Goal: Task Accomplishment & Management: Manage account settings

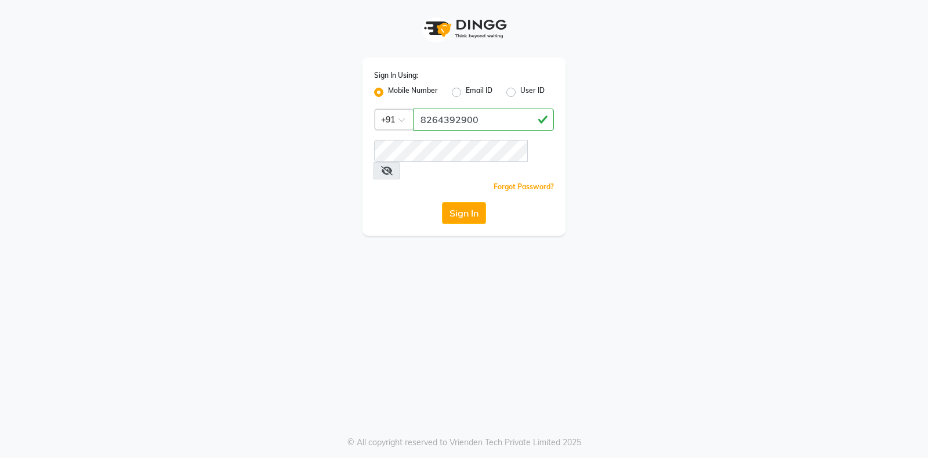
type input "8264392900"
click at [465, 202] on button "Sign In" at bounding box center [464, 213] width 44 height 22
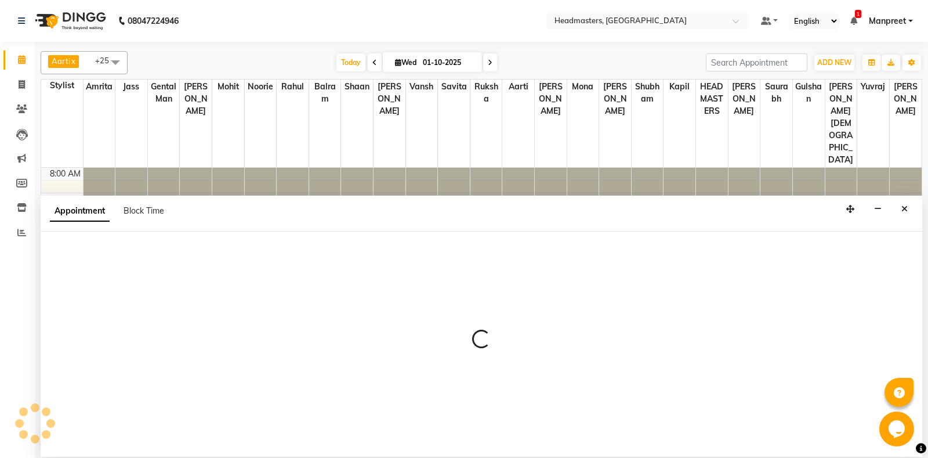
select select "60733"
select select "630"
select select "tentative"
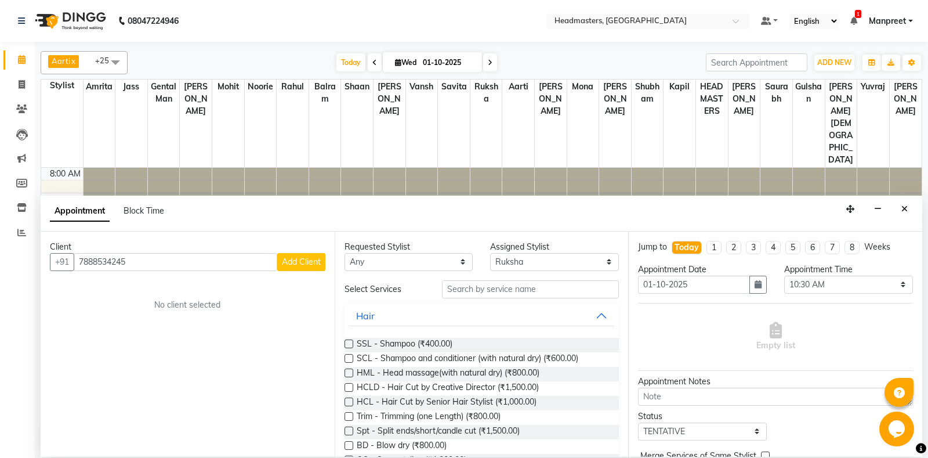
type input "7888534245"
click at [301, 263] on span "Add Client" at bounding box center [301, 261] width 39 height 10
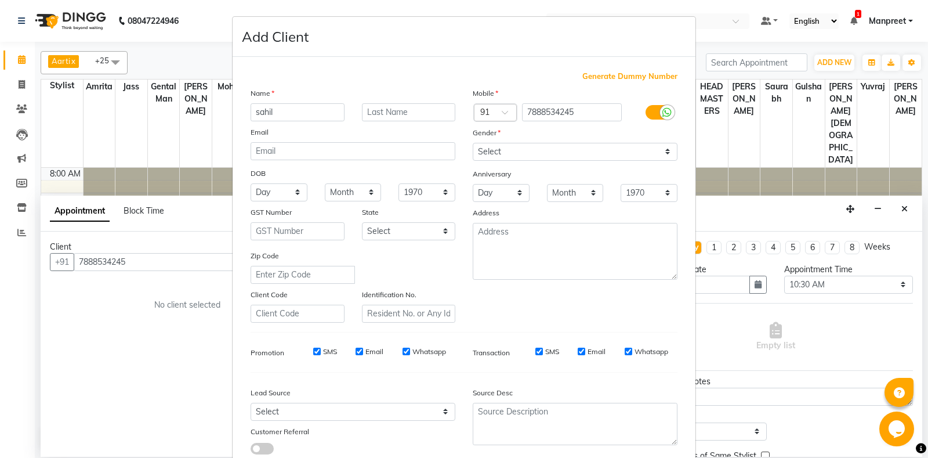
type input "sahil"
click at [473, 143] on select "Select Male Female Other Prefer Not To Say" at bounding box center [575, 152] width 205 height 18
click option "Female" at bounding box center [0, 0] width 0 height 0
click at [473, 143] on select "Select Male Female Other Prefer Not To Say" at bounding box center [575, 152] width 205 height 18
select select "male"
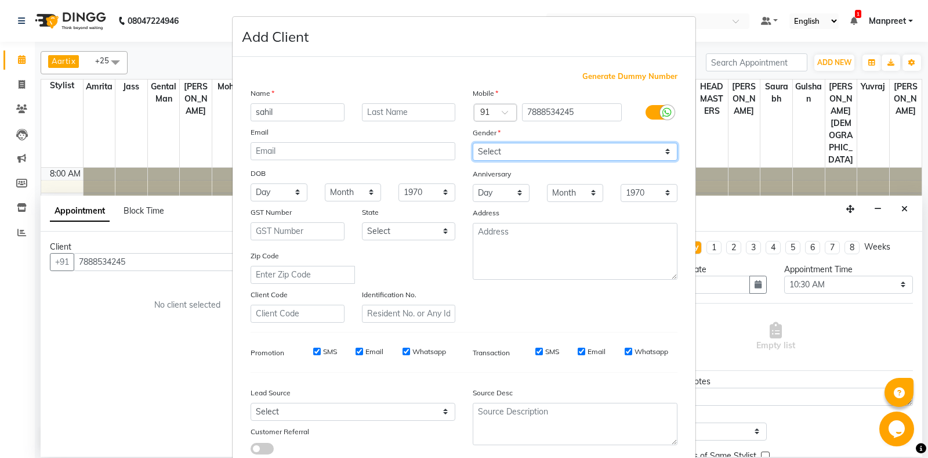
click option "Male" at bounding box center [0, 0] width 0 height 0
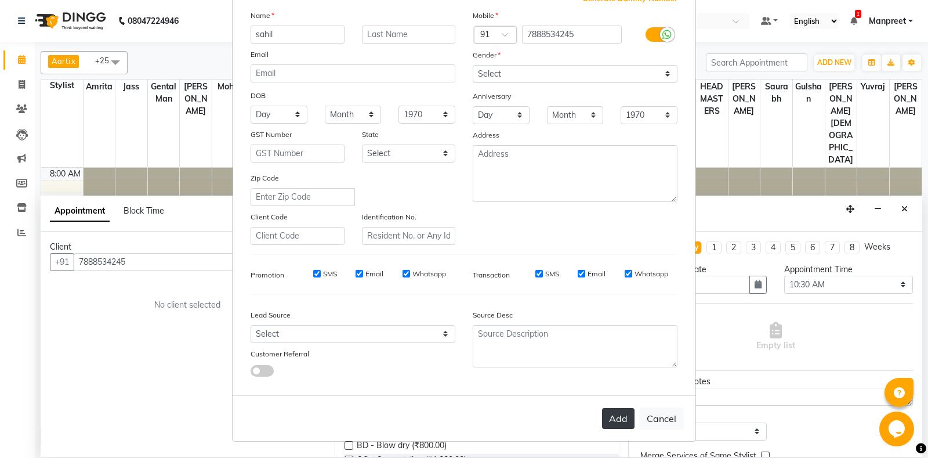
click at [620, 413] on button "Add" at bounding box center [618, 418] width 32 height 21
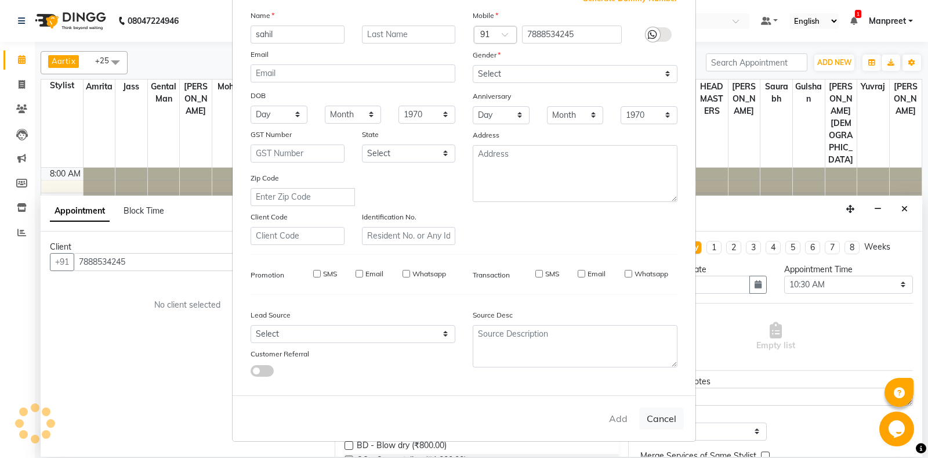
select select
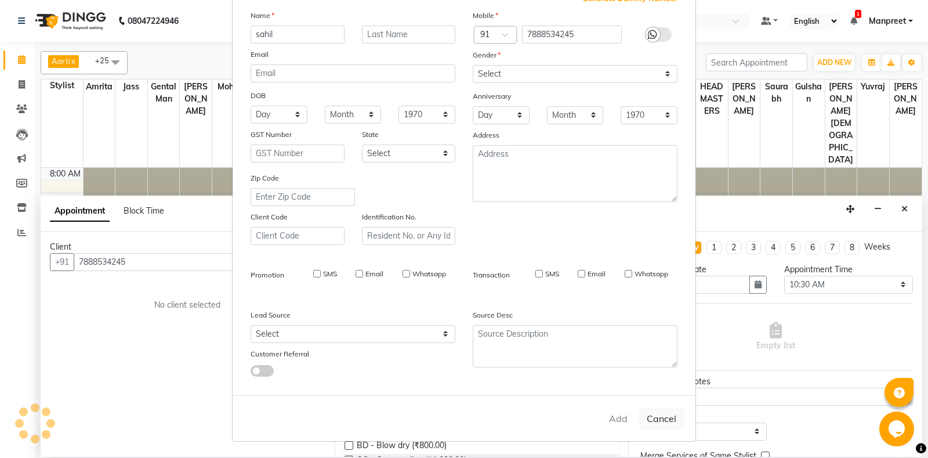
select select
checkbox input "false"
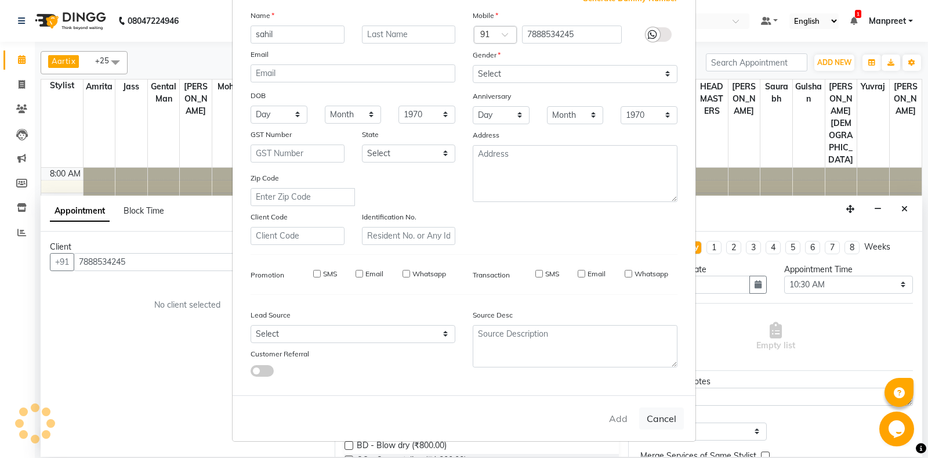
checkbox input "false"
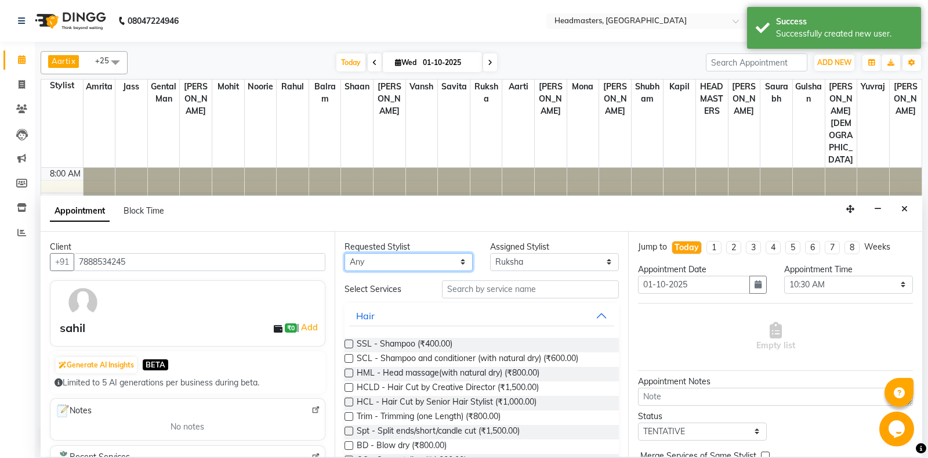
click at [344, 253] on select "Any Aarti Ali Amrita Balram Gental Man Gulshan HEADMASTERS Jass Kapil Mahi Mehr…" at bounding box center [408, 262] width 129 height 18
select select "60727"
click option "Shaan" at bounding box center [0, 0] width 0 height 0
select select "60727"
click at [520, 291] on input "text" at bounding box center [530, 289] width 177 height 18
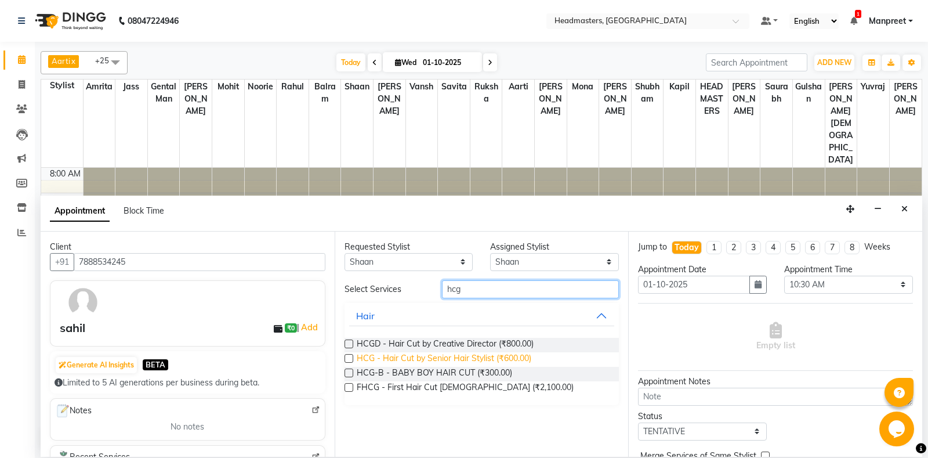
type input "hcg"
click at [516, 358] on span "HCG - Hair Cut by Senior Hair Stylist (₹600.00)" at bounding box center [444, 359] width 175 height 14
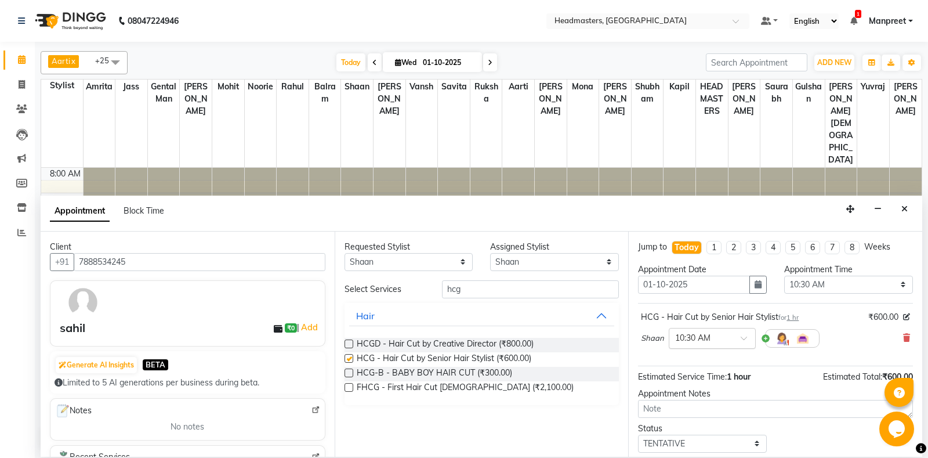
checkbox input "false"
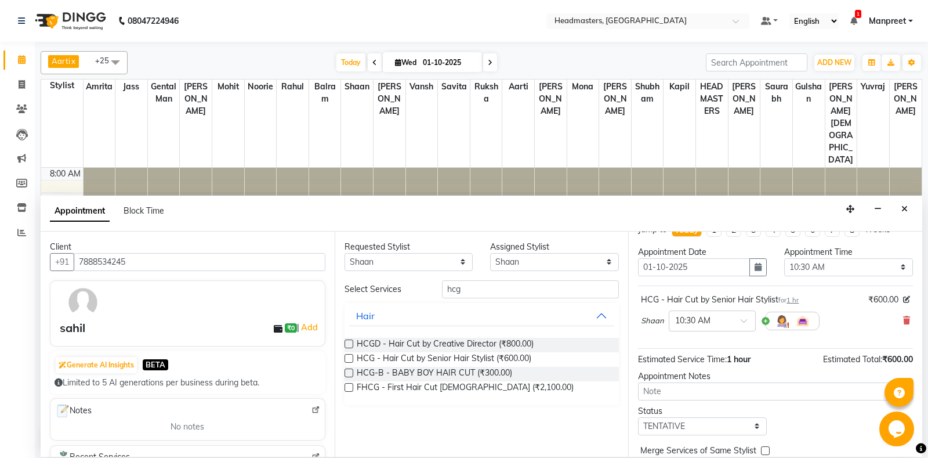
scroll to position [0, 0]
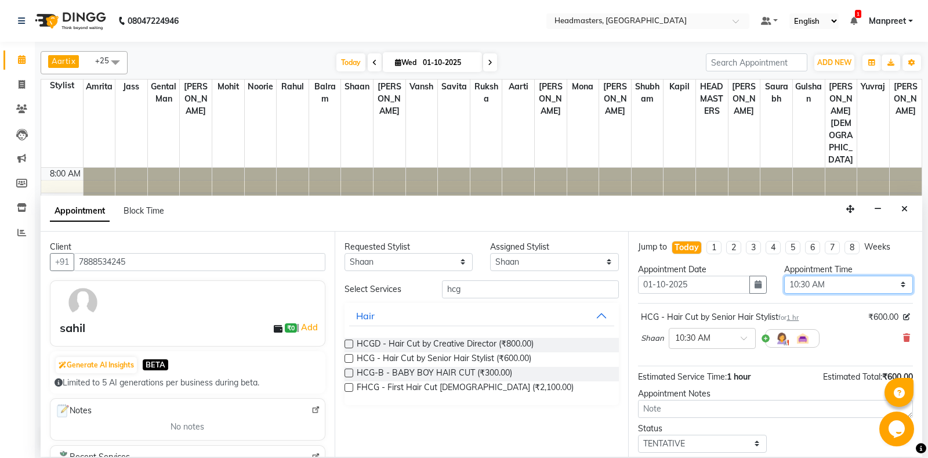
click at [784, 275] on select "Select 09:00 AM 09:15 AM 09:30 AM 09:45 AM 10:00 AM 10:15 AM 10:30 AM 10:45 AM …" at bounding box center [848, 284] width 129 height 18
select select "690"
click option "11:30 AM" at bounding box center [0, 0] width 0 height 0
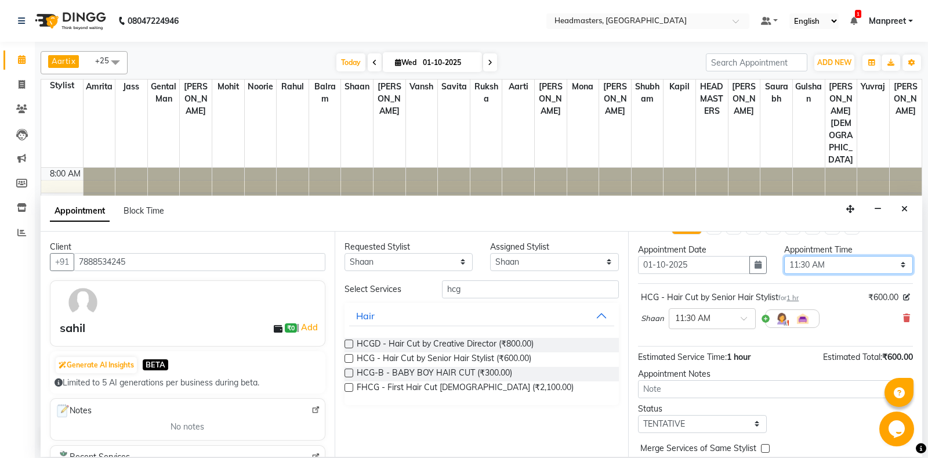
scroll to position [49, 0]
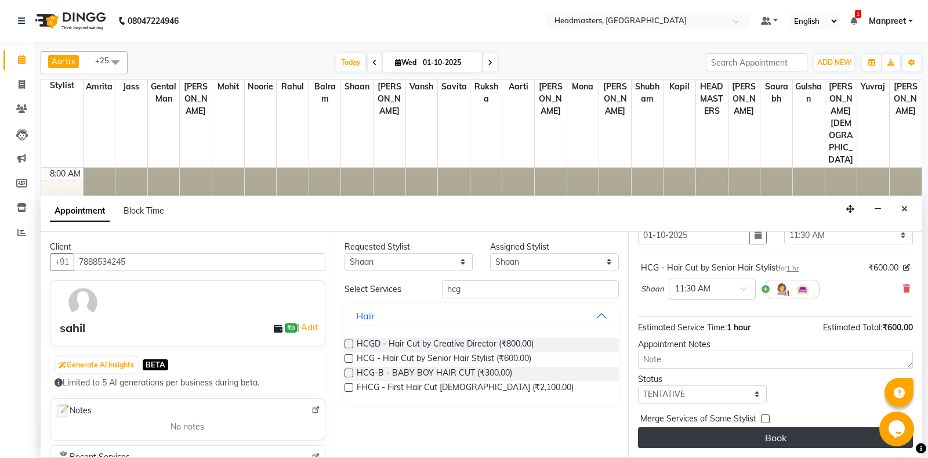
click at [758, 437] on button "Book" at bounding box center [775, 437] width 275 height 21
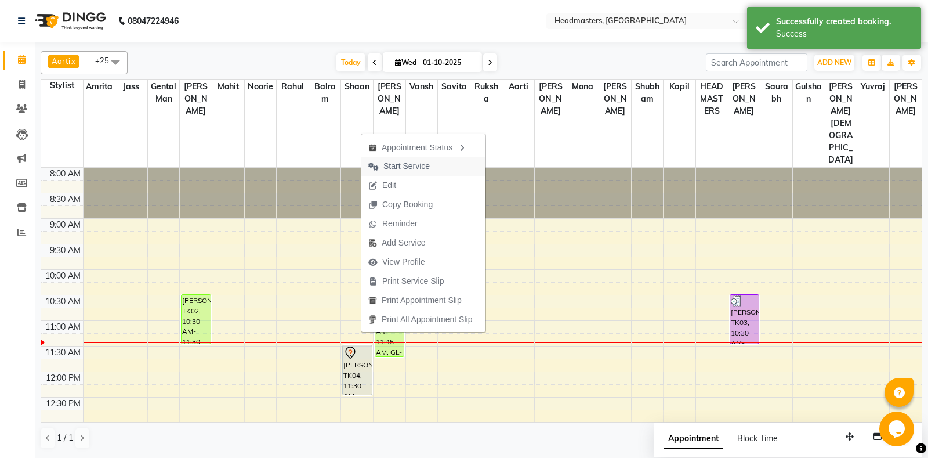
click at [418, 166] on span "Start Service" at bounding box center [406, 166] width 46 height 12
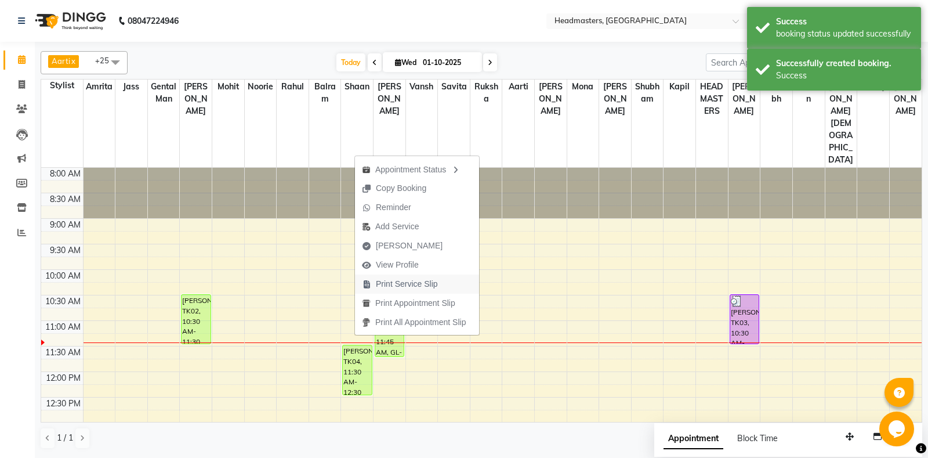
click at [408, 282] on span "Print Service Slip" at bounding box center [407, 284] width 62 height 12
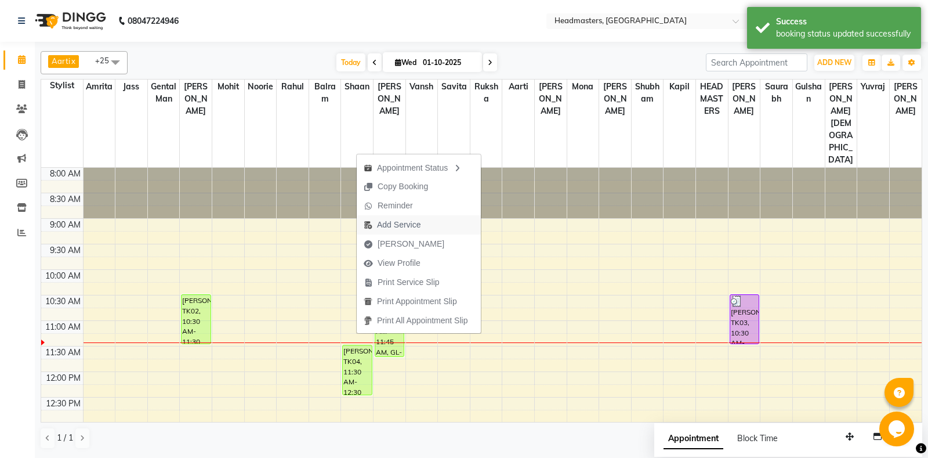
click at [416, 216] on span "Add Service" at bounding box center [392, 224] width 71 height 19
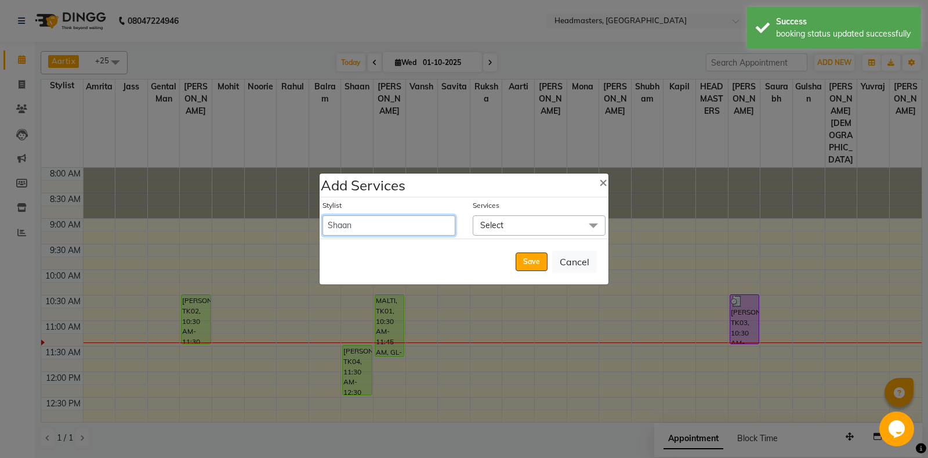
click at [322, 215] on select "Aarti Ali Amrita Amrita - Front Desk Balram Gental Man Gulshan HEADMASTERS Jass…" at bounding box center [388, 225] width 133 height 20
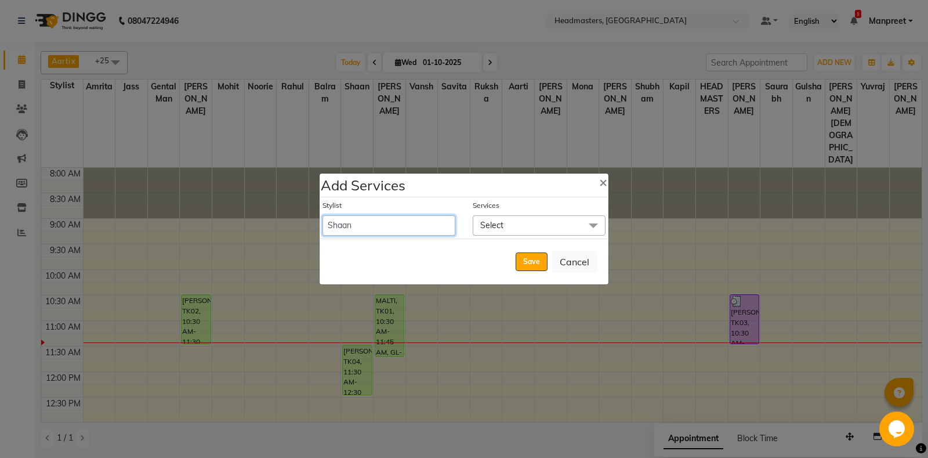
select select "60730"
click option "Vansh" at bounding box center [0, 0] width 0 height 0
select select "750"
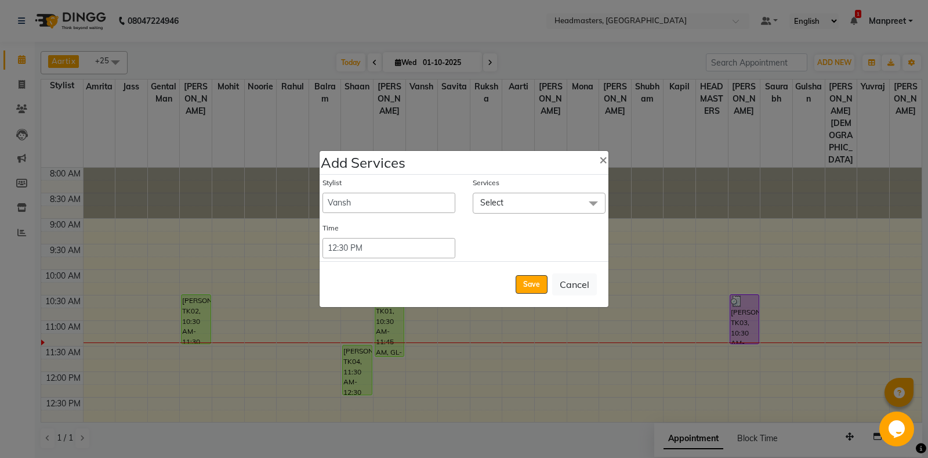
click at [513, 202] on span "Select" at bounding box center [539, 203] width 133 height 20
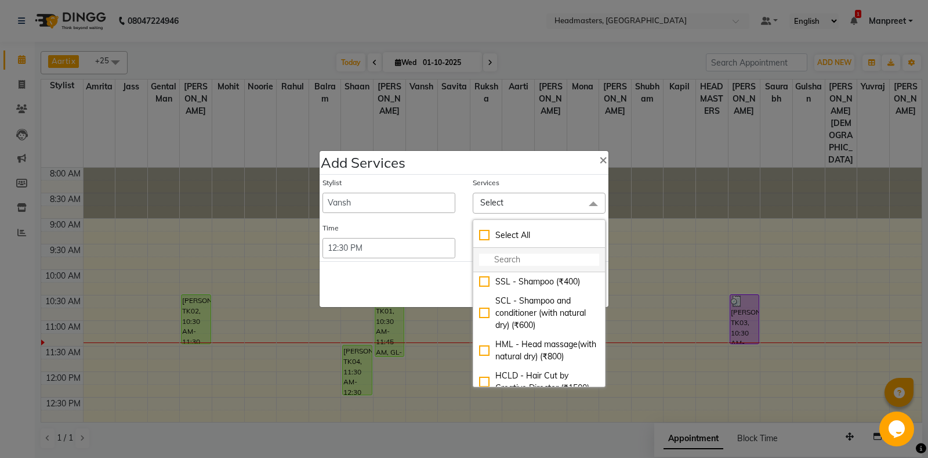
click at [514, 262] on input "multiselect-search" at bounding box center [539, 259] width 120 height 12
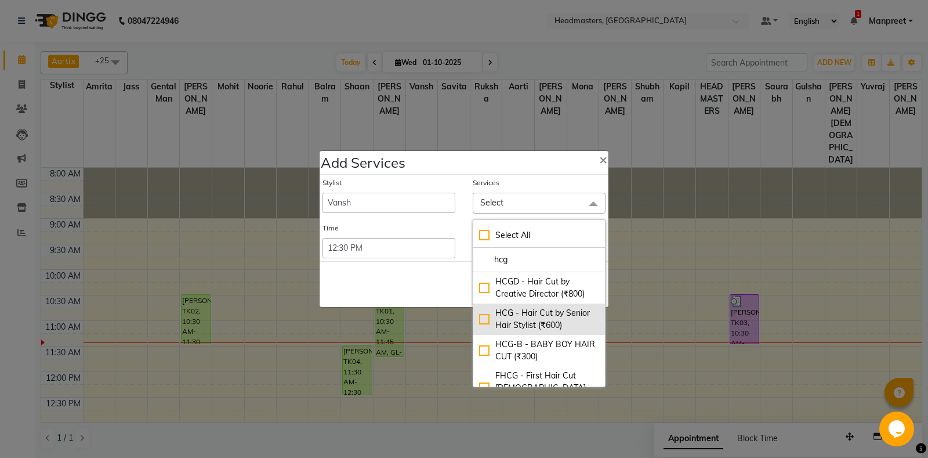
type input "hcg"
click at [532, 330] on div "HCG - Hair Cut by Senior Hair Stylist (₹600)" at bounding box center [539, 319] width 120 height 24
checkbox input "true"
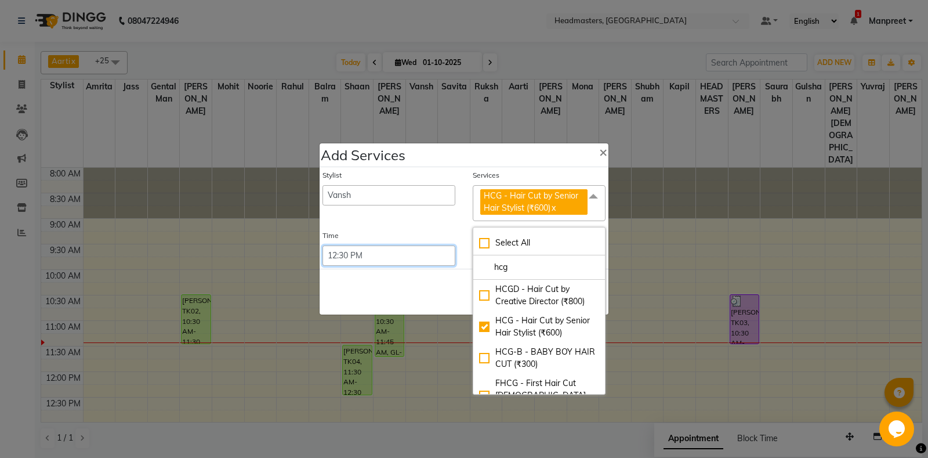
click at [322, 245] on select "Select 09:00 AM 09:15 AM 09:30 AM 09:45 AM 10:00 AM 10:15 AM 10:30 AM 10:45 AM …" at bounding box center [388, 255] width 133 height 20
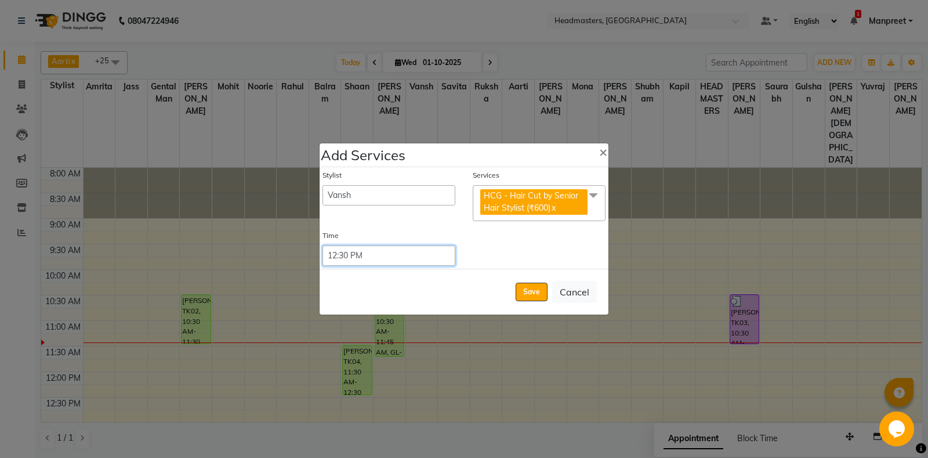
select select "690"
click option "11:30 AM" at bounding box center [0, 0] width 0 height 0
click at [529, 295] on button "Save" at bounding box center [532, 291] width 32 height 19
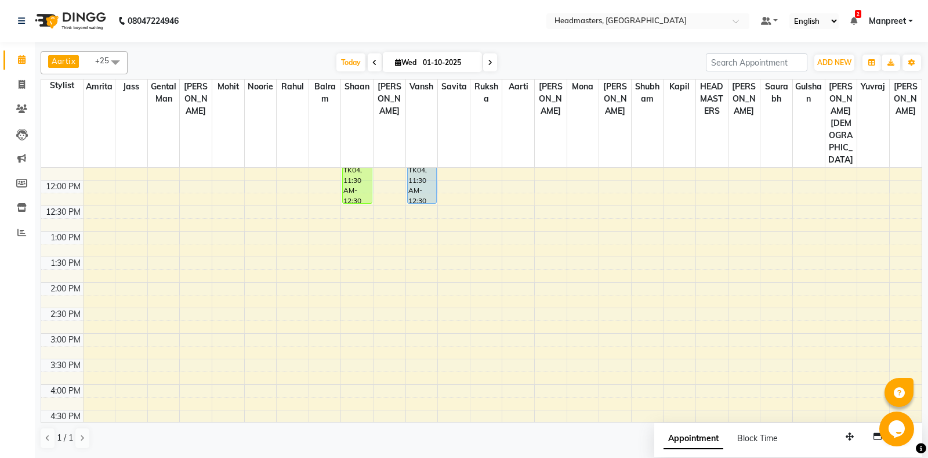
scroll to position [244, 0]
click at [406, 170] on div "8:00 AM 8:30 AM 9:00 AM 9:30 AM 10:00 AM 10:30 AM 11:00 AM 11:30 AM 12:00 PM 12…" at bounding box center [481, 281] width 880 height 714
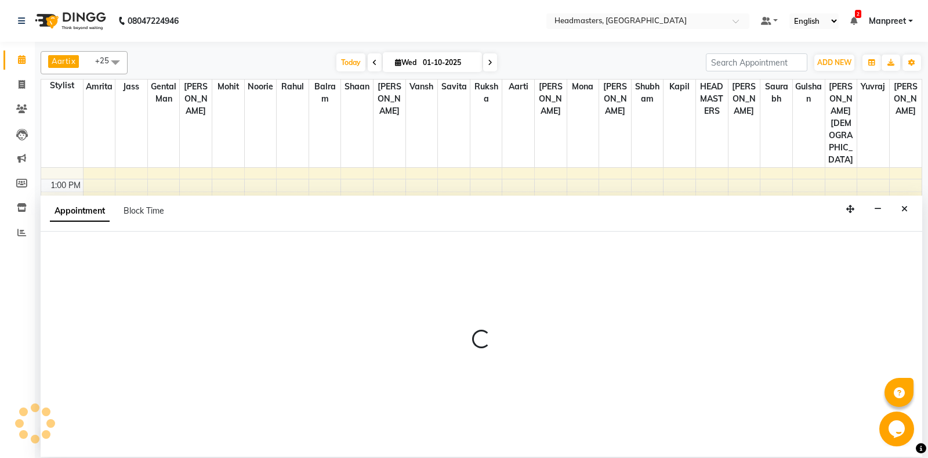
select select "60730"
select select "810"
select select "tentative"
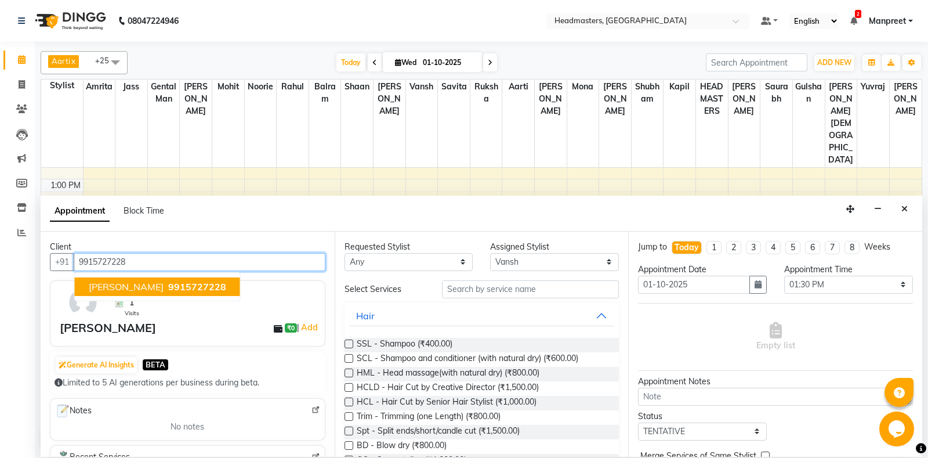
click at [192, 279] on button "jasleen 9915727228" at bounding box center [157, 286] width 165 height 19
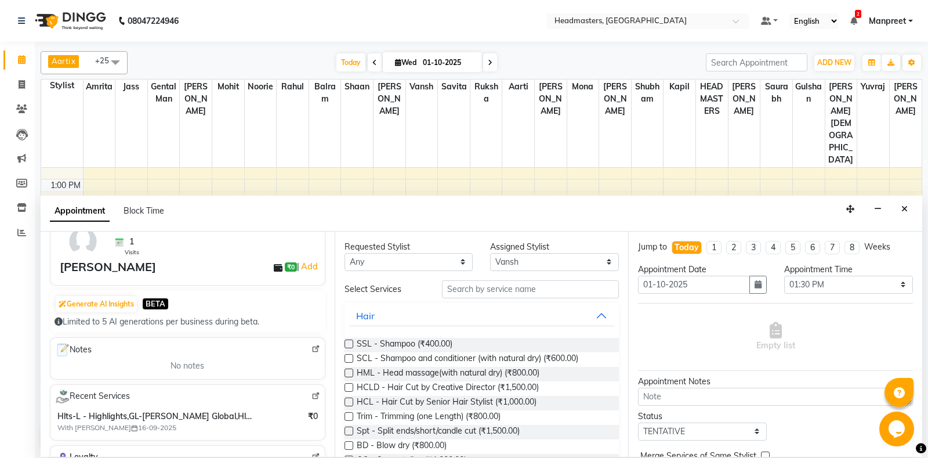
scroll to position [0, 0]
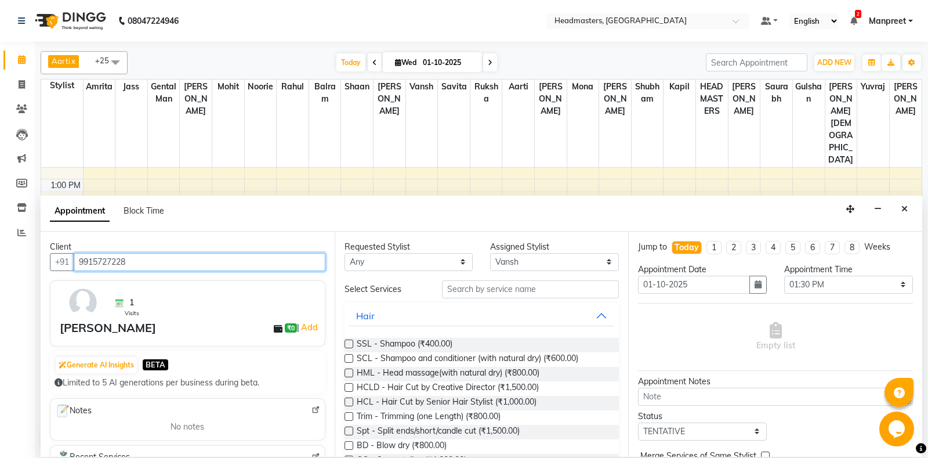
type input "9915727228"
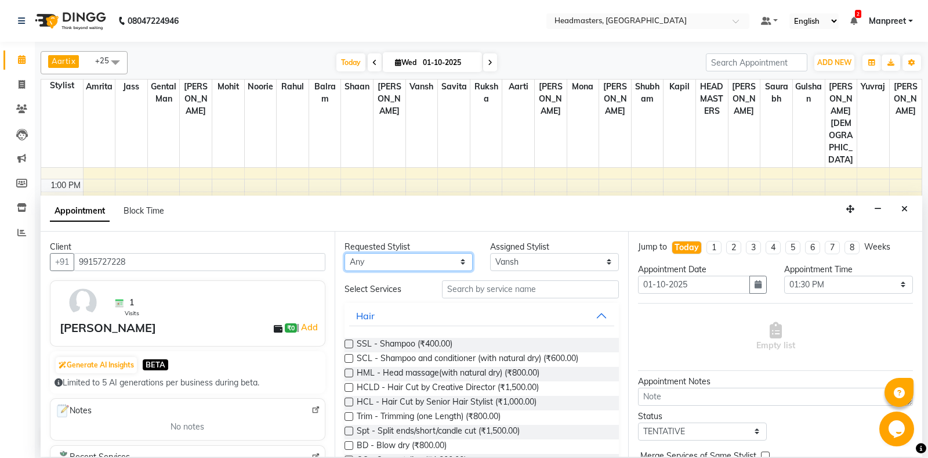
click at [344, 253] on select "Any Aarti Ali Amrita Balram Gental Man Gulshan HEADMASTERS Jass Kapil Mahi Mehr…" at bounding box center [408, 262] width 129 height 18
select select "60721"
click option "[PERSON_NAME]" at bounding box center [0, 0] width 0 height 0
select select "60721"
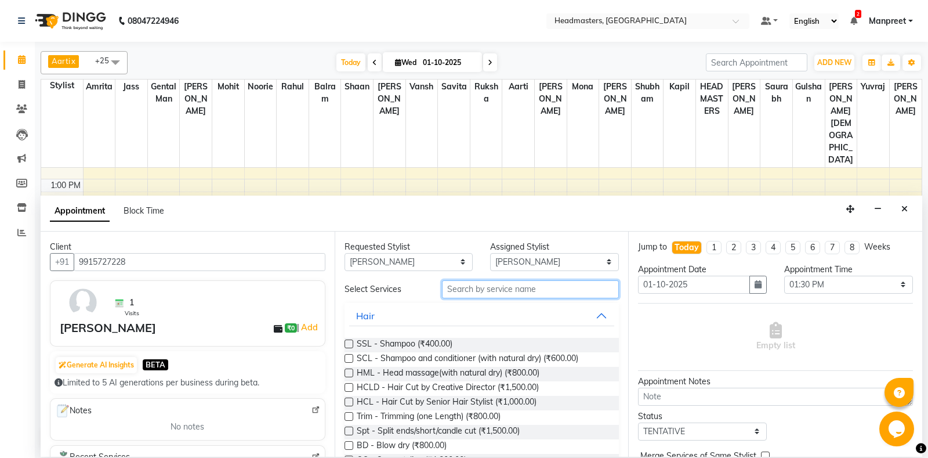
click at [493, 288] on input "text" at bounding box center [530, 289] width 177 height 18
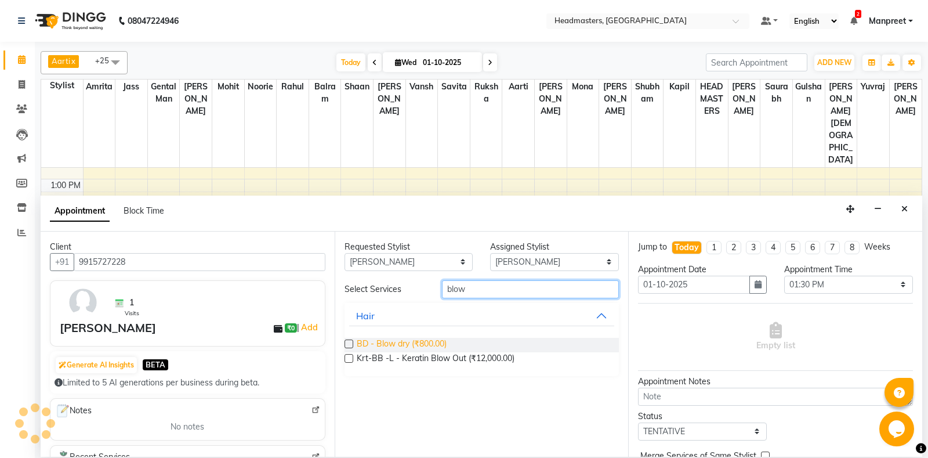
type input "blow"
click at [411, 341] on span "BD - Blow dry (₹800.00)" at bounding box center [402, 344] width 90 height 14
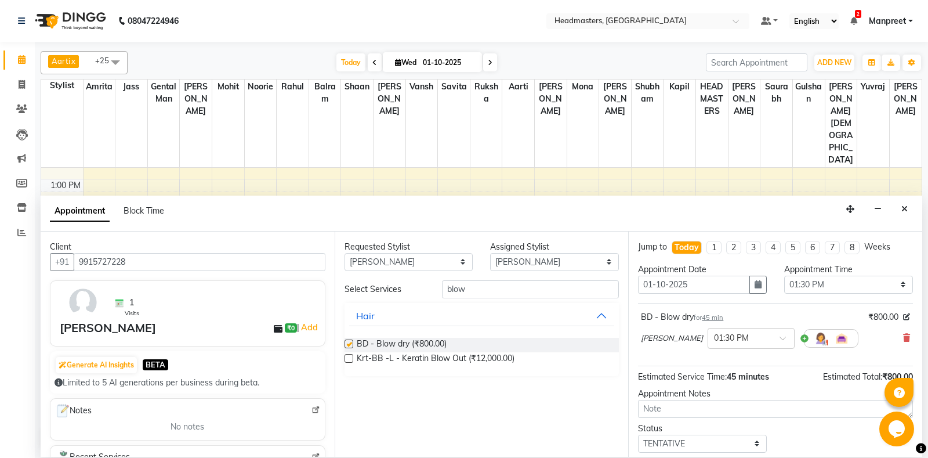
checkbox input "false"
click at [784, 275] on select "Select 09:00 AM 09:15 AM 09:30 AM 09:45 AM 10:00 AM 10:15 AM 10:30 AM 10:45 AM …" at bounding box center [848, 284] width 129 height 18
select select "690"
click option "11:30 AM" at bounding box center [0, 0] width 0 height 0
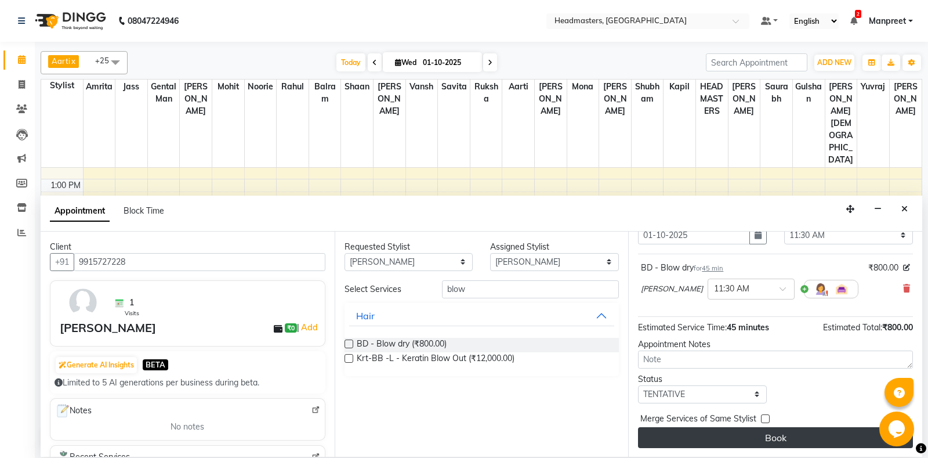
click at [728, 437] on button "Book" at bounding box center [775, 437] width 275 height 21
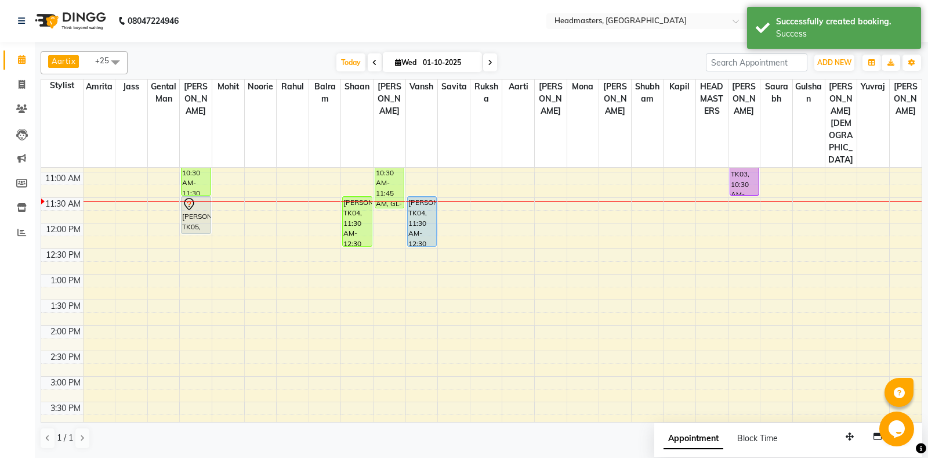
scroll to position [113, 0]
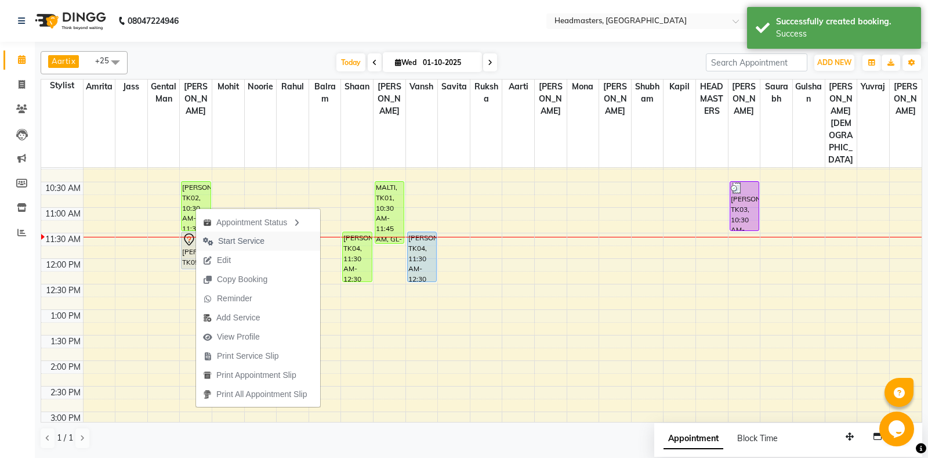
click at [284, 237] on button "Start Service" at bounding box center [258, 240] width 124 height 19
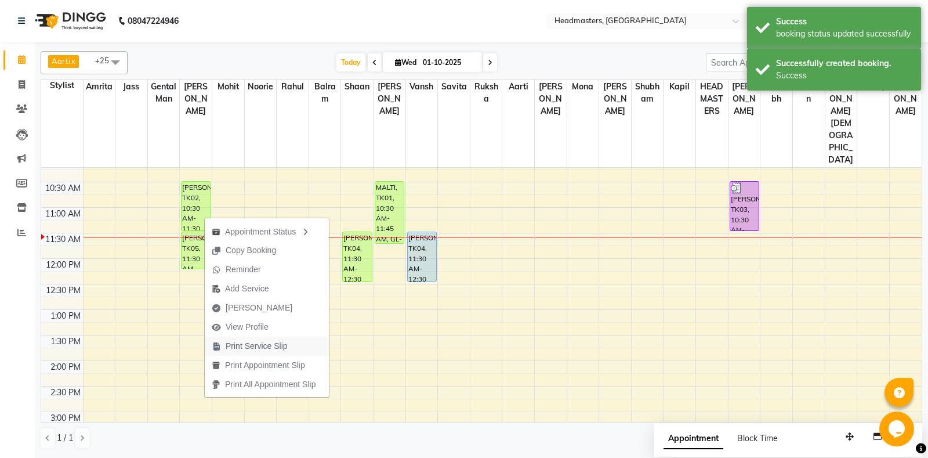
click at [271, 349] on span "Print Service Slip" at bounding box center [257, 346] width 62 height 12
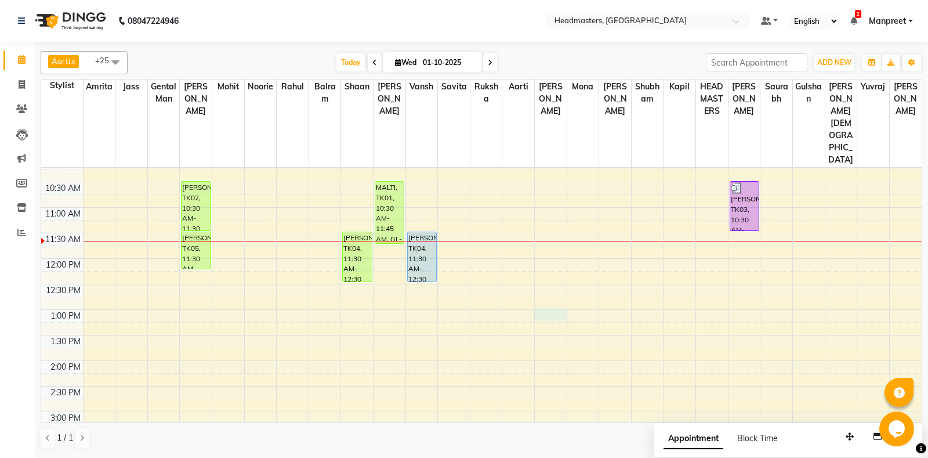
click at [545, 278] on div "8:00 AM 8:30 AM 9:00 AM 9:30 AM 10:00 AM 10:30 AM 11:00 AM 11:30 AM 12:00 PM 12…" at bounding box center [481, 412] width 880 height 714
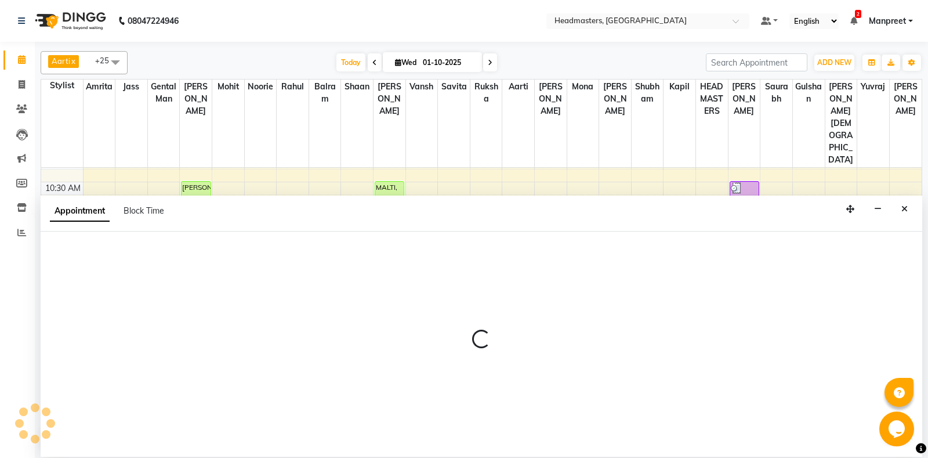
select select "60737"
select select "780"
select select "tentative"
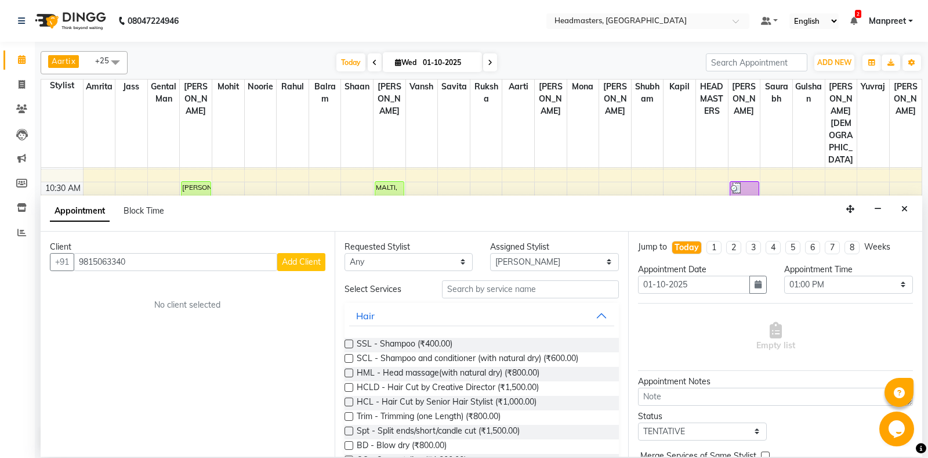
type input "9815063340"
click at [301, 263] on span "Add Client" at bounding box center [301, 261] width 39 height 10
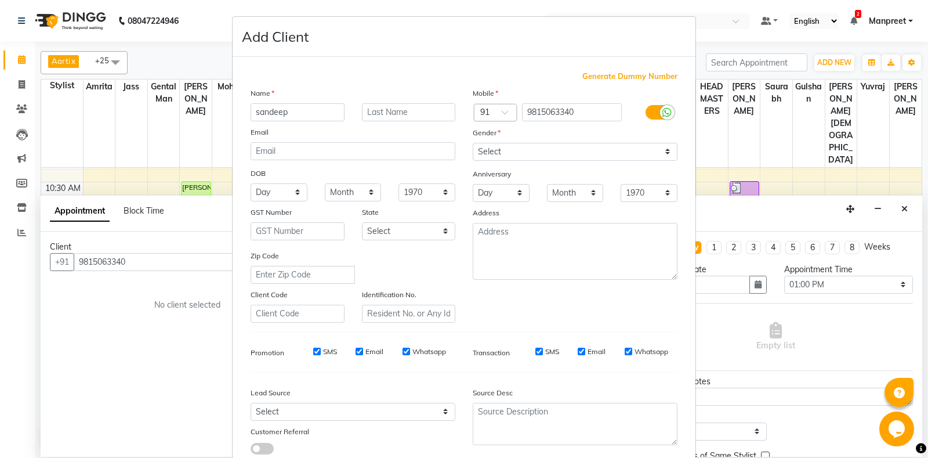
type input "sandeep"
click at [473, 143] on select "Select Male Female Other Prefer Not To Say" at bounding box center [575, 152] width 205 height 18
select select "male"
click option "Male" at bounding box center [0, 0] width 0 height 0
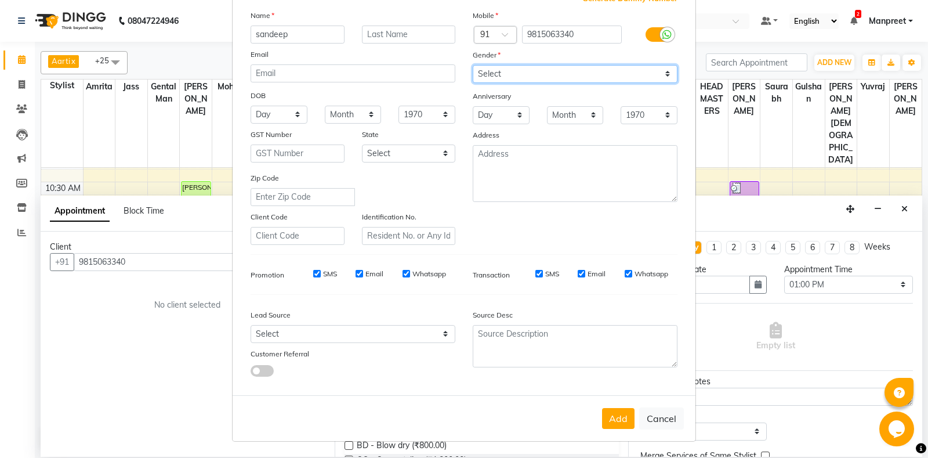
scroll to position [81, 0]
click at [620, 421] on button "Add" at bounding box center [618, 418] width 32 height 21
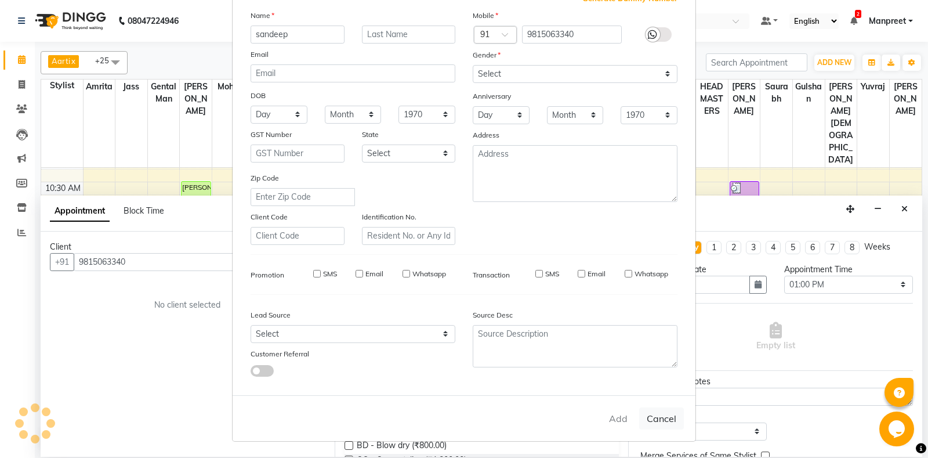
select select
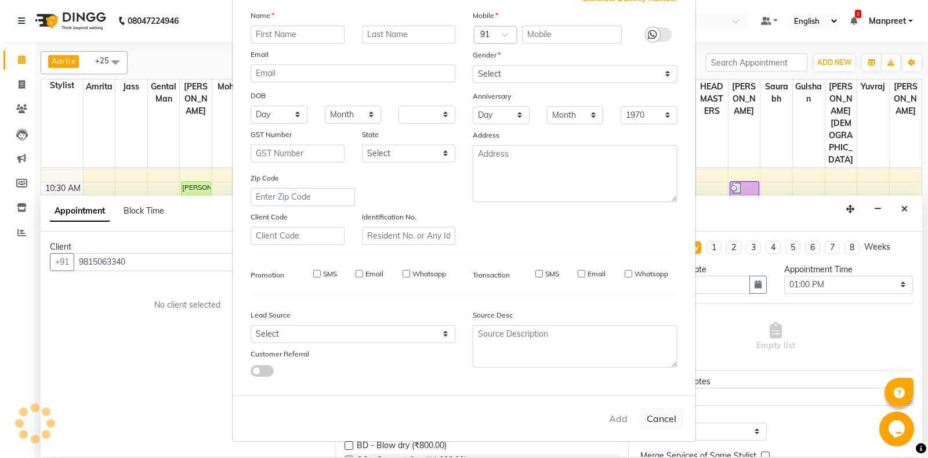
select select
checkbox input "false"
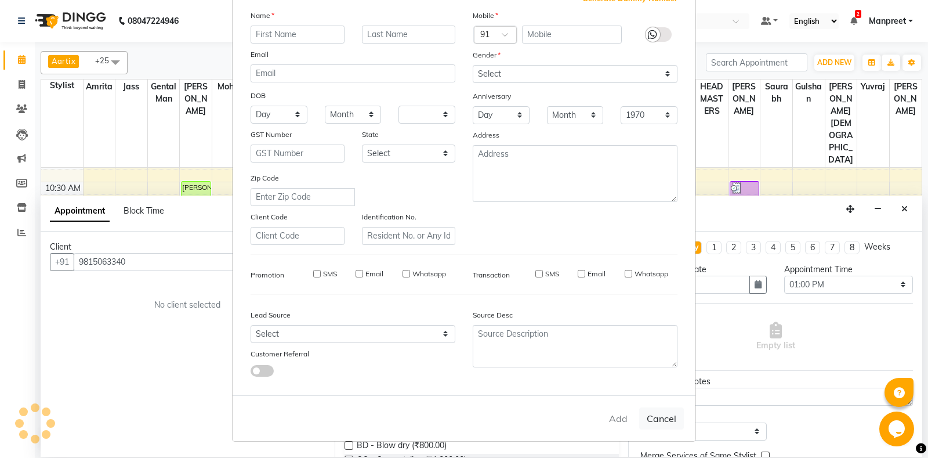
checkbox input "false"
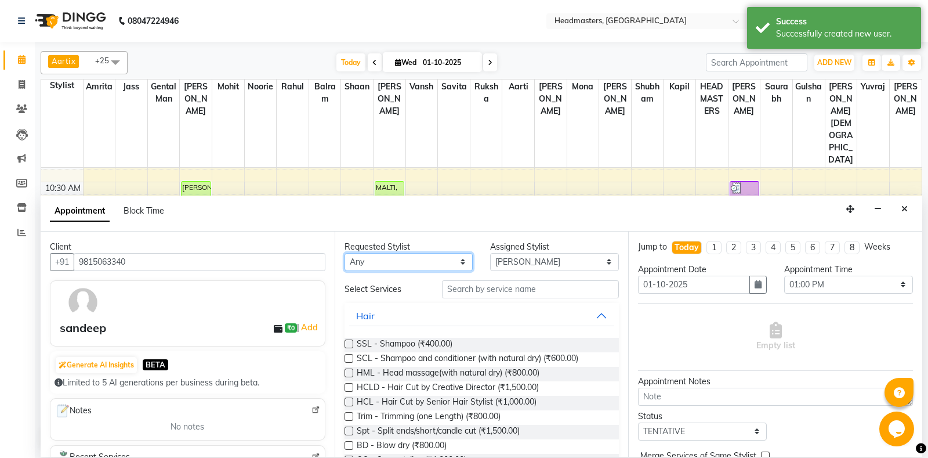
click at [344, 253] on select "Any Aarti Ali Amrita Balram Gental Man Gulshan HEADMASTERS Jass Kapil Mahi Mehr…" at bounding box center [408, 262] width 129 height 18
select select "64331"
click option "[PERSON_NAME]" at bounding box center [0, 0] width 0 height 0
select select "64331"
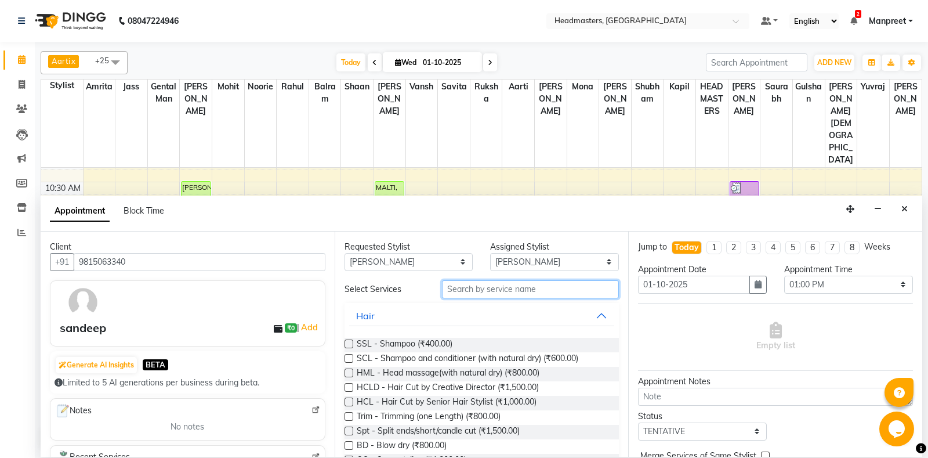
click at [504, 286] on input "text" at bounding box center [530, 289] width 177 height 18
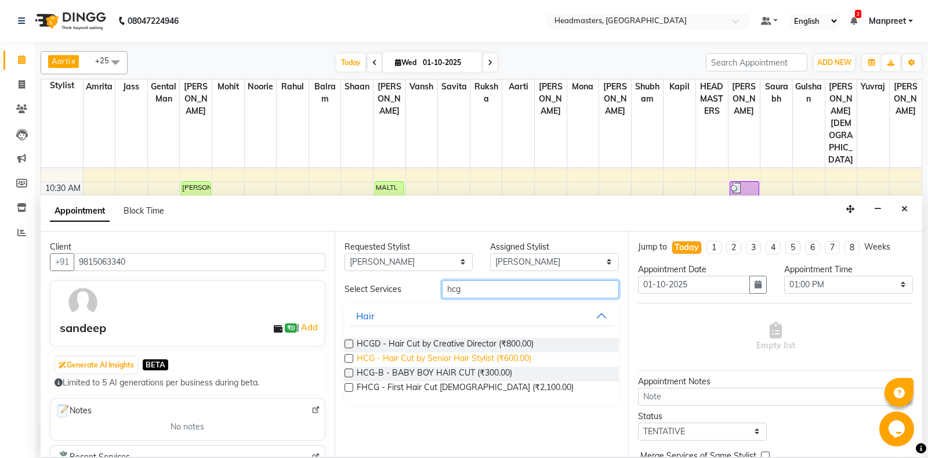
type input "hcg"
click at [514, 353] on span "HCG - Hair Cut by Senior Hair Stylist (₹600.00)" at bounding box center [444, 359] width 175 height 14
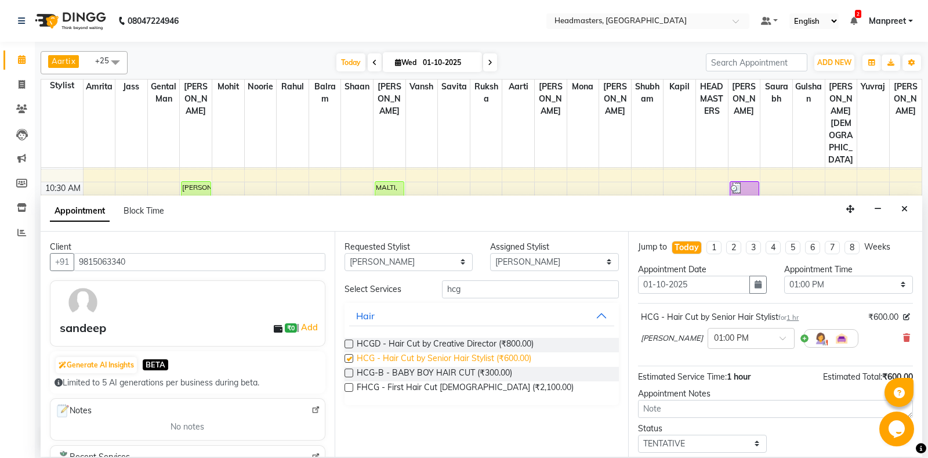
checkbox input "false"
click at [784, 275] on select "Select 09:00 AM 09:15 AM 09:30 AM 09:45 AM 10:00 AM 10:15 AM 10:30 AM 10:45 AM …" at bounding box center [848, 284] width 129 height 18
select select "705"
click option "11:45 AM" at bounding box center [0, 0] width 0 height 0
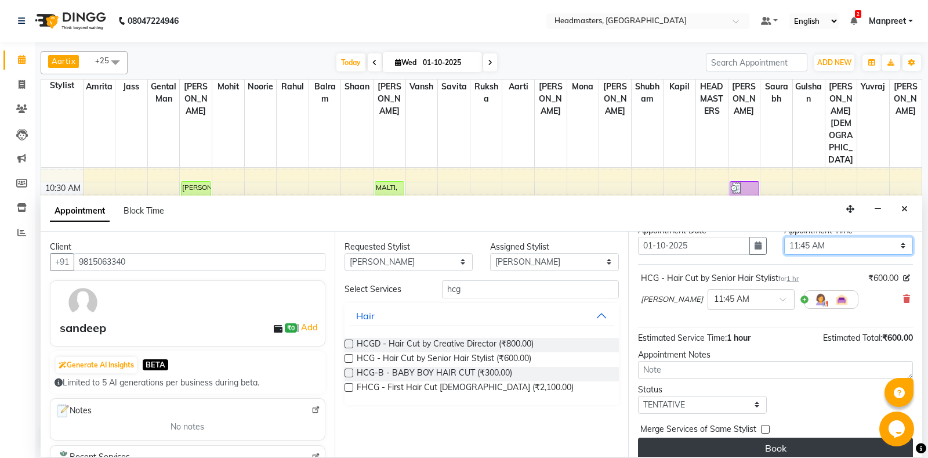
scroll to position [49, 0]
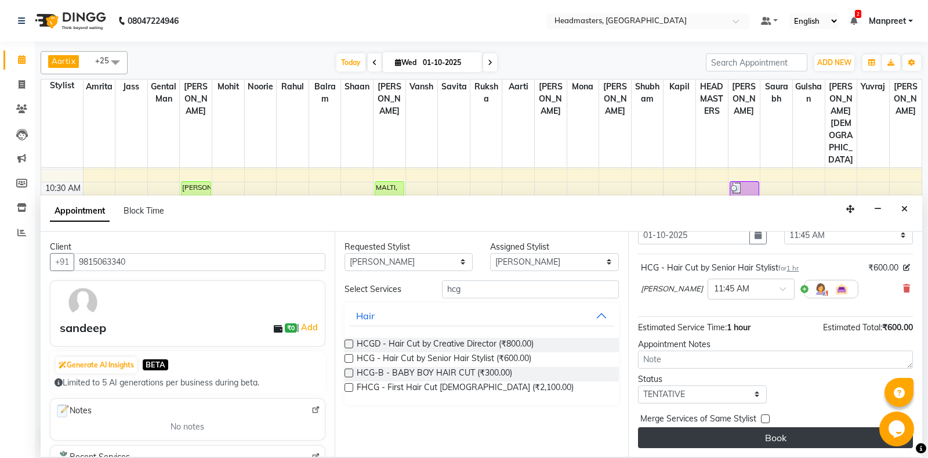
click at [729, 431] on button "Book" at bounding box center [775, 437] width 275 height 21
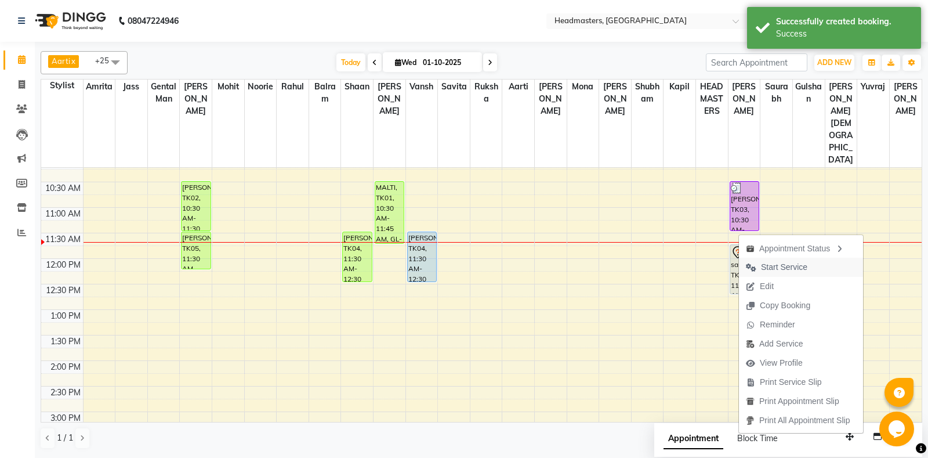
click at [770, 263] on span "Start Service" at bounding box center [784, 267] width 46 height 12
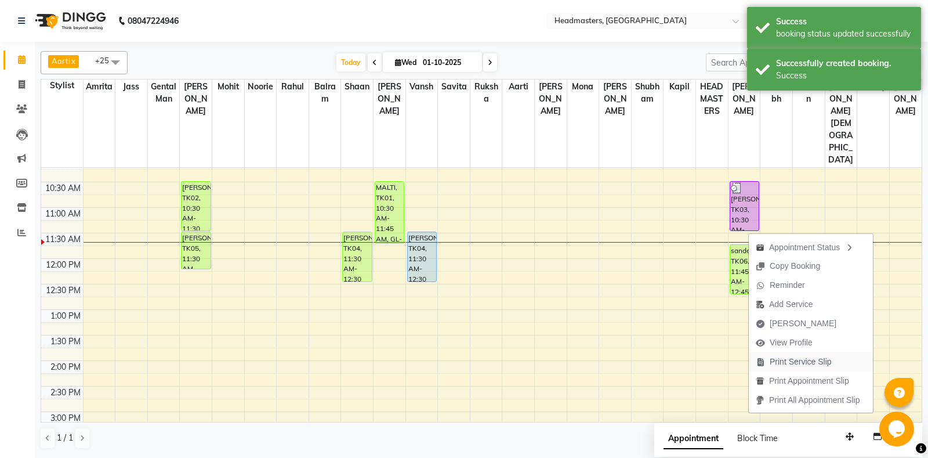
click at [810, 357] on span "Print Service Slip" at bounding box center [800, 361] width 62 height 12
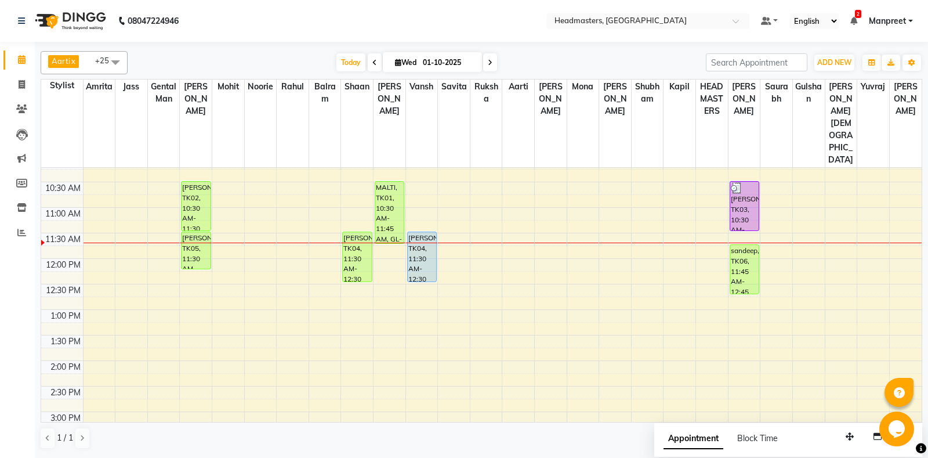
scroll to position [384, 0]
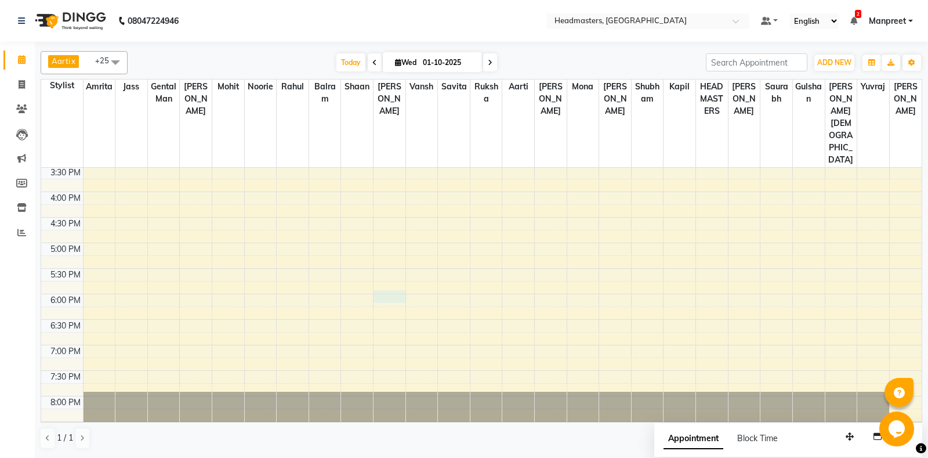
click at [398, 263] on div "8:00 AM 8:30 AM 9:00 AM 9:30 AM 10:00 AM 10:30 AM 11:00 AM 11:30 AM 12:00 PM 12…" at bounding box center [481, 141] width 880 height 714
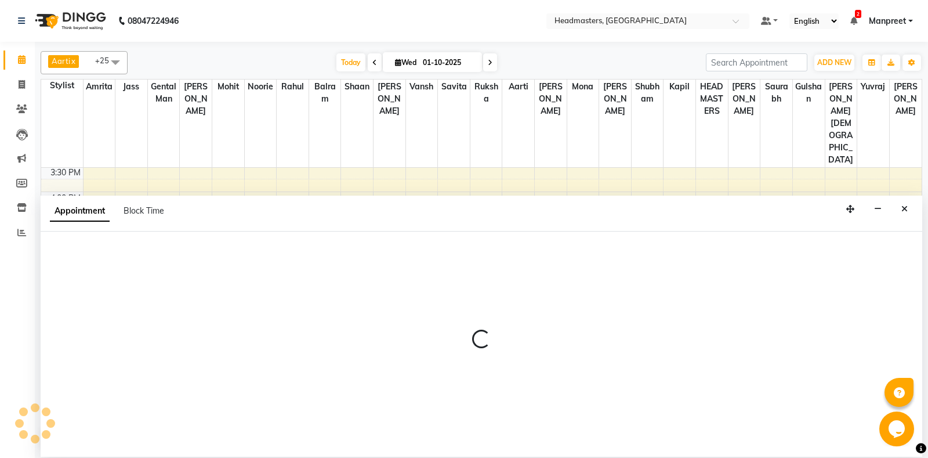
select select "60729"
select select "1080"
select select "tentative"
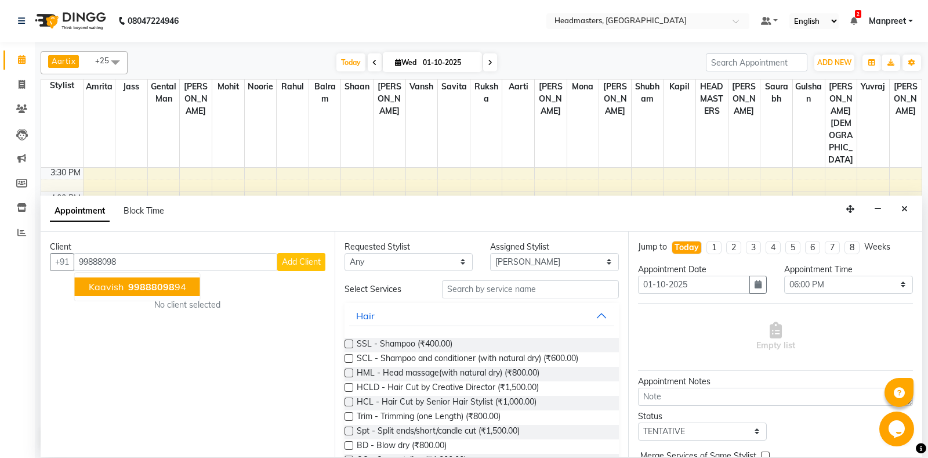
click at [162, 285] on span "99888098" at bounding box center [151, 287] width 46 height 12
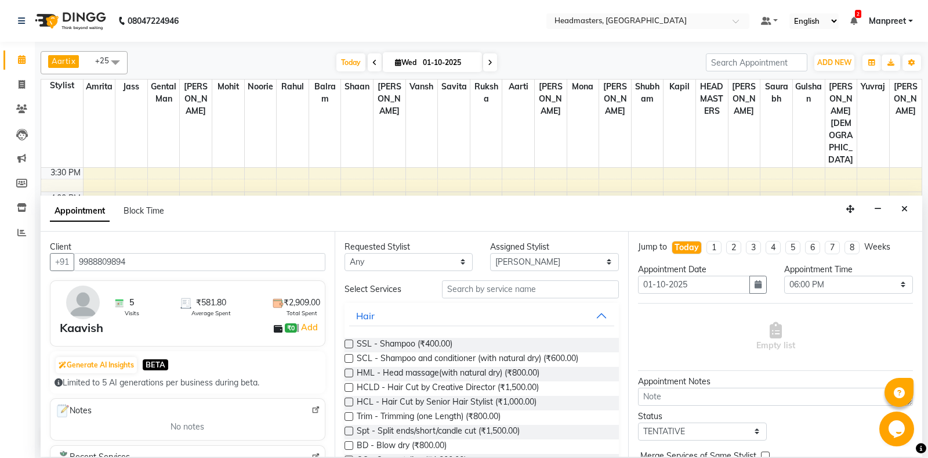
type input "9988809894"
click at [344, 253] on select "An[PERSON_NAME] Amrit[PERSON_NAME]am Gental Man Gulshan HEADMASTER[PERSON_NAME]…" at bounding box center [408, 262] width 129 height 18
select select "60727"
click option "Shaan" at bounding box center [0, 0] width 0 height 0
select select "60727"
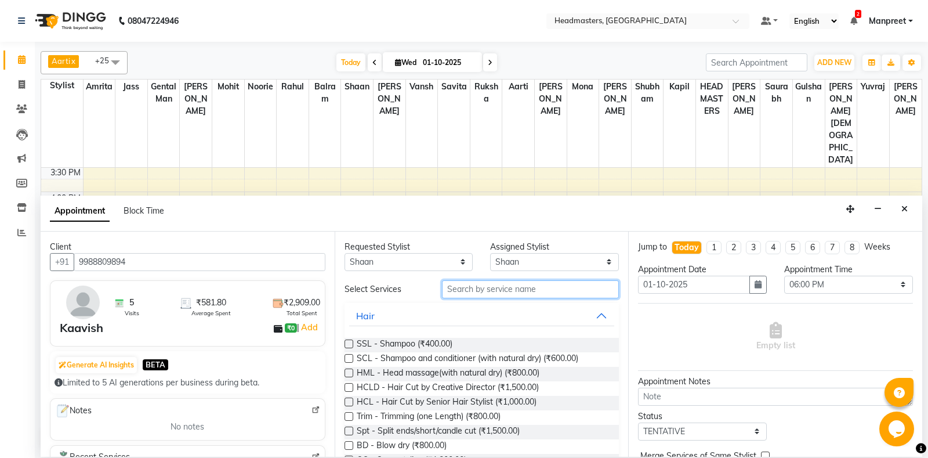
click at [561, 281] on input "text" at bounding box center [530, 289] width 177 height 18
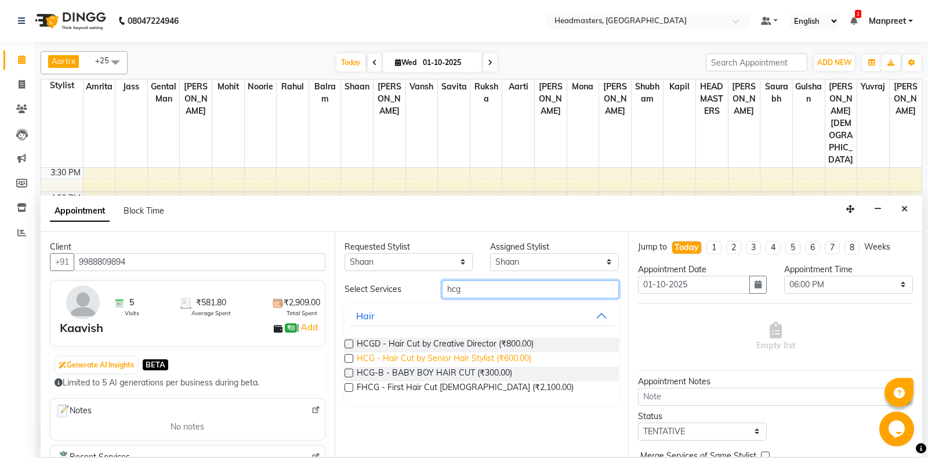
type input "hcg"
click at [506, 358] on span "HCG - Hair Cut by Senior Hair Stylist (₹600.00)" at bounding box center [444, 359] width 175 height 14
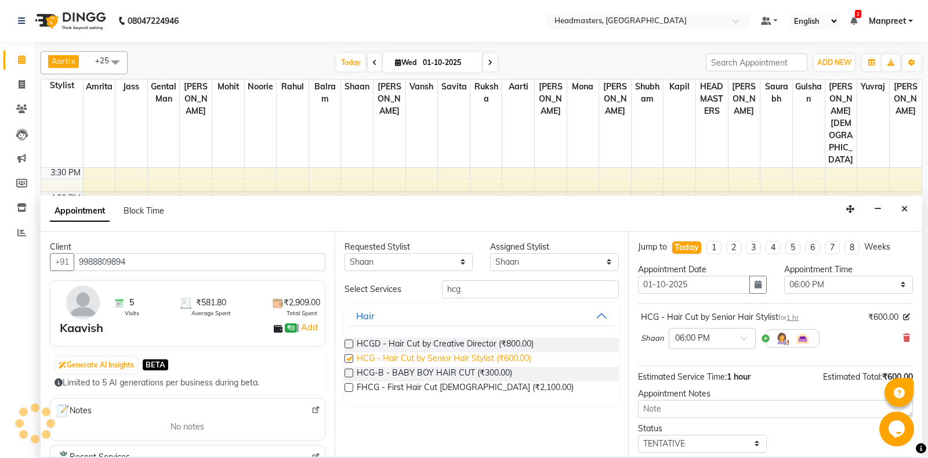
checkbox input "false"
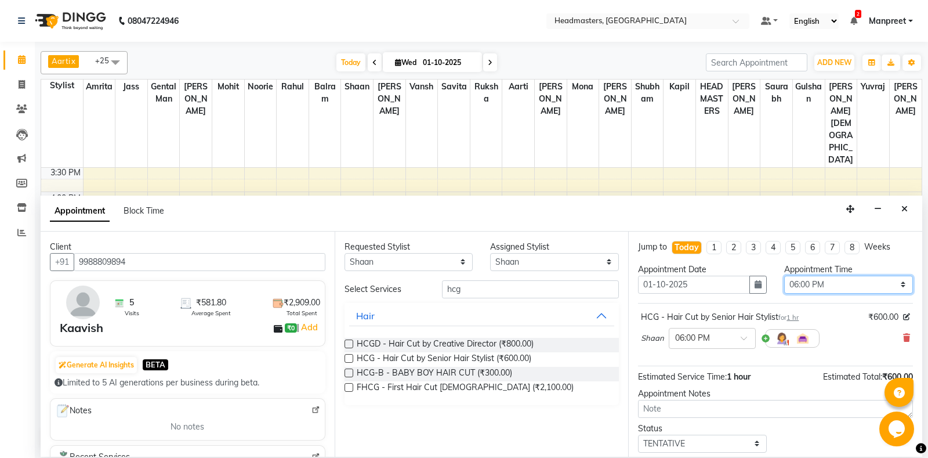
click at [784, 275] on select "Select 09:00 AM 09:15 AM 09:30 AM 09:45 AM 10:00 AM 10:15 AM 10:30 AM 10:45 AM …" at bounding box center [848, 284] width 129 height 18
select select "705"
click option "11:45 AM" at bounding box center [0, 0] width 0 height 0
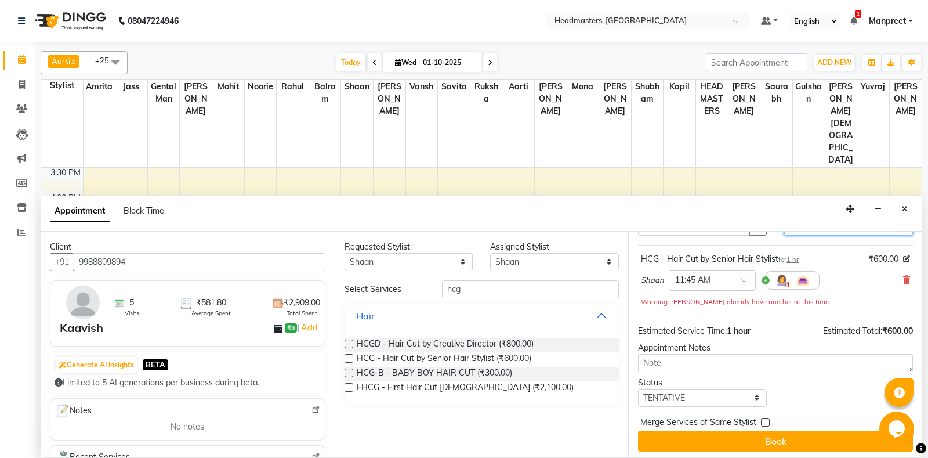
scroll to position [61, 0]
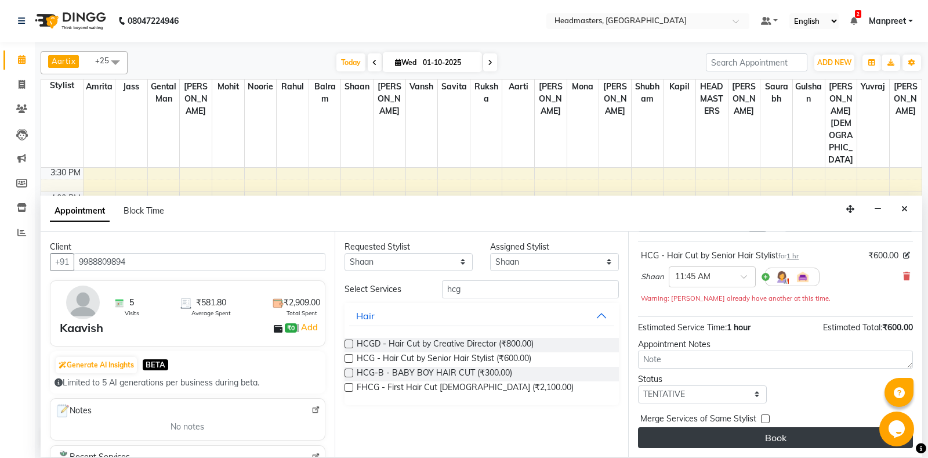
click at [789, 437] on button "Book" at bounding box center [775, 437] width 275 height 21
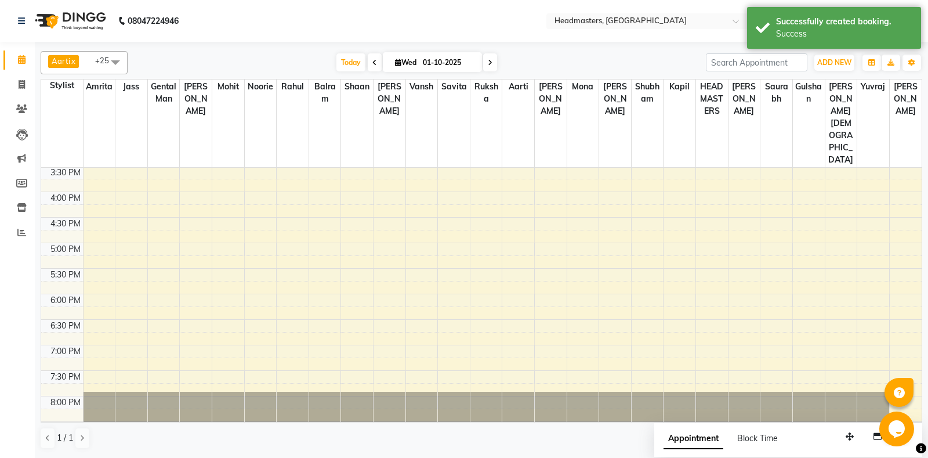
scroll to position [140, 0]
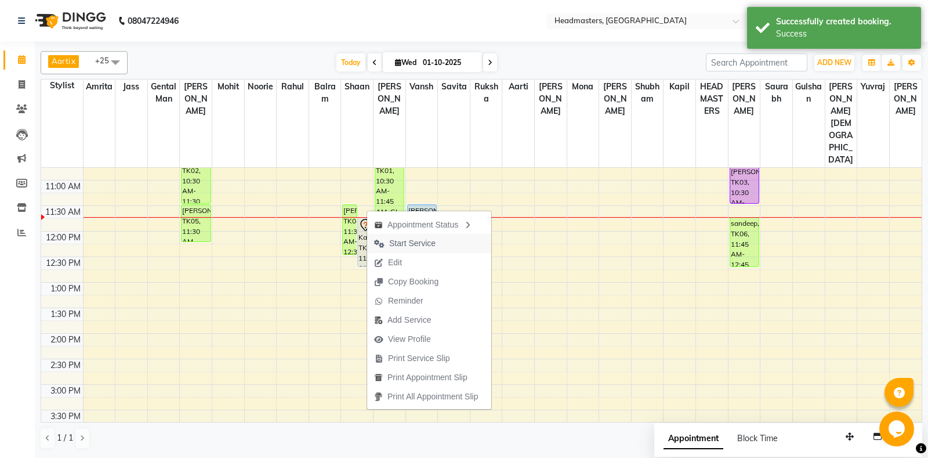
click at [422, 249] on span "Start Service" at bounding box center [404, 243] width 75 height 19
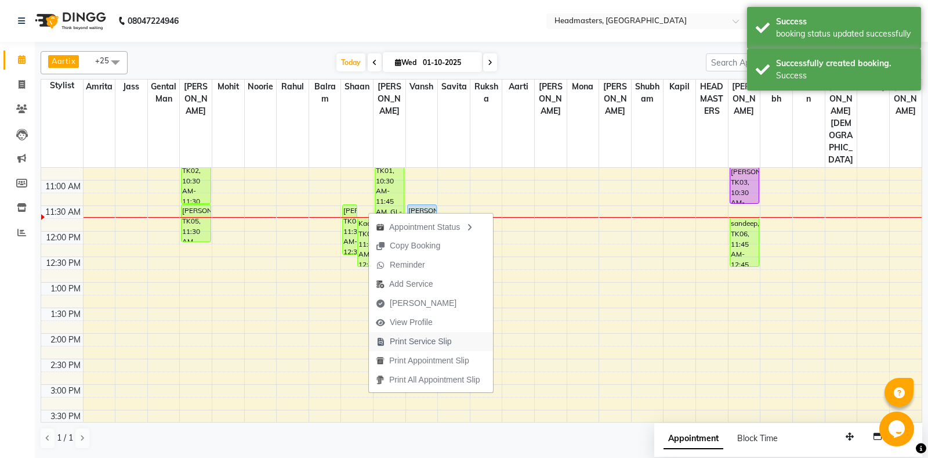
click at [434, 349] on span "Print Service Slip" at bounding box center [414, 341] width 90 height 19
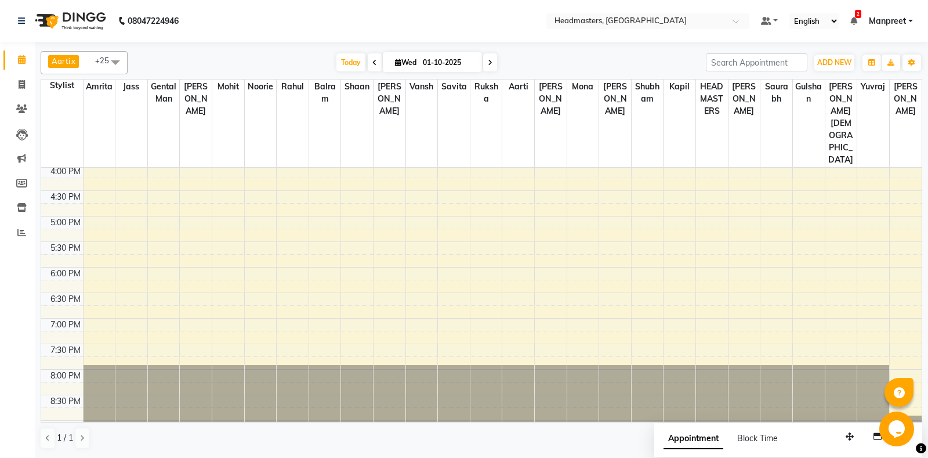
scroll to position [418, 0]
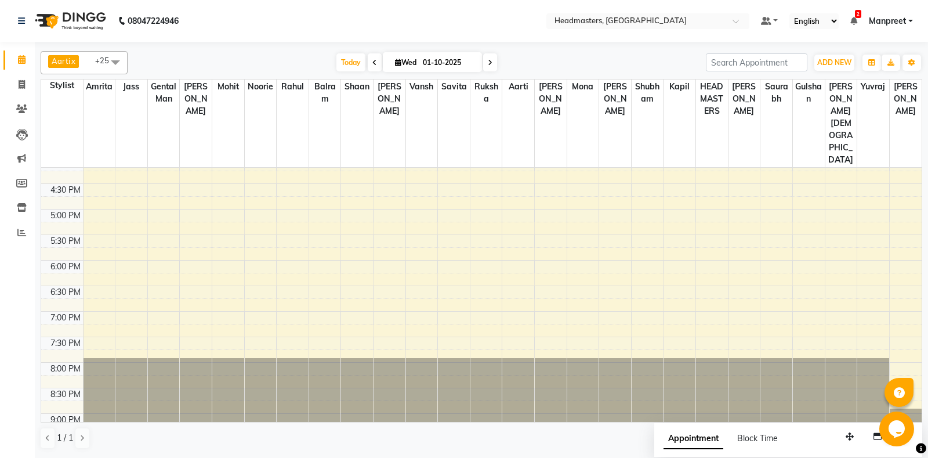
click at [461, 276] on div "8:00 AM 8:30 AM 9:00 AM 9:30 AM 10:00 AM 10:30 AM 11:00 AM 11:30 AM 12:00 PM 12…" at bounding box center [481, 107] width 880 height 714
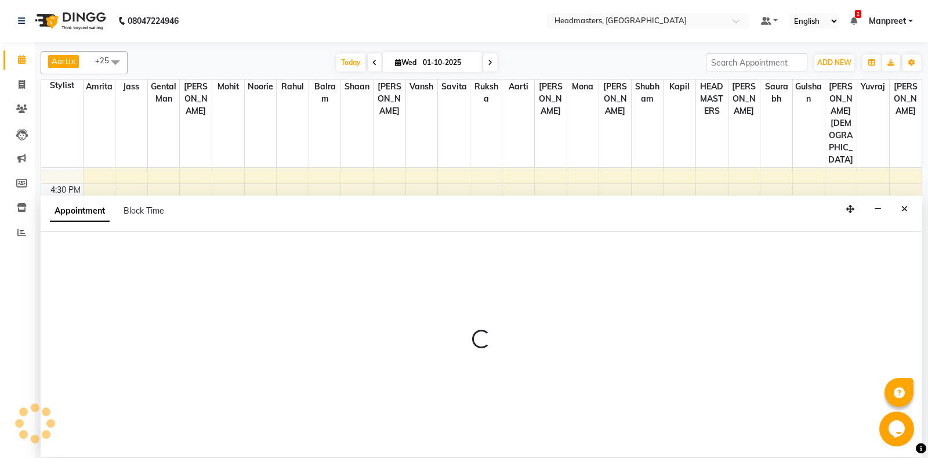
select select "60732"
select select "tentative"
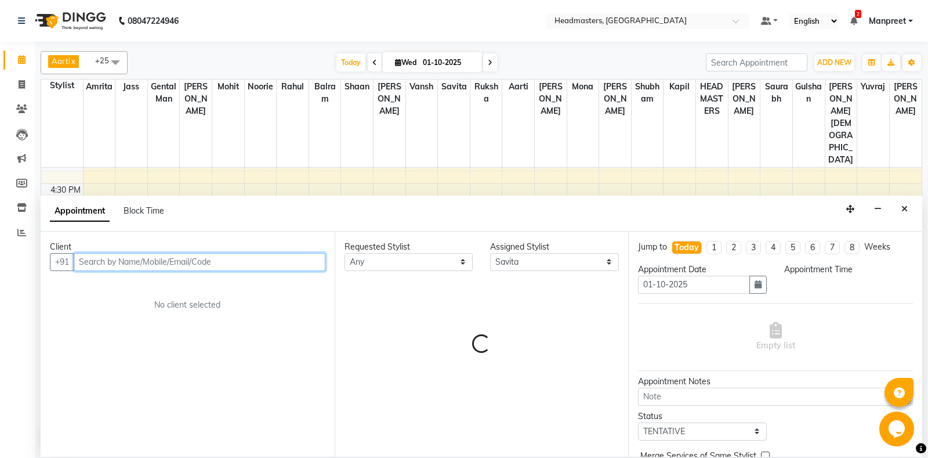
select select "1140"
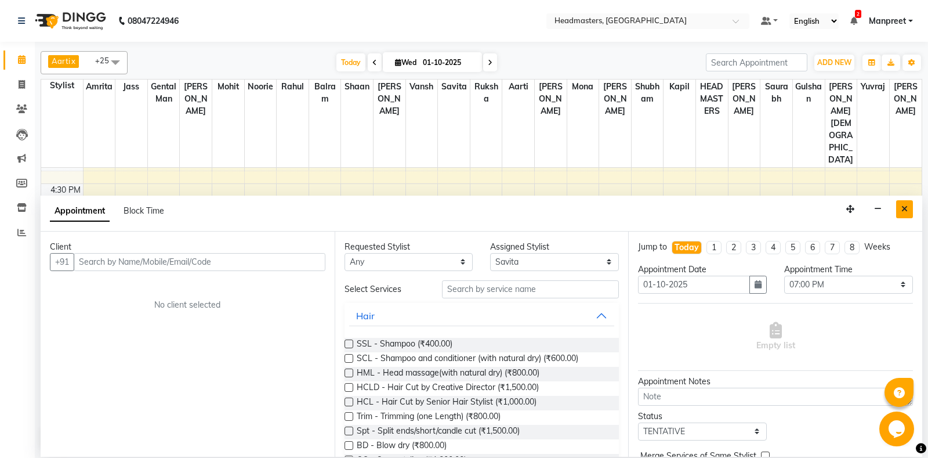
click at [907, 208] on icon "Close" at bounding box center [904, 209] width 6 height 8
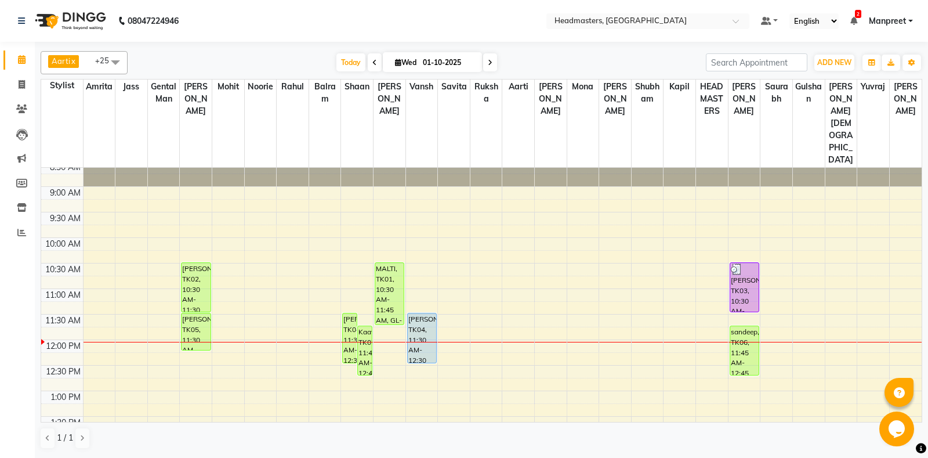
scroll to position [0, 0]
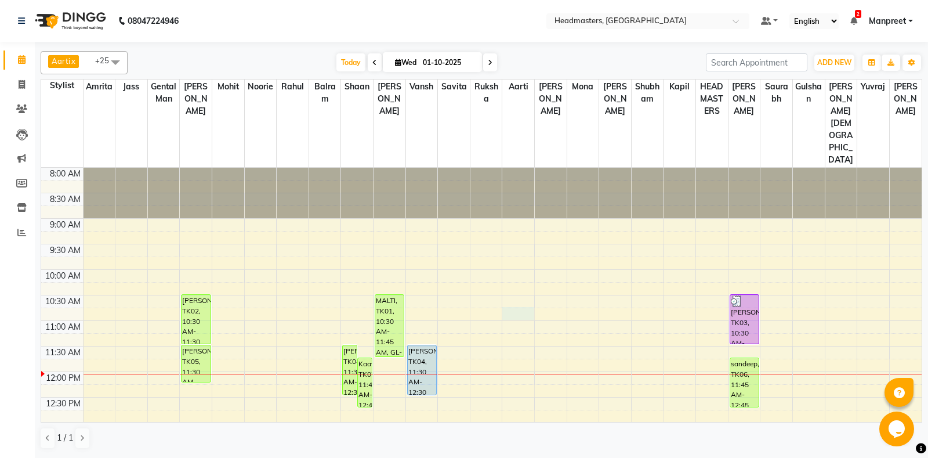
click at [502, 307] on td at bounding box center [502, 313] width 838 height 13
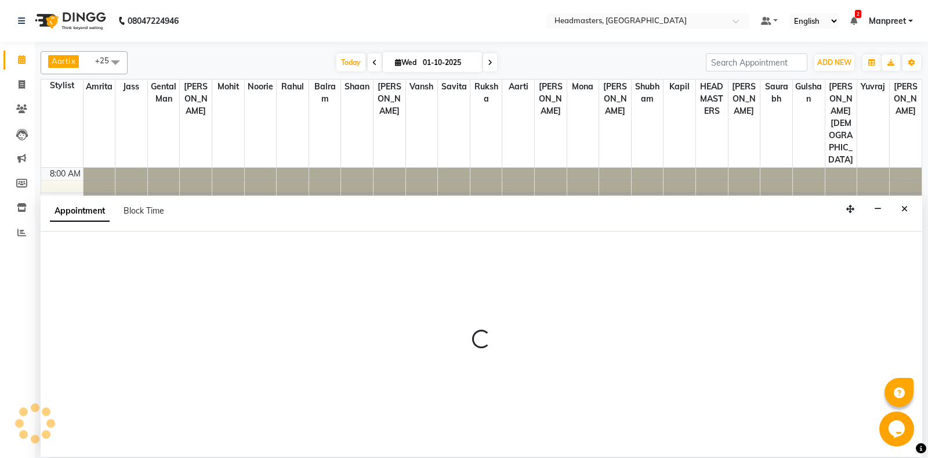
select select "60735"
select select "tentative"
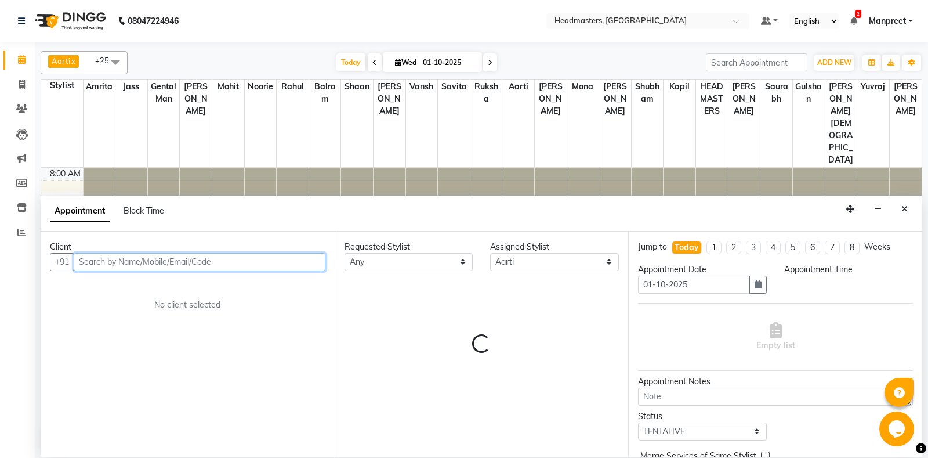
select select "645"
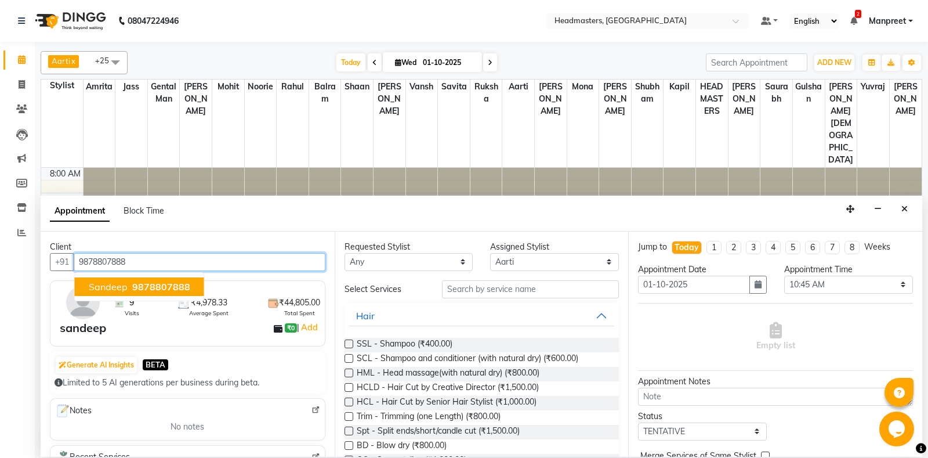
click at [129, 280] on button "sandeep 9878807888" at bounding box center [139, 286] width 129 height 19
type input "9878807888"
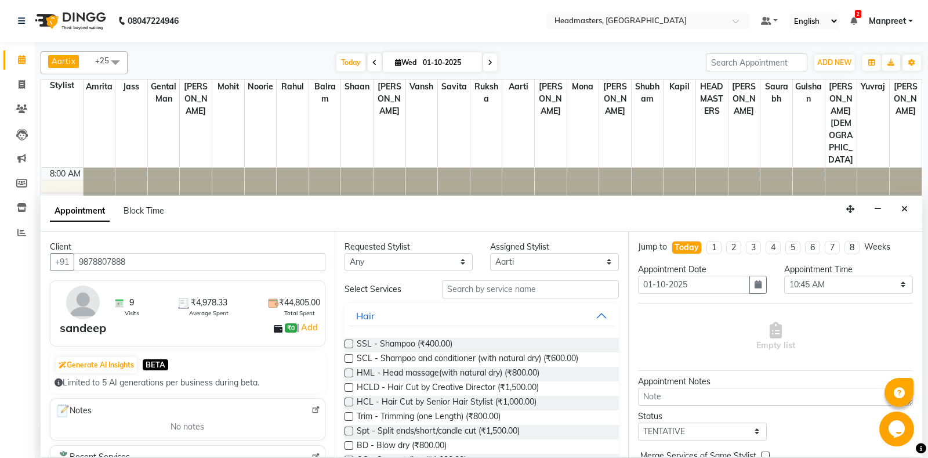
click at [391, 251] on div "Requested Stylist" at bounding box center [408, 247] width 129 height 12
click at [344, 253] on select "An[PERSON_NAME] Amrit[PERSON_NAME]am Gental Man Gulshan HEADMASTER[PERSON_NAME]…" at bounding box center [408, 262] width 129 height 18
select select "60723"
click option "Mohit" at bounding box center [0, 0] width 0 height 0
select select "60723"
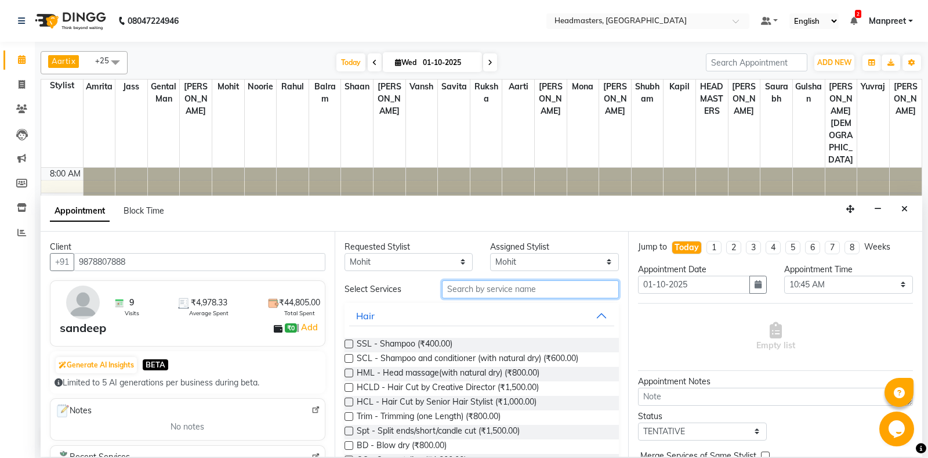
click at [507, 293] on input "text" at bounding box center [530, 289] width 177 height 18
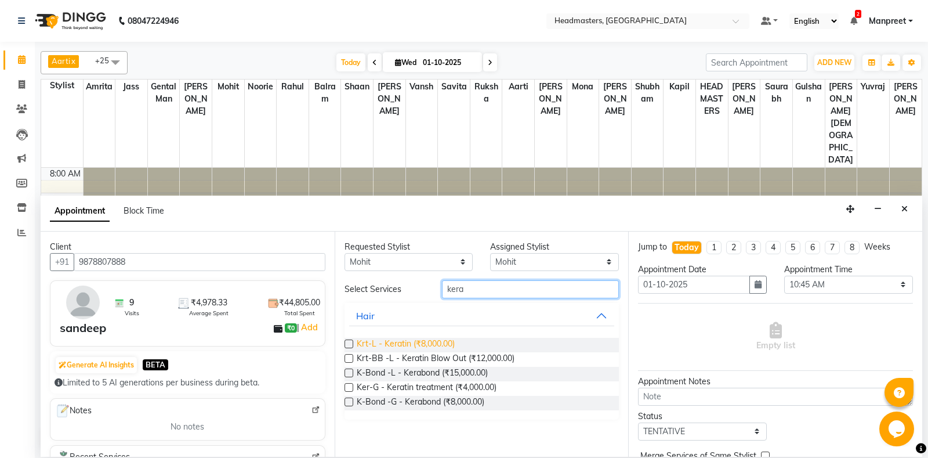
type input "kera"
click at [446, 339] on span "Krt-L - Keratin (₹8,000.00)" at bounding box center [406, 344] width 98 height 14
checkbox input "false"
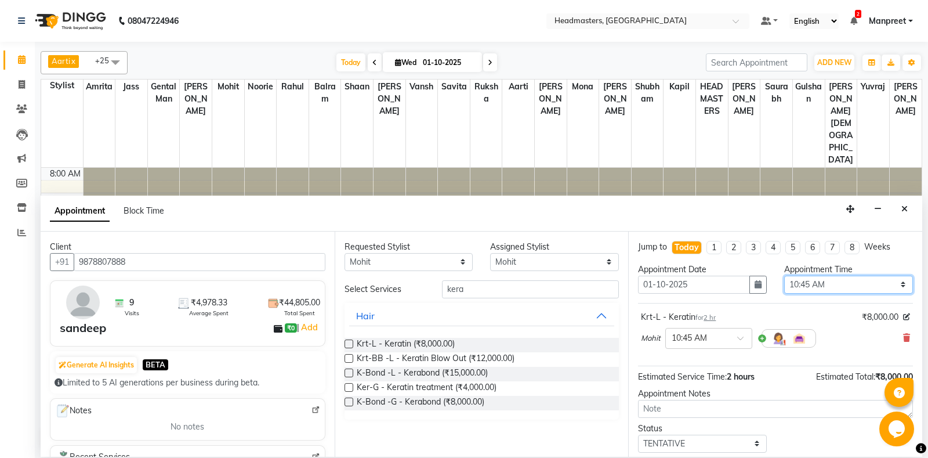
click at [784, 275] on select "Select 09:00 AM 09:15 AM 09:30 AM 09:45 AM 10:00 AM 10:15 AM 10:30 AM 10:45 AM …" at bounding box center [848, 284] width 129 height 18
select select "720"
click option "12:00 PM" at bounding box center [0, 0] width 0 height 0
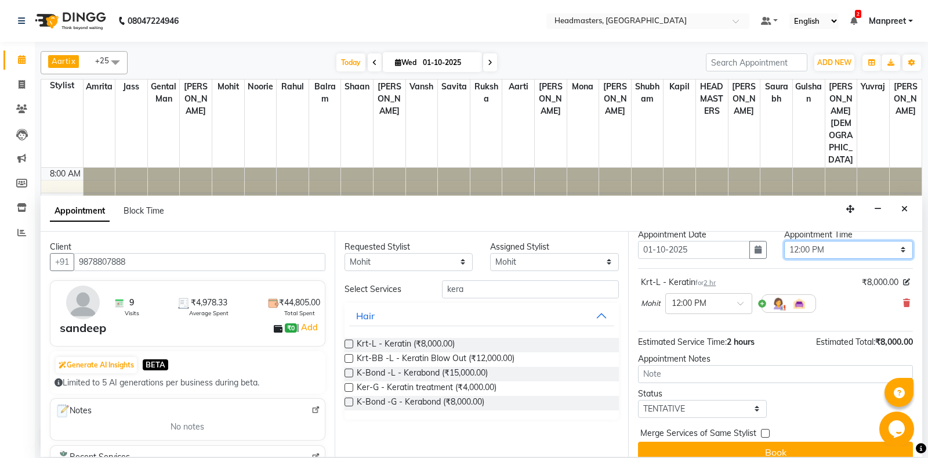
scroll to position [49, 0]
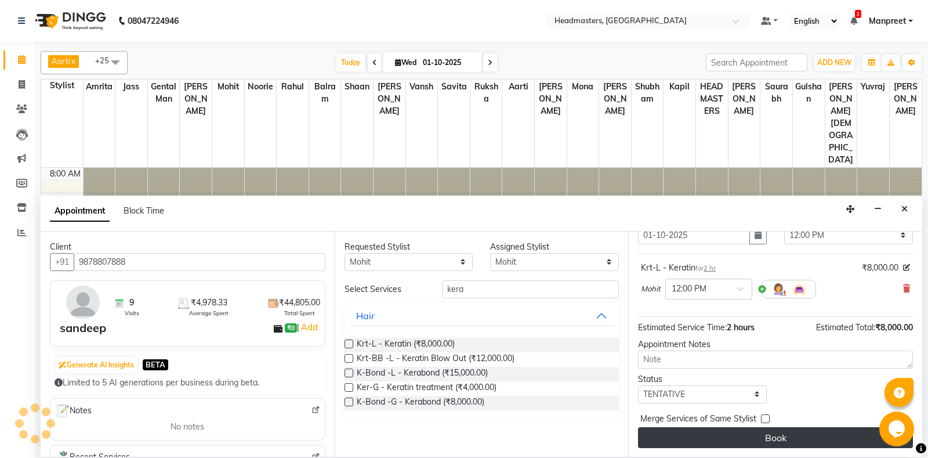
click at [756, 443] on button "Book" at bounding box center [775, 437] width 275 height 21
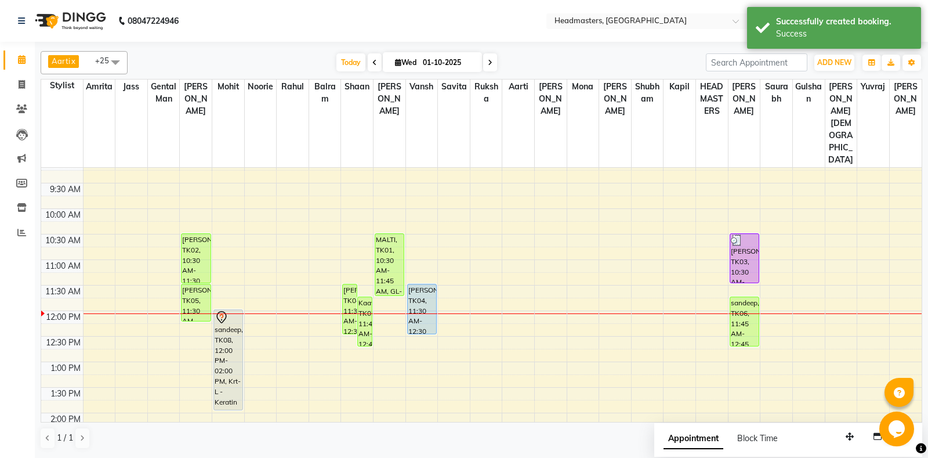
scroll to position [122, 0]
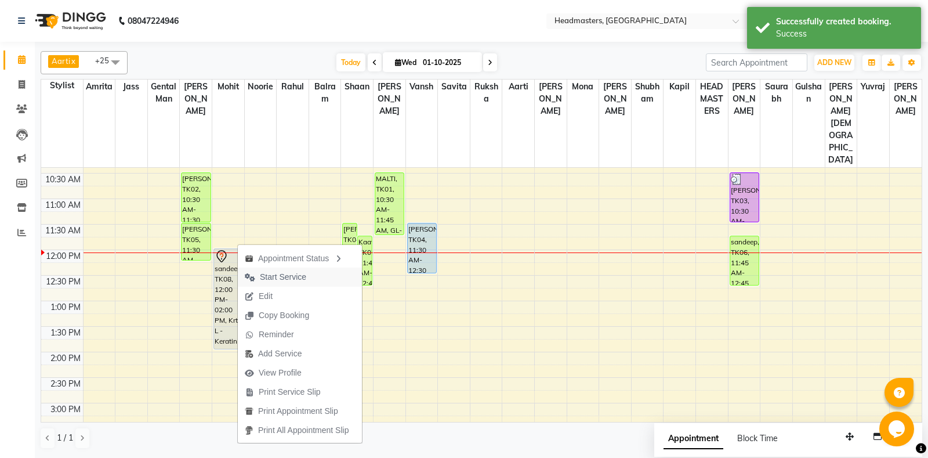
click at [313, 281] on button "Start Service" at bounding box center [300, 276] width 124 height 19
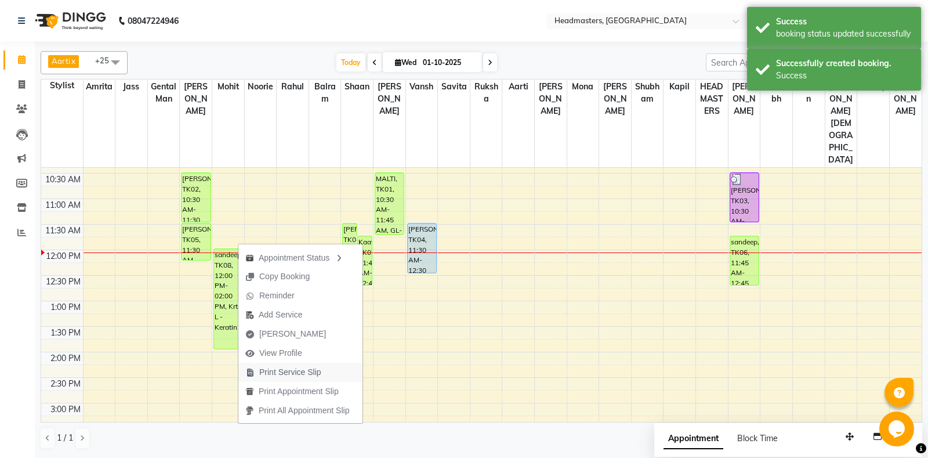
click at [315, 366] on span "Print Service Slip" at bounding box center [290, 372] width 62 height 12
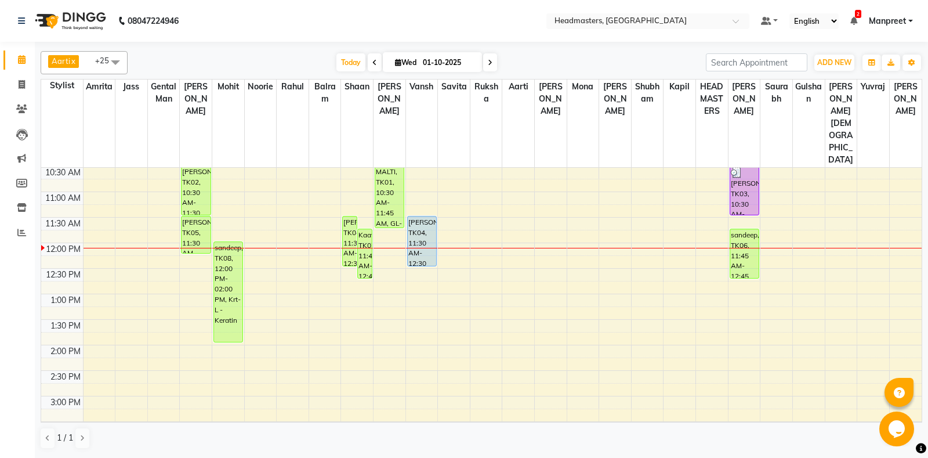
scroll to position [61, 0]
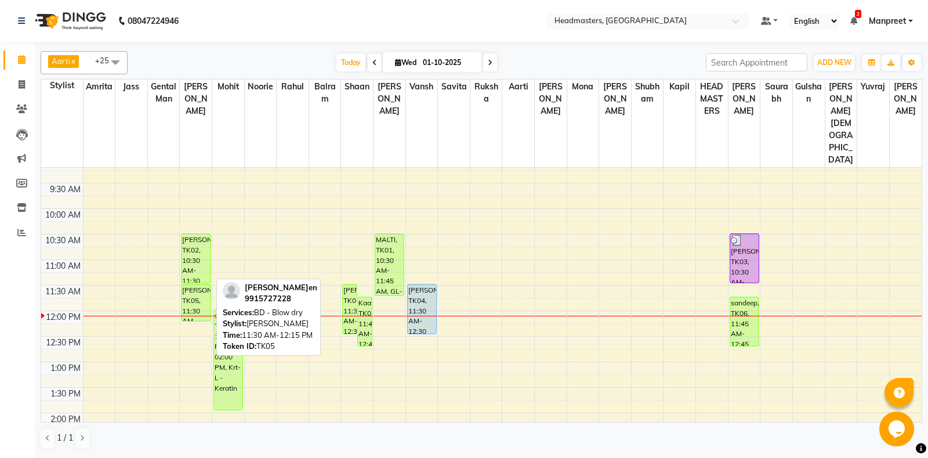
click at [199, 284] on div "[PERSON_NAME], TK05, 11:30 AM-12:15 PM, BD - Blow dry" at bounding box center [195, 302] width 28 height 37
select select "1"
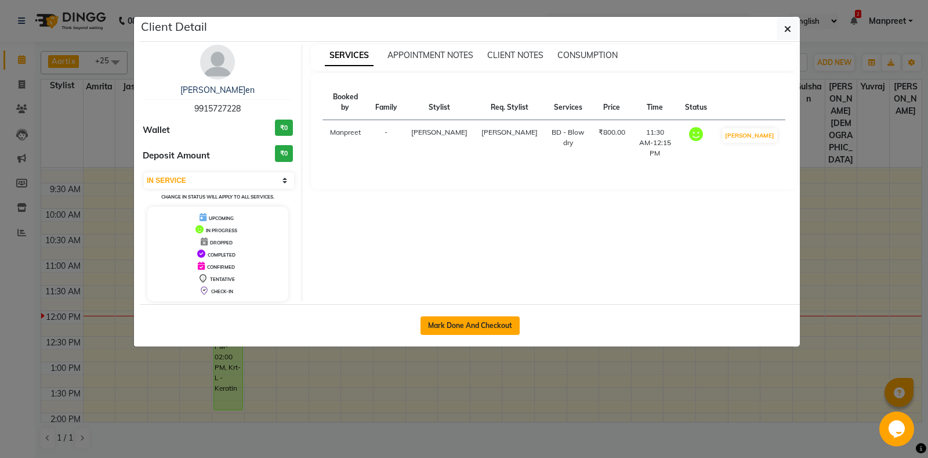
click at [493, 326] on button "Mark Done And Checkout" at bounding box center [469, 325] width 99 height 19
select select "service"
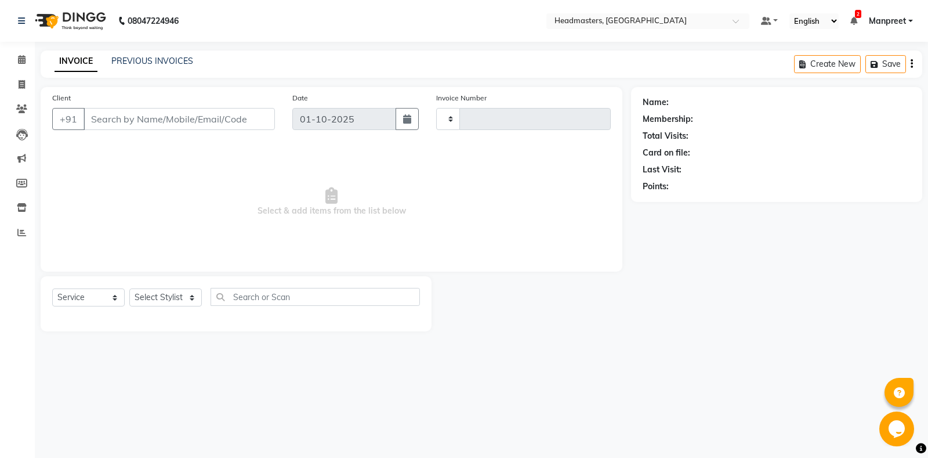
type input "6892"
select select "7130"
type input "9915727228"
select select "60721"
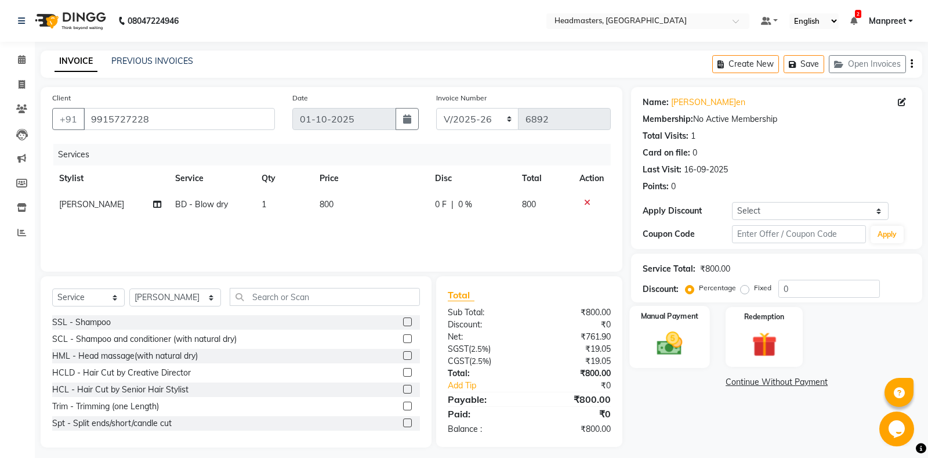
click at [648, 324] on div "Manual Payment" at bounding box center [670, 337] width 80 height 62
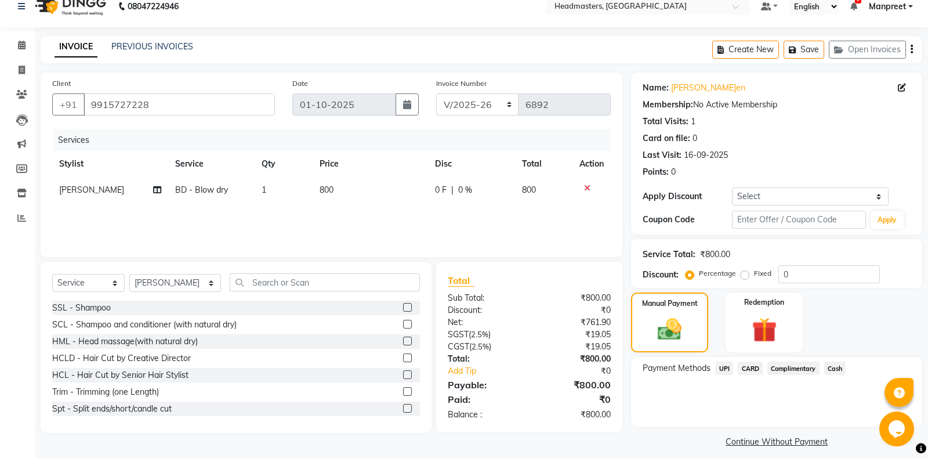
scroll to position [24, 0]
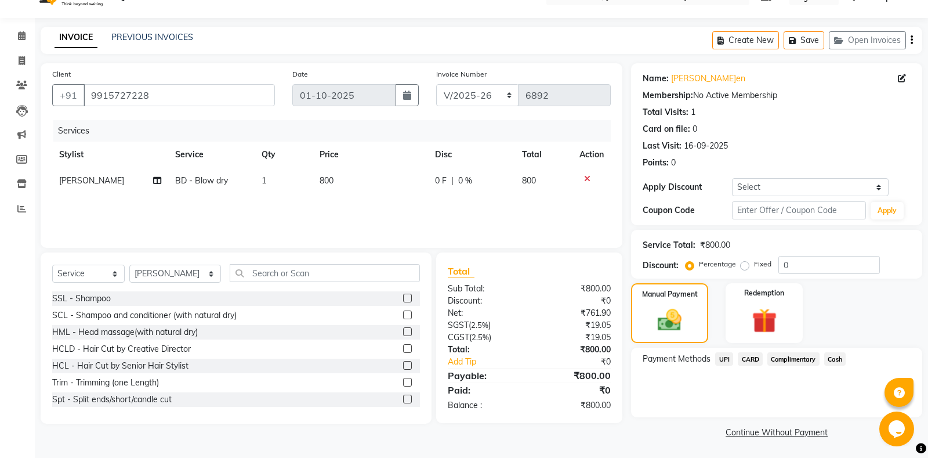
click at [720, 359] on span "UPI" at bounding box center [724, 358] width 18 height 13
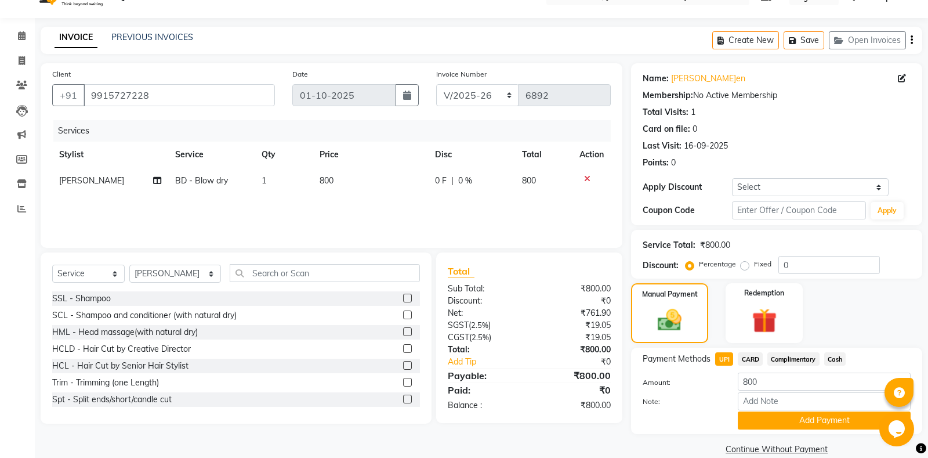
drag, startPoint x: 449, startPoint y: 179, endPoint x: 427, endPoint y: 193, distance: 25.9
click at [447, 181] on div "0 F | 0 %" at bounding box center [471, 181] width 73 height 12
select select "60721"
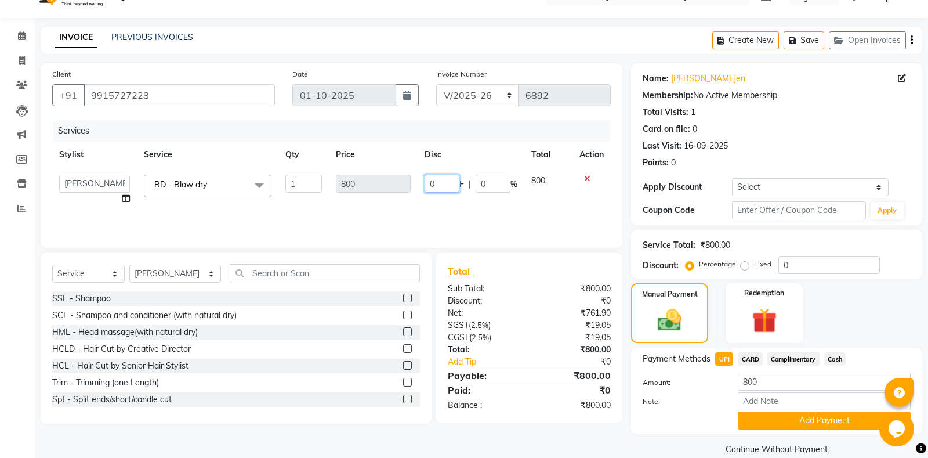
click at [427, 181] on input "0" at bounding box center [441, 184] width 35 height 18
type input "200"
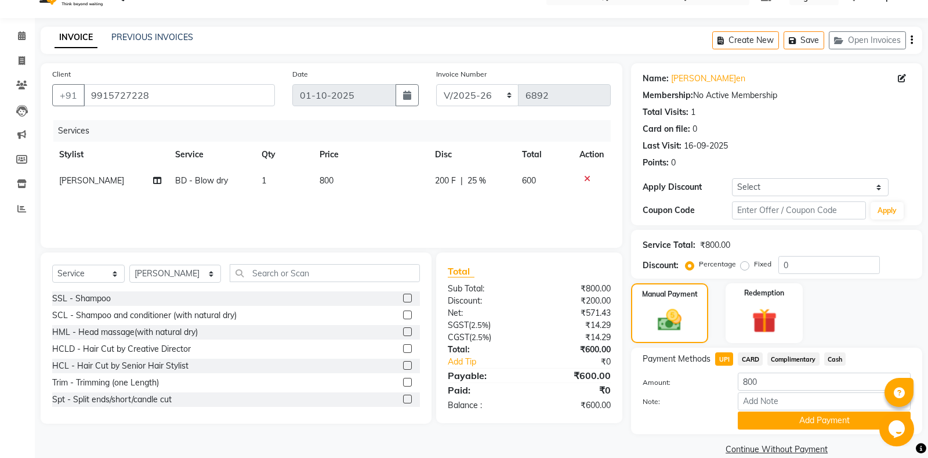
click at [450, 205] on div "Services Stylist Service Qty Price Disc Total Action Ali BD - Blow dry 1 800 20…" at bounding box center [331, 178] width 558 height 116
click at [776, 378] on input "800" at bounding box center [824, 381] width 173 height 18
type input "8"
click at [705, 398] on label "Note:" at bounding box center [681, 401] width 95 height 10
click at [738, 398] on input "Note:" at bounding box center [824, 401] width 173 height 18
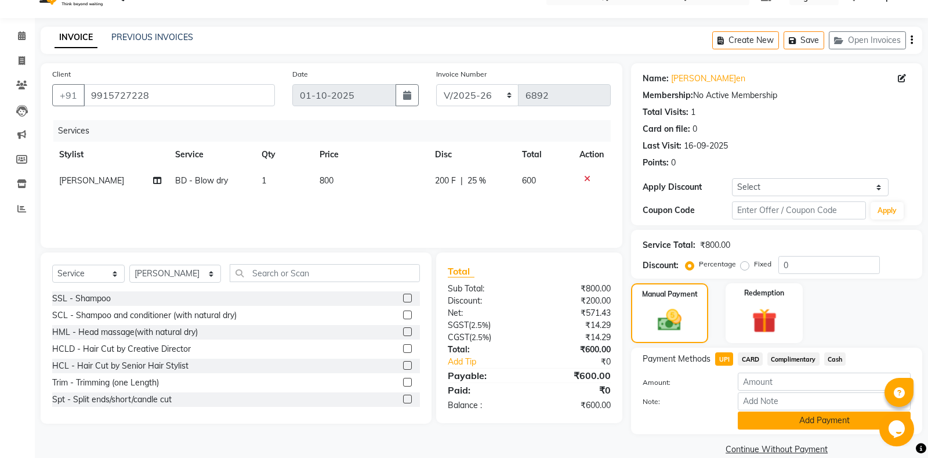
click at [768, 412] on button "Add Payment" at bounding box center [824, 420] width 173 height 18
click at [758, 382] on input "number" at bounding box center [824, 381] width 173 height 18
type input "600"
click at [771, 426] on button "Add Payment" at bounding box center [824, 420] width 173 height 18
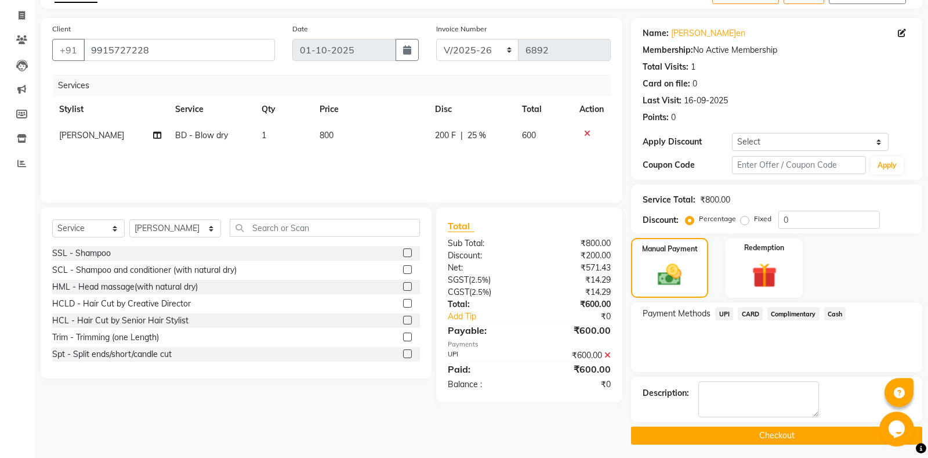
scroll to position [72, 0]
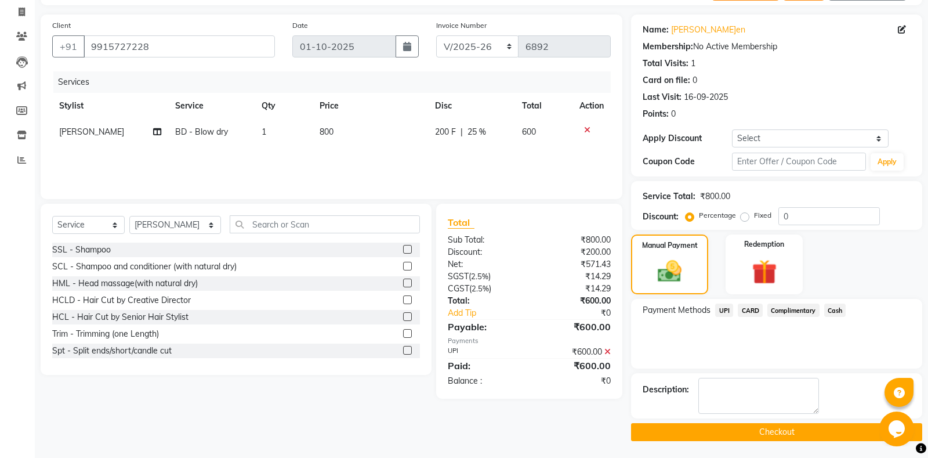
click at [690, 438] on button "Checkout" at bounding box center [776, 432] width 291 height 18
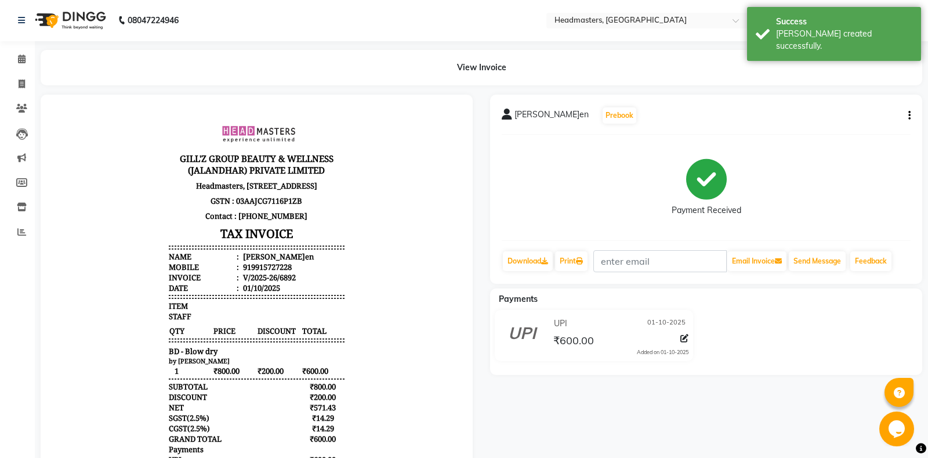
scroll to position [92, 0]
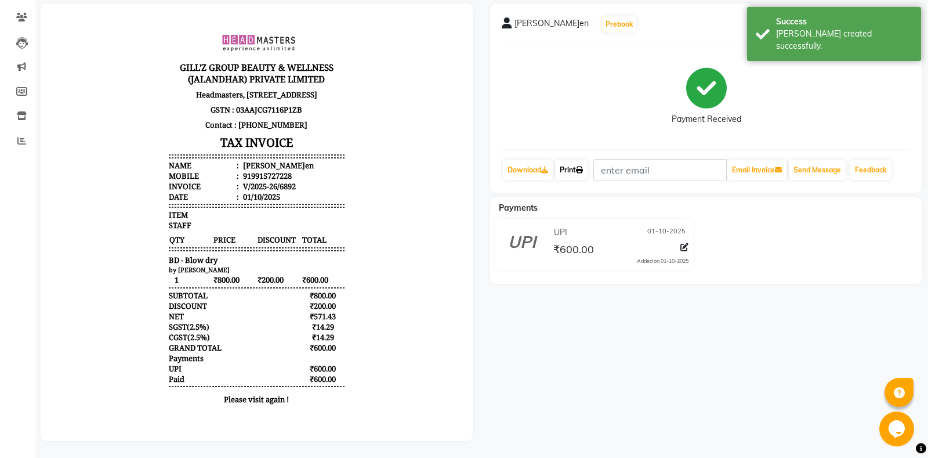
click at [573, 168] on link "Print" at bounding box center [571, 170] width 32 height 20
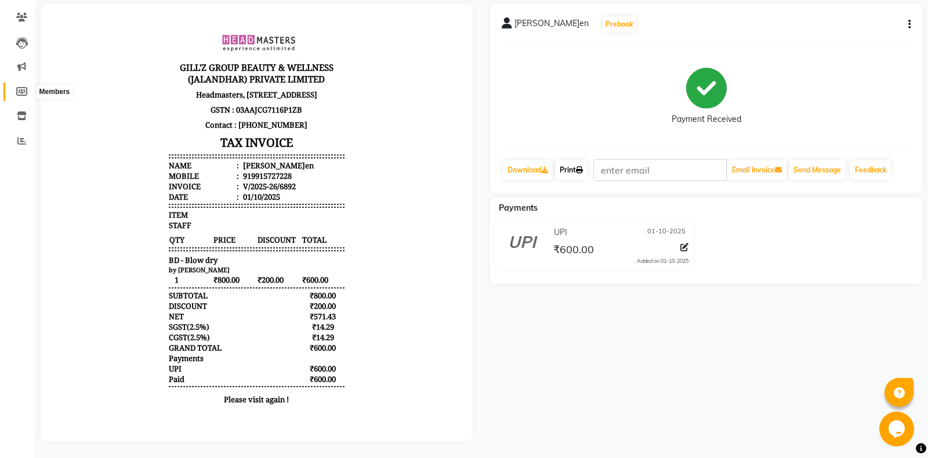
scroll to position [0, 0]
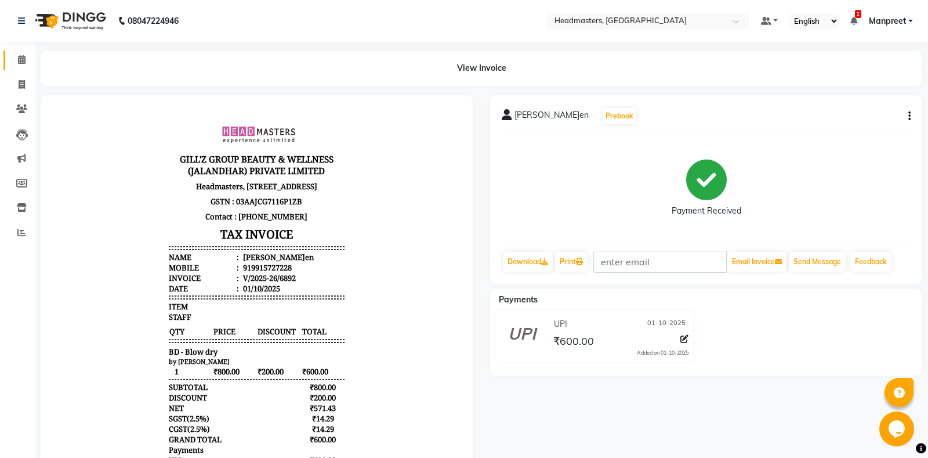
click at [19, 53] on link "Calendar" at bounding box center [17, 59] width 28 height 19
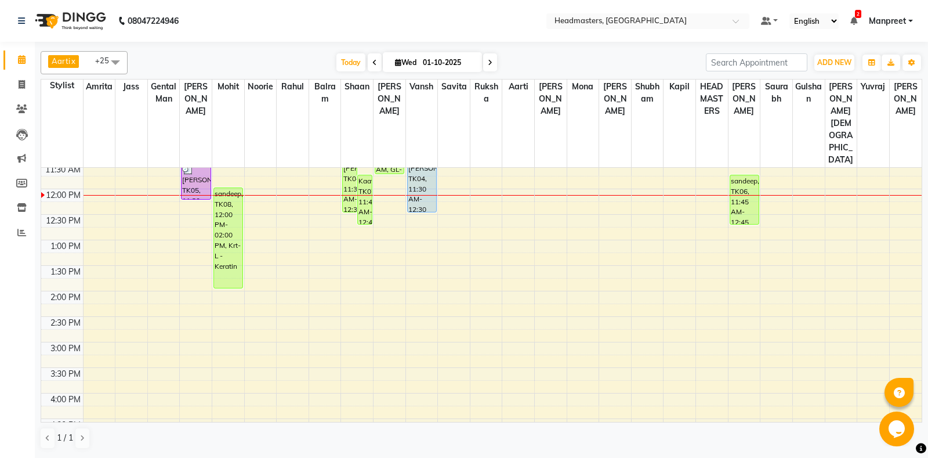
scroll to position [61, 0]
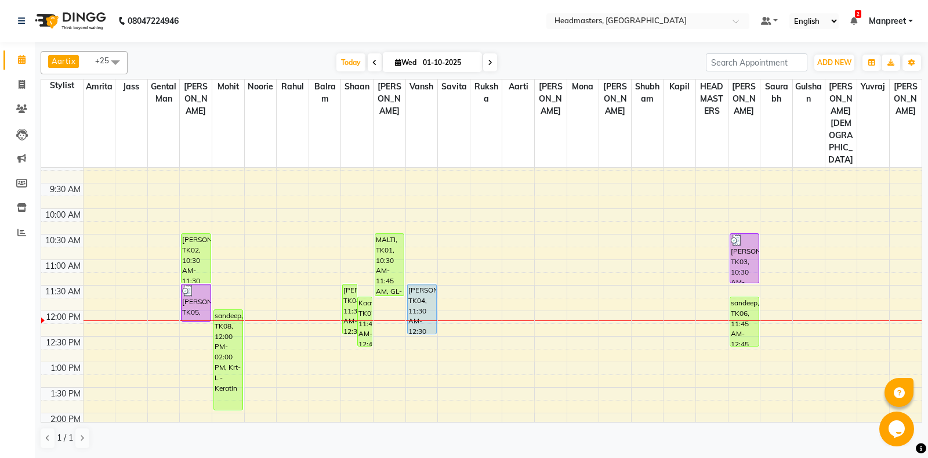
click at [451, 347] on div "8:00 AM 8:30 AM 9:00 AM 9:30 AM 10:00 AM 10:30 AM 11:00 AM 11:30 AM 12:00 PM 12…" at bounding box center [481, 464] width 880 height 714
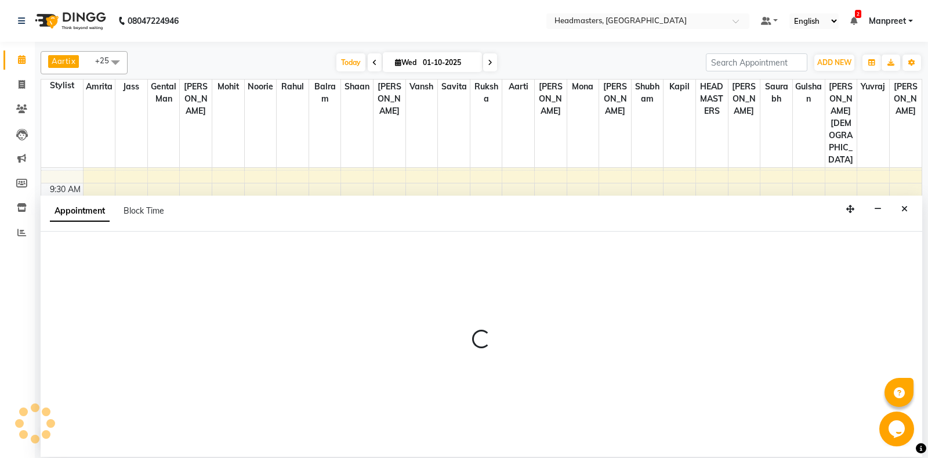
select select "60732"
select select "tentative"
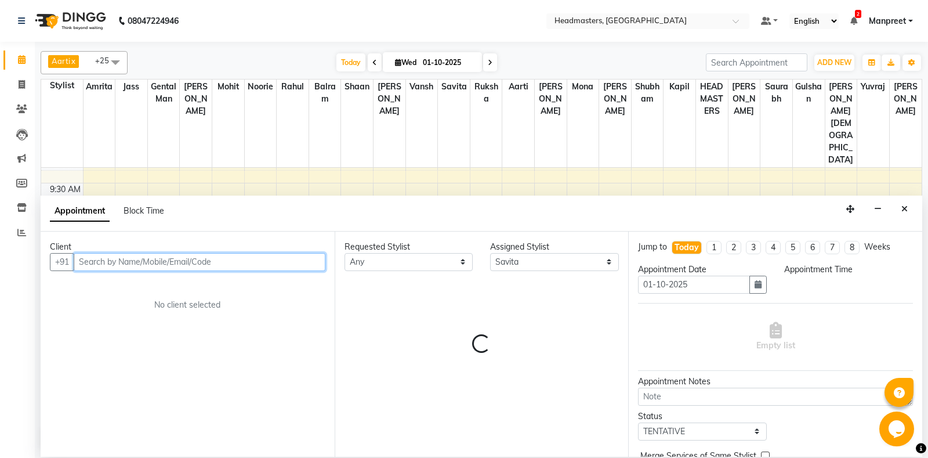
select select "795"
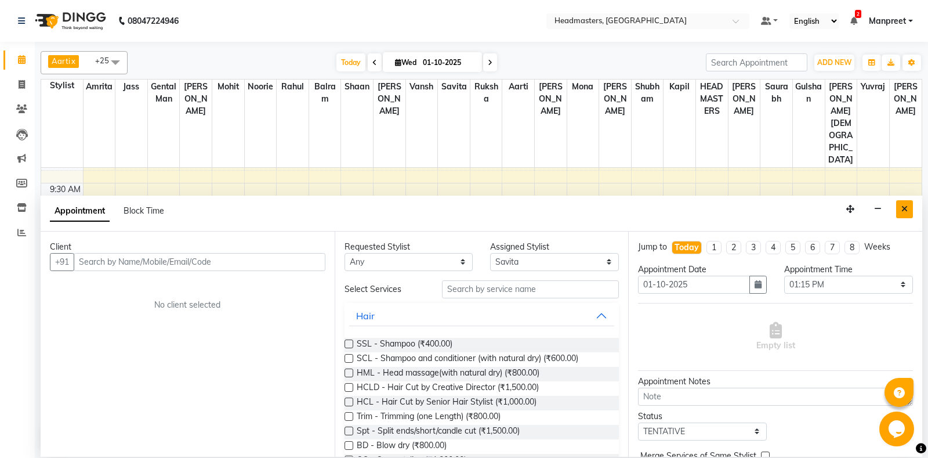
click at [898, 213] on button "Close" at bounding box center [904, 209] width 17 height 18
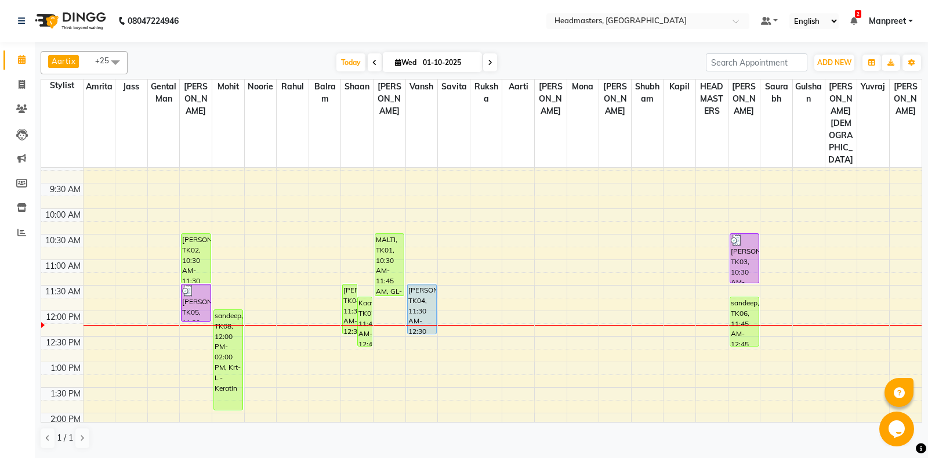
scroll to position [122, 0]
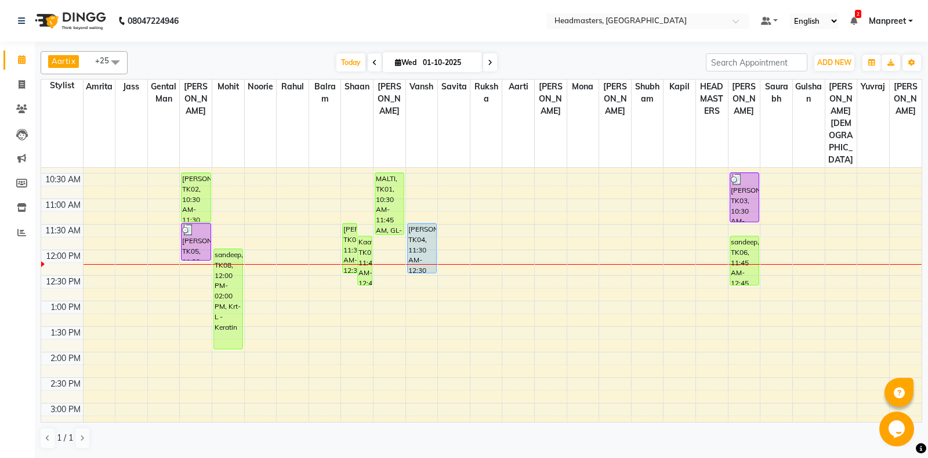
click at [426, 281] on div "8:00 AM 8:30 AM 9:00 AM 9:30 AM 10:00 AM 10:30 AM 11:00 AM 11:30 AM 12:00 PM 12…" at bounding box center [481, 403] width 880 height 714
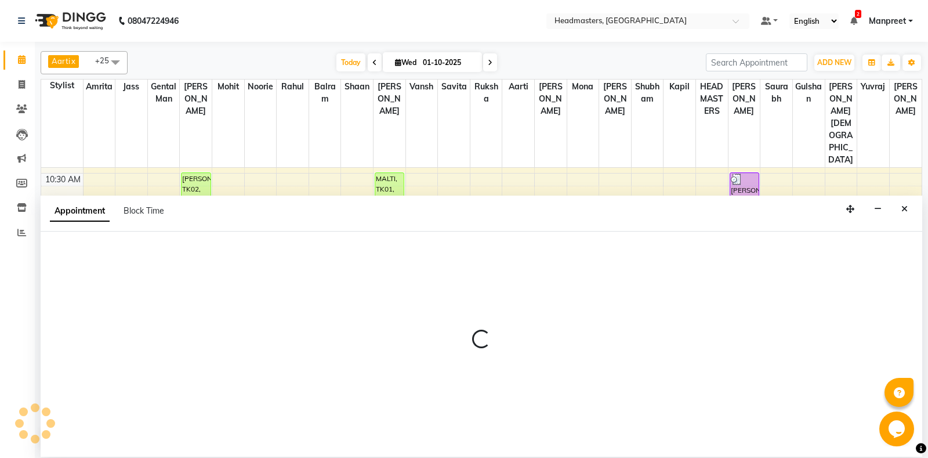
select select "60730"
select select "795"
select select "tentative"
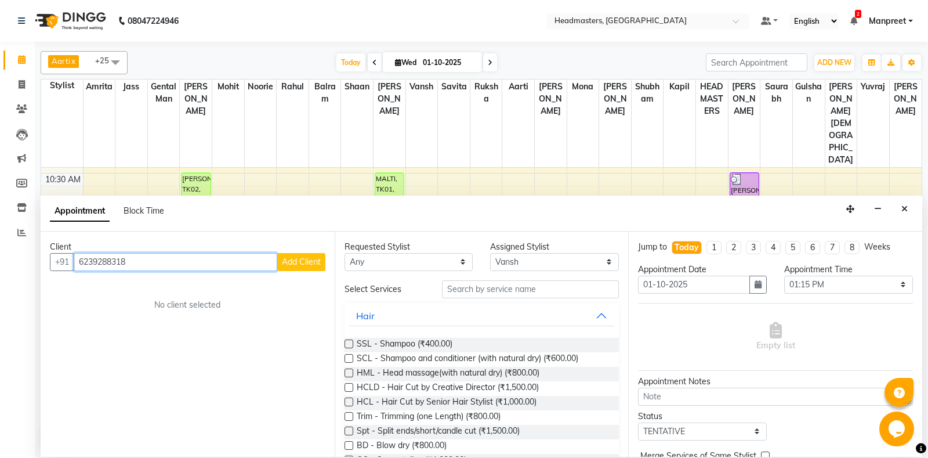
type input "6239288318"
click at [310, 264] on span "Add Client" at bounding box center [301, 261] width 39 height 10
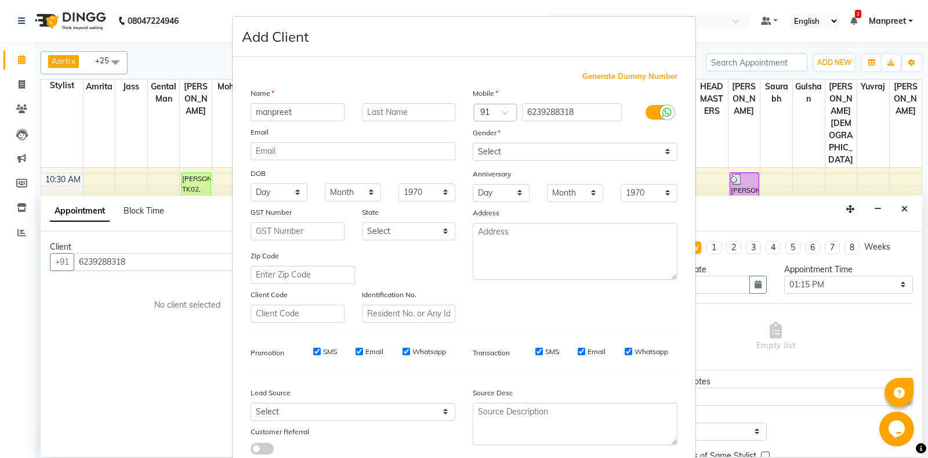
type input "manpreet"
click at [473, 143] on select "Select Male Female Other Prefer Not To Say" at bounding box center [575, 152] width 205 height 18
select select "female"
click option "Female" at bounding box center [0, 0] width 0 height 0
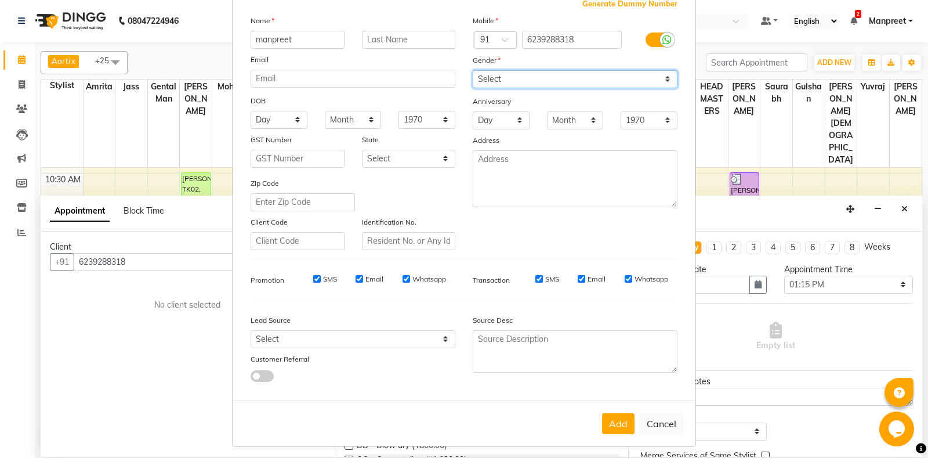
scroll to position [81, 0]
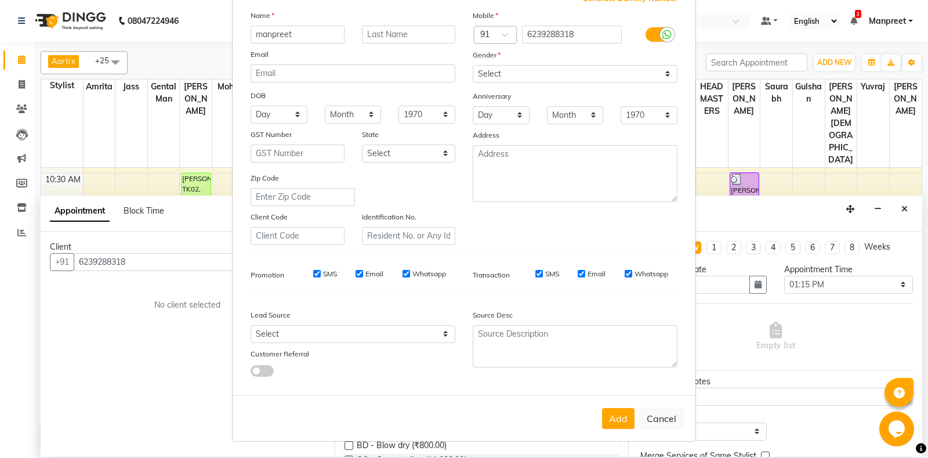
click at [600, 417] on div "Add Cancel" at bounding box center [464, 418] width 463 height 46
click at [609, 419] on button "Add" at bounding box center [618, 418] width 32 height 21
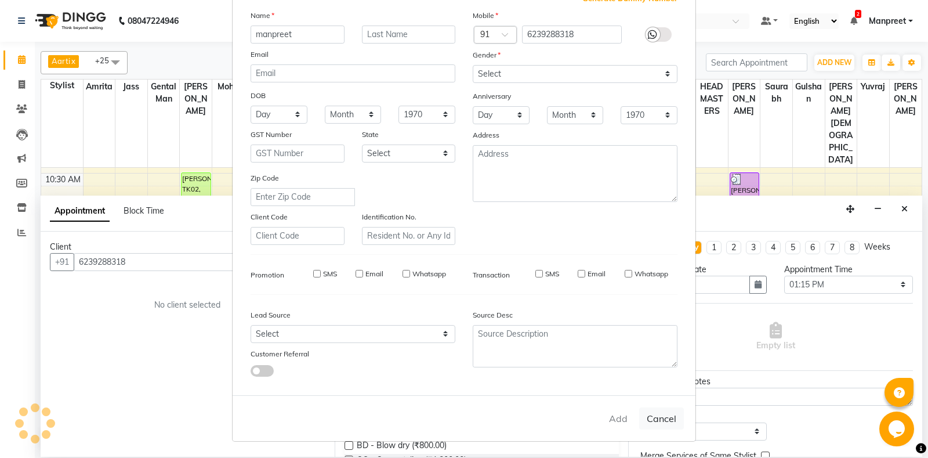
select select
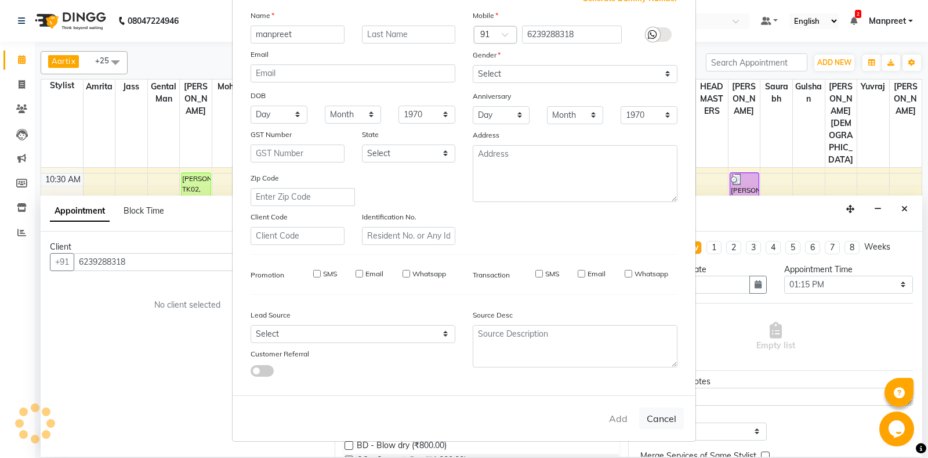
select select
checkbox input "false"
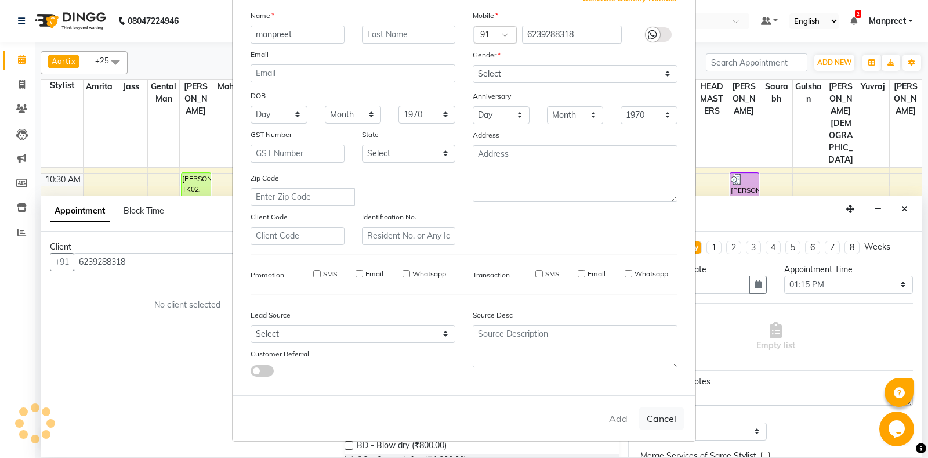
checkbox input "false"
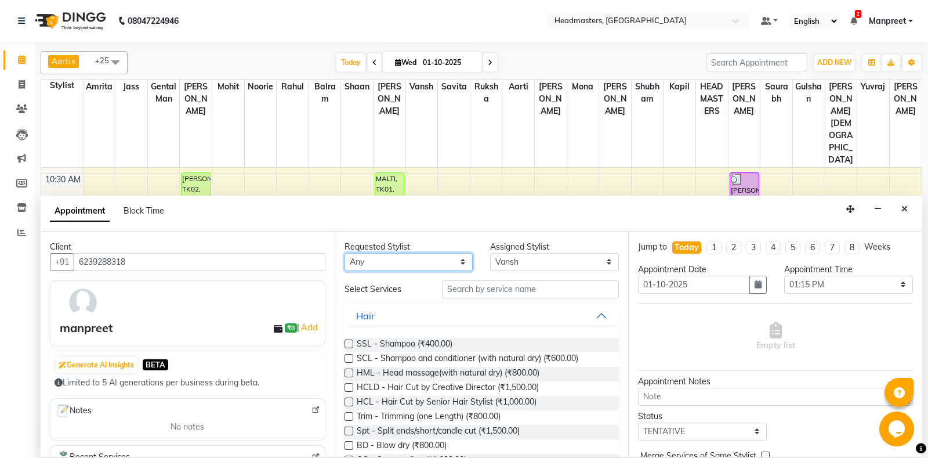
click at [344, 253] on select "Any Aarti Ali Amrita Balram Gental Man Gulshan HEADMASTERS Jass Kapil Mahi Mehr…" at bounding box center [408, 262] width 129 height 18
select select "60737"
click option "[PERSON_NAME]" at bounding box center [0, 0] width 0 height 0
select select "60737"
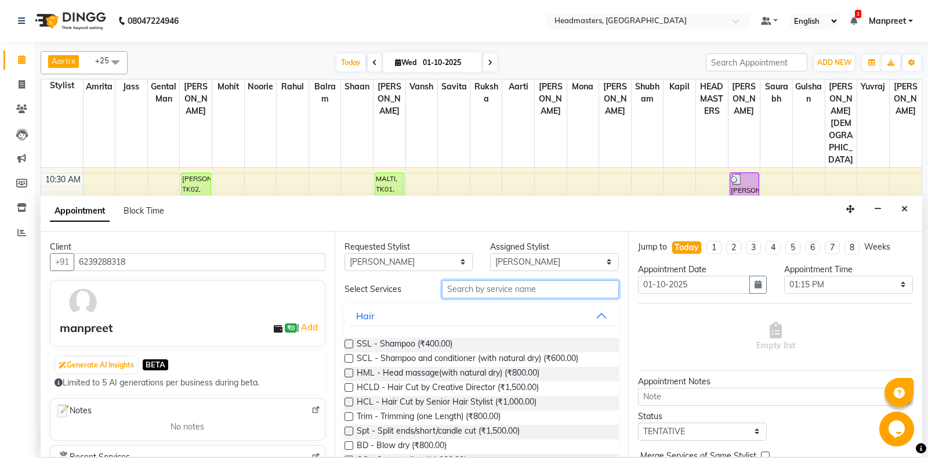
click at [495, 287] on input "text" at bounding box center [530, 289] width 177 height 18
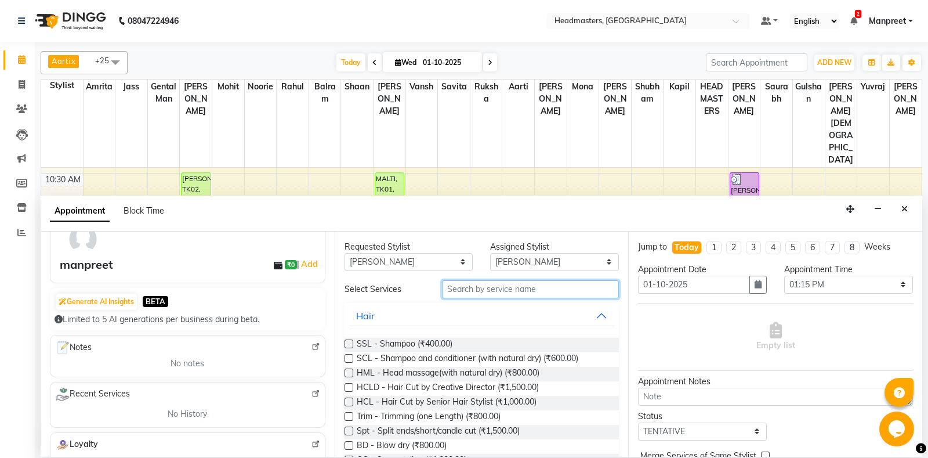
scroll to position [122, 0]
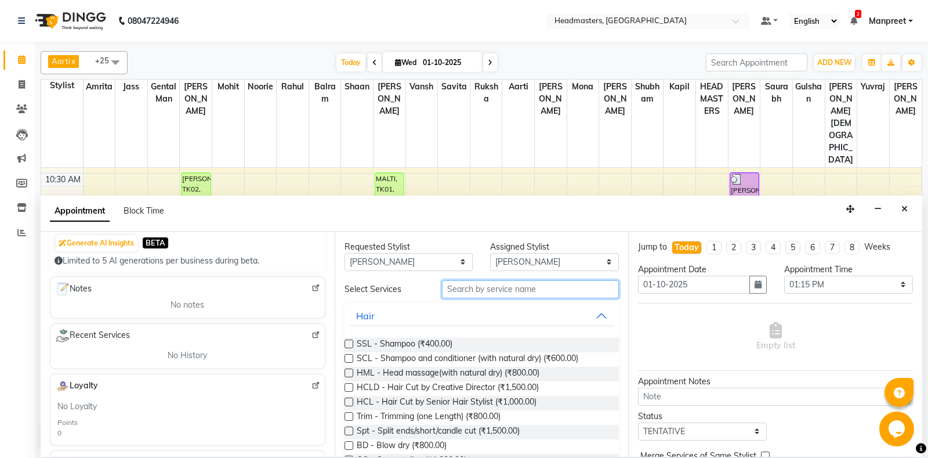
click at [522, 289] on input "text" at bounding box center [530, 289] width 177 height 18
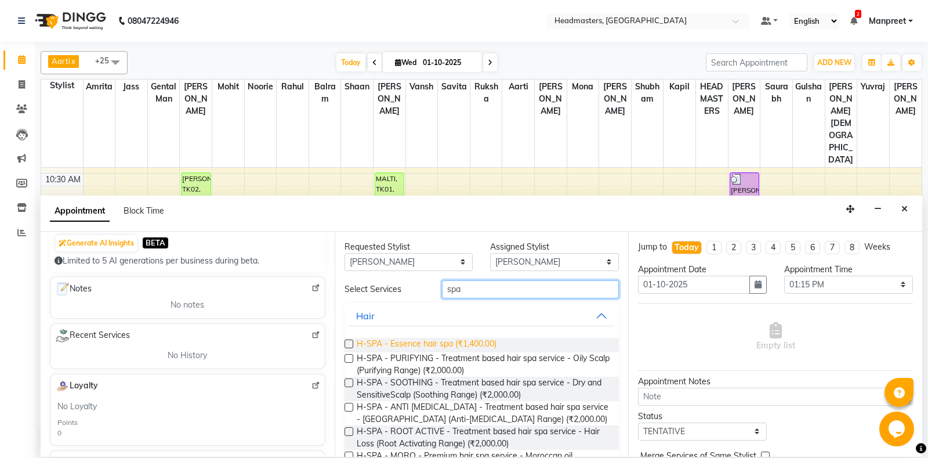
type input "spa"
click at [469, 344] on span "H-SPA - Essence hair spa (₹1,400.00)" at bounding box center [427, 344] width 140 height 14
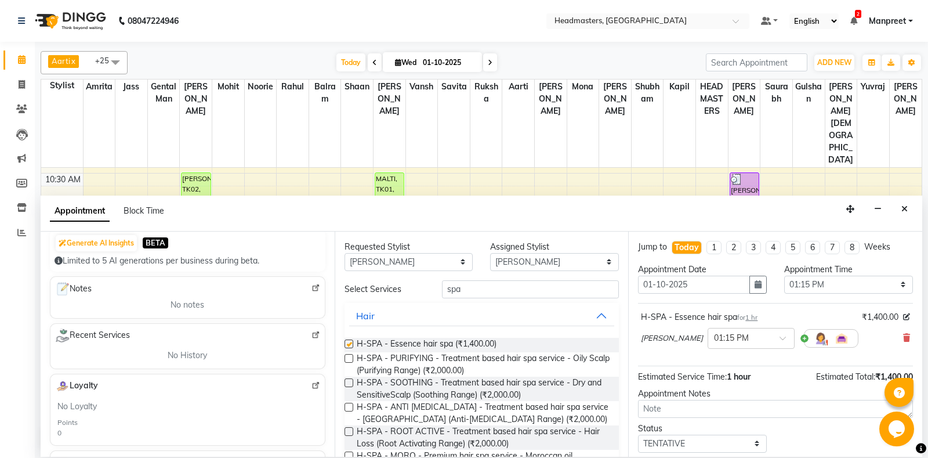
checkbox input "false"
click at [784, 275] on select "Select 09:00 AM 09:15 AM 09:30 AM 09:45 AM 10:00 AM 10:15 AM 10:30 AM 10:45 AM …" at bounding box center [848, 284] width 129 height 18
select select "765"
click option "12:45 PM" at bounding box center [0, 0] width 0 height 0
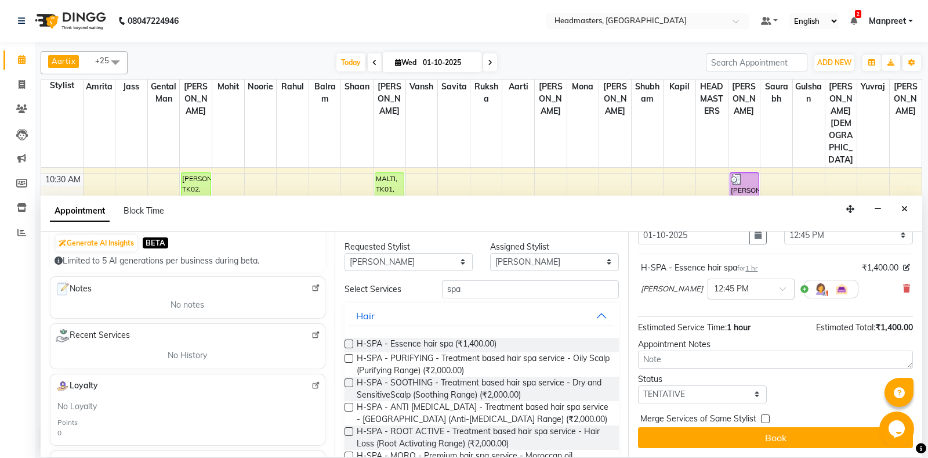
click at [781, 422] on div "Merge Services of Same Stylist" at bounding box center [775, 419] width 275 height 14
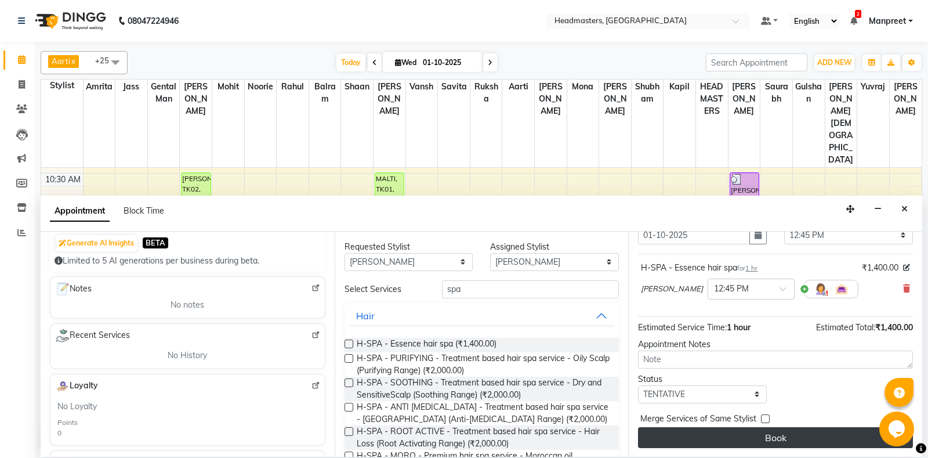
click at [793, 442] on button "Book" at bounding box center [775, 437] width 275 height 21
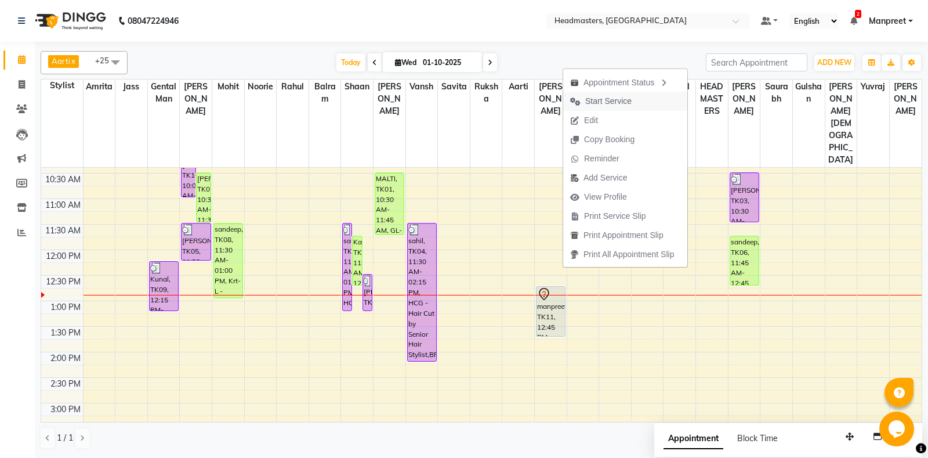
click at [617, 97] on span "Start Service" at bounding box center [608, 101] width 46 height 12
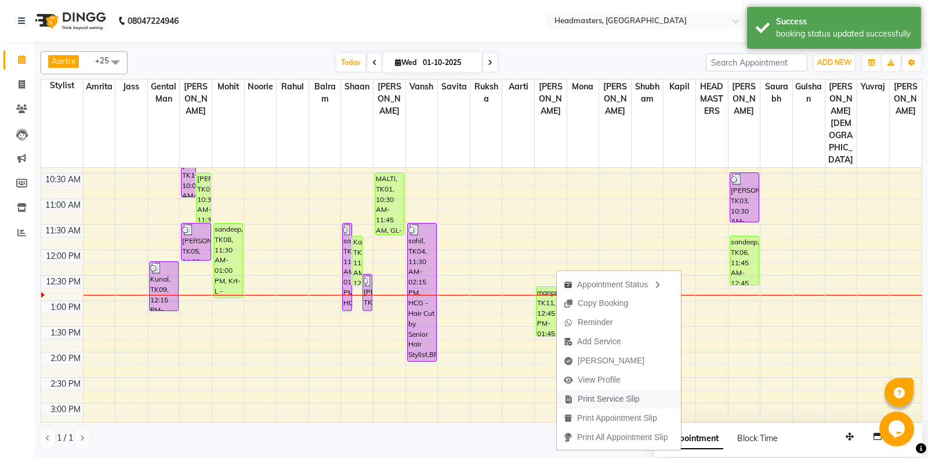
click at [614, 399] on span "Print Service Slip" at bounding box center [609, 399] width 62 height 12
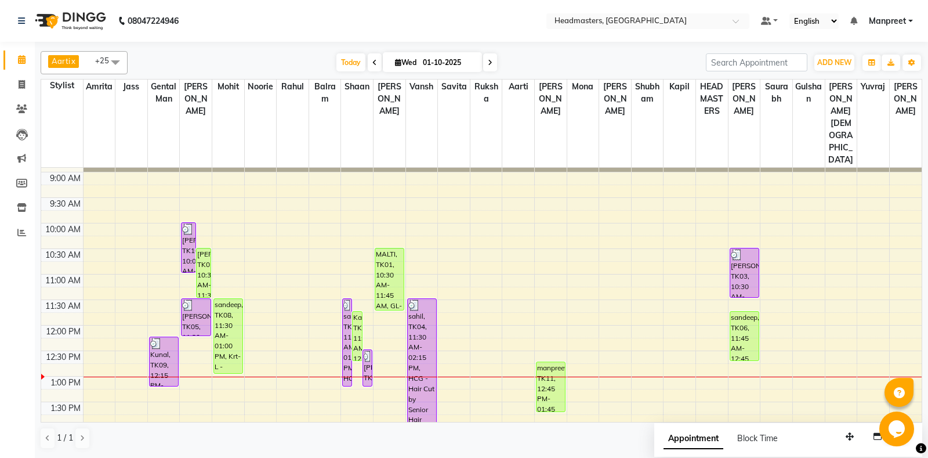
scroll to position [0, 0]
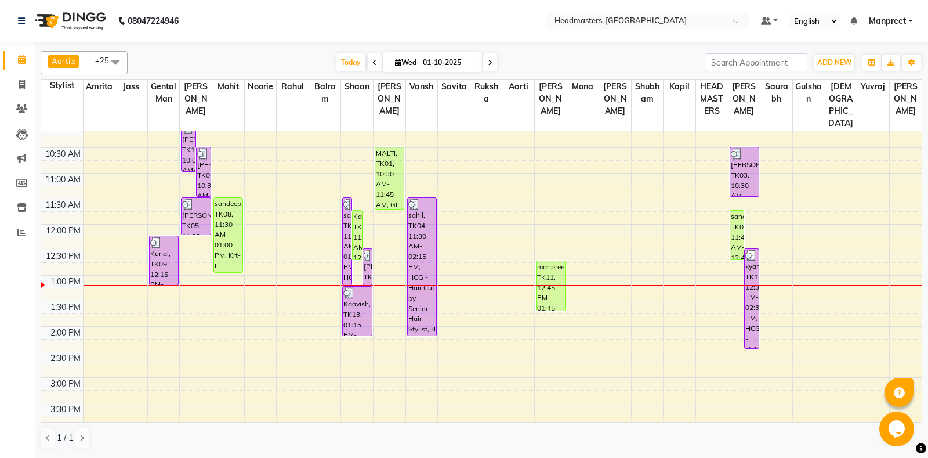
scroll to position [122, 0]
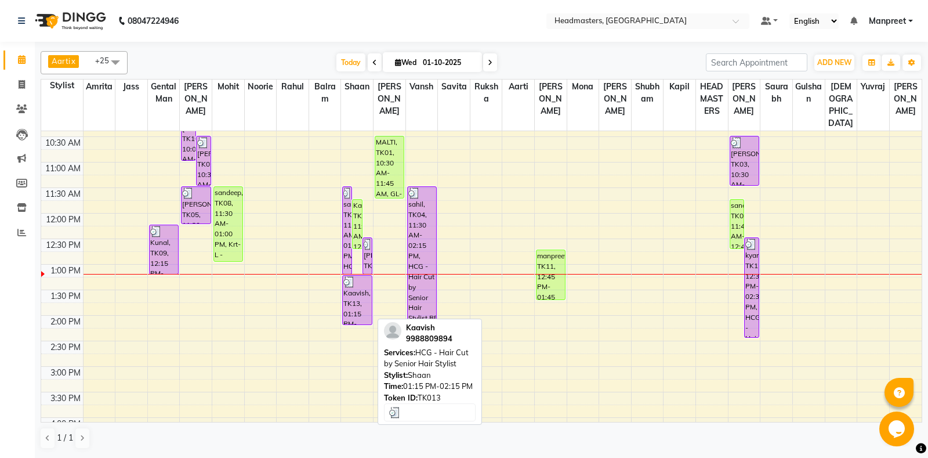
click at [366, 314] on div "Kaavish, TK13, 01:15 PM-02:15 PM, HCG - Hair Cut by Senior Hair Stylist" at bounding box center [357, 299] width 28 height 49
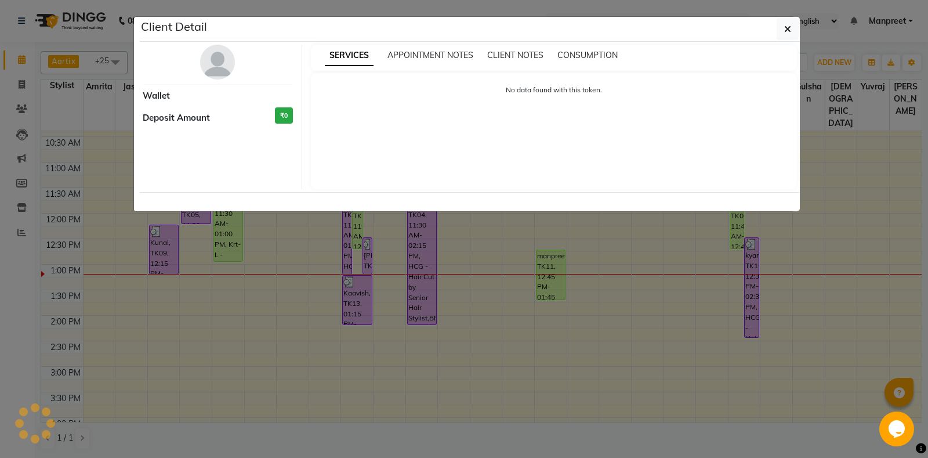
select select "3"
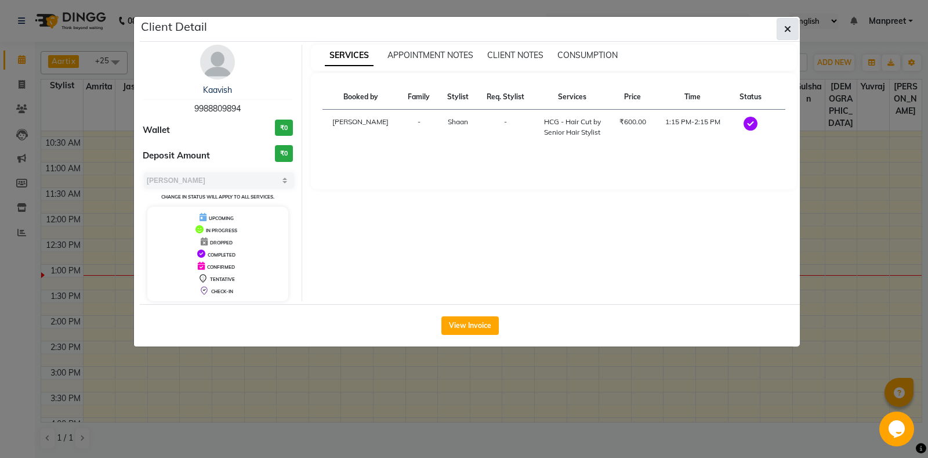
click at [796, 32] on button "button" at bounding box center [787, 29] width 22 height 22
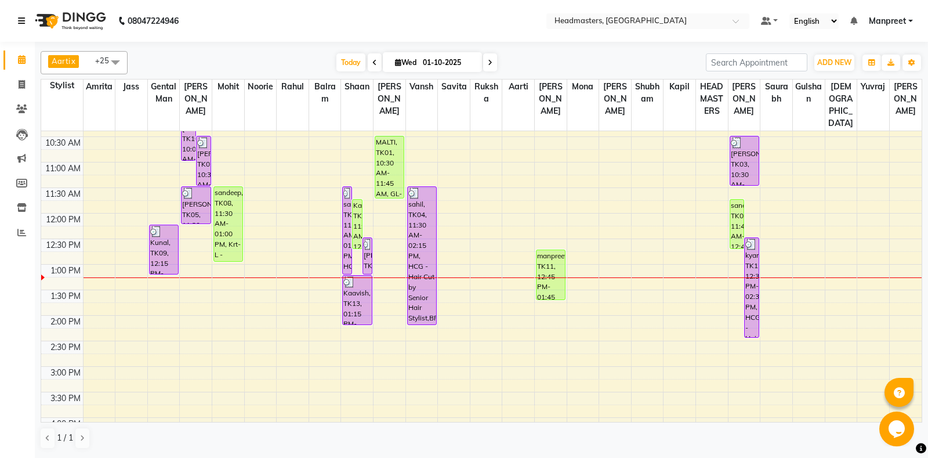
click at [22, 19] on icon at bounding box center [21, 21] width 7 height 8
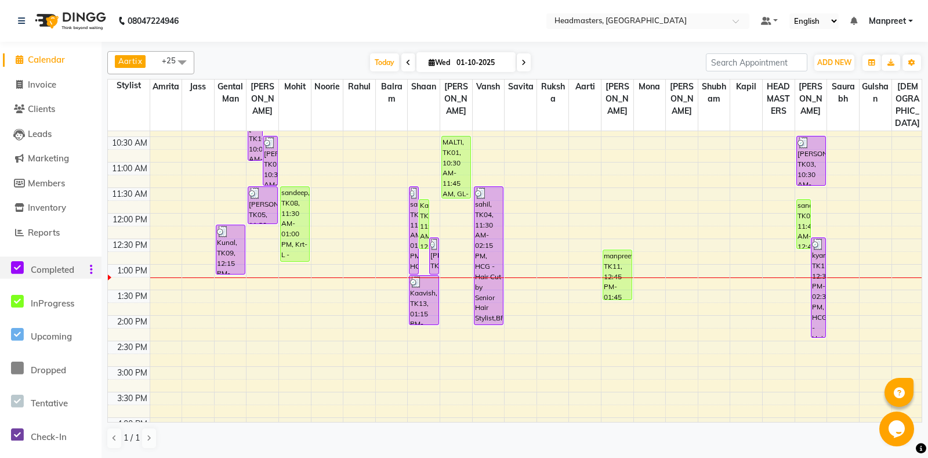
click at [12, 265] on icon at bounding box center [17, 267] width 13 height 14
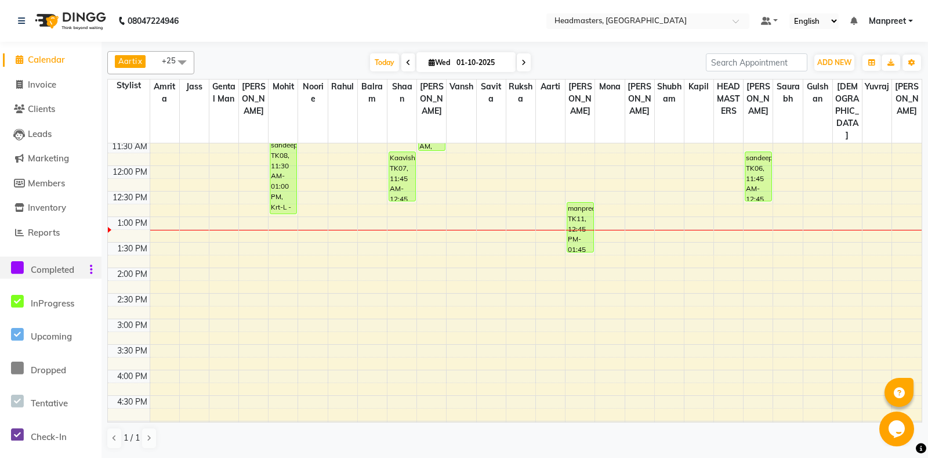
scroll to position [183, 0]
click at [415, 271] on div "8:00 AM 8:30 AM 9:00 AM 9:30 AM 10:00 AM 10:30 AM 11:00 AM 11:30 AM 12:00 PM 12…" at bounding box center [515, 318] width 814 height 714
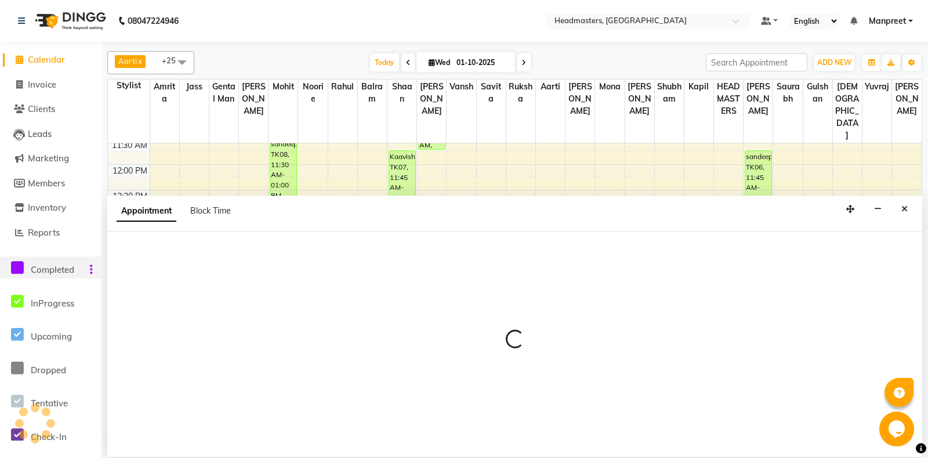
select select "60727"
select select "tentative"
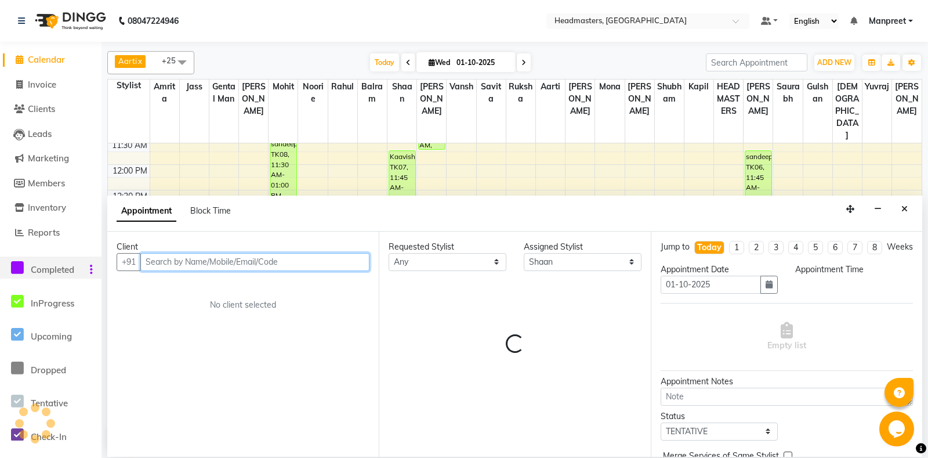
select select "855"
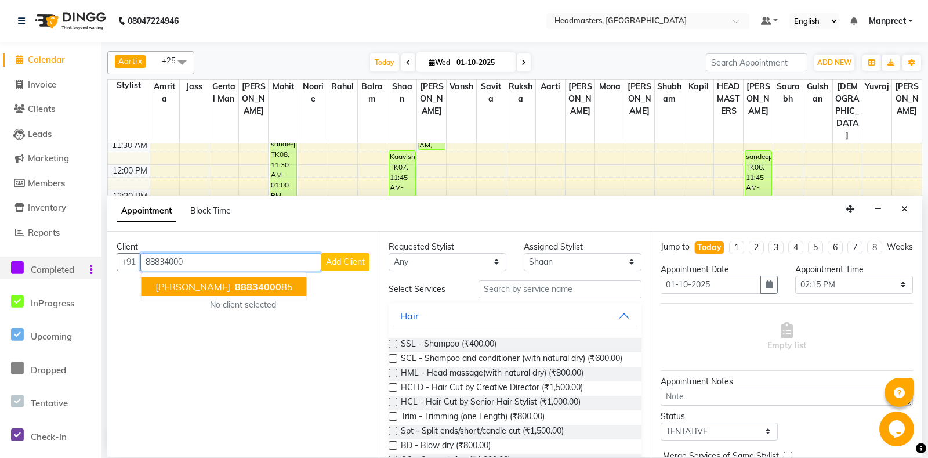
click at [198, 292] on button "navjot 88834000 85" at bounding box center [223, 286] width 165 height 19
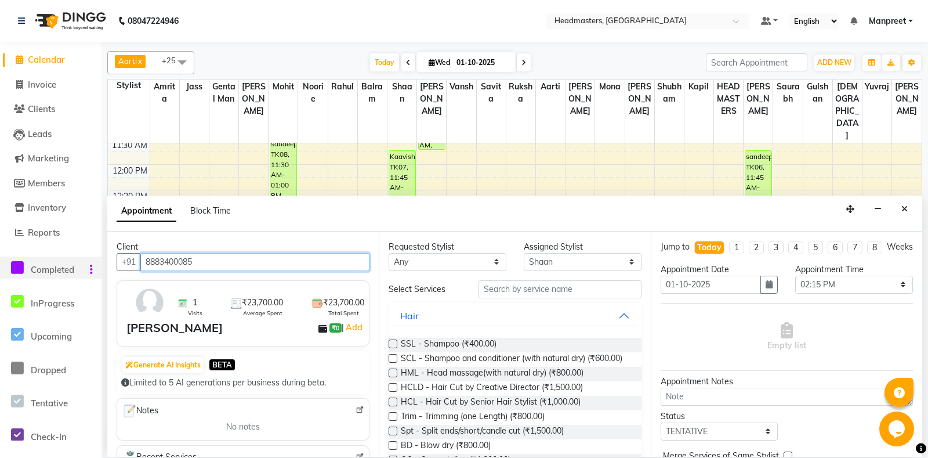
type input "8883400085"
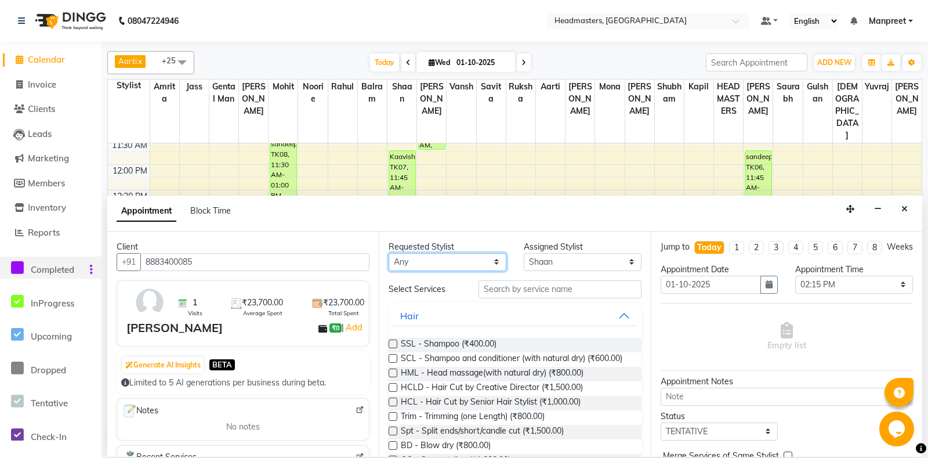
click at [389, 253] on select "Any Aarti Ali Amrita Balram Gental Man Gulshan HEADMASTERS Jass Kapil Mahi Mehr…" at bounding box center [448, 262] width 118 height 18
select select "60721"
click option "[PERSON_NAME]" at bounding box center [0, 0] width 0 height 0
select select "60721"
click at [524, 289] on input "text" at bounding box center [559, 289] width 162 height 18
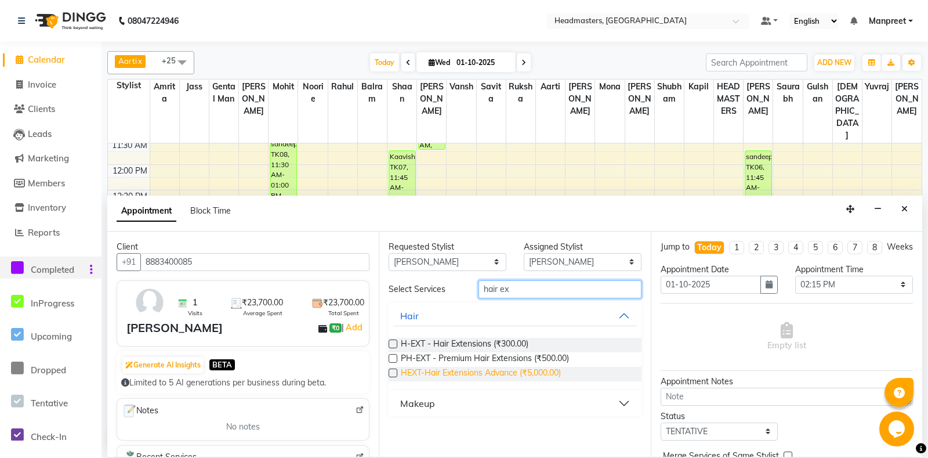
type input "hair ex"
click at [495, 375] on span "HEXT-Hair Extensions Advance (₹5,000.00)" at bounding box center [481, 373] width 160 height 14
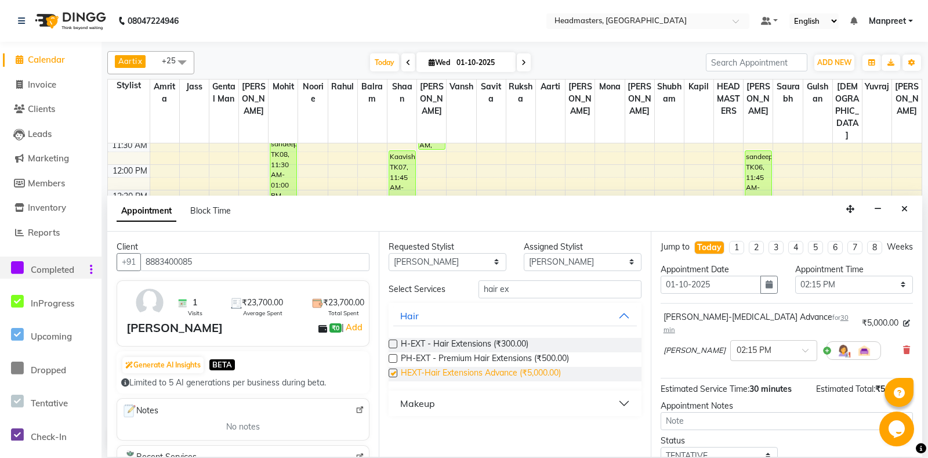
checkbox input "false"
click at [795, 275] on select "Select 09:00 AM 09:15 AM 09:30 AM 09:45 AM 10:00 AM 10:15 AM 10:30 AM 10:45 AM …" at bounding box center [854, 284] width 118 height 18
select select "795"
click option "01:15 PM" at bounding box center [0, 0] width 0 height 0
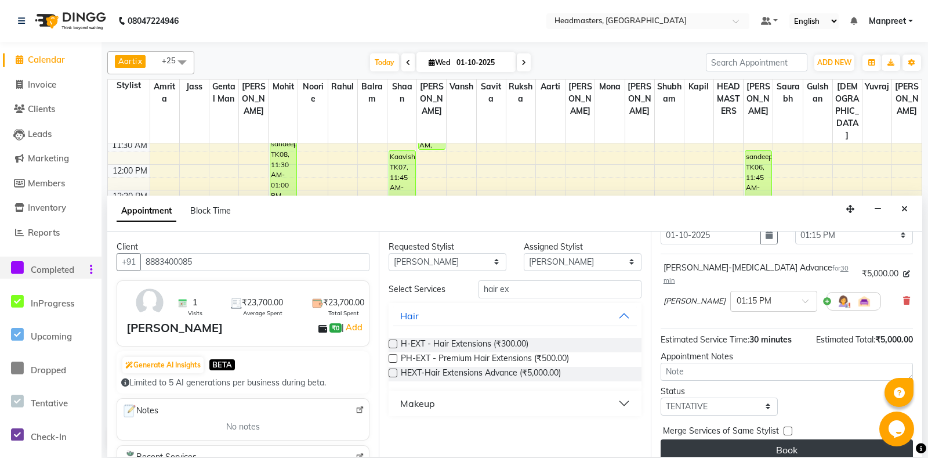
click at [822, 439] on button "Book" at bounding box center [786, 449] width 252 height 21
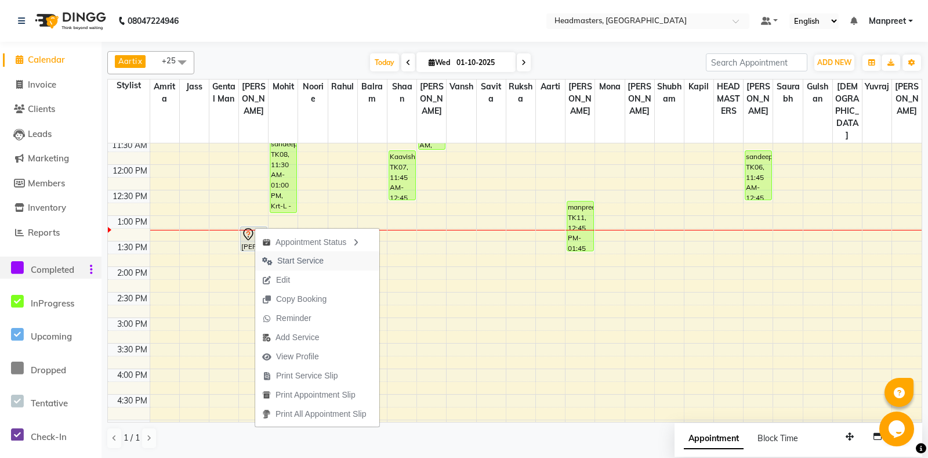
click at [321, 260] on span "Start Service" at bounding box center [300, 261] width 46 height 12
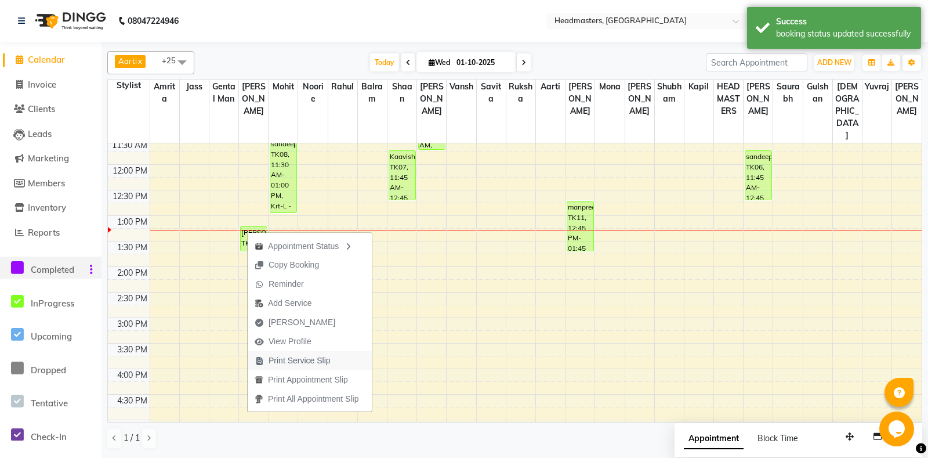
click at [317, 362] on span "Print Service Slip" at bounding box center [299, 360] width 62 height 12
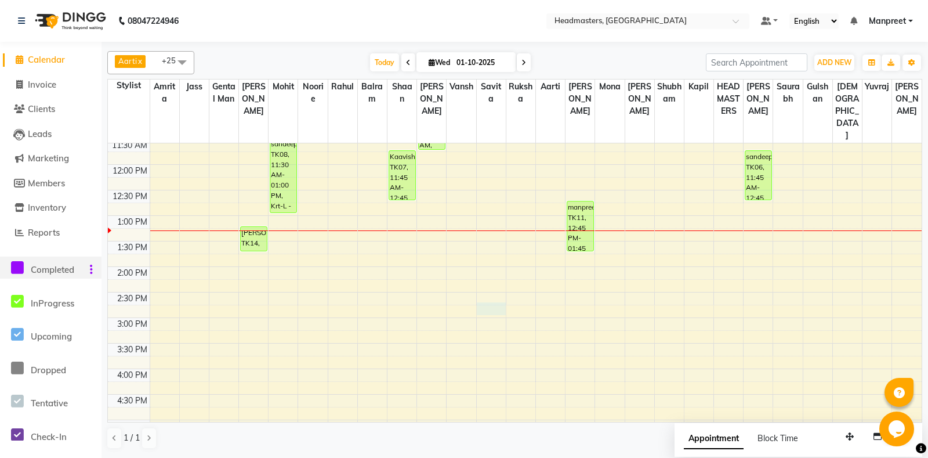
click at [483, 290] on div "8:00 AM 8:30 AM 9:00 AM 9:30 AM 10:00 AM 10:30 AM 11:00 AM 11:30 AM 12:00 PM 12…" at bounding box center [515, 318] width 814 height 714
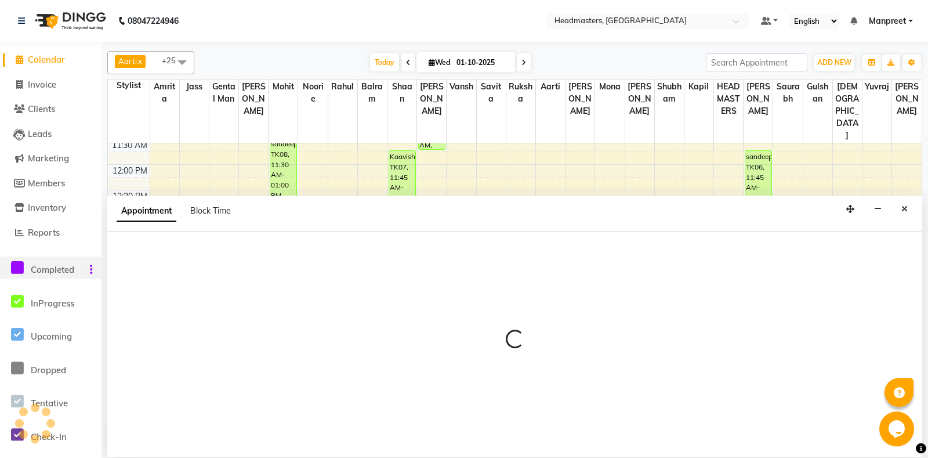
select select "60732"
select select "885"
select select "tentative"
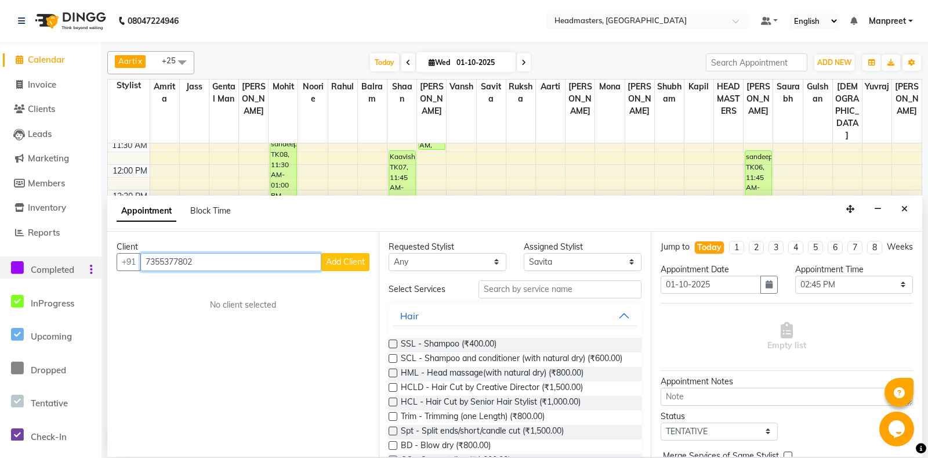
type input "7355377802"
click at [364, 259] on span "Add Client" at bounding box center [345, 261] width 39 height 10
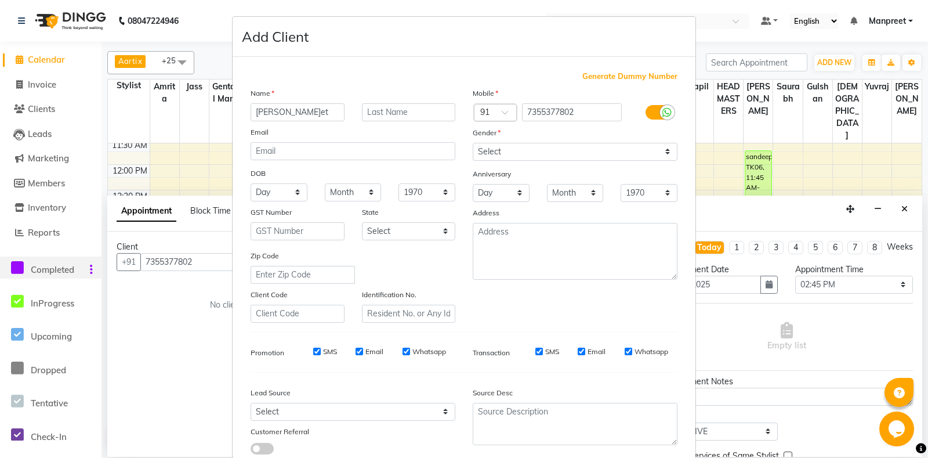
type input "ravneet"
click at [473, 143] on select "Select Male Female Other Prefer Not To Say" at bounding box center [575, 152] width 205 height 18
select select "female"
click option "Female" at bounding box center [0, 0] width 0 height 0
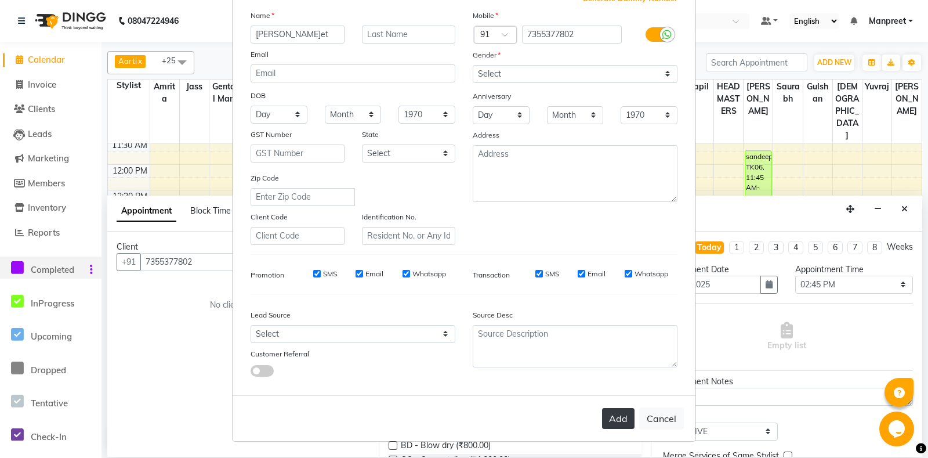
click at [614, 418] on button "Add" at bounding box center [618, 418] width 32 height 21
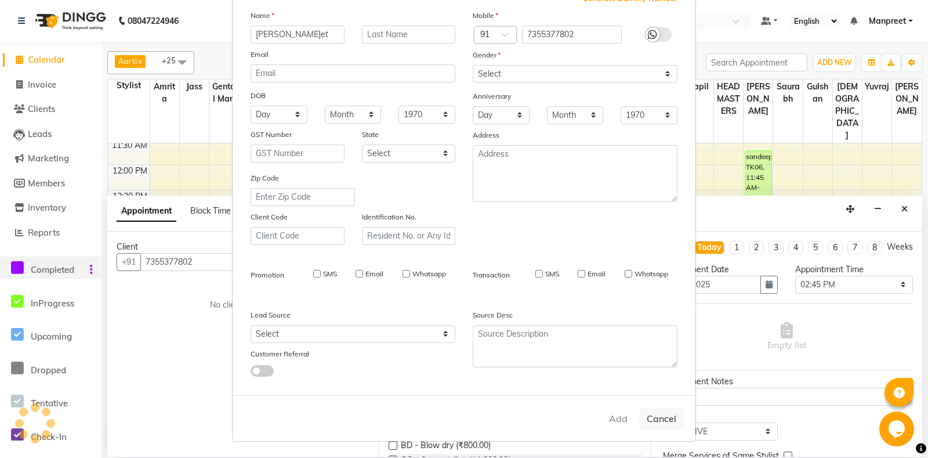
select select
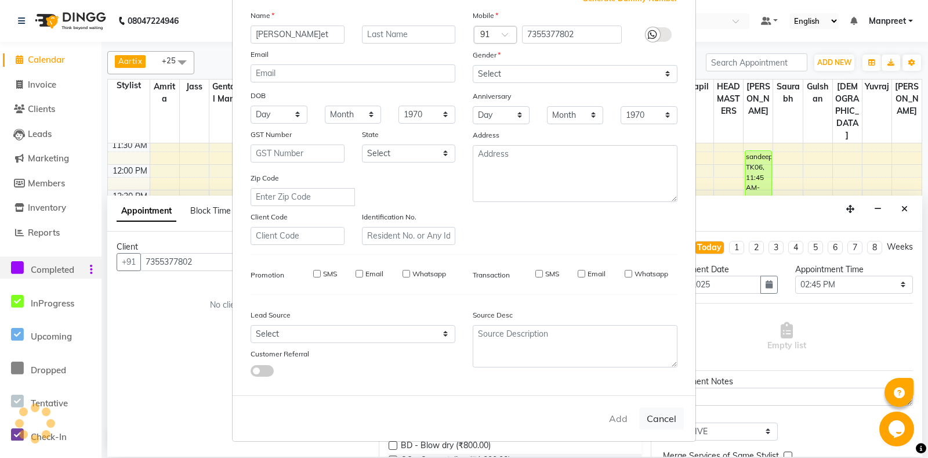
select select
checkbox input "false"
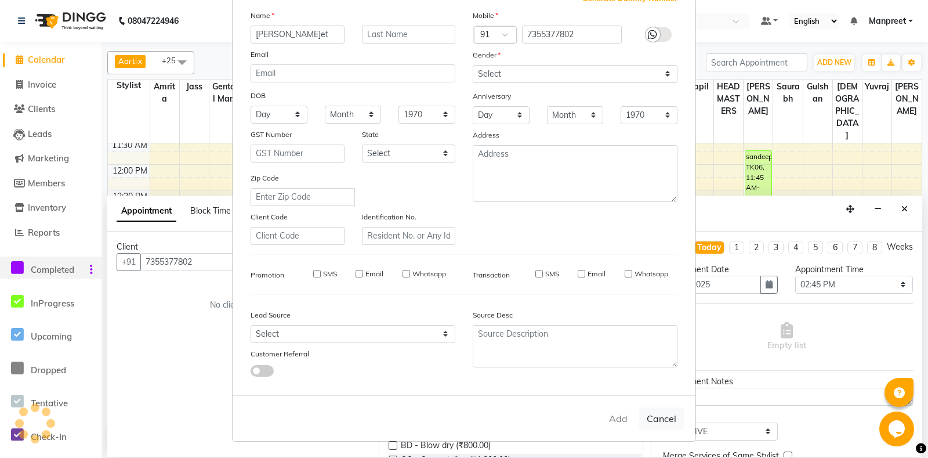
checkbox input "false"
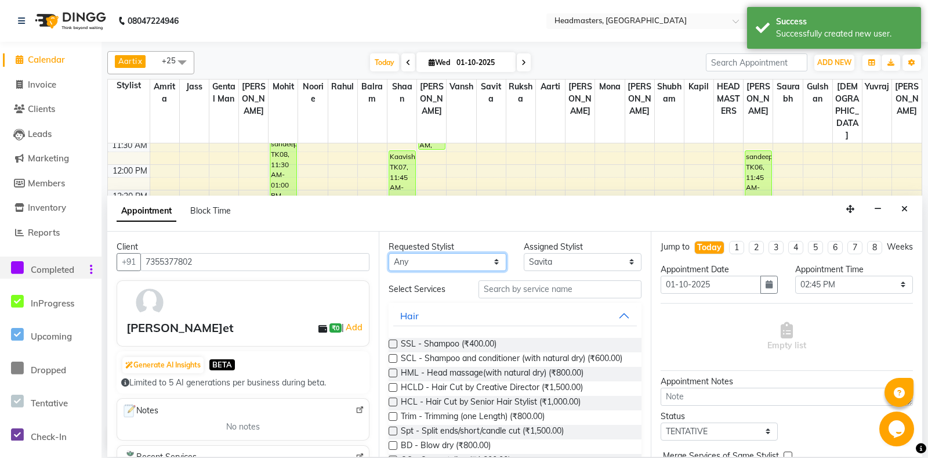
click at [389, 253] on select "Any Aarti Ali Amrita Balram Gental Man Gulshan HEADMASTERS Jass Kapil Mahi Mehr…" at bounding box center [448, 262] width 118 height 18
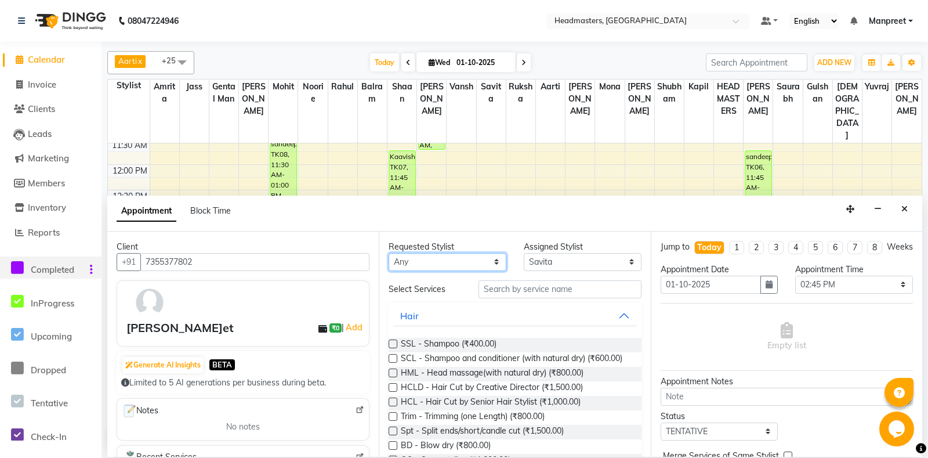
select select "60721"
click option "[PERSON_NAME]" at bounding box center [0, 0] width 0 height 0
select select "60721"
click at [541, 285] on input "text" at bounding box center [559, 289] width 162 height 18
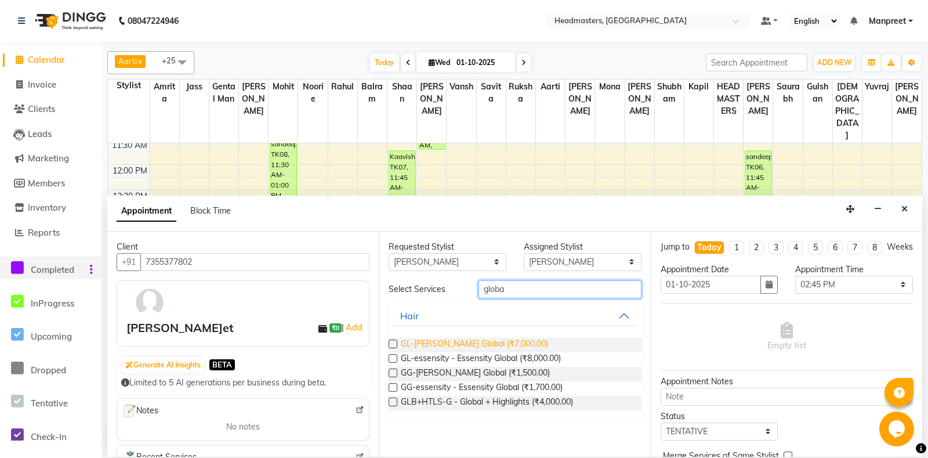
type input "globa"
click at [495, 340] on span "GL-igora - Igora Global (₹7,000.00)" at bounding box center [474, 344] width 147 height 14
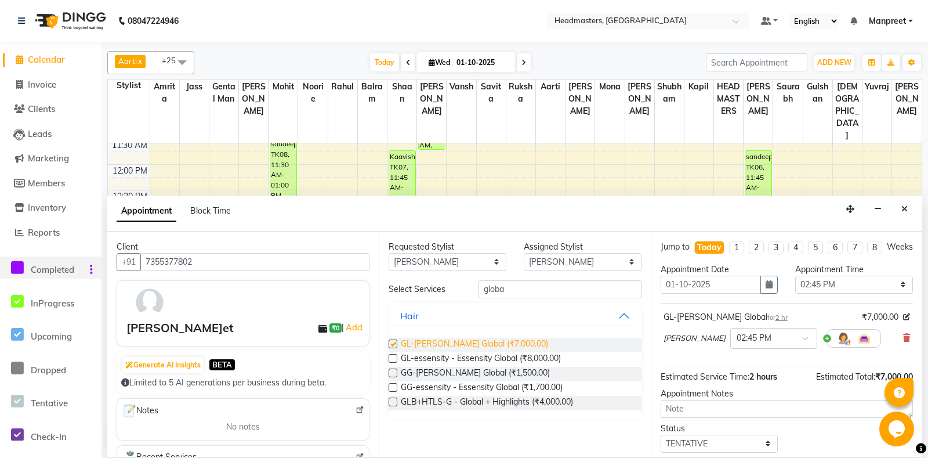
checkbox input "false"
click at [795, 275] on select "Select 09:00 AM 09:15 AM 09:30 AM 09:45 AM 10:00 AM 10:15 AM 10:30 AM 10:45 AM …" at bounding box center [854, 284] width 118 height 18
select select "795"
click option "01:15 PM" at bounding box center [0, 0] width 0 height 0
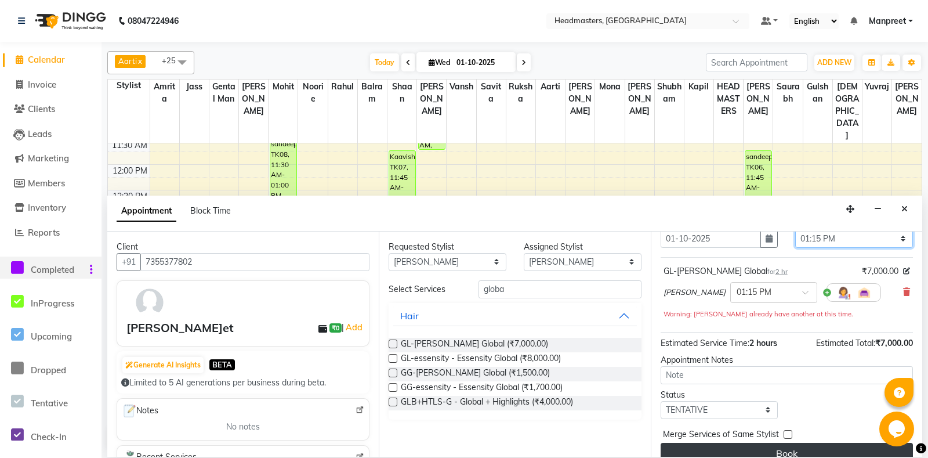
scroll to position [61, 0]
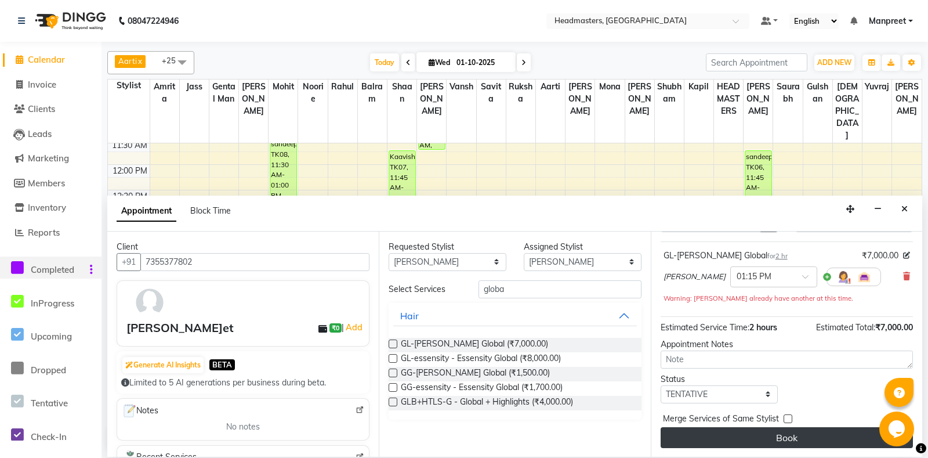
click at [784, 437] on button "Book" at bounding box center [786, 437] width 252 height 21
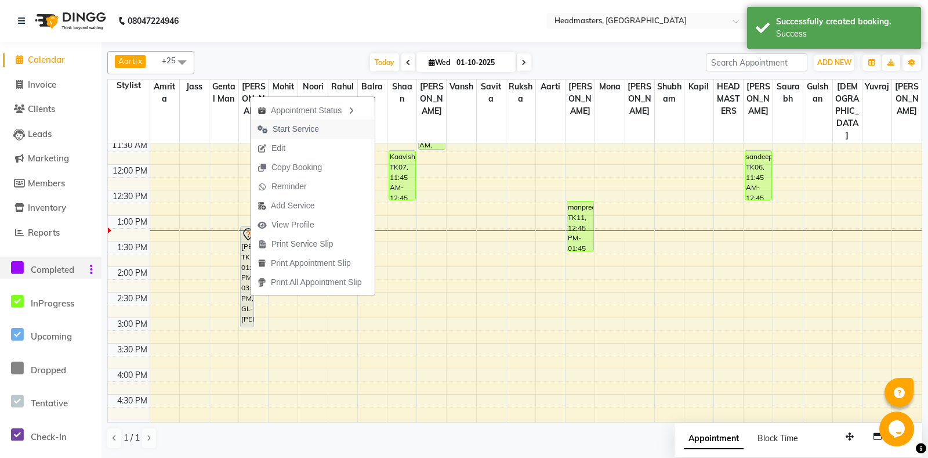
click at [288, 130] on span "Start Service" at bounding box center [296, 129] width 46 height 12
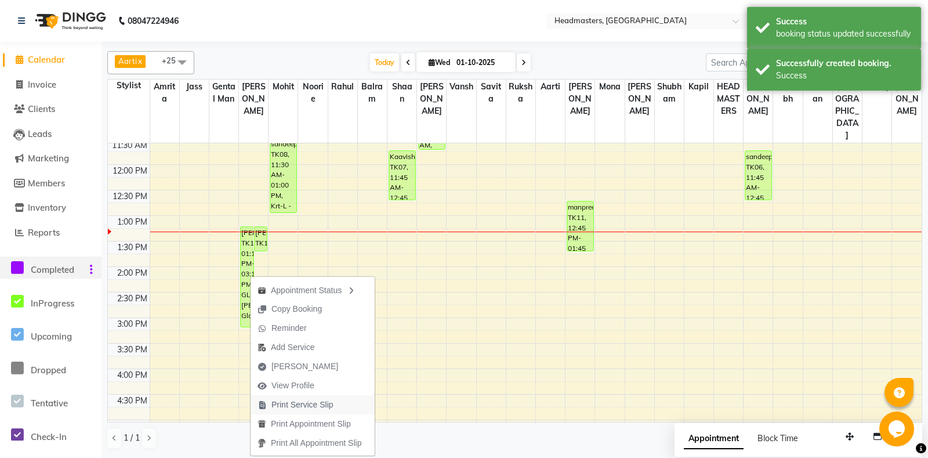
click at [315, 402] on span "Print Service Slip" at bounding box center [302, 404] width 62 height 12
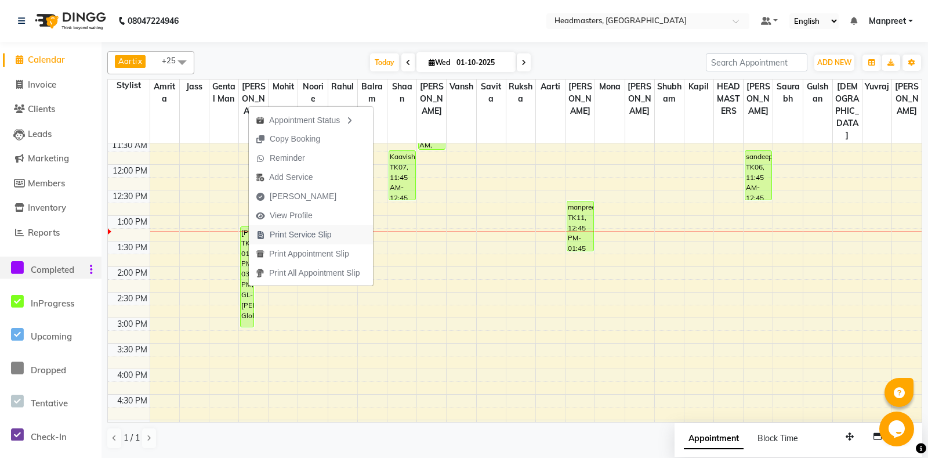
click at [294, 234] on span "Print Service Slip" at bounding box center [301, 234] width 62 height 12
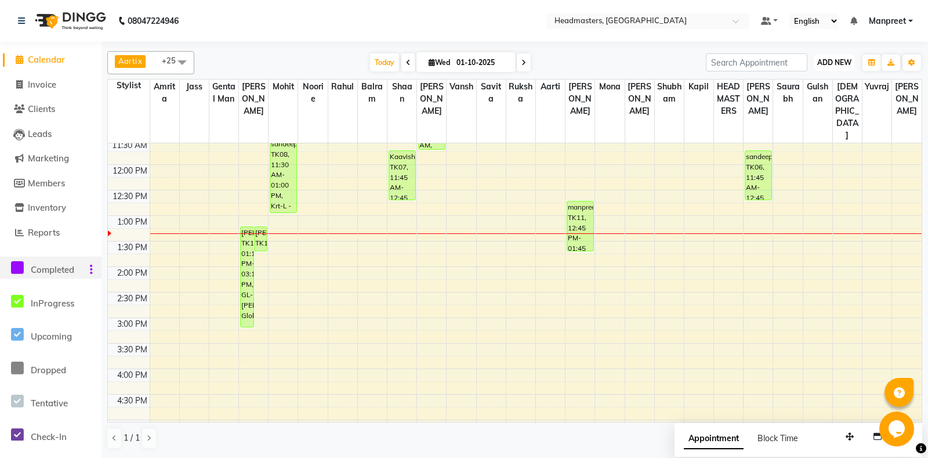
click at [826, 60] on span "ADD NEW" at bounding box center [834, 62] width 34 height 9
click at [787, 99] on link "Add Invoice" at bounding box center [808, 99] width 92 height 15
select select "service"
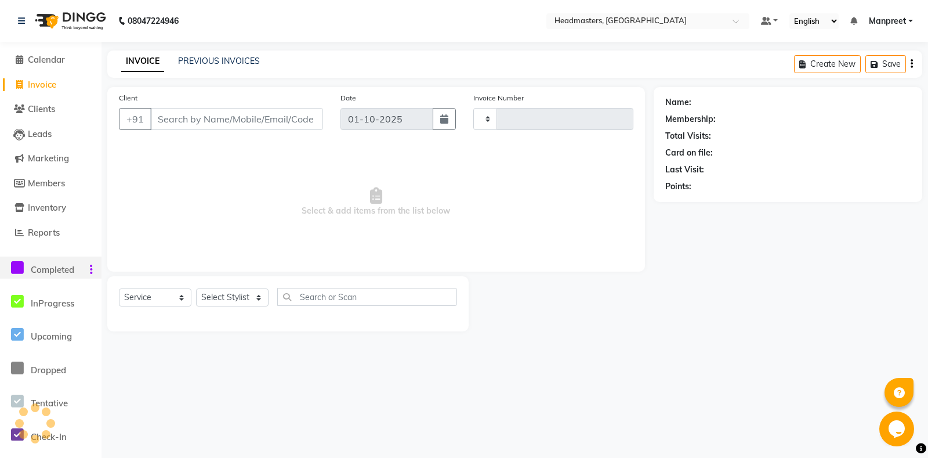
type input "6899"
select select "7130"
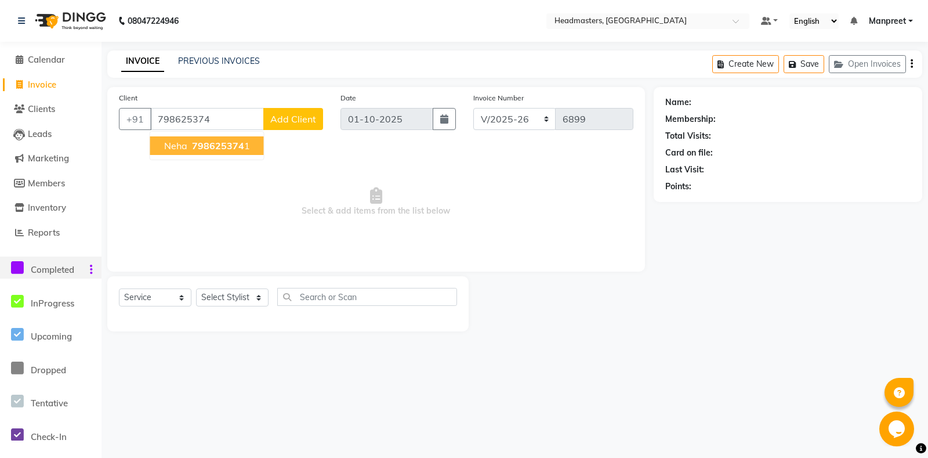
click at [243, 147] on ngb-highlight "798625374 1" at bounding box center [220, 146] width 60 height 12
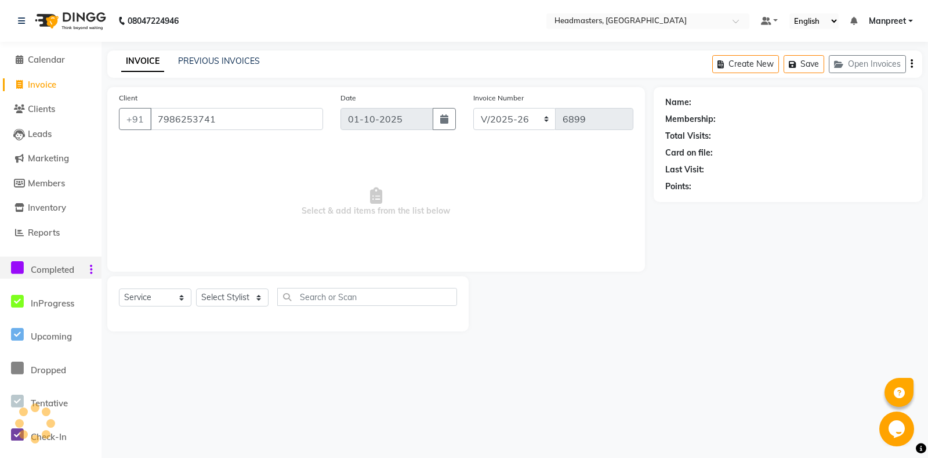
type input "7986253741"
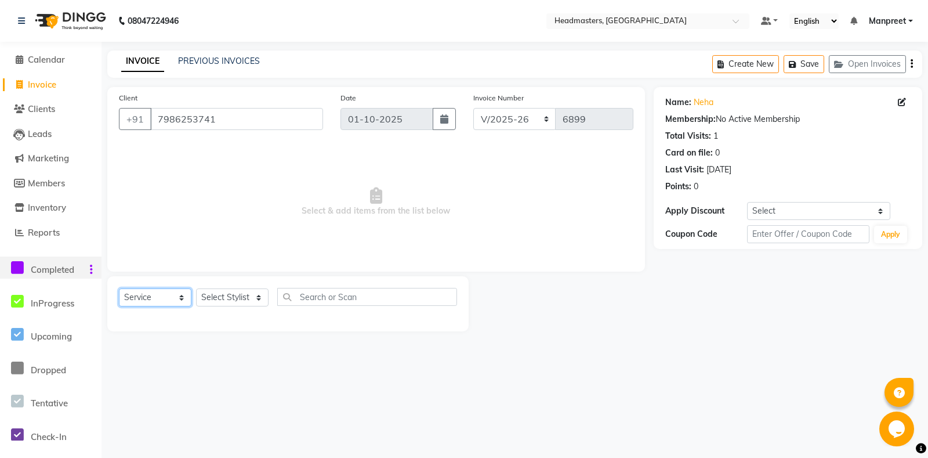
click at [119, 288] on select "Select Service Product Membership Package Voucher Prepaid Gift Card" at bounding box center [155, 297] width 72 height 18
select select "product"
click option "Product" at bounding box center [0, 0] width 0 height 0
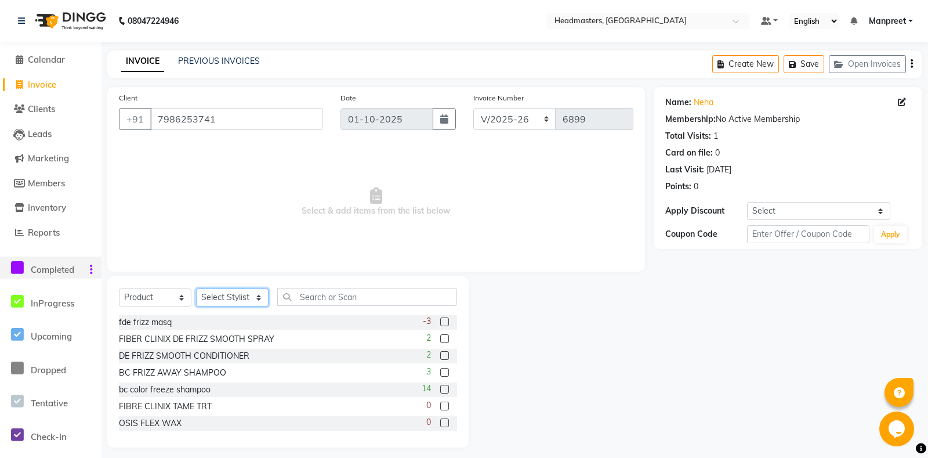
click at [196, 288] on select "Select Stylist Aarti Ali Amrita Amrita - Front Desk Balram Gental Man Gulshan H…" at bounding box center [232, 297] width 72 height 18
select select "60724"
click option "Noorie" at bounding box center [0, 0] width 0 height 0
click at [321, 302] on input "text" at bounding box center [367, 297] width 180 height 18
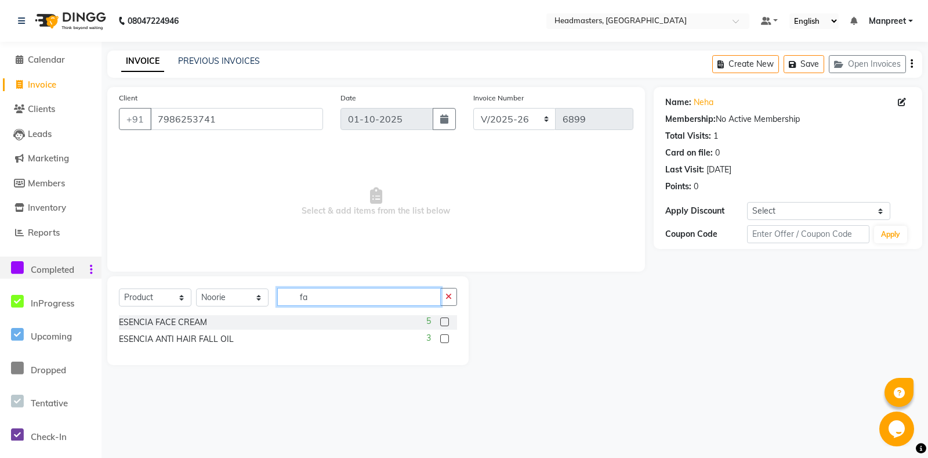
type input "fa"
click at [447, 320] on label at bounding box center [444, 321] width 9 height 9
click at [447, 320] on input "checkbox" at bounding box center [444, 322] width 8 height 8
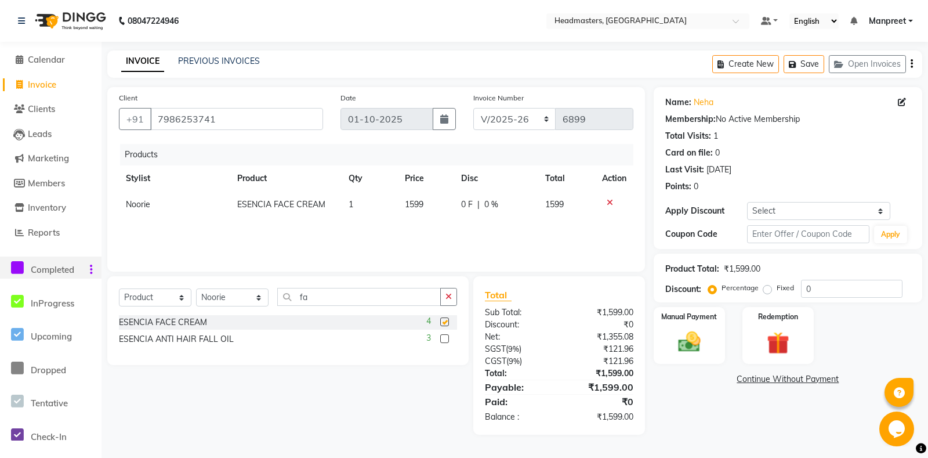
checkbox input "false"
drag, startPoint x: 680, startPoint y: 390, endPoint x: 677, endPoint y: 376, distance: 14.2
click at [680, 385] on div "Continue Without Payment" at bounding box center [788, 379] width 264 height 12
click at [676, 355] on img at bounding box center [689, 342] width 38 height 27
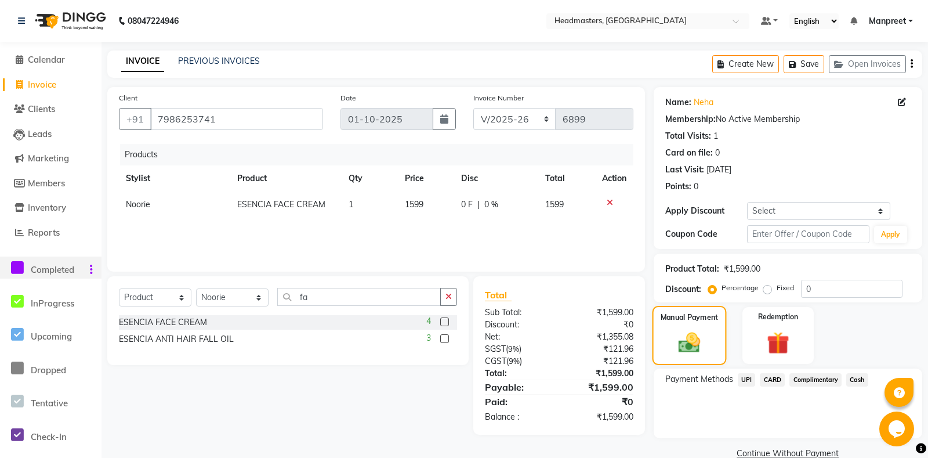
scroll to position [34, 0]
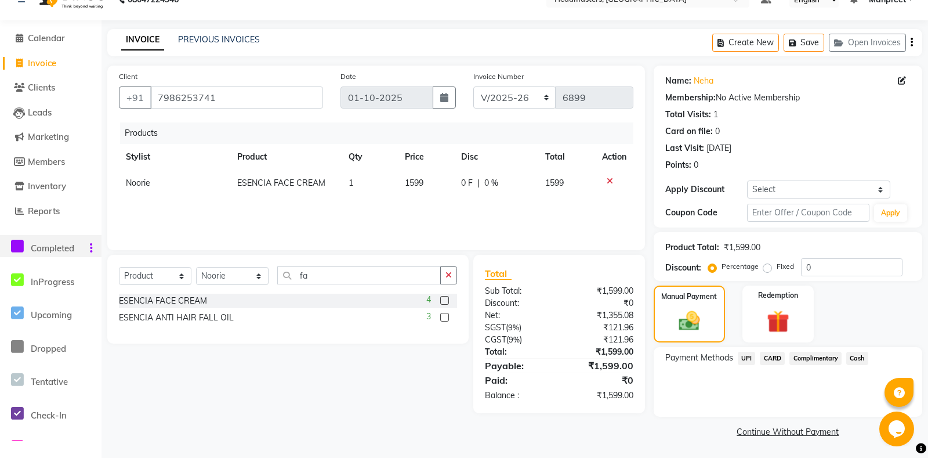
click at [851, 360] on span "Cash" at bounding box center [857, 357] width 22 height 13
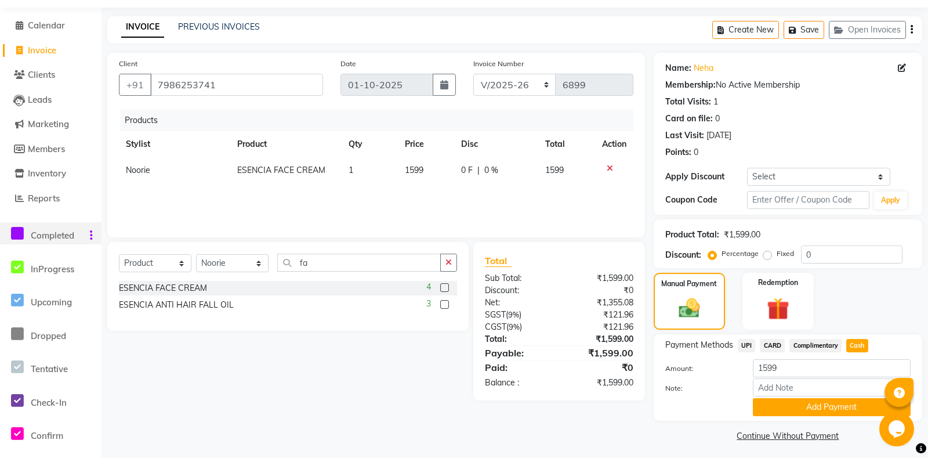
click at [812, 398] on div "Note:" at bounding box center [787, 388] width 263 height 20
click at [808, 416] on button "Add Payment" at bounding box center [832, 407] width 158 height 18
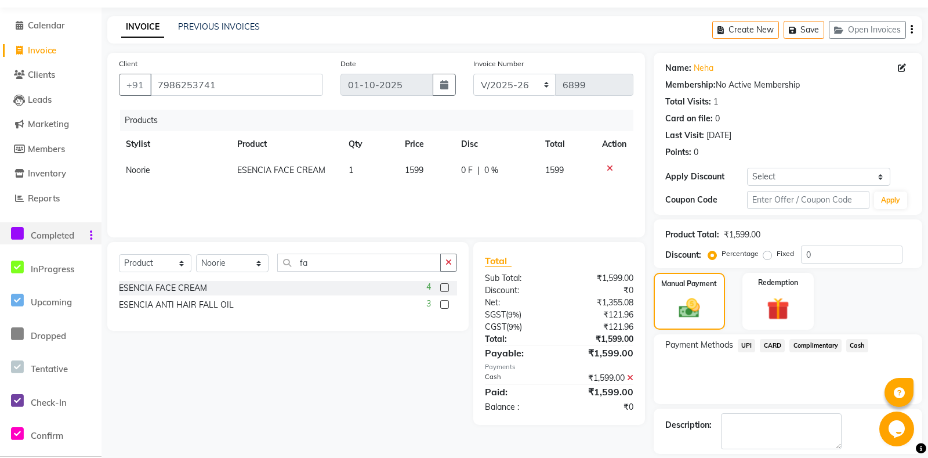
scroll to position [82, 0]
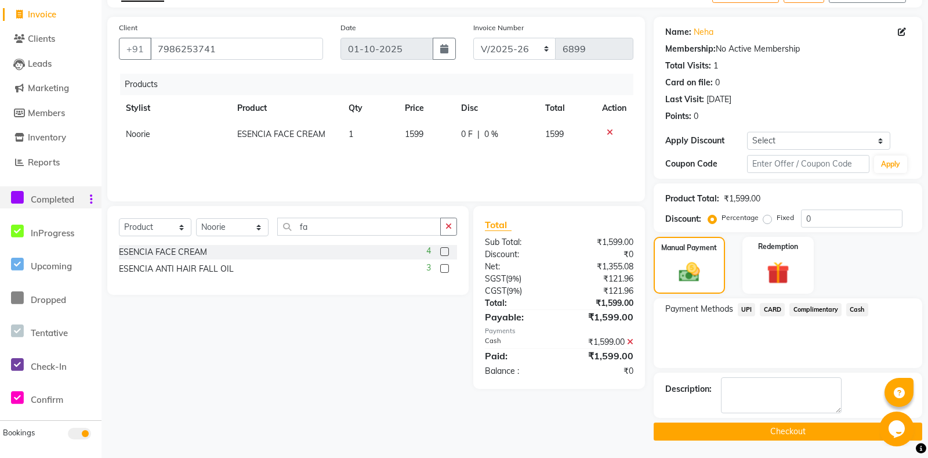
click at [760, 431] on button "Checkout" at bounding box center [788, 431] width 268 height 18
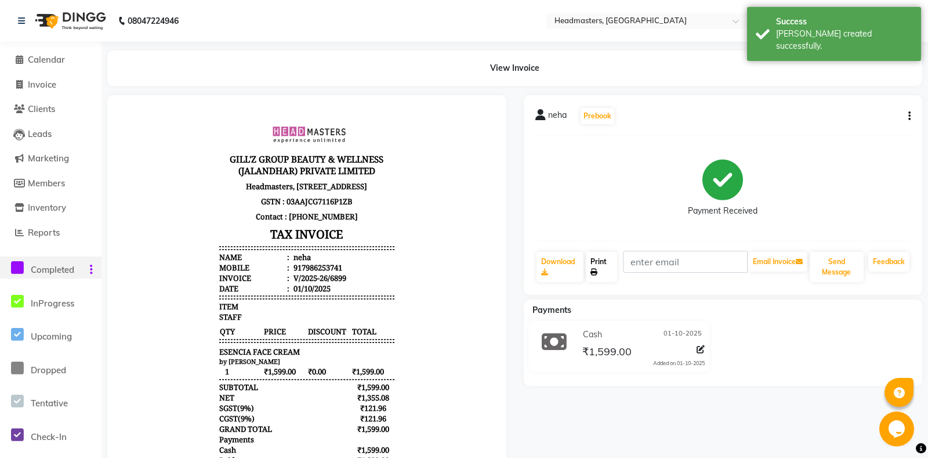
click at [606, 271] on link "Print" at bounding box center [601, 267] width 31 height 30
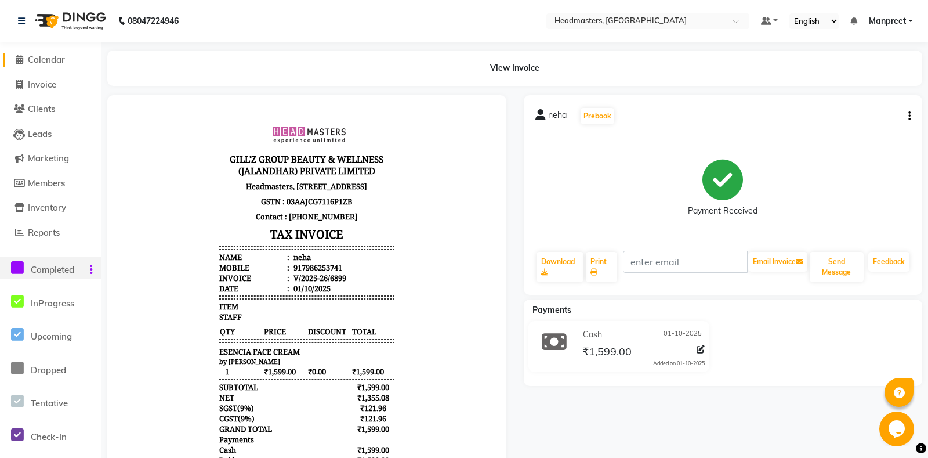
click at [52, 59] on span "Calendar" at bounding box center [46, 59] width 37 height 11
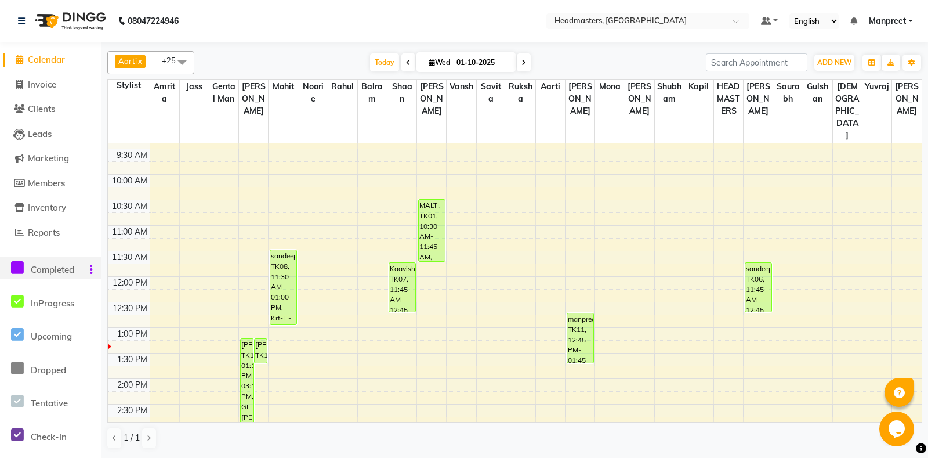
scroll to position [122, 0]
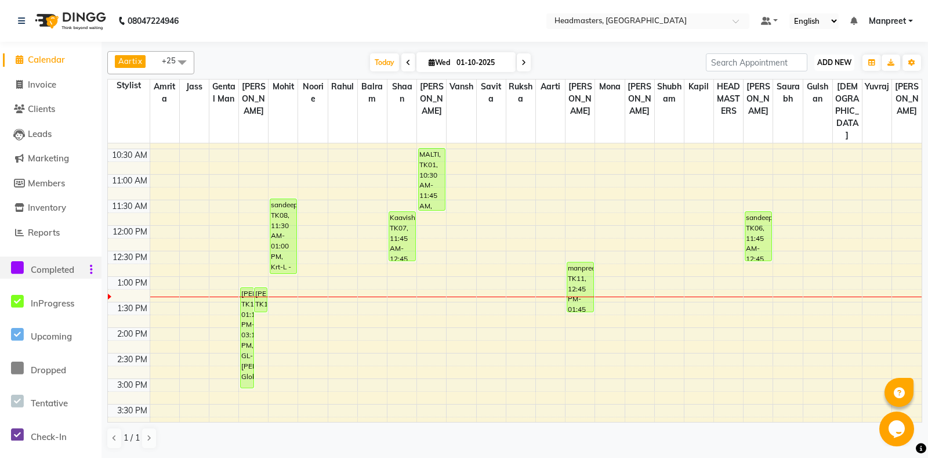
click at [837, 61] on span "ADD NEW" at bounding box center [834, 62] width 34 height 9
click at [786, 100] on link "Add Invoice" at bounding box center [808, 99] width 92 height 15
select select "service"
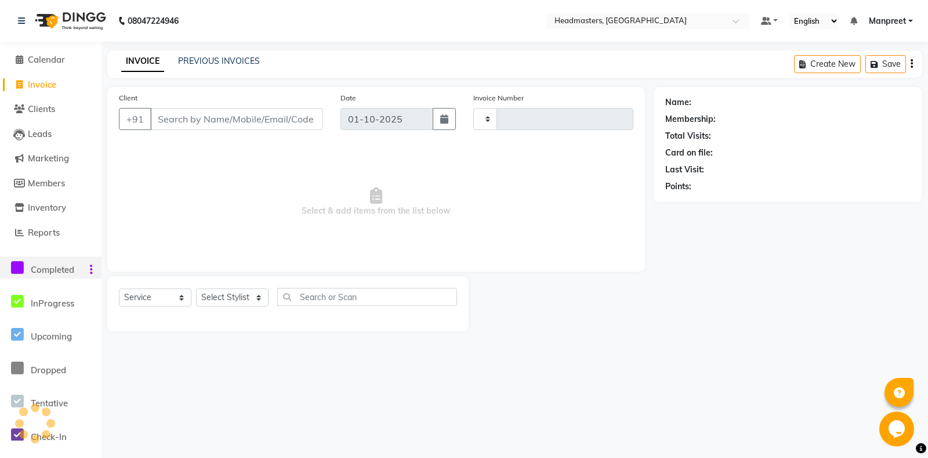
type input "6900"
select select "7130"
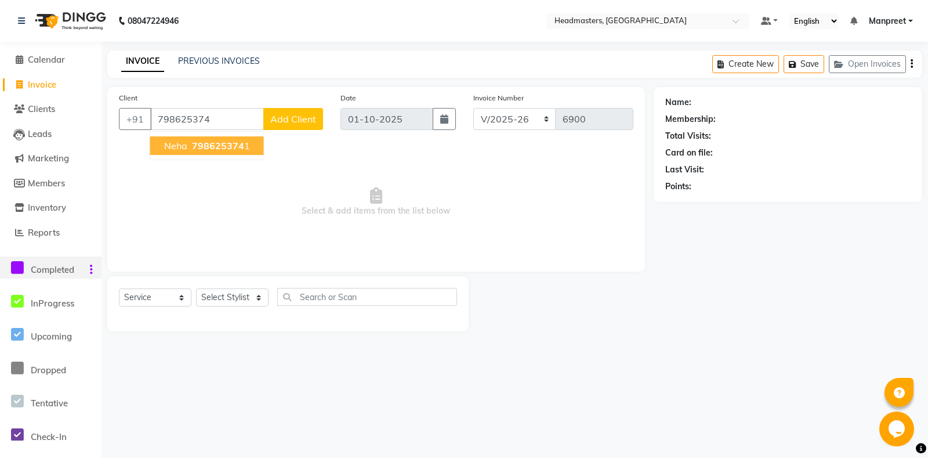
click at [177, 147] on span "neha" at bounding box center [175, 146] width 23 height 12
type input "7986253741"
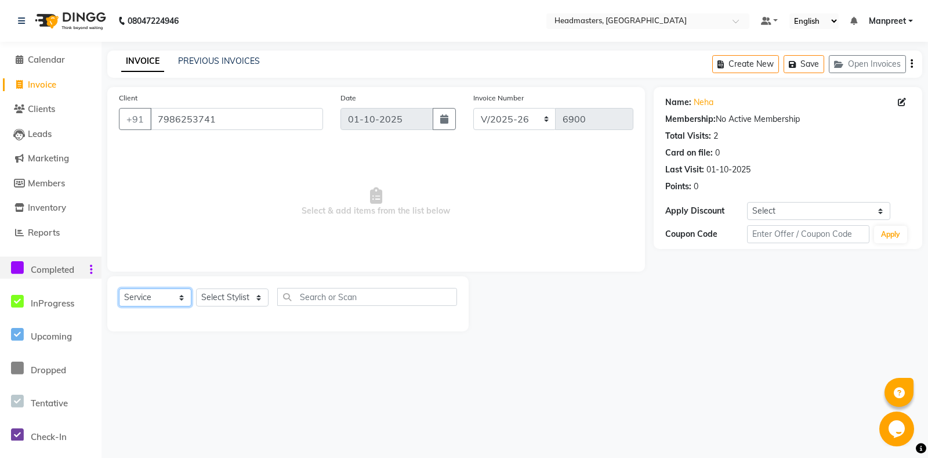
click at [119, 288] on select "Select Service Product Membership Package Voucher Prepaid Gift Card" at bounding box center [155, 297] width 72 height 18
click at [216, 297] on select "Select Stylist Aarti Ali Amrita Amrita - Front Desk Balram Gental Man Gulshan H…" at bounding box center [232, 297] width 72 height 18
click at [119, 288] on select "Select Service Product Membership Package Voucher Prepaid Gift Card" at bounding box center [155, 297] width 72 height 18
click option "Select" at bounding box center [0, 0] width 0 height 0
click at [119, 288] on select "Select Service Product Membership Package Voucher Prepaid Gift Card" at bounding box center [155, 297] width 72 height 18
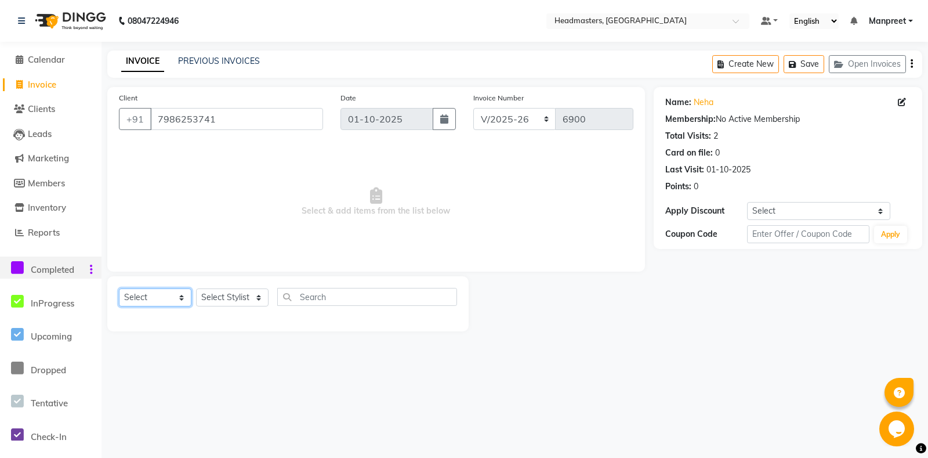
select select "service"
click option "Service" at bounding box center [0, 0] width 0 height 0
click at [196, 288] on select "Select Stylist Aarti Ali Amrita Amrita - Front Desk Balram Gental Man Gulshan H…" at bounding box center [232, 297] width 72 height 18
select select "60735"
click option "Aarti" at bounding box center [0, 0] width 0 height 0
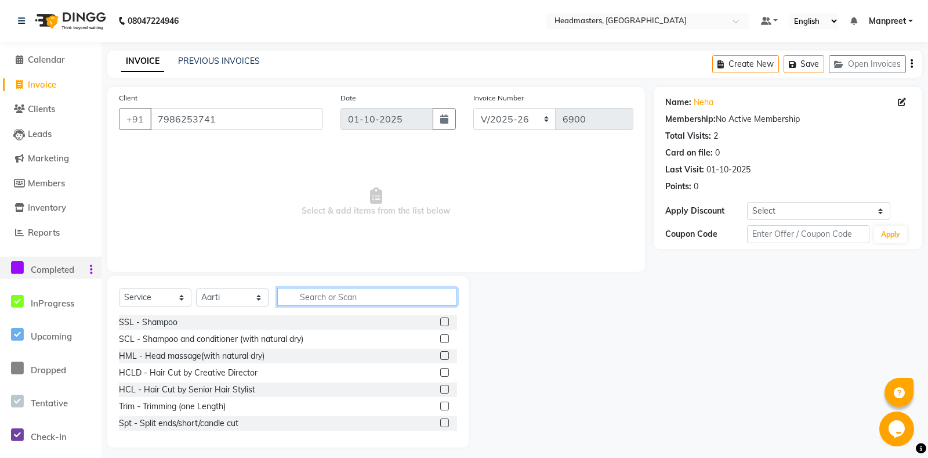
click at [332, 297] on input "text" at bounding box center [367, 297] width 180 height 18
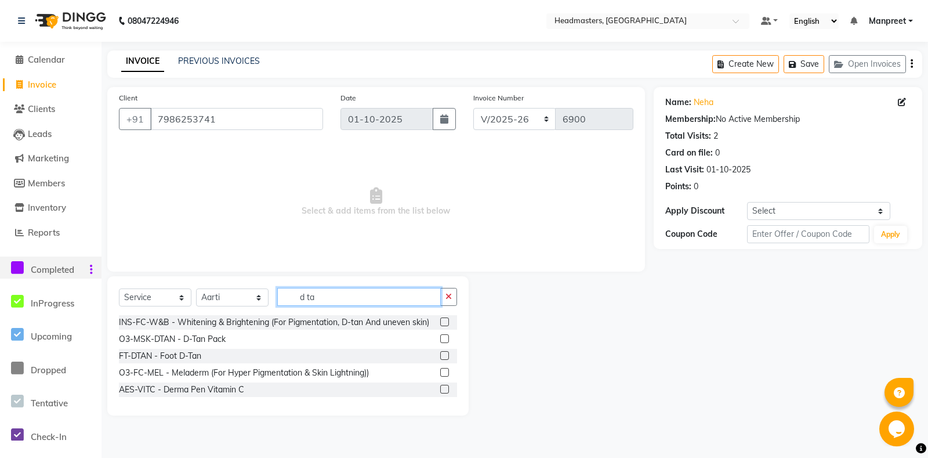
type input "d ta"
click at [445, 339] on label at bounding box center [444, 338] width 9 height 9
click at [445, 339] on input "checkbox" at bounding box center [444, 339] width 8 height 8
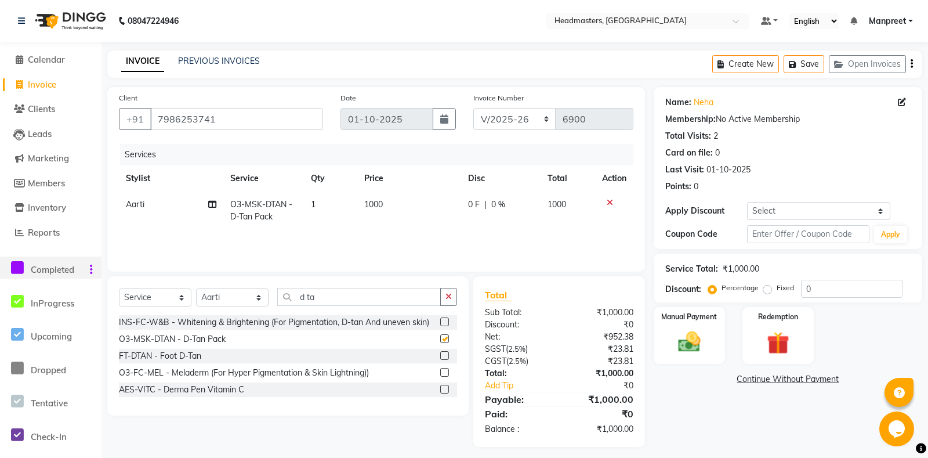
checkbox input "false"
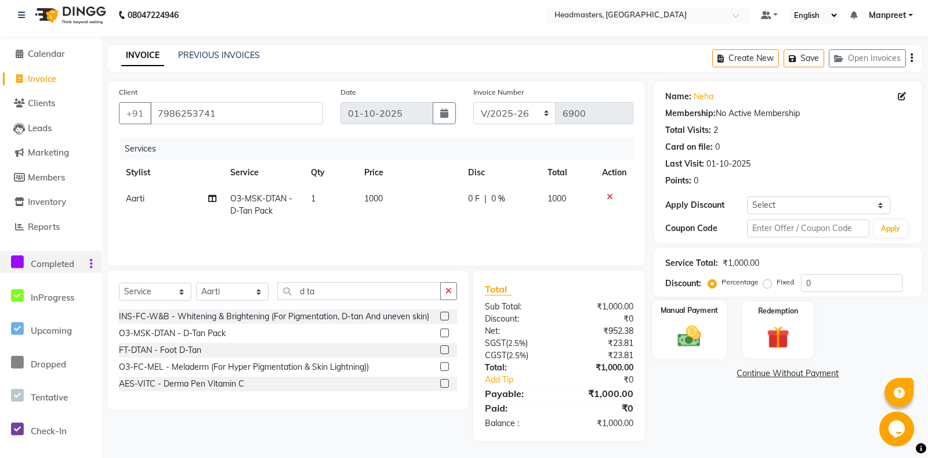
click at [697, 350] on img at bounding box center [689, 336] width 38 height 27
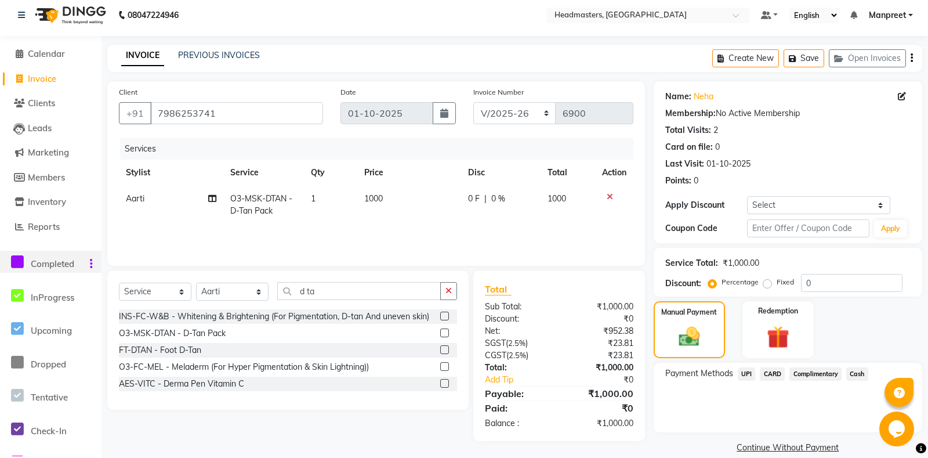
scroll to position [34, 0]
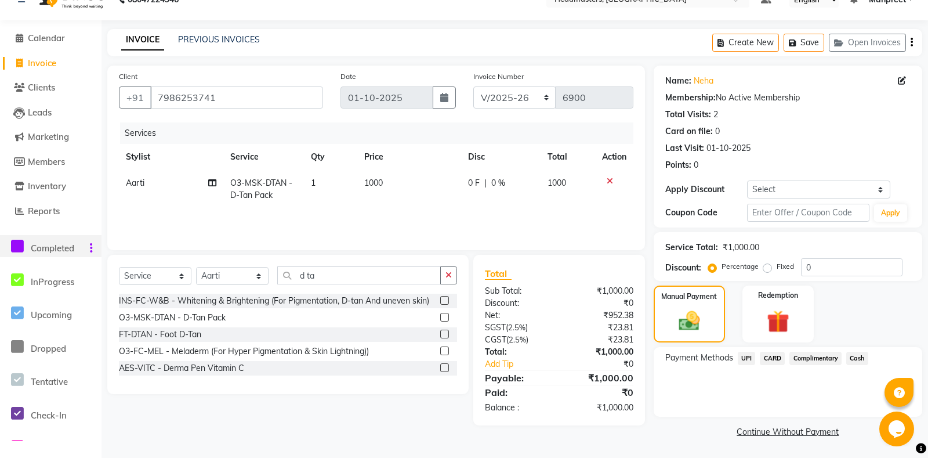
click at [859, 360] on span "Cash" at bounding box center [857, 357] width 22 height 13
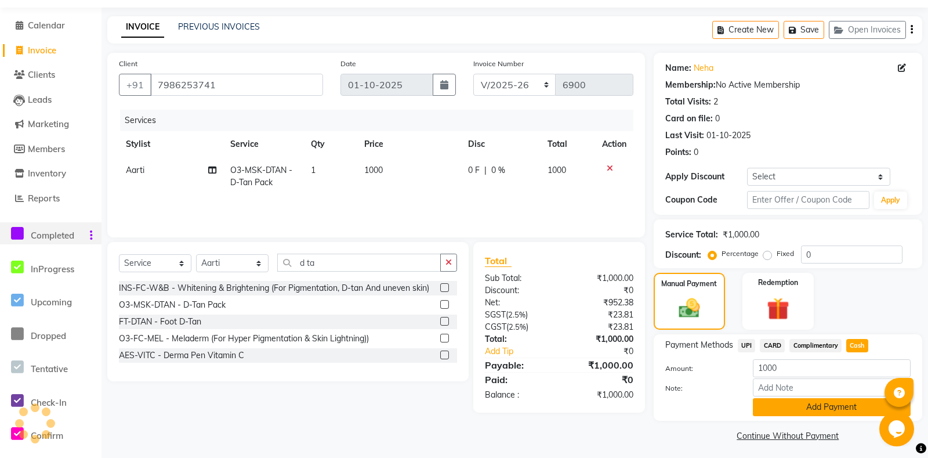
click at [823, 416] on button "Add Payment" at bounding box center [832, 407] width 158 height 18
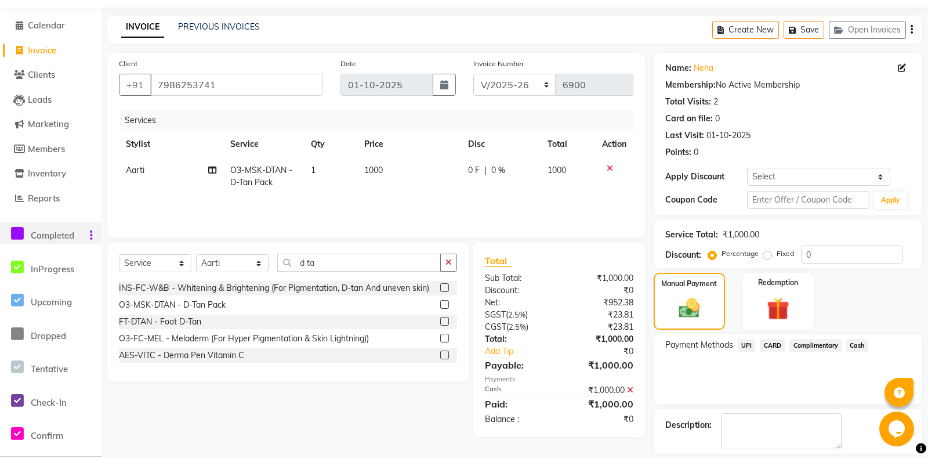
scroll to position [82, 0]
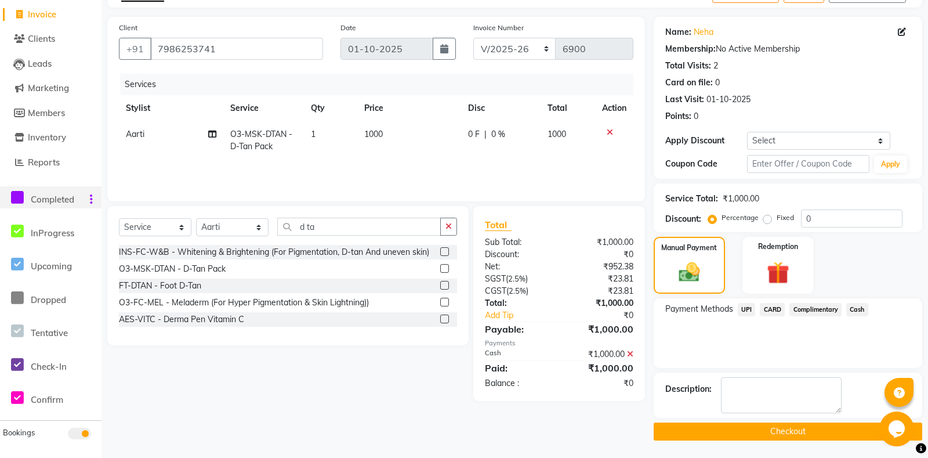
click at [742, 437] on button "Checkout" at bounding box center [788, 431] width 268 height 18
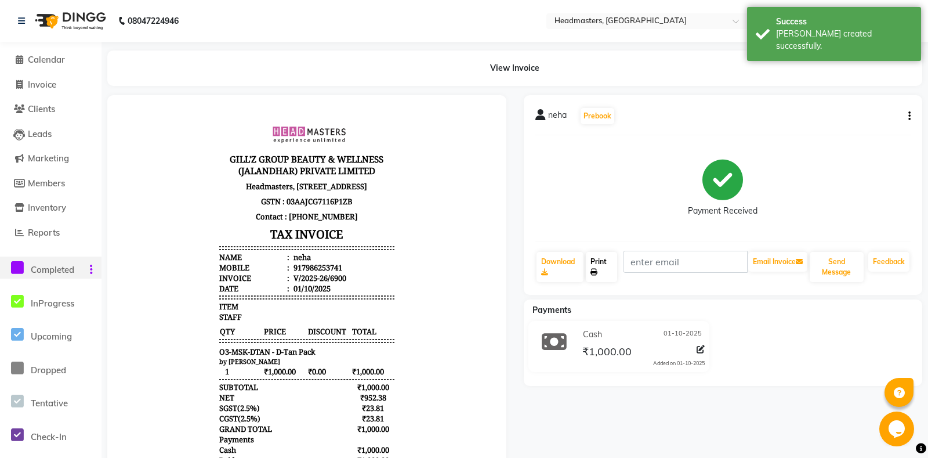
click at [601, 273] on link "Print" at bounding box center [601, 267] width 31 height 30
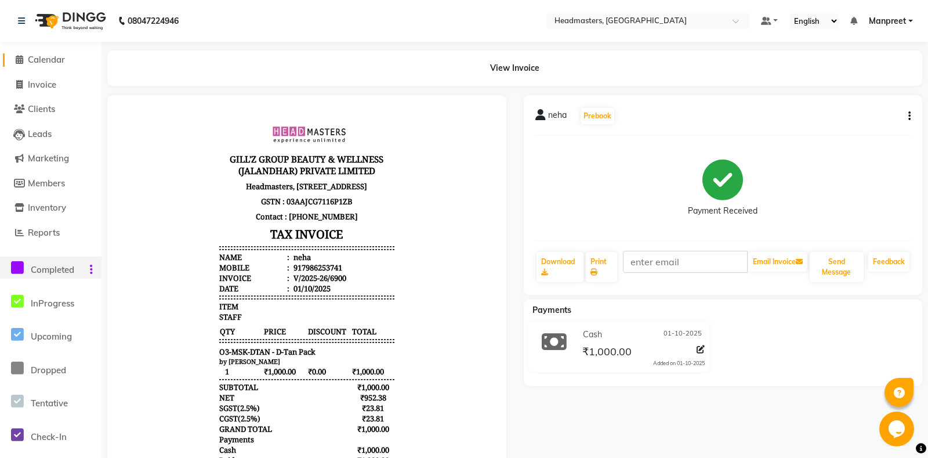
click at [47, 59] on span "Calendar" at bounding box center [46, 59] width 37 height 11
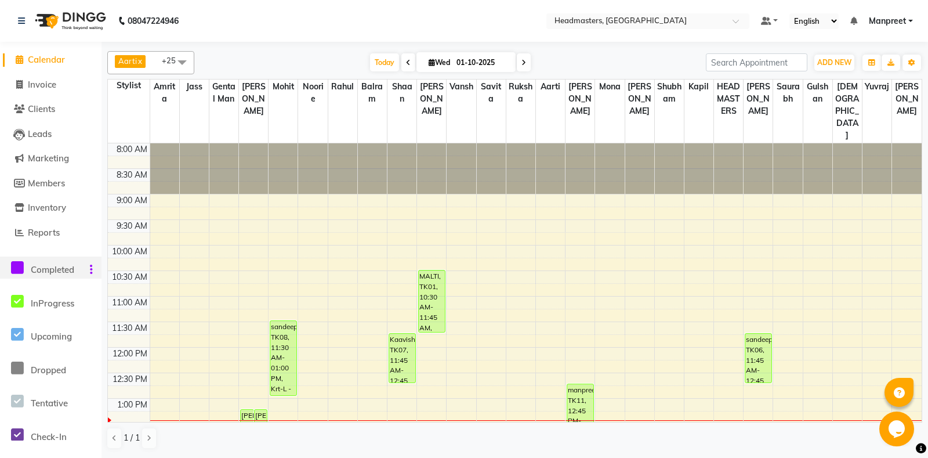
click at [16, 267] on icon at bounding box center [17, 267] width 13 height 14
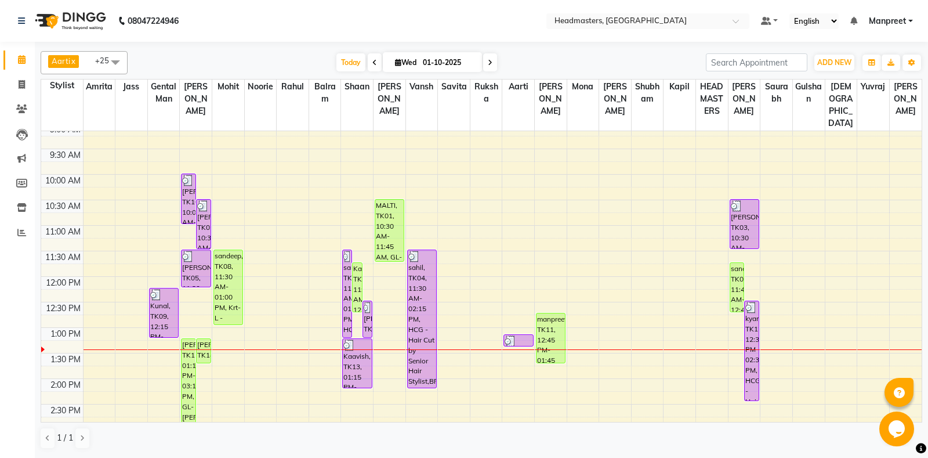
scroll to position [61, 0]
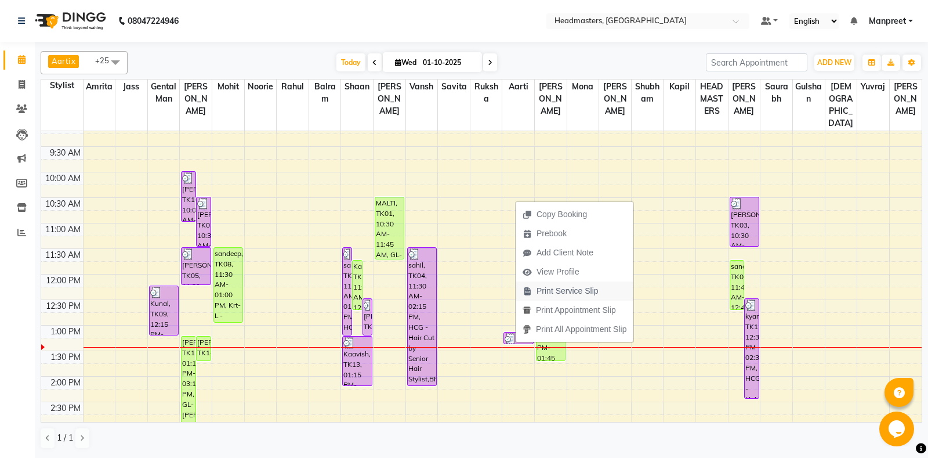
click at [561, 289] on span "Print Service Slip" at bounding box center [567, 291] width 62 height 12
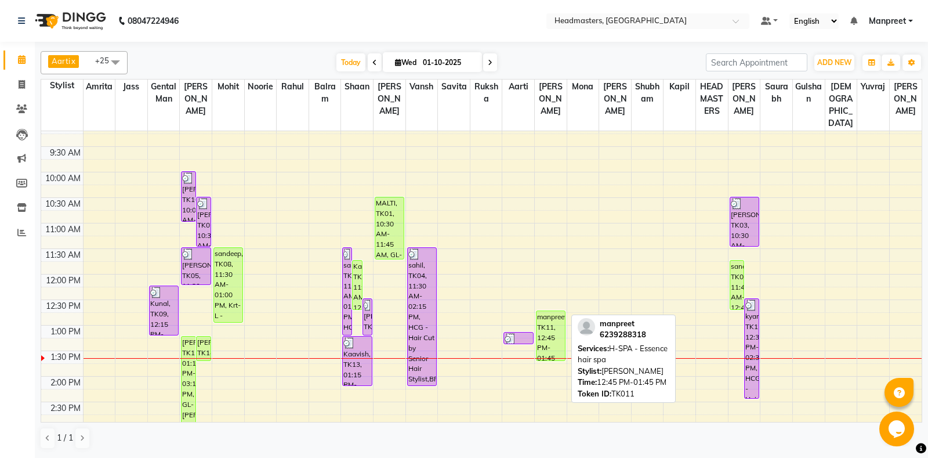
click at [544, 346] on div "manpreet, TK11, 12:45 PM-01:45 PM, H-SPA - Essence hair spa" at bounding box center [550, 335] width 28 height 49
select select "3"
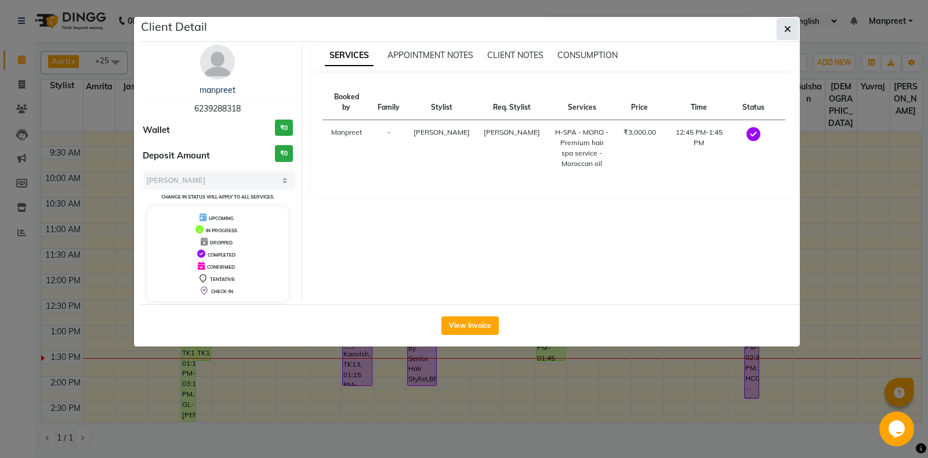
click at [792, 31] on button "button" at bounding box center [787, 29] width 22 height 22
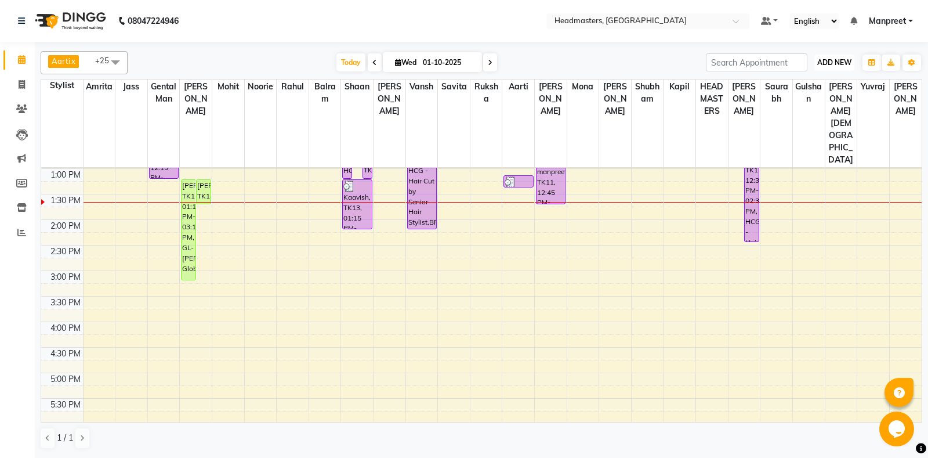
click at [836, 63] on span "ADD NEW" at bounding box center [834, 62] width 34 height 9
click at [811, 97] on link "Add Invoice" at bounding box center [808, 99] width 92 height 15
select select "service"
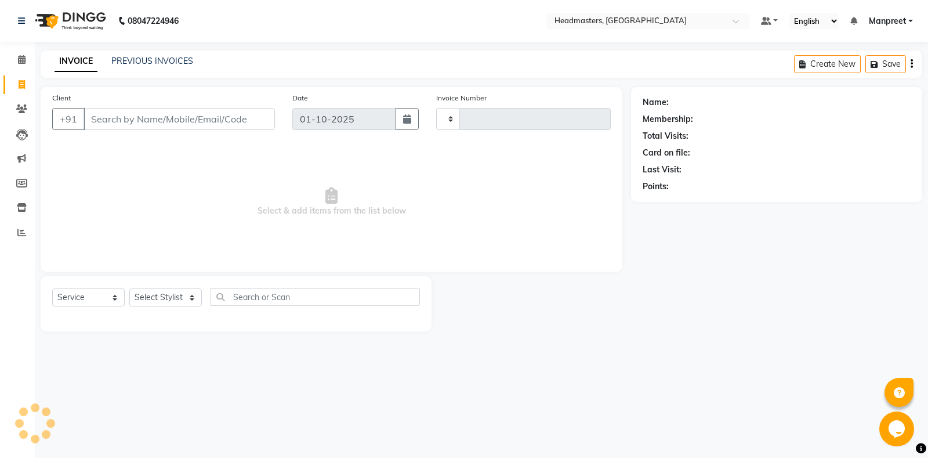
type input "6902"
select select "7130"
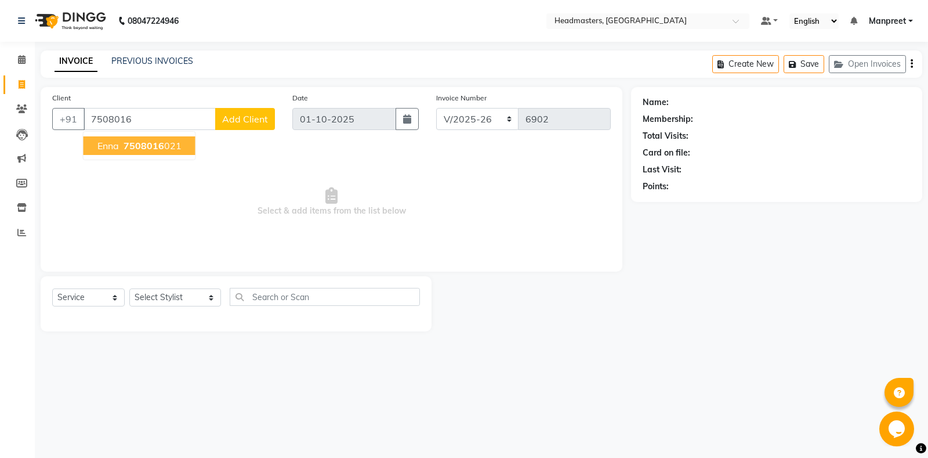
click at [161, 141] on span "7508016" at bounding box center [144, 146] width 41 height 12
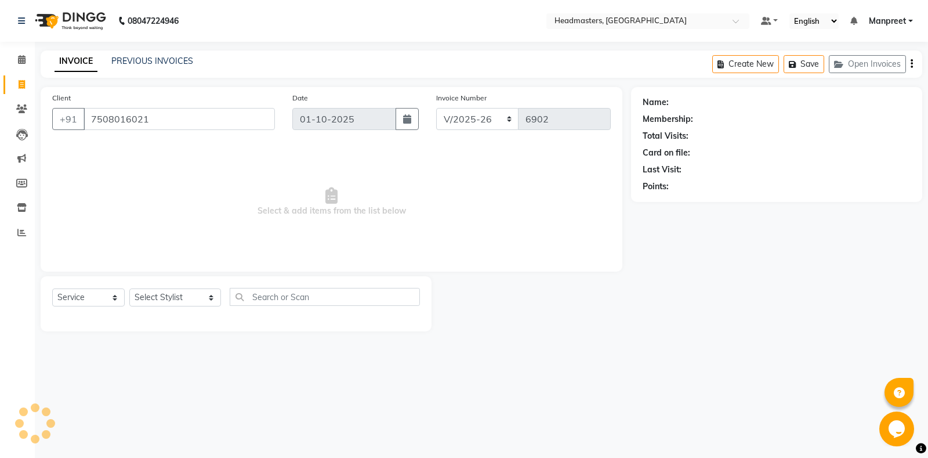
type input "7508016021"
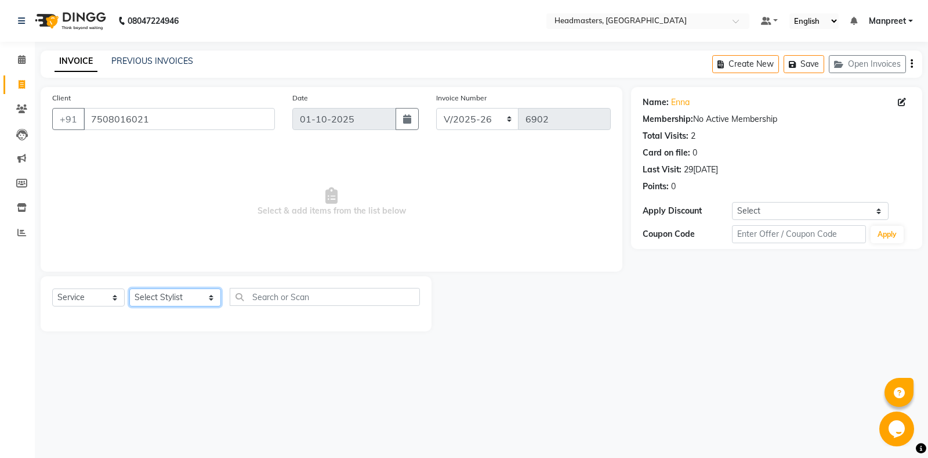
click at [129, 288] on select "Select Stylis[PERSON_NAME] Amrita - Front Des[PERSON_NAME]am Gental Man Gulshan…" at bounding box center [175, 297] width 92 height 18
select select "60712"
click option "Amrita" at bounding box center [0, 0] width 0 height 0
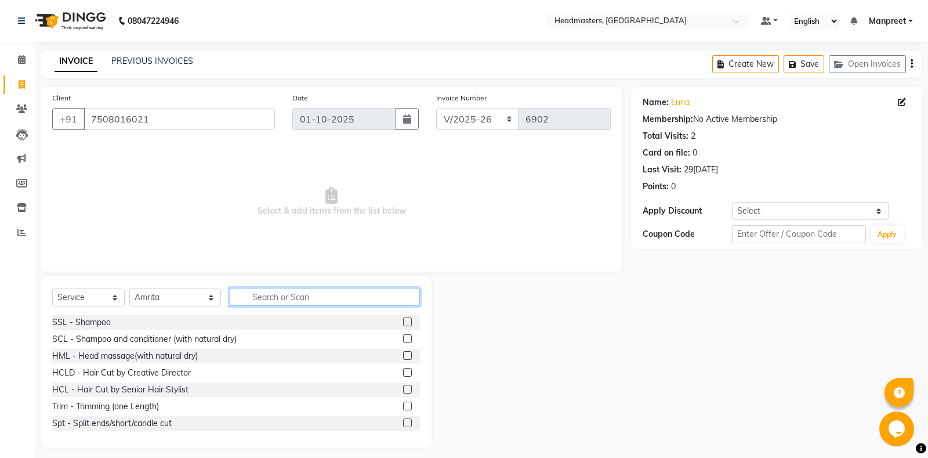
click at [297, 292] on input "text" at bounding box center [325, 297] width 190 height 18
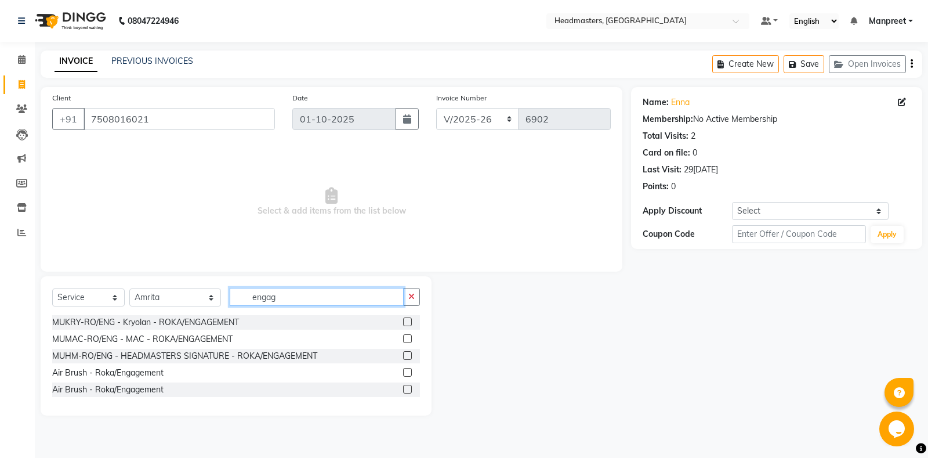
type input "engag"
click at [405, 321] on label at bounding box center [407, 321] width 9 height 9
click at [405, 321] on input "checkbox" at bounding box center [407, 322] width 8 height 8
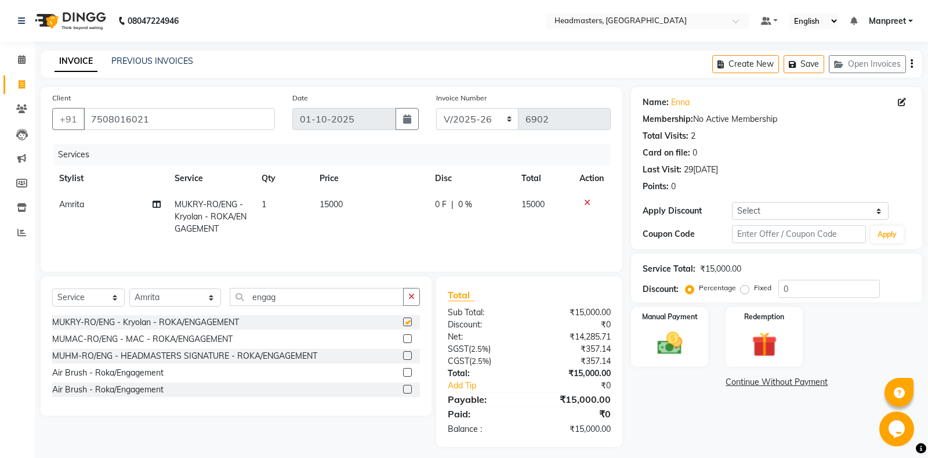
checkbox input "false"
click at [431, 215] on td "0 F | 0 %" at bounding box center [471, 216] width 87 height 50
select select "60712"
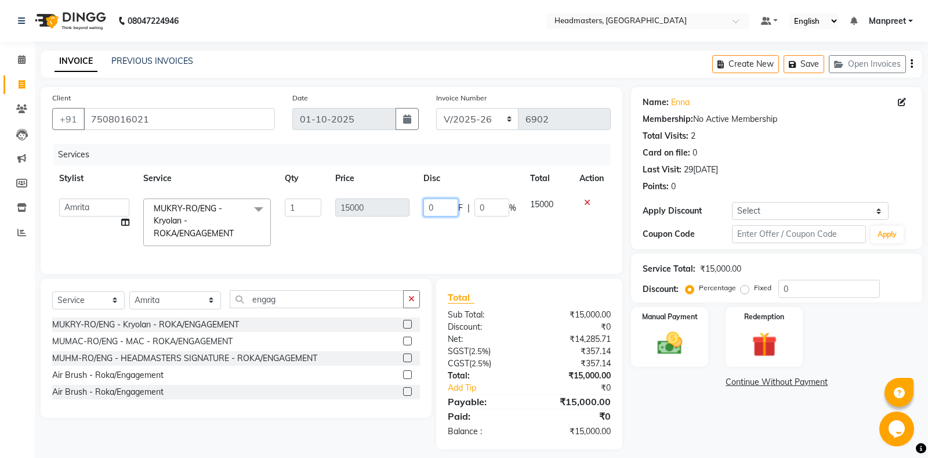
click at [428, 204] on input "0" at bounding box center [440, 207] width 35 height 18
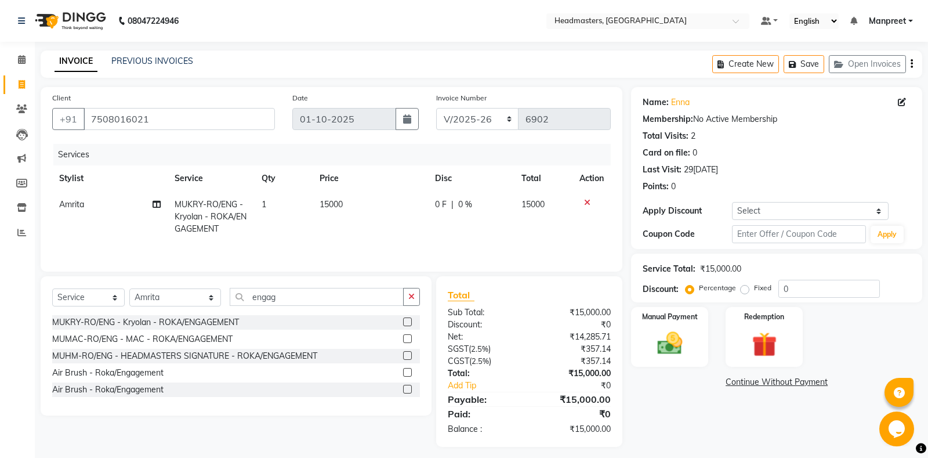
click at [216, 227] on span "MUKRY-RO/ENG - Kryolan - ROKA/ENGAGEMENT" at bounding box center [211, 216] width 72 height 35
select select "60712"
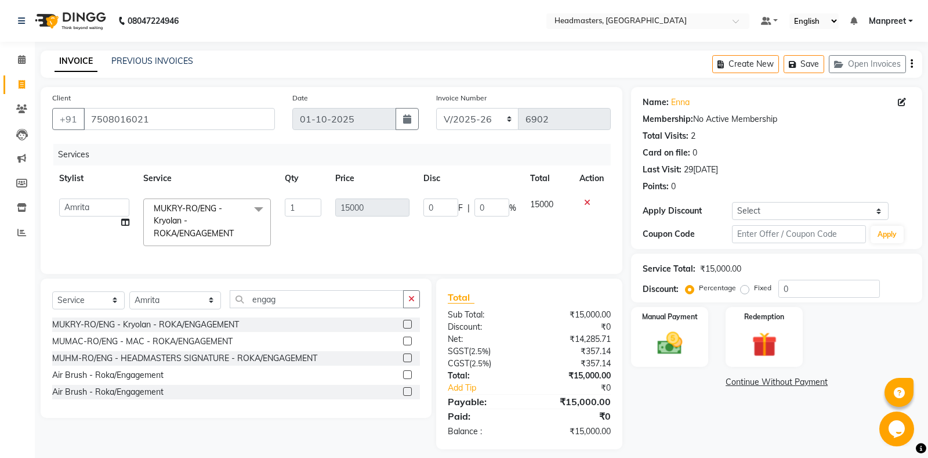
click at [233, 228] on span "MUKRY-RO/ENG - Kryolan - ROKA/ENGAGEMENT x" at bounding box center [202, 220] width 102 height 37
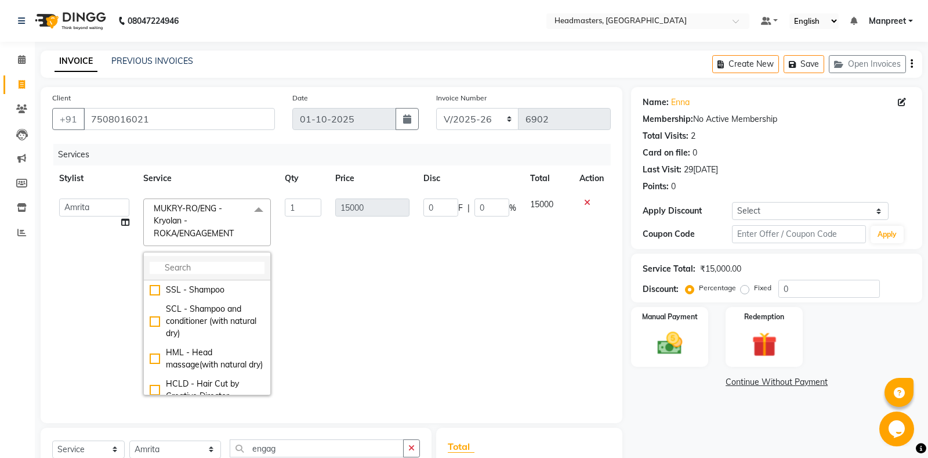
click at [195, 267] on input "multiselect-search" at bounding box center [207, 268] width 115 height 12
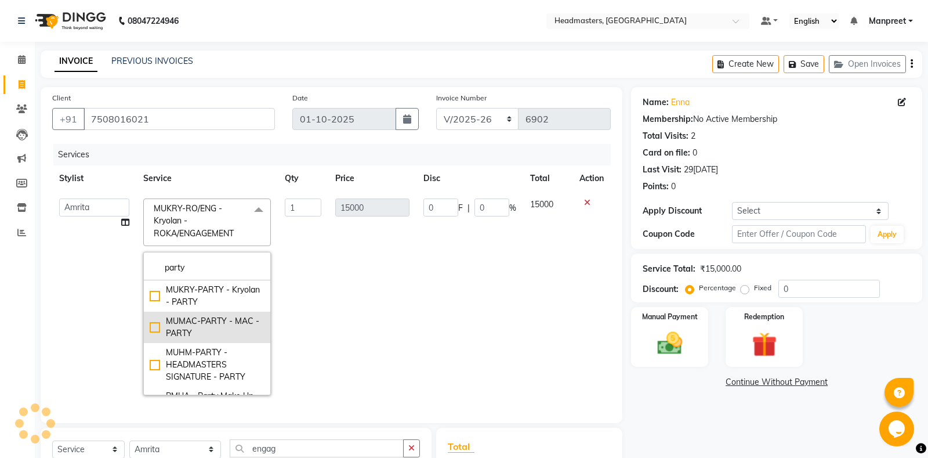
type input "party"
click at [234, 336] on div "MUMAC-PARTY - MAC - PARTY" at bounding box center [207, 327] width 115 height 24
checkbox input "true"
type input "8000"
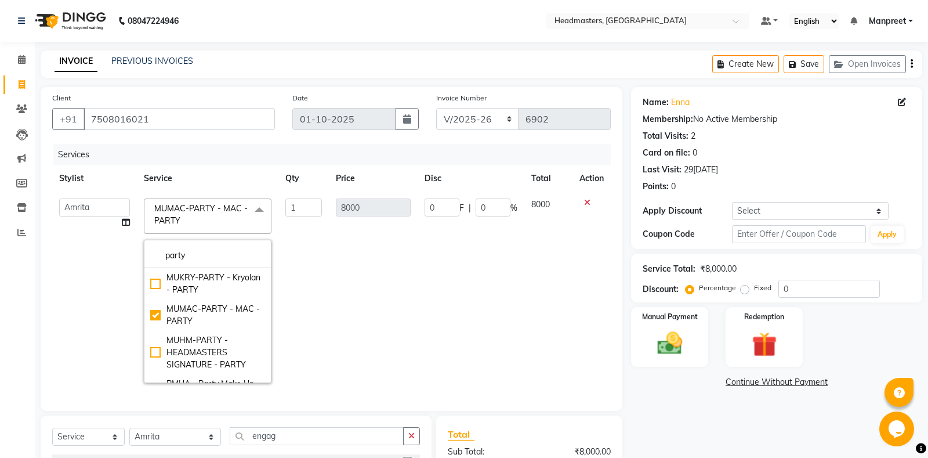
click at [454, 310] on td "0 F | 0 %" at bounding box center [471, 290] width 107 height 198
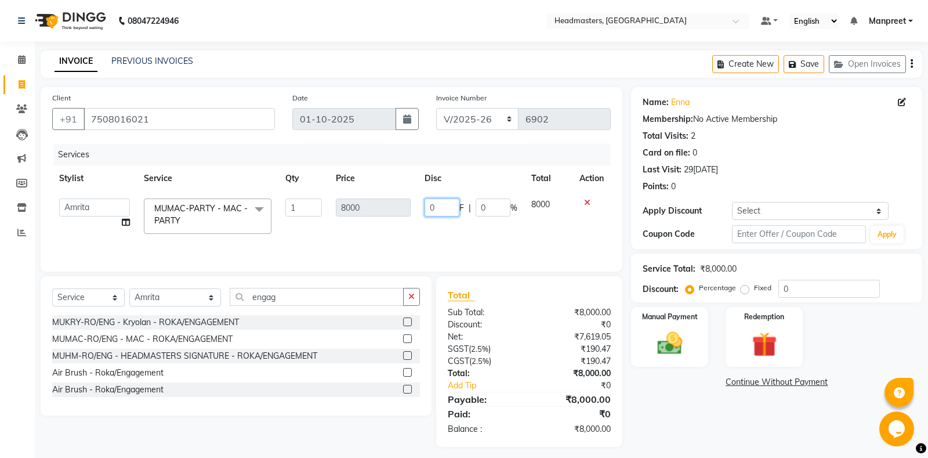
click at [429, 208] on input "0" at bounding box center [441, 207] width 35 height 18
type input "1000"
click at [448, 228] on td "1000 F | 0 %" at bounding box center [471, 215] width 107 height 49
select select "60712"
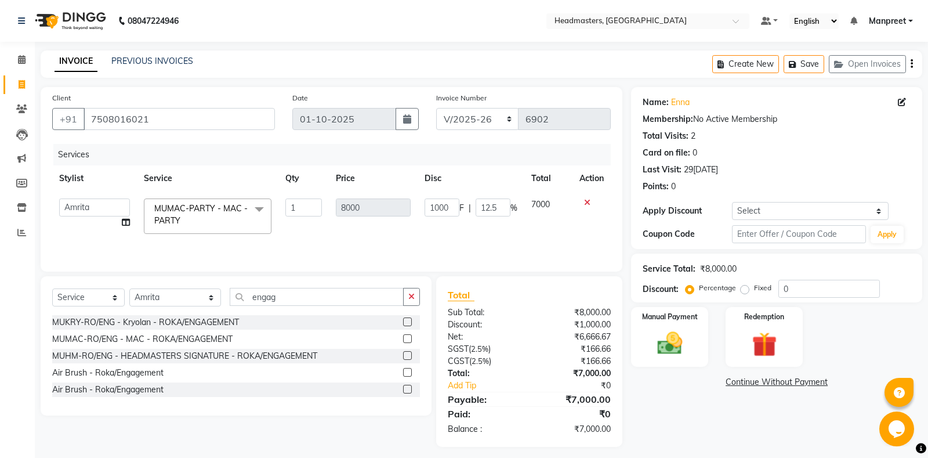
scroll to position [6, 0]
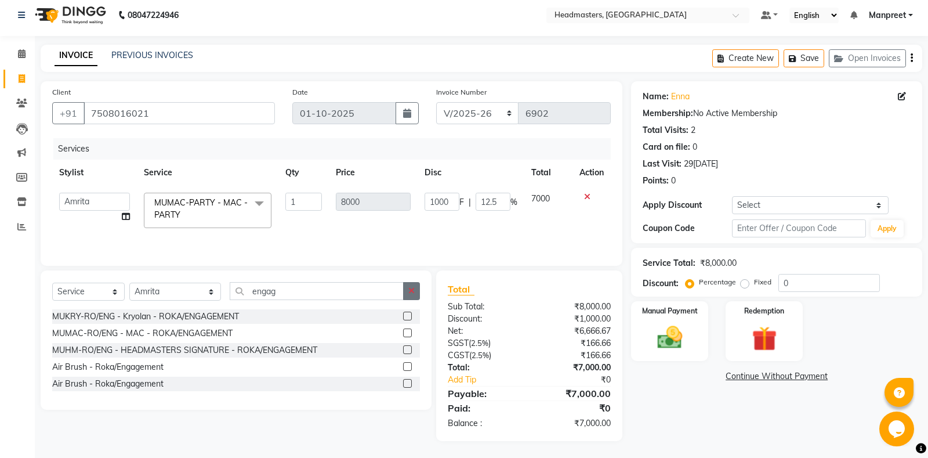
click at [415, 297] on button "button" at bounding box center [411, 291] width 17 height 18
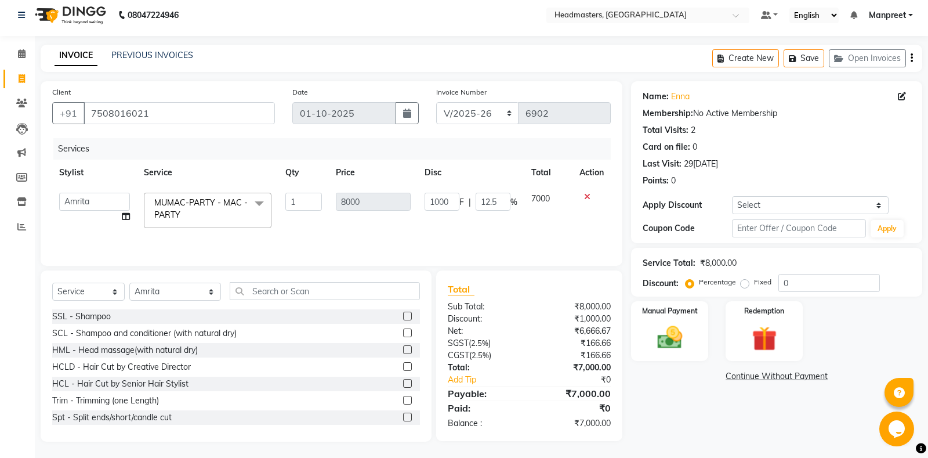
click at [216, 208] on span "MUMAC-PARTY - MAC - PARTY x" at bounding box center [202, 209] width 102 height 25
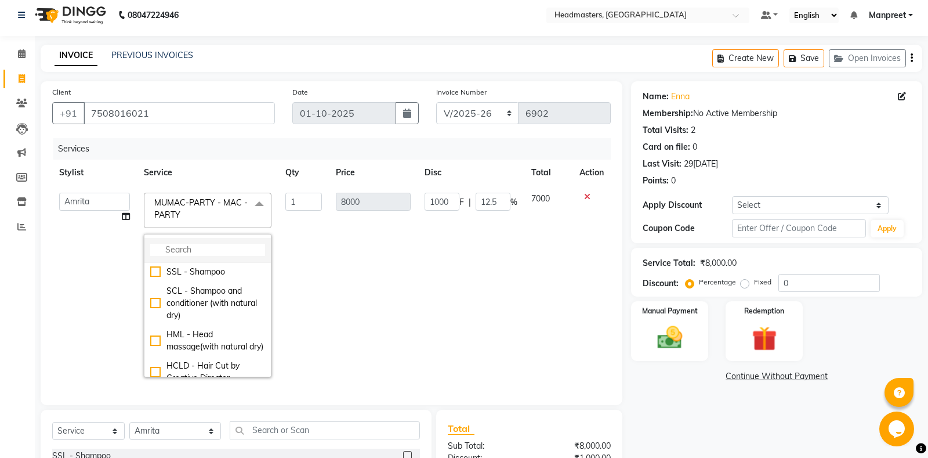
click at [222, 247] on input "multiselect-search" at bounding box center [207, 250] width 115 height 12
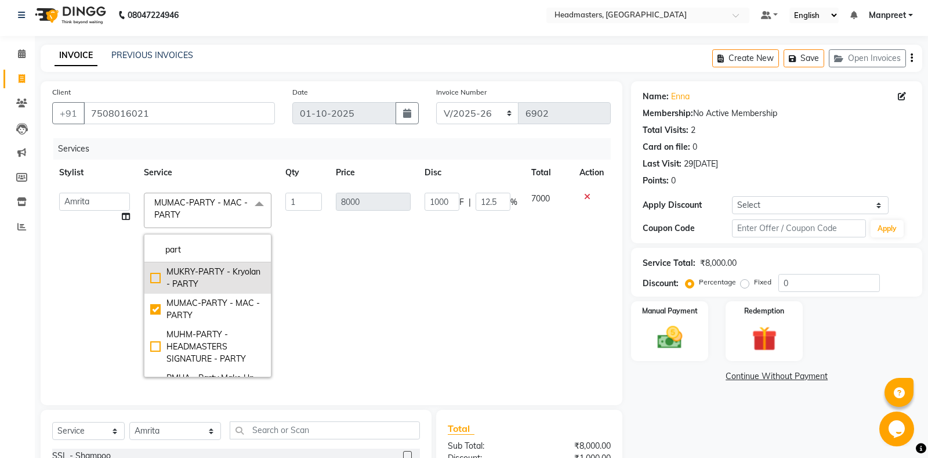
type input "part"
click at [227, 278] on div "MUKRY-PARTY - Kryolan - PARTY" at bounding box center [207, 278] width 115 height 24
checkbox input "true"
checkbox input "false"
type input "5000"
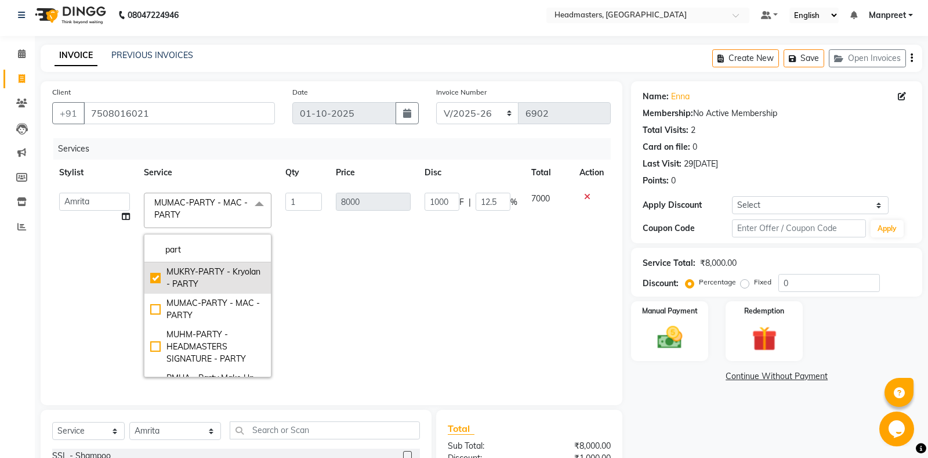
type input "0"
click at [395, 264] on td "5000" at bounding box center [373, 285] width 89 height 198
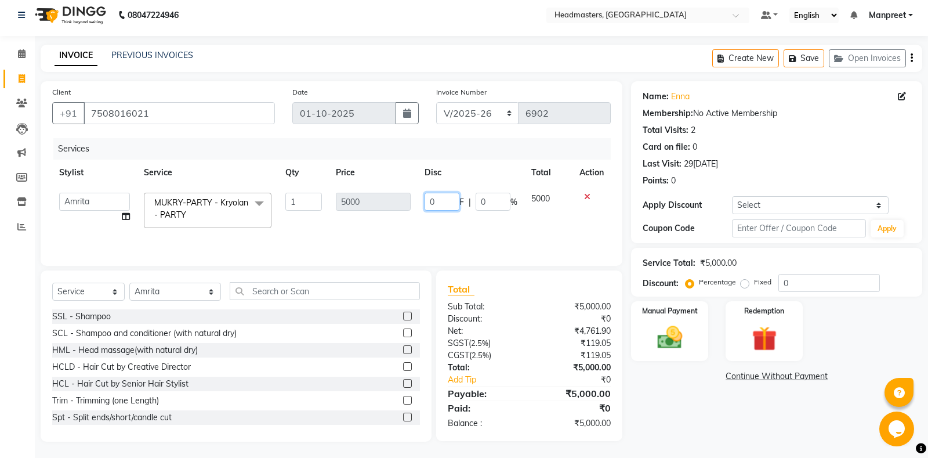
click at [425, 202] on input "0" at bounding box center [441, 202] width 35 height 18
type input "2500"
click at [431, 219] on td "2500 F | 0 %" at bounding box center [471, 210] width 107 height 49
select select "60712"
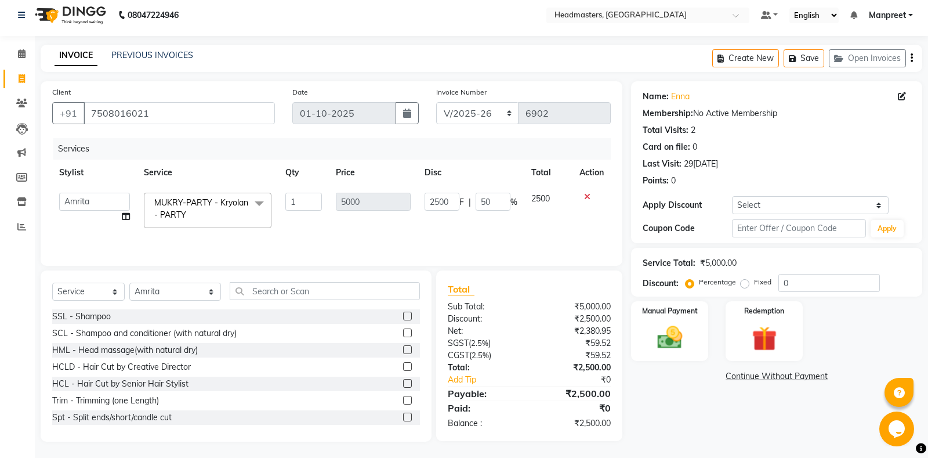
scroll to position [7, 0]
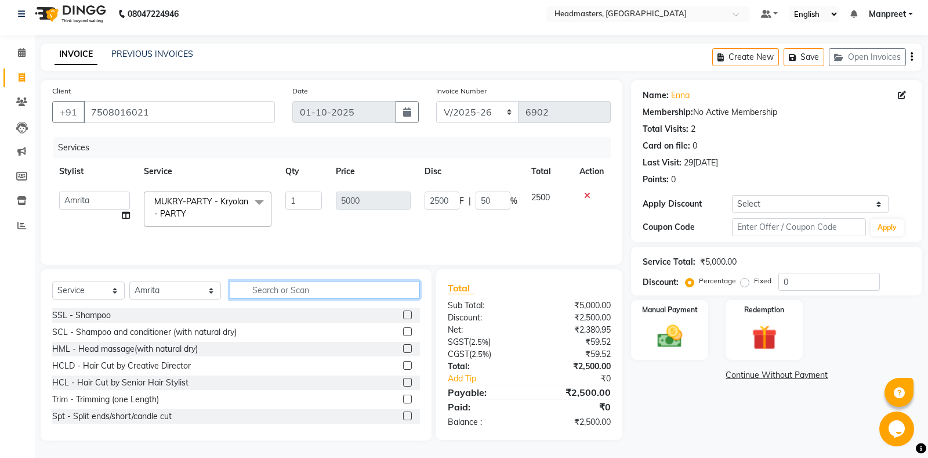
click at [256, 288] on input "text" at bounding box center [325, 290] width 190 height 18
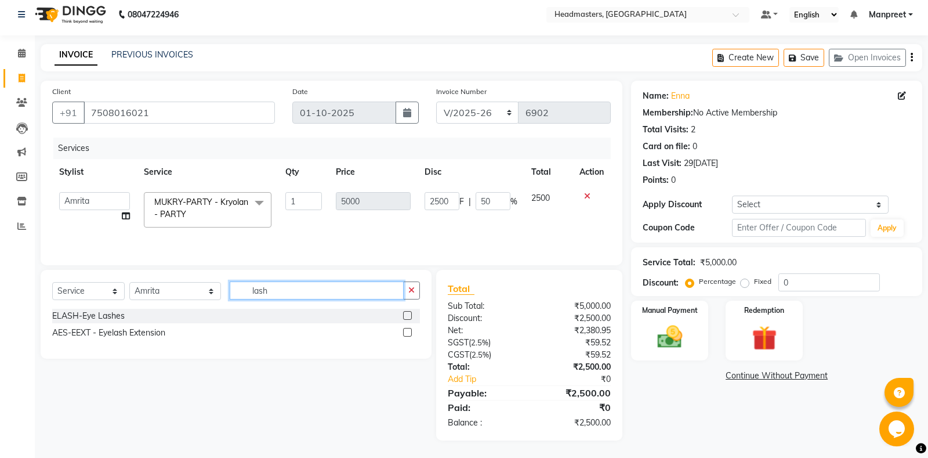
scroll to position [6, 0]
type input "lashe"
click at [406, 315] on label at bounding box center [407, 315] width 9 height 9
click at [406, 315] on input "checkbox" at bounding box center [407, 317] width 8 height 8
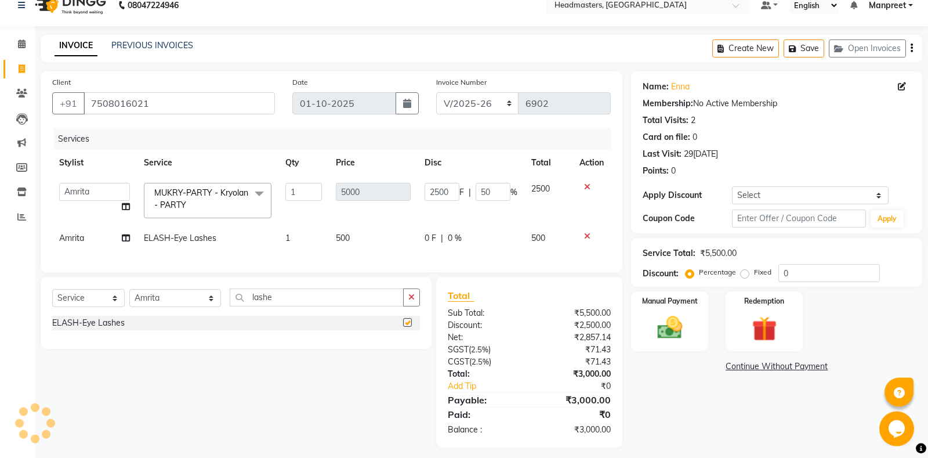
checkbox input "false"
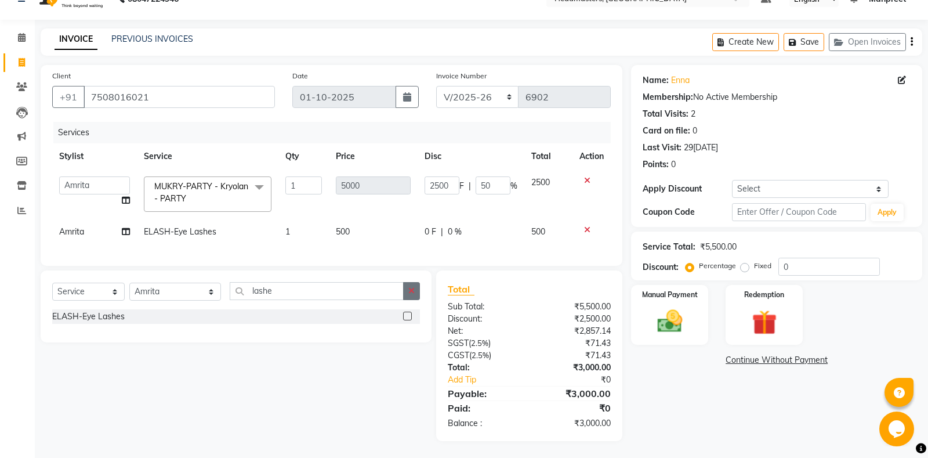
click at [411, 291] on icon "button" at bounding box center [411, 290] width 6 height 8
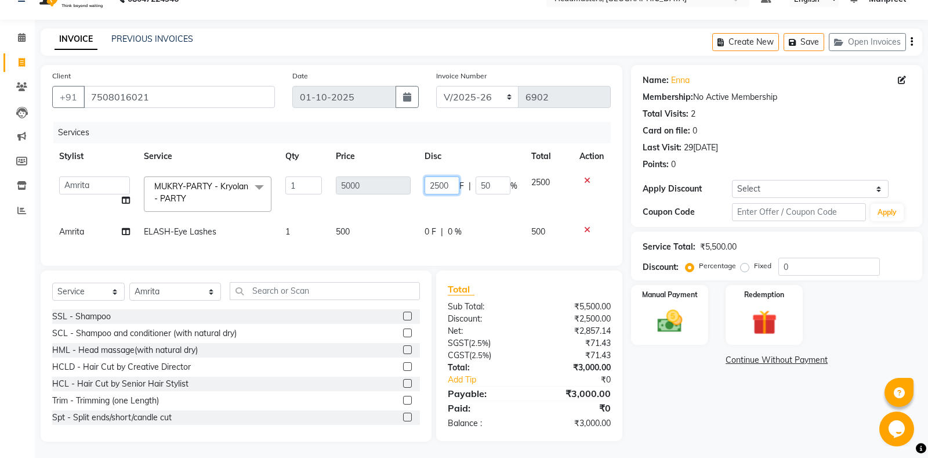
click at [439, 185] on input "2500" at bounding box center [441, 185] width 35 height 18
click at [435, 183] on input "00" at bounding box center [441, 185] width 35 height 18
type input "3250"
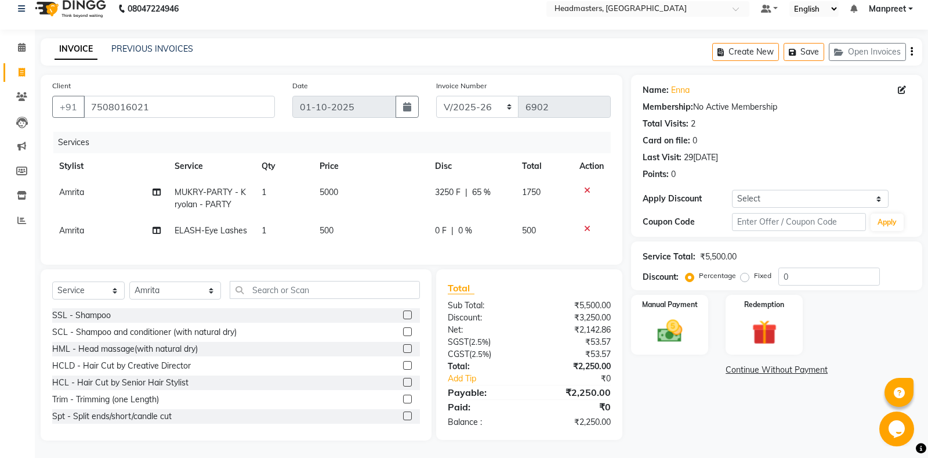
click at [449, 208] on td "3250 F | 65 %" at bounding box center [471, 198] width 87 height 38
select select "60712"
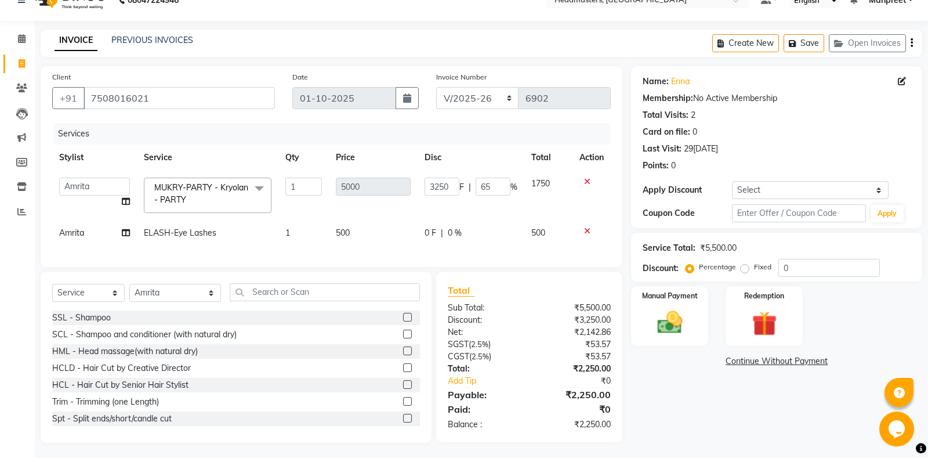
scroll to position [23, 0]
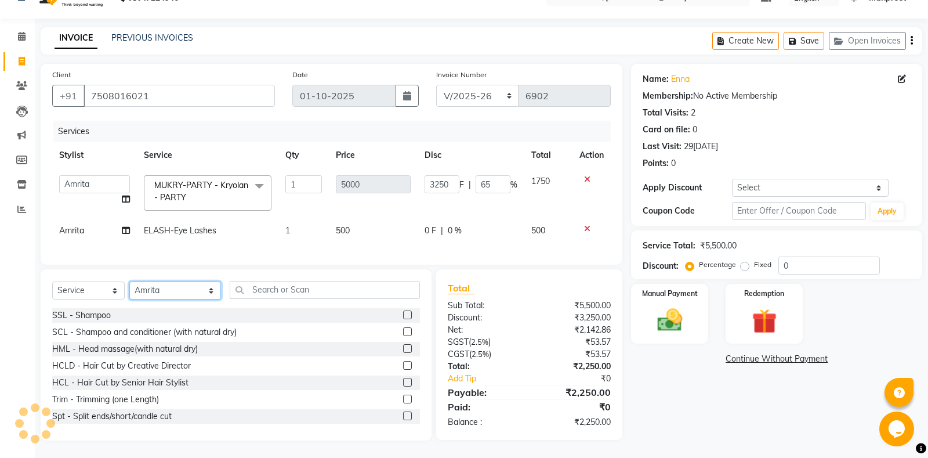
click at [129, 281] on select "Select Stylis[PERSON_NAME] Amrita - Front Des[PERSON_NAME]am Gental Man Gulshan…" at bounding box center [175, 290] width 92 height 18
select select "64334"
click option "Gulshan" at bounding box center [0, 0] width 0 height 0
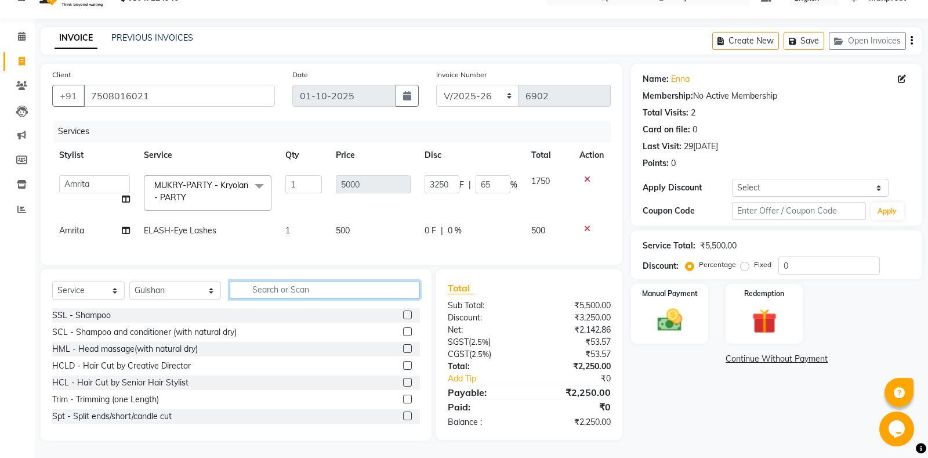
click at [296, 289] on input "text" at bounding box center [325, 290] width 190 height 18
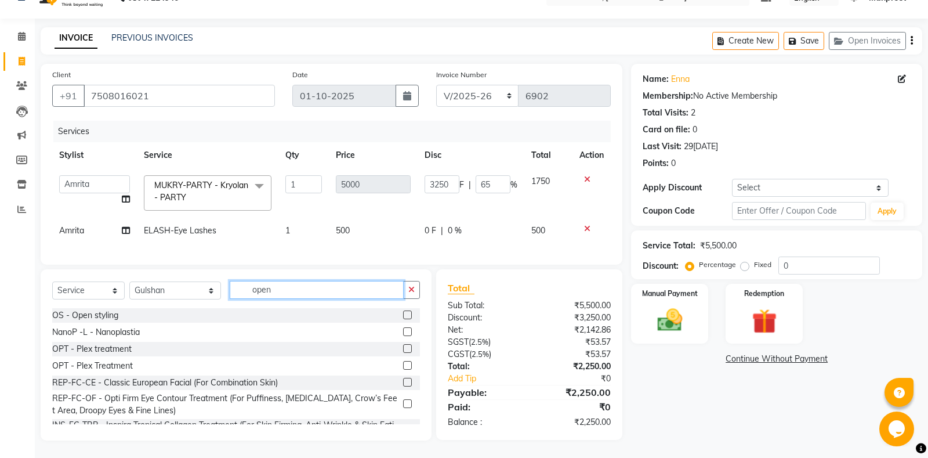
scroll to position [22, 0]
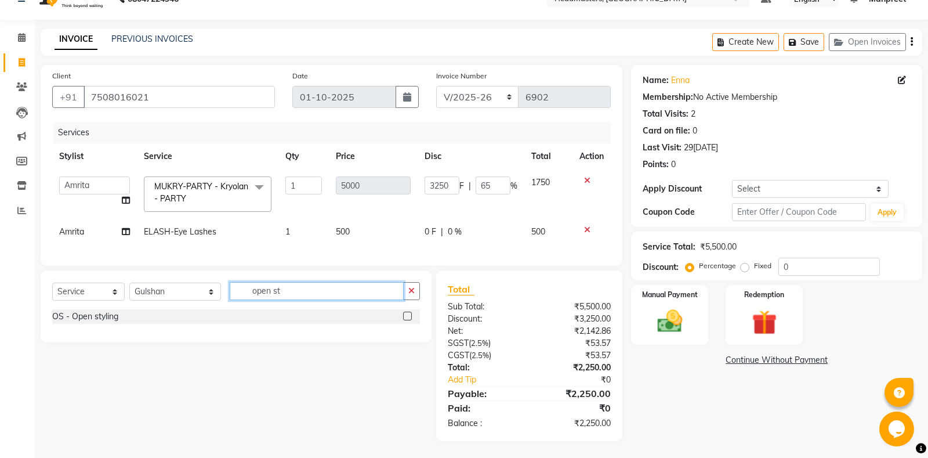
type input "open st"
click at [405, 315] on label at bounding box center [407, 315] width 9 height 9
click at [405, 315] on input "checkbox" at bounding box center [407, 317] width 8 height 8
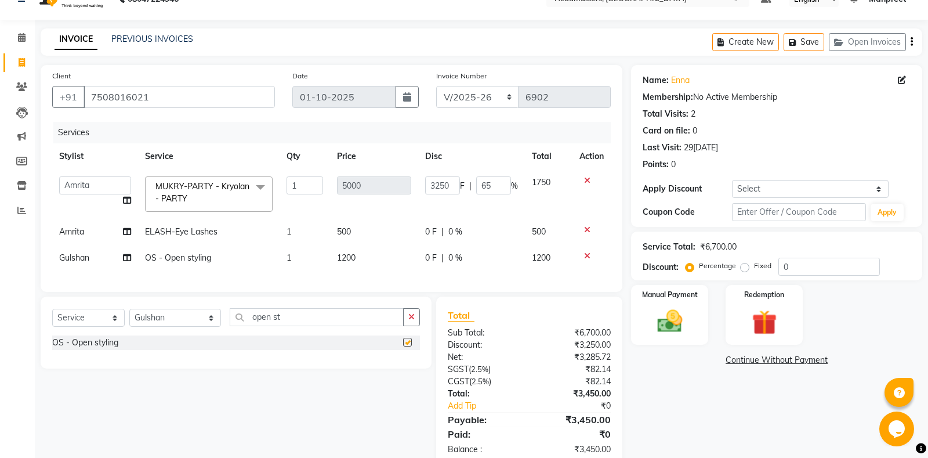
checkbox input "false"
click at [432, 266] on td "0 F | 0 %" at bounding box center [471, 258] width 107 height 26
select select "64334"
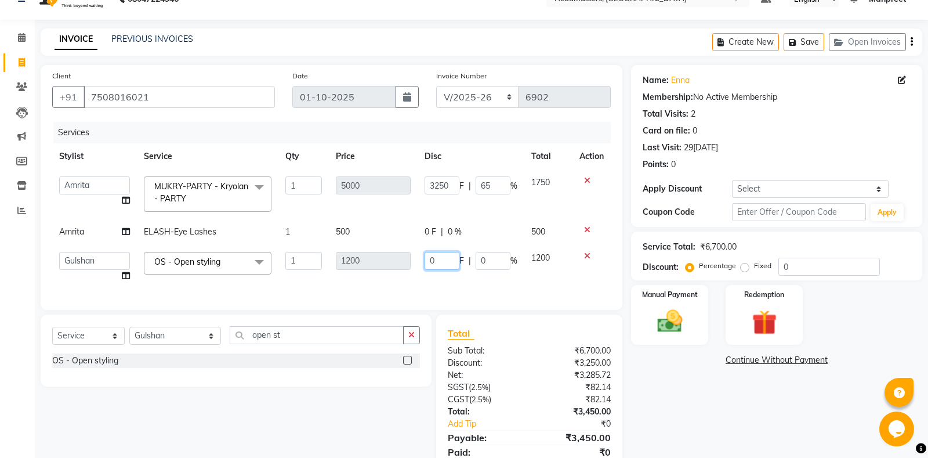
click at [431, 255] on input "0" at bounding box center [441, 261] width 35 height 18
type input "450"
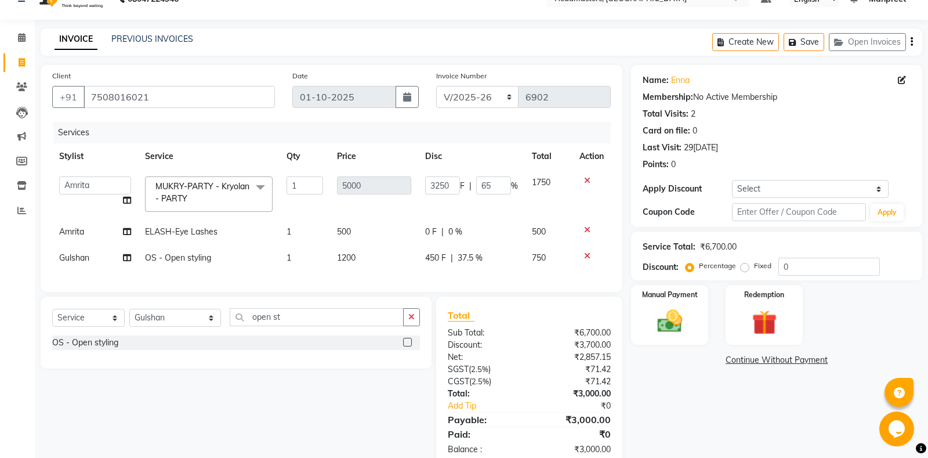
click at [467, 280] on div "Services Stylist Service Qty Price Disc Total Action Aarti Ali Amrita Amrita - …" at bounding box center [331, 201] width 558 height 158
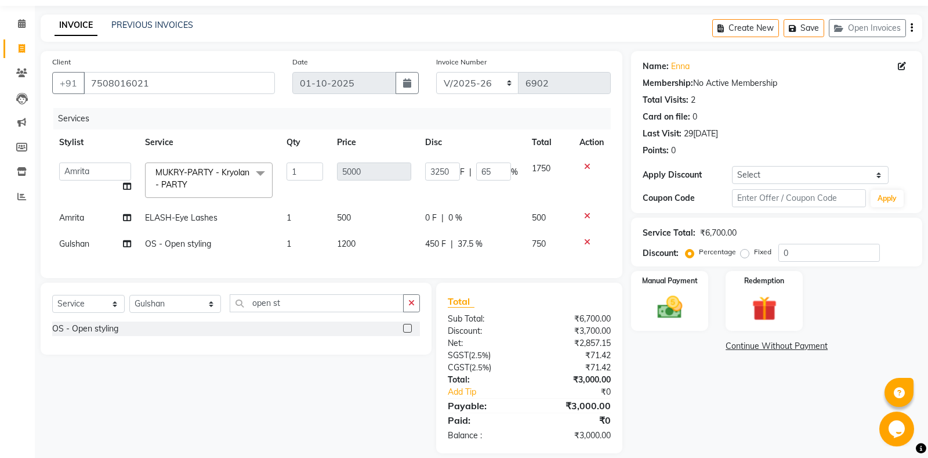
scroll to position [48, 0]
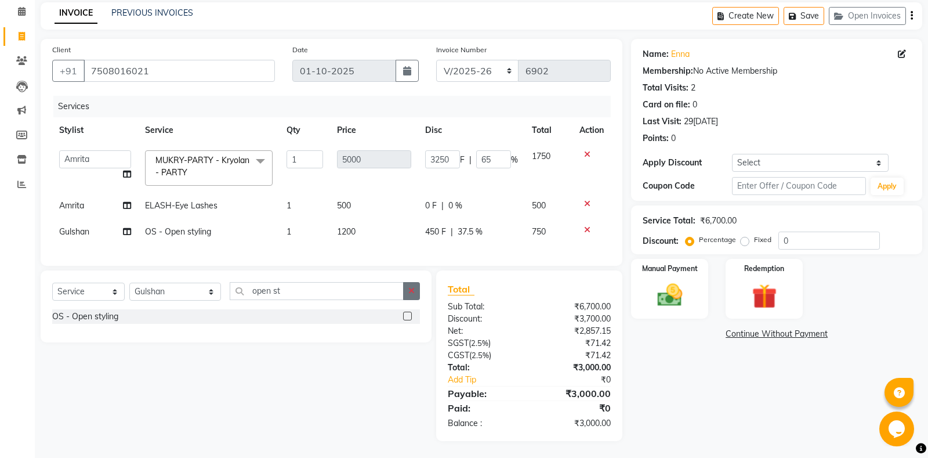
click at [414, 289] on icon "button" at bounding box center [411, 290] width 6 height 8
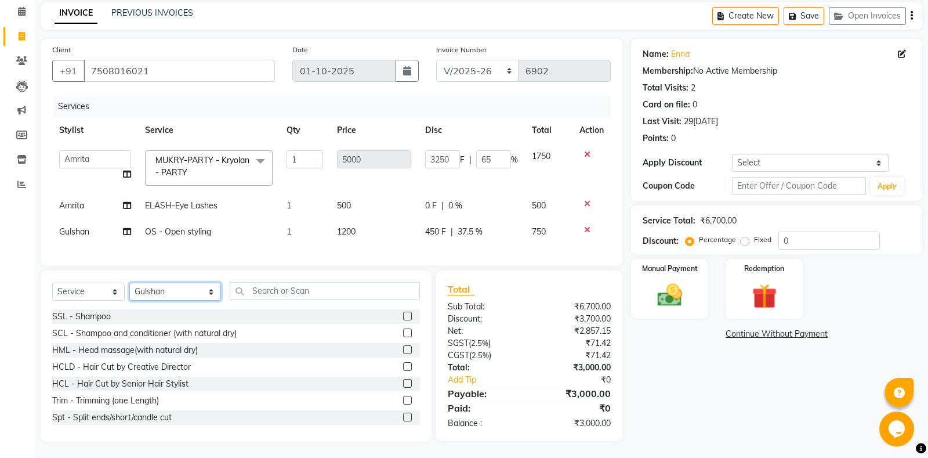
click at [129, 282] on select "Select Stylis[PERSON_NAME] Amrita - Front Des[PERSON_NAME]am Gental Man Gulshan…" at bounding box center [175, 291] width 92 height 18
click option "Gulshan" at bounding box center [0, 0] width 0 height 0
click at [283, 287] on input "text" at bounding box center [325, 291] width 190 height 18
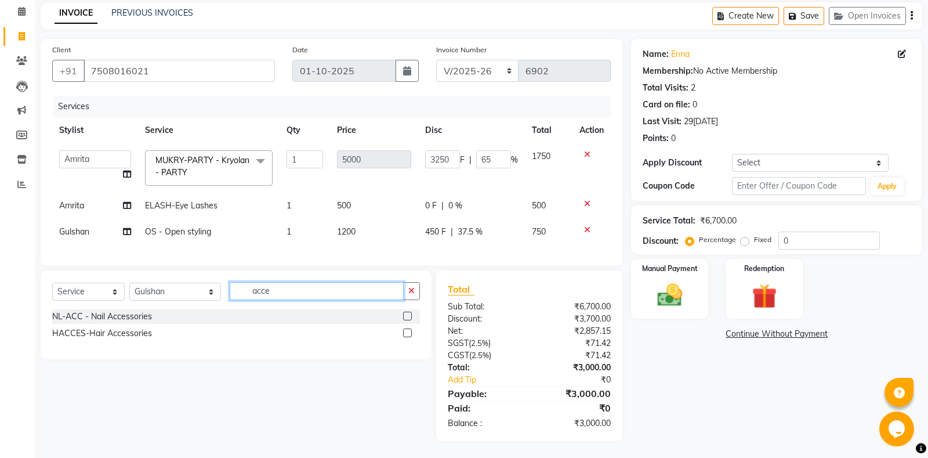
type input "acce"
click at [411, 331] on label at bounding box center [407, 332] width 9 height 9
click at [411, 331] on input "checkbox" at bounding box center [407, 333] width 8 height 8
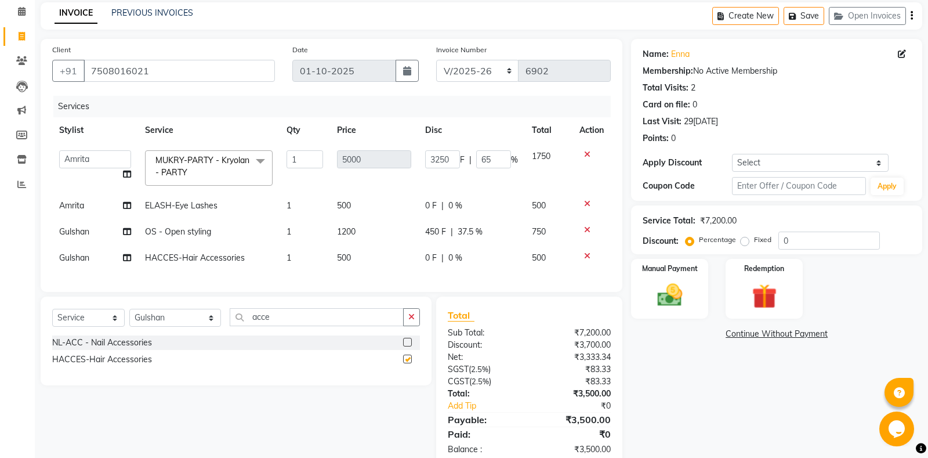
checkbox input "false"
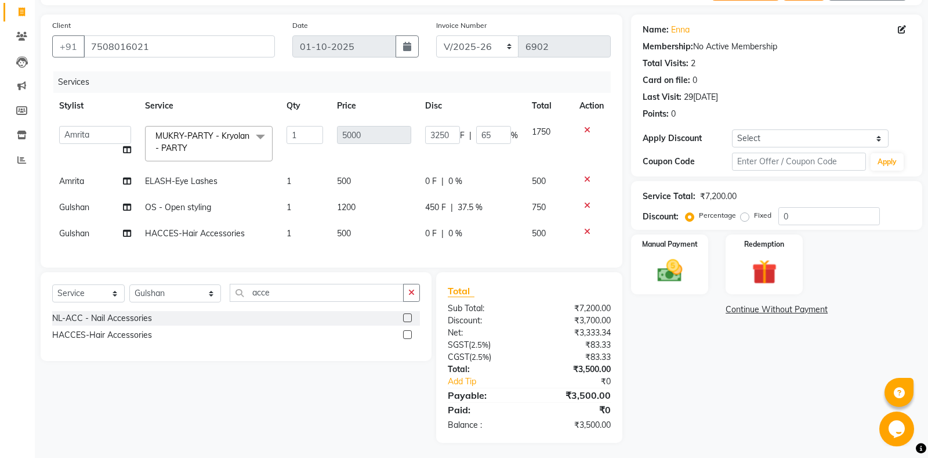
scroll to position [74, 0]
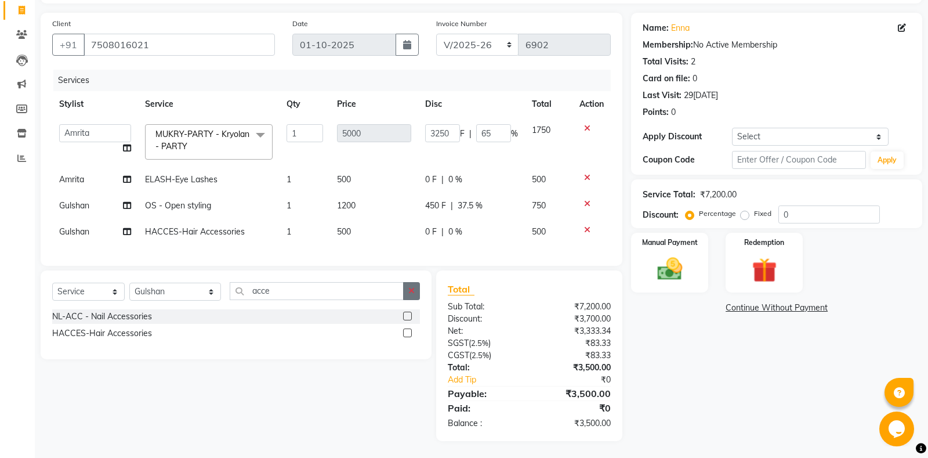
click at [404, 292] on button "button" at bounding box center [411, 291] width 17 height 18
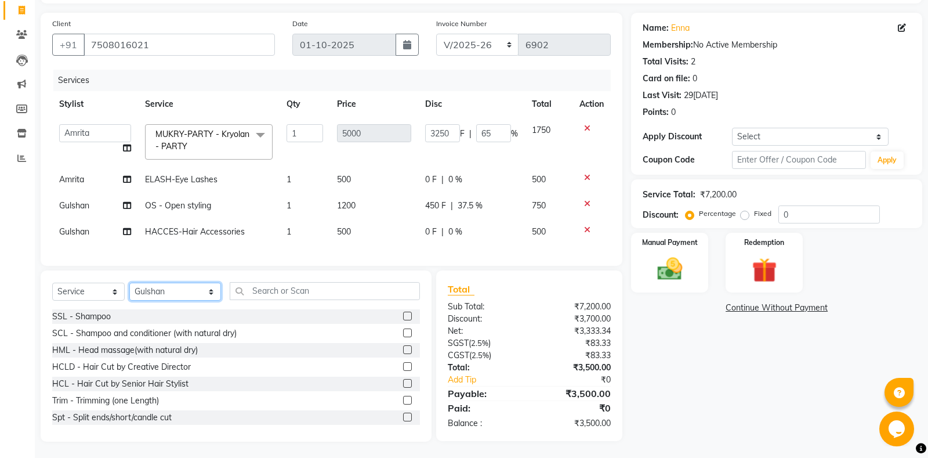
click at [129, 282] on select "Select Stylis[PERSON_NAME] Amrita - Front Des[PERSON_NAME]am Gental Man Gulshan…" at bounding box center [175, 291] width 92 height 18
select select "60729"
click option "[PERSON_NAME]" at bounding box center [0, 0] width 0 height 0
click at [279, 292] on input "text" at bounding box center [325, 291] width 190 height 18
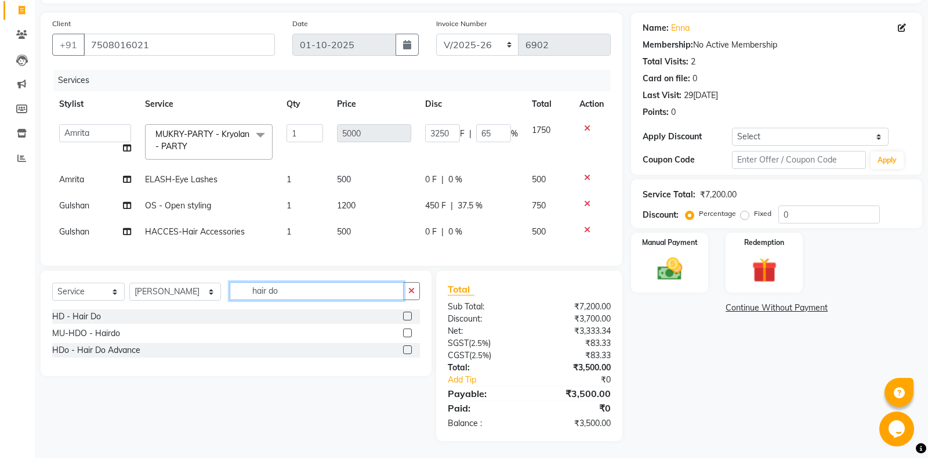
type input "hair do"
click at [404, 329] on label at bounding box center [407, 332] width 9 height 9
click at [406, 332] on label at bounding box center [407, 332] width 9 height 9
click at [406, 332] on input "checkbox" at bounding box center [407, 333] width 8 height 8
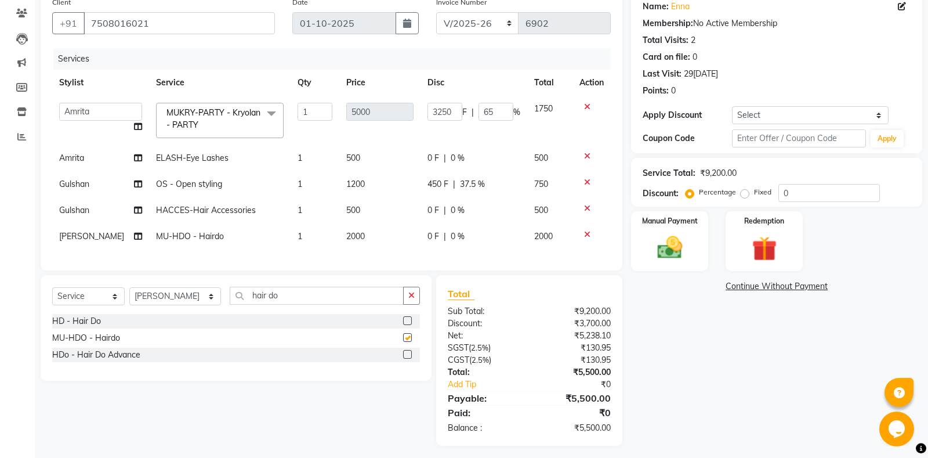
checkbox input "false"
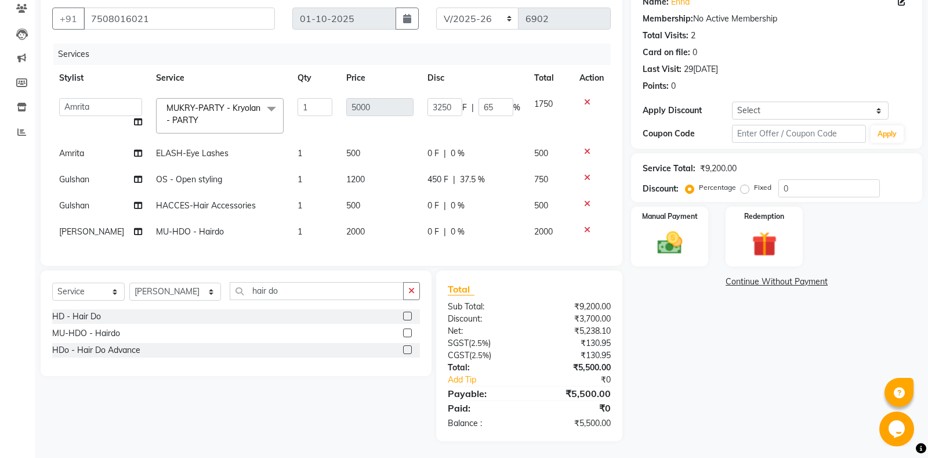
click at [430, 234] on span "0 F" at bounding box center [433, 232] width 12 height 12
select select "60729"
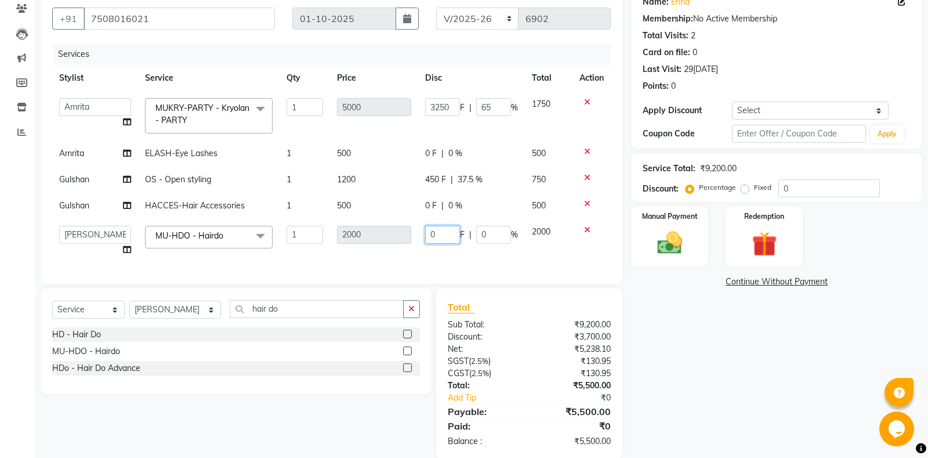
click at [430, 234] on input "0" at bounding box center [442, 235] width 35 height 18
type input "400"
click at [445, 259] on div "Services Stylist Service Qty Price Disc Total Action Aarti Ali Amrita Amrita - …" at bounding box center [331, 157] width 558 height 228
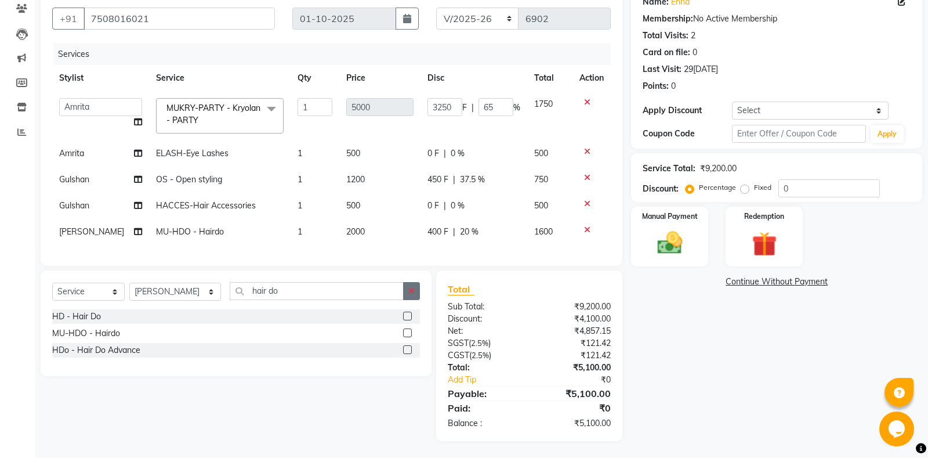
click at [416, 289] on button "button" at bounding box center [411, 291] width 17 height 18
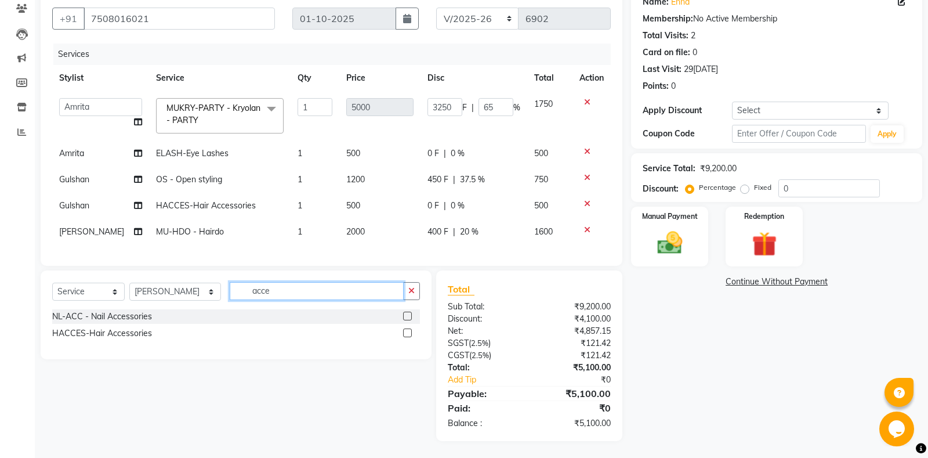
type input "acce"
click at [405, 332] on label at bounding box center [407, 332] width 9 height 9
click at [405, 332] on input "checkbox" at bounding box center [407, 333] width 8 height 8
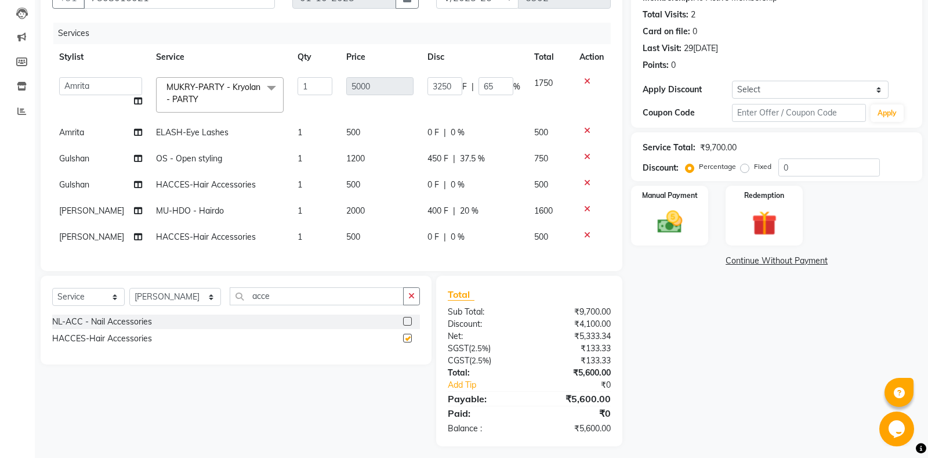
checkbox input "false"
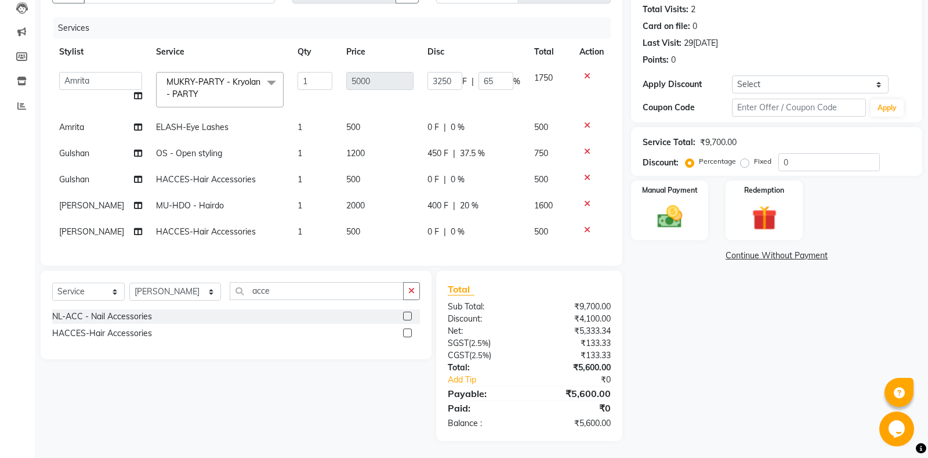
click at [588, 228] on icon at bounding box center [587, 230] width 6 height 8
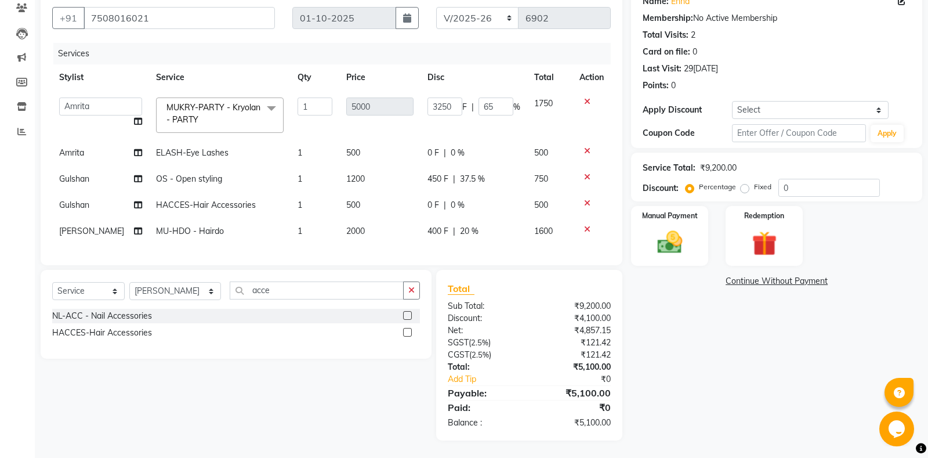
scroll to position [100, 0]
click at [518, 242] on td "400 F | 20 %" at bounding box center [473, 232] width 107 height 26
select select "60729"
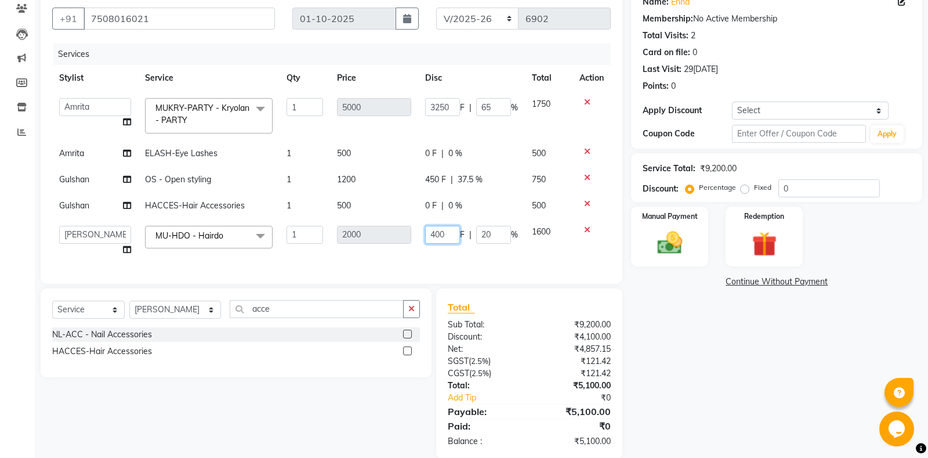
click at [437, 234] on input "400" at bounding box center [442, 235] width 35 height 18
type input "0"
click at [458, 257] on div "Services Stylist Service Qty Price Disc Total Action Aarti Ali Amrita Amrita - …" at bounding box center [331, 157] width 558 height 228
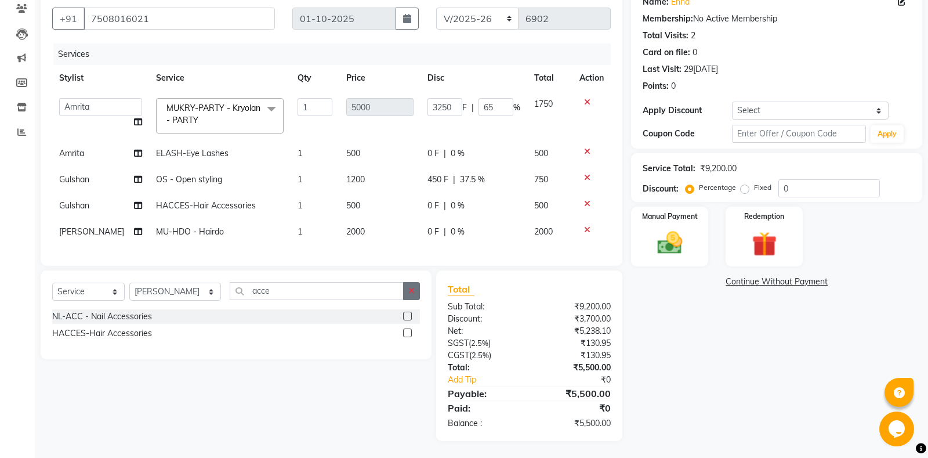
click at [416, 292] on button "button" at bounding box center [411, 291] width 17 height 18
type input "acce"
click at [411, 334] on label at bounding box center [407, 332] width 9 height 9
click at [411, 334] on input "checkbox" at bounding box center [407, 333] width 8 height 8
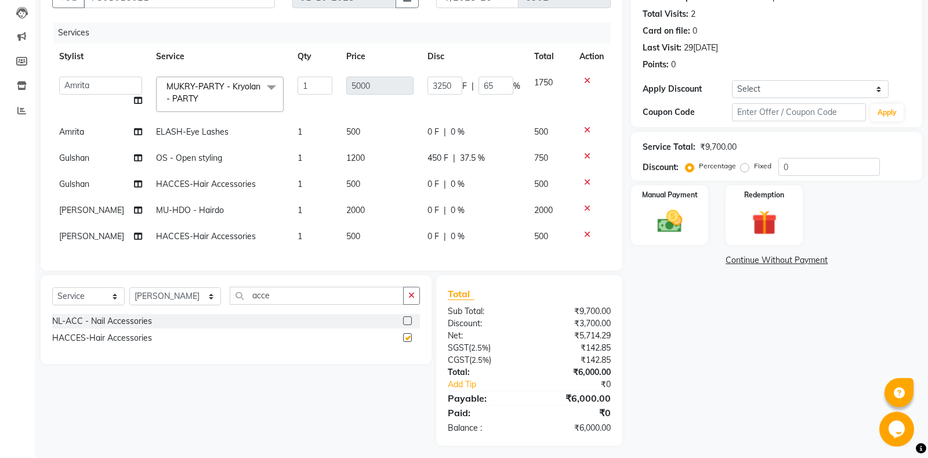
checkbox input "false"
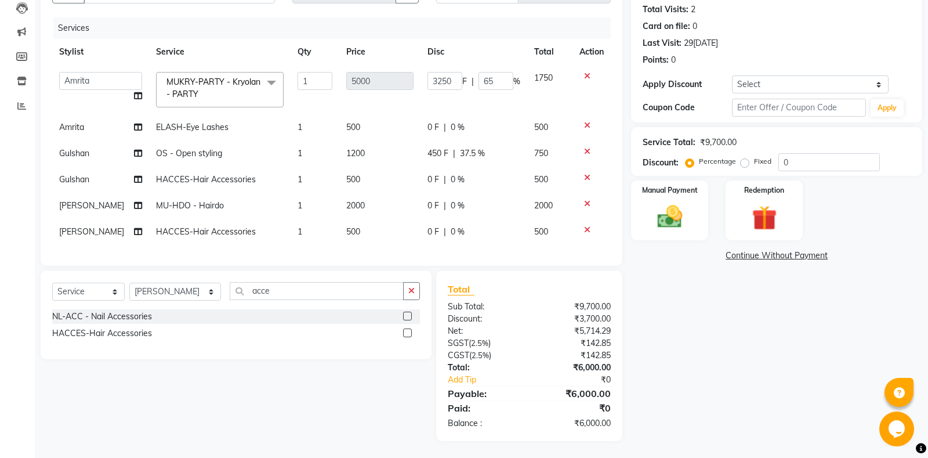
click at [415, 236] on td "500" at bounding box center [379, 232] width 81 height 26
select select "60729"
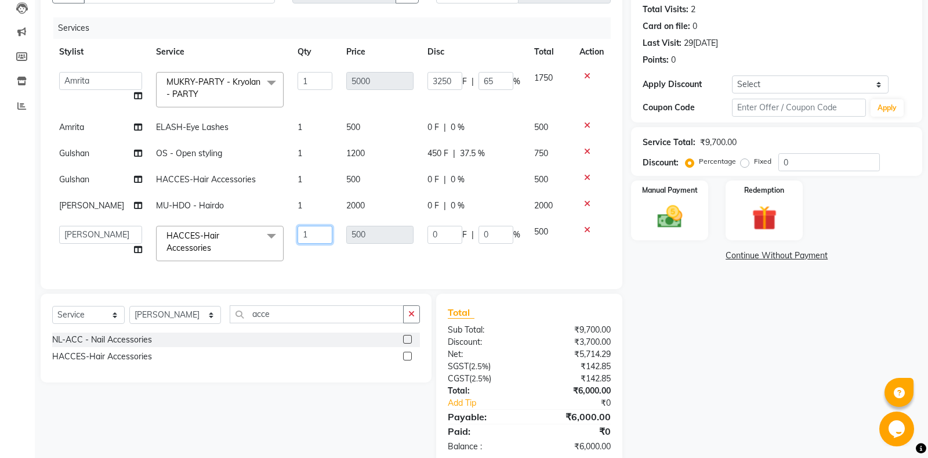
click at [300, 236] on input "1" at bounding box center [314, 235] width 35 height 18
type input "2"
click at [332, 259] on div "Services Stylist Service Qty Price Disc Total Action Aarti Ali Amrita Amrita - …" at bounding box center [331, 147] width 558 height 260
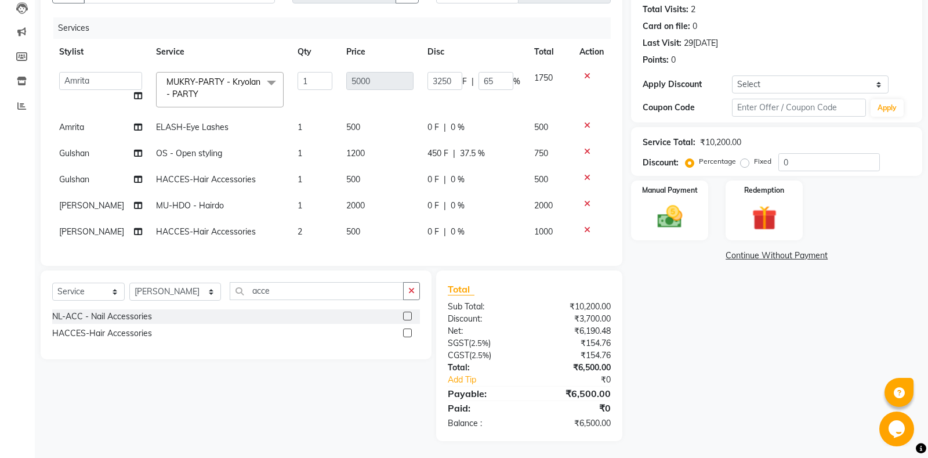
click at [437, 234] on div "0 F | 0 %" at bounding box center [473, 232] width 93 height 12
select select "60729"
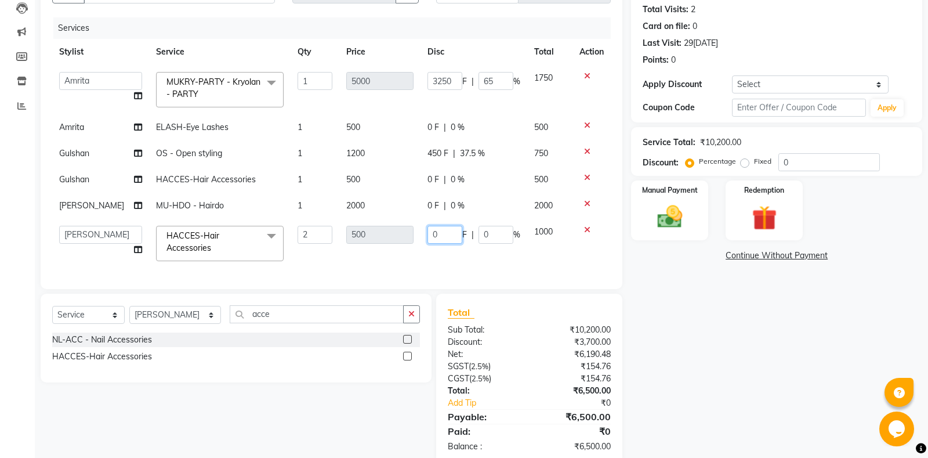
click at [429, 232] on input "0" at bounding box center [444, 235] width 35 height 18
type input "400"
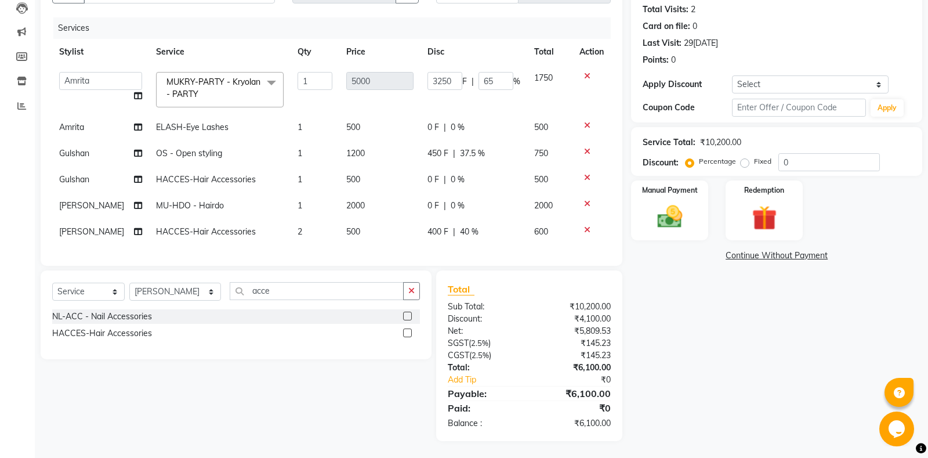
click at [445, 250] on div "Services Stylist Service Qty Price Disc Total Action Aarti Ali Amrita Amrita - …" at bounding box center [331, 135] width 558 height 237
click at [417, 289] on button "button" at bounding box center [411, 291] width 17 height 18
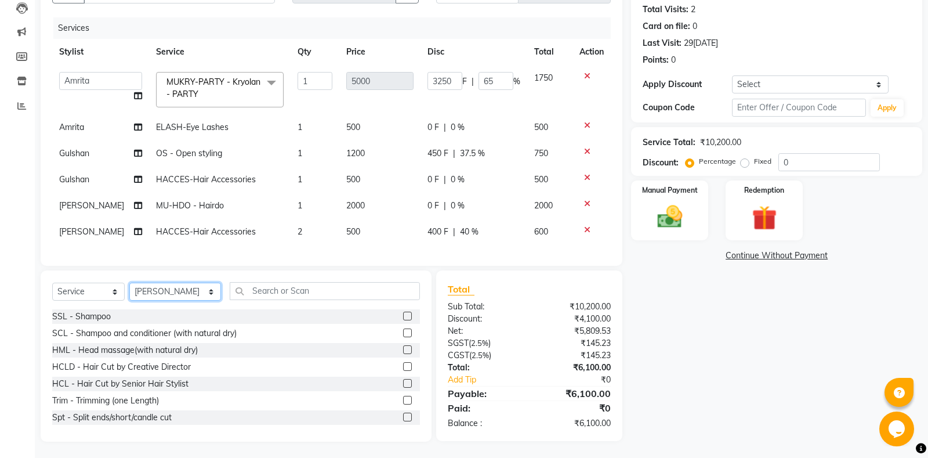
click at [129, 282] on select "Select Stylist [PERSON_NAME] Amrita - Front Desk [PERSON_NAME] Gental Man Gulsh…" at bounding box center [175, 291] width 92 height 18
select select "60712"
click option "Amrita" at bounding box center [0, 0] width 0 height 0
click at [284, 289] on input "text" at bounding box center [325, 291] width 190 height 18
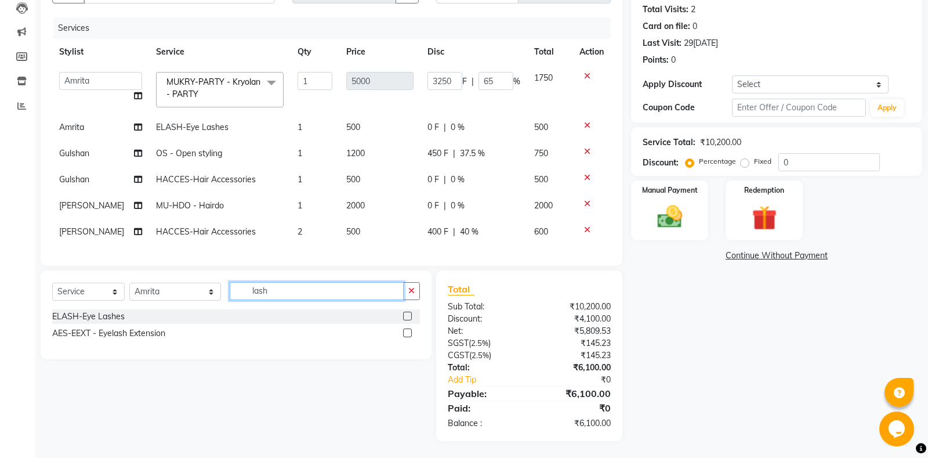
type input "lash"
click at [408, 315] on label at bounding box center [407, 315] width 9 height 9
click at [408, 315] on input "checkbox" at bounding box center [407, 317] width 8 height 8
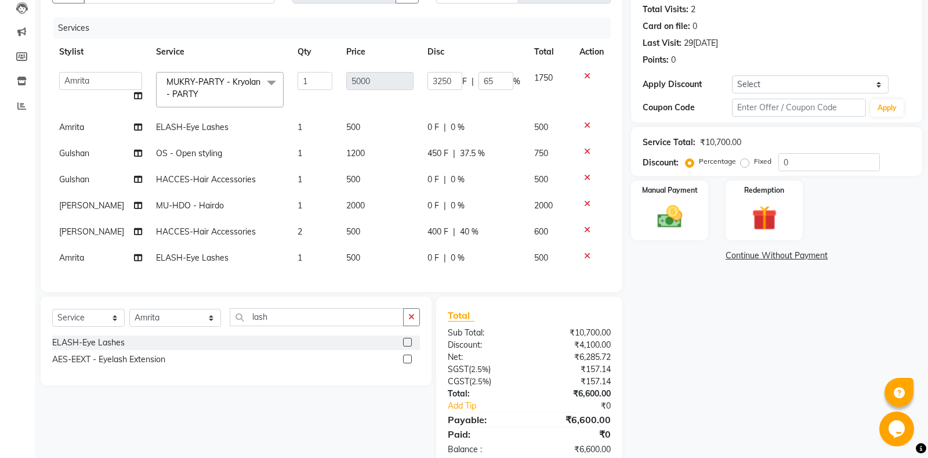
click at [408, 343] on label at bounding box center [407, 341] width 9 height 9
click at [408, 343] on input "checkbox" at bounding box center [407, 343] width 8 height 8
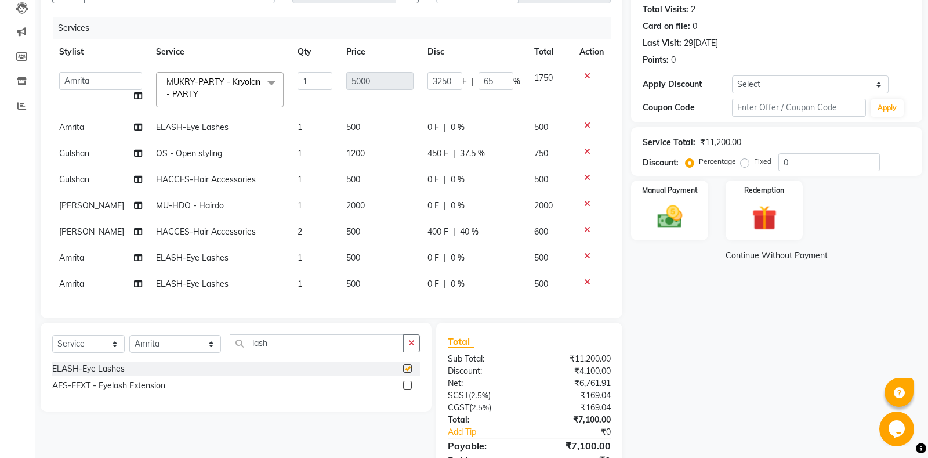
checkbox input "false"
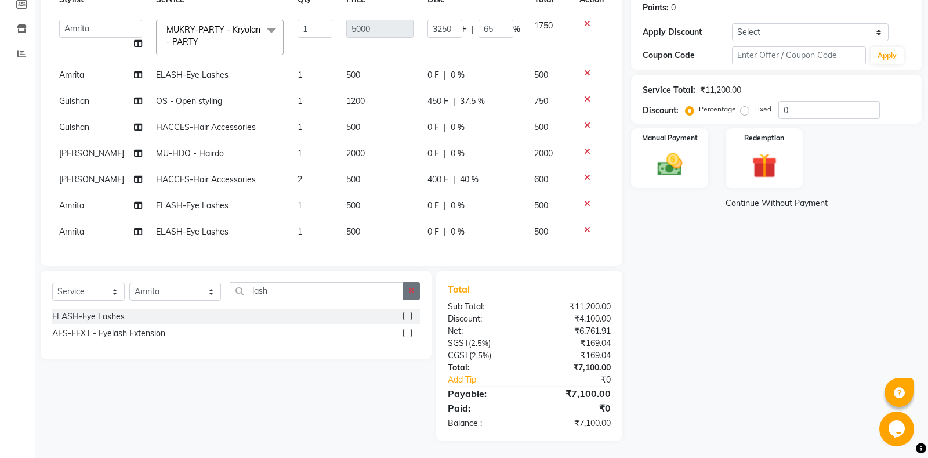
click at [413, 291] on icon "button" at bounding box center [411, 290] width 6 height 8
type input "lense"
click at [405, 332] on label at bounding box center [407, 332] width 9 height 9
click at [405, 332] on input "checkbox" at bounding box center [407, 333] width 8 height 8
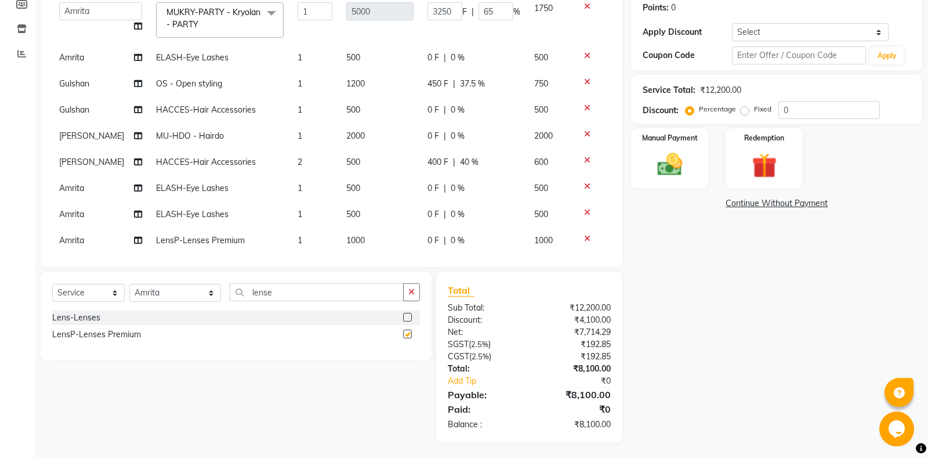
scroll to position [24, 0]
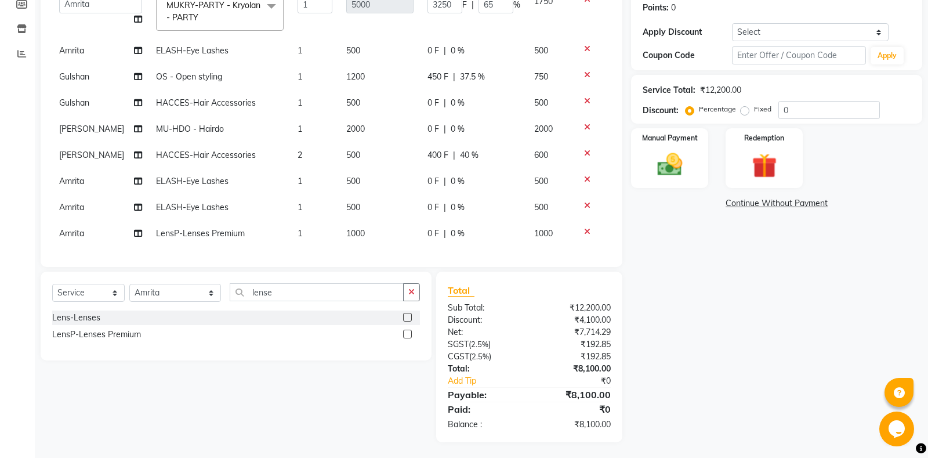
checkbox input "false"
click at [444, 235] on span "|" at bounding box center [445, 232] width 2 height 12
select select "60712"
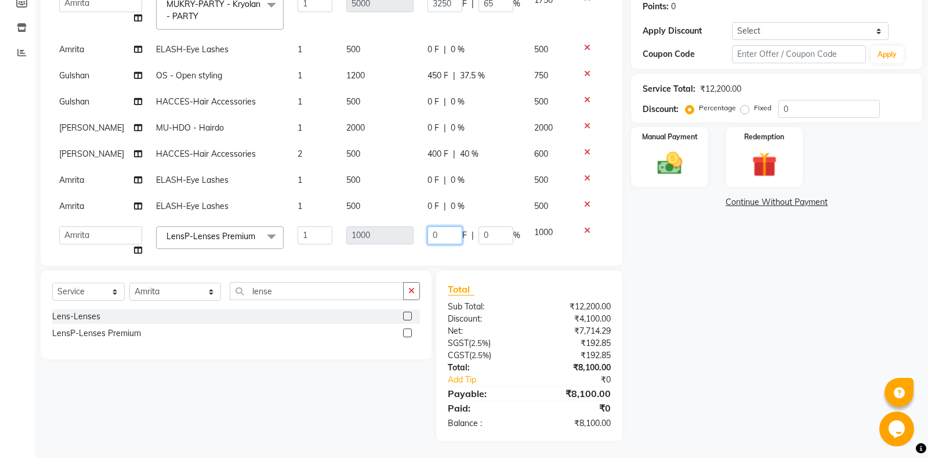
click at [428, 238] on input "0" at bounding box center [444, 235] width 35 height 18
type input "100"
click at [482, 213] on td "0 F | 0 %" at bounding box center [473, 206] width 107 height 26
select select "60712"
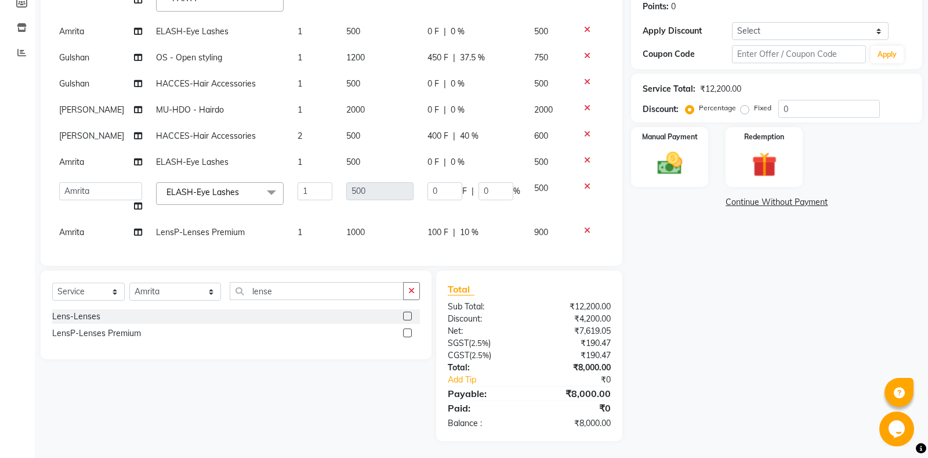
scroll to position [0, 0]
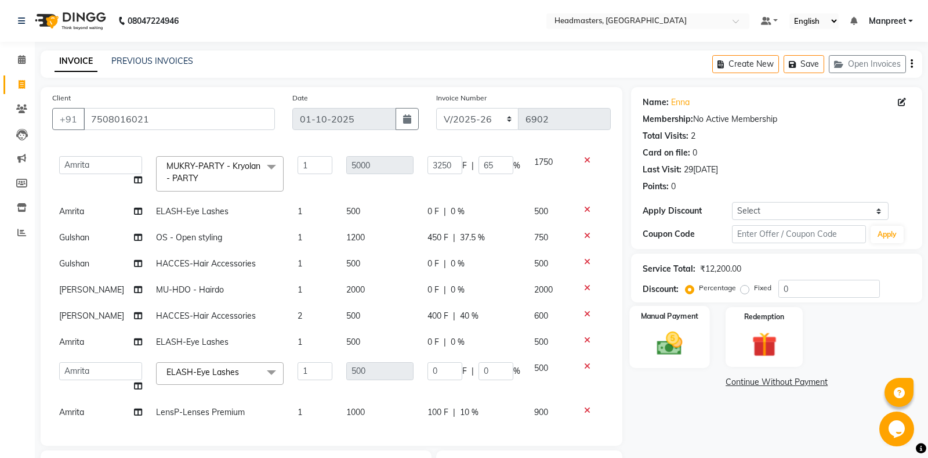
click at [680, 344] on img at bounding box center [670, 343] width 42 height 30
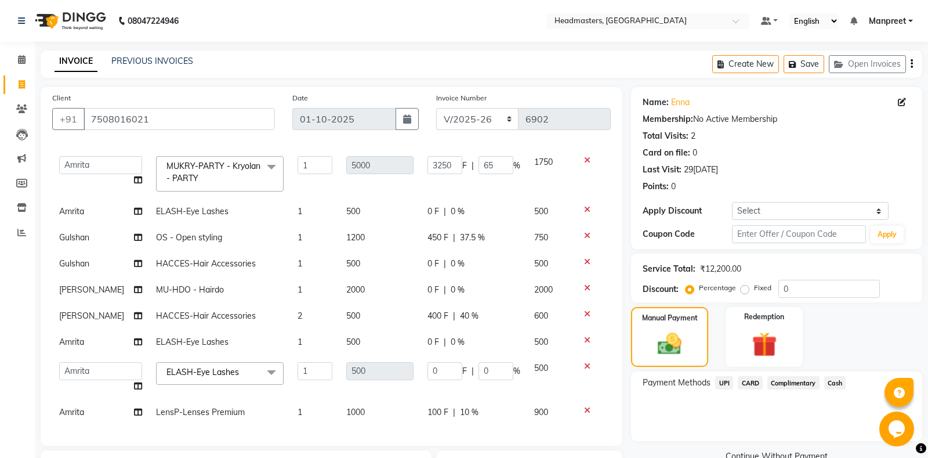
scroll to position [180, 0]
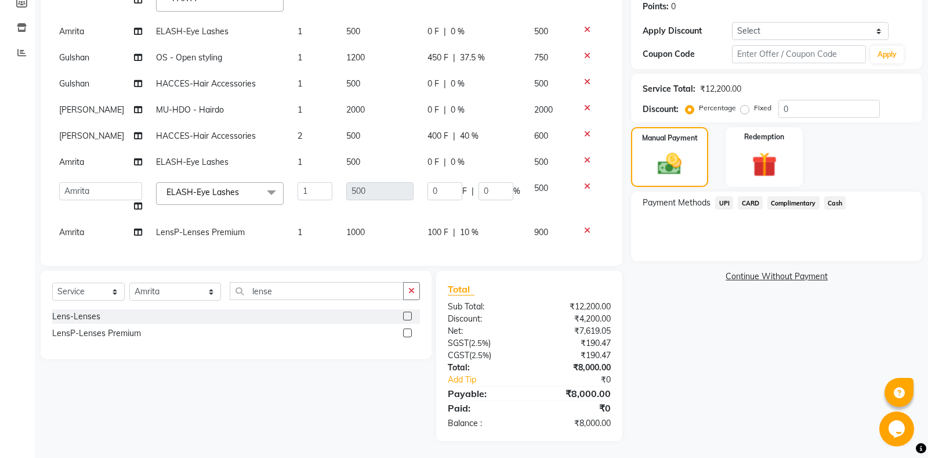
click at [836, 205] on span "Cash" at bounding box center [835, 202] width 22 height 13
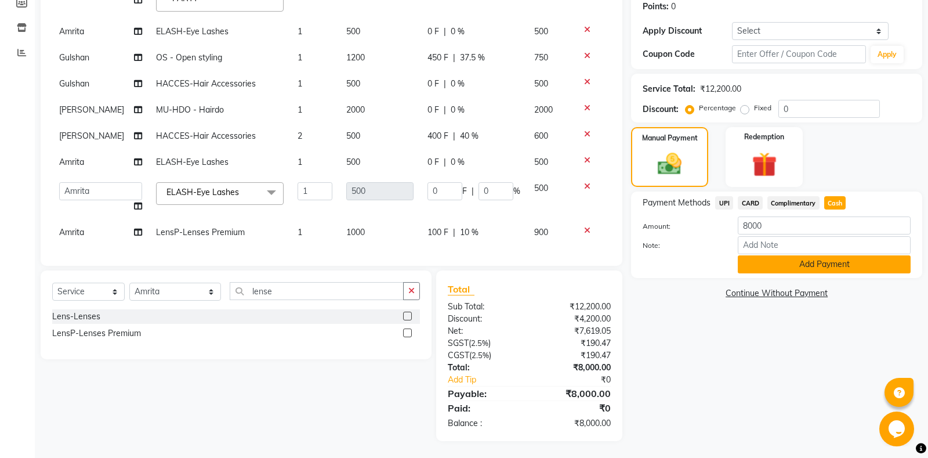
click at [818, 268] on button "Add Payment" at bounding box center [824, 264] width 173 height 18
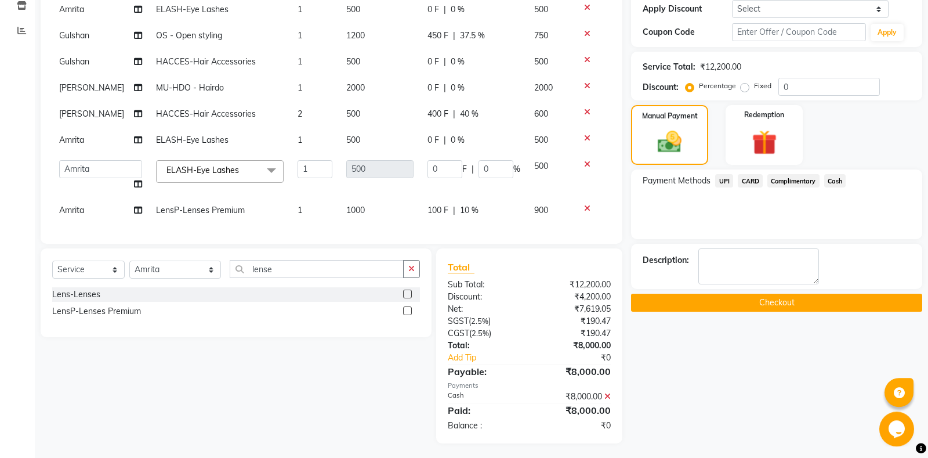
scroll to position [204, 0]
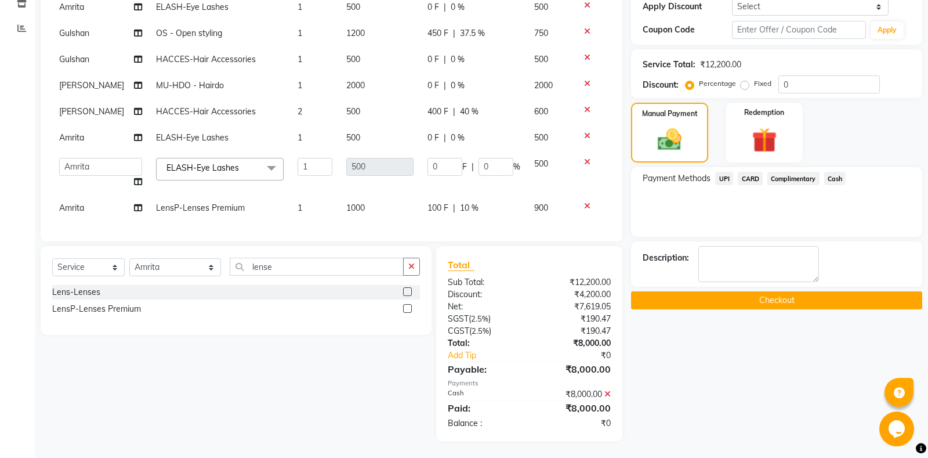
click at [740, 295] on button "Checkout" at bounding box center [776, 300] width 291 height 18
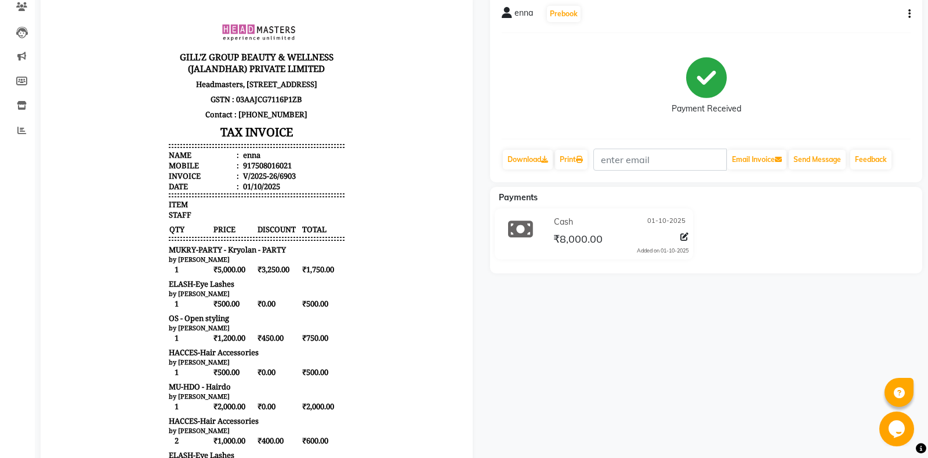
scroll to position [61, 0]
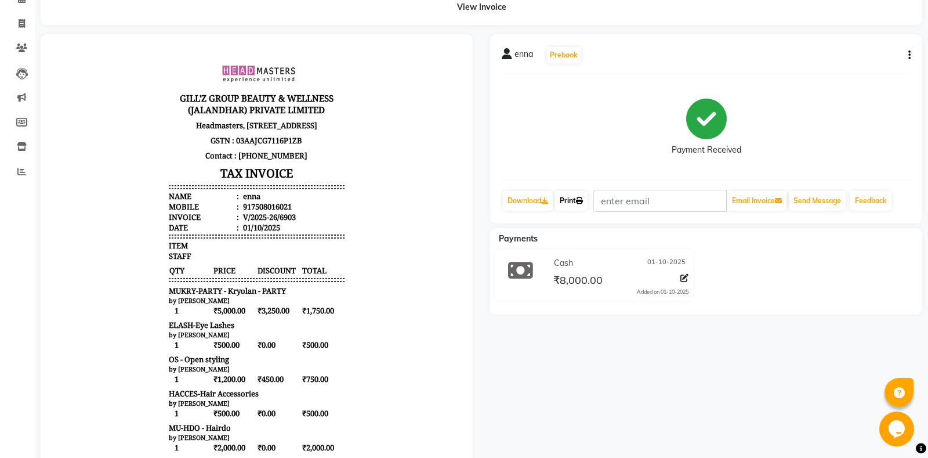
click at [577, 199] on link "Print" at bounding box center [571, 201] width 32 height 20
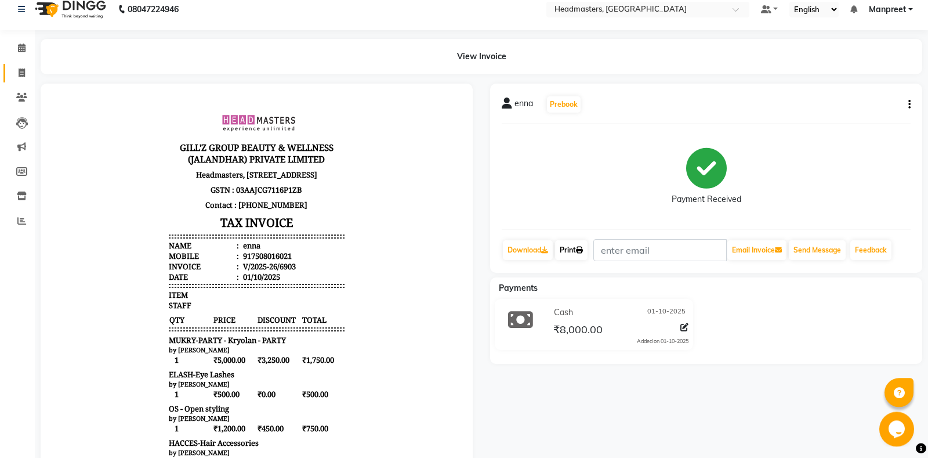
scroll to position [0, 0]
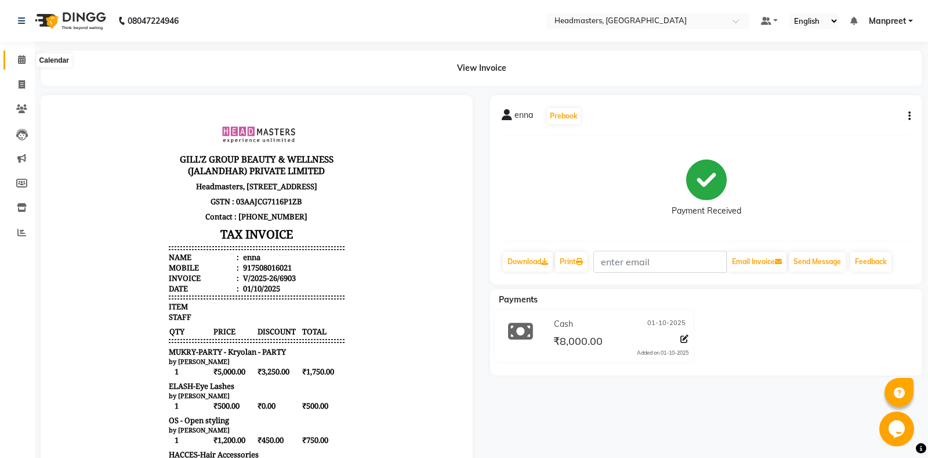
click at [23, 58] on icon at bounding box center [22, 59] width 8 height 9
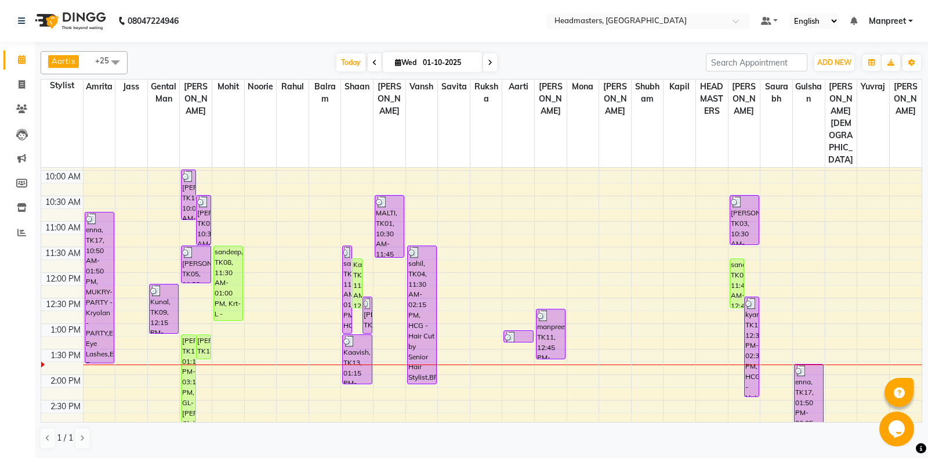
scroll to position [122, 0]
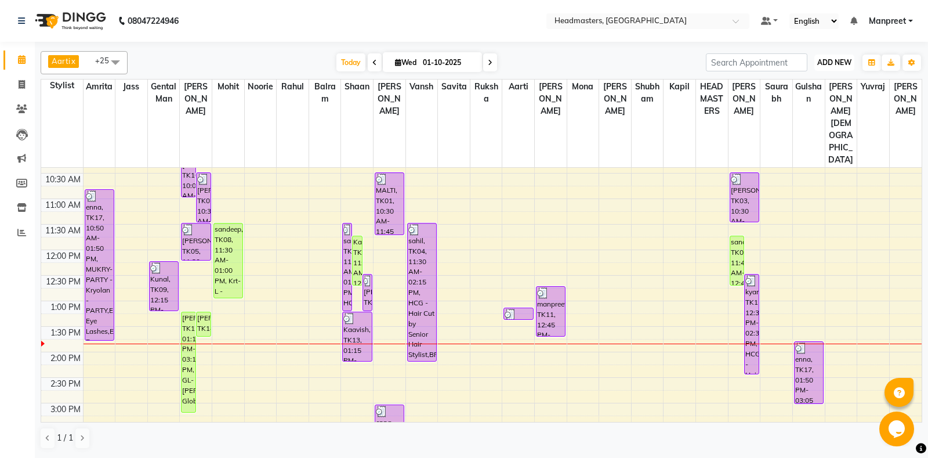
click at [844, 65] on span "ADD NEW" at bounding box center [834, 62] width 34 height 9
click at [799, 96] on link "Add Invoice" at bounding box center [808, 99] width 92 height 15
select select "service"
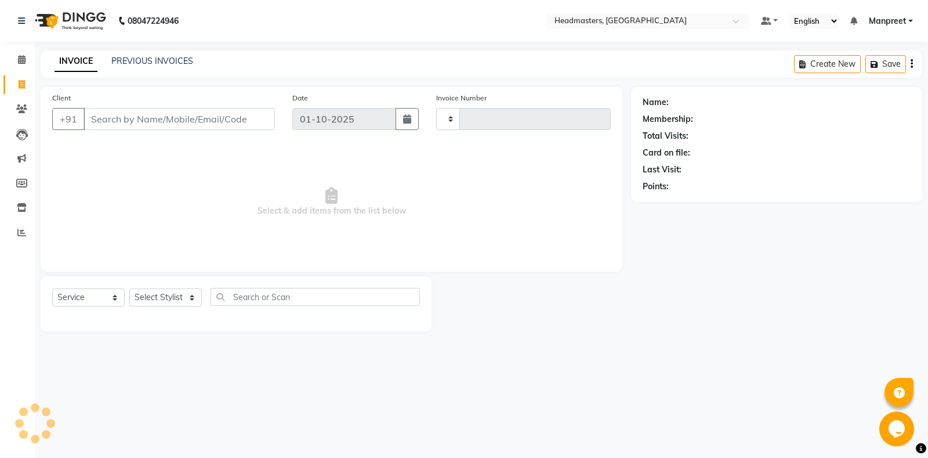
type input "6904"
select select "7130"
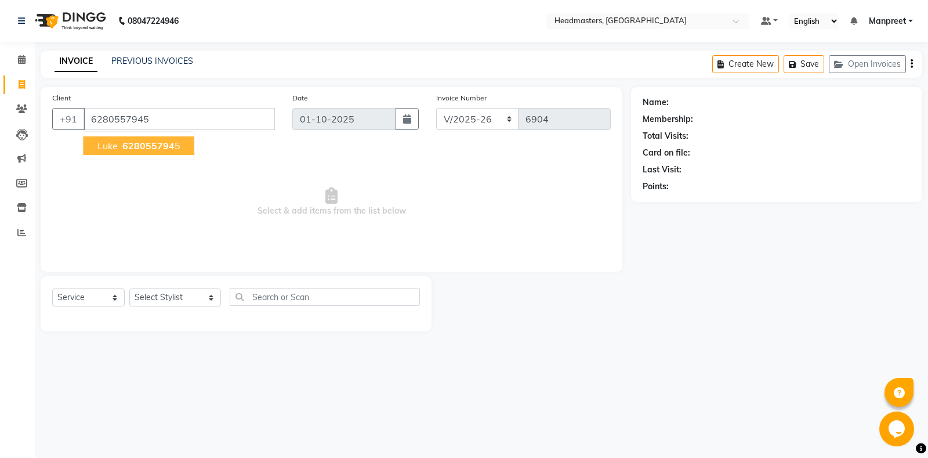
type input "6280557945"
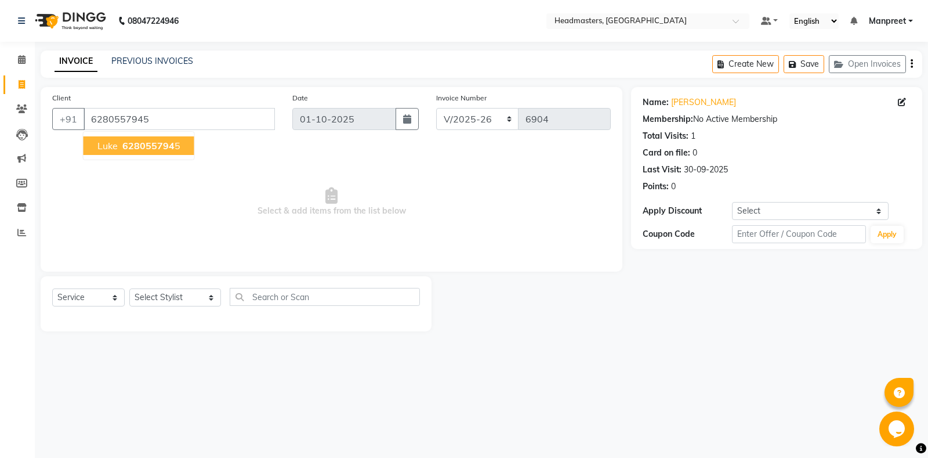
click at [165, 137] on button "luke 628055794 5" at bounding box center [139, 145] width 111 height 19
drag, startPoint x: 160, startPoint y: 307, endPoint x: 161, endPoint y: 296, distance: 11.7
click at [160, 306] on div "Select Service Product Membership Package Voucher Prepaid Gift Card Select Styl…" at bounding box center [236, 301] width 368 height 27
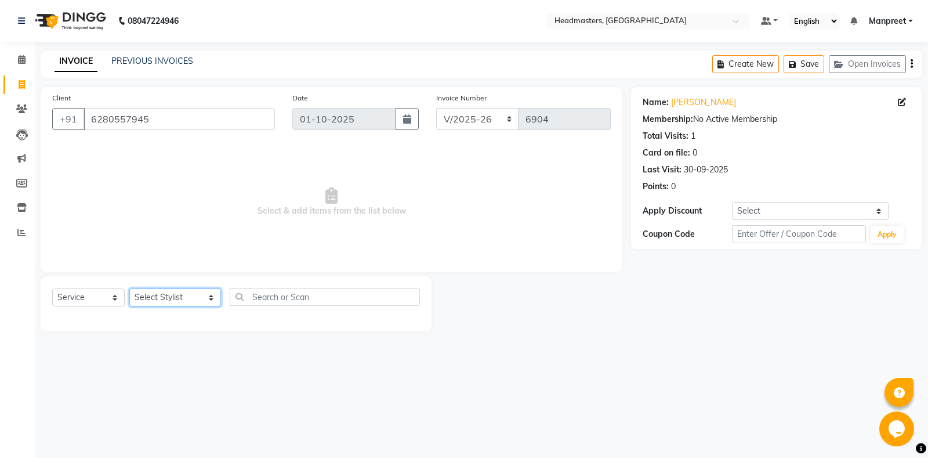
click at [129, 288] on select "Select Stylist [PERSON_NAME] Amrita - Front Desk [PERSON_NAME] Gental Man Gulsh…" at bounding box center [175, 297] width 92 height 18
select select "60712"
click option "Amrita" at bounding box center [0, 0] width 0 height 0
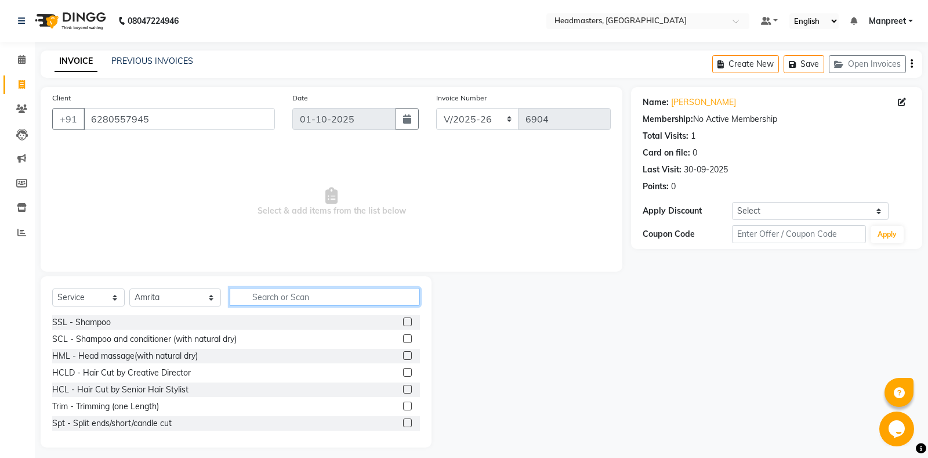
click at [268, 298] on input "text" at bounding box center [325, 297] width 190 height 18
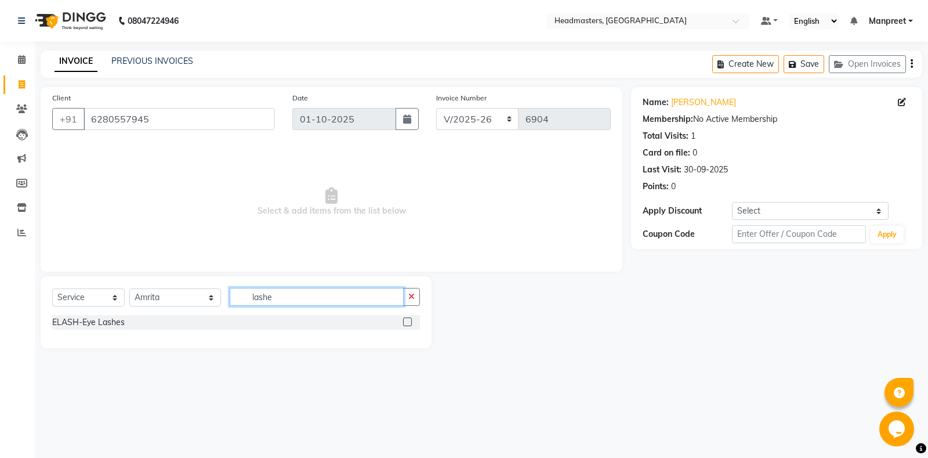
type input "lashe"
click at [404, 322] on label at bounding box center [407, 321] width 9 height 9
click at [404, 322] on input "checkbox" at bounding box center [407, 322] width 8 height 8
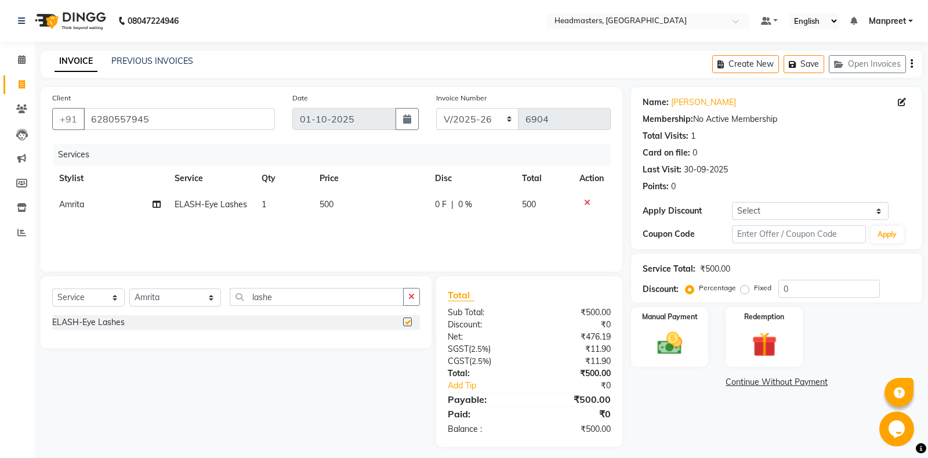
checkbox input "false"
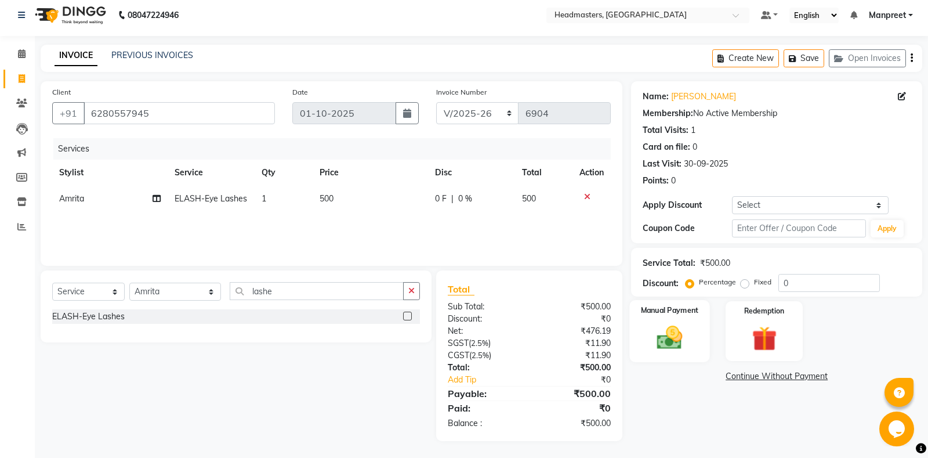
click at [692, 326] on div "Manual Payment" at bounding box center [670, 331] width 80 height 62
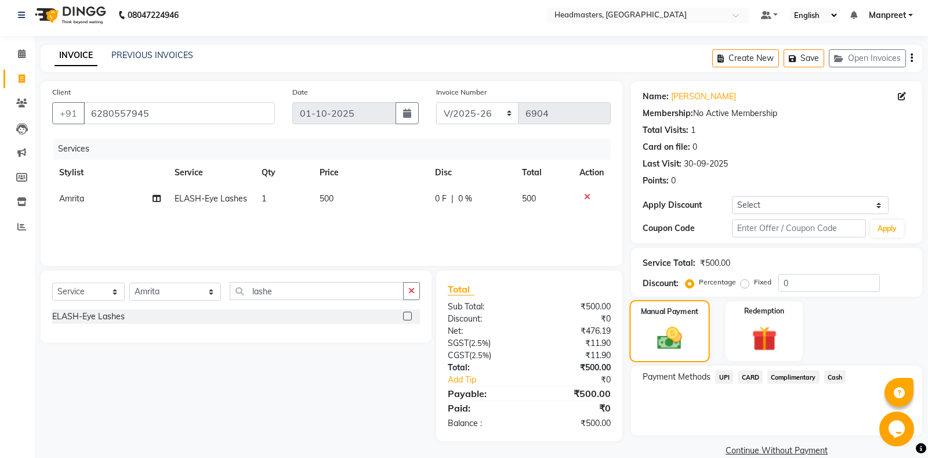
scroll to position [24, 0]
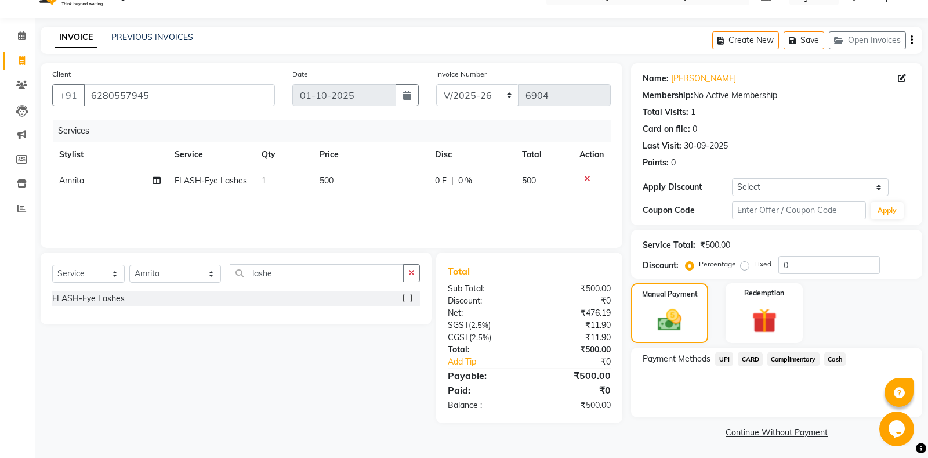
click at [837, 357] on span "Cash" at bounding box center [835, 358] width 22 height 13
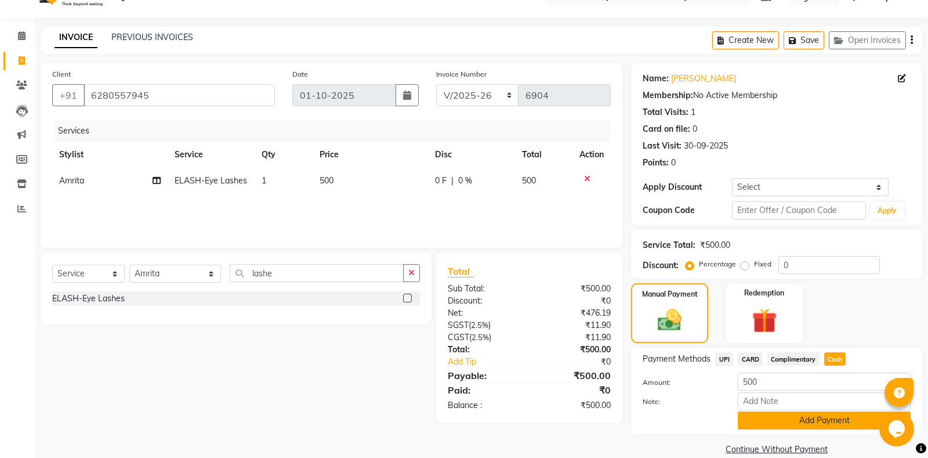
click at [814, 416] on button "Add Payment" at bounding box center [824, 420] width 173 height 18
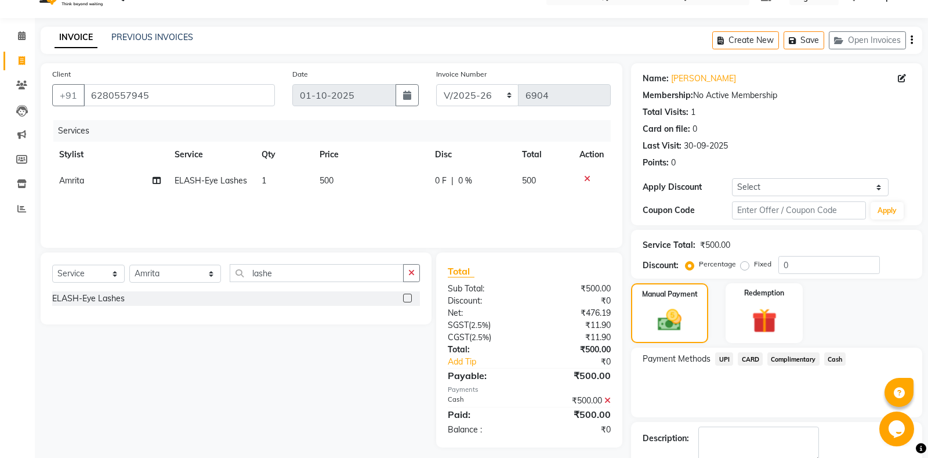
scroll to position [72, 0]
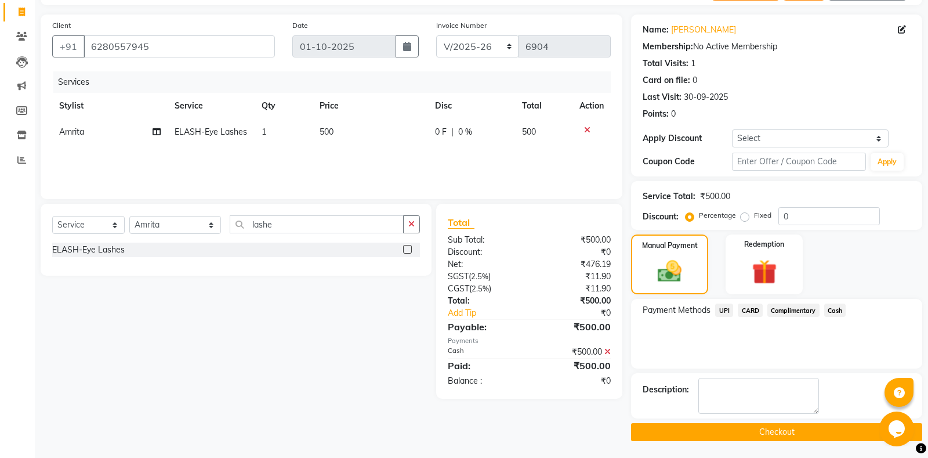
click at [736, 427] on button "Checkout" at bounding box center [776, 432] width 291 height 18
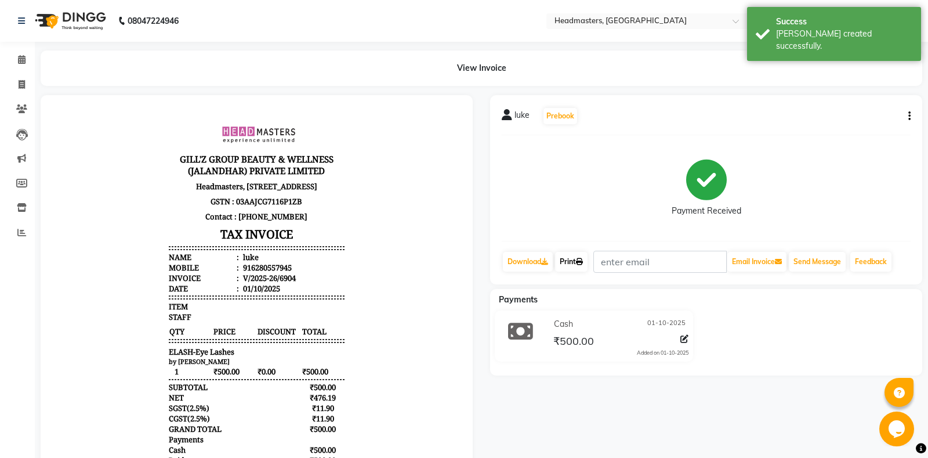
click at [585, 266] on link "Print" at bounding box center [571, 262] width 32 height 20
click at [19, 58] on icon at bounding box center [22, 59] width 8 height 9
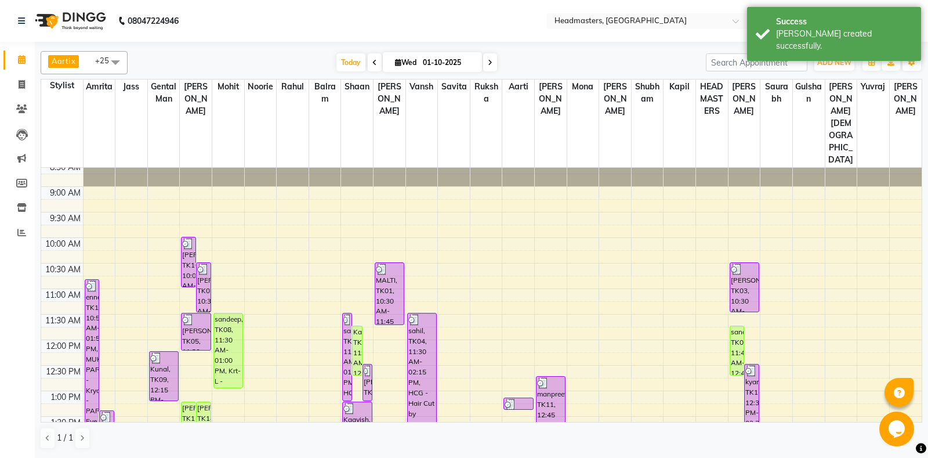
scroll to position [61, 0]
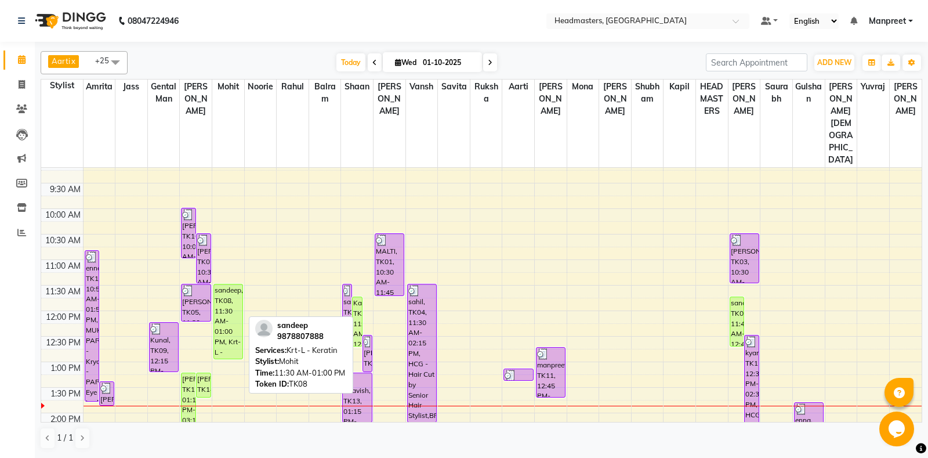
click at [229, 293] on div "sandeep, TK08, 11:30 AM-01:00 PM, Krt-L - Keratin" at bounding box center [228, 321] width 28 height 74
select select "1"
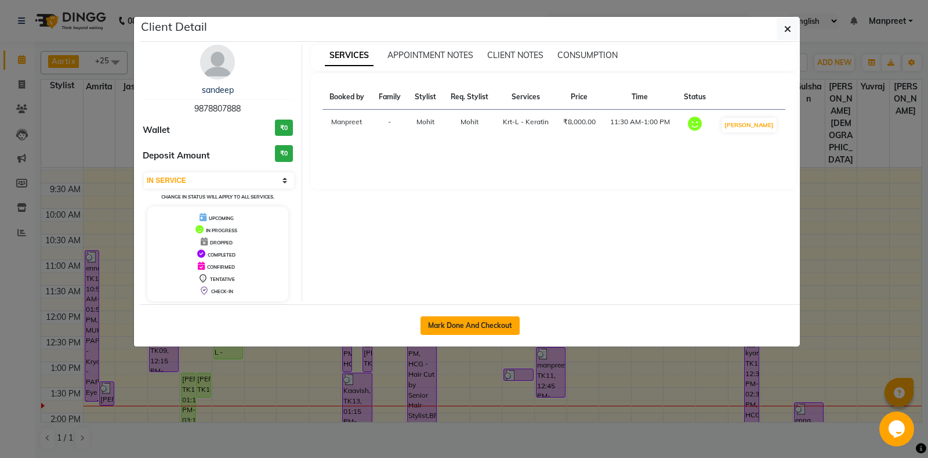
click at [449, 326] on button "Mark Done And Checkout" at bounding box center [469, 325] width 99 height 19
select select "service"
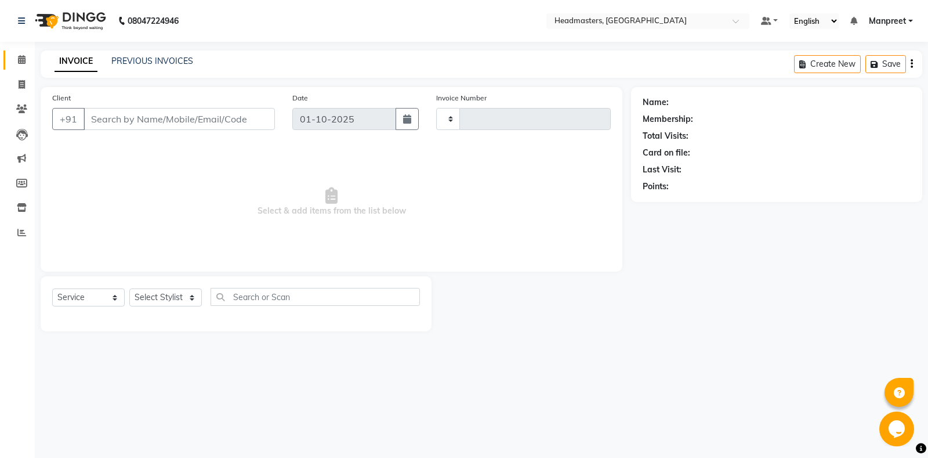
type input "6905"
select select "7130"
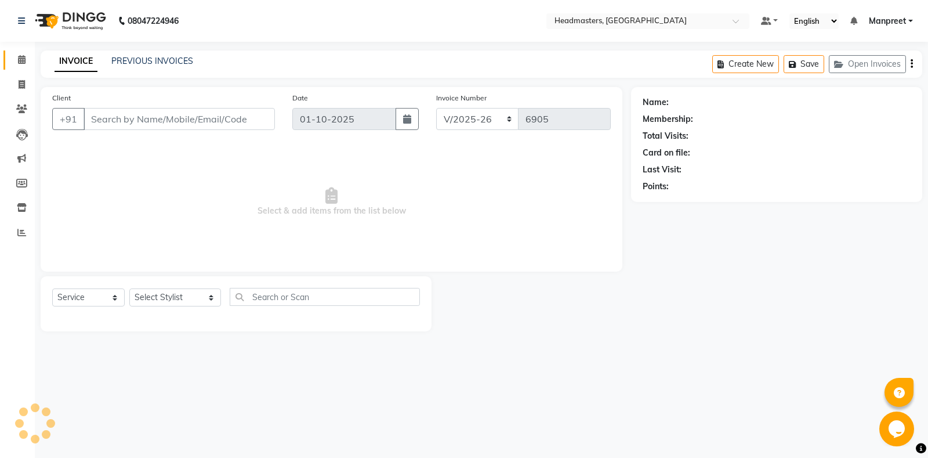
type input "9878807888"
select select "60723"
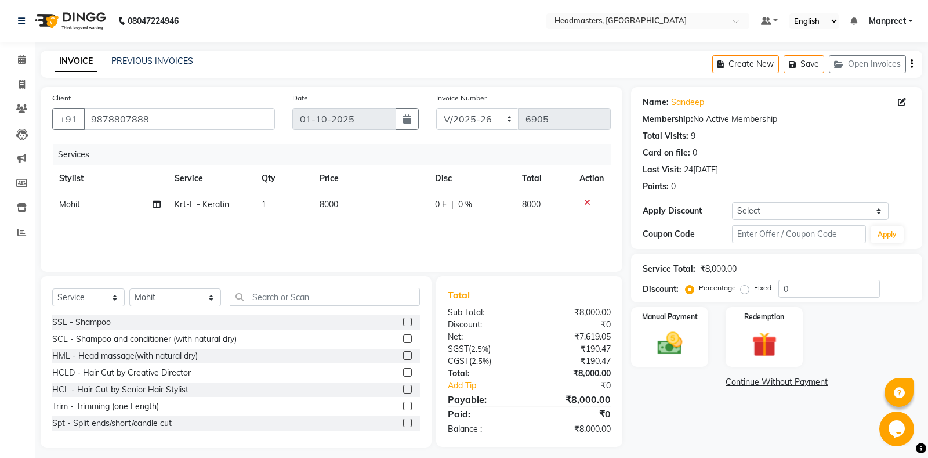
click at [434, 212] on td "0 F | 0 %" at bounding box center [471, 204] width 87 height 26
select select "60723"
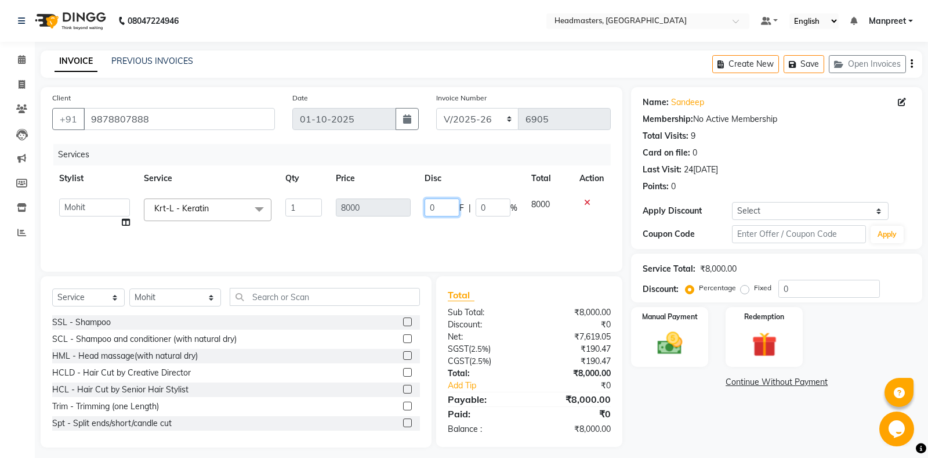
click at [431, 205] on input "0" at bounding box center [441, 207] width 35 height 18
type input "4000"
click at [442, 235] on div "Services Stylist Service Qty Price Disc Total Action Aarti Ali Amrita Amrita - …" at bounding box center [331, 202] width 558 height 116
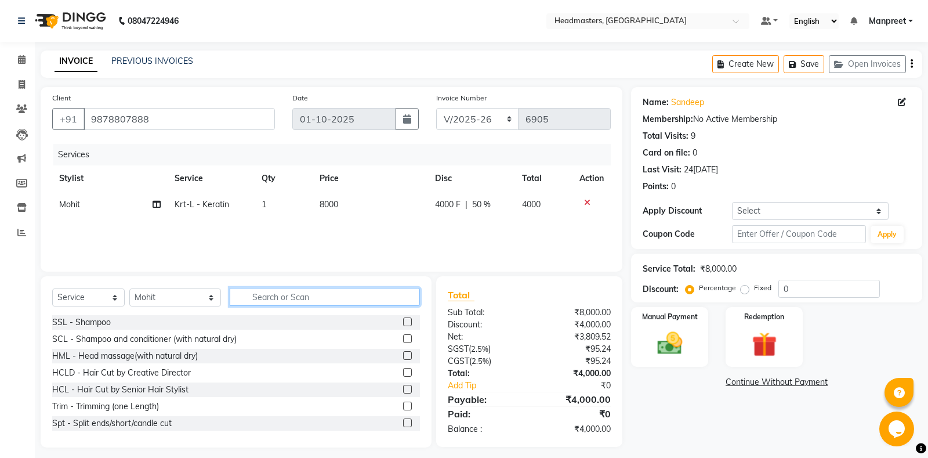
click at [253, 292] on input "text" at bounding box center [325, 297] width 190 height 18
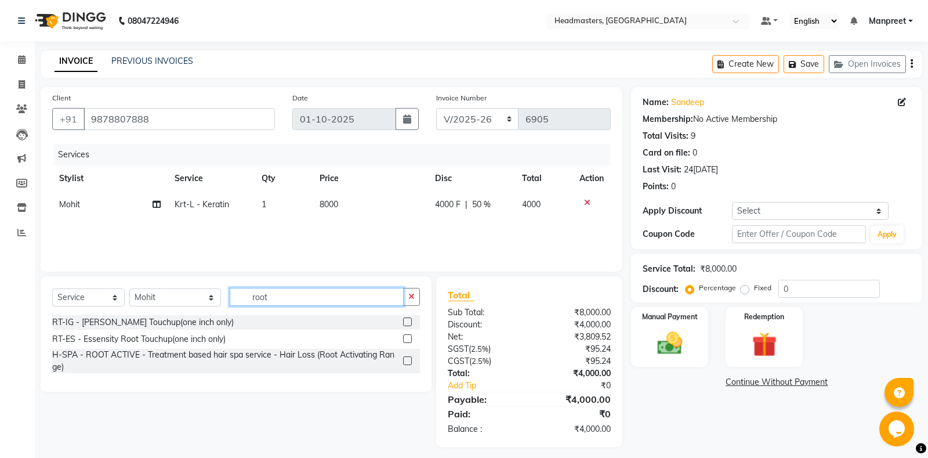
type input "root"
click at [410, 321] on label at bounding box center [407, 321] width 9 height 9
click at [410, 321] on input "checkbox" at bounding box center [407, 322] width 8 height 8
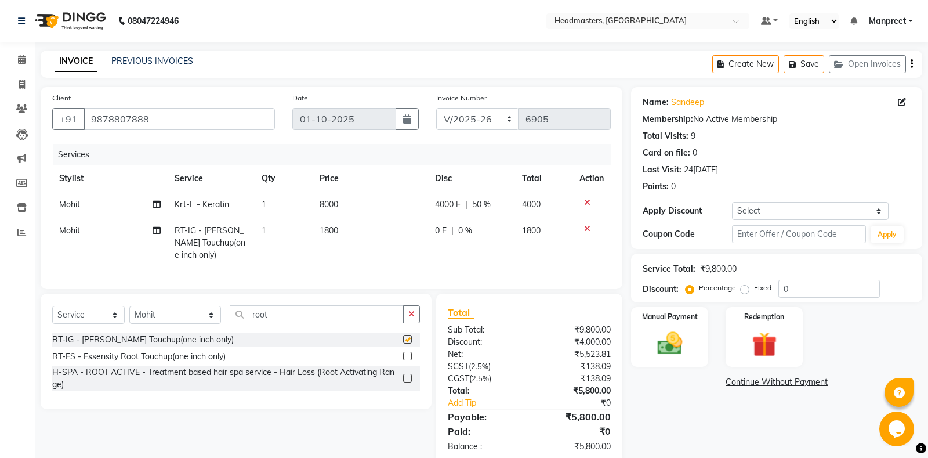
checkbox input "false"
click at [438, 237] on td "0 F | 0 %" at bounding box center [471, 242] width 87 height 50
select select "60723"
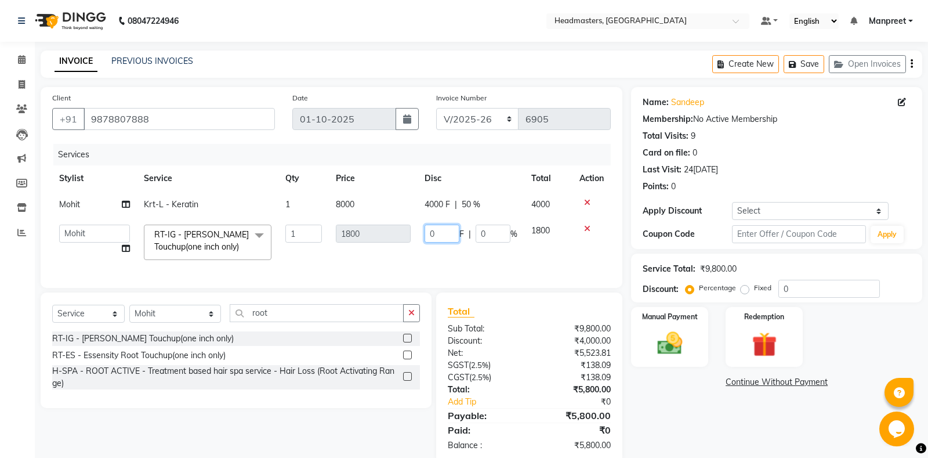
click at [428, 231] on input "0" at bounding box center [441, 233] width 35 height 18
type input "600"
click at [434, 249] on td "600 F | 0 %" at bounding box center [471, 241] width 107 height 49
select select "60723"
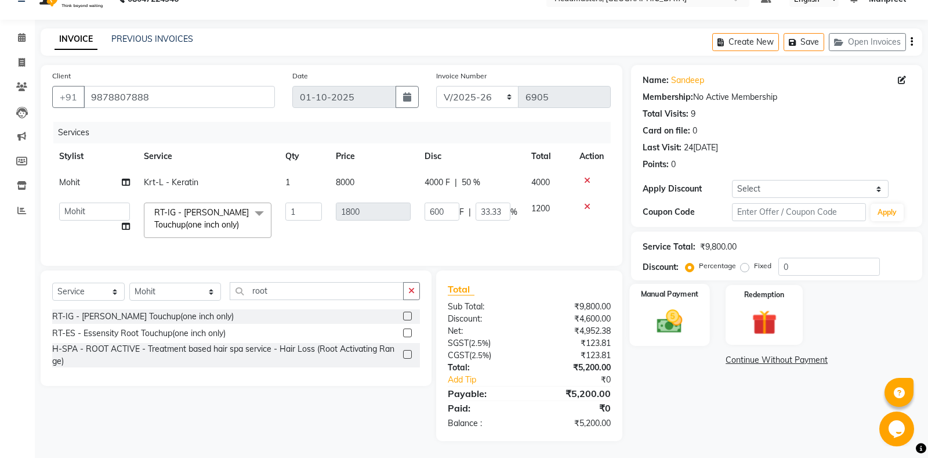
click at [687, 304] on div "Manual Payment" at bounding box center [670, 315] width 80 height 62
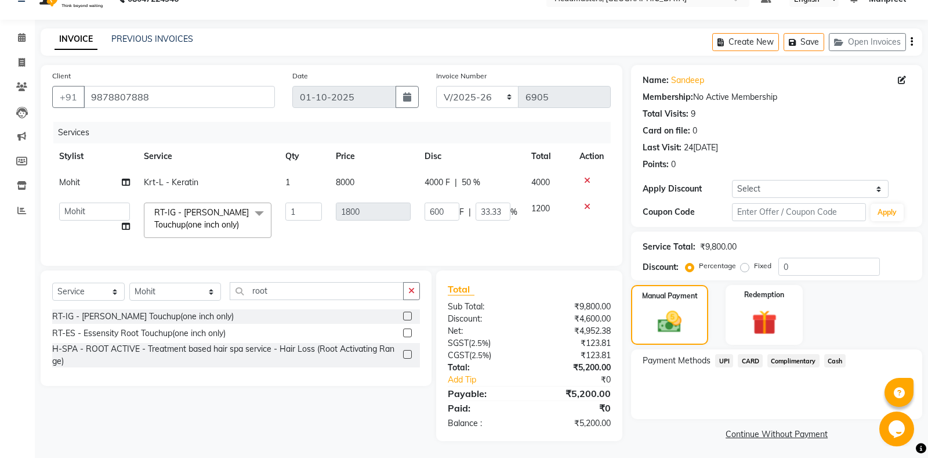
scroll to position [24, 0]
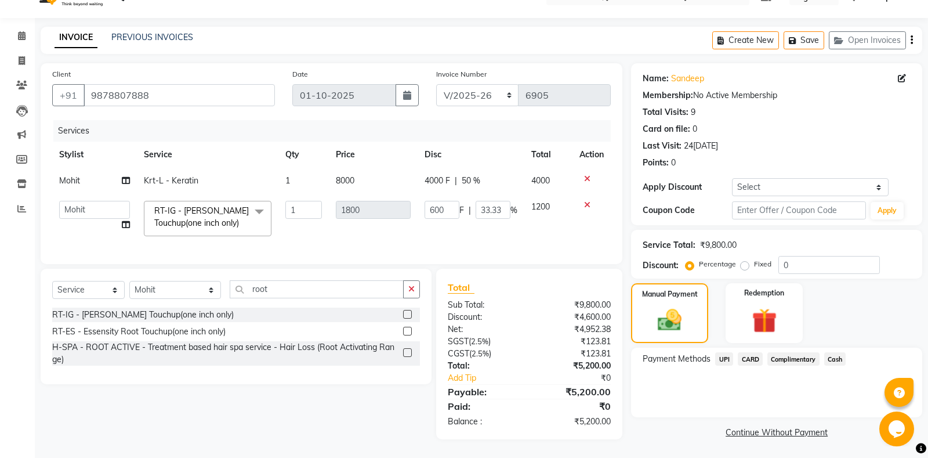
click at [836, 361] on span "Cash" at bounding box center [835, 358] width 22 height 13
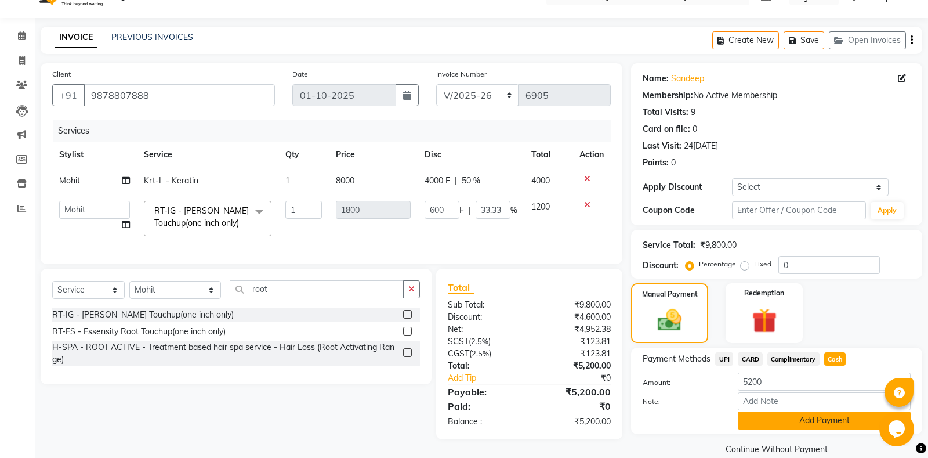
click at [792, 424] on button "Add Payment" at bounding box center [824, 420] width 173 height 18
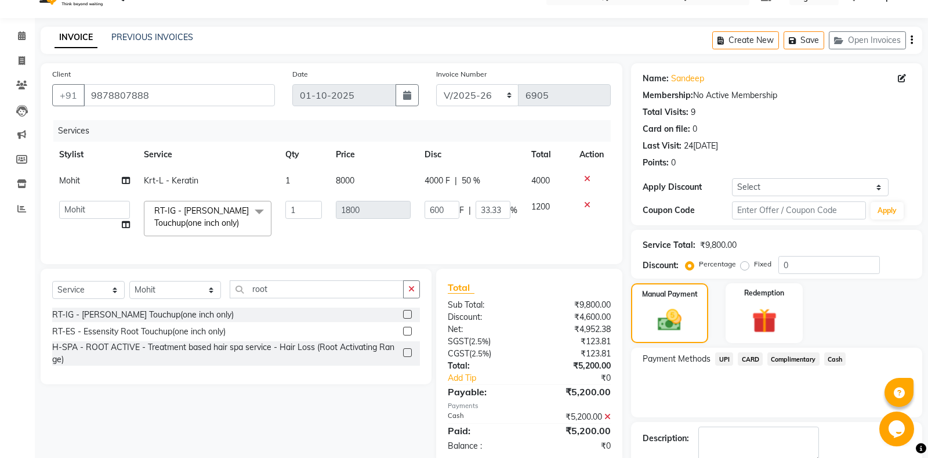
scroll to position [72, 0]
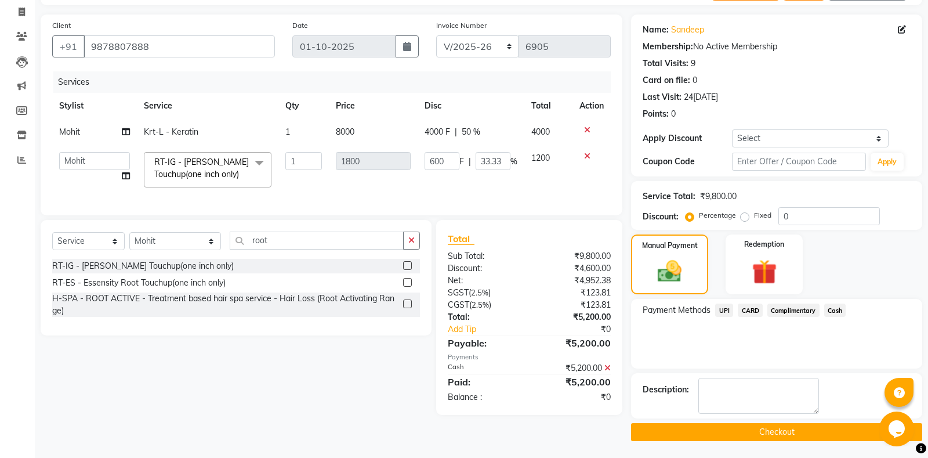
click at [758, 431] on button "Checkout" at bounding box center [776, 432] width 291 height 18
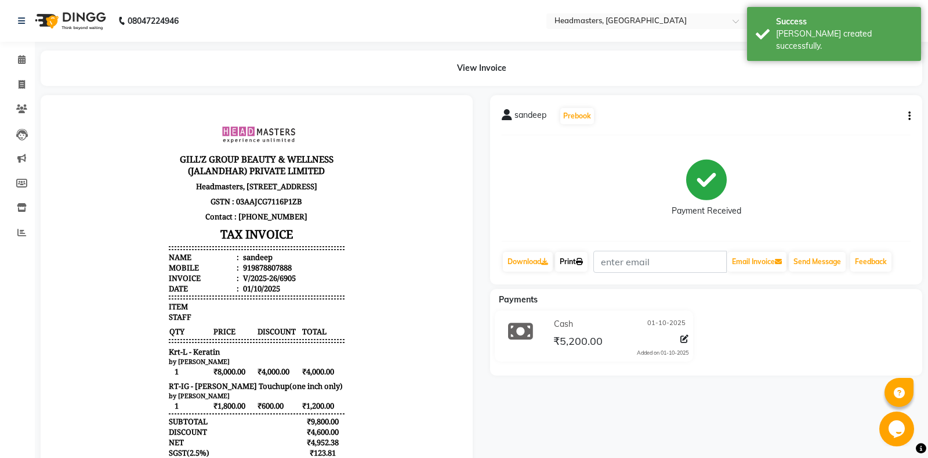
click at [575, 258] on link "Print" at bounding box center [571, 262] width 32 height 20
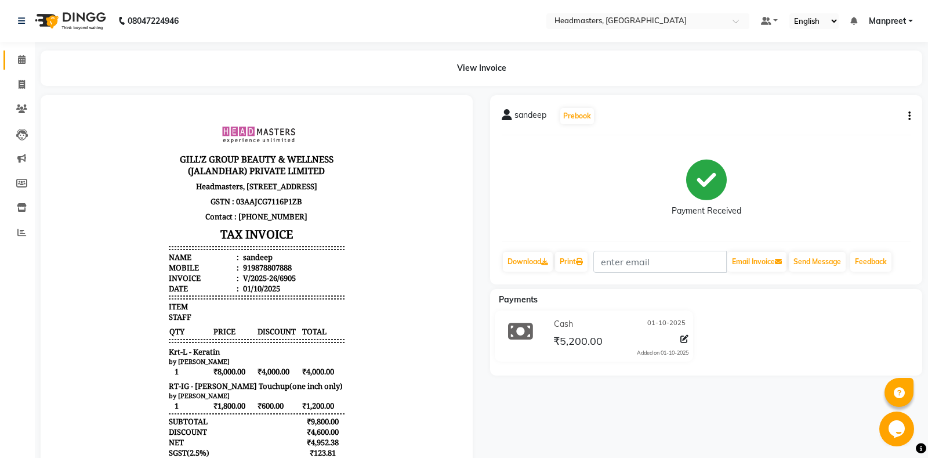
click at [20, 67] on link "Calendar" at bounding box center [17, 59] width 28 height 19
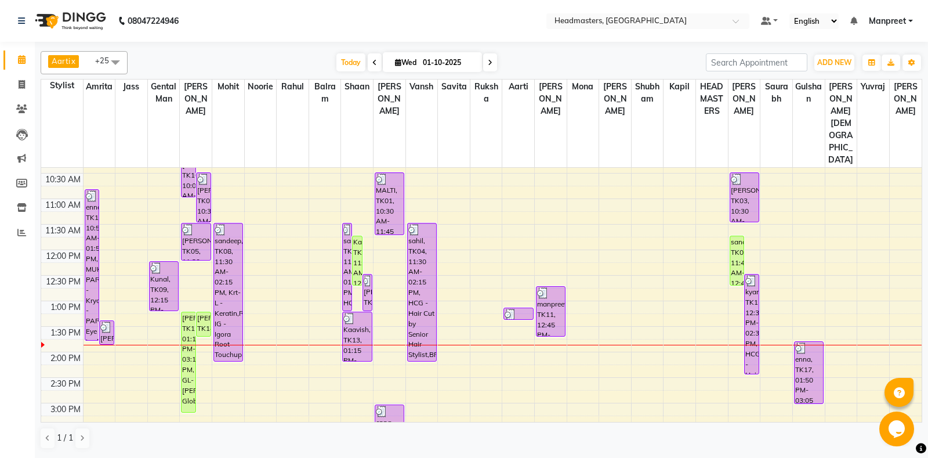
scroll to position [183, 0]
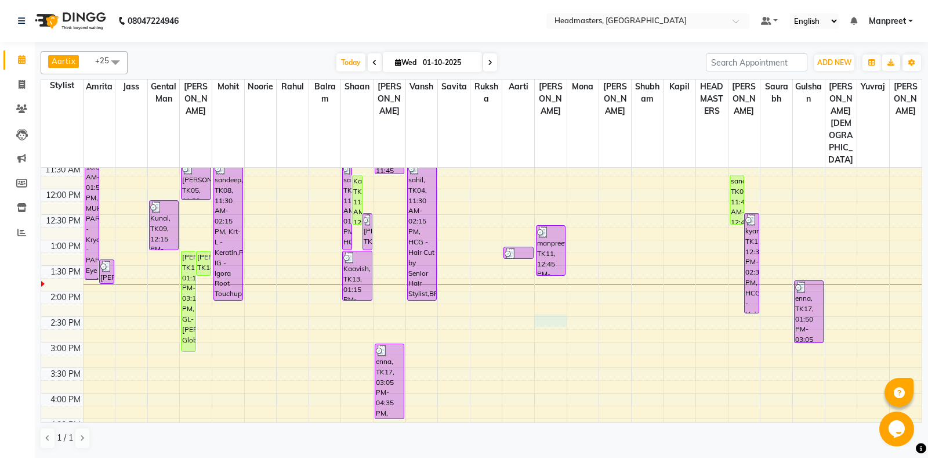
click at [541, 280] on div "8:00 AM 8:30 AM 9:00 AM 9:30 AM 10:00 AM 10:30 AM 11:00 AM 11:30 AM 12:00 PM 12…" at bounding box center [481, 342] width 880 height 714
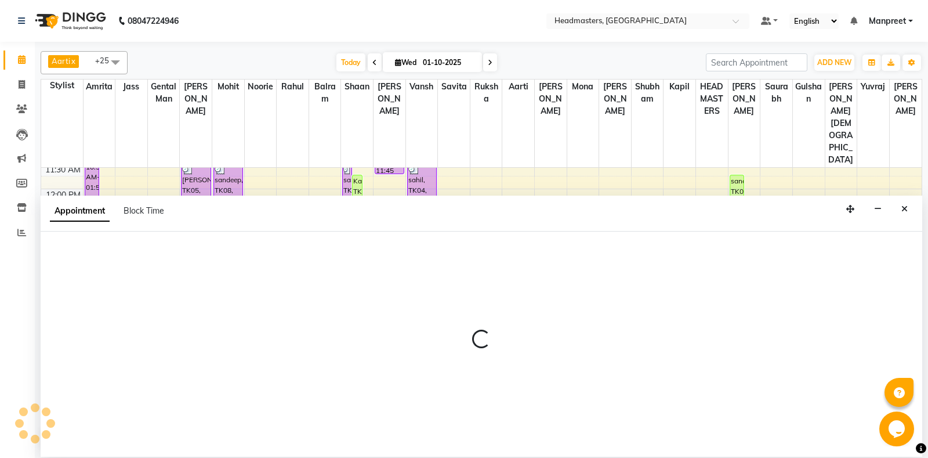
select select "60737"
select select "tentative"
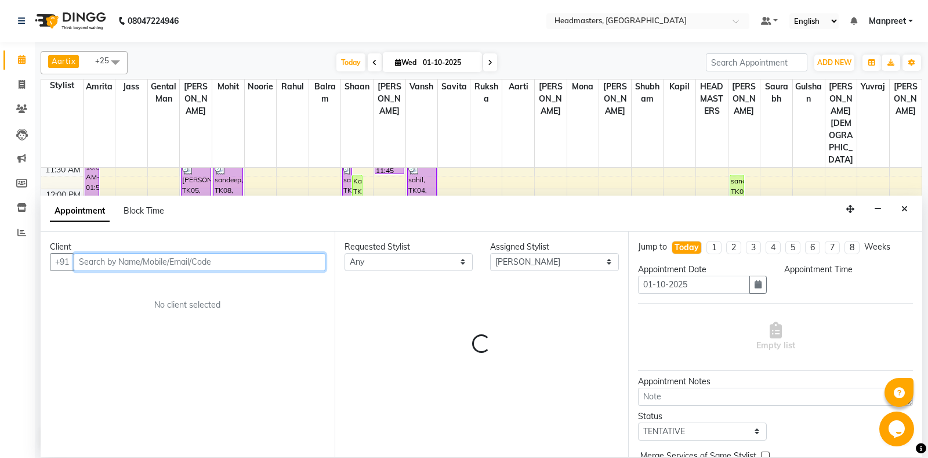
select select "870"
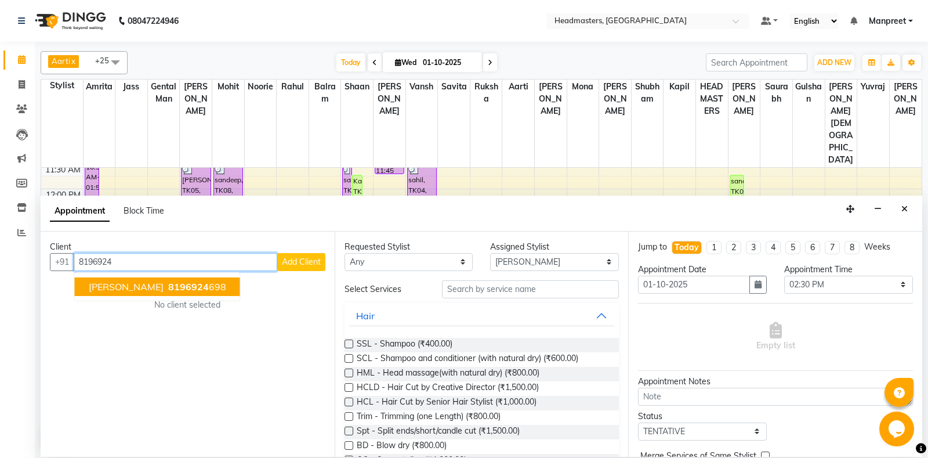
click at [153, 294] on button "navjot 8196924 698" at bounding box center [157, 286] width 165 height 19
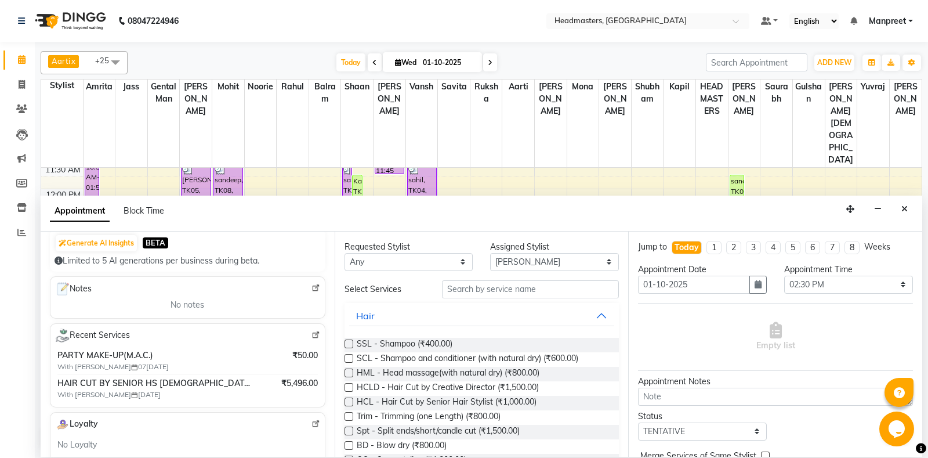
scroll to position [0, 0]
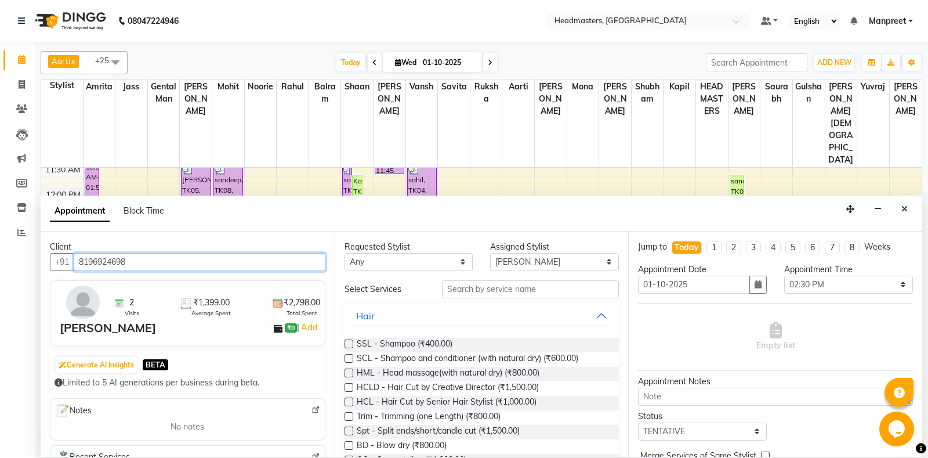
type input "8196924698"
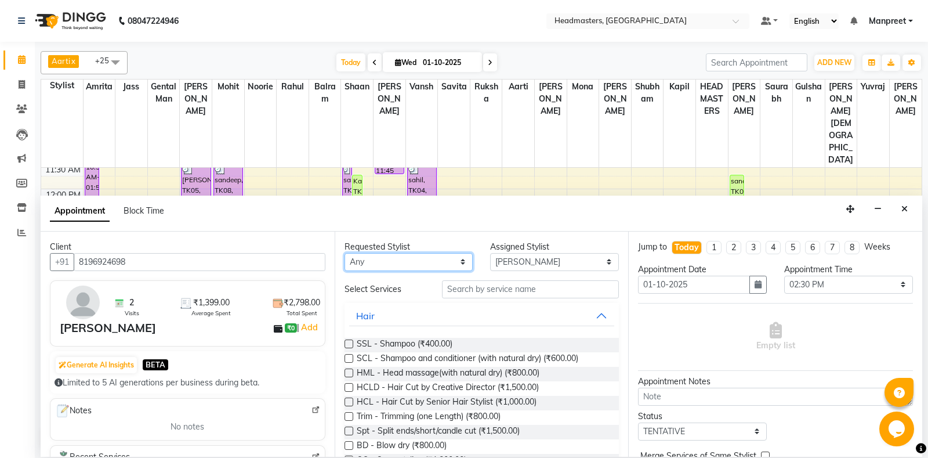
click at [344, 253] on select "Any [PERSON_NAME] Amrita [PERSON_NAME] Gental Man Gulshan HEADMASTERS [PERSON_N…" at bounding box center [408, 262] width 129 height 18
select select "60721"
click option "[PERSON_NAME]" at bounding box center [0, 0] width 0 height 0
select select "60721"
click at [494, 287] on input "text" at bounding box center [530, 289] width 177 height 18
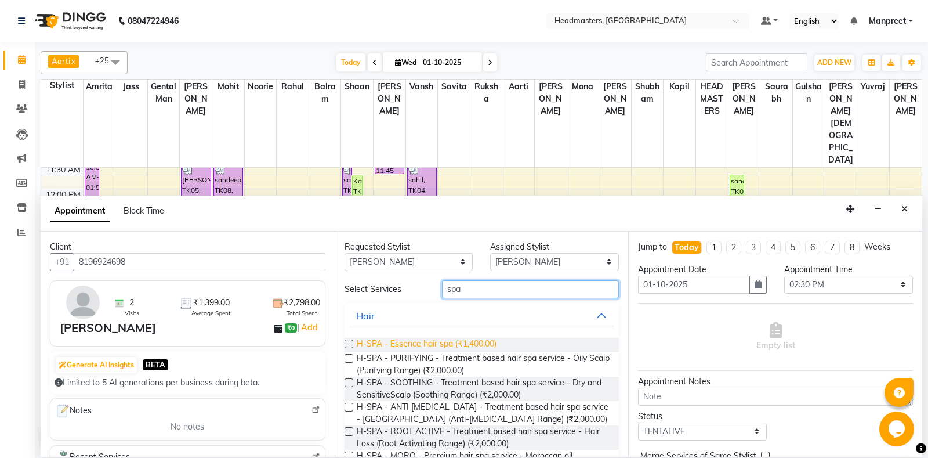
type input "spa"
click at [484, 347] on span "H-SPA - Essence hair spa (₹1,400.00)" at bounding box center [427, 344] width 140 height 14
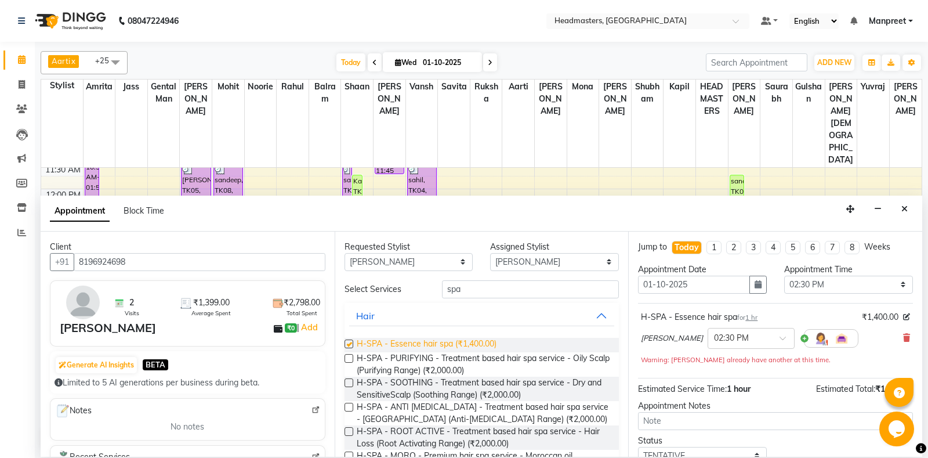
checkbox input "false"
click at [784, 275] on select "Select 09:00 AM 09:15 AM 09:30 AM 09:45 AM 10:00 AM 10:15 AM 10:30 AM 10:45 AM …" at bounding box center [848, 284] width 129 height 18
select select "840"
click option "02:00 PM" at bounding box center [0, 0] width 0 height 0
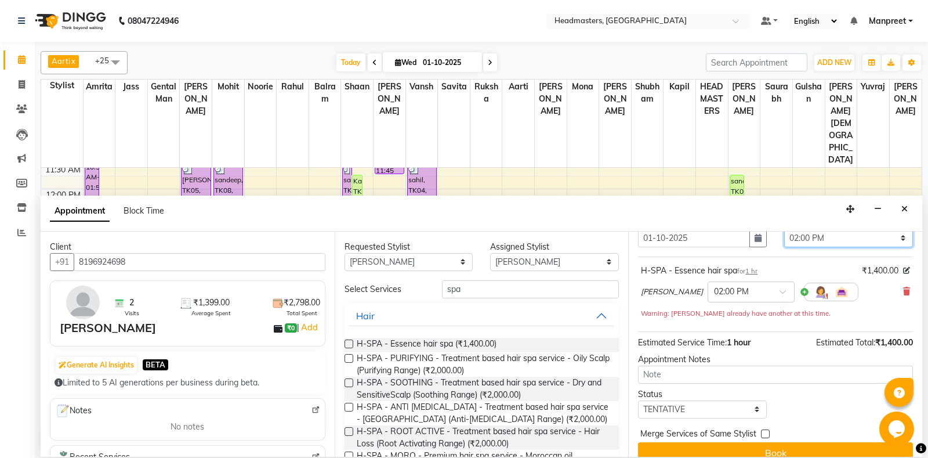
scroll to position [61, 0]
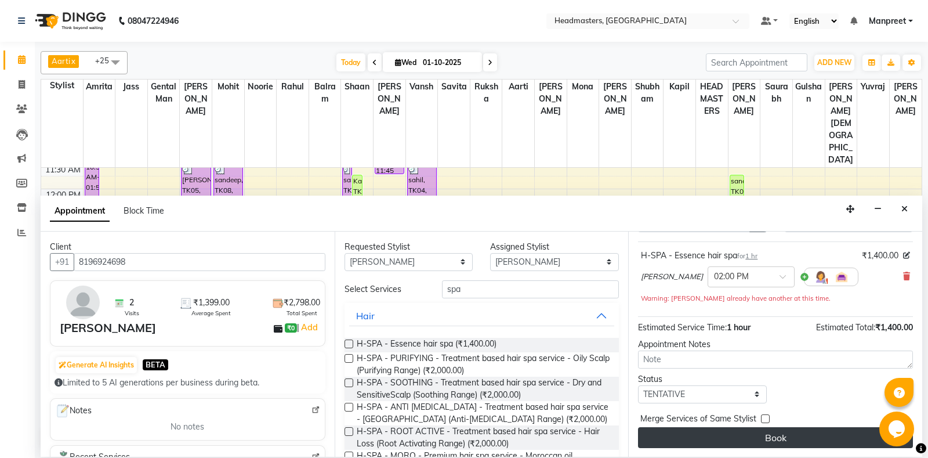
click at [756, 433] on button "Book" at bounding box center [775, 437] width 275 height 21
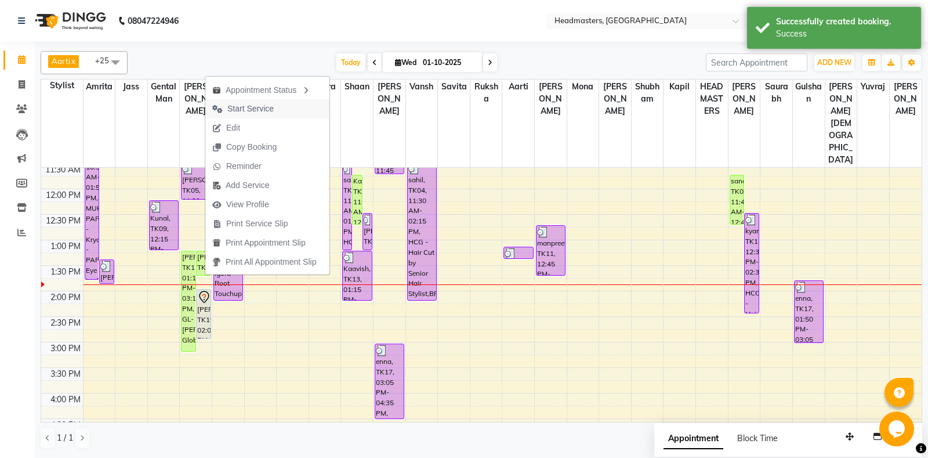
click at [259, 104] on span "Start Service" at bounding box center [250, 109] width 46 height 12
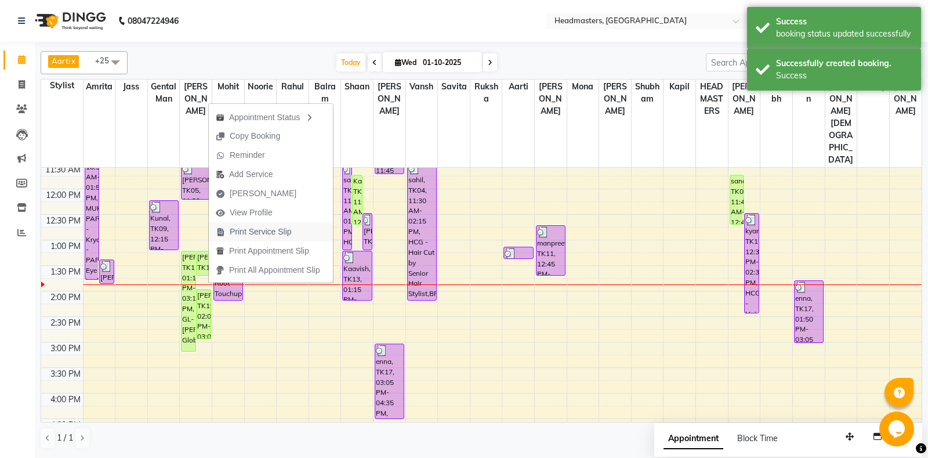
click at [288, 227] on span "Print Service Slip" at bounding box center [261, 232] width 62 height 12
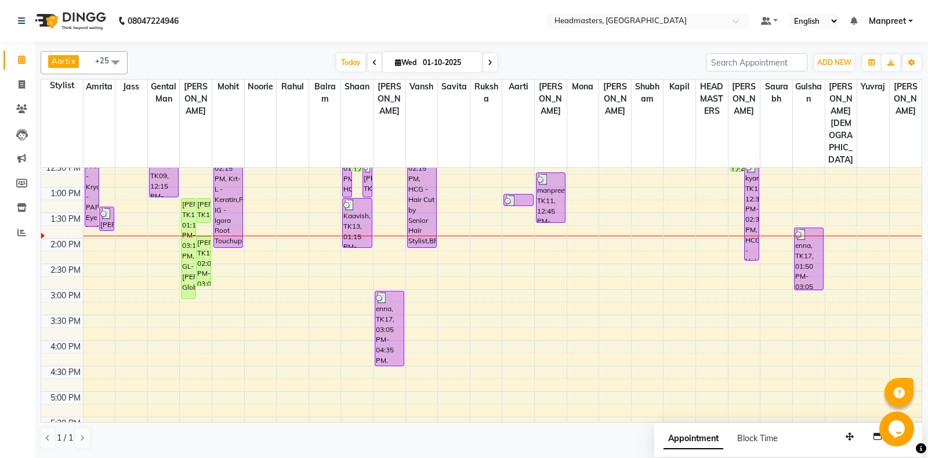
scroll to position [244, 0]
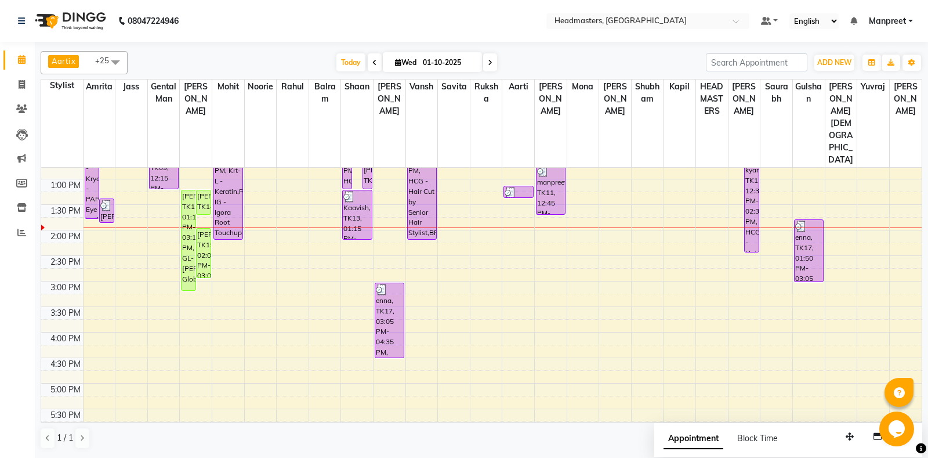
click at [436, 310] on div "8:00 AM 8:30 AM 9:00 AM 9:30 AM 10:00 AM 10:30 AM 11:00 AM 11:30 AM 12:00 PM 12…" at bounding box center [481, 281] width 880 height 714
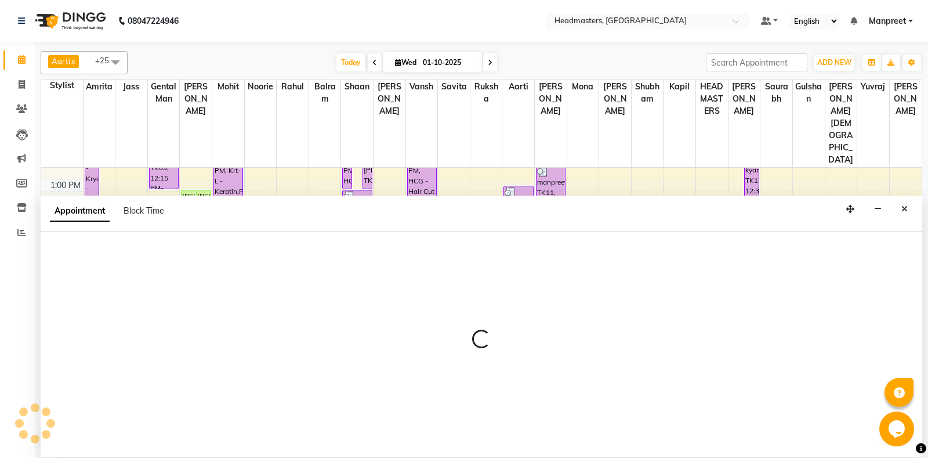
select select "60730"
select select "tentative"
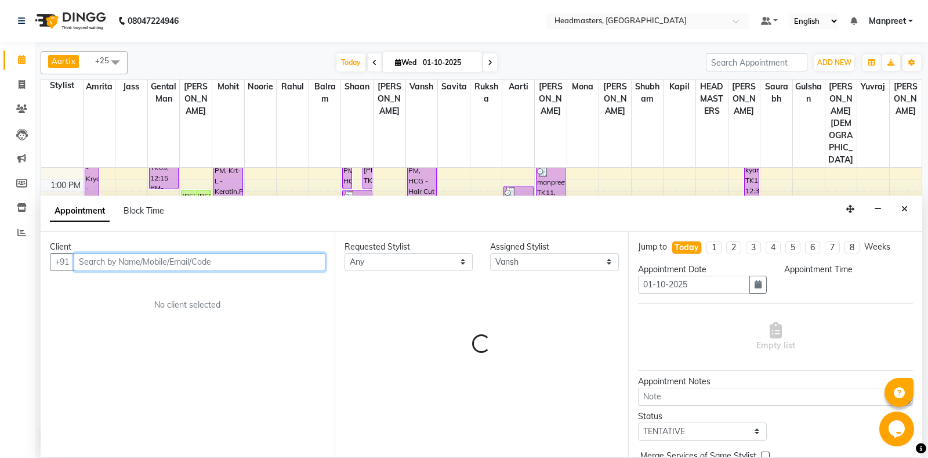
select select "975"
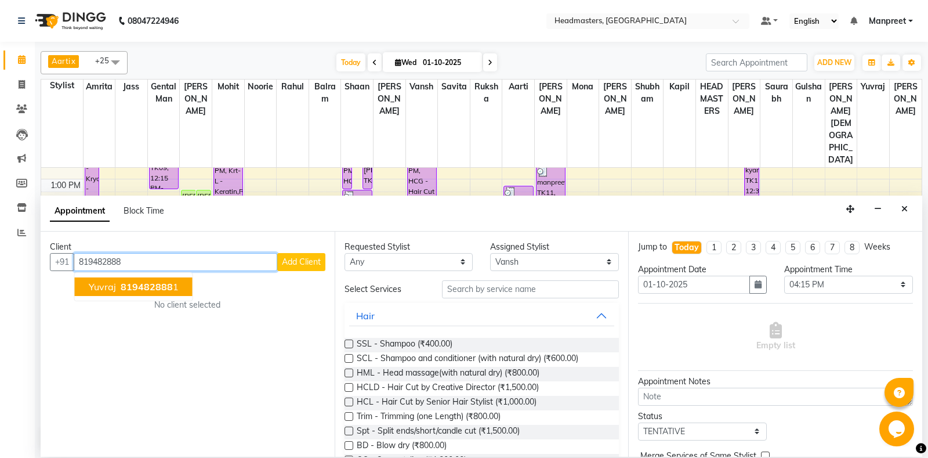
click at [178, 288] on button "yuvraj 819482888 1" at bounding box center [134, 286] width 118 height 19
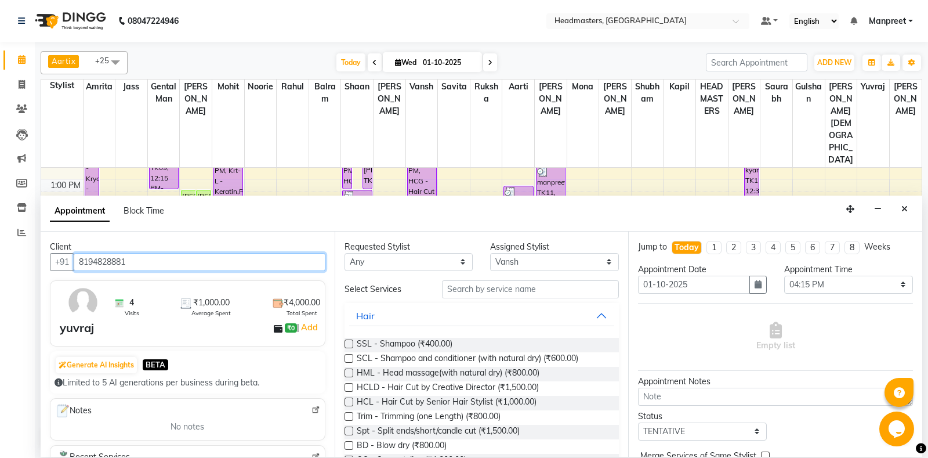
type input "8194828881"
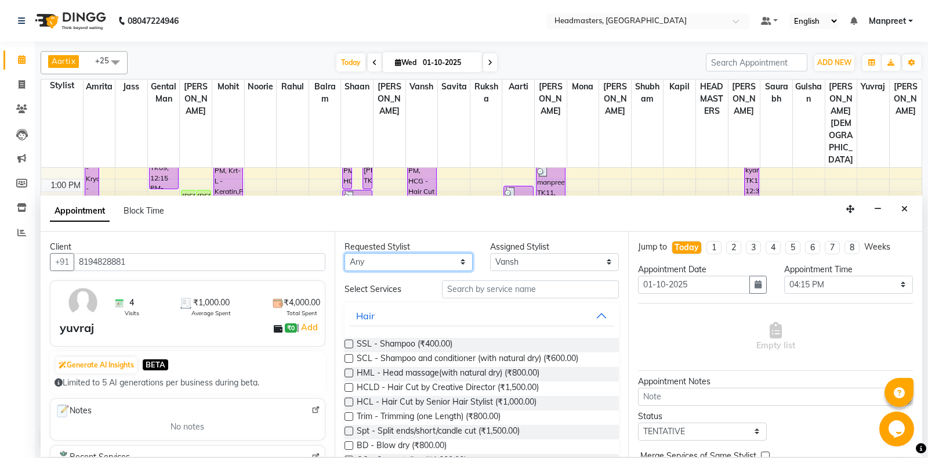
click at [344, 253] on select "Any [PERSON_NAME] Amrita [PERSON_NAME] Gental Man Gulshan HEADMASTERS [PERSON_N…" at bounding box center [408, 262] width 129 height 18
select select "60730"
click option "Vansh" at bounding box center [0, 0] width 0 height 0
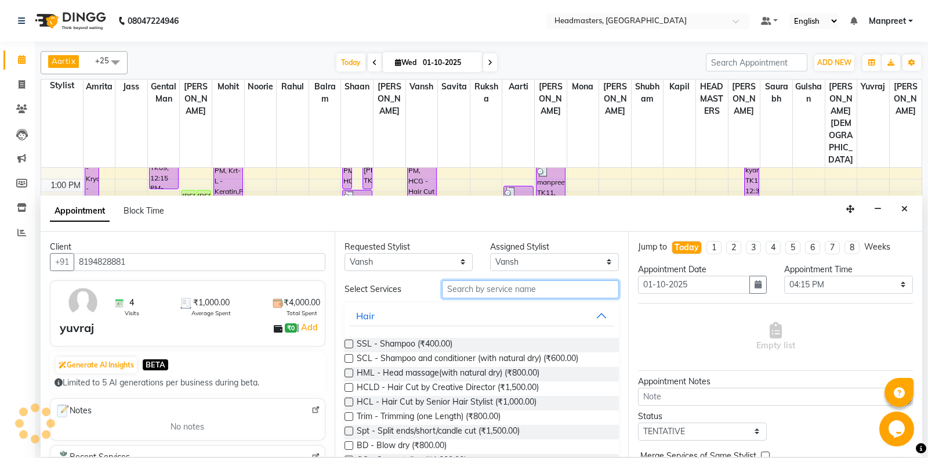
click at [461, 287] on input "text" at bounding box center [530, 289] width 177 height 18
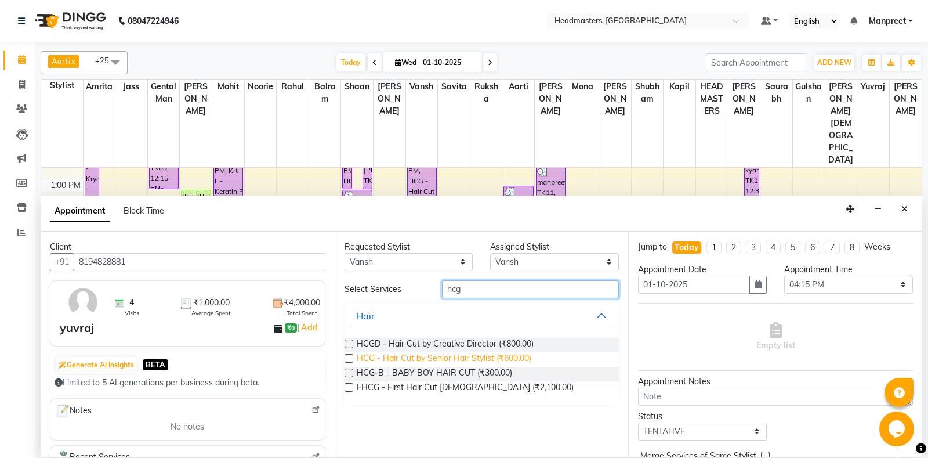
type input "hcg"
click at [493, 353] on span "HCG - Hair Cut by Senior Hair Stylist (₹600.00)" at bounding box center [444, 359] width 175 height 14
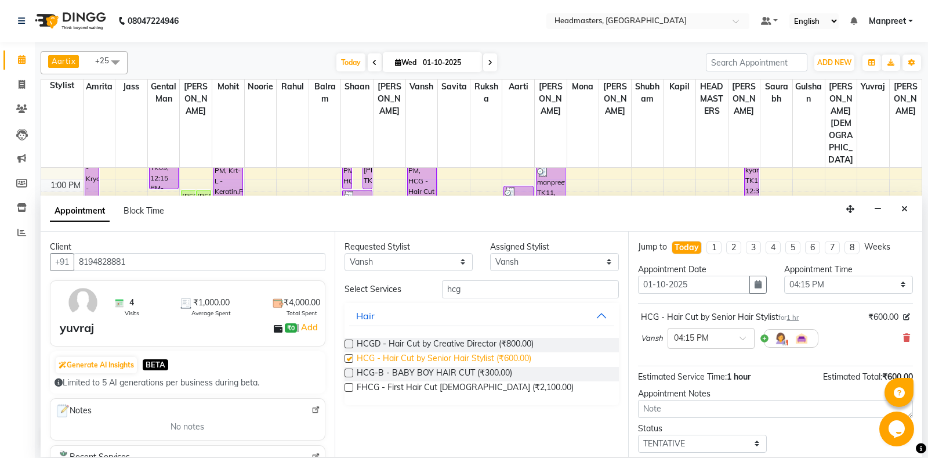
checkbox input "false"
click at [784, 275] on select "Select 09:00 AM 09:15 AM 09:30 AM 09:45 AM 10:00 AM 10:15 AM 10:30 AM 10:45 AM …" at bounding box center [848, 284] width 129 height 18
select select "825"
click option "01:45 PM" at bounding box center [0, 0] width 0 height 0
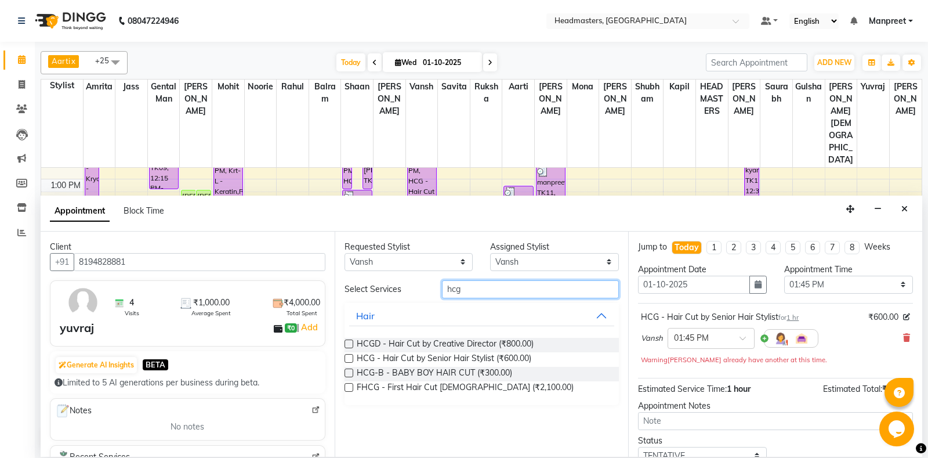
click at [557, 295] on input "hcg" at bounding box center [530, 289] width 177 height 18
type input "h"
type input "brd"
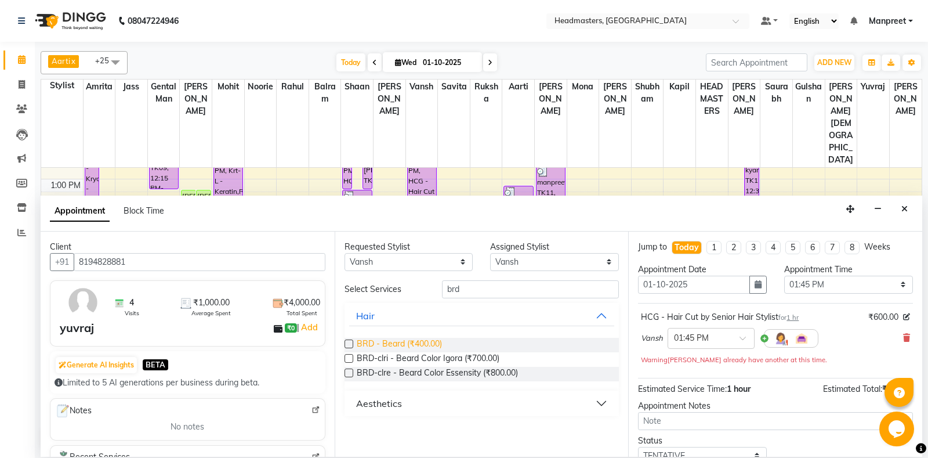
click at [419, 344] on span "BRD - Beard (₹400.00)" at bounding box center [399, 344] width 85 height 14
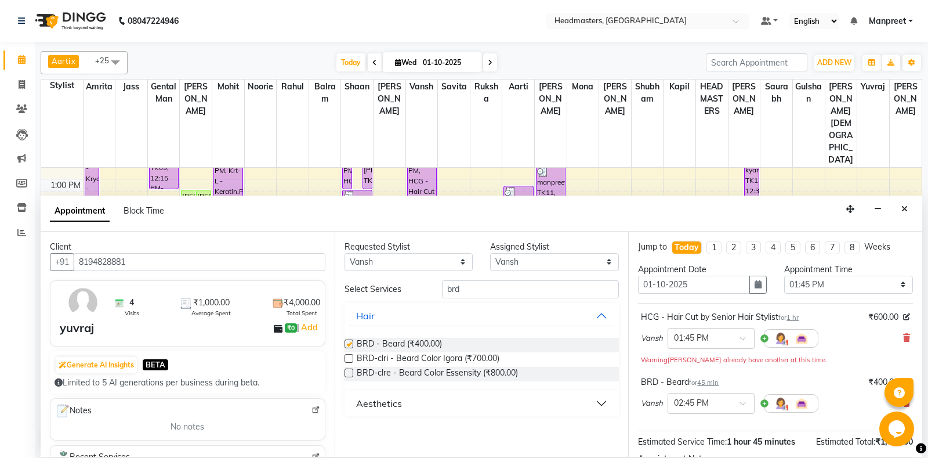
checkbox input "false"
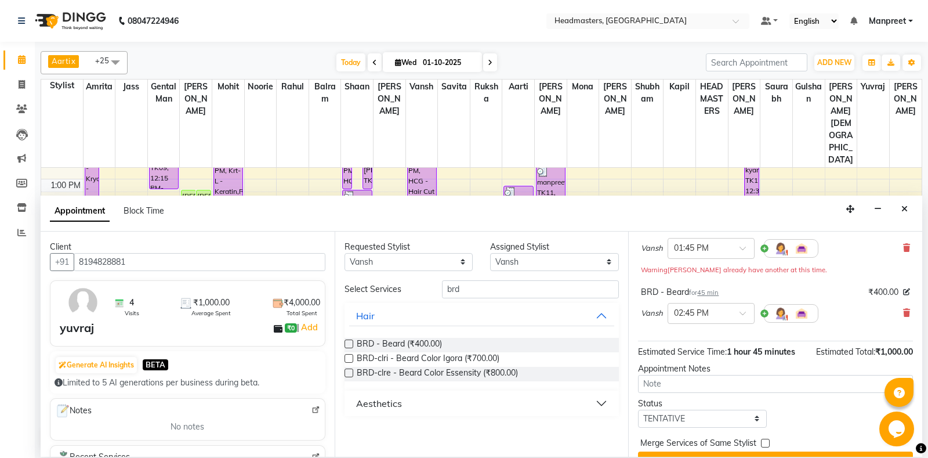
scroll to position [114, 0]
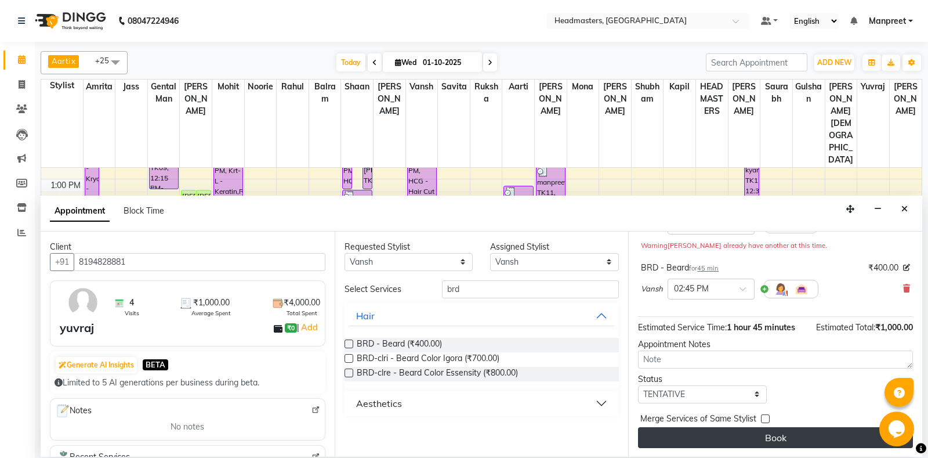
click at [796, 428] on button "Book" at bounding box center [775, 437] width 275 height 21
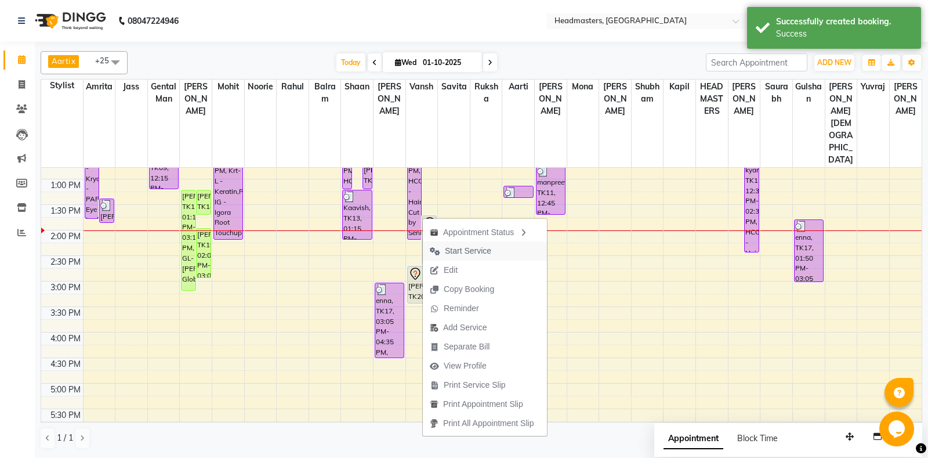
click at [472, 248] on span "Start Service" at bounding box center [468, 251] width 46 height 12
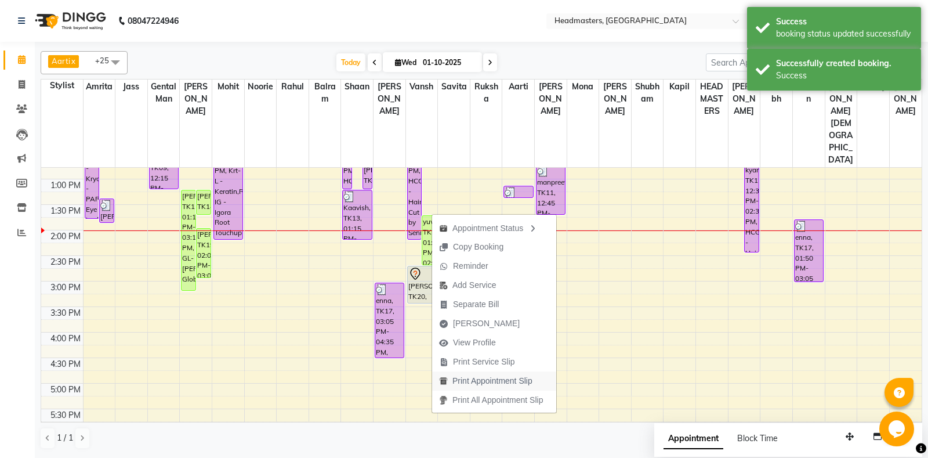
click at [507, 382] on span "Print Appointment Slip" at bounding box center [492, 381] width 80 height 12
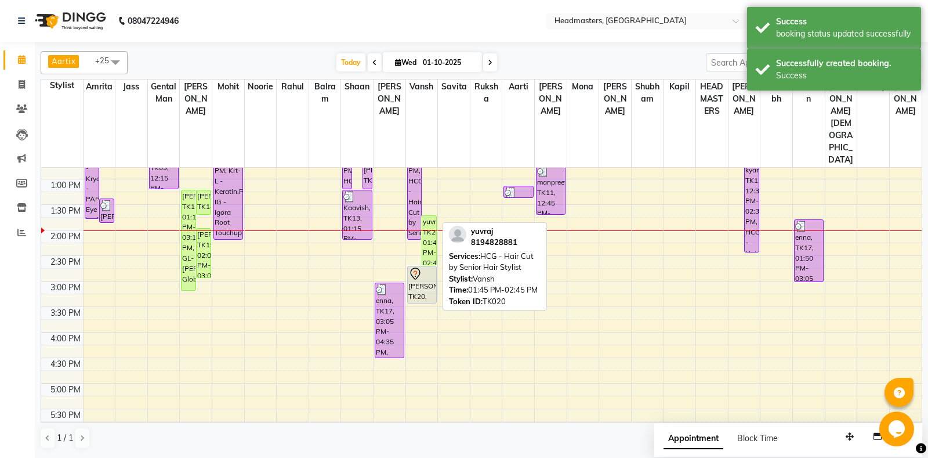
click at [436, 216] on div "yuvraj, TK20, 01:45 PM-02:45 PM, HCG - Hair Cut by Senior Hair Stylist" at bounding box center [429, 240] width 14 height 49
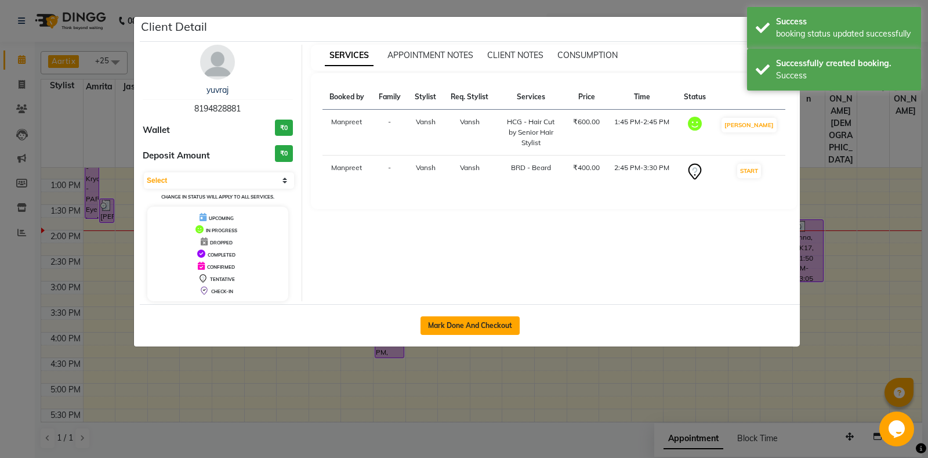
click at [473, 331] on button "Mark Done And Checkout" at bounding box center [469, 325] width 99 height 19
select select "7130"
select select "service"
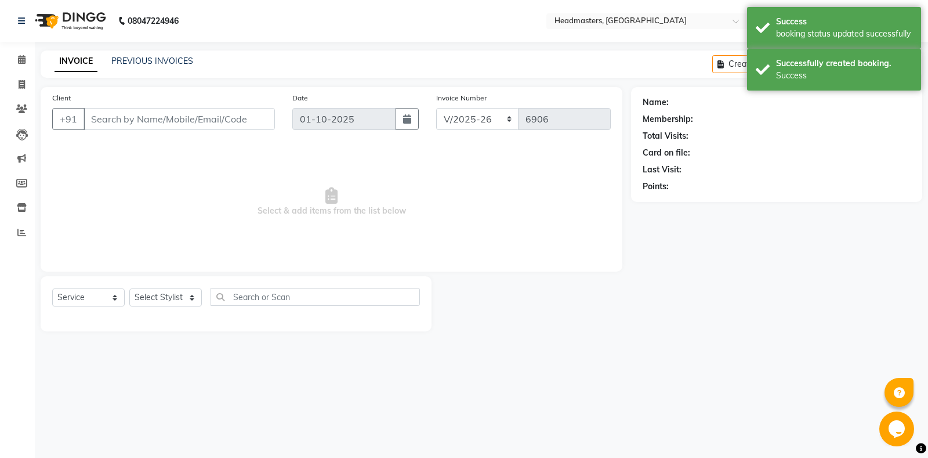
type input "8194828881"
select select "60730"
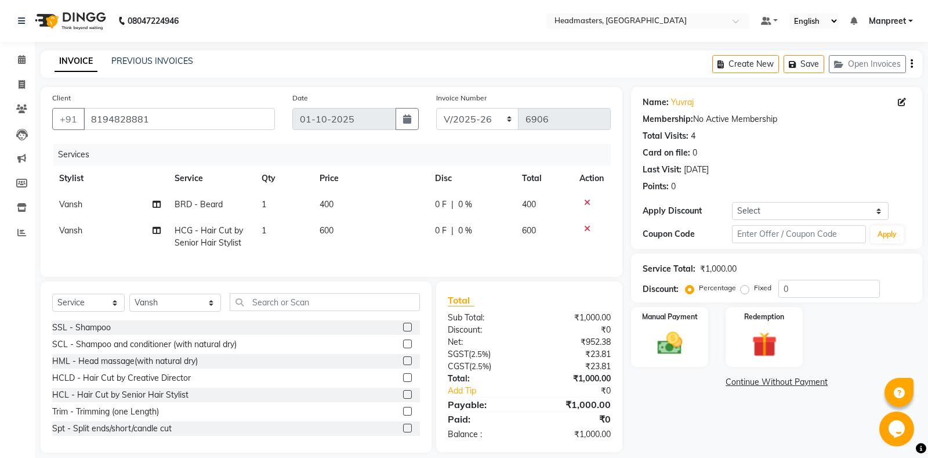
click at [447, 248] on td "0 F | 0 %" at bounding box center [471, 236] width 87 height 38
select select "60730"
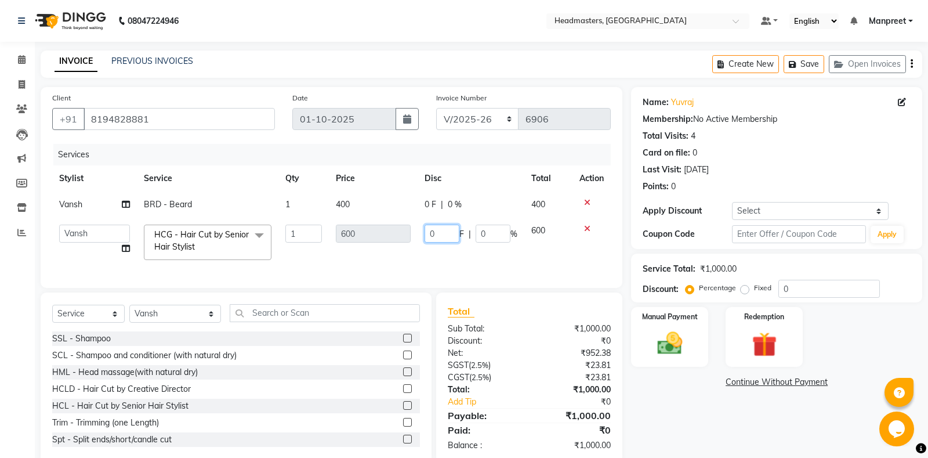
click at [427, 237] on input "0" at bounding box center [441, 233] width 35 height 18
type input "100"
click at [434, 256] on div "Services Stylist Service Qty Price Disc Total Action Vansh BRD - Beard 1 400 0 …" at bounding box center [331, 210] width 558 height 132
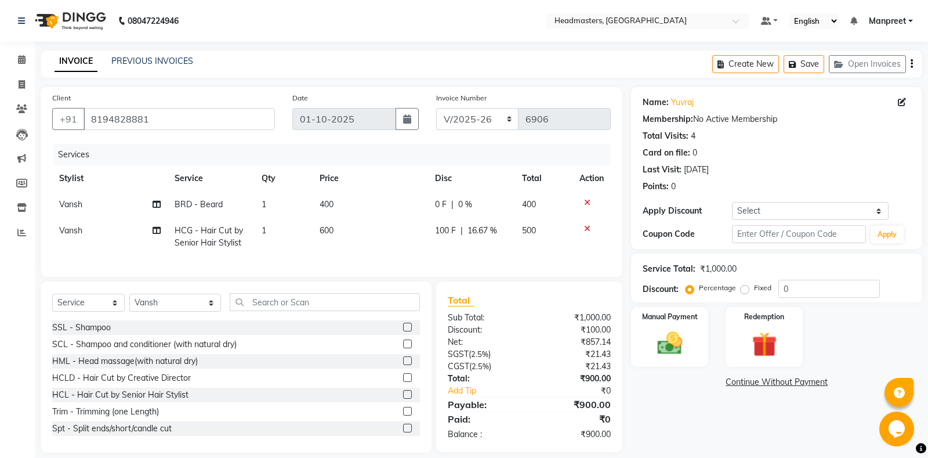
click at [441, 215] on td "0 F | 0 %" at bounding box center [471, 204] width 87 height 26
select select "60730"
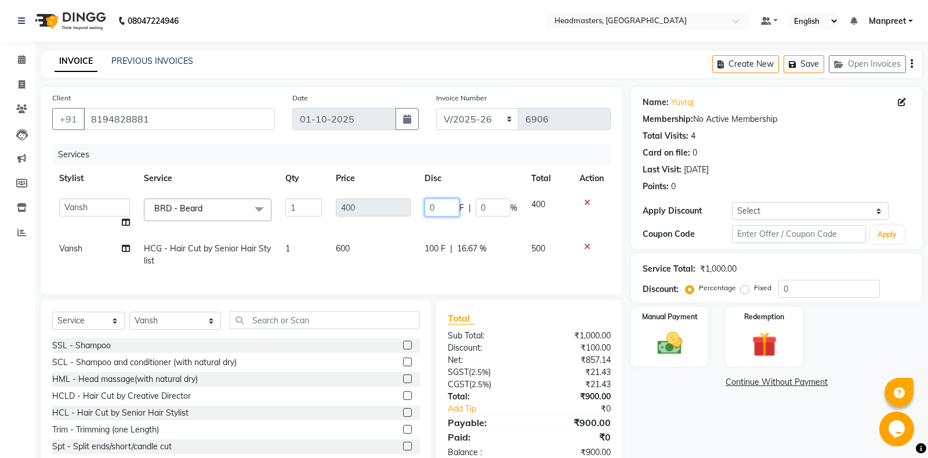
click at [426, 208] on input "0" at bounding box center [441, 207] width 35 height 18
type input "100"
click at [445, 225] on tbody "Aarti Ali Amrita Amrita - Front Desk Balram Gental Man Gulshan HEADMASTERS Jass…" at bounding box center [331, 232] width 558 height 82
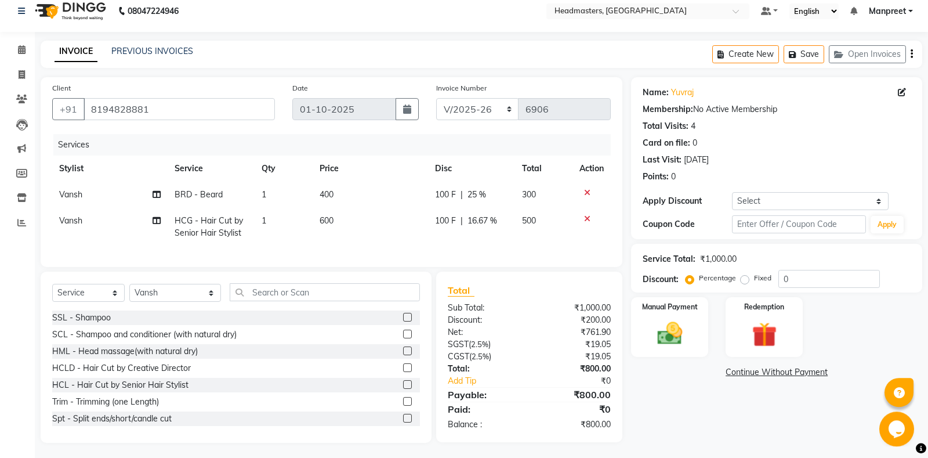
scroll to position [12, 0]
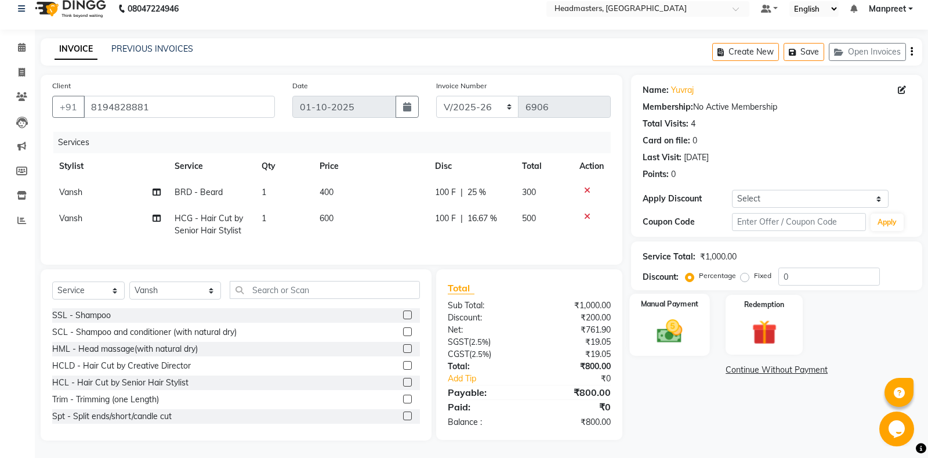
click at [660, 335] on img at bounding box center [670, 331] width 42 height 30
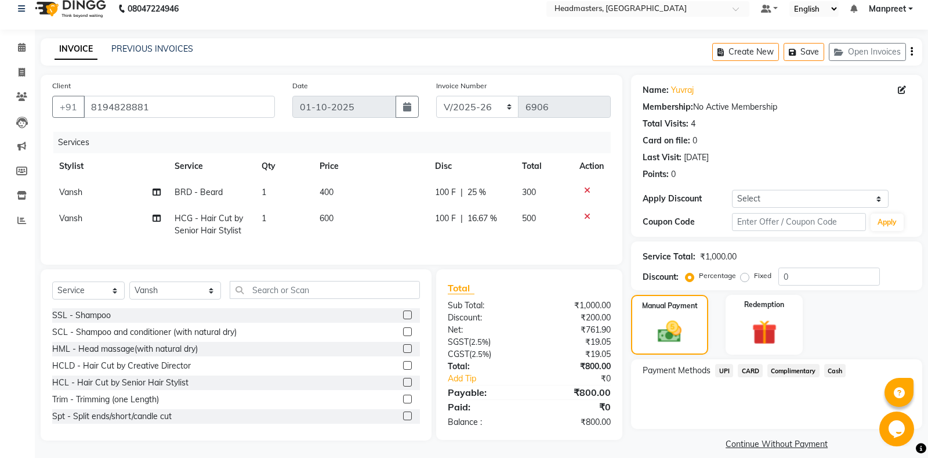
click at [727, 372] on span "UPI" at bounding box center [724, 370] width 18 height 13
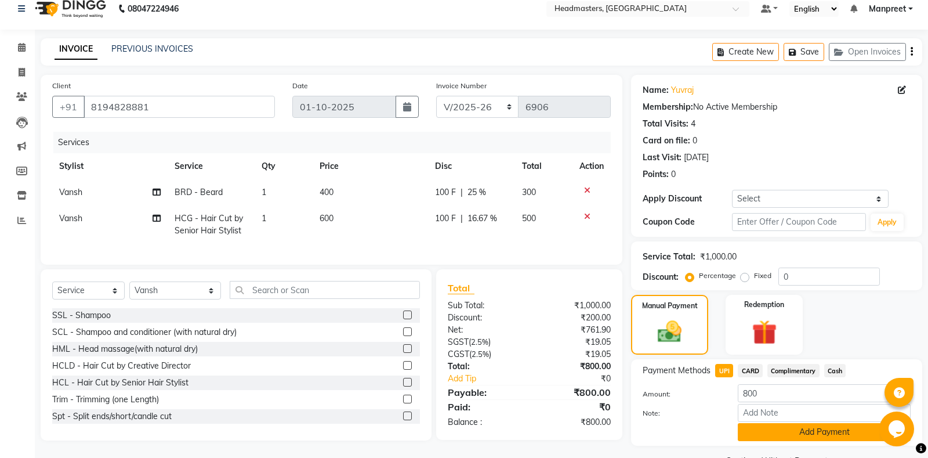
click at [779, 430] on button "Add Payment" at bounding box center [824, 432] width 173 height 18
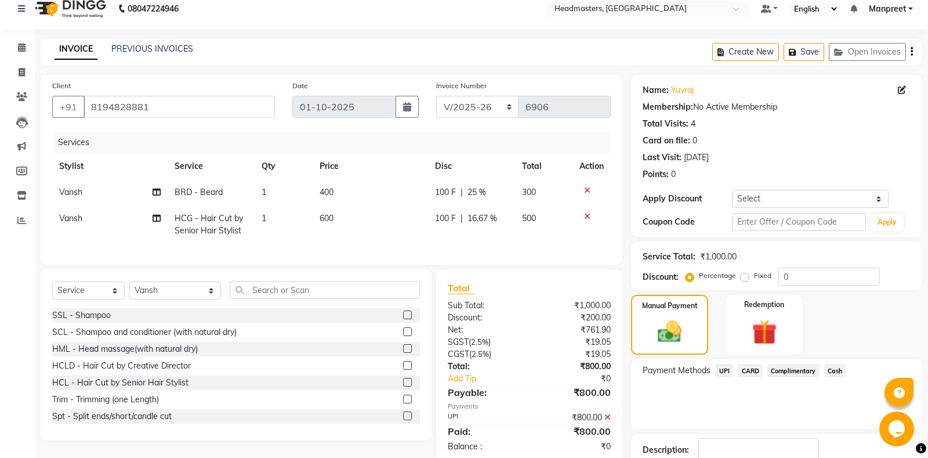
scroll to position [72, 0]
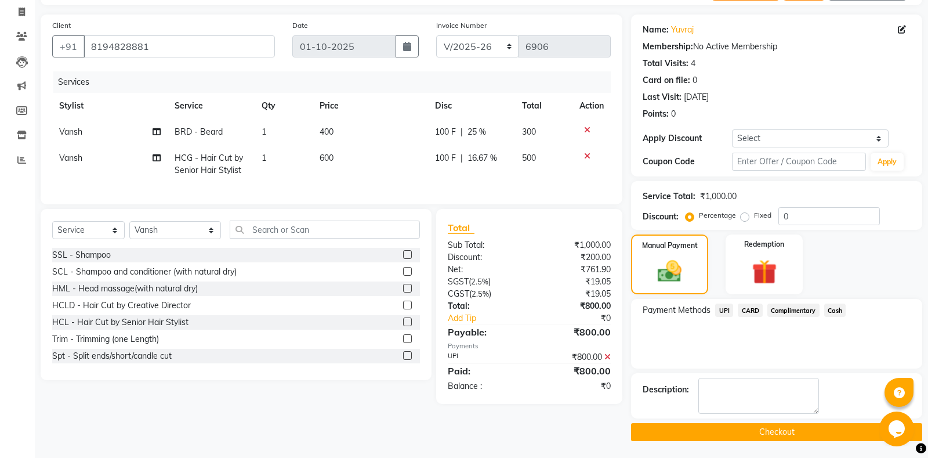
click at [702, 433] on button "Checkout" at bounding box center [776, 432] width 291 height 18
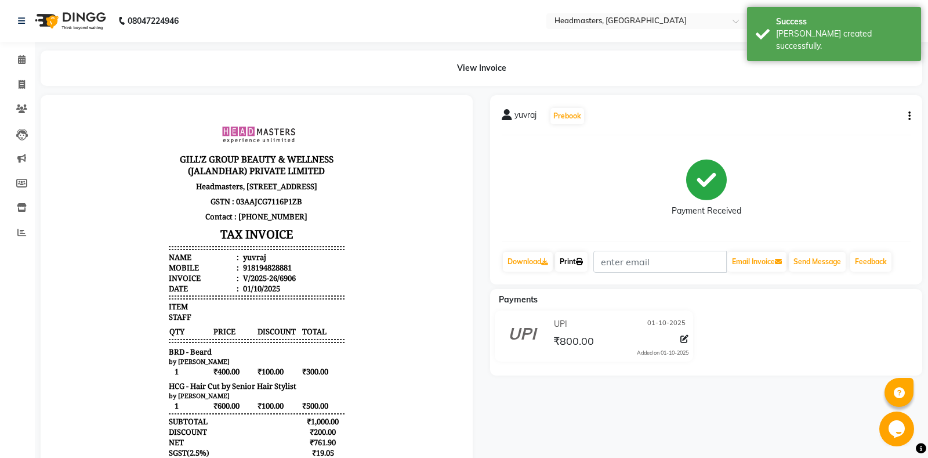
click at [579, 263] on link "Print" at bounding box center [571, 262] width 32 height 20
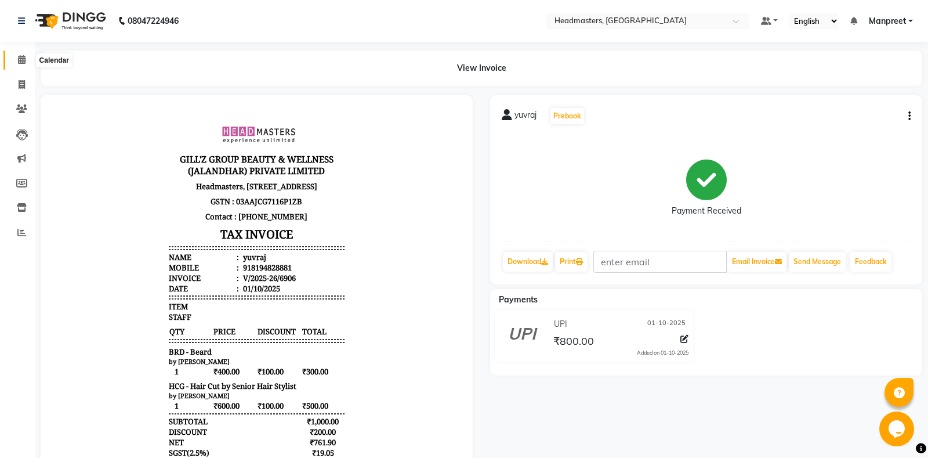
click at [21, 58] on icon at bounding box center [22, 59] width 8 height 9
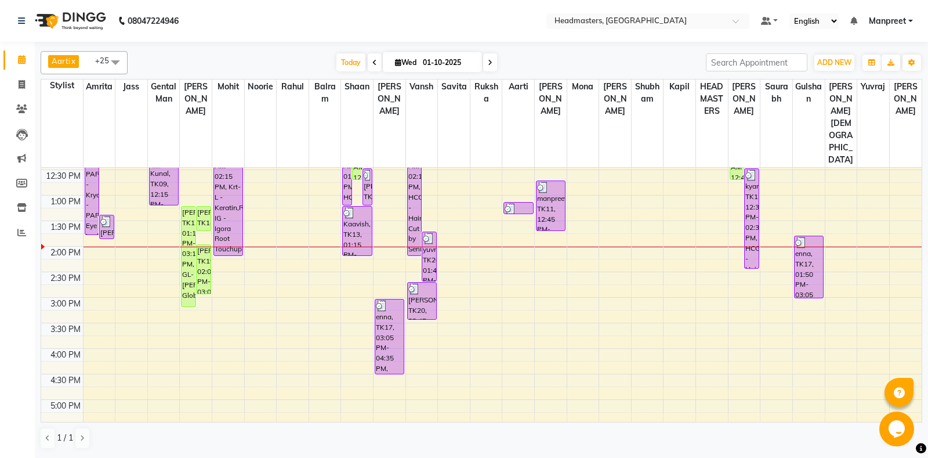
scroll to position [244, 0]
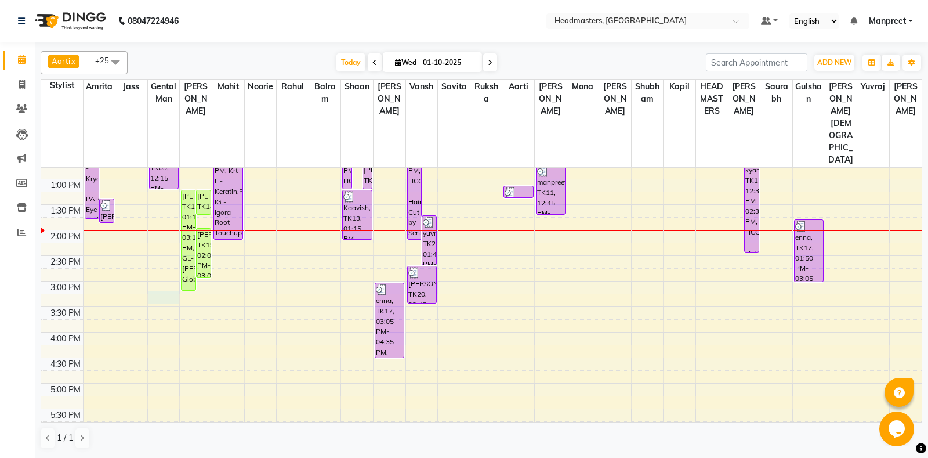
click at [151, 260] on div "8:00 AM 8:30 AM 9:00 AM 9:30 AM 10:00 AM 10:30 AM 11:00 AM 11:30 AM 12:00 PM 12…" at bounding box center [481, 281] width 880 height 714
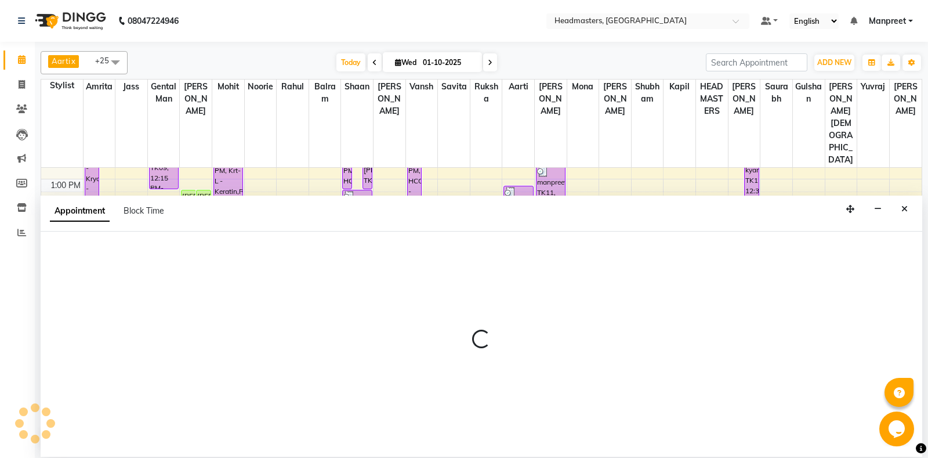
select select "60717"
select select "915"
select select "tentative"
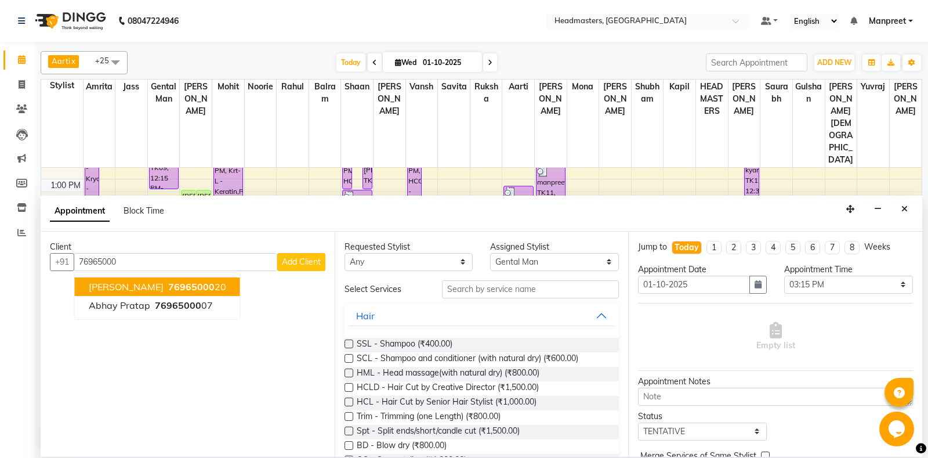
click at [166, 283] on ngb-highlight "76965000 20" at bounding box center [196, 287] width 60 height 12
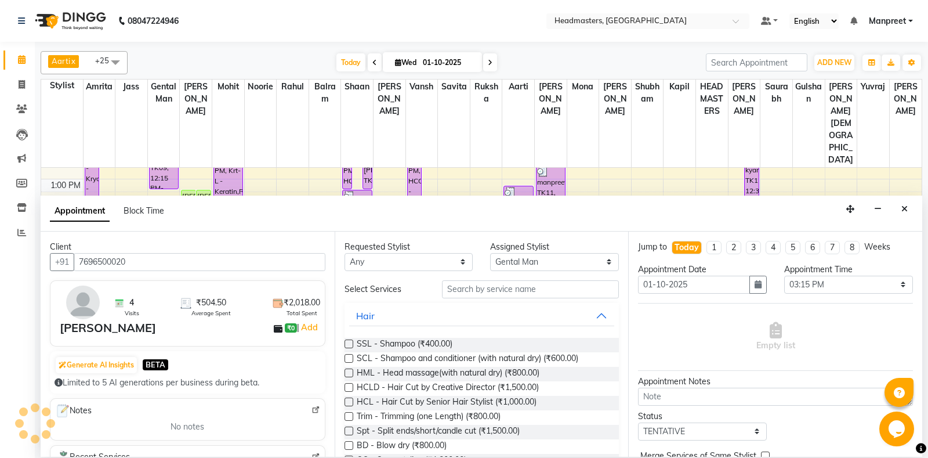
type input "7696500020"
click at [344, 253] on select "Any [PERSON_NAME] Amrita [PERSON_NAME] Gental Man Gulshan HEADMASTERS [PERSON_N…" at bounding box center [408, 262] width 129 height 18
select select "60714"
click option "Jass" at bounding box center [0, 0] width 0 height 0
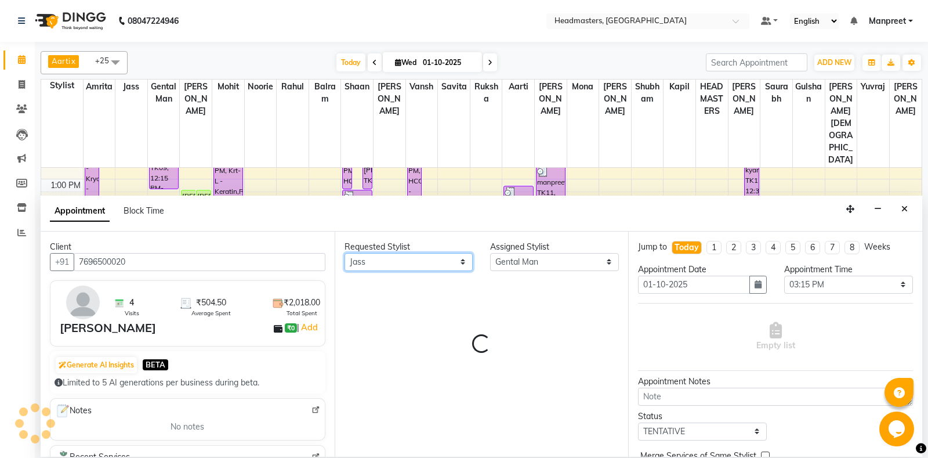
select select "60714"
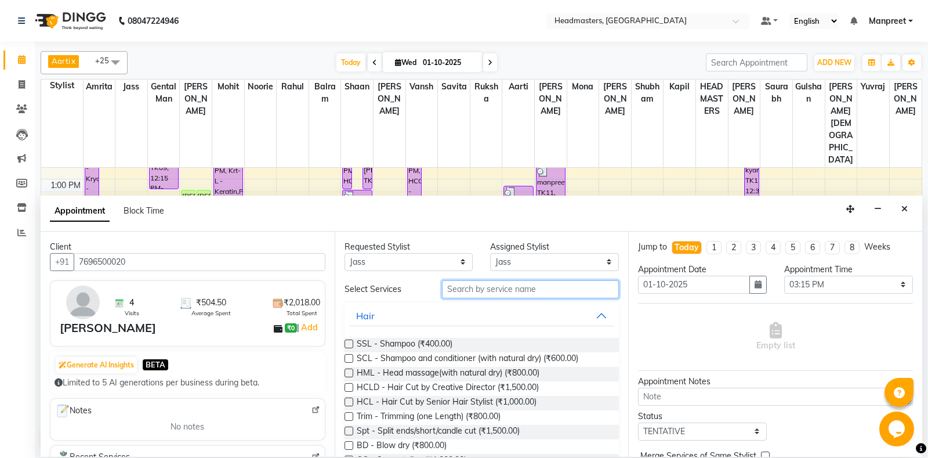
click at [522, 295] on input "text" at bounding box center [530, 289] width 177 height 18
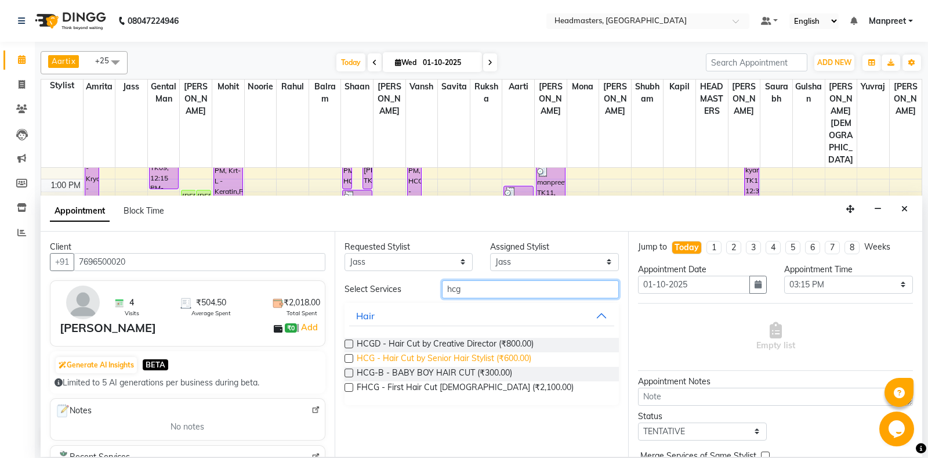
type input "hcg"
click at [518, 358] on span "HCG - Hair Cut by Senior Hair Stylist (₹600.00)" at bounding box center [444, 359] width 175 height 14
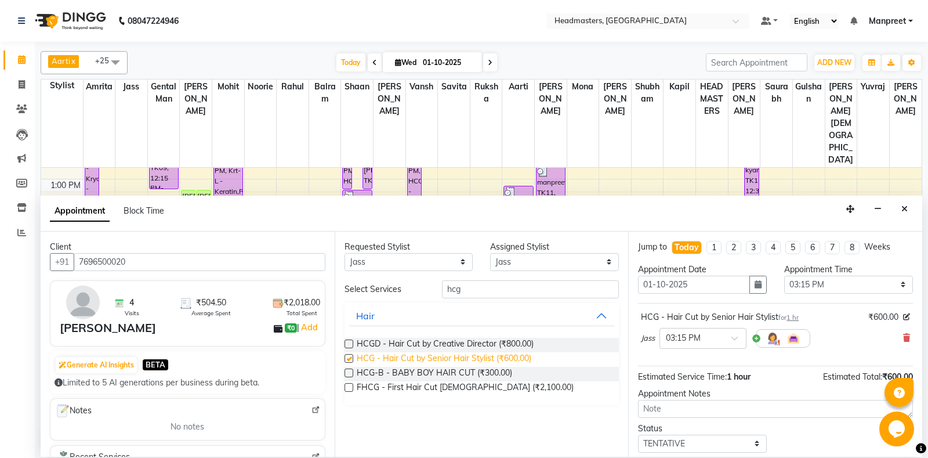
checkbox input "false"
click at [784, 275] on select "Select 09:00 AM 09:15 AM 09:30 AM 09:45 AM 10:00 AM 10:15 AM 10:30 AM 10:45 AM …" at bounding box center [848, 284] width 129 height 18
select select "780"
click option "01:00 PM" at bounding box center [0, 0] width 0 height 0
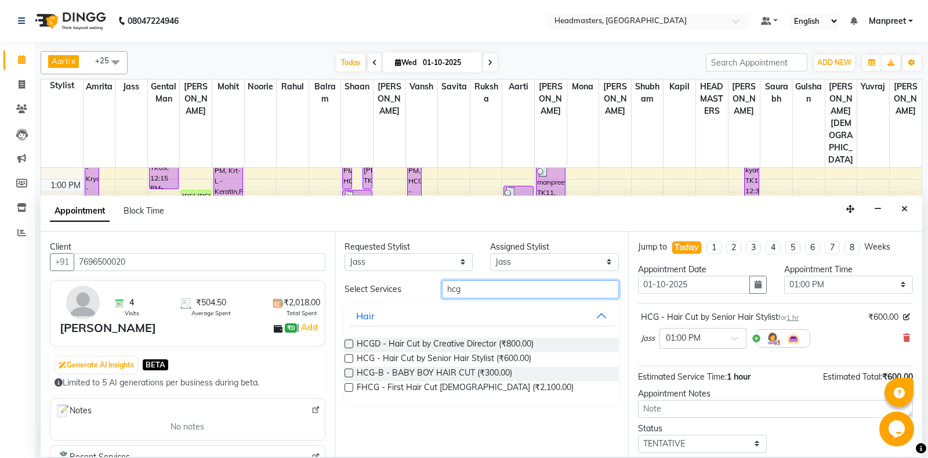
click at [463, 296] on input "hcg" at bounding box center [530, 289] width 177 height 18
type input "h"
type input "brd"
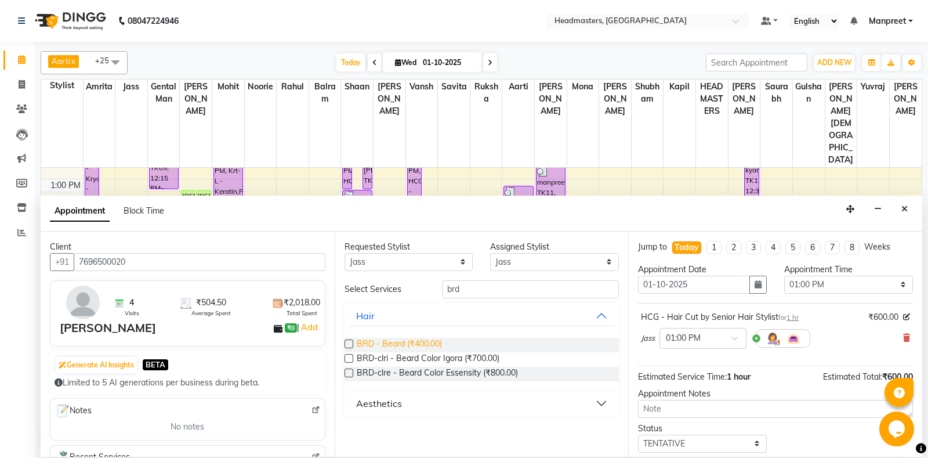
click at [405, 339] on span "BRD - Beard (₹400.00)" at bounding box center [399, 344] width 85 height 14
checkbox input "false"
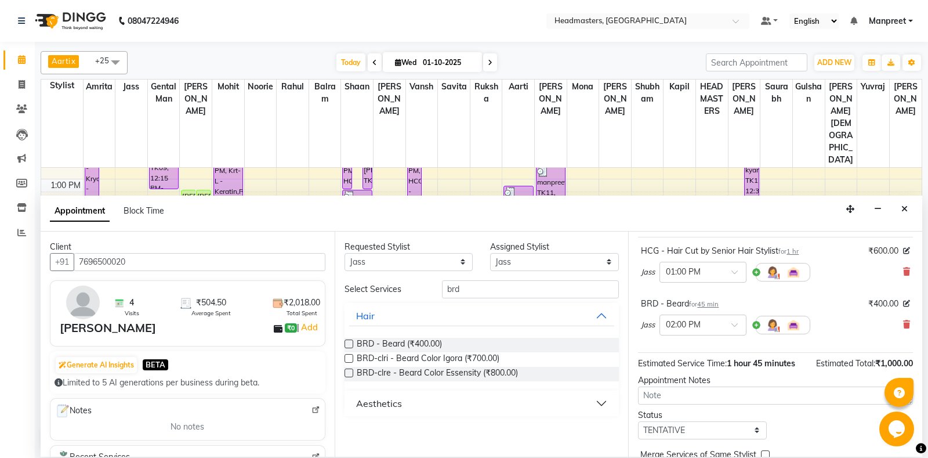
scroll to position [102, 0]
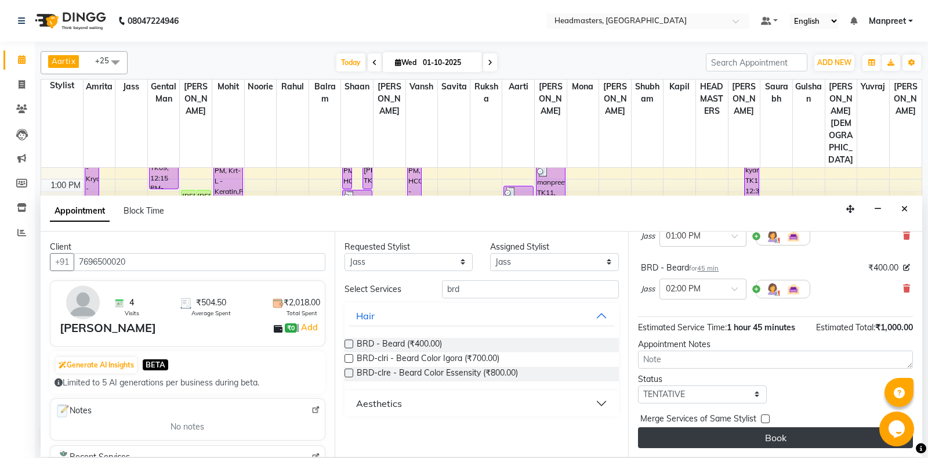
click at [718, 441] on button "Book" at bounding box center [775, 437] width 275 height 21
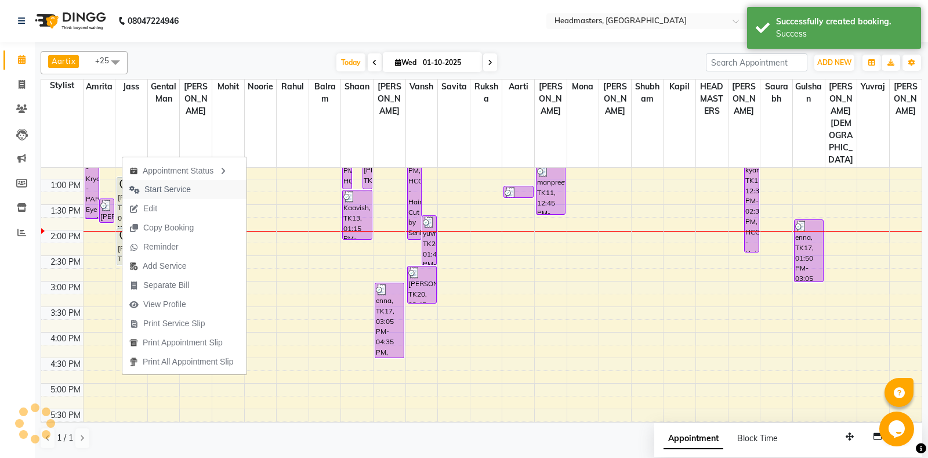
click at [162, 187] on span "Start Service" at bounding box center [167, 189] width 46 height 12
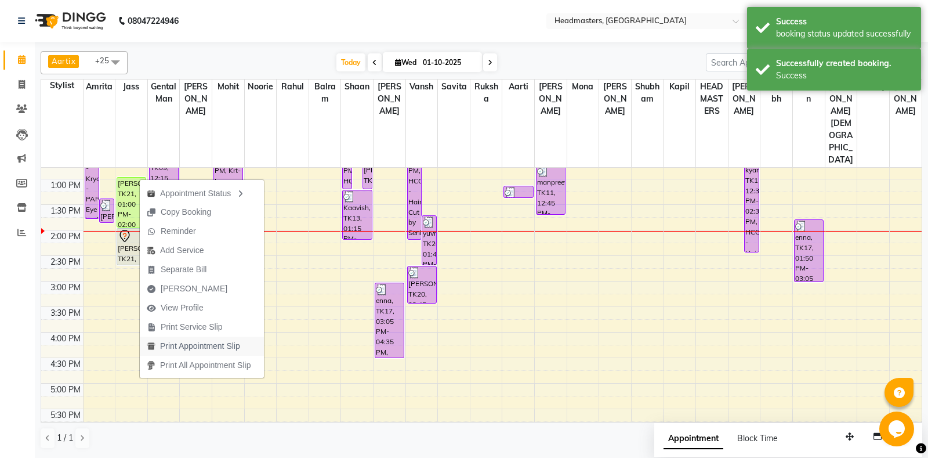
click at [234, 339] on span "Print Appointment Slip" at bounding box center [193, 345] width 107 height 19
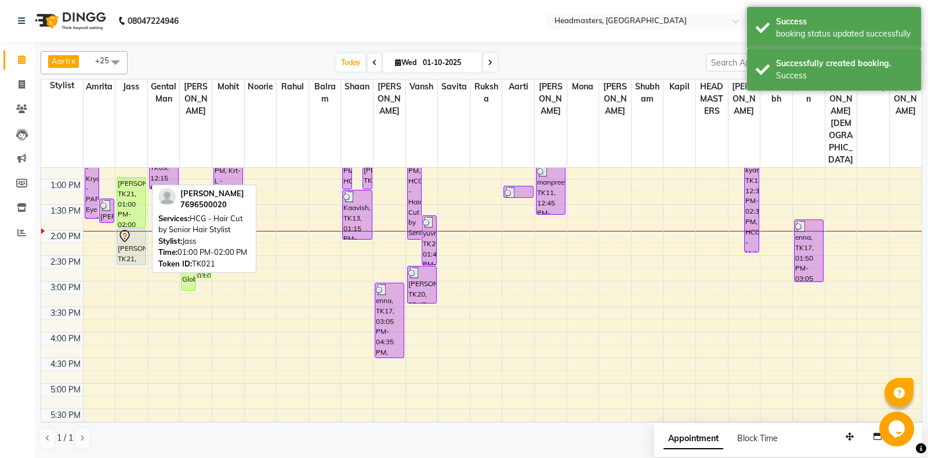
click at [128, 181] on div "[PERSON_NAME], TK21, 01:00 PM-02:00 PM, HCG - Hair Cut by Senior Hair Stylist" at bounding box center [131, 201] width 28 height 49
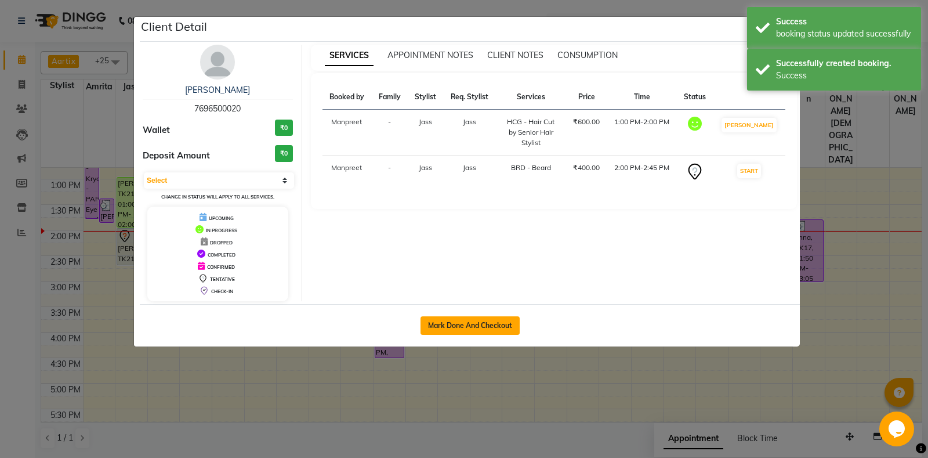
click at [459, 331] on button "Mark Done And Checkout" at bounding box center [469, 325] width 99 height 19
select select "service"
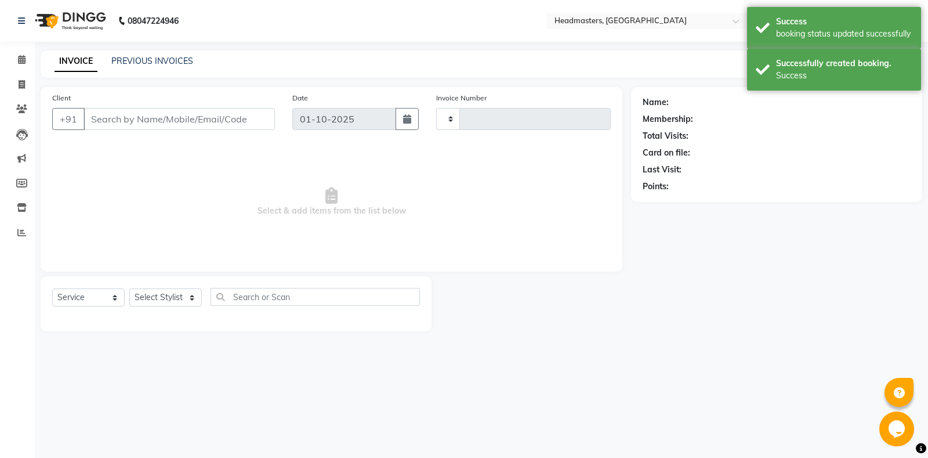
type input "6907"
select select "7130"
type input "7696500020"
select select "60714"
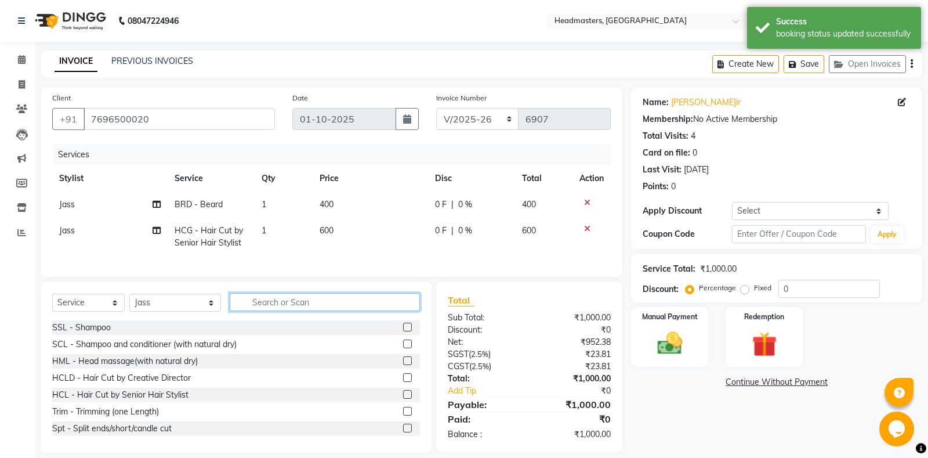
click at [291, 303] on input "text" at bounding box center [325, 302] width 190 height 18
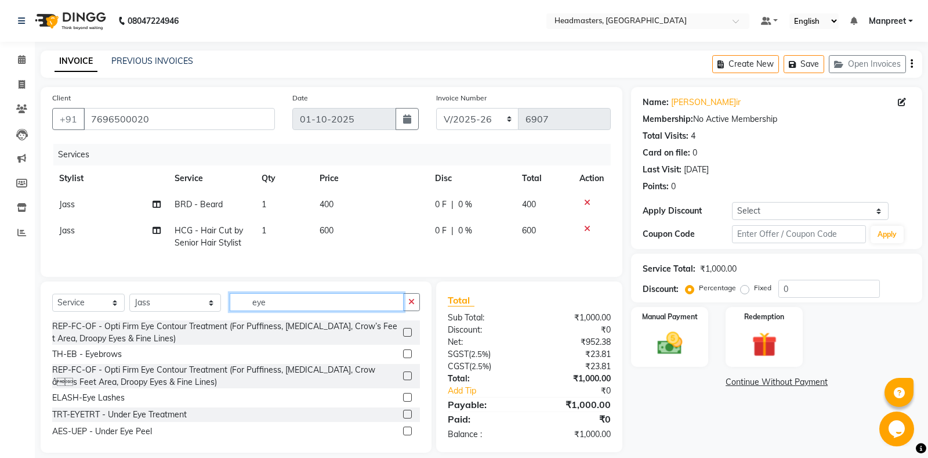
type input "eye"
click at [405, 353] on label at bounding box center [407, 353] width 9 height 9
click at [405, 353] on input "checkbox" at bounding box center [407, 354] width 8 height 8
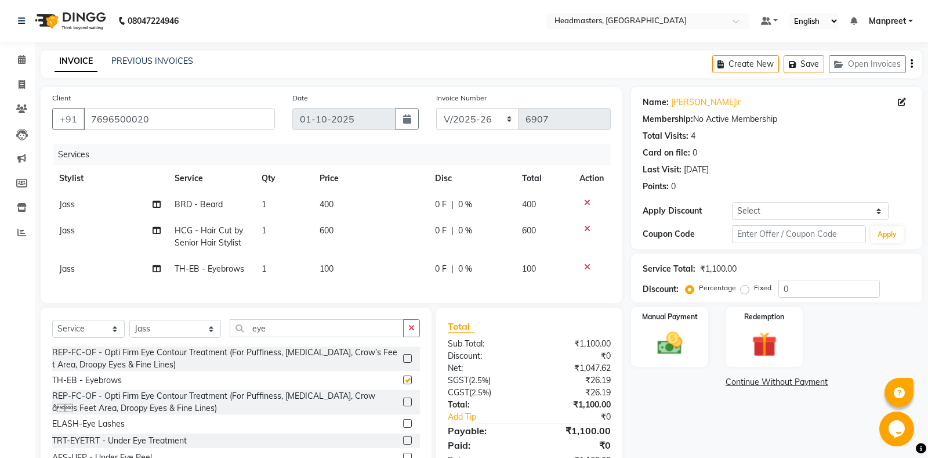
checkbox input "false"
click at [416, 234] on td "600" at bounding box center [370, 236] width 115 height 38
select select "60714"
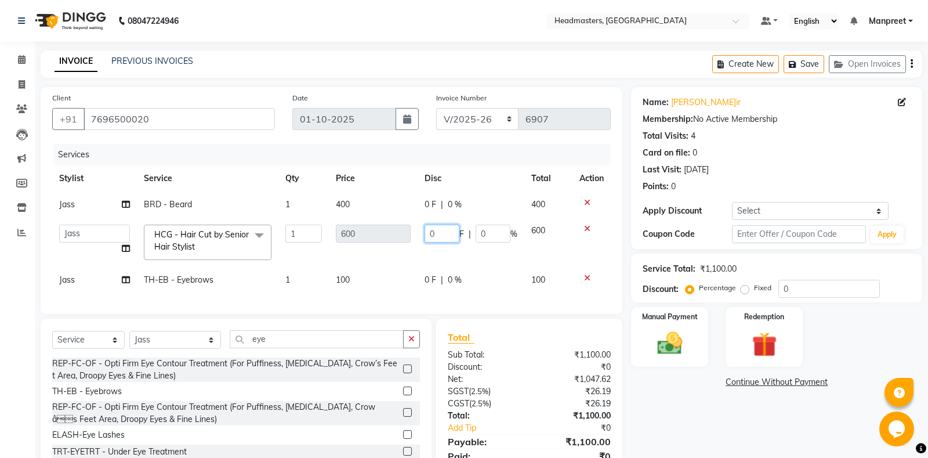
click at [429, 231] on input "0" at bounding box center [441, 233] width 35 height 18
type input "100"
click at [434, 260] on tbody "Jass BRD - Beard 1 400 0 F | 0 % 400 Aarti Ali Amrita Amrita - Front Desk Balra…" at bounding box center [331, 241] width 558 height 101
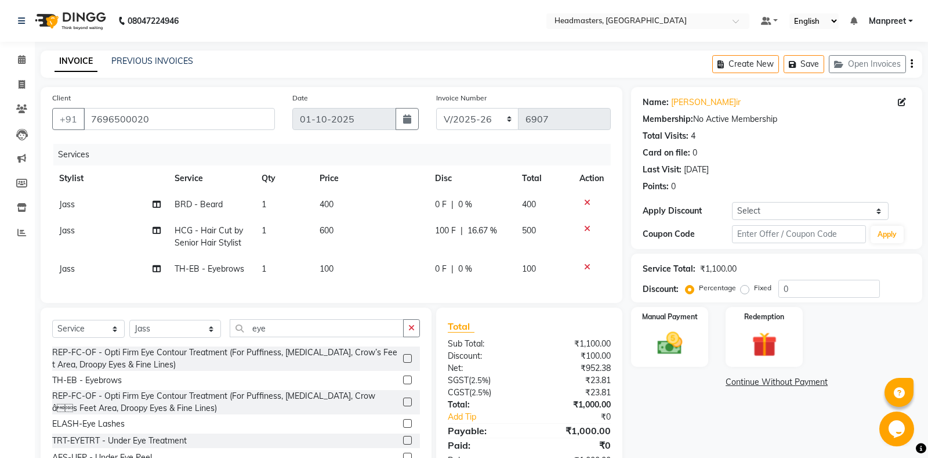
click at [433, 198] on td "0 F | 0 %" at bounding box center [471, 204] width 87 height 26
select select "60714"
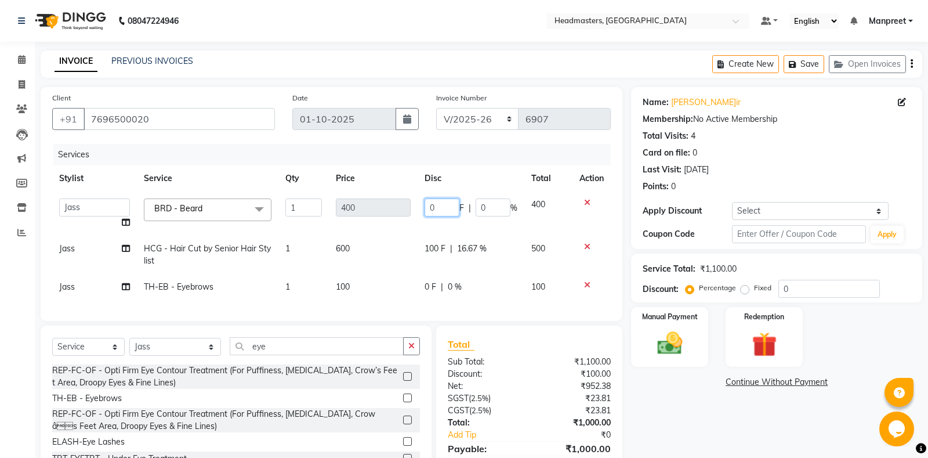
click at [426, 205] on input "0" at bounding box center [441, 207] width 35 height 18
type input "100"
click at [455, 232] on tbody "Aarti Ali Amrita Amrita - Front Desk Balram Gental Man Gulshan HEADMASTERS Jass…" at bounding box center [331, 245] width 558 height 108
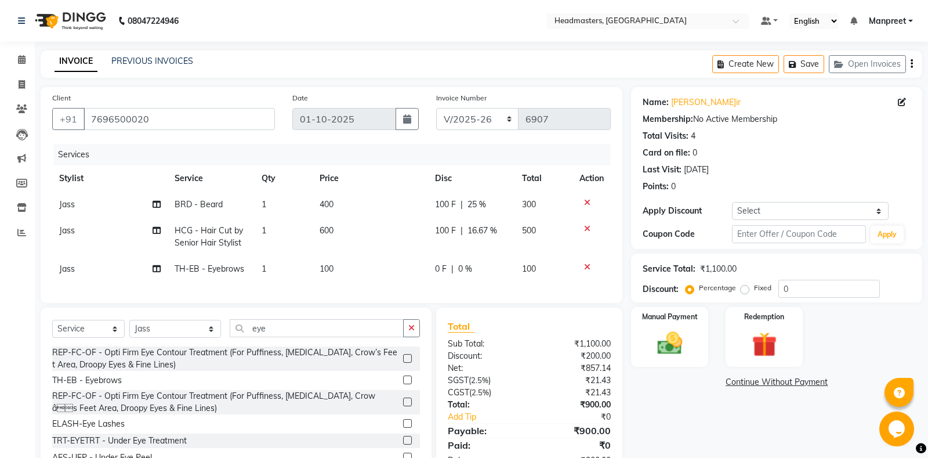
scroll to position [38, 0]
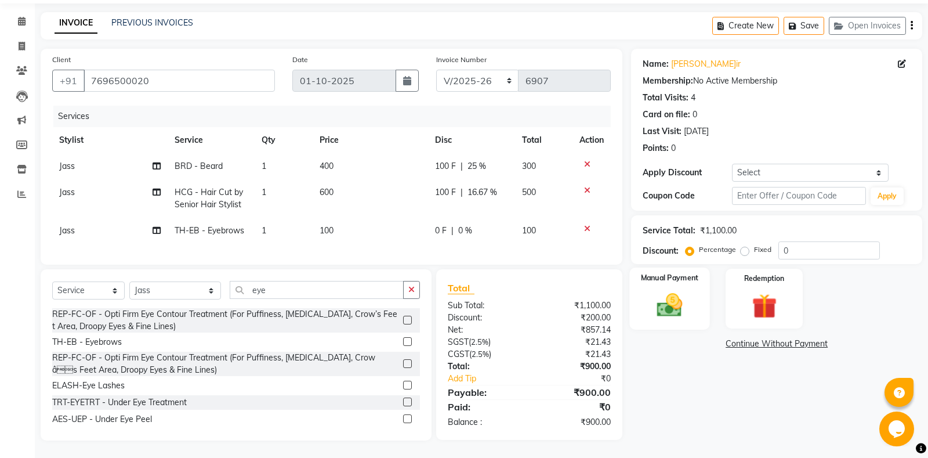
click at [683, 315] on img at bounding box center [670, 305] width 42 height 30
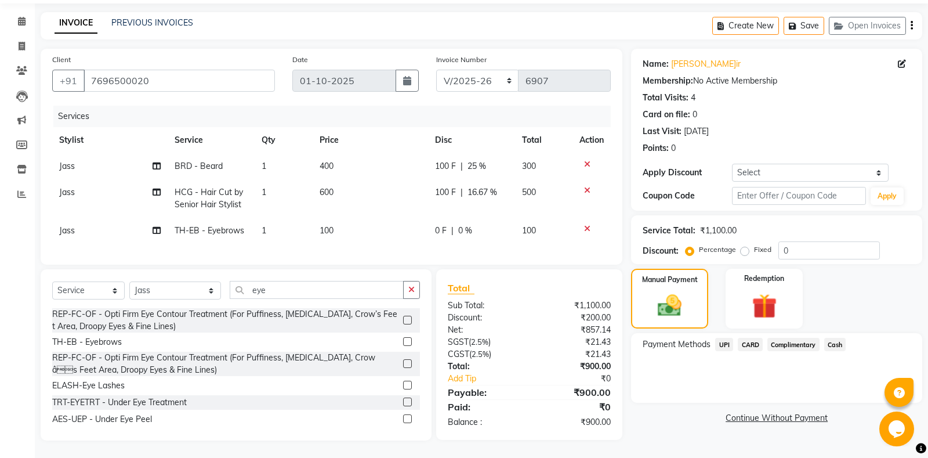
click at [724, 342] on span "UPI" at bounding box center [724, 343] width 18 height 13
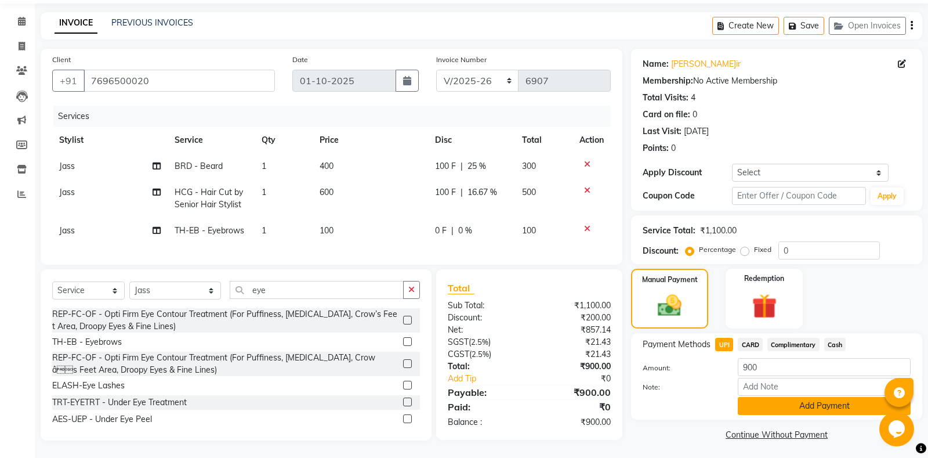
click at [800, 409] on button "Add Payment" at bounding box center [824, 406] width 173 height 18
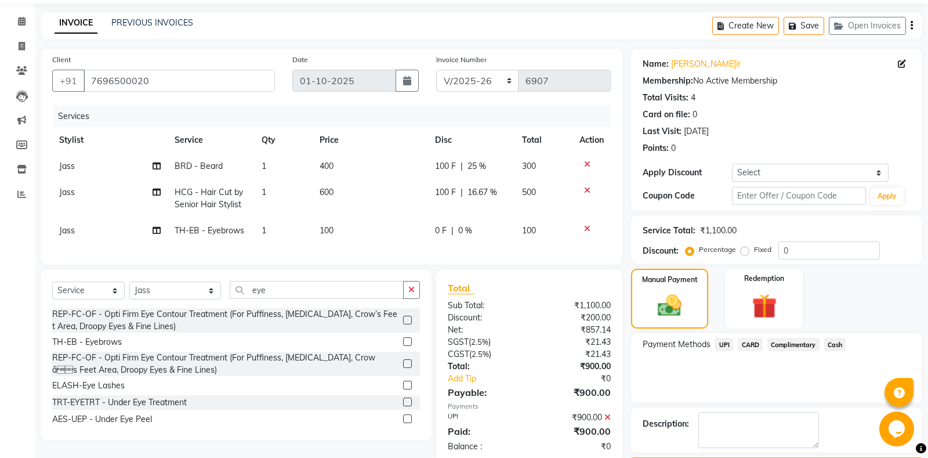
scroll to position [72, 0]
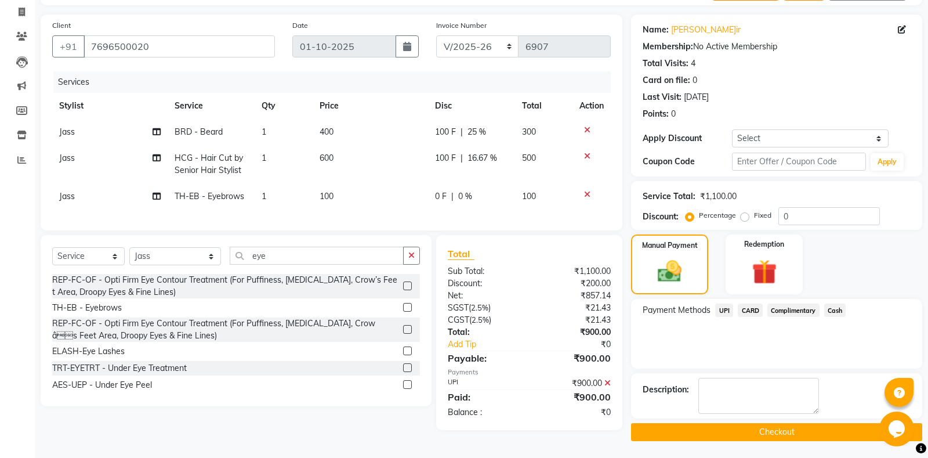
click at [753, 423] on button "Checkout" at bounding box center [776, 432] width 291 height 18
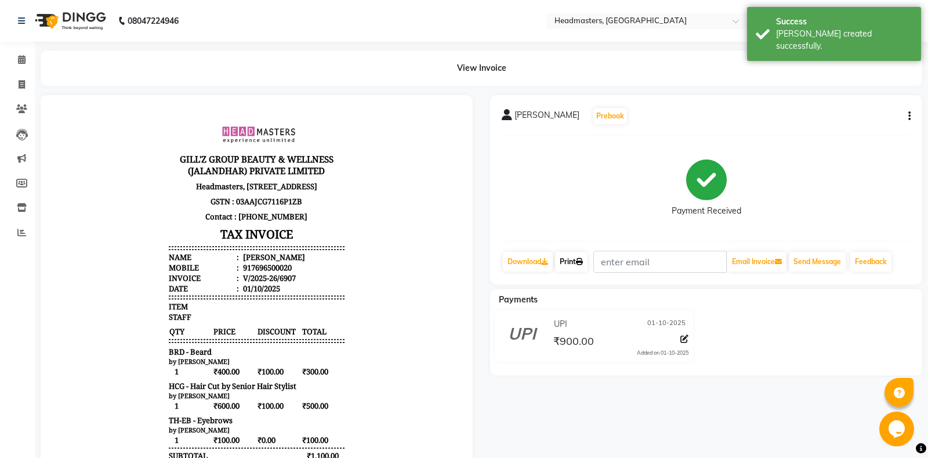
click at [575, 270] on link "Print" at bounding box center [571, 262] width 32 height 20
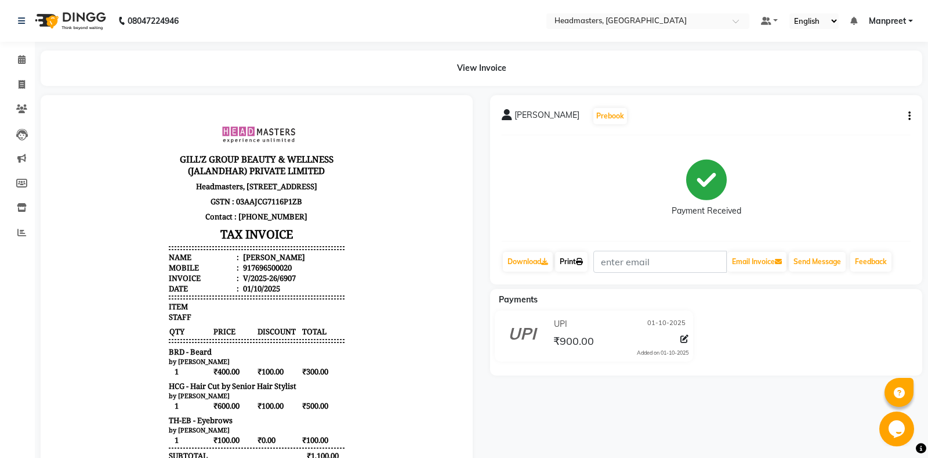
click at [572, 260] on link "Print" at bounding box center [571, 262] width 32 height 20
click at [14, 55] on span at bounding box center [22, 59] width 20 height 13
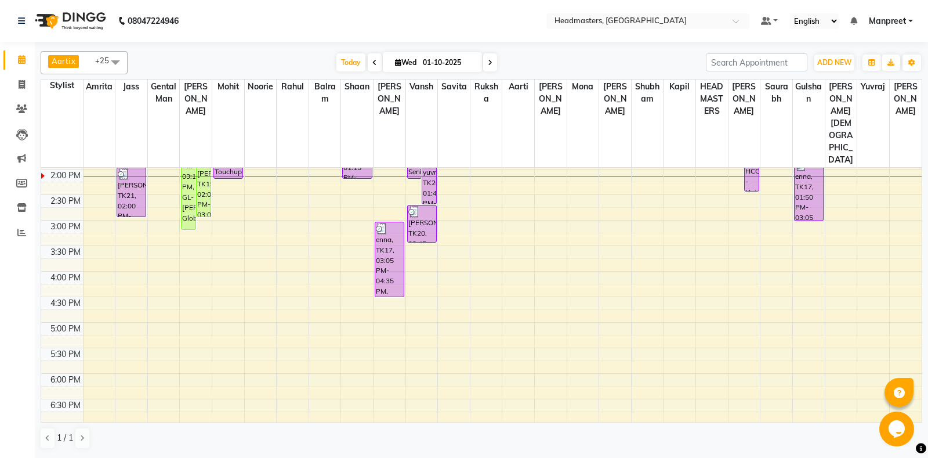
scroll to position [183, 0]
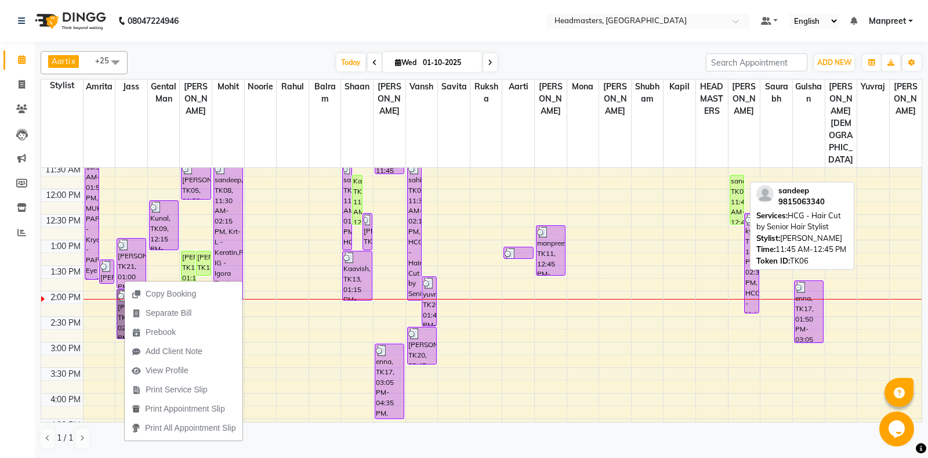
click at [737, 175] on div "sandeep, TK06, 11:45 AM-12:45 PM, HCG - Hair Cut by Senior Hair Stylist" at bounding box center [737, 199] width 14 height 49
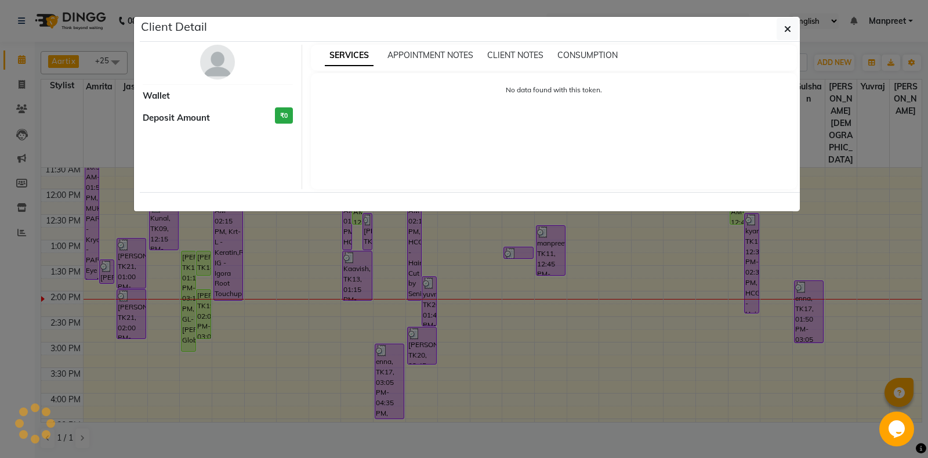
select select "1"
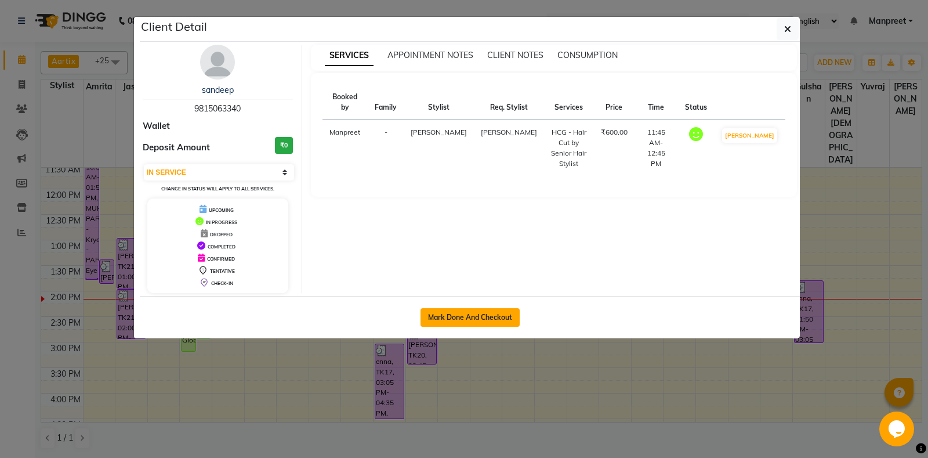
click at [478, 311] on button "Mark Done And Checkout" at bounding box center [469, 317] width 99 height 19
select select "service"
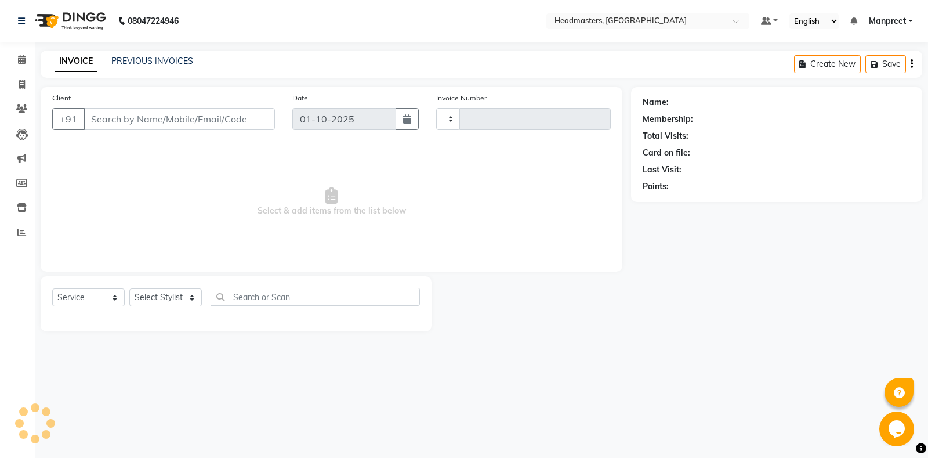
type input "6908"
select select "7130"
type input "9815063340"
select select "64331"
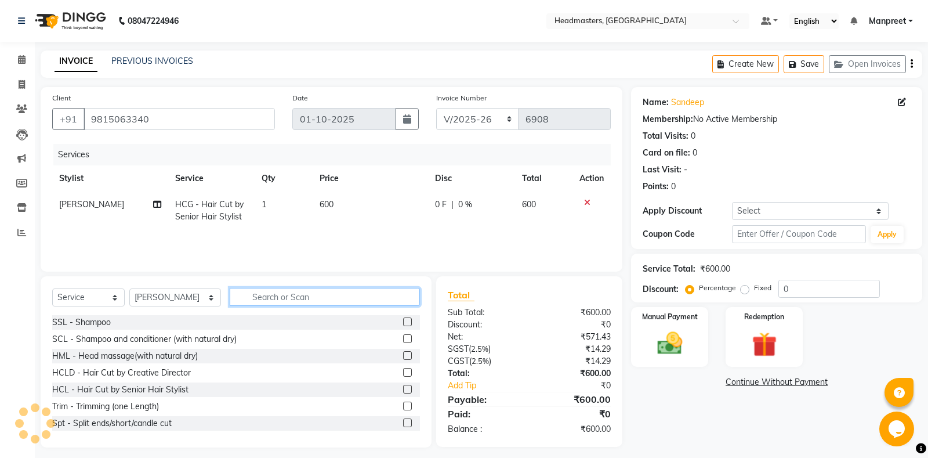
click at [260, 296] on input "text" at bounding box center [325, 297] width 190 height 18
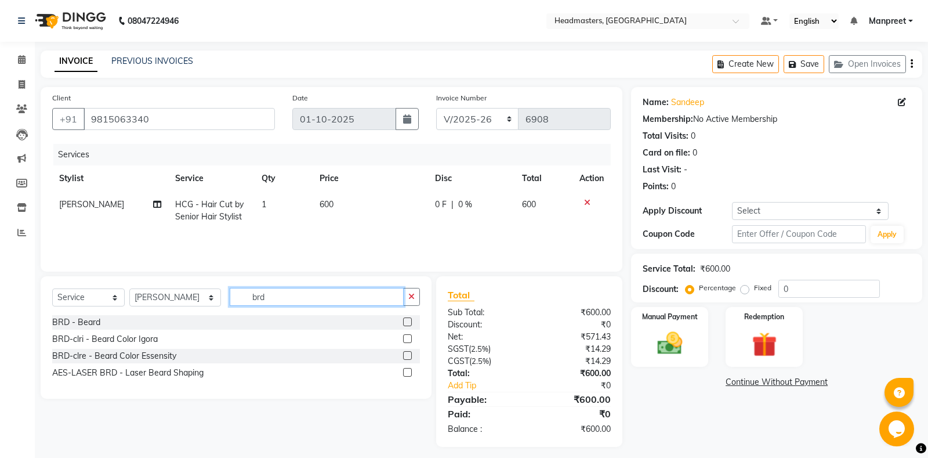
type input "brd"
click at [404, 321] on label at bounding box center [407, 321] width 9 height 9
click at [404, 321] on input "checkbox" at bounding box center [407, 322] width 8 height 8
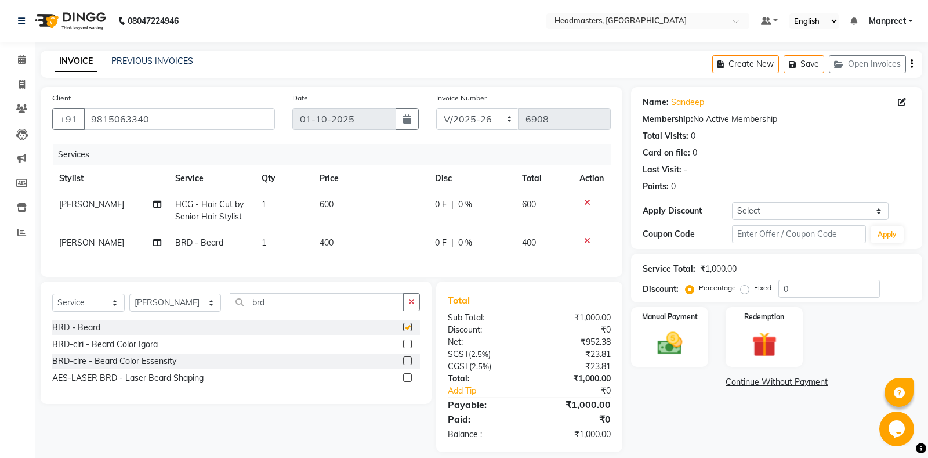
checkbox input "false"
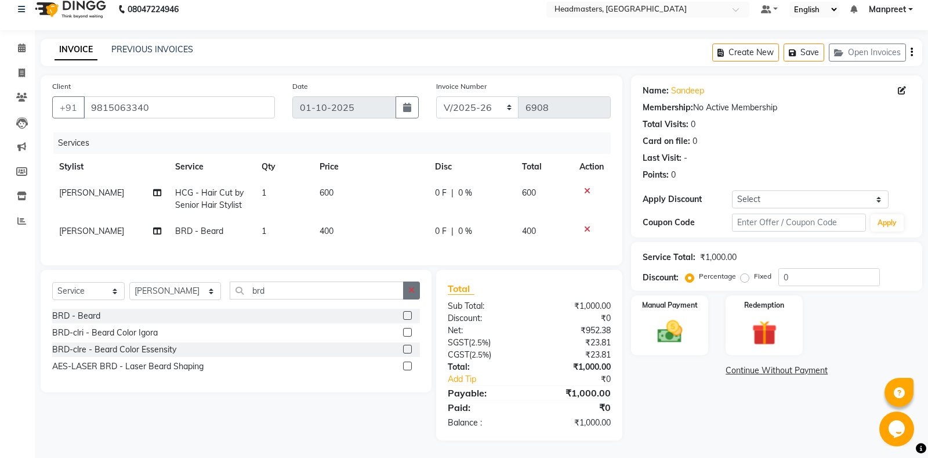
click at [411, 292] on icon "button" at bounding box center [411, 290] width 6 height 8
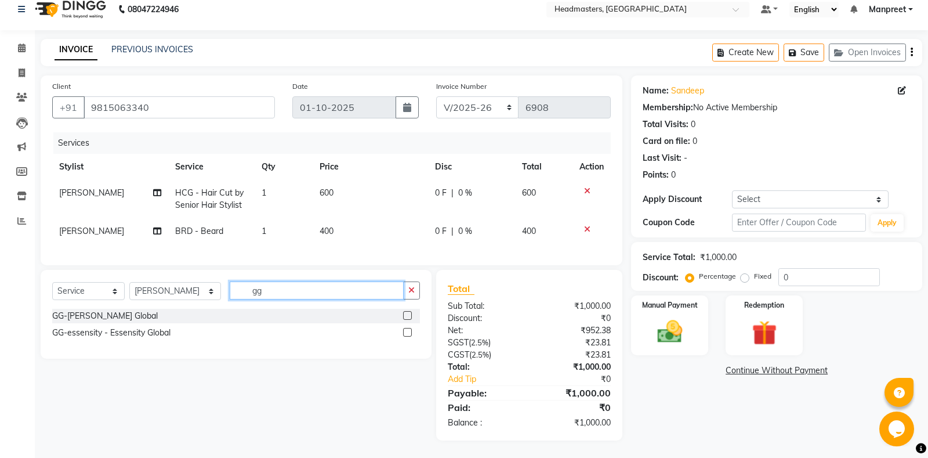
type input "gg"
click at [406, 332] on label at bounding box center [407, 332] width 9 height 9
click at [406, 332] on input "checkbox" at bounding box center [407, 333] width 8 height 8
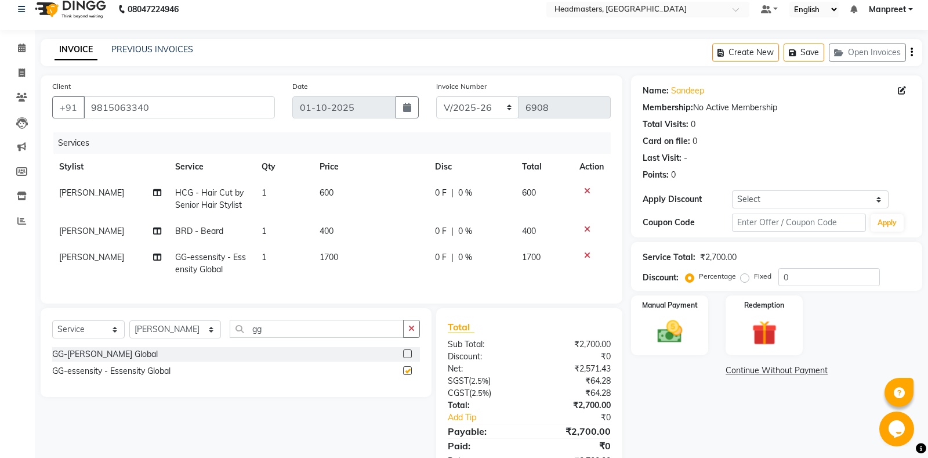
checkbox input "false"
drag, startPoint x: 408, startPoint y: 353, endPoint x: 459, endPoint y: 326, distance: 57.6
click at [408, 353] on label at bounding box center [407, 353] width 9 height 9
click at [408, 353] on input "checkbox" at bounding box center [407, 354] width 8 height 8
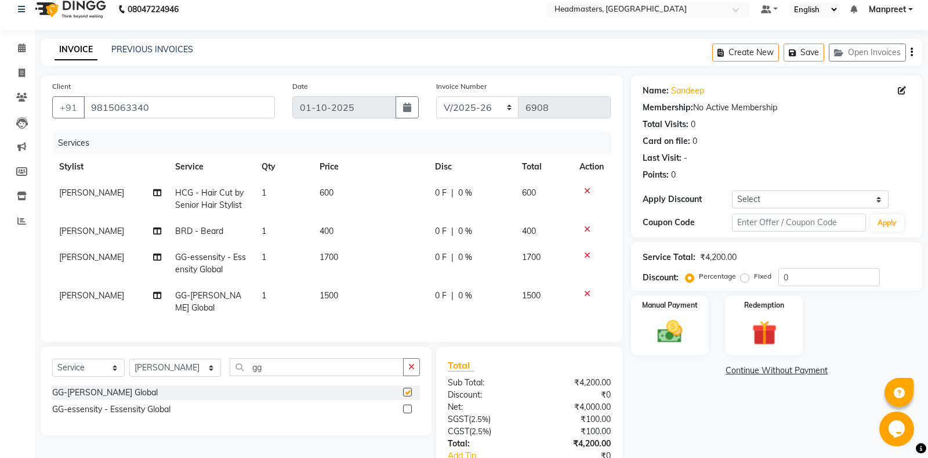
checkbox input "false"
click at [588, 256] on icon at bounding box center [587, 255] width 6 height 8
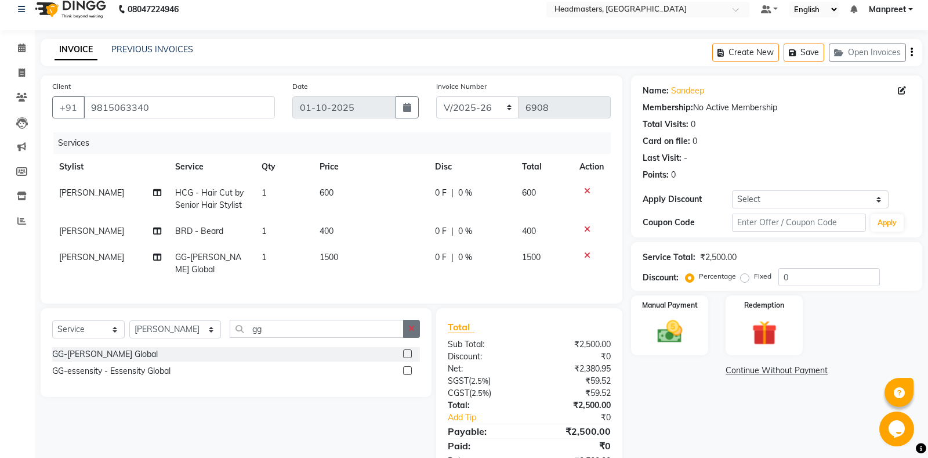
click at [413, 332] on icon "button" at bounding box center [411, 328] width 6 height 8
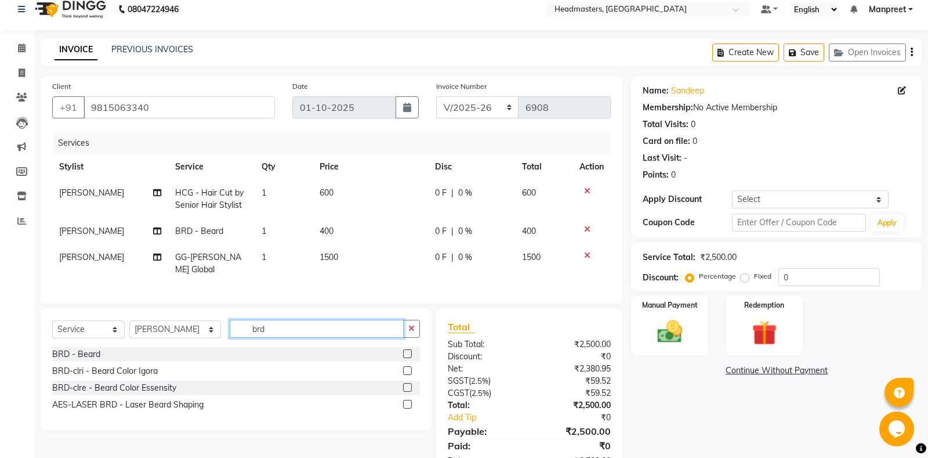
type input "brd"
click at [408, 387] on label at bounding box center [407, 387] width 9 height 9
click at [408, 387] on input "checkbox" at bounding box center [407, 388] width 8 height 8
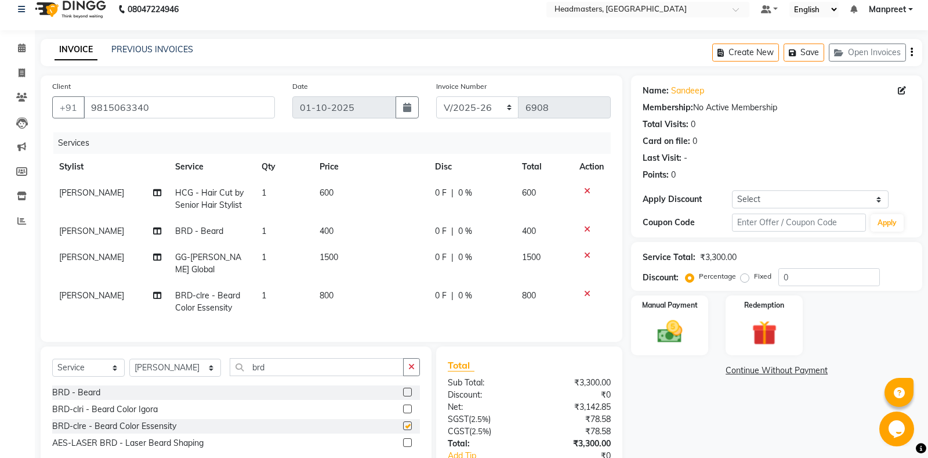
scroll to position [88, 0]
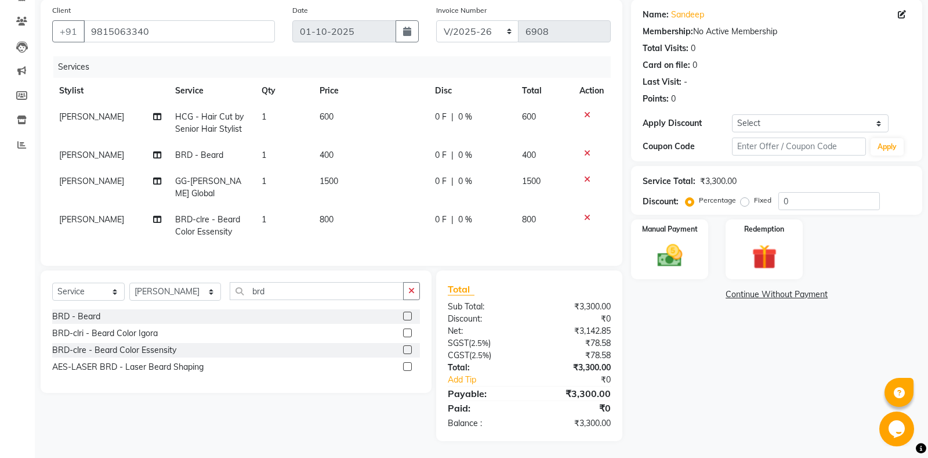
checkbox input "false"
click at [781, 201] on input "0" at bounding box center [828, 201] width 101 height 18
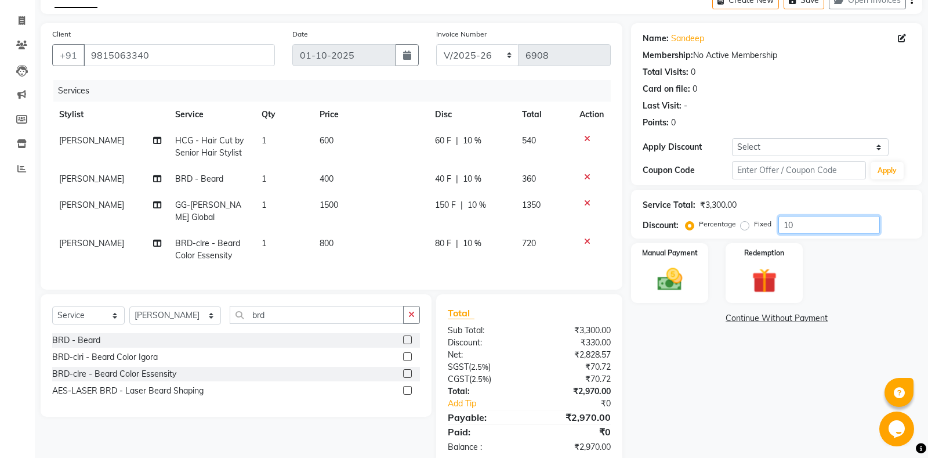
type input "1"
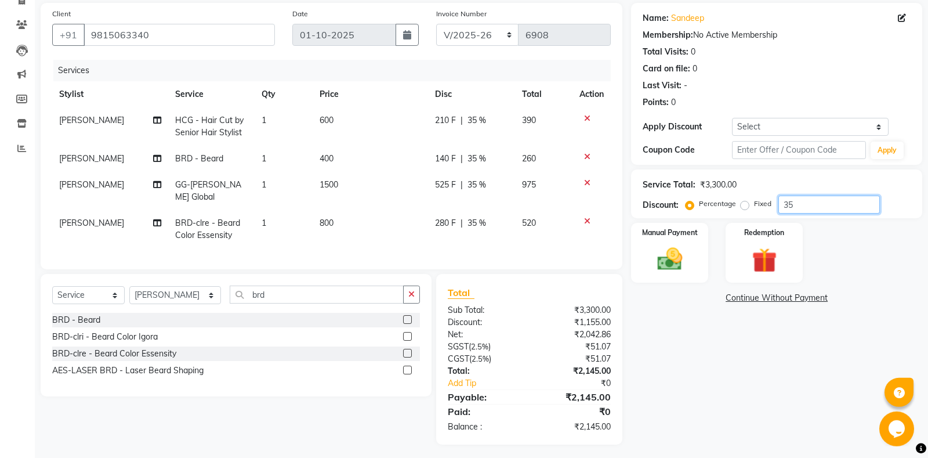
scroll to position [88, 0]
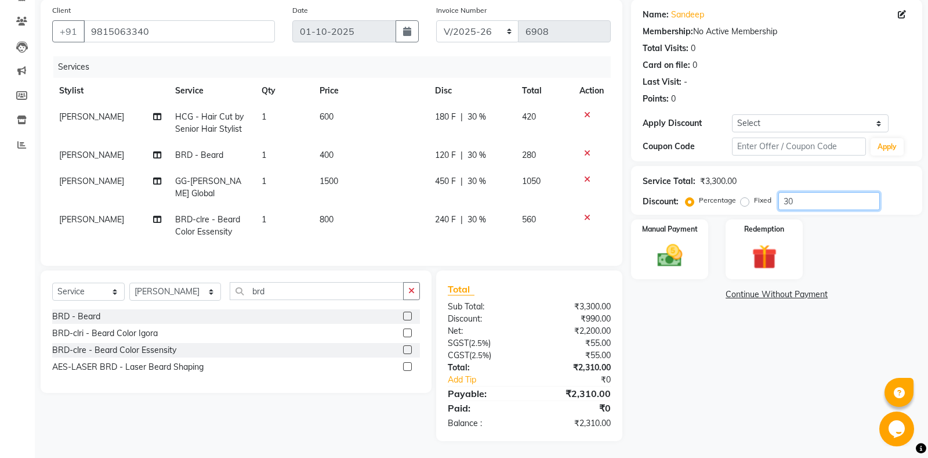
type input "30"
click at [448, 124] on td "180 F | 30 %" at bounding box center [471, 123] width 87 height 38
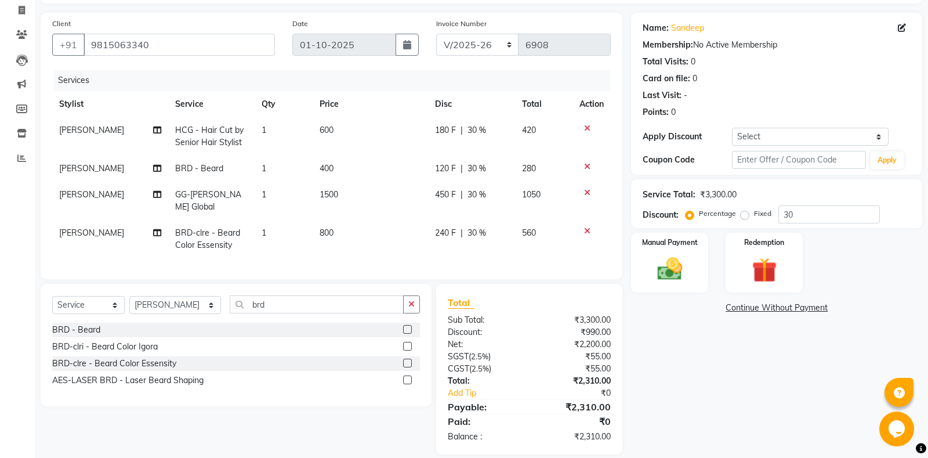
select select "64331"
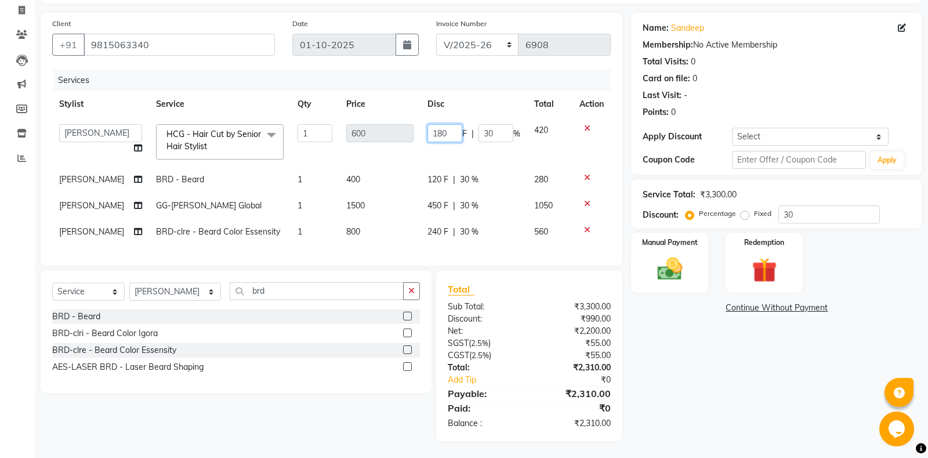
click at [442, 130] on input "180" at bounding box center [444, 133] width 35 height 18
type input "190"
click at [460, 145] on td "190 F | 30 %" at bounding box center [473, 141] width 107 height 49
select select "64331"
click at [672, 270] on img at bounding box center [670, 269] width 42 height 30
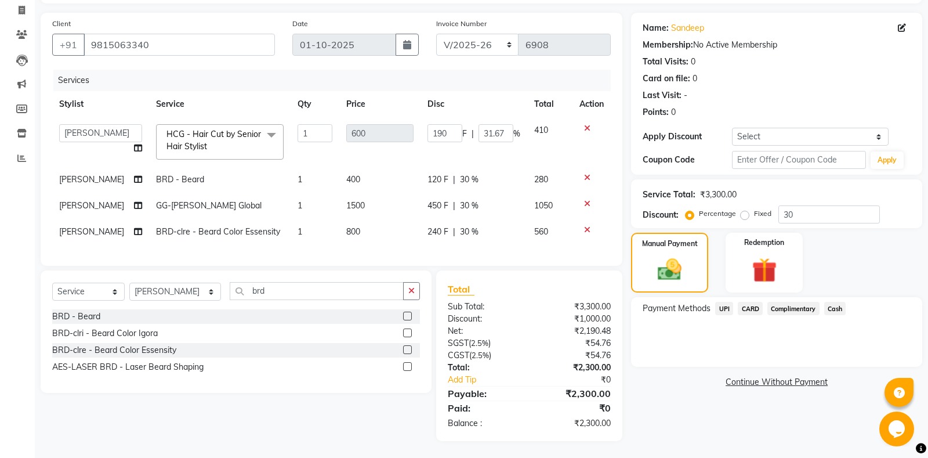
click at [840, 308] on span "Cash" at bounding box center [835, 308] width 22 height 13
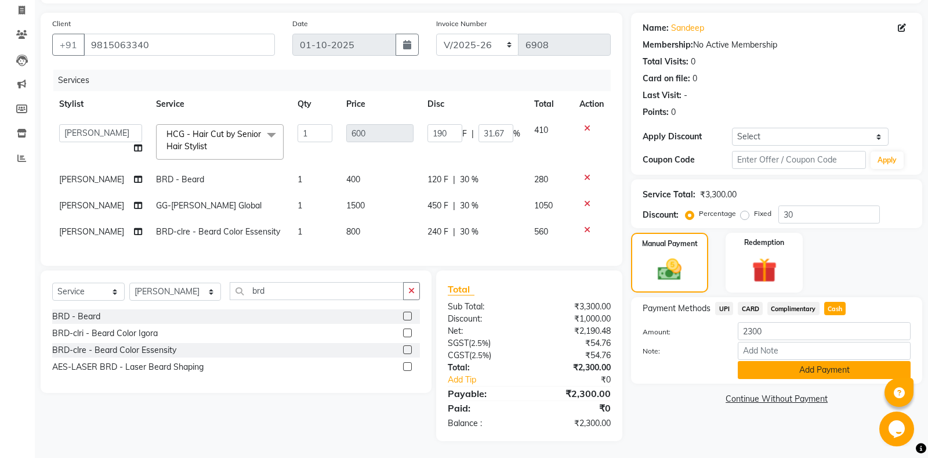
click at [809, 372] on button "Add Payment" at bounding box center [824, 370] width 173 height 18
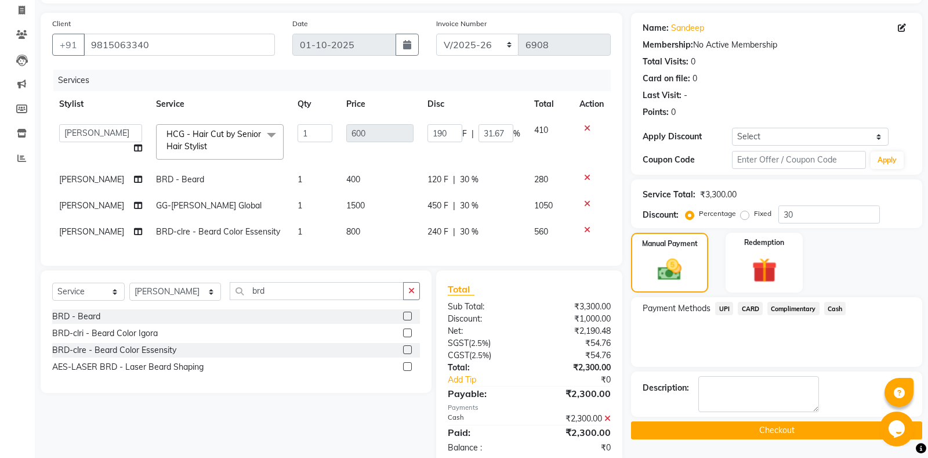
click at [776, 429] on button "Checkout" at bounding box center [776, 430] width 291 height 18
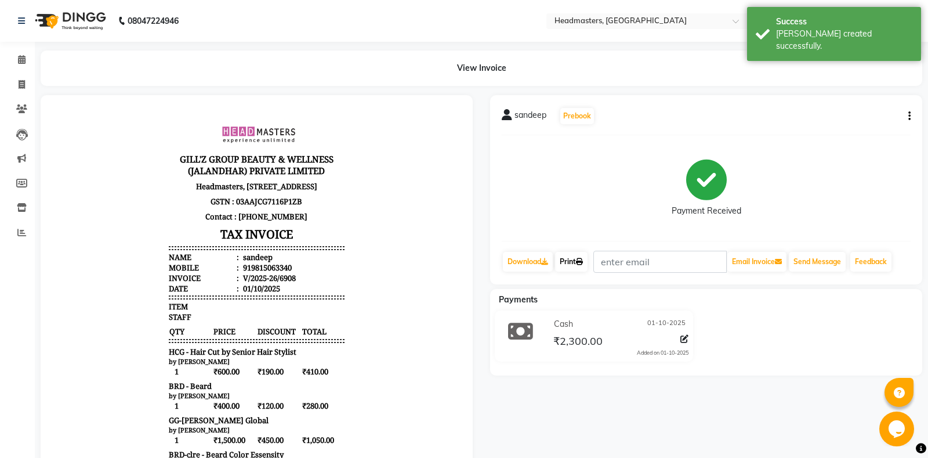
click at [582, 266] on link "Print" at bounding box center [571, 262] width 32 height 20
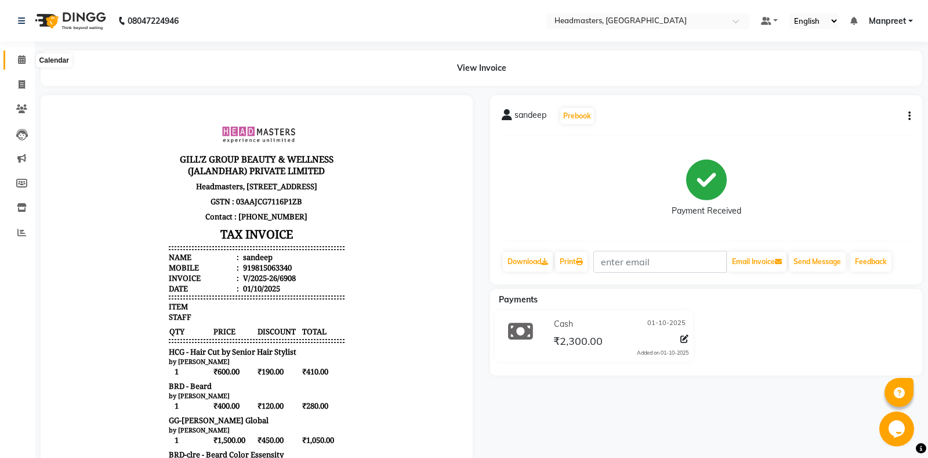
click at [16, 63] on span at bounding box center [22, 59] width 20 height 13
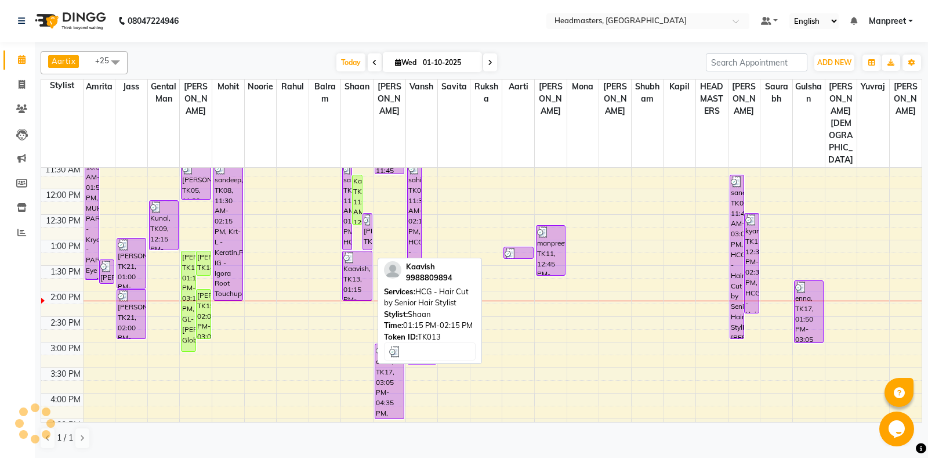
scroll to position [365, 0]
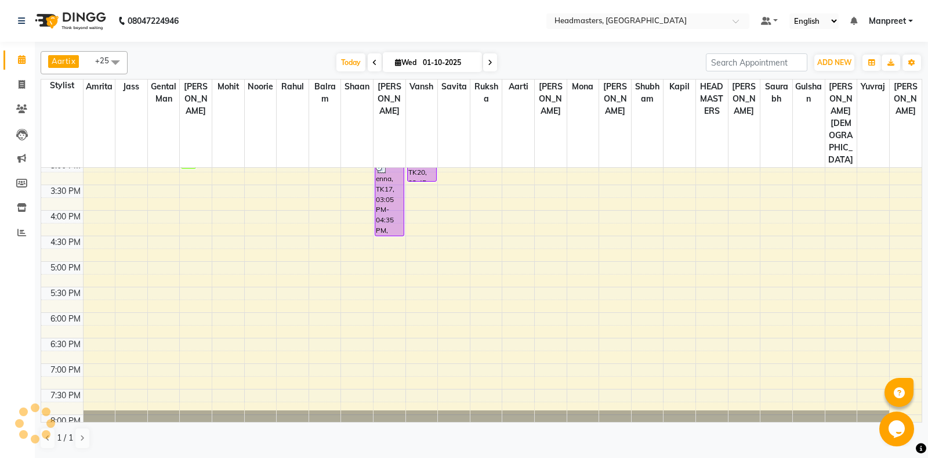
click at [308, 219] on div "8:00 AM 8:30 AM 9:00 AM 9:30 AM 10:00 AM 10:30 AM 11:00 AM 11:30 AM 12:00 PM 12…" at bounding box center [481, 159] width 880 height 714
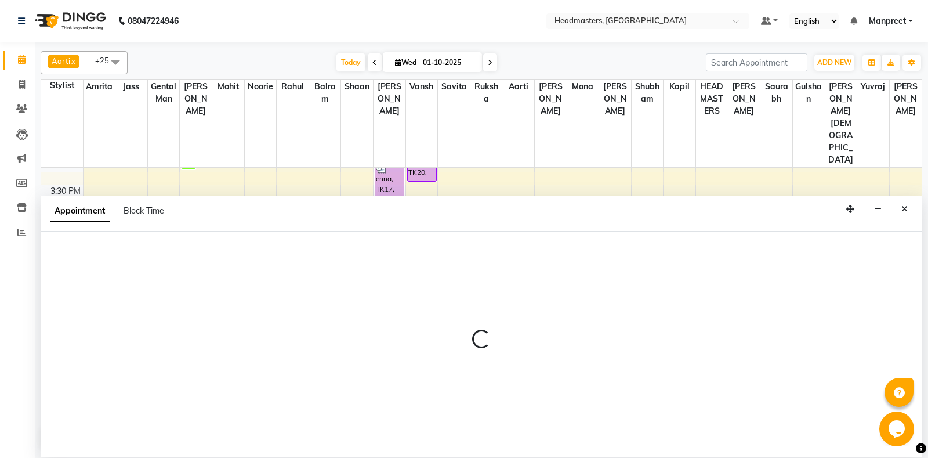
select select "60725"
select select "tentative"
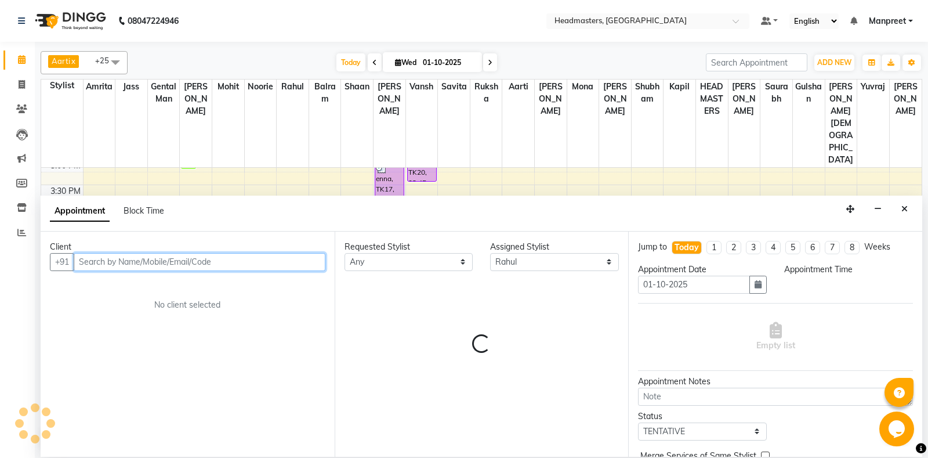
select select "1005"
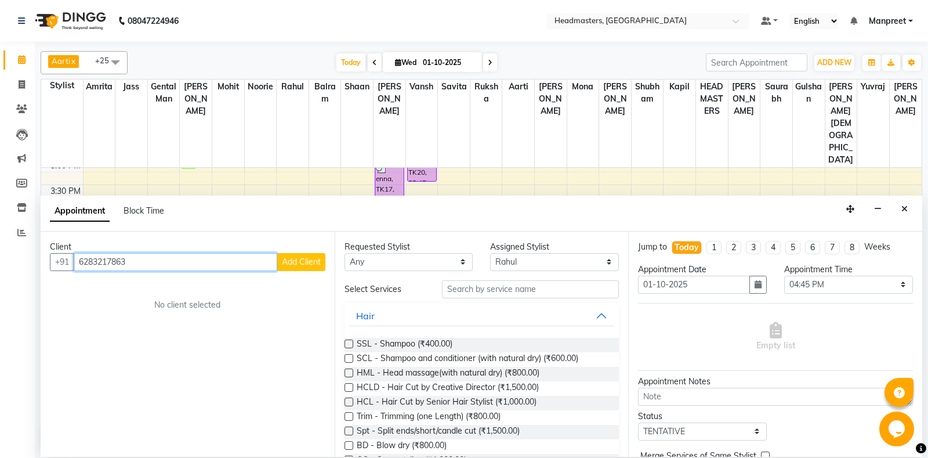
type input "6283217863"
click at [318, 267] on button "Add Client" at bounding box center [301, 262] width 48 height 18
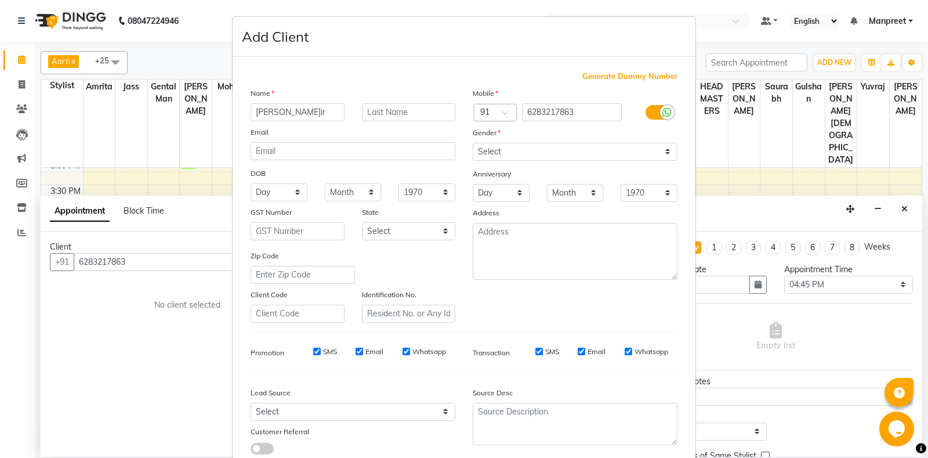
type input "[PERSON_NAME]ir"
click at [473, 143] on select "Select [DEMOGRAPHIC_DATA] [DEMOGRAPHIC_DATA] Other Prefer Not To Say" at bounding box center [575, 152] width 205 height 18
select select "[DEMOGRAPHIC_DATA]"
click option "[DEMOGRAPHIC_DATA]" at bounding box center [0, 0] width 0 height 0
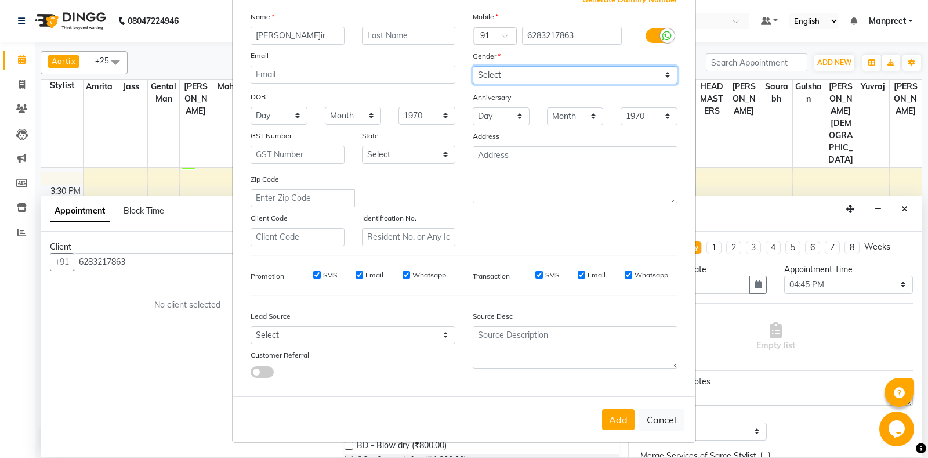
scroll to position [81, 0]
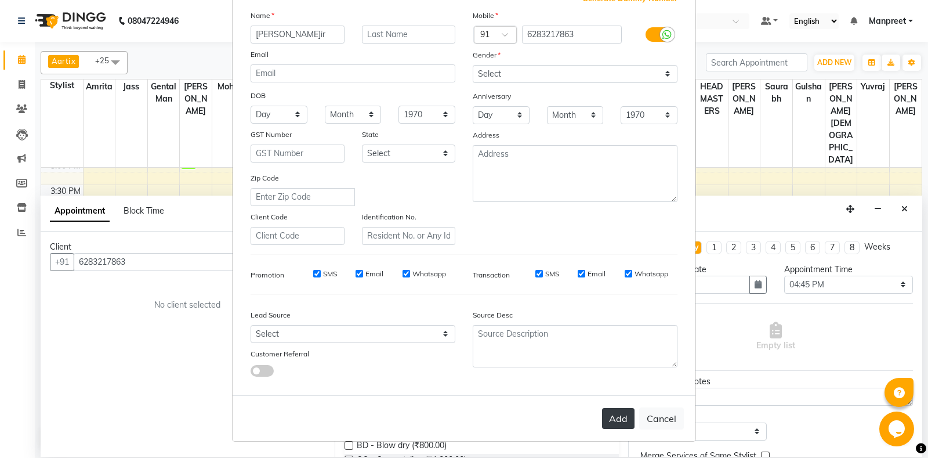
click at [612, 411] on button "Add" at bounding box center [618, 418] width 32 height 21
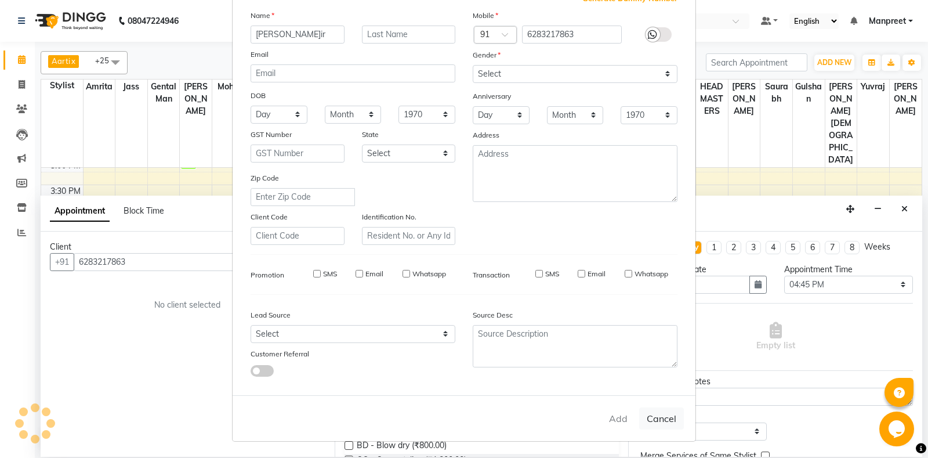
select select
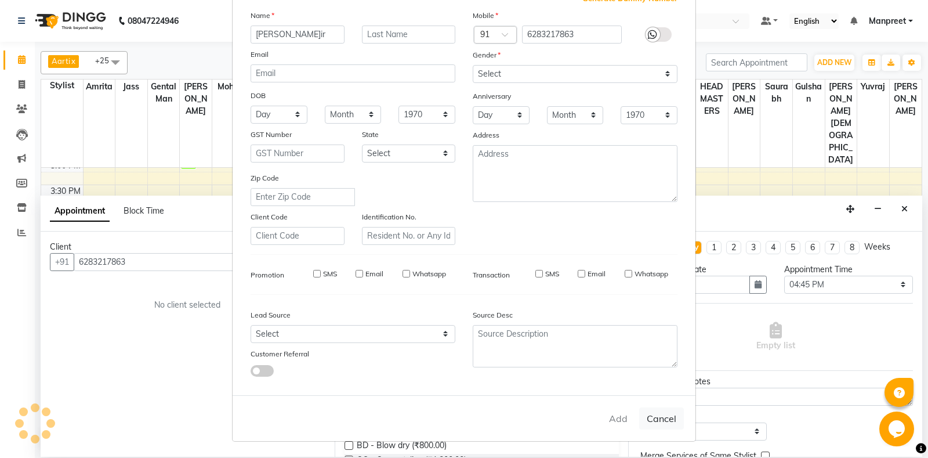
select select
checkbox input "false"
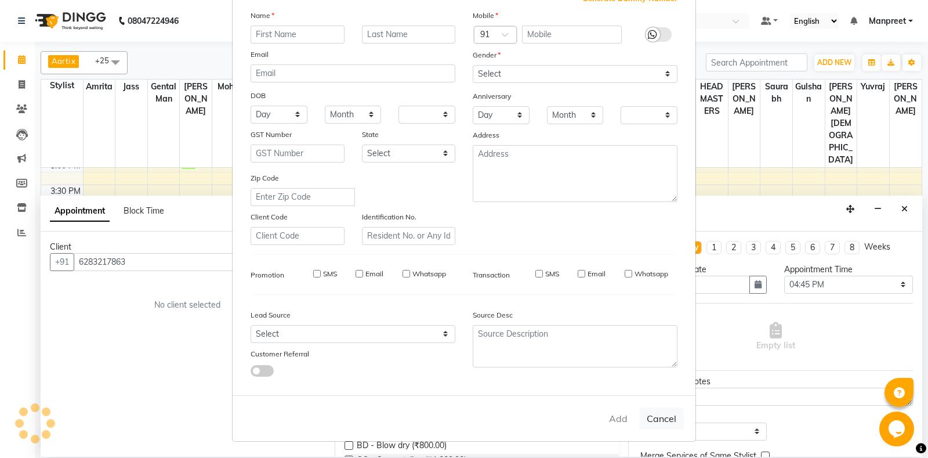
checkbox input "false"
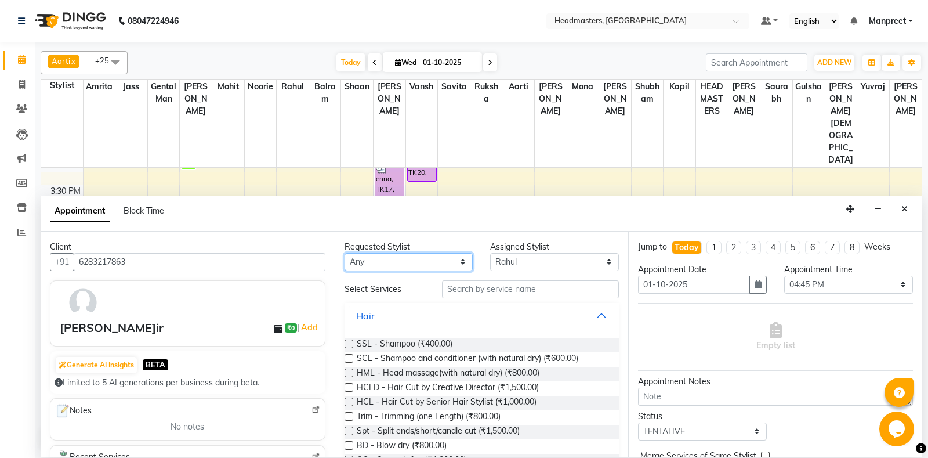
click at [344, 253] on select "Any [PERSON_NAME] Amrita [PERSON_NAME] Gental Man Gulshan HEADMASTERS [PERSON_N…" at bounding box center [408, 262] width 129 height 18
select select "60729"
click option "[PERSON_NAME]" at bounding box center [0, 0] width 0 height 0
select select "60729"
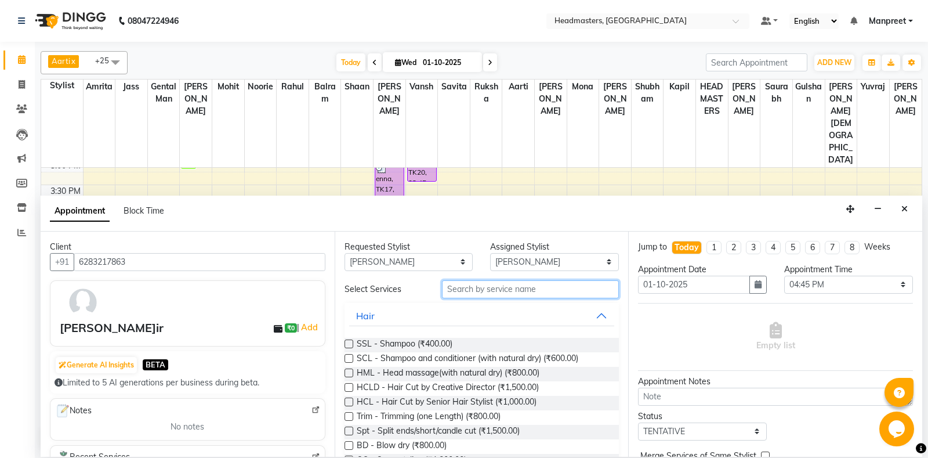
click at [533, 295] on input "text" at bounding box center [530, 289] width 177 height 18
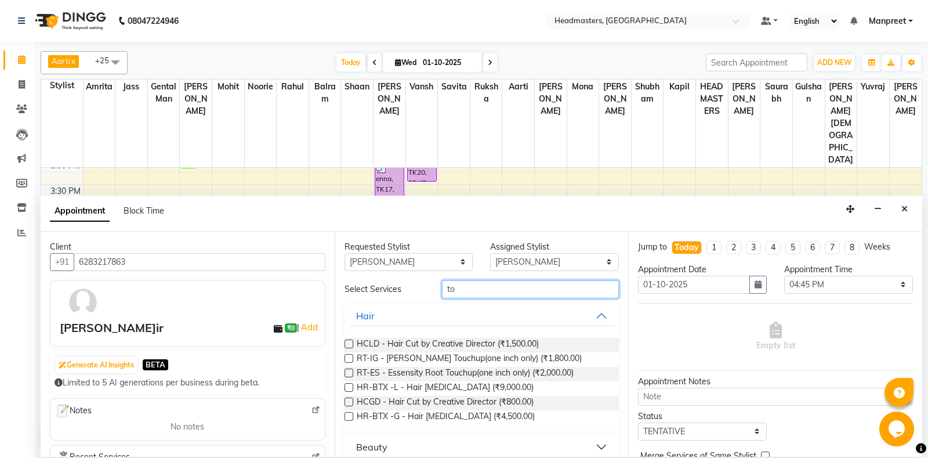
type input "t"
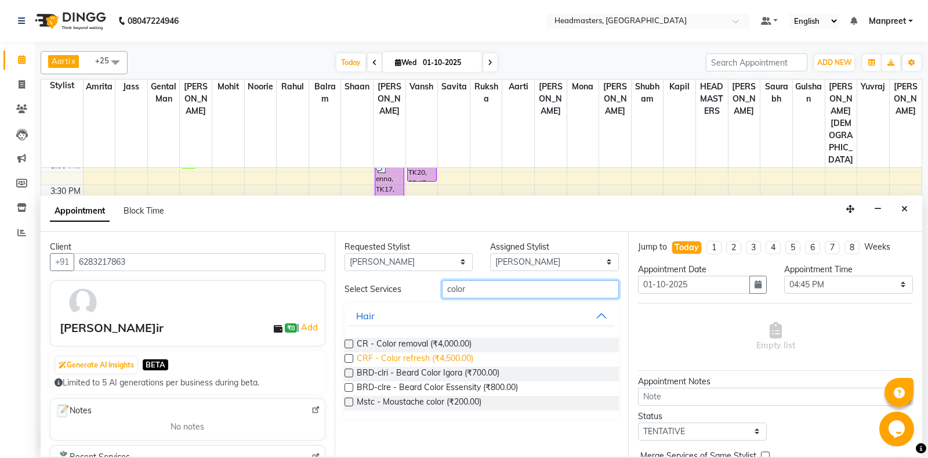
type input "color"
click at [466, 356] on span "CRF - Color refresh (₹4,500.00)" at bounding box center [415, 359] width 117 height 14
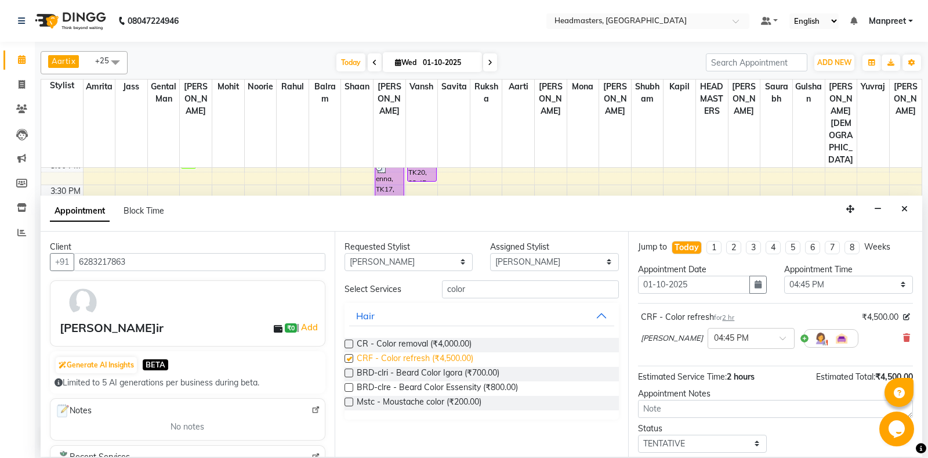
checkbox input "false"
click at [784, 275] on select "Select 09:00 AM 09:15 AM 09:30 AM 09:45 AM 10:00 AM 10:15 AM 10:30 AM 10:45 AM …" at bounding box center [848, 284] width 129 height 18
click option "02:30 PM" at bounding box center [0, 0] width 0 height 0
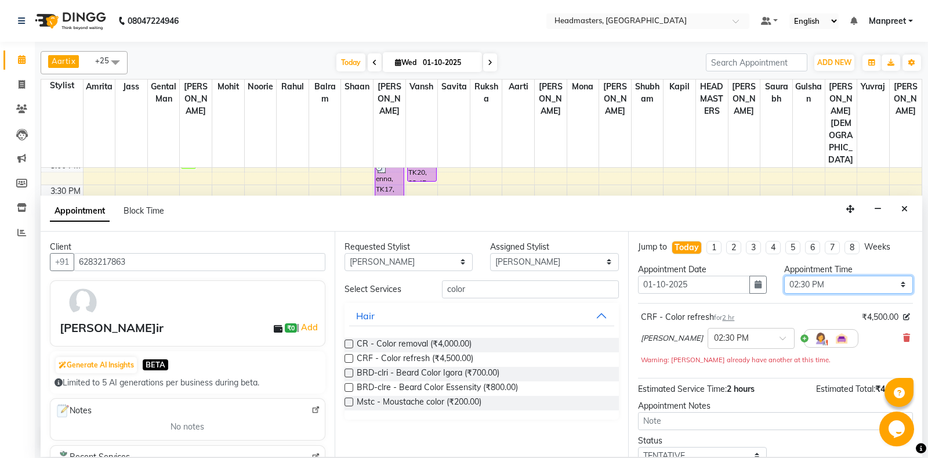
click at [784, 275] on select "Select 09:00 AM 09:15 AM 09:30 AM 09:45 AM 10:00 AM 10:15 AM 10:30 AM 10:45 AM …" at bounding box center [848, 284] width 129 height 18
select select "855"
click option "02:15 PM" at bounding box center [0, 0] width 0 height 0
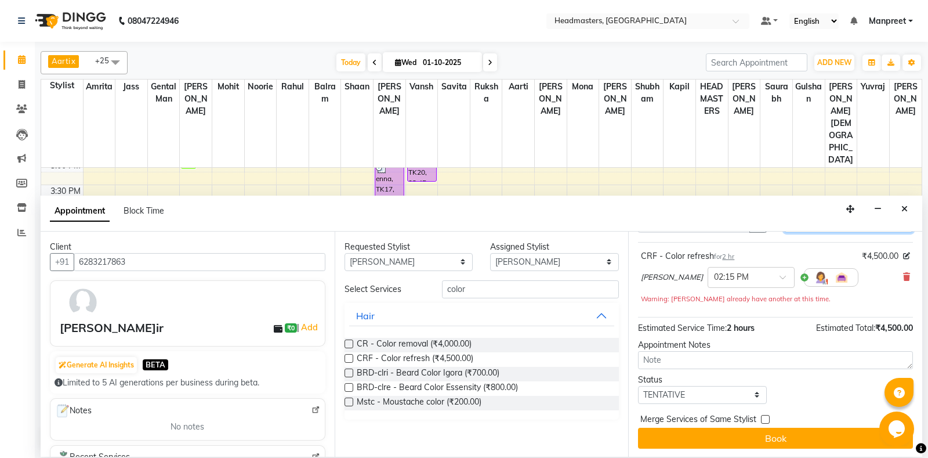
scroll to position [61, 0]
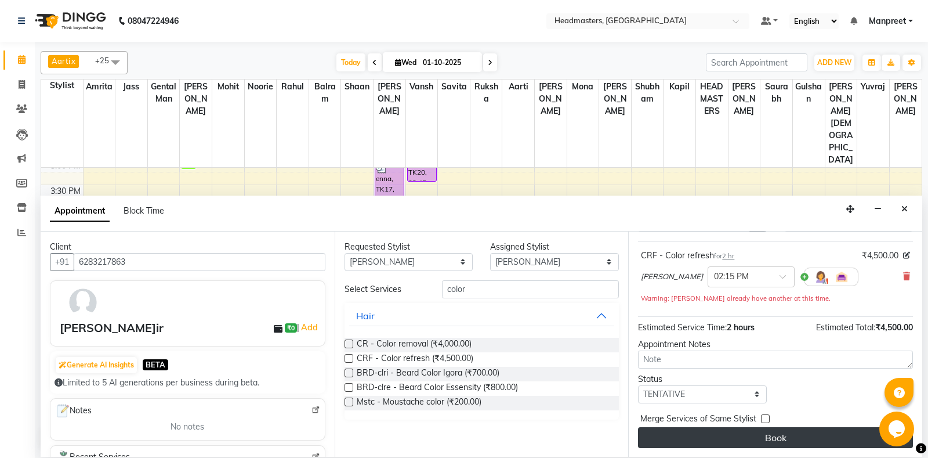
click at [764, 433] on button "Book" at bounding box center [775, 437] width 275 height 21
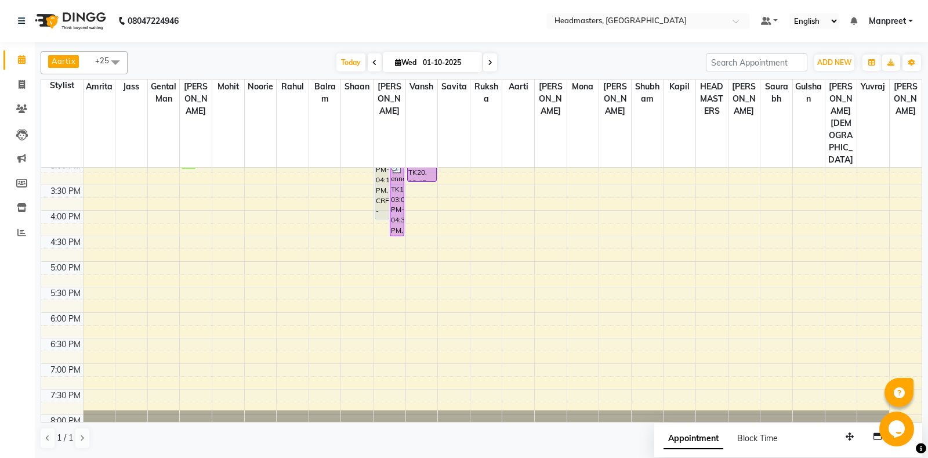
click at [313, 287] on div "8:00 AM 8:30 AM 9:00 AM 9:30 AM 10:00 AM 10:30 AM 11:00 AM 11:30 AM 12:00 PM 12…" at bounding box center [481, 159] width 880 height 714
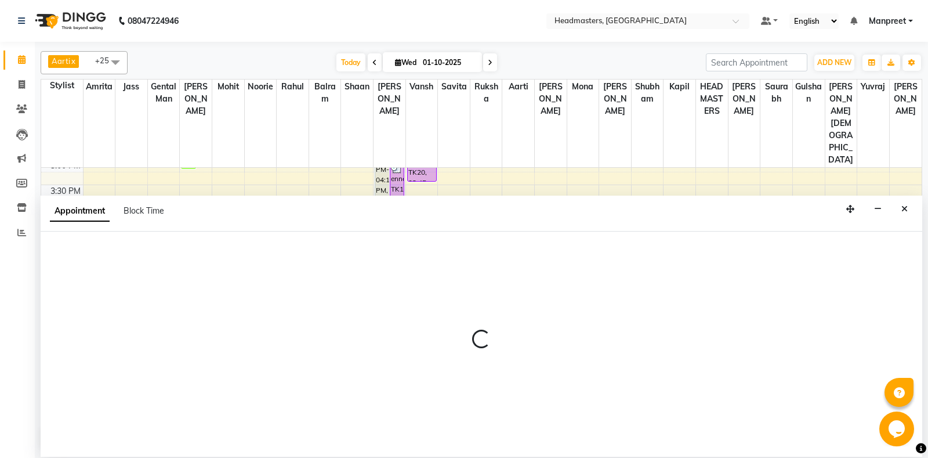
select select "60726"
select select "tentative"
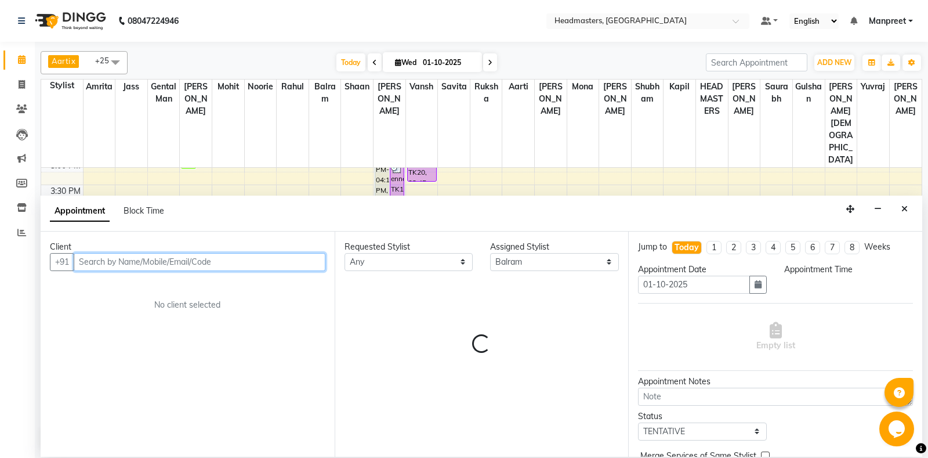
select select "1095"
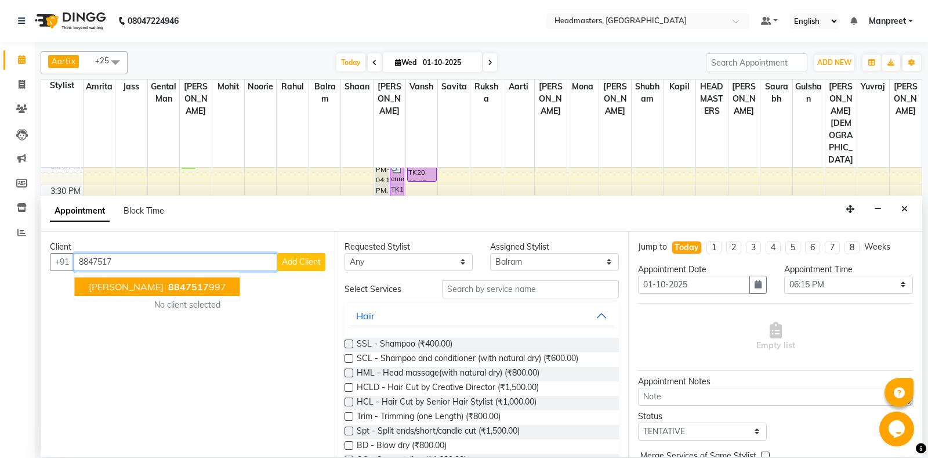
click at [183, 287] on button "jasneet 8847517 997" at bounding box center [157, 286] width 165 height 19
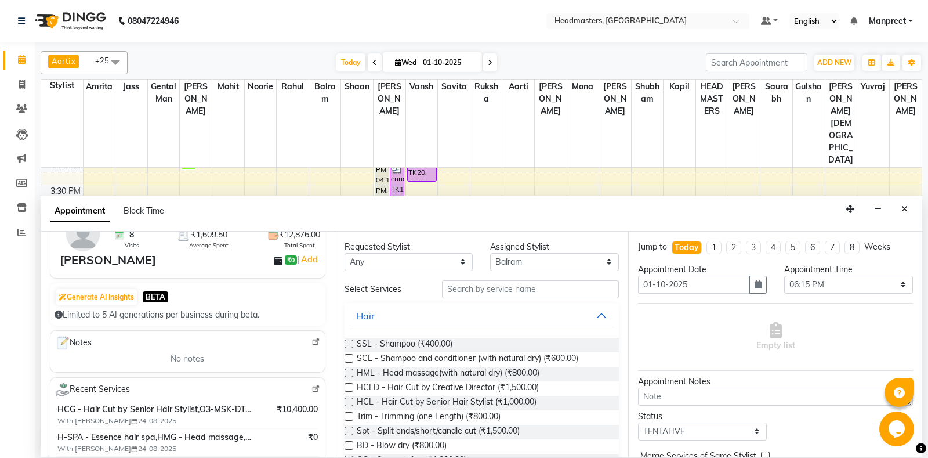
scroll to position [183, 0]
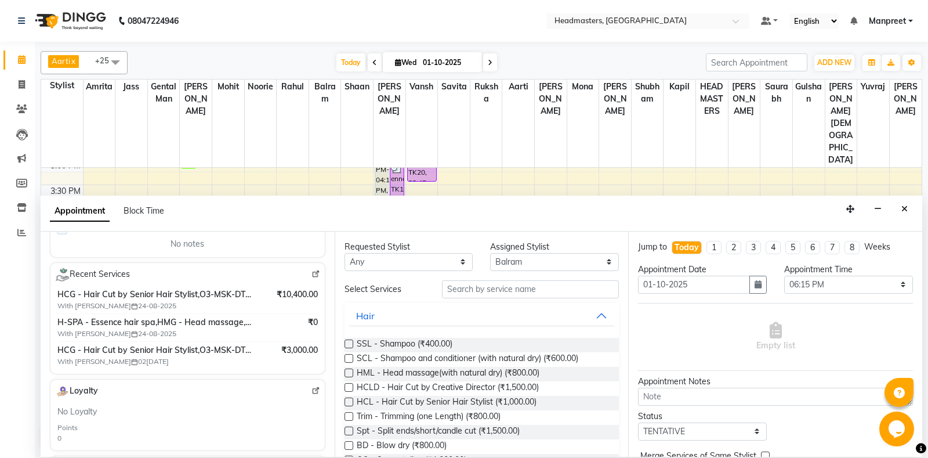
type input "8847517997"
click at [344, 253] on select "Any [PERSON_NAME] Amrita [PERSON_NAME] Gental Man Gulshan HEADMASTERS [PERSON_N…" at bounding box center [408, 262] width 129 height 18
select select "60717"
click option "Gental Man" at bounding box center [0, 0] width 0 height 0
select select "60717"
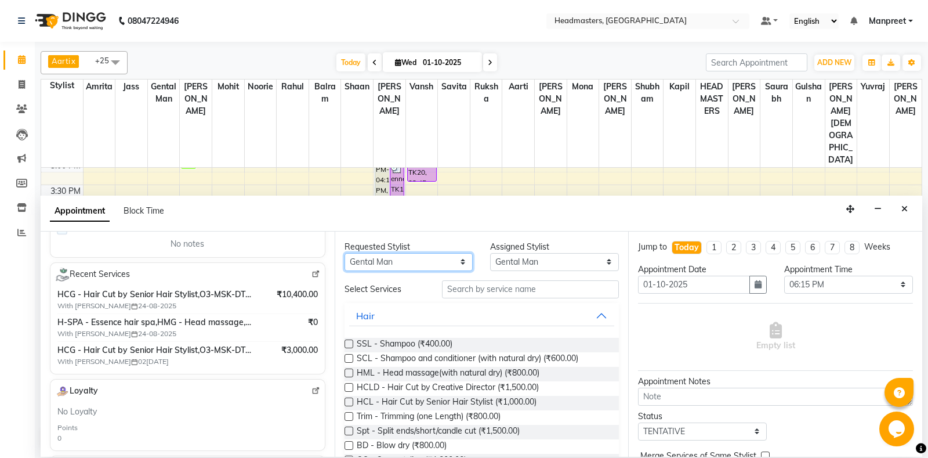
click at [344, 253] on select "Any [PERSON_NAME] Amrita [PERSON_NAME] Gental Man Gulshan HEADMASTERS [PERSON_N…" at bounding box center [408, 262] width 129 height 18
select select "64334"
click option "Gulshan" at bounding box center [0, 0] width 0 height 0
select select "64334"
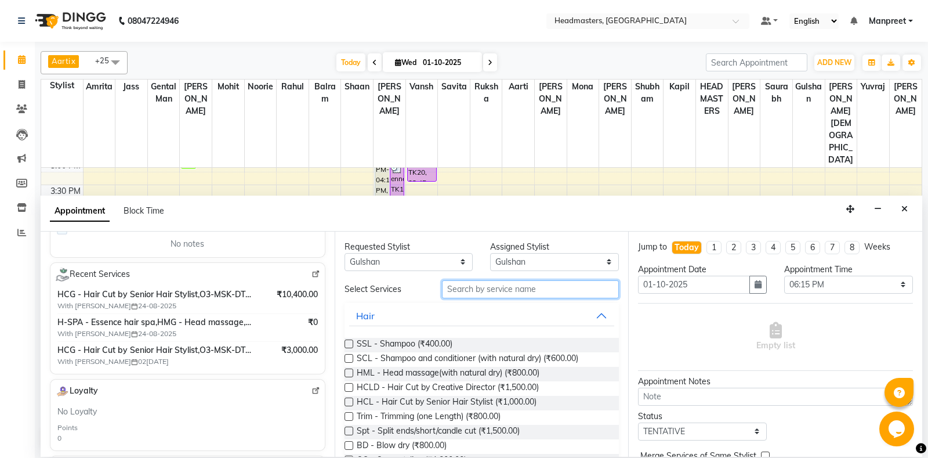
click at [514, 280] on input "text" at bounding box center [530, 289] width 177 height 18
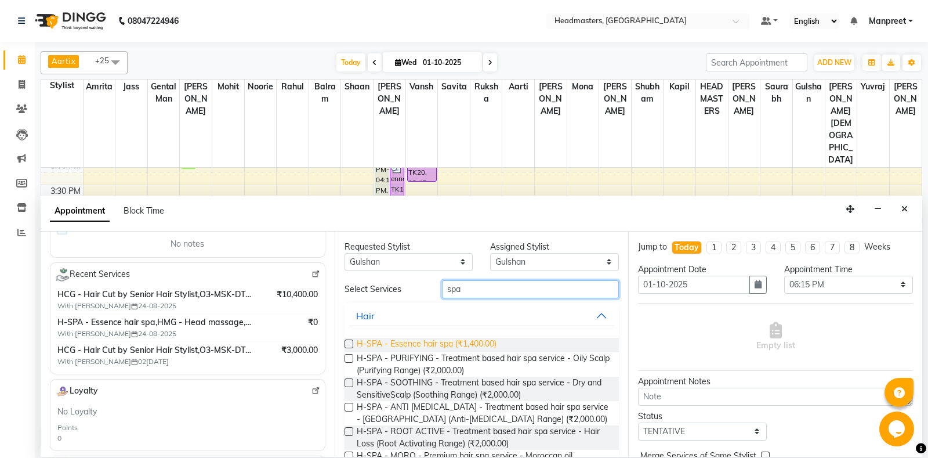
type input "spa"
click at [485, 342] on span "H-SPA - Essence hair spa (₹1,400.00)" at bounding box center [427, 344] width 140 height 14
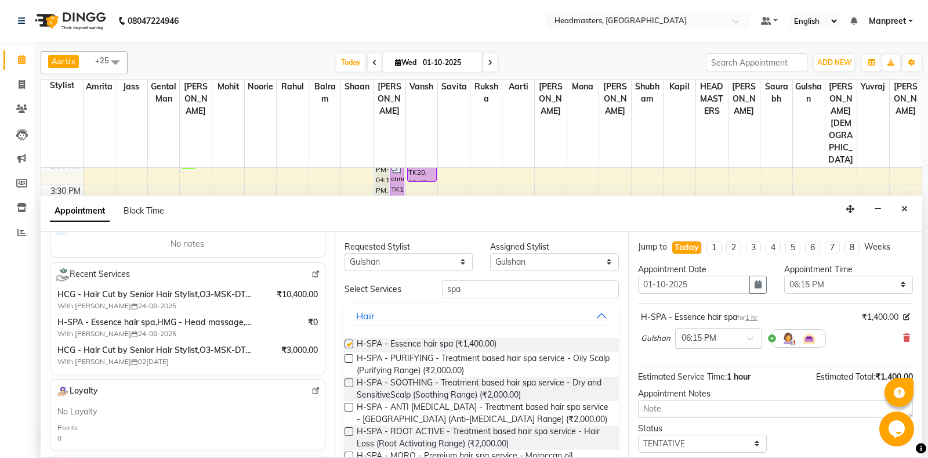
checkbox input "false"
click at [784, 275] on select "Select 09:00 AM 09:15 AM 09:30 AM 09:45 AM 10:00 AM 10:15 AM 10:30 AM 10:45 AM …" at bounding box center [848, 284] width 129 height 18
select select "855"
click option "02:15 PM" at bounding box center [0, 0] width 0 height 0
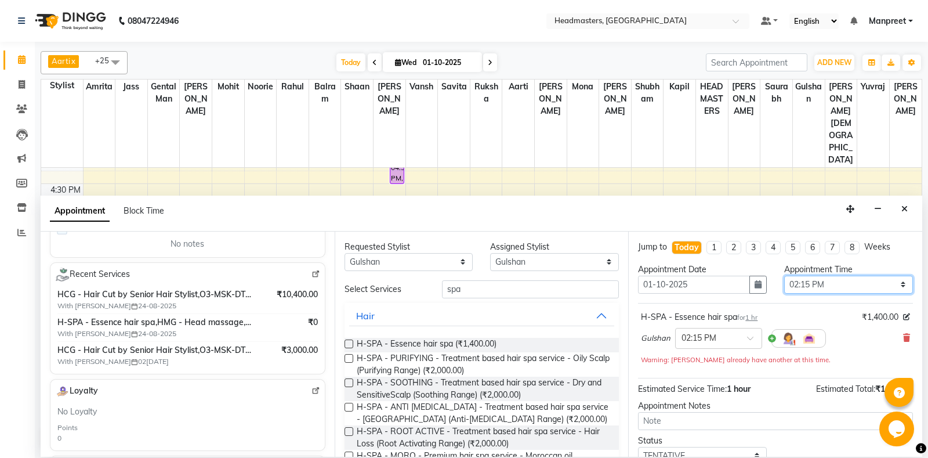
scroll to position [61, 0]
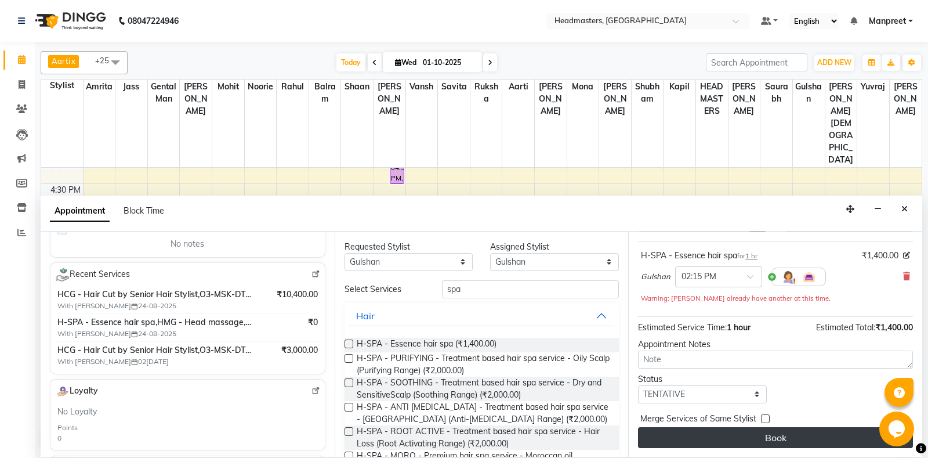
click at [773, 431] on button "Book" at bounding box center [775, 437] width 275 height 21
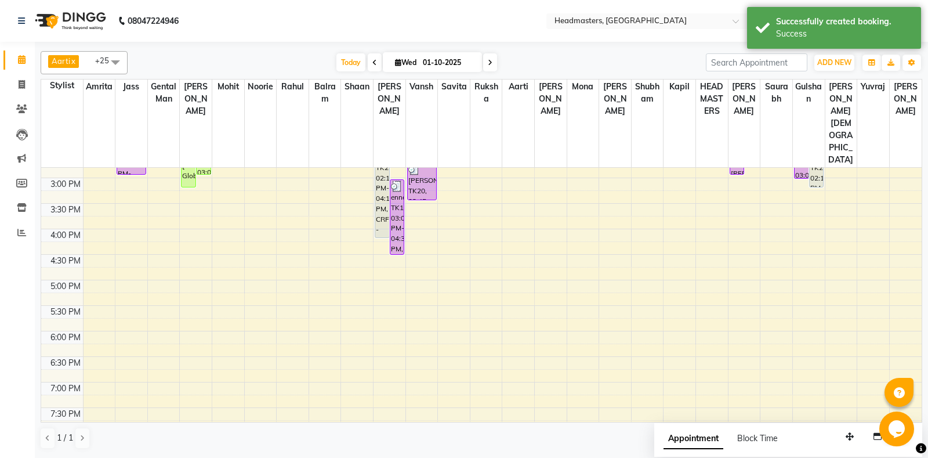
scroll to position [235, 0]
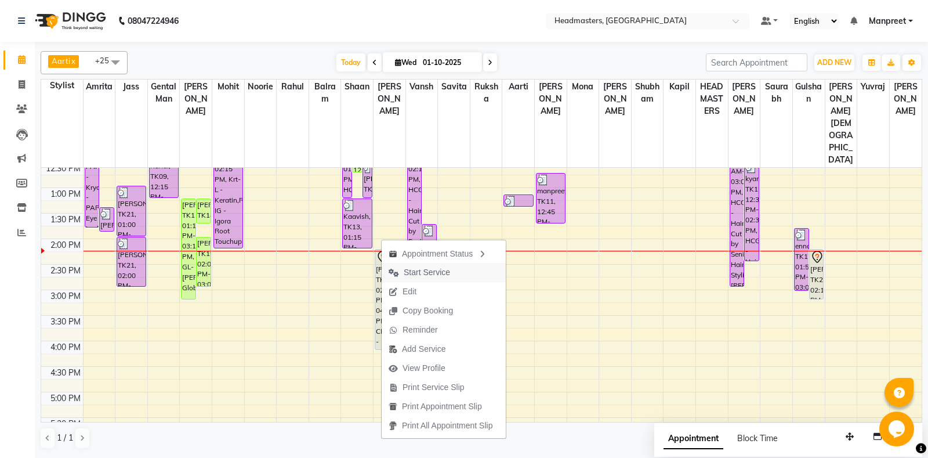
click at [431, 271] on span "Start Service" at bounding box center [427, 272] width 46 height 12
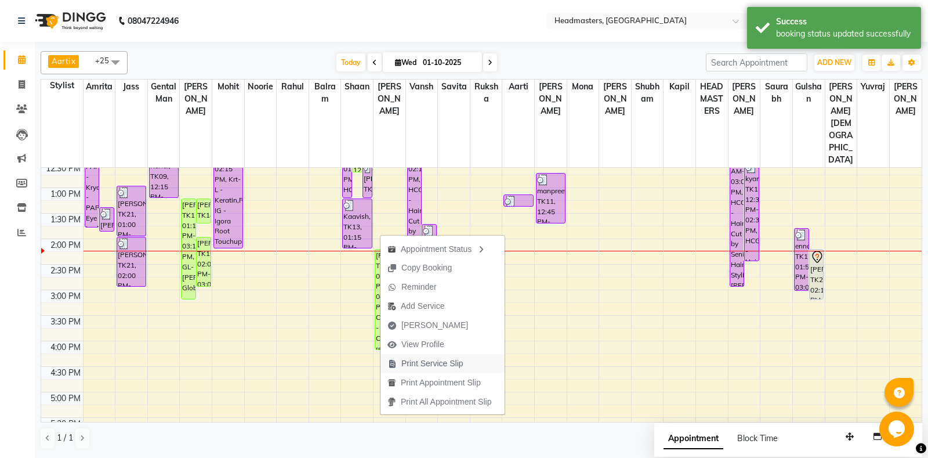
click at [457, 366] on span "Print Service Slip" at bounding box center [432, 363] width 62 height 12
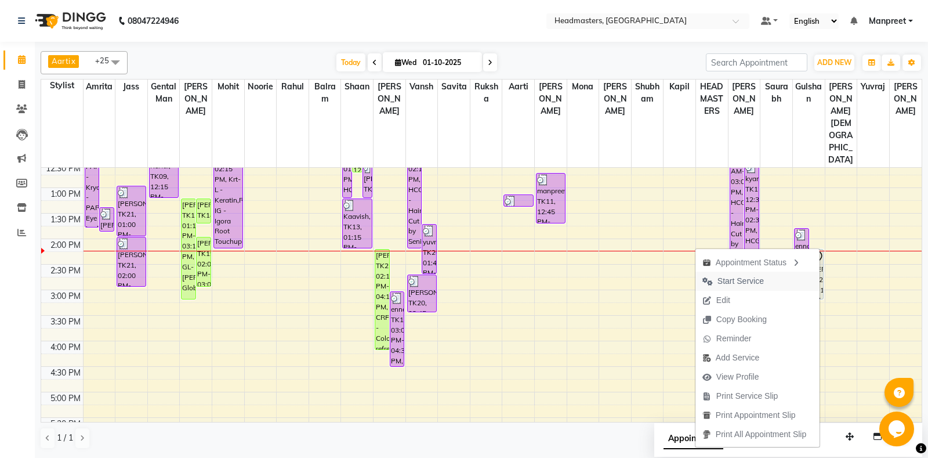
click at [736, 279] on span "Start Service" at bounding box center [740, 281] width 46 height 12
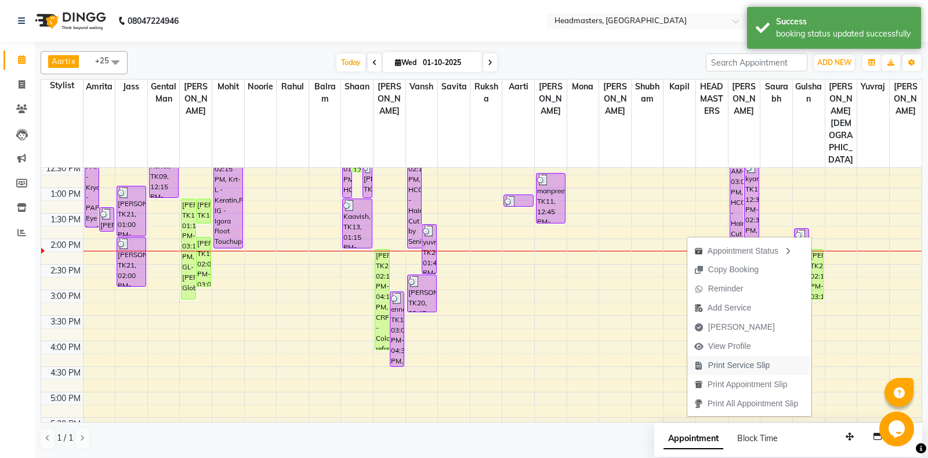
click at [757, 368] on span "Print Service Slip" at bounding box center [739, 365] width 62 height 12
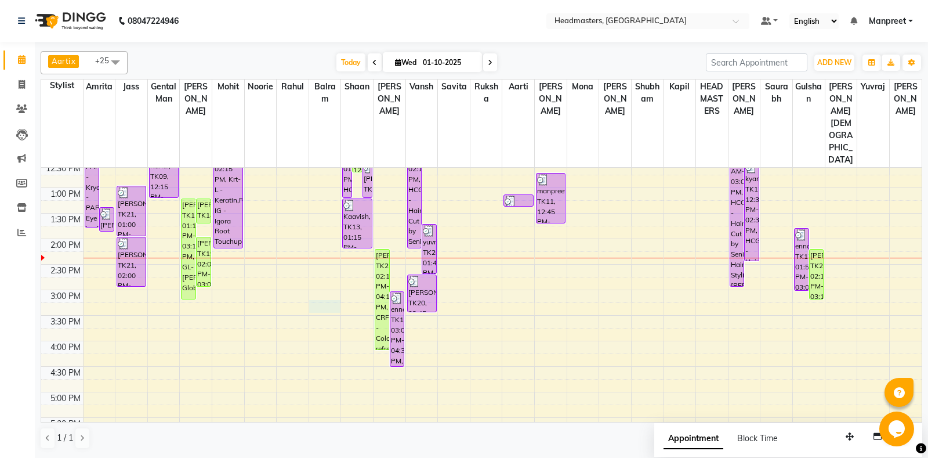
click at [319, 268] on div "8:00 AM 8:30 AM 9:00 AM 9:30 AM 10:00 AM 10:30 AM 11:00 AM 11:30 AM 12:00 PM 12…" at bounding box center [481, 290] width 880 height 714
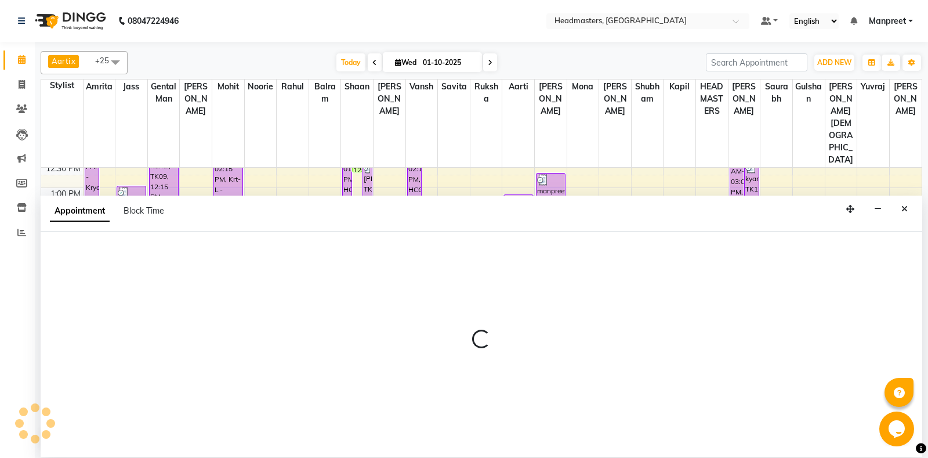
select select "60726"
select select "915"
select select "tentative"
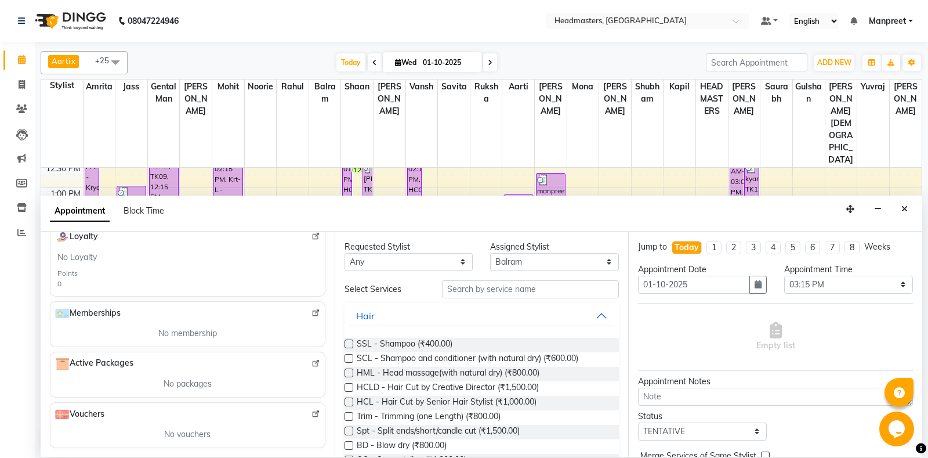
scroll to position [27, 0]
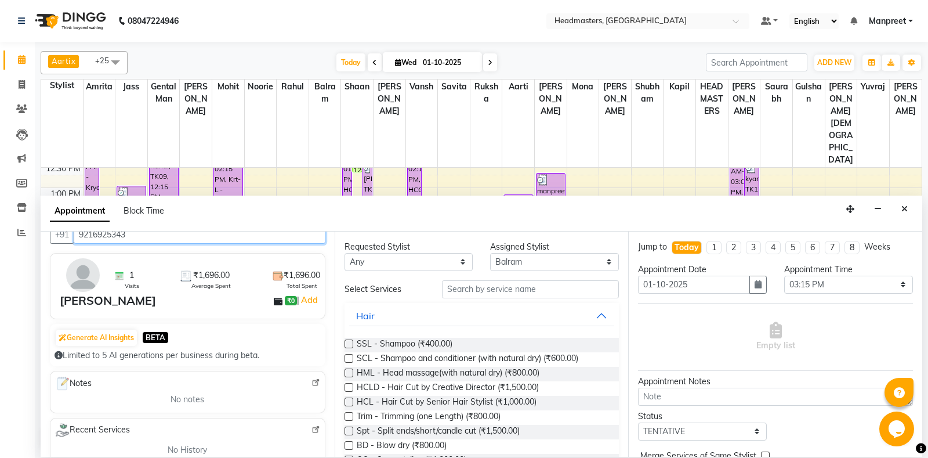
type input "9216925343"
click at [344, 253] on select "Any [PERSON_NAME] Amrita [PERSON_NAME] Gental Man Gulshan HEADMASTERS [PERSON_N…" at bounding box center [408, 262] width 129 height 18
select select "60721"
click option "[PERSON_NAME]" at bounding box center [0, 0] width 0 height 0
select select "60721"
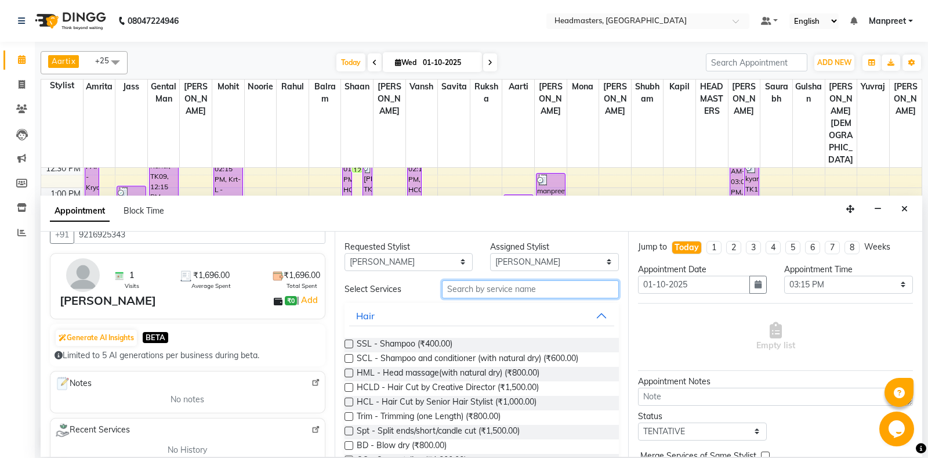
click at [503, 283] on input "text" at bounding box center [530, 289] width 177 height 18
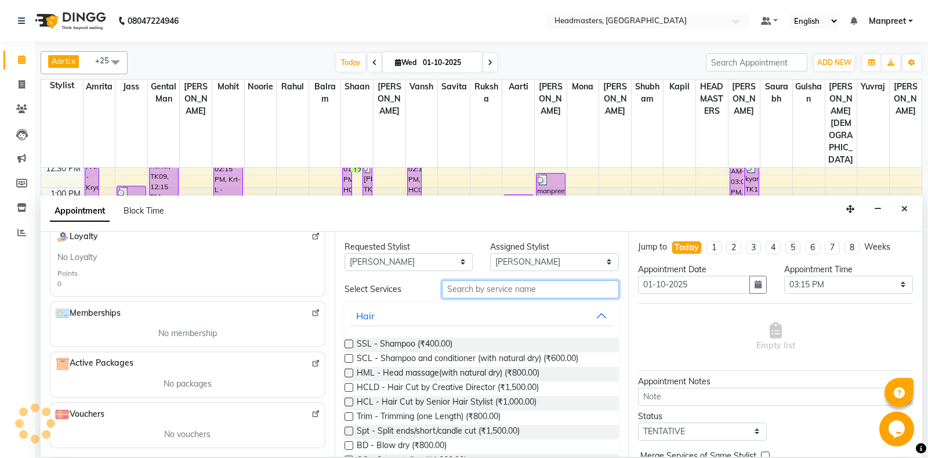
scroll to position [0, 0]
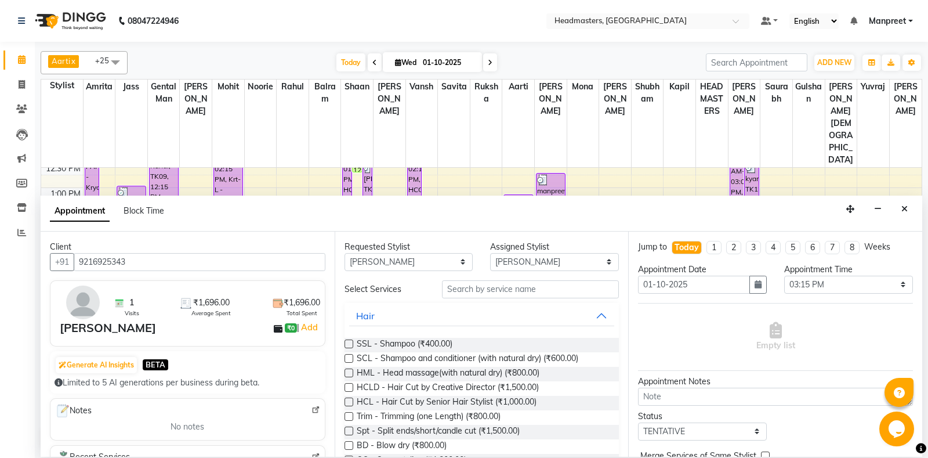
click at [313, 412] on img at bounding box center [315, 409] width 9 height 9
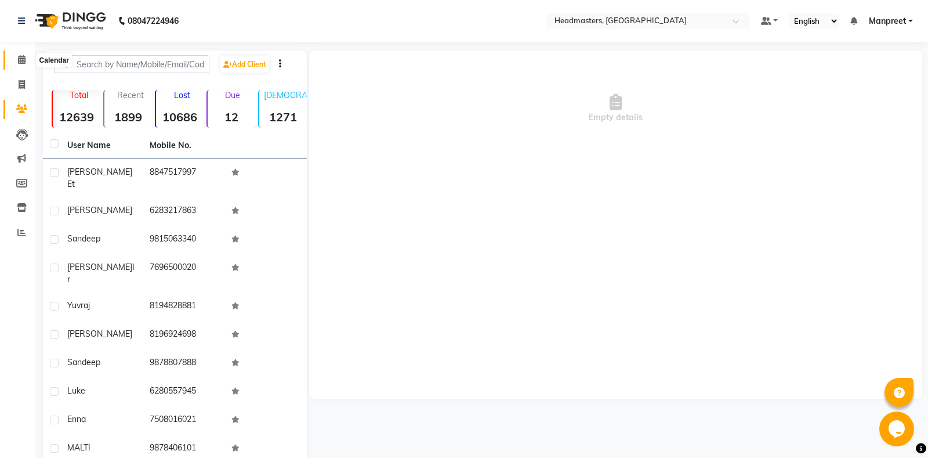
click at [27, 60] on span at bounding box center [22, 59] width 20 height 13
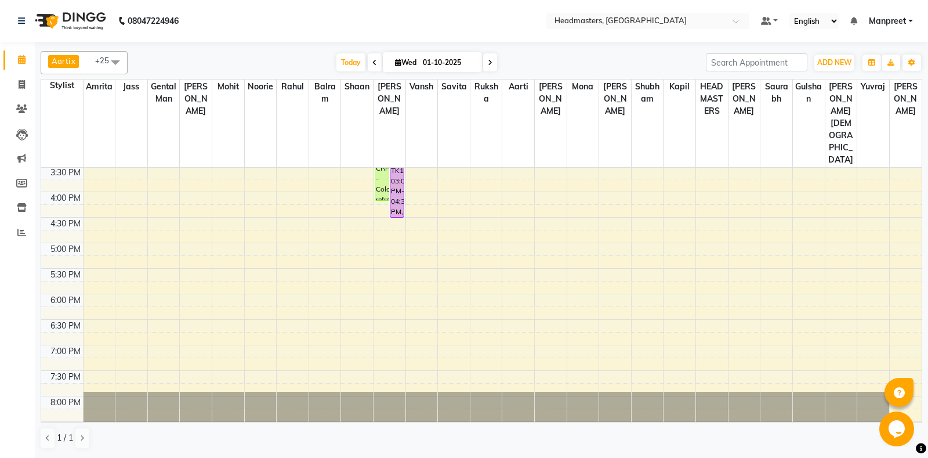
scroll to position [418, 0]
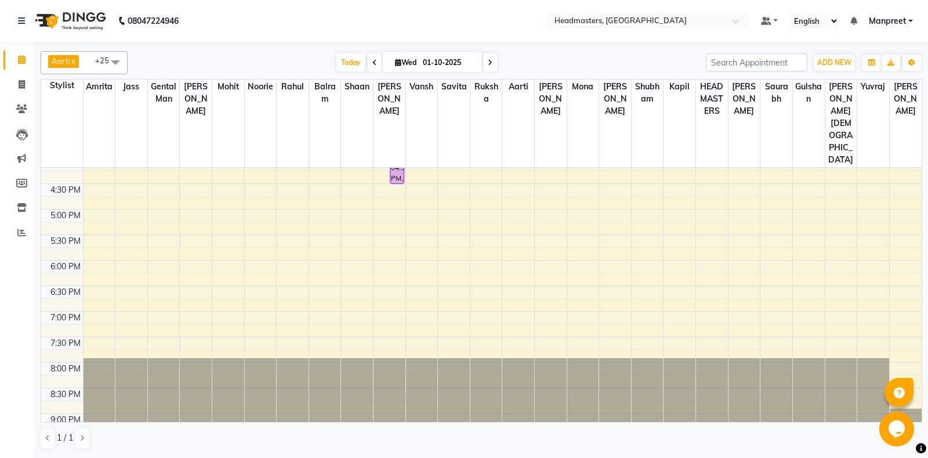
click at [328, 170] on div "8:00 AM 8:30 AM 9:00 AM 9:30 AM 10:00 AM 10:30 AM 11:00 AM 11:30 AM 12:00 PM 12…" at bounding box center [481, 107] width 880 height 714
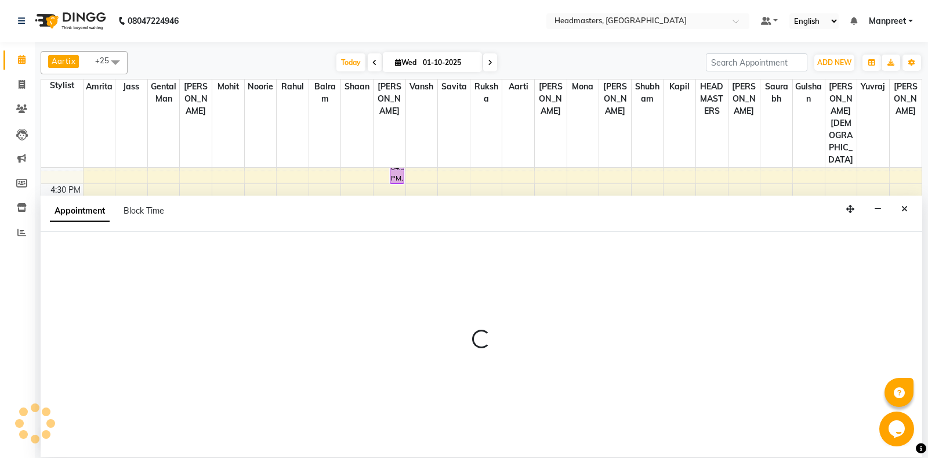
select select "60726"
select select "1020"
select select "tentative"
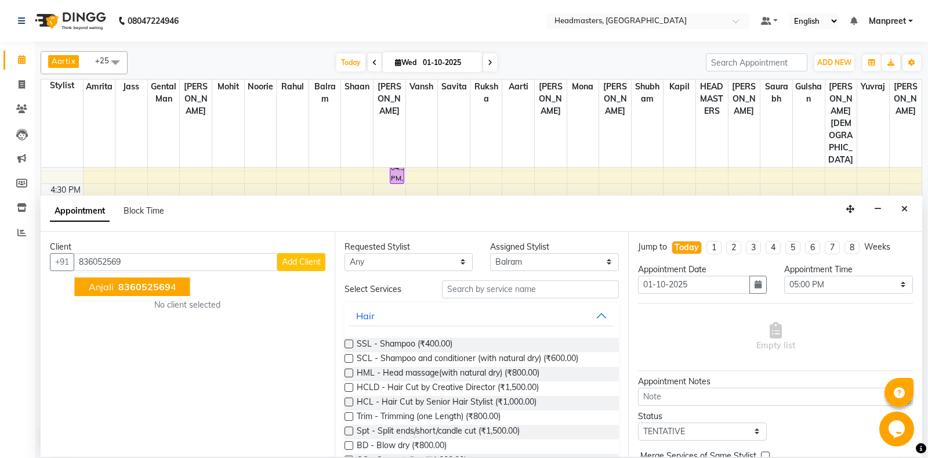
click at [151, 280] on button "anjali 836052569 4" at bounding box center [132, 286] width 115 height 19
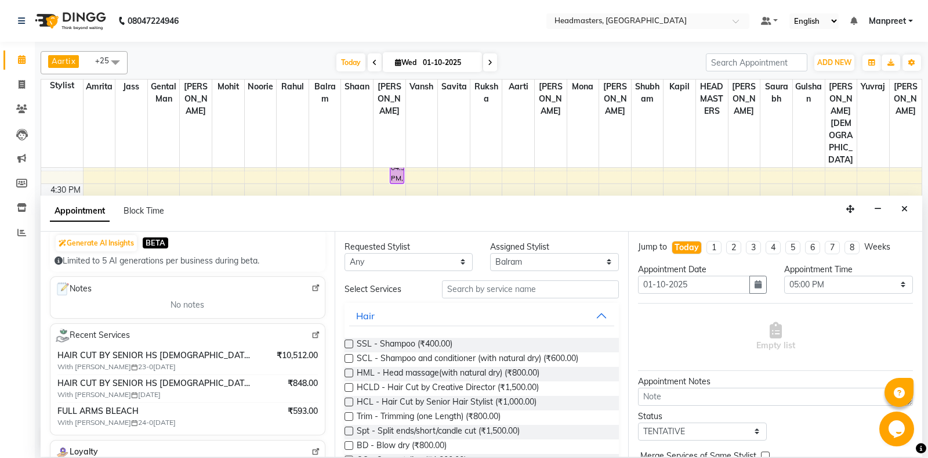
scroll to position [0, 0]
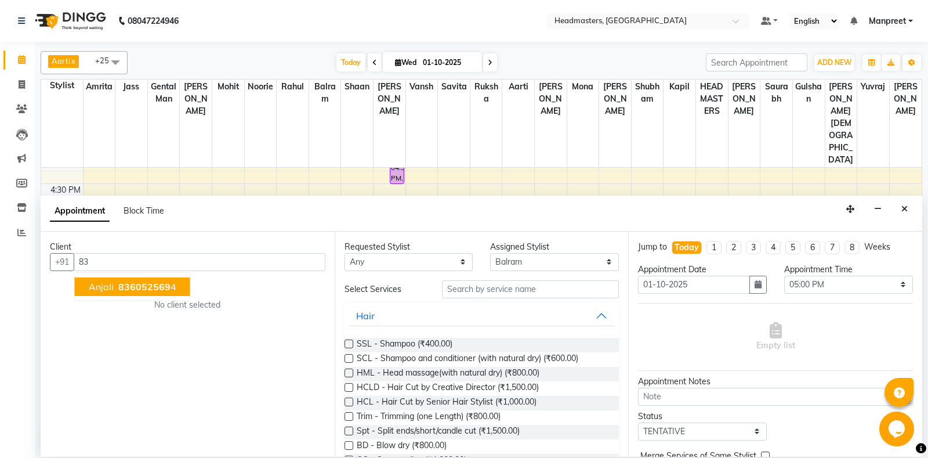
type input "8"
click at [193, 282] on button "navneet 981591465 5" at bounding box center [157, 286] width 165 height 19
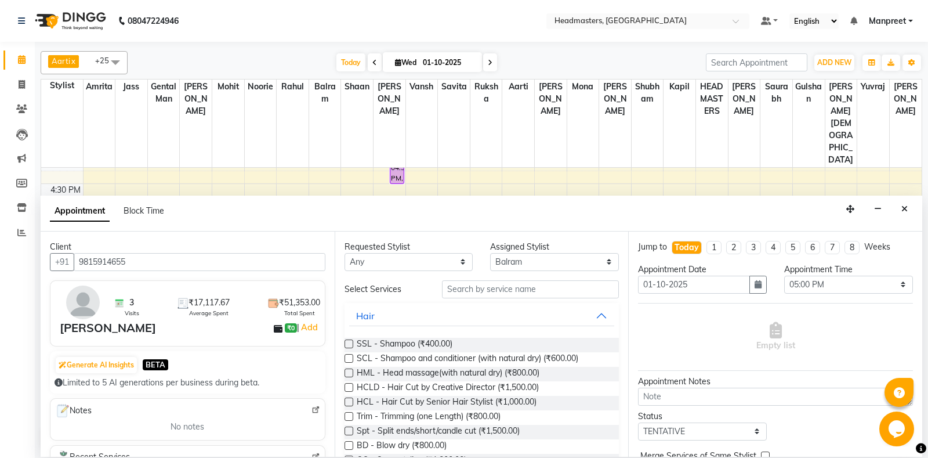
type input "9815914655"
click at [344, 253] on select "An[PERSON_NAME] Amrit[PERSON_NAME]am Gental Man Gulshan HEADMASTER[PERSON_NAME]…" at bounding box center [408, 262] width 129 height 18
select select "60742"
click option "Mona" at bounding box center [0, 0] width 0 height 0
select select "60742"
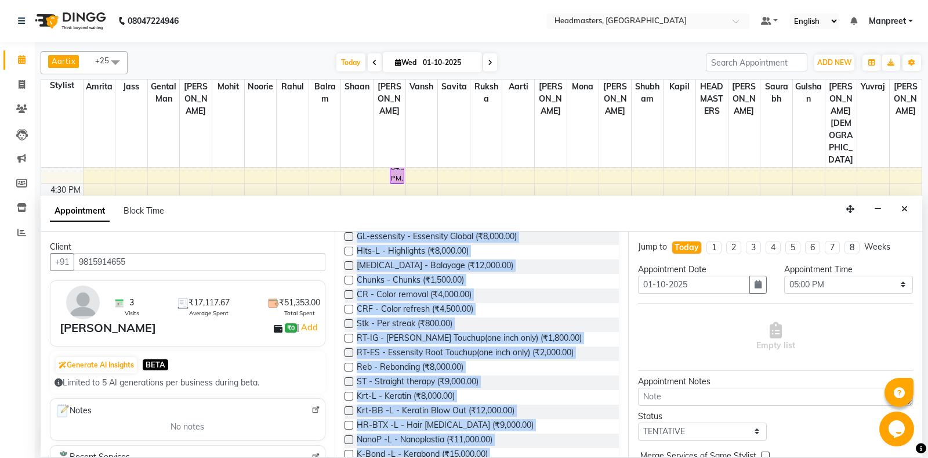
scroll to position [277, 0]
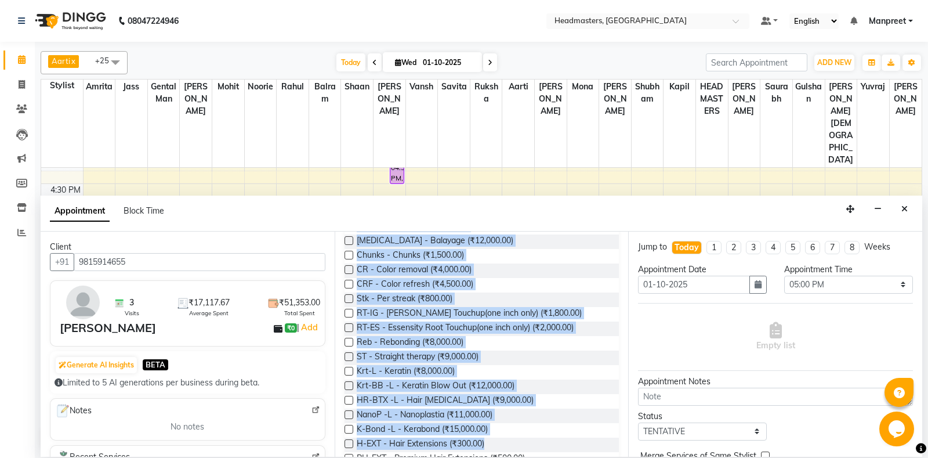
click at [549, 144] on div "8:00 AM 8:30 AM 9:00 AM 9:30 AM 10:00 AM 10:30 AM 11:00 AM 11:30 AM 12:00 PM 12…" at bounding box center [481, 107] width 880 height 714
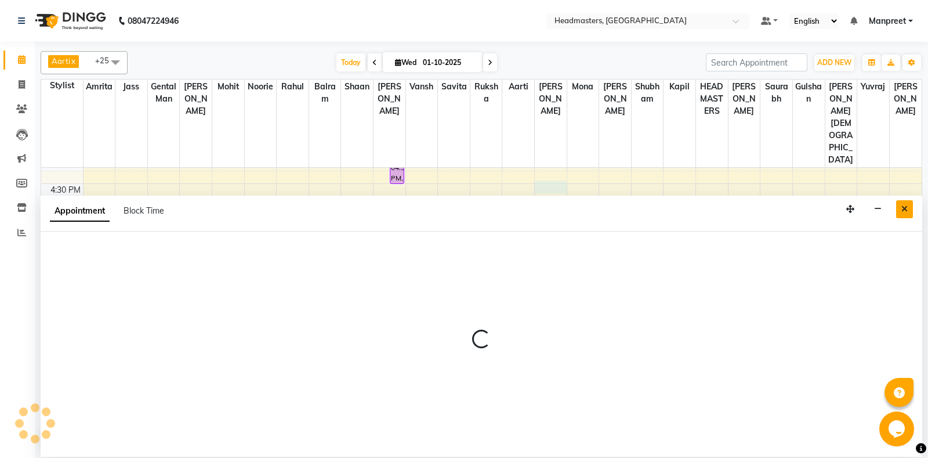
select select "60737"
select select "tentative"
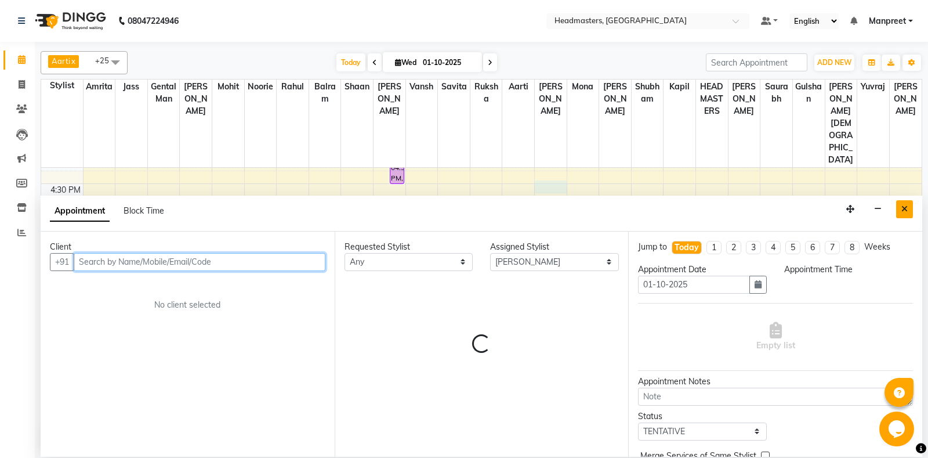
select select "990"
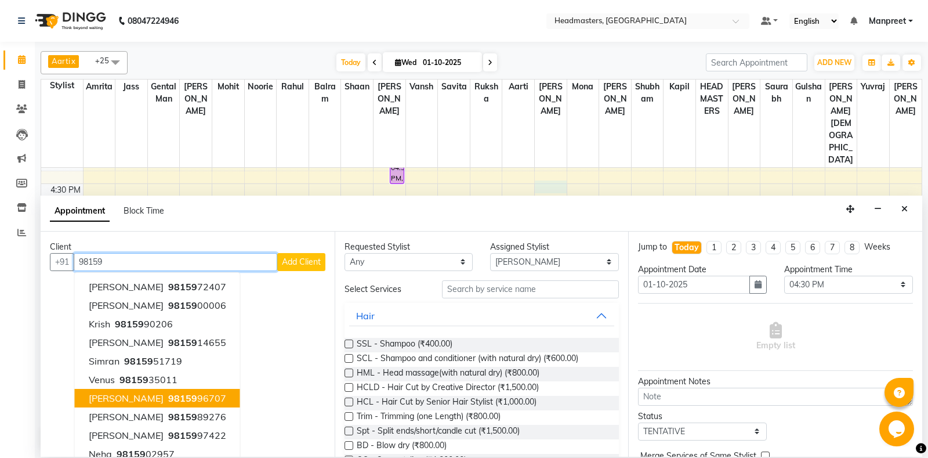
click at [173, 399] on ngb-highlight "98159 96707" at bounding box center [196, 398] width 60 height 12
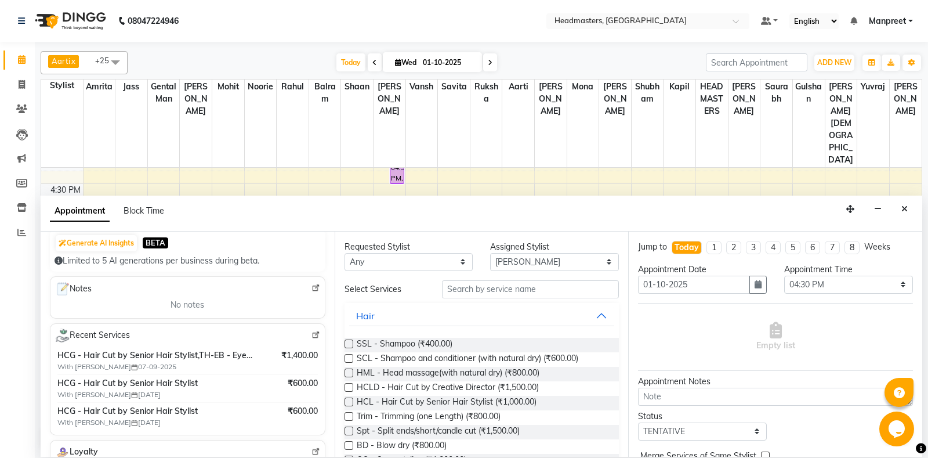
scroll to position [0, 0]
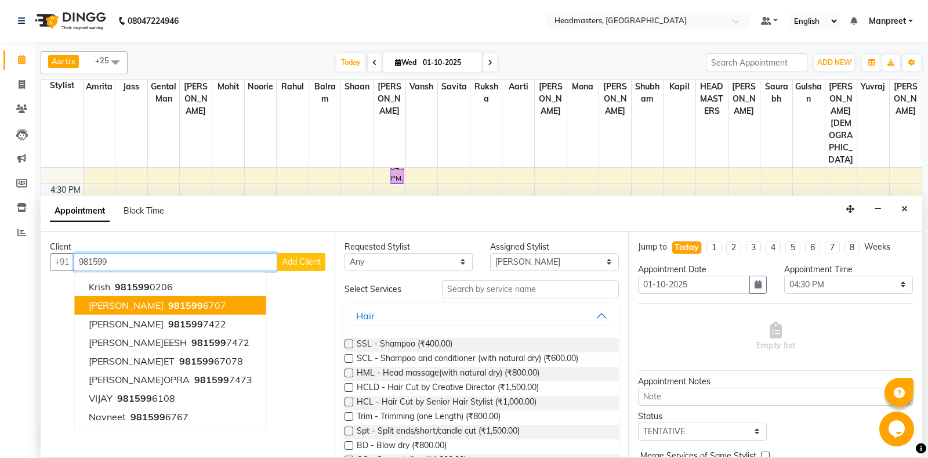
click at [169, 303] on ngb-highlight "981599 6707" at bounding box center [196, 305] width 60 height 12
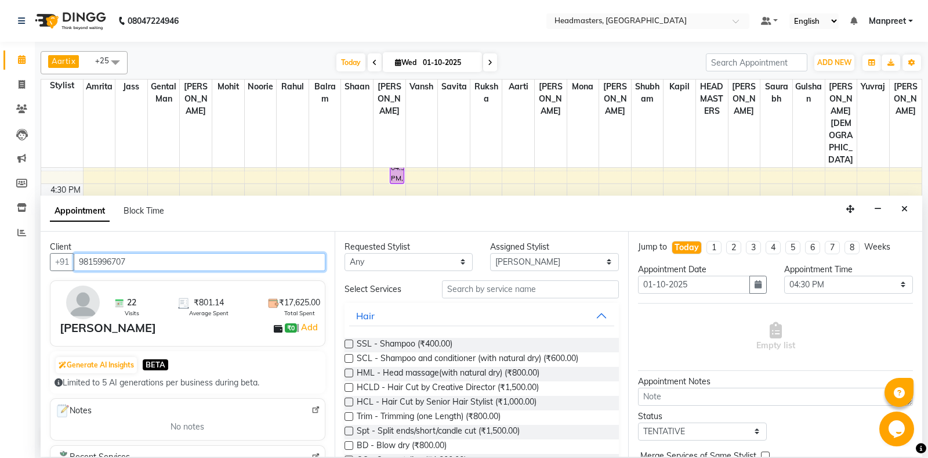
type input "9815996707"
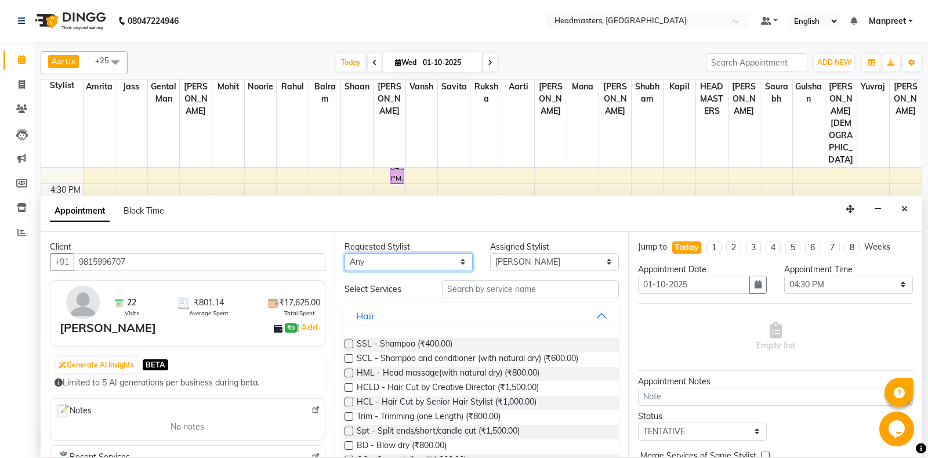
click at [344, 253] on select "An[PERSON_NAME] Amrit[PERSON_NAME]am Gental Man Gulshan HEADMASTER[PERSON_NAME]…" at bounding box center [408, 262] width 129 height 18
select select "60742"
click option "Mona" at bounding box center [0, 0] width 0 height 0
select select "60742"
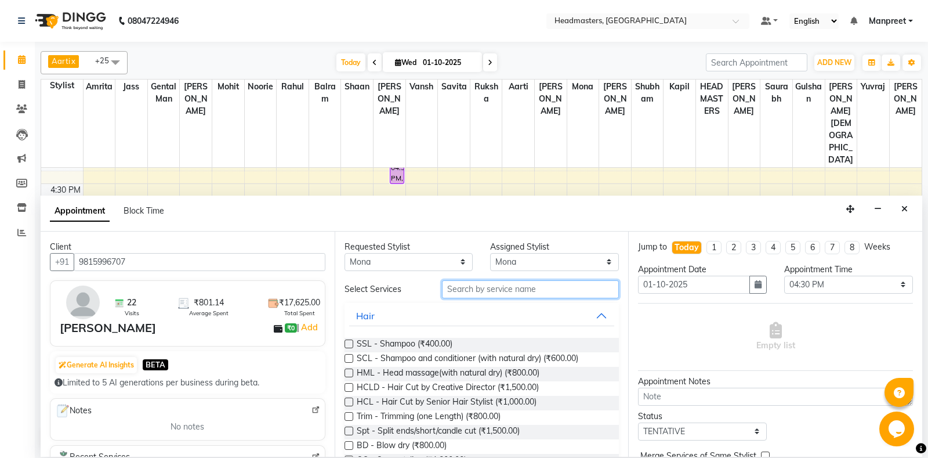
click at [480, 292] on input "text" at bounding box center [530, 289] width 177 height 18
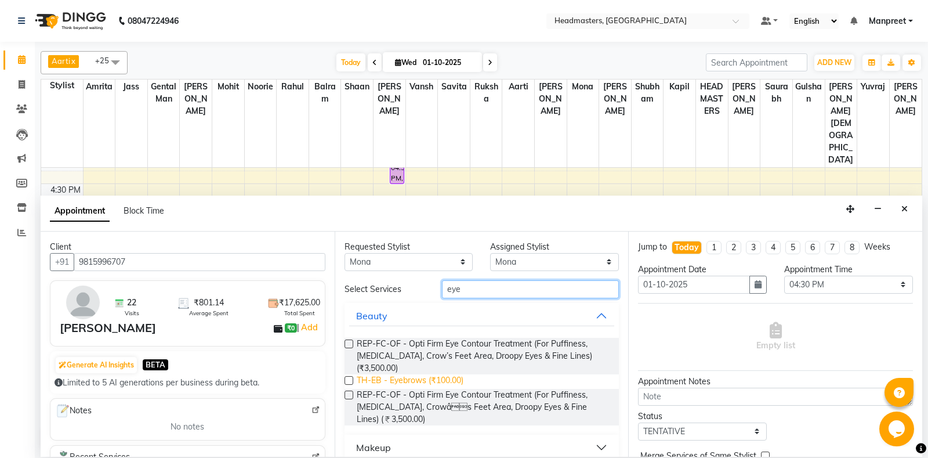
type input "eye"
click at [445, 374] on span "TH-EB - Eyebrows (₹100.00)" at bounding box center [410, 381] width 107 height 14
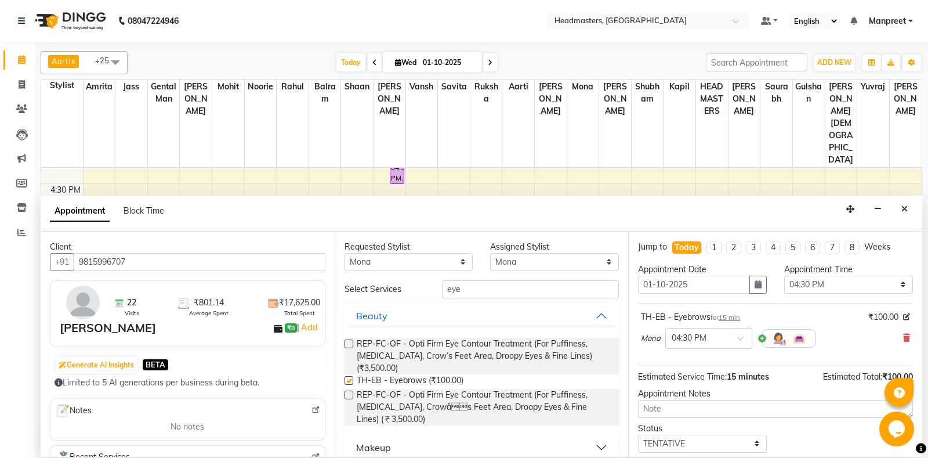
checkbox input "false"
click at [784, 275] on select "Select 09:00 AM 09:15 AM 09:30 AM 09:45 AM 10:00 AM 10:15 AM 10:30 AM 10:45 AM …" at bounding box center [848, 284] width 129 height 18
select select "870"
click option "02:30 PM" at bounding box center [0, 0] width 0 height 0
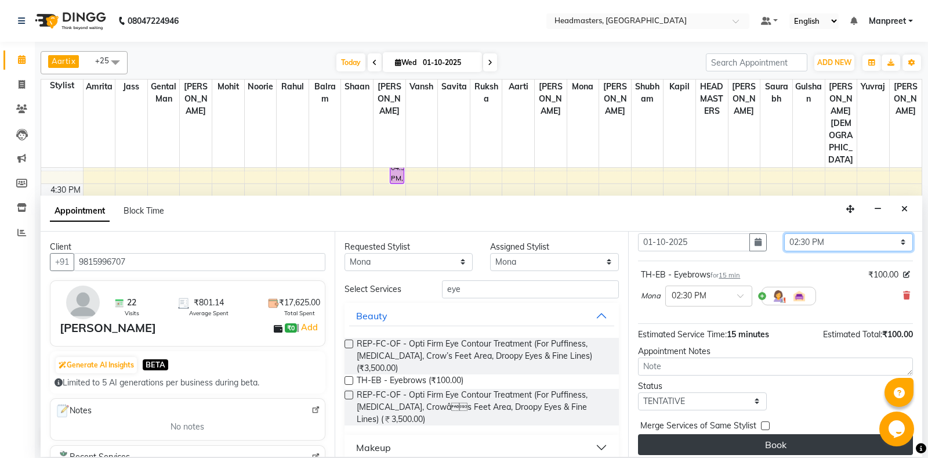
scroll to position [49, 0]
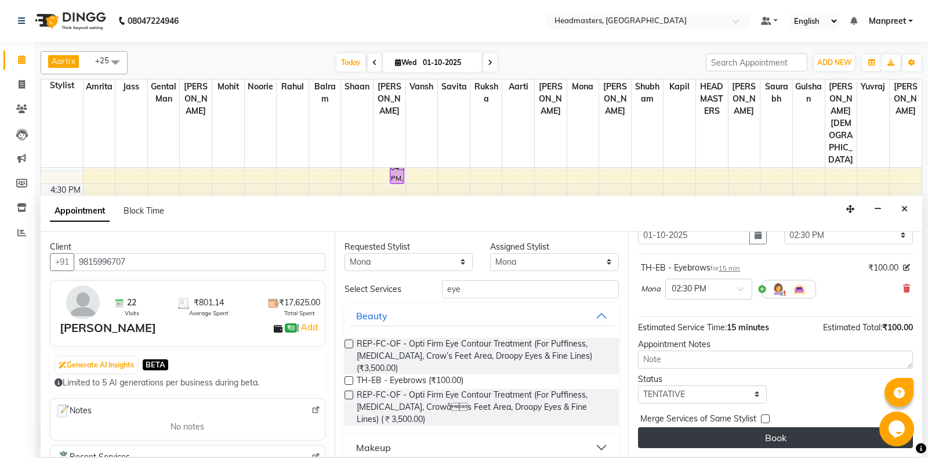
click at [758, 434] on button "Book" at bounding box center [775, 437] width 275 height 21
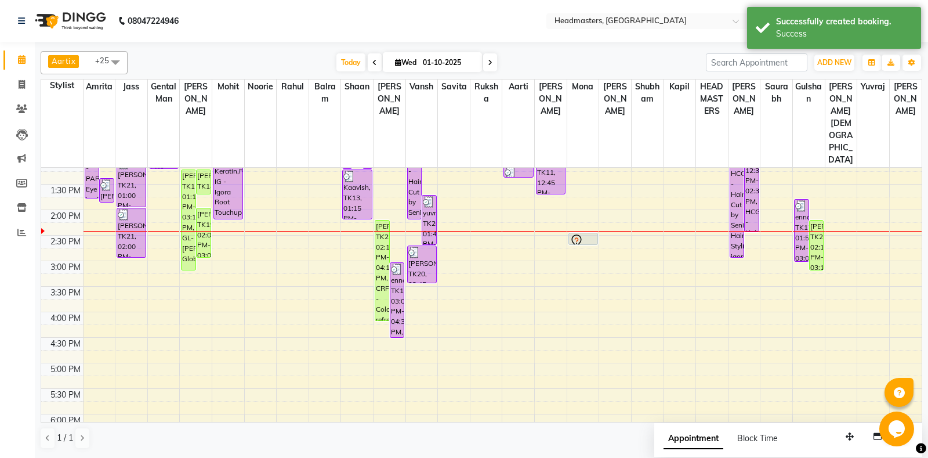
scroll to position [174, 0]
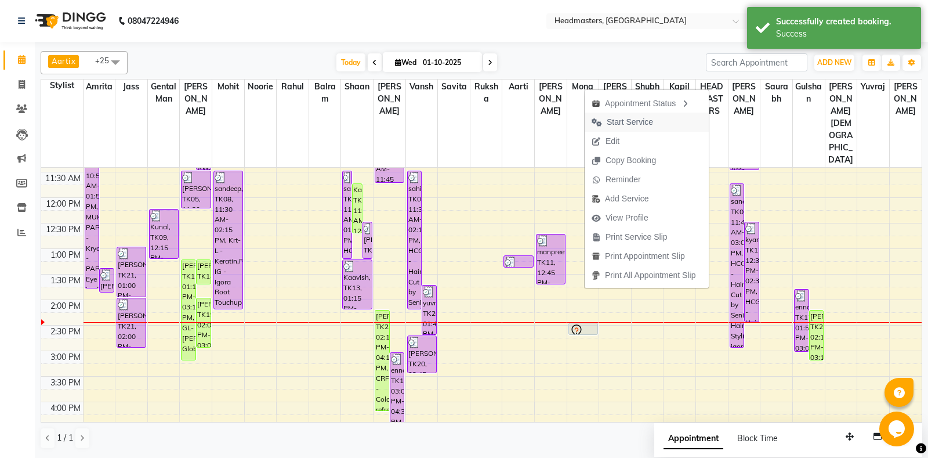
click at [624, 118] on span "Start Service" at bounding box center [630, 122] width 46 height 12
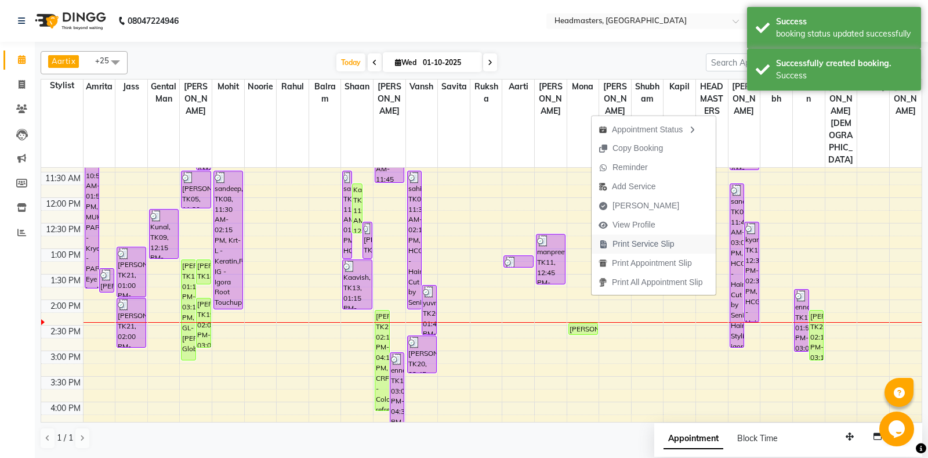
click at [658, 245] on span "Print Service Slip" at bounding box center [643, 244] width 62 height 12
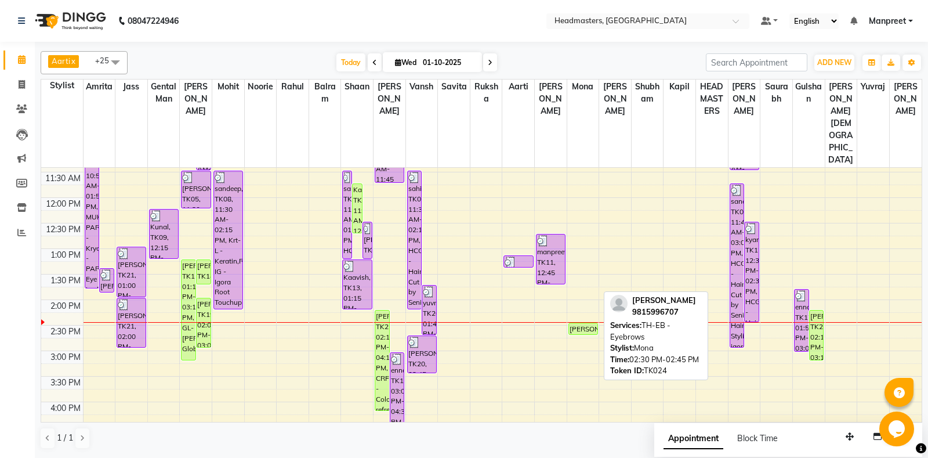
click at [576, 323] on div "navneet, TK24, 02:30 PM-02:45 PM, TH-EB - Eyebrows" at bounding box center [583, 328] width 28 height 11
select select "1"
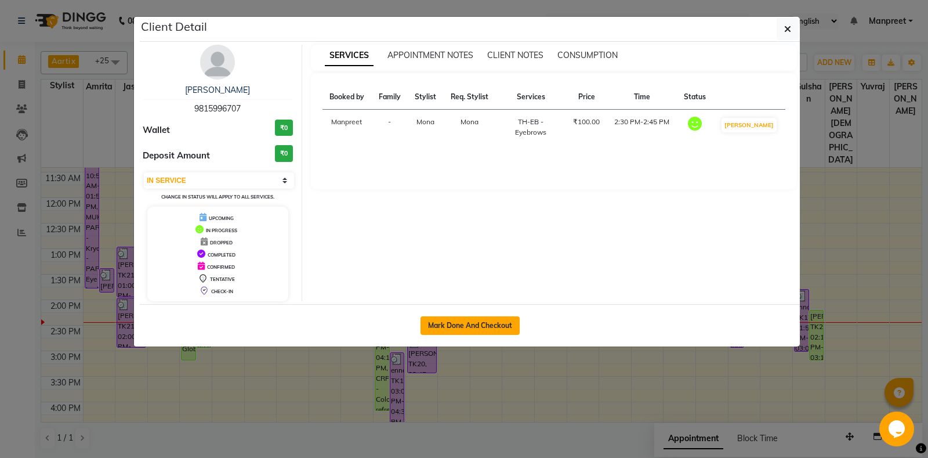
click at [500, 324] on button "Mark Done And Checkout" at bounding box center [469, 325] width 99 height 19
select select "service"
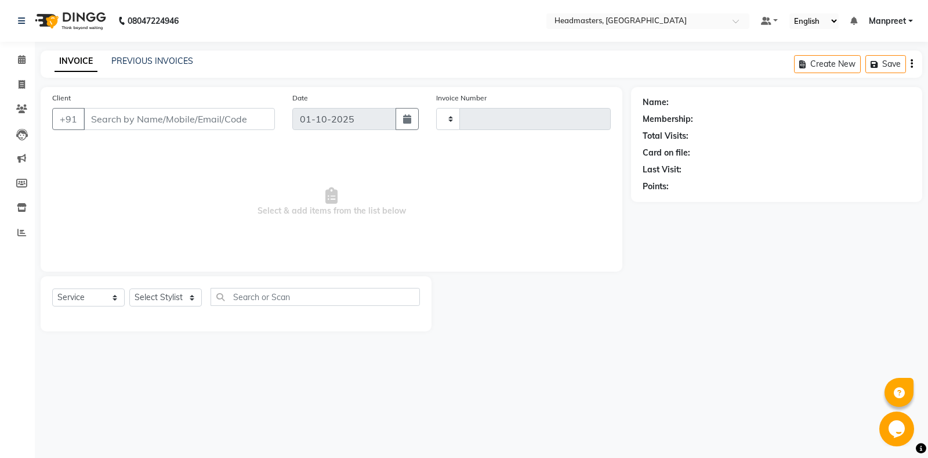
type input "6909"
select select "7130"
type input "9815996707"
select select "60742"
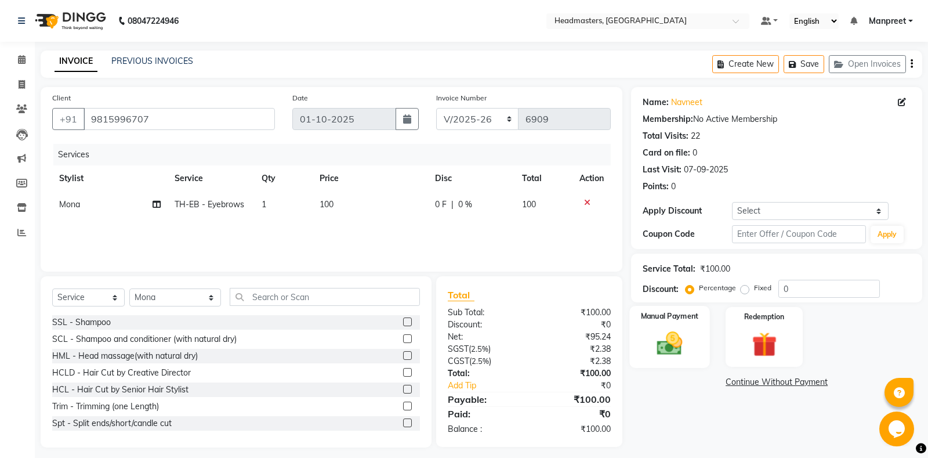
click at [685, 362] on div "Manual Payment" at bounding box center [670, 337] width 80 height 62
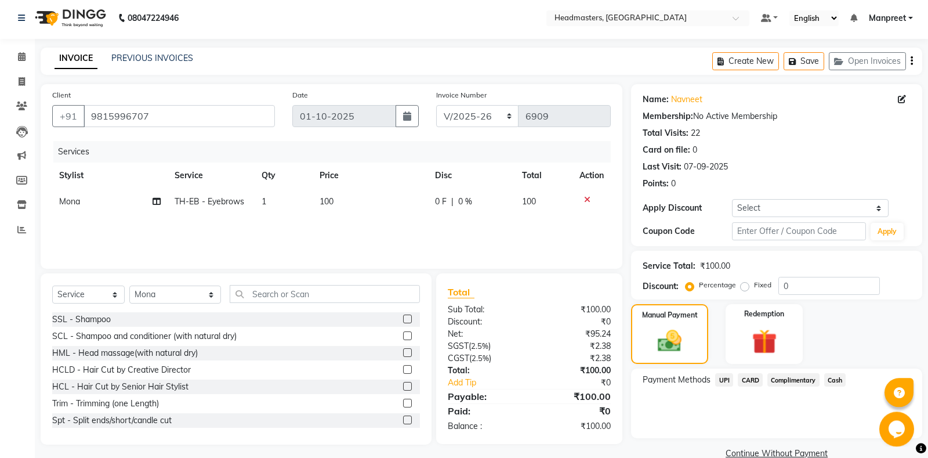
scroll to position [24, 0]
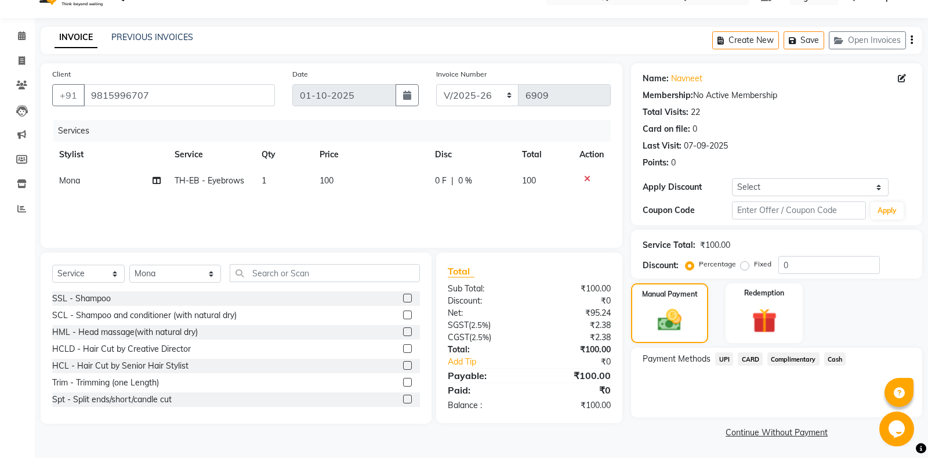
click at [836, 360] on span "Cash" at bounding box center [835, 358] width 22 height 13
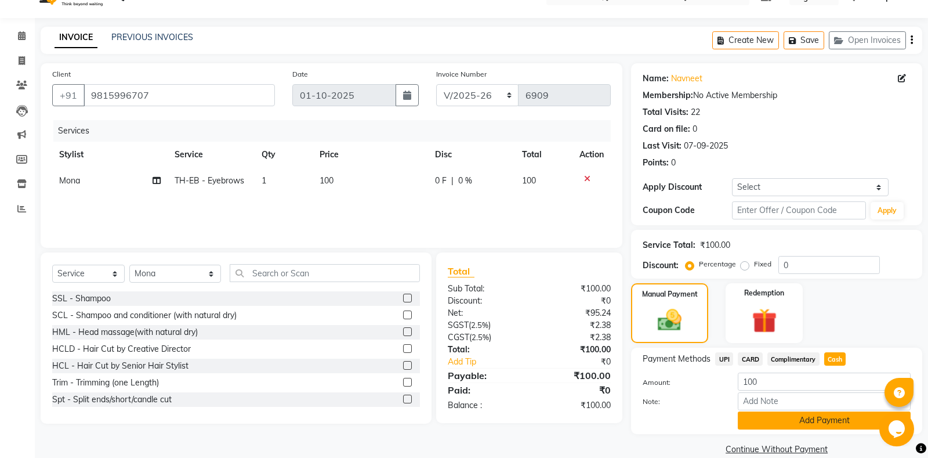
click at [811, 427] on button "Add Payment" at bounding box center [824, 420] width 173 height 18
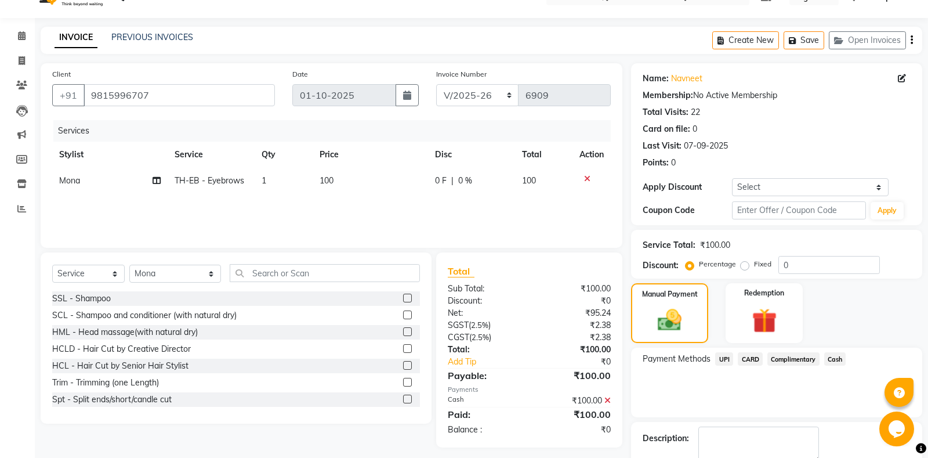
scroll to position [72, 0]
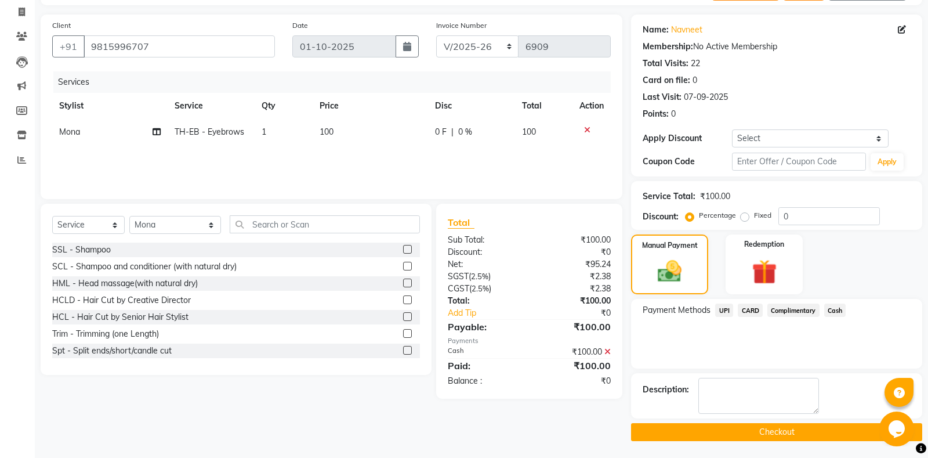
click at [786, 429] on button "Checkout" at bounding box center [776, 432] width 291 height 18
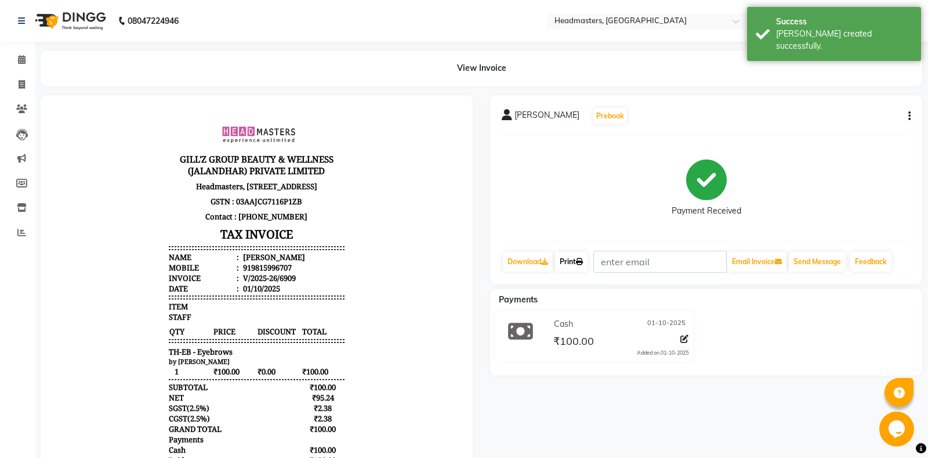
click at [582, 266] on link "Print" at bounding box center [571, 262] width 32 height 20
click at [576, 269] on link "Print" at bounding box center [571, 262] width 32 height 20
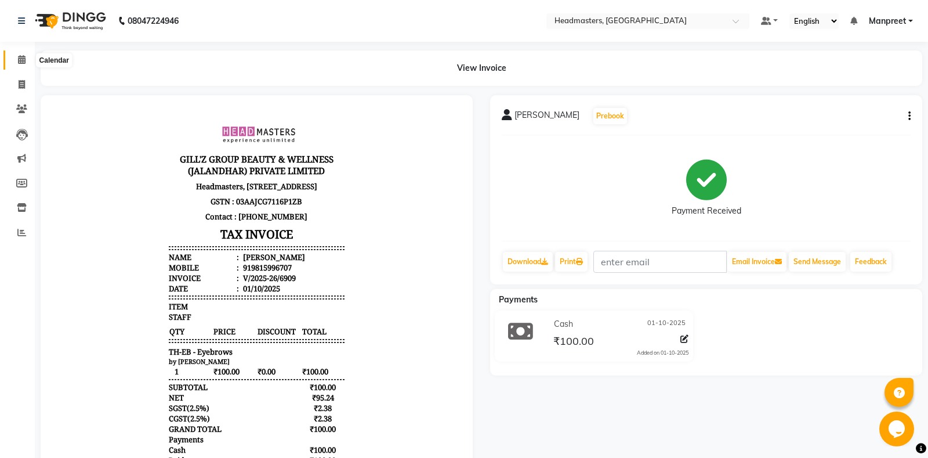
click at [12, 61] on span at bounding box center [22, 59] width 20 height 13
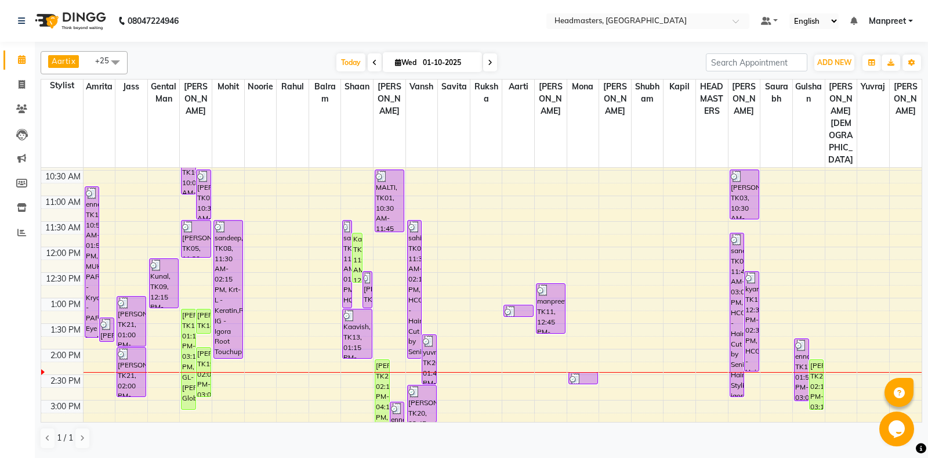
scroll to position [61, 0]
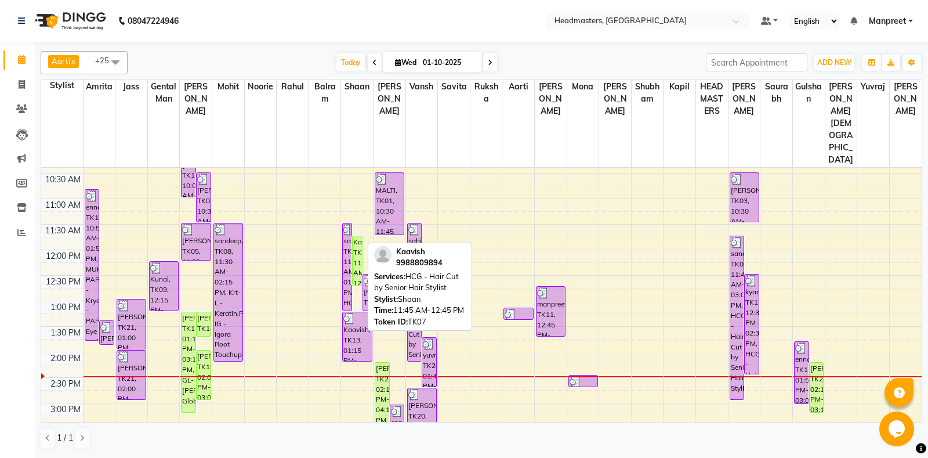
click at [354, 236] on div "Kaavish, TK07, 11:45 AM-12:45 PM, HCG - Hair Cut by Senior Hair Stylist" at bounding box center [357, 260] width 9 height 49
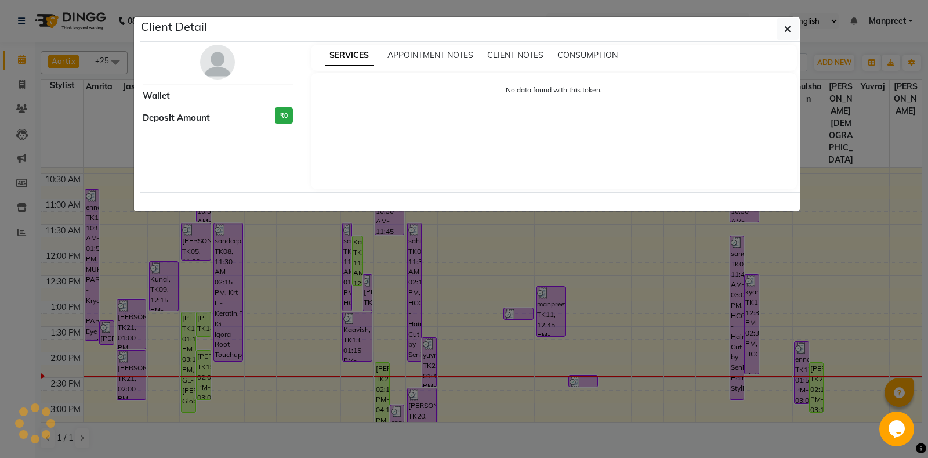
select select "1"
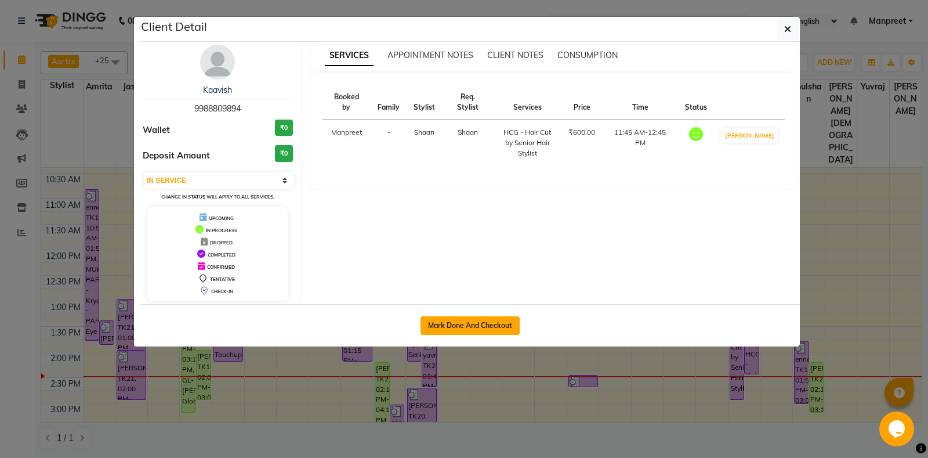
click at [498, 321] on button "Mark Done And Checkout" at bounding box center [469, 325] width 99 height 19
select select "7130"
select select "service"
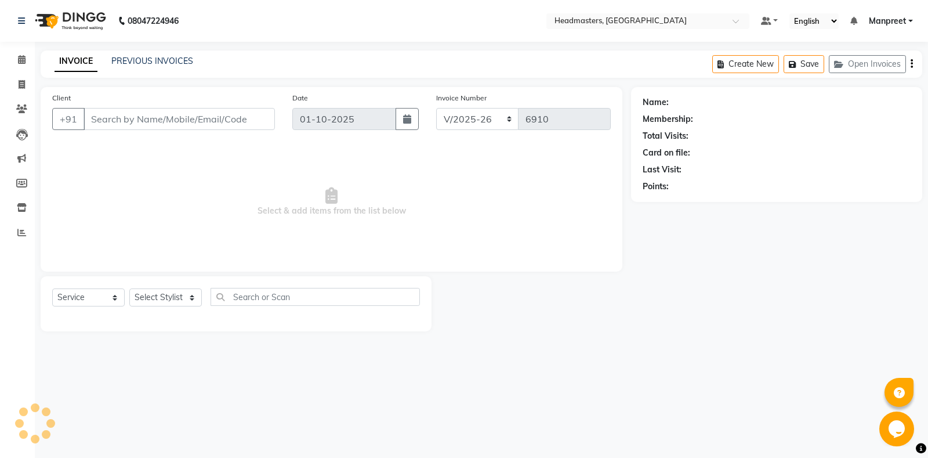
type input "9988809894"
select select "60727"
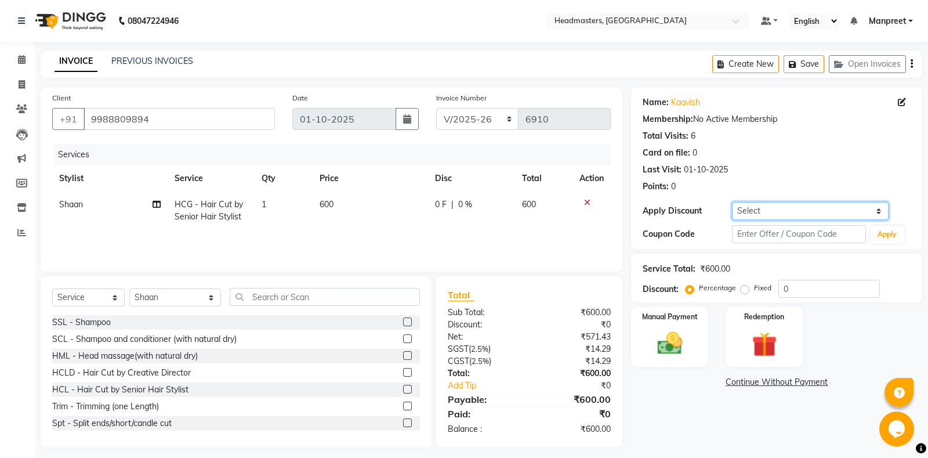
click at [732, 202] on select "Select Coupon → Us Polo - Arvind Fashion Coupon → Ttl Holidays Services Coupon …" at bounding box center [810, 211] width 156 height 18
select select "12: Object"
click option "Coupon → Double Job Card" at bounding box center [0, 0] width 0 height 0
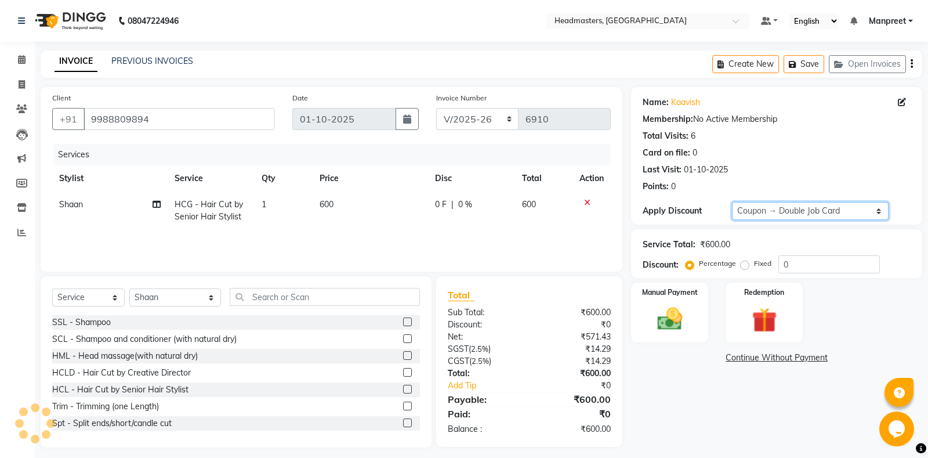
type input "100"
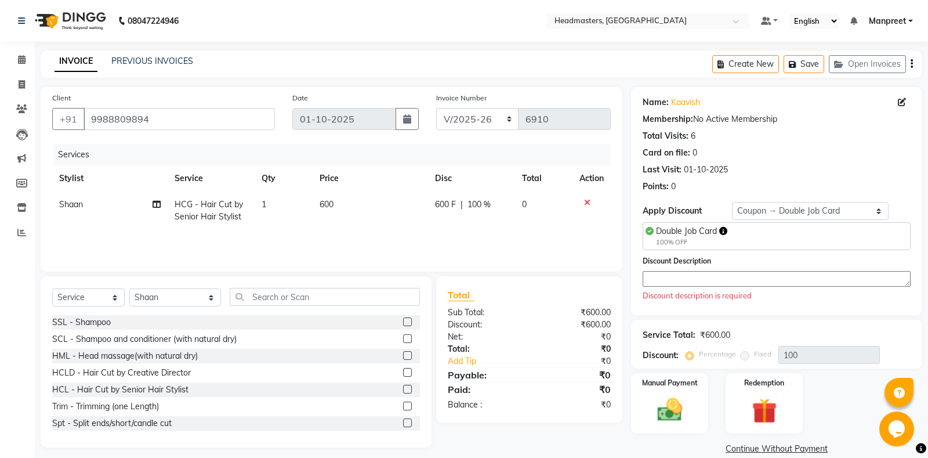
click at [750, 278] on textarea at bounding box center [776, 279] width 268 height 16
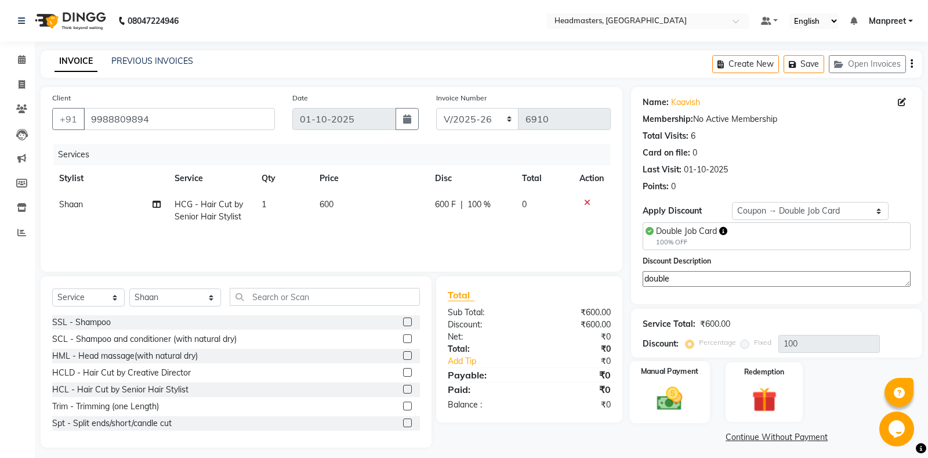
type textarea "double"
click at [667, 401] on img at bounding box center [670, 398] width 42 height 30
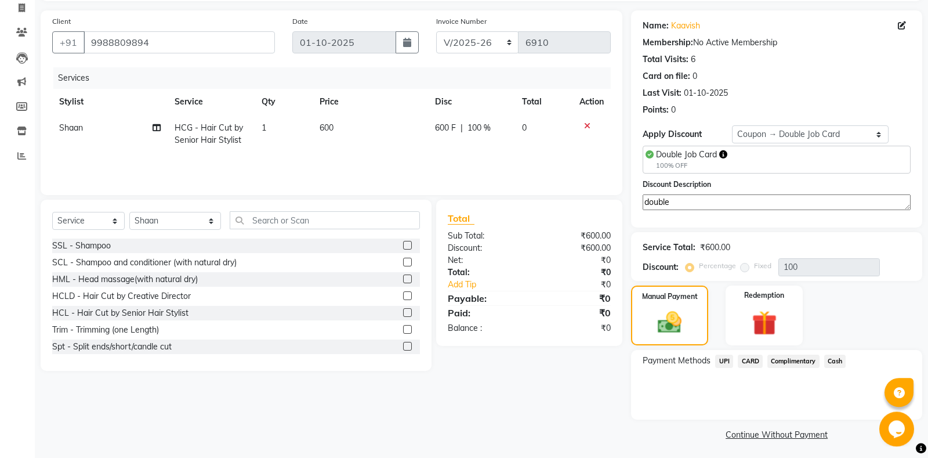
scroll to position [78, 0]
click at [786, 357] on span "Complimentary" at bounding box center [793, 359] width 52 height 13
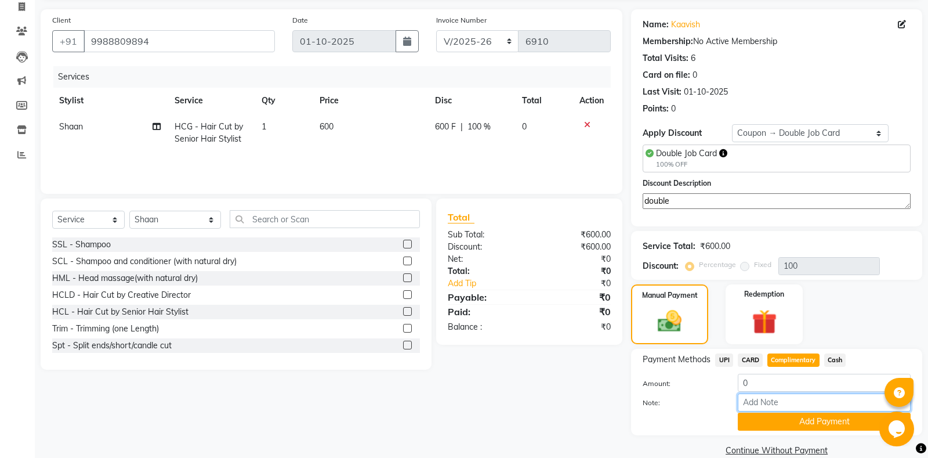
click at [802, 408] on input "Note:" at bounding box center [824, 402] width 173 height 18
type input "DOUBLE JOB CARD"
click at [794, 426] on button "Add Payment" at bounding box center [824, 421] width 173 height 18
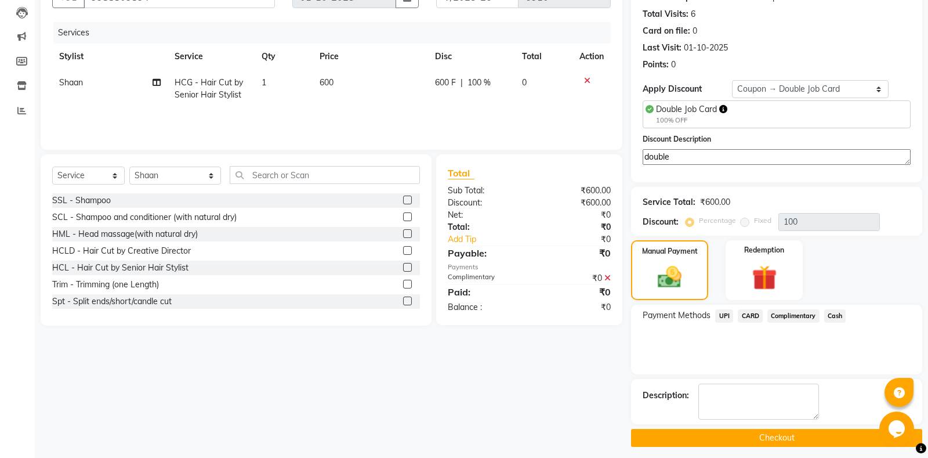
scroll to position [126, 0]
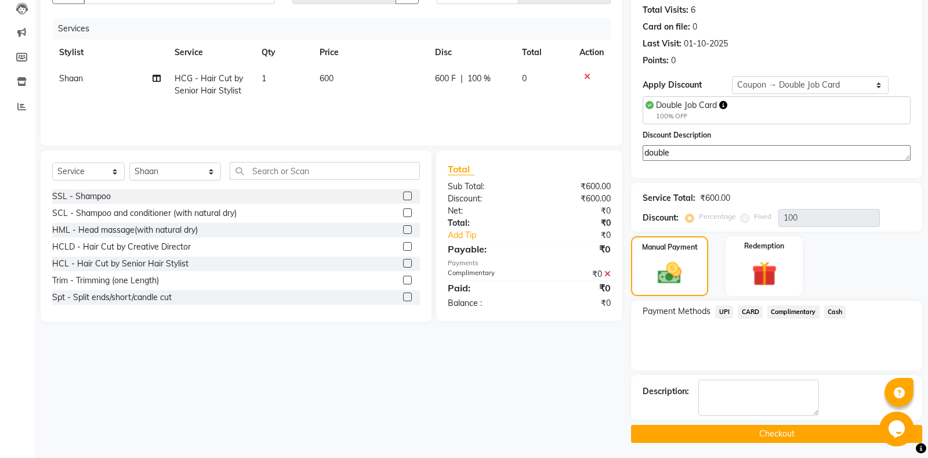
click at [795, 433] on button "Checkout" at bounding box center [776, 433] width 291 height 18
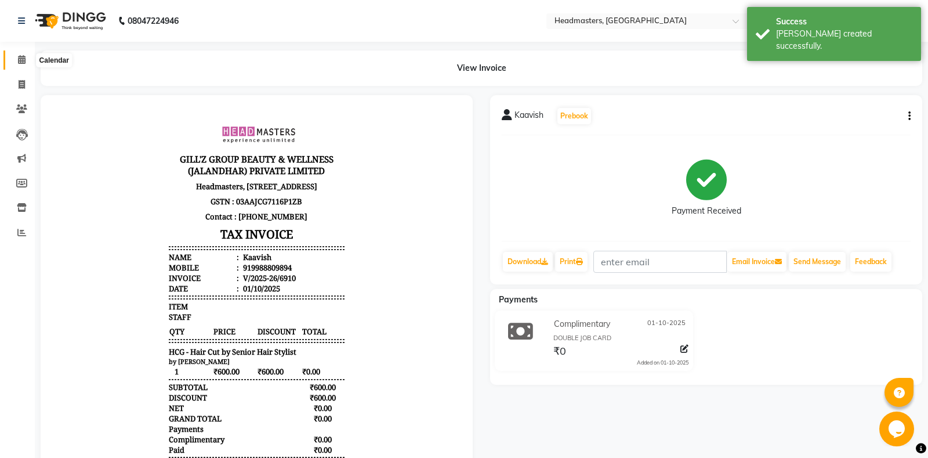
click at [22, 60] on icon at bounding box center [22, 59] width 8 height 9
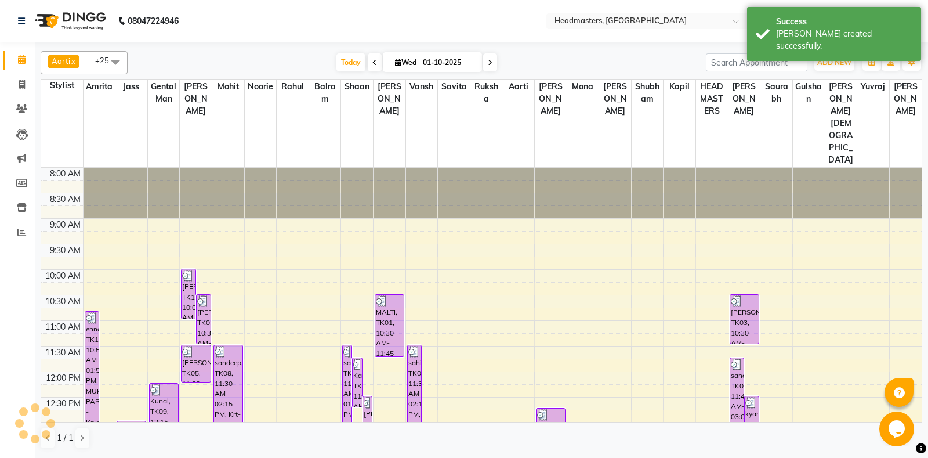
scroll to position [304, 0]
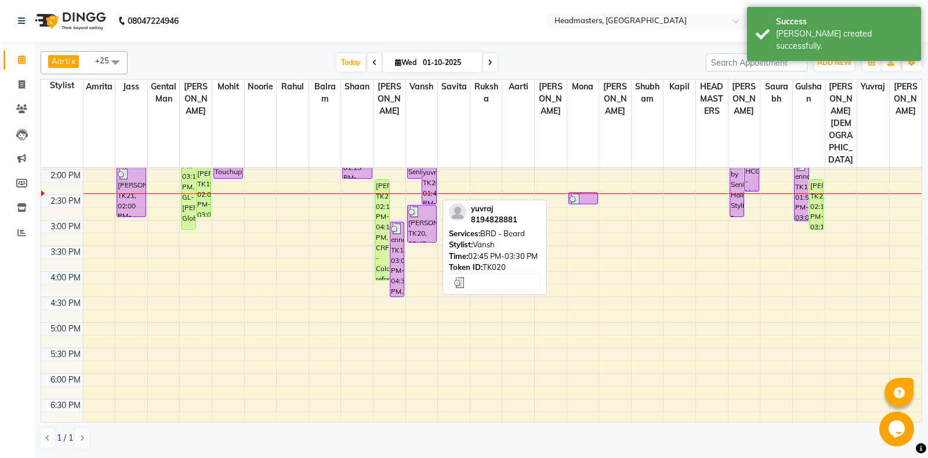
click at [424, 205] on div "yuvraj, TK20, 02:45 PM-03:30 PM, BRD - Beard" at bounding box center [422, 223] width 28 height 37
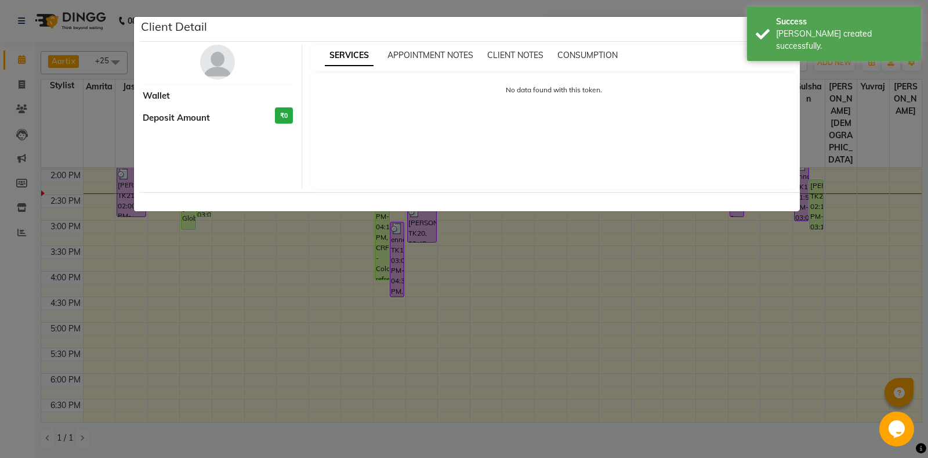
select select "3"
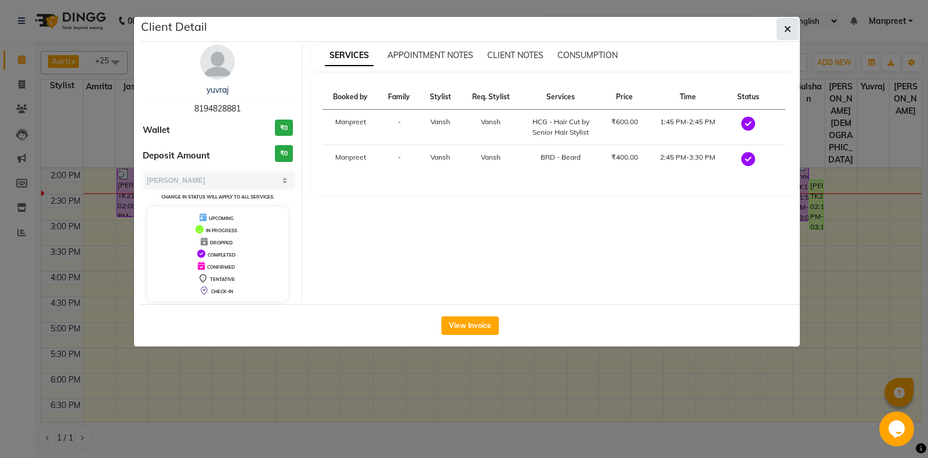
click at [786, 29] on icon "button" at bounding box center [787, 28] width 7 height 9
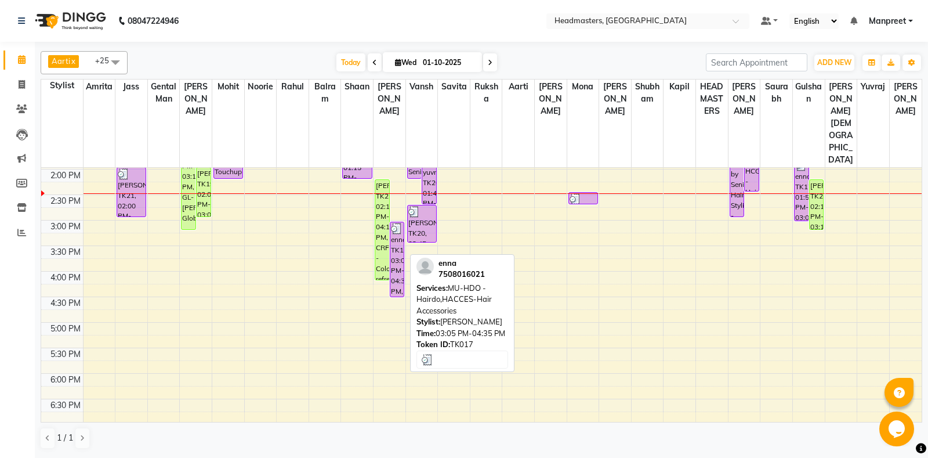
click at [400, 222] on div "enna, TK17, 03:05 PM-04:35 PM, MU-HDO - Hairdo,HACCES-Hair Accessories" at bounding box center [397, 259] width 14 height 74
select select "3"
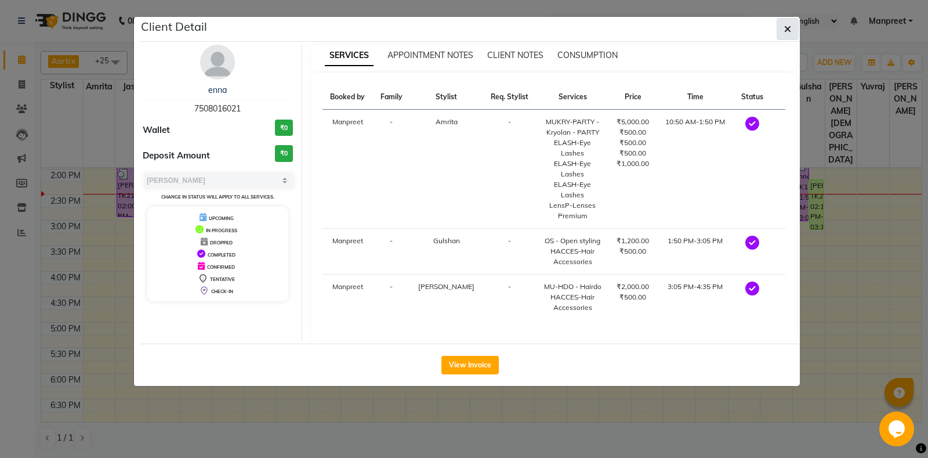
click at [789, 26] on icon "button" at bounding box center [787, 28] width 7 height 9
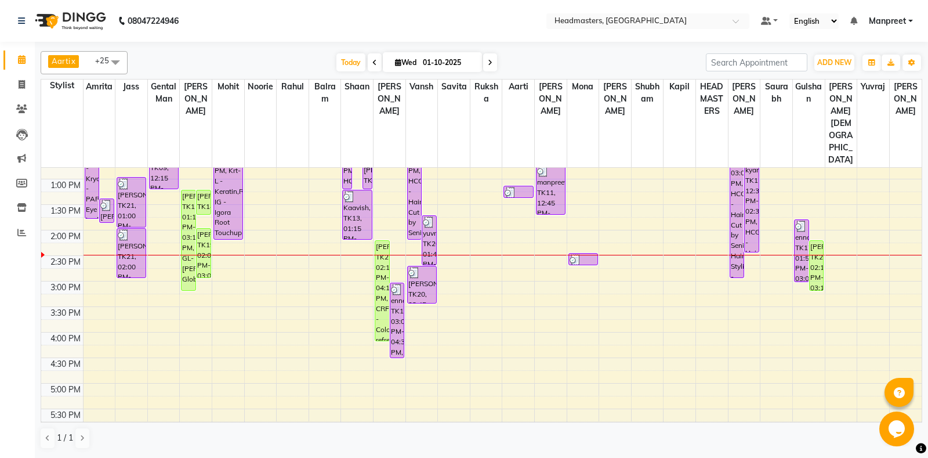
scroll to position [122, 0]
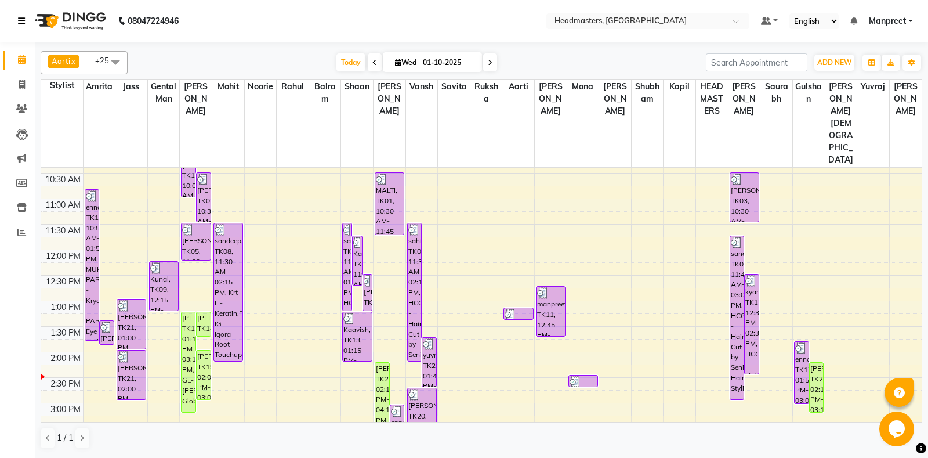
click at [22, 20] on icon at bounding box center [21, 21] width 7 height 8
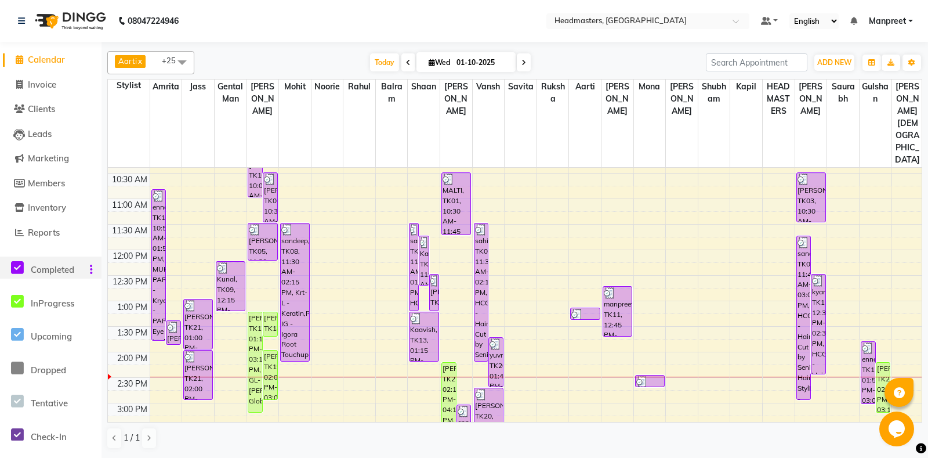
click at [17, 262] on icon at bounding box center [17, 267] width 13 height 14
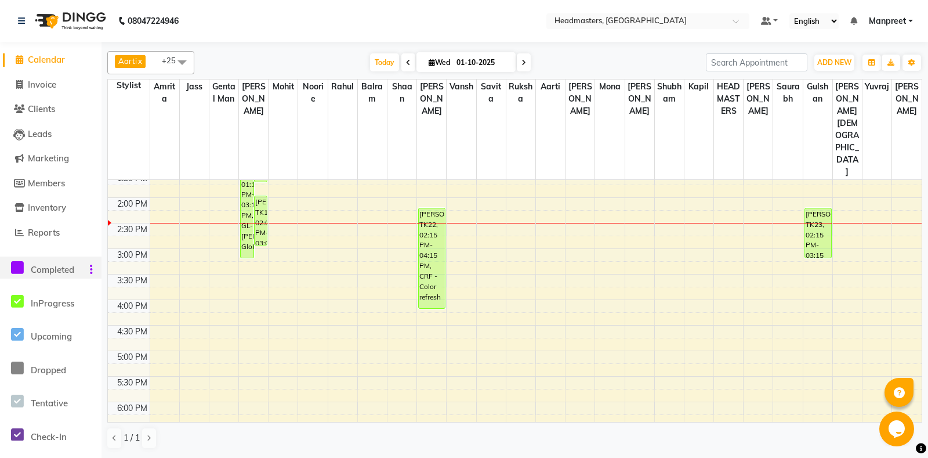
scroll to position [365, 0]
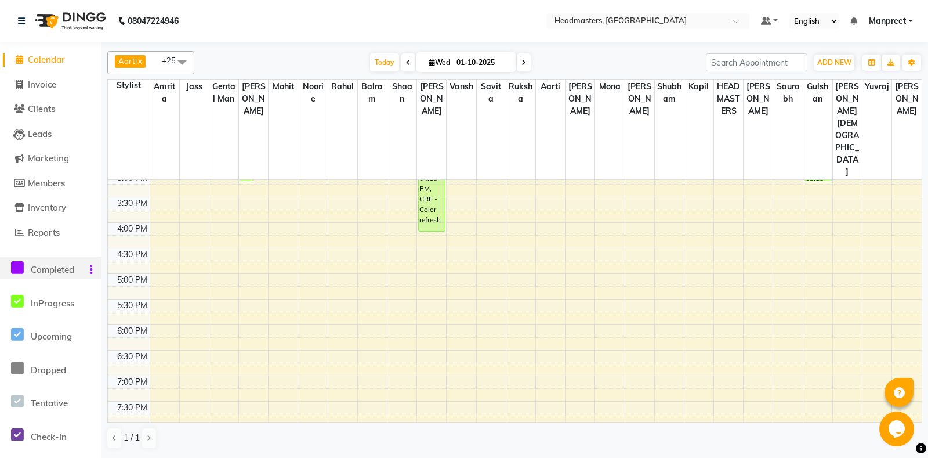
click at [375, 227] on div "8:00 AM 8:30 AM 9:00 AM 9:30 AM 10:00 AM 10:30 AM 11:00 AM 11:30 AM 12:00 PM 12…" at bounding box center [515, 171] width 814 height 714
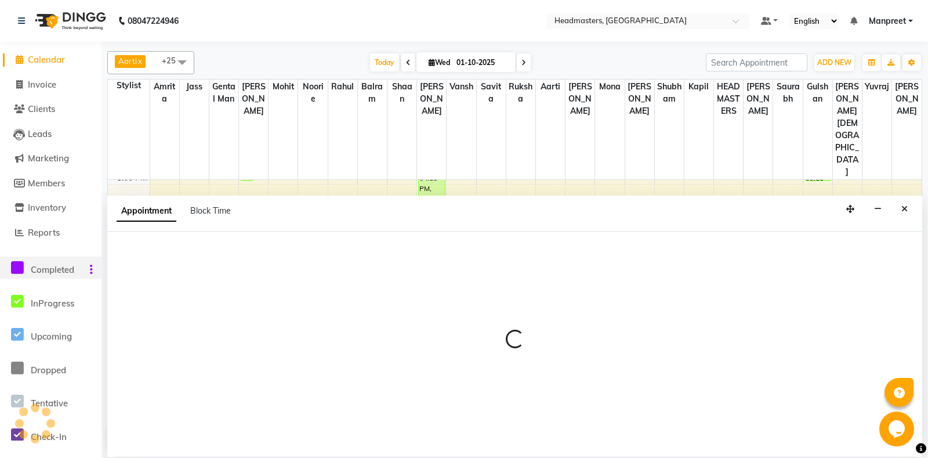
select select "60726"
select select "1020"
select select "tentative"
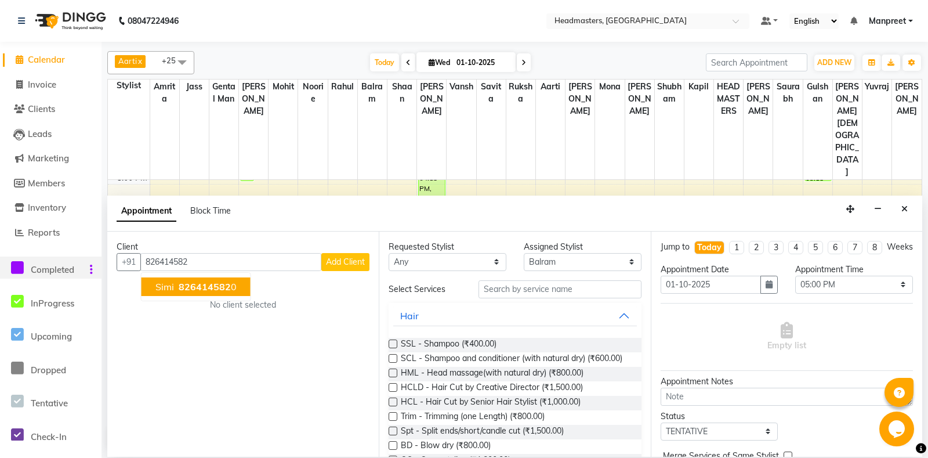
click at [214, 287] on span "826414582" at bounding box center [205, 287] width 52 height 12
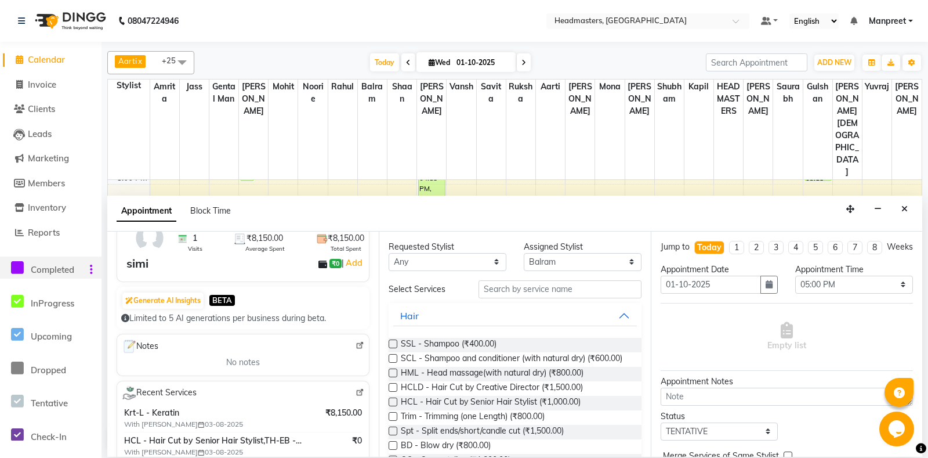
scroll to position [0, 0]
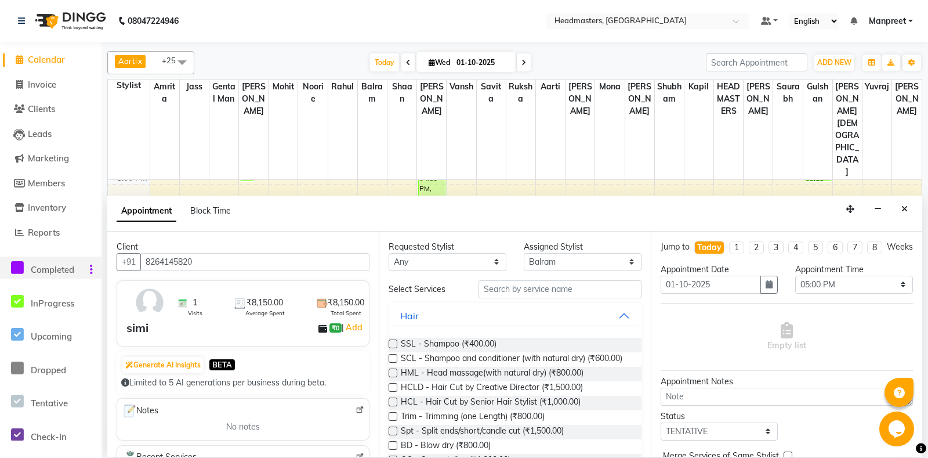
type input "8264145820"
click at [389, 253] on select "Any [PERSON_NAME] Amrita [PERSON_NAME] Gental Man Gulshan HEADMASTERS [PERSON_N…" at bounding box center [448, 262] width 118 height 18
select select "60729"
click option "[PERSON_NAME]" at bounding box center [0, 0] width 0 height 0
select select "60729"
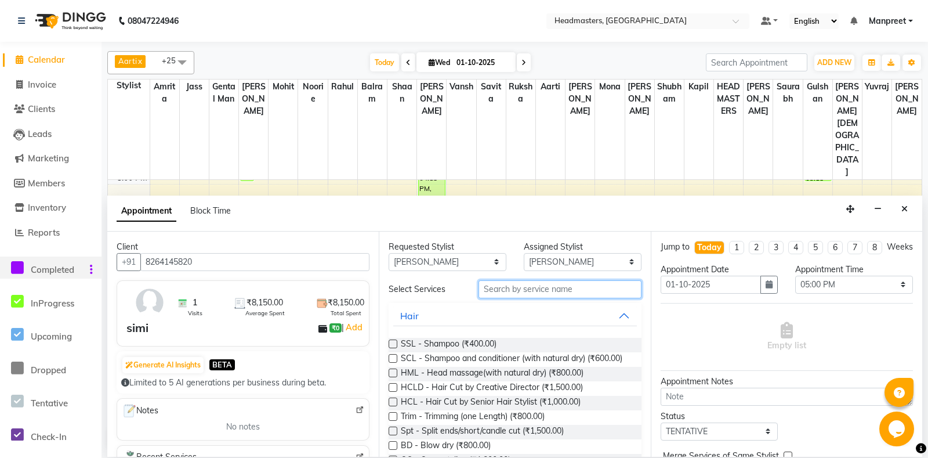
click at [554, 288] on input "text" at bounding box center [559, 289] width 162 height 18
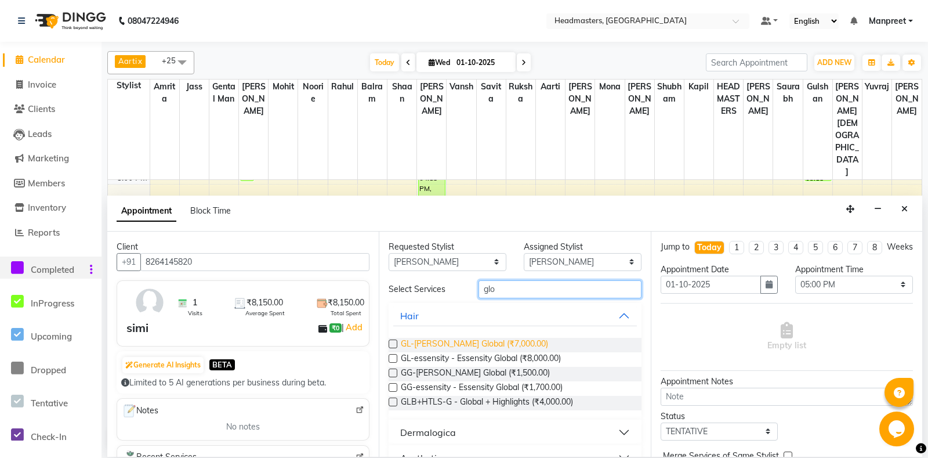
type input "glo"
click at [503, 342] on span "GL-[PERSON_NAME] Global (₹7,000.00)" at bounding box center [474, 344] width 147 height 14
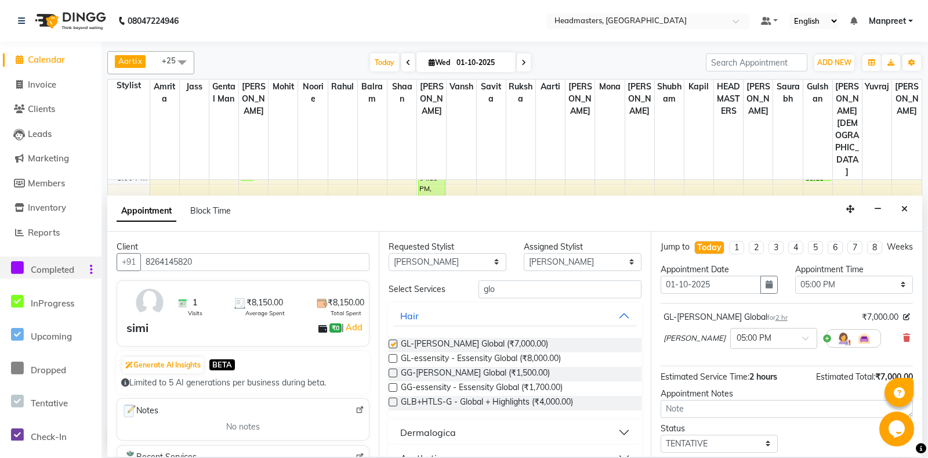
checkbox input "false"
click at [795, 275] on select "Select 09:00 AM 09:15 AM 09:30 AM 09:45 AM 10:00 AM 10:15 AM 10:30 AM 10:45 AM …" at bounding box center [854, 284] width 118 height 18
select select "870"
click option "02:30 PM" at bounding box center [0, 0] width 0 height 0
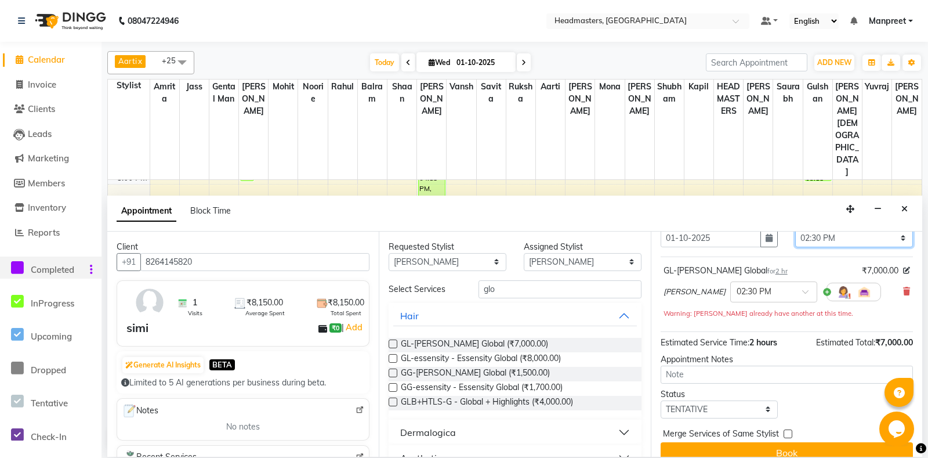
scroll to position [61, 0]
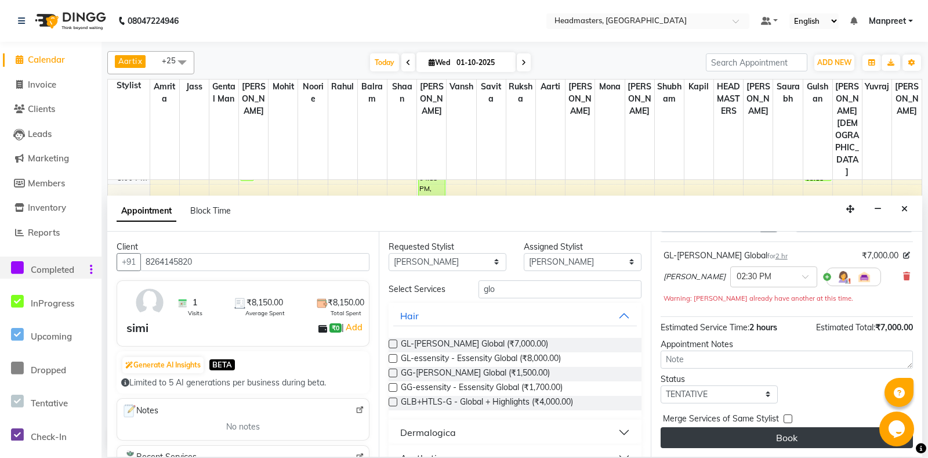
click at [808, 428] on button "Book" at bounding box center [786, 437] width 252 height 21
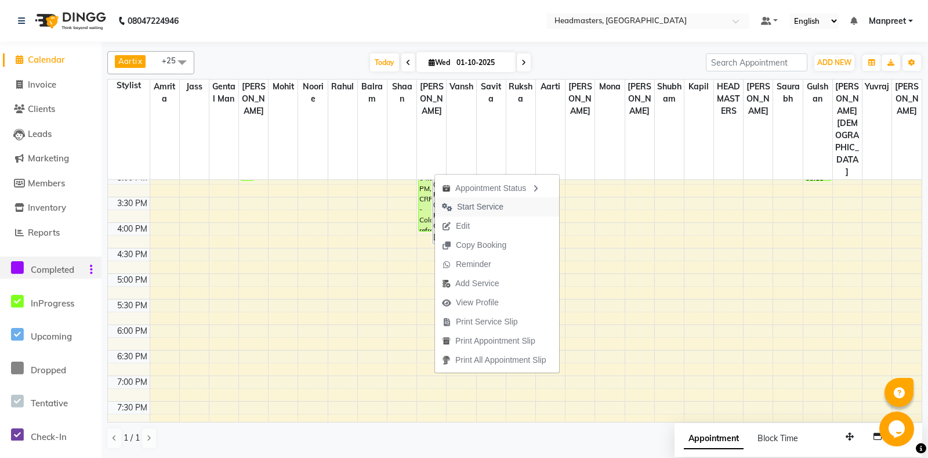
click at [504, 199] on span "Start Service" at bounding box center [472, 206] width 75 height 19
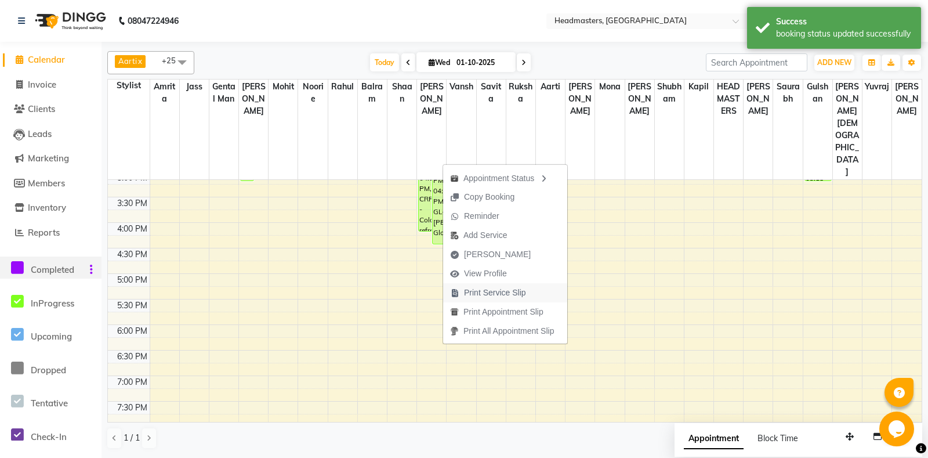
click at [511, 291] on span "Print Service Slip" at bounding box center [495, 292] width 62 height 12
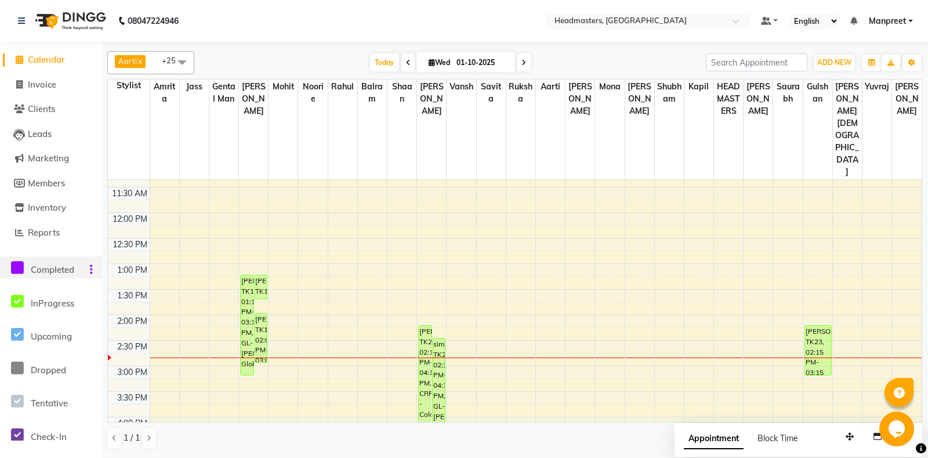
scroll to position [183, 0]
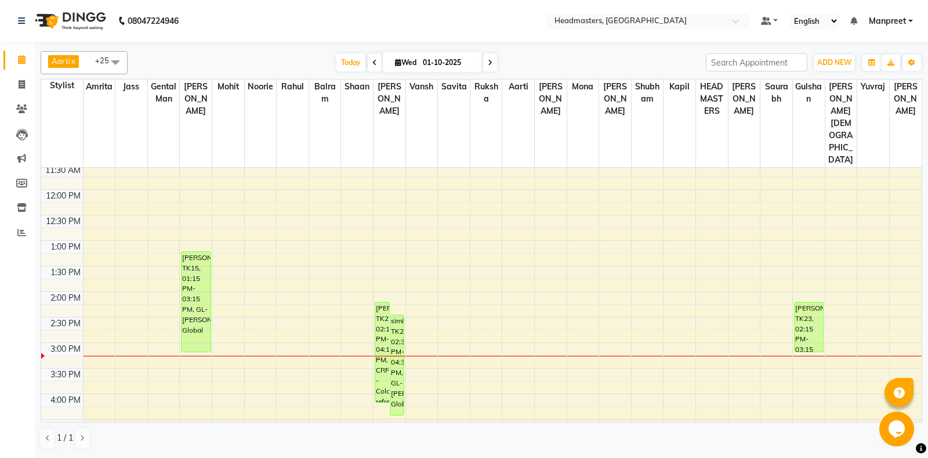
scroll to position [183, 0]
click at [325, 294] on div "8:00 AM 8:30 AM 9:00 AM 9:30 AM 10:00 AM 10:30 AM 11:00 AM 11:30 AM 12:00 PM 12…" at bounding box center [481, 342] width 880 height 714
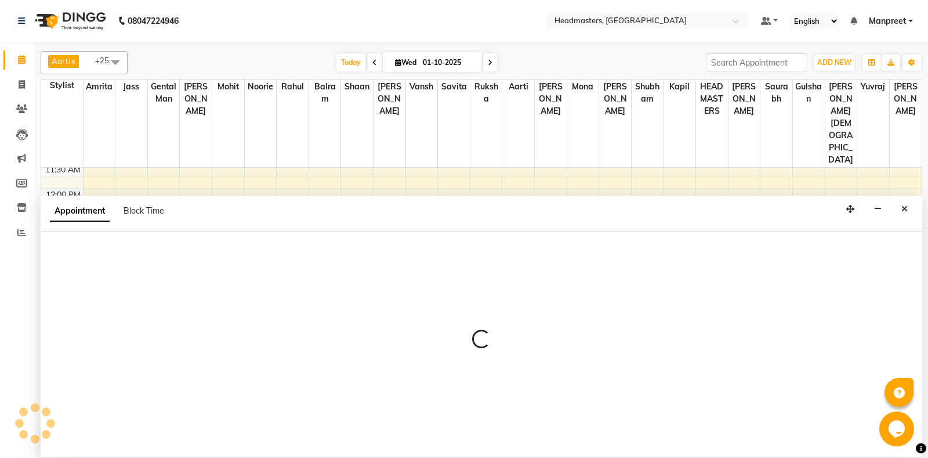
select select "60726"
select select "tentative"
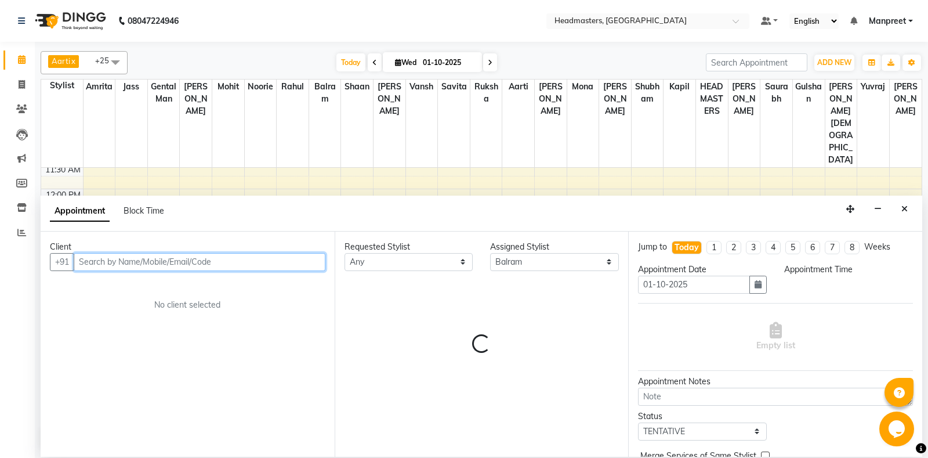
select select "885"
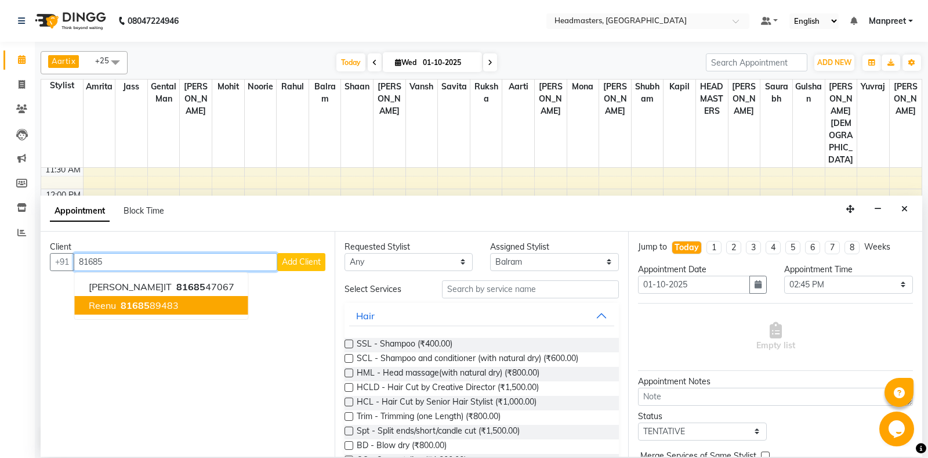
click at [167, 295] on ngb-typeahead-window "[PERSON_NAME]CHIT 81685 47067 reenu 81685 89483" at bounding box center [161, 296] width 175 height 48
drag, startPoint x: 161, startPoint y: 308, endPoint x: 340, endPoint y: 285, distance: 180.1
click at [162, 308] on ngb-highlight "81685 89483" at bounding box center [148, 305] width 60 height 12
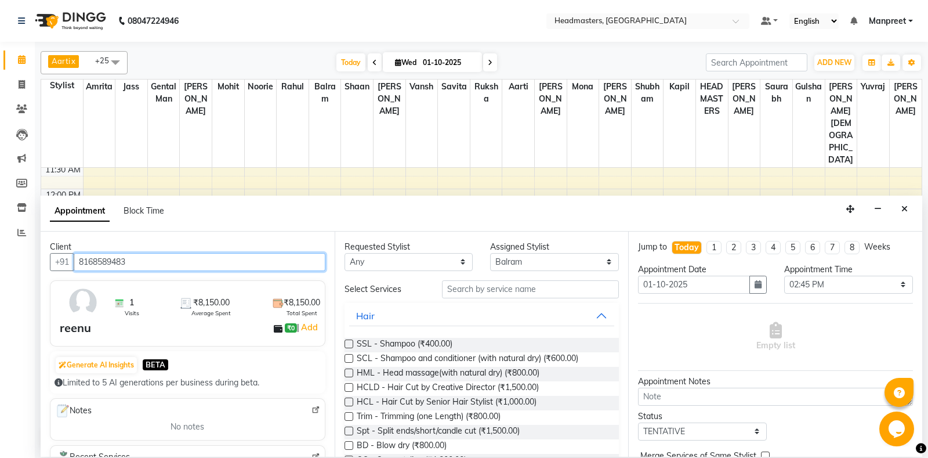
type input "8168589483"
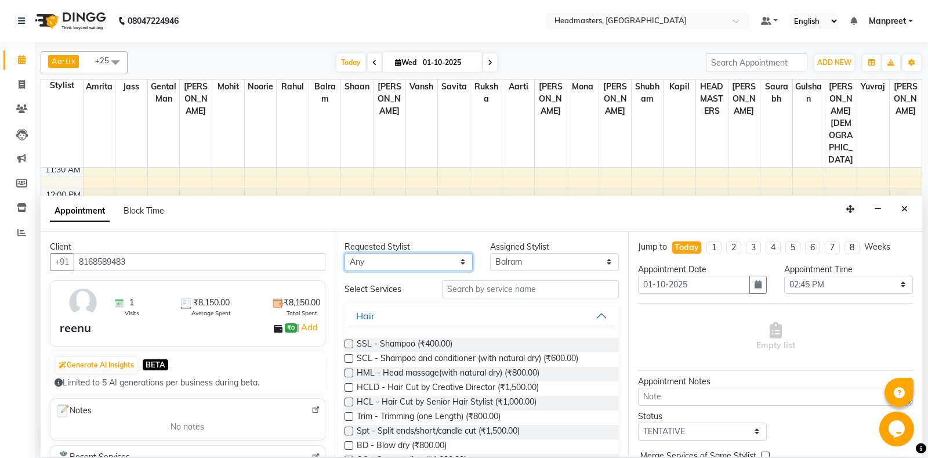
click at [344, 253] on select "Any [PERSON_NAME] Amrita [PERSON_NAME] Gental Man Gulshan HEADMASTERS [PERSON_N…" at bounding box center [408, 262] width 129 height 18
select select "64332"
click option "Saurabh" at bounding box center [0, 0] width 0 height 0
select select "64332"
click at [502, 293] on input "text" at bounding box center [530, 289] width 177 height 18
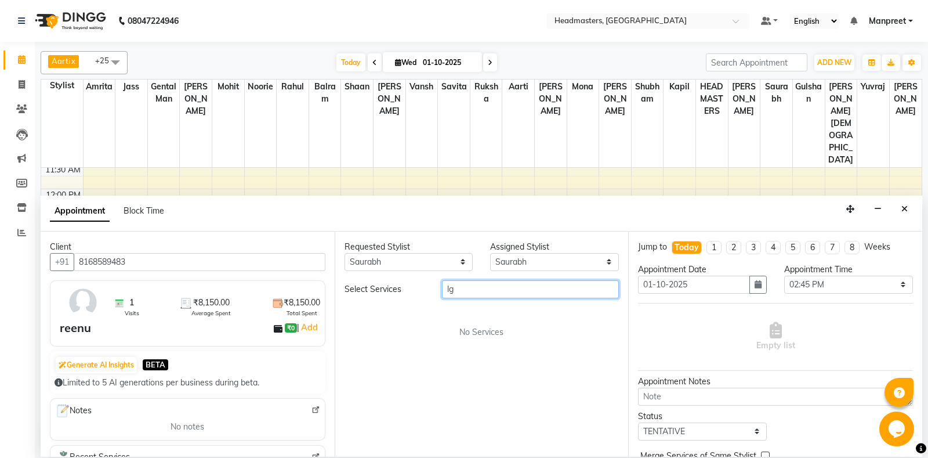
type input "l"
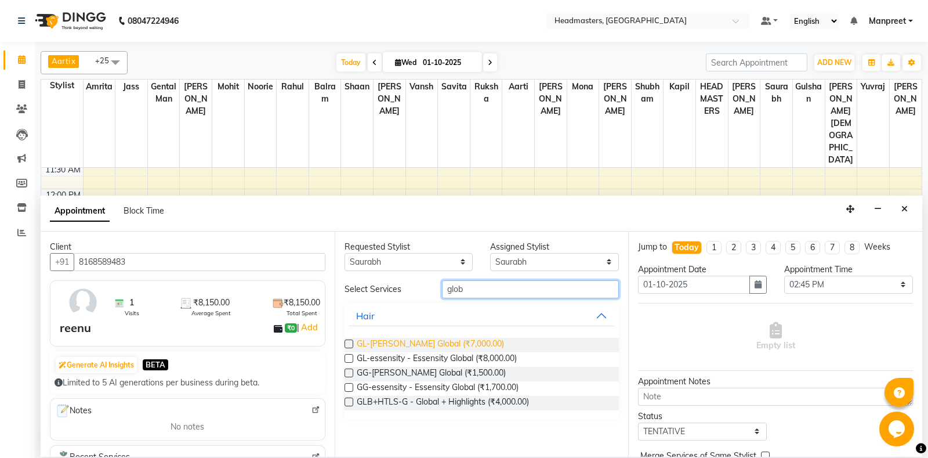
type input "glob"
click at [423, 343] on span "GL-[PERSON_NAME] Global (₹7,000.00)" at bounding box center [430, 344] width 147 height 14
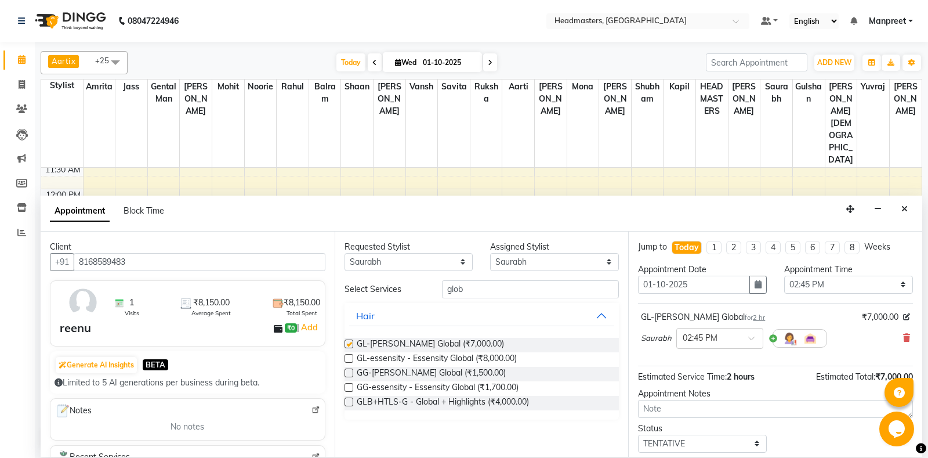
checkbox input "false"
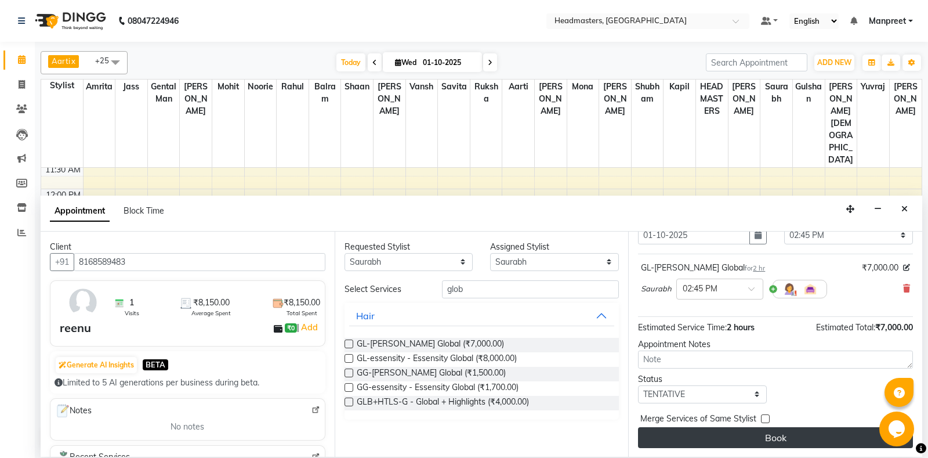
click at [805, 437] on button "Book" at bounding box center [775, 437] width 275 height 21
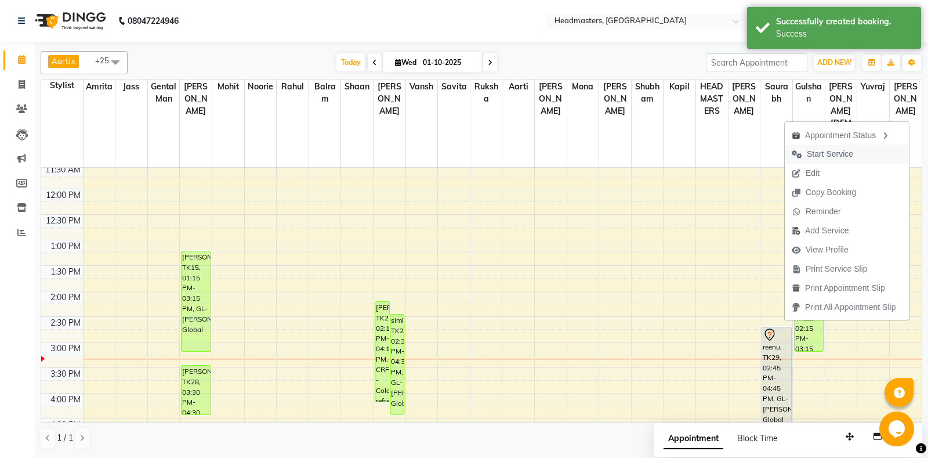
click at [824, 145] on span "Start Service" at bounding box center [822, 153] width 75 height 19
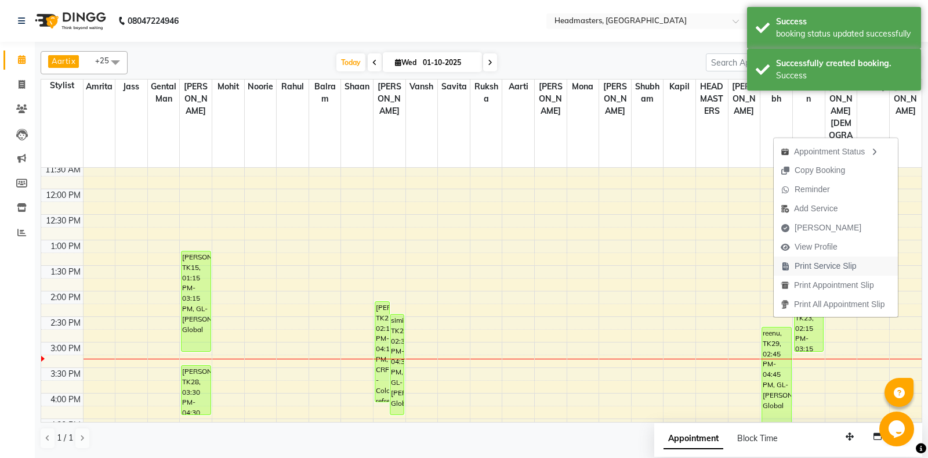
click at [833, 275] on span "Print Service Slip" at bounding box center [819, 265] width 90 height 19
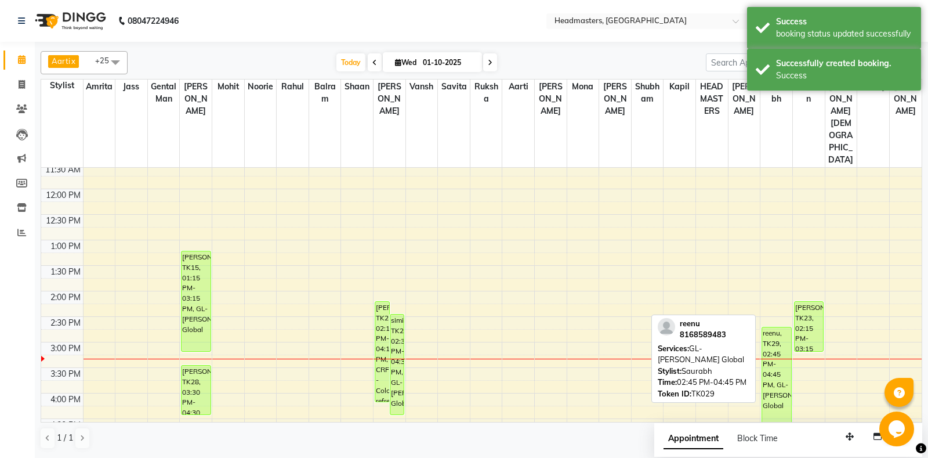
click at [782, 341] on div "reenu, TK29, 02:45 PM-04:45 PM, GL-[PERSON_NAME] Global" at bounding box center [776, 377] width 28 height 100
select select "1"
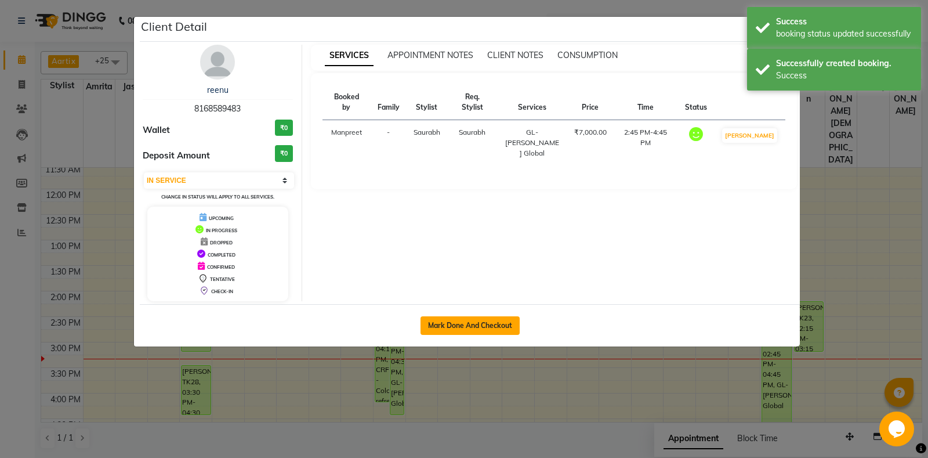
click at [481, 321] on button "Mark Done And Checkout" at bounding box center [469, 325] width 99 height 19
select select "service"
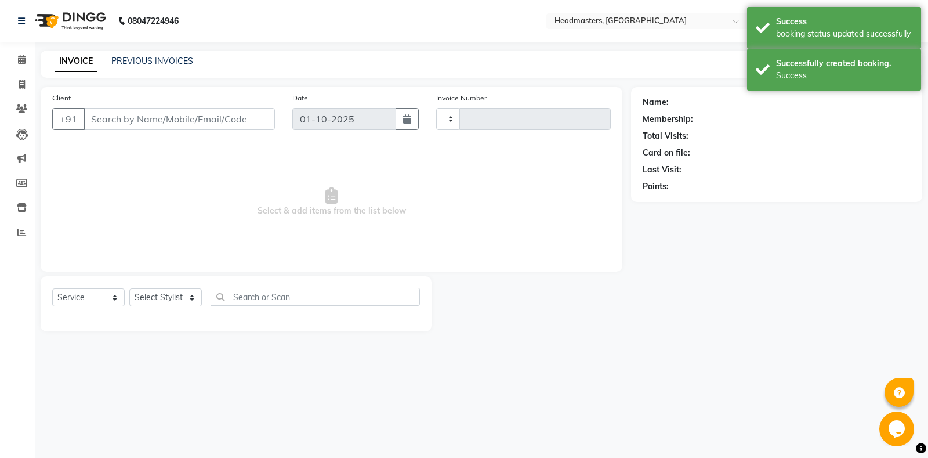
type input "6915"
select select "7130"
type input "8168589483"
select select "64332"
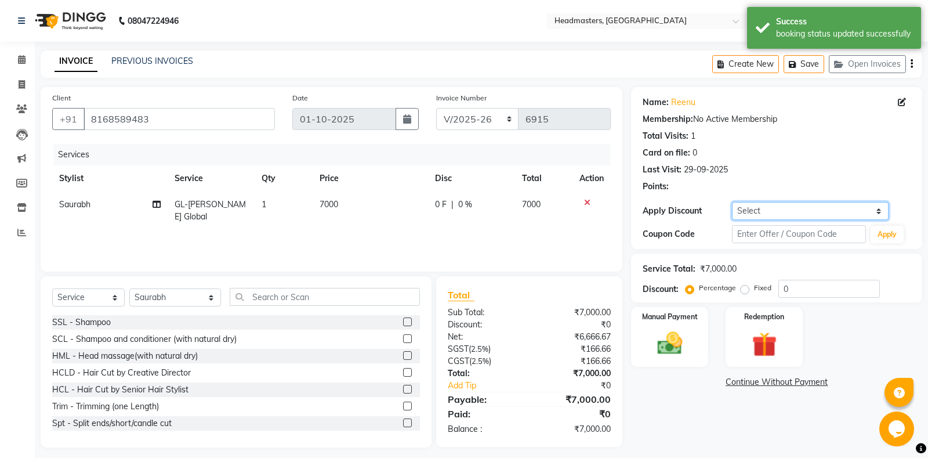
click at [732, 202] on select "Select Coupon → Us Polo - Arvind Fashion Coupon → Ttl Holidays Services Coupon …" at bounding box center [810, 211] width 156 height 18
click at [431, 233] on div "Services Stylist Service Qty Price Disc Total Action Saurabh GL-igora - Igora G…" at bounding box center [331, 202] width 558 height 116
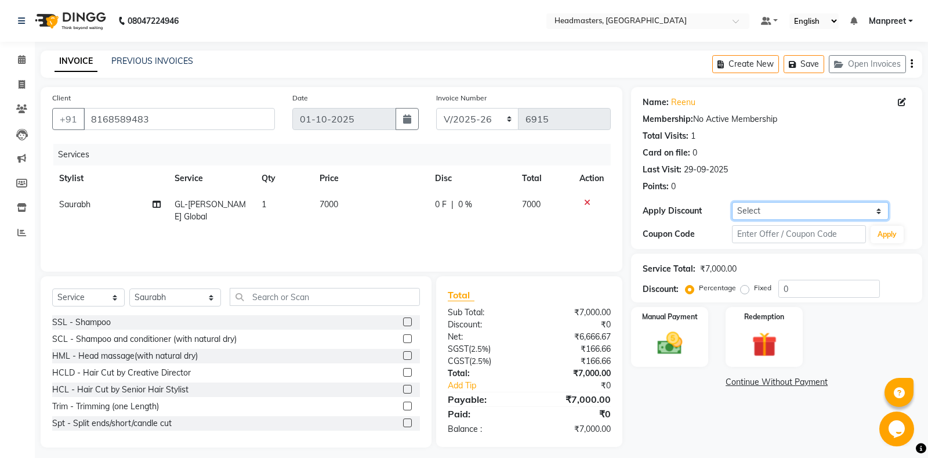
click at [732, 202] on select "Select Coupon → Us Polo - Arvind Fashion Coupon → Ttl Holidays Services Coupon …" at bounding box center [810, 211] width 156 height 18
select select "11: Object"
click option "Coupon → Already Paid" at bounding box center [0, 0] width 0 height 0
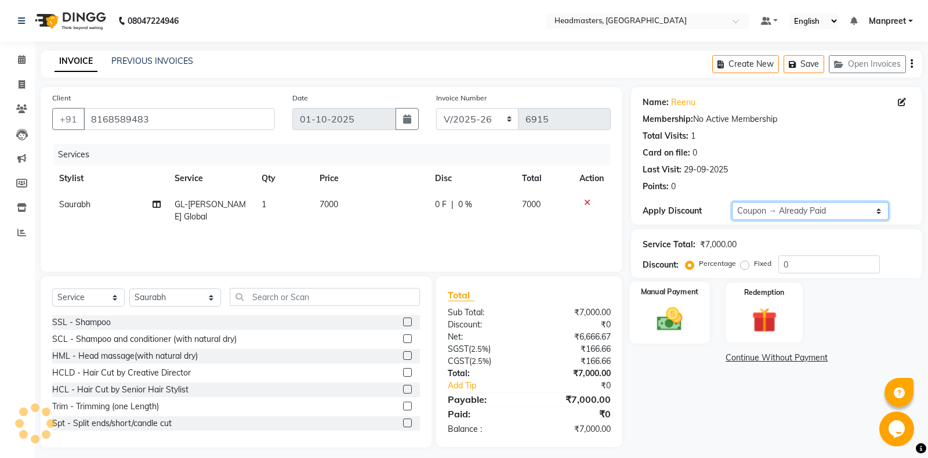
type input "100"
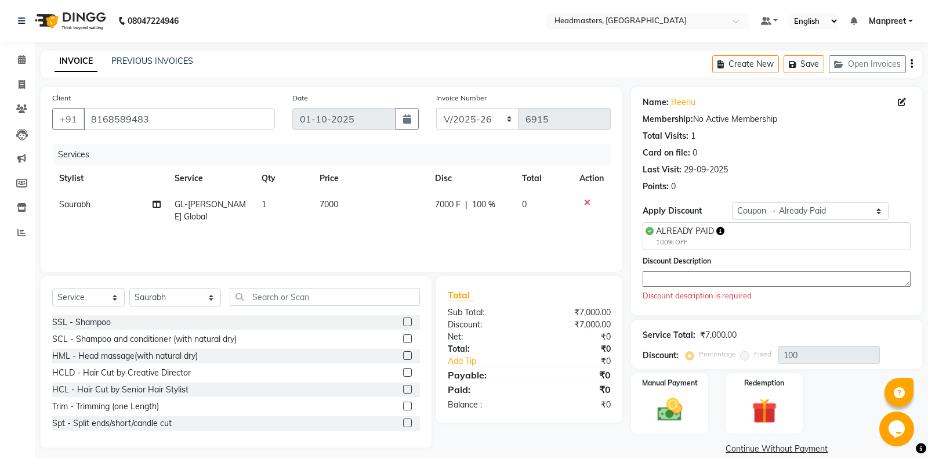
click at [677, 283] on textarea at bounding box center [776, 279] width 268 height 16
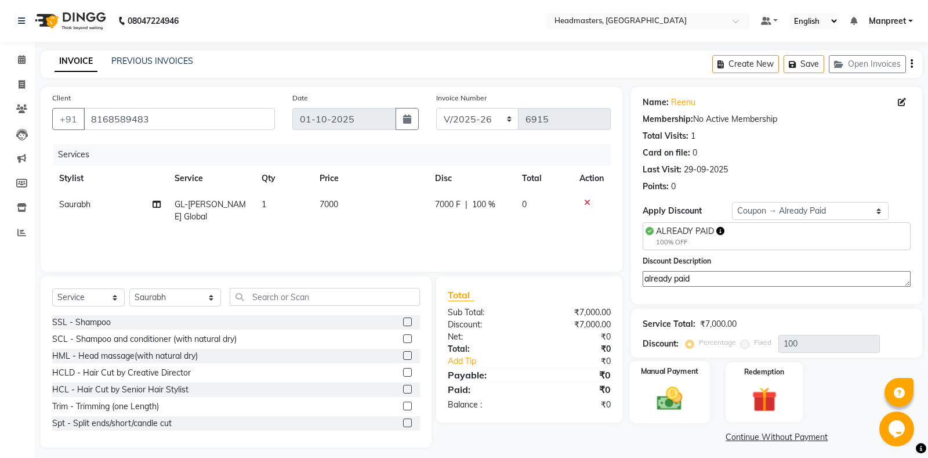
type textarea "already paid"
click at [686, 390] on img at bounding box center [670, 398] width 42 height 30
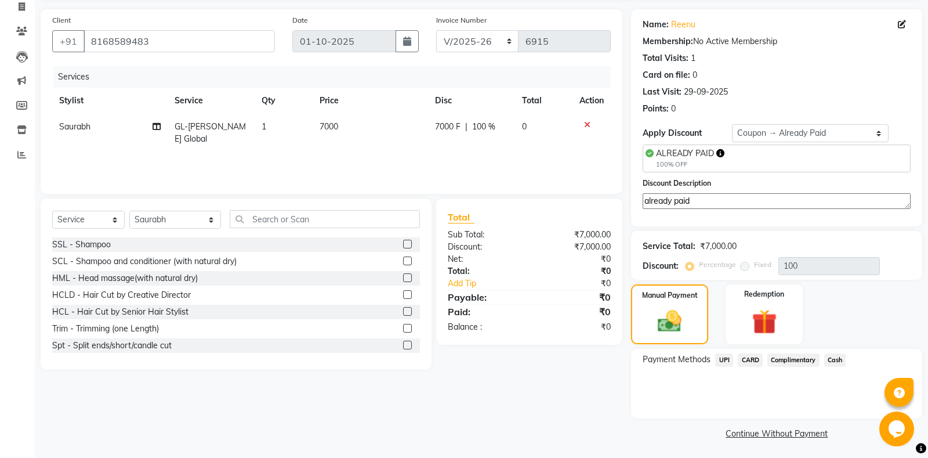
click at [800, 362] on span "Complimentary" at bounding box center [793, 359] width 52 height 13
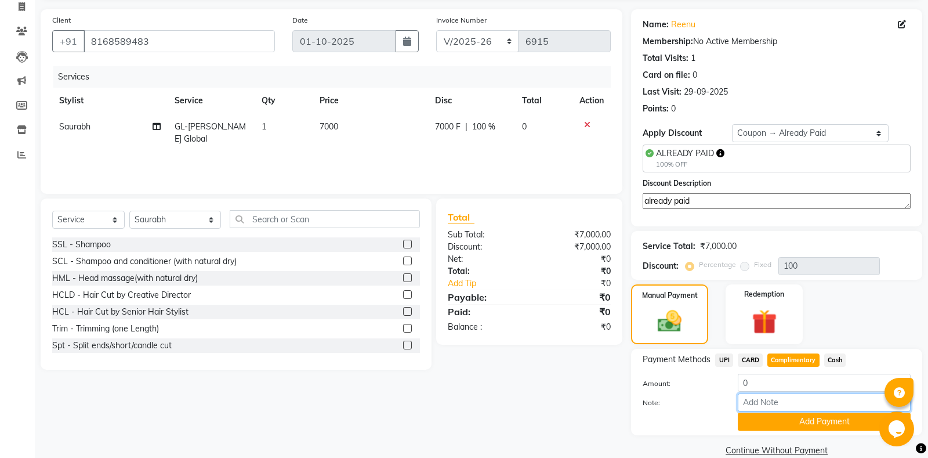
click at [805, 402] on input "Note:" at bounding box center [824, 402] width 173 height 18
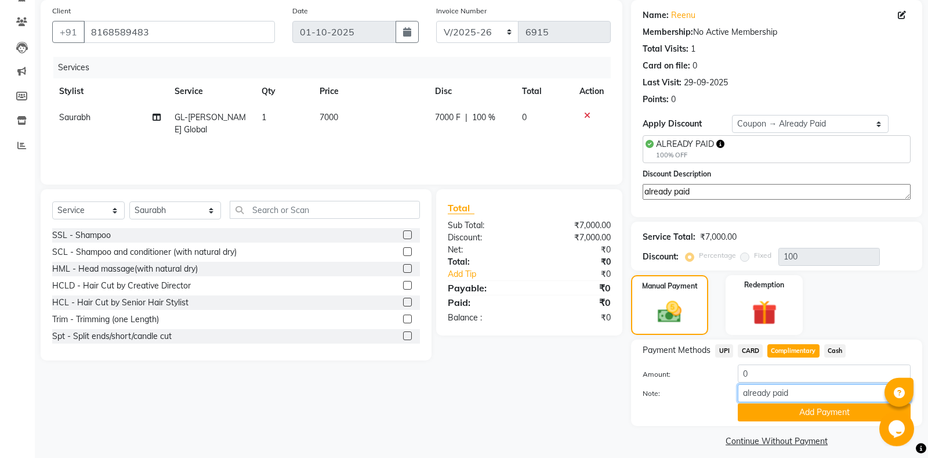
scroll to position [95, 0]
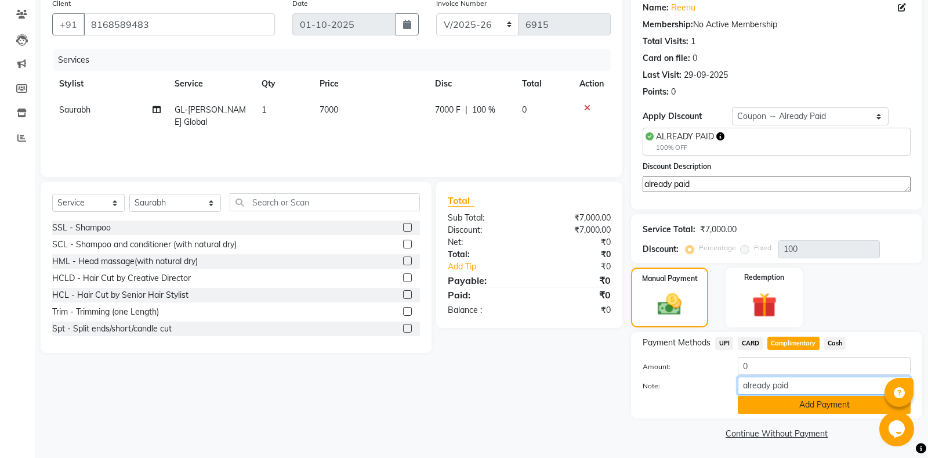
type input "already paid"
click at [801, 404] on button "Add Payment" at bounding box center [824, 404] width 173 height 18
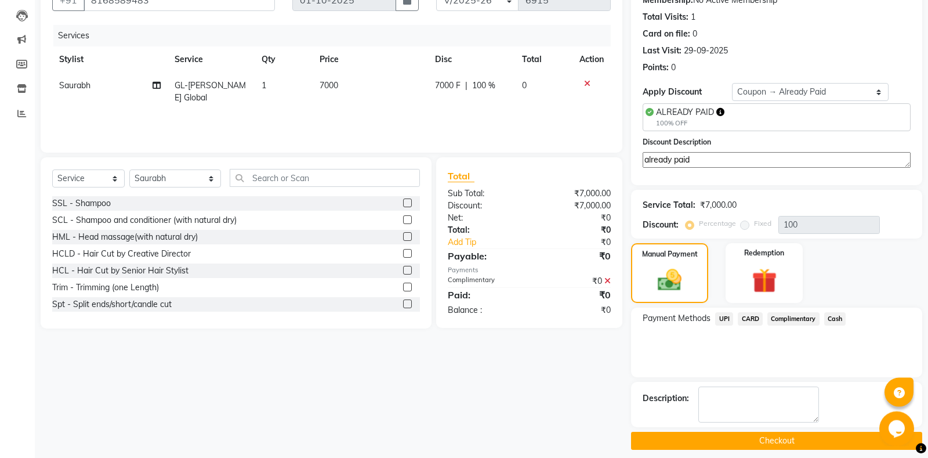
scroll to position [126, 0]
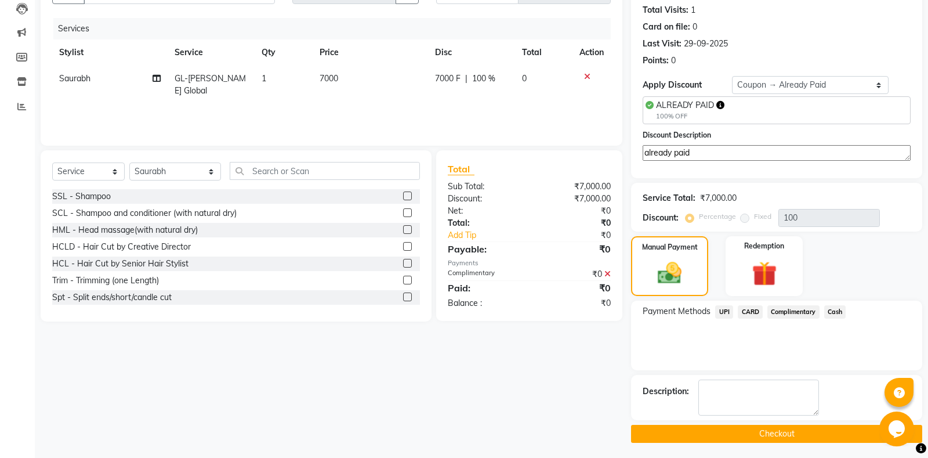
click at [765, 433] on button "Checkout" at bounding box center [776, 433] width 291 height 18
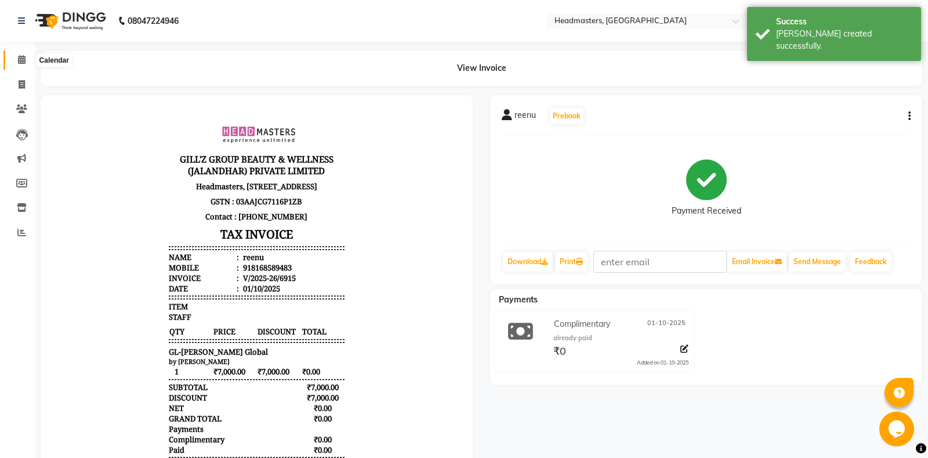
click at [20, 57] on icon at bounding box center [22, 59] width 8 height 9
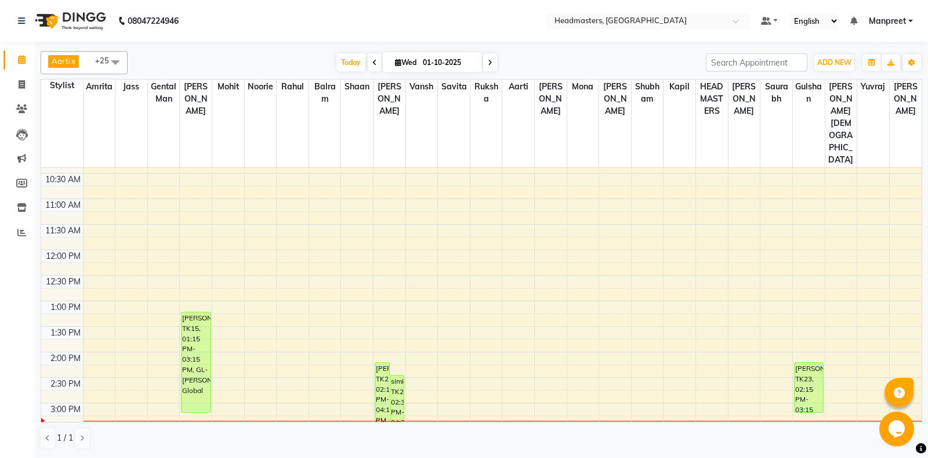
scroll to position [183, 0]
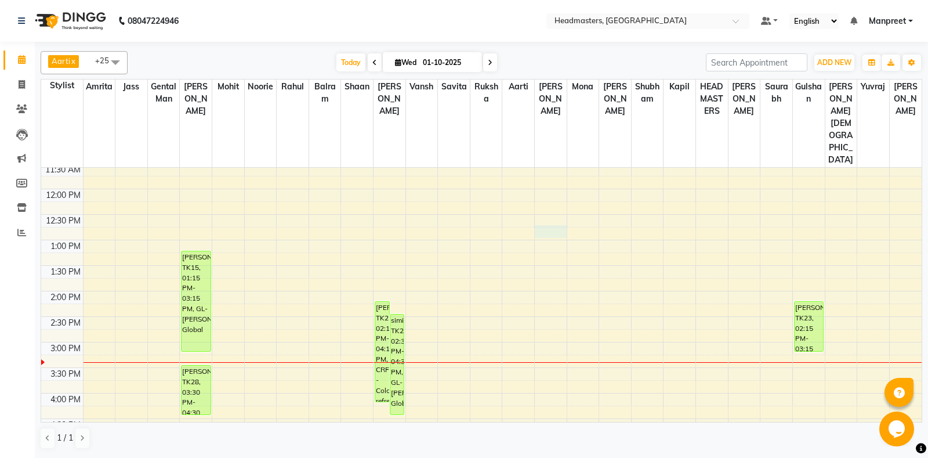
drag, startPoint x: 566, startPoint y: 190, endPoint x: 567, endPoint y: 209, distance: 19.1
click at [567, 209] on tbody "8:00 AM 8:30 AM 9:00 AM 9:30 AM 10:00 AM 10:30 AM 11:00 AM 11:30 AM 12:00 PM 12…" at bounding box center [481, 342] width 880 height 714
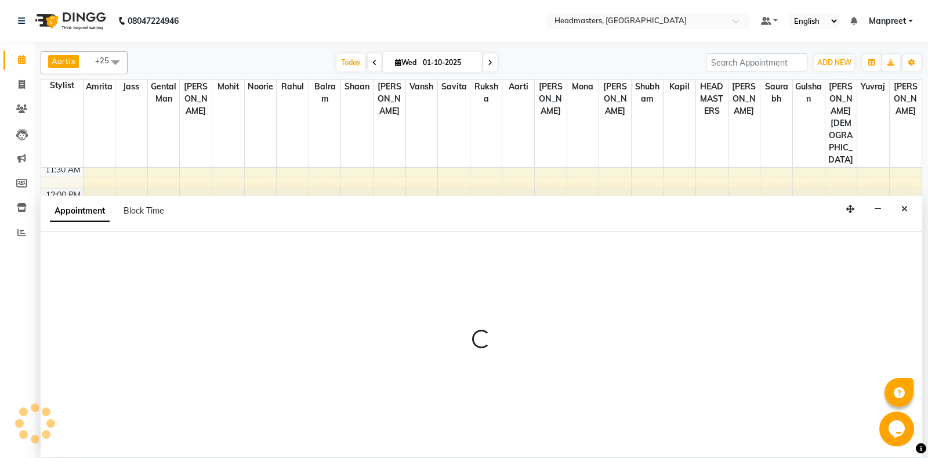
select select "60737"
select select "765"
select select "tentative"
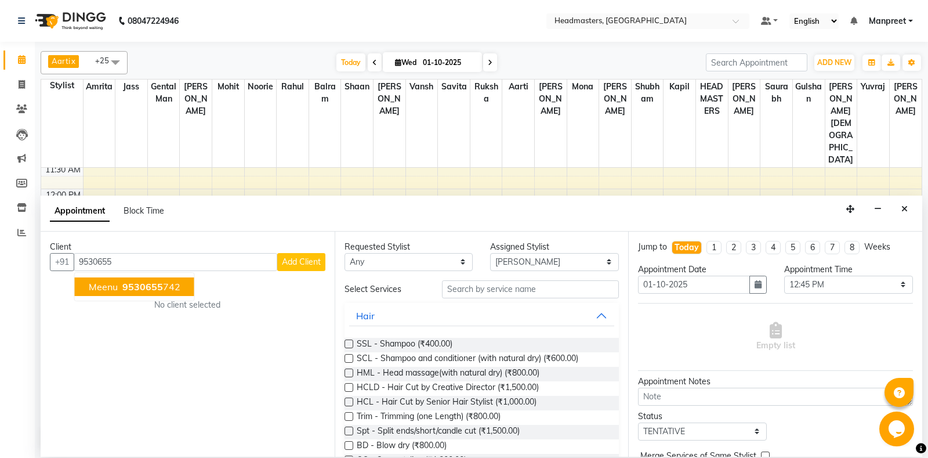
click at [121, 286] on ngb-highlight "9530655 742" at bounding box center [150, 287] width 60 height 12
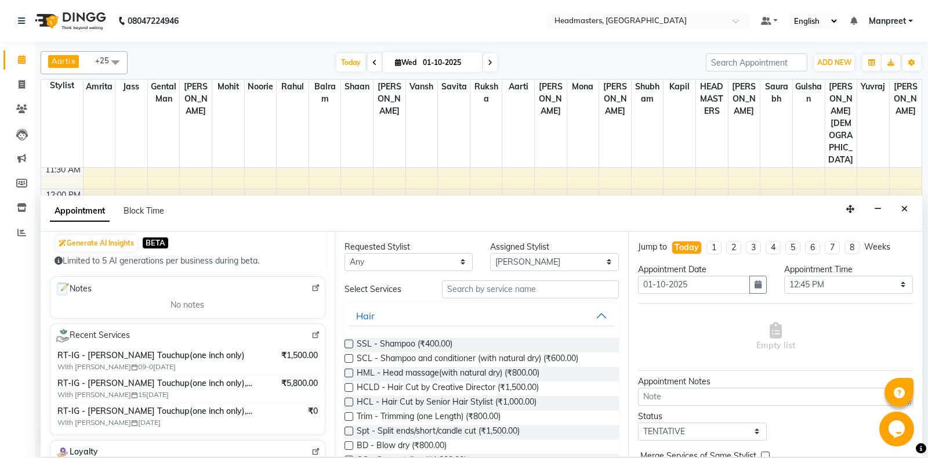
scroll to position [0, 0]
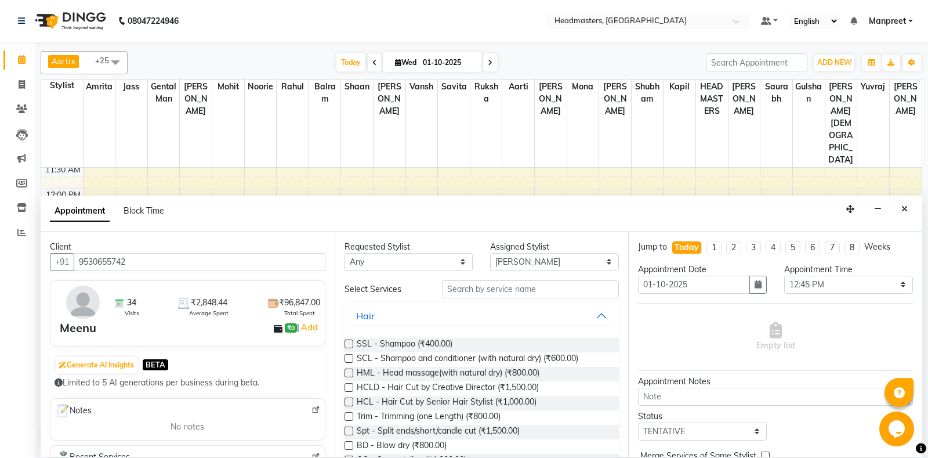
type input "9530655742"
click at [344, 253] on select "Any [PERSON_NAME] Amrita [PERSON_NAME] Gental Man Gulshan HEADMASTERS [PERSON_N…" at bounding box center [408, 262] width 129 height 18
select select "60721"
click option "[PERSON_NAME]" at bounding box center [0, 0] width 0 height 0
select select "60721"
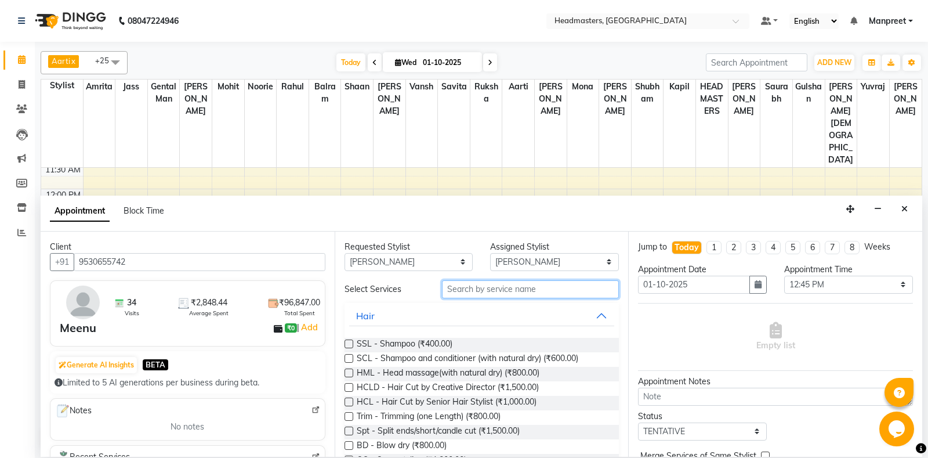
click at [524, 288] on input "text" at bounding box center [530, 289] width 177 height 18
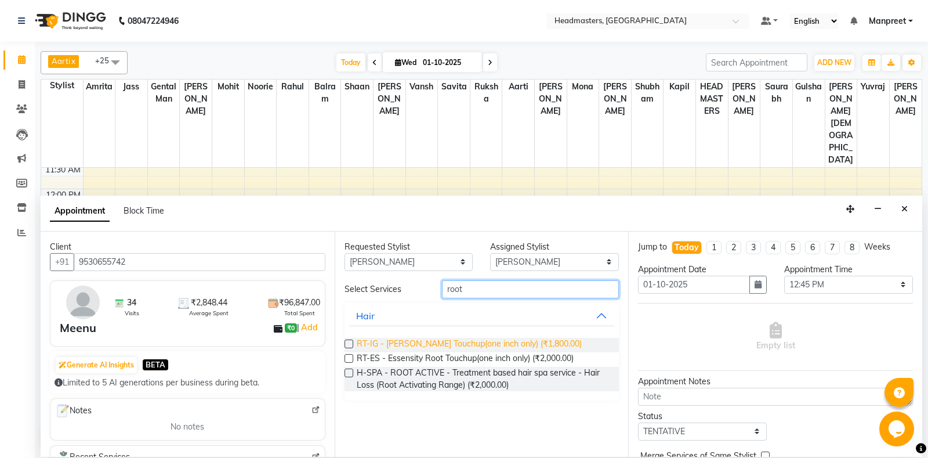
type input "root"
click at [534, 346] on span "RT-IG - [PERSON_NAME] Touchup(one inch only) (₹1,800.00)" at bounding box center [469, 344] width 225 height 14
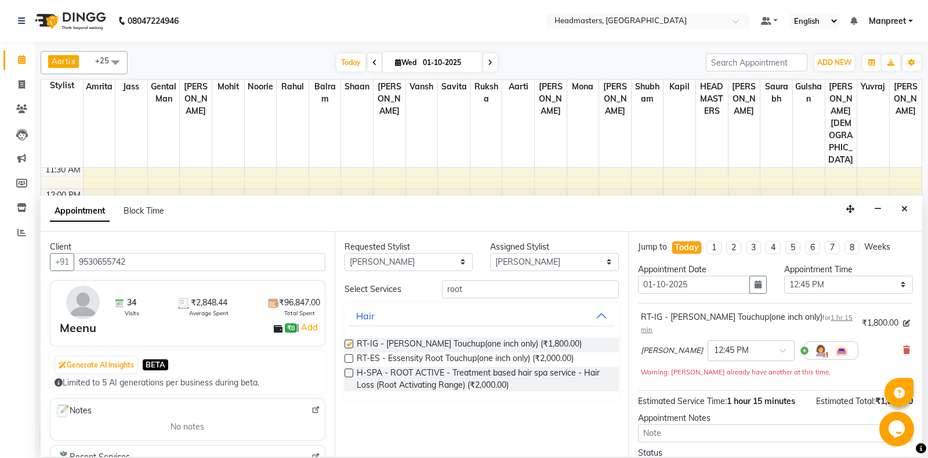
checkbox input "false"
click at [784, 275] on select "Select 09:00 AM 09:15 AM 09:30 AM 09:45 AM 10:00 AM 10:15 AM 10:30 AM 10:45 AM …" at bounding box center [848, 284] width 129 height 18
select select "930"
click option "03:30 PM" at bounding box center [0, 0] width 0 height 0
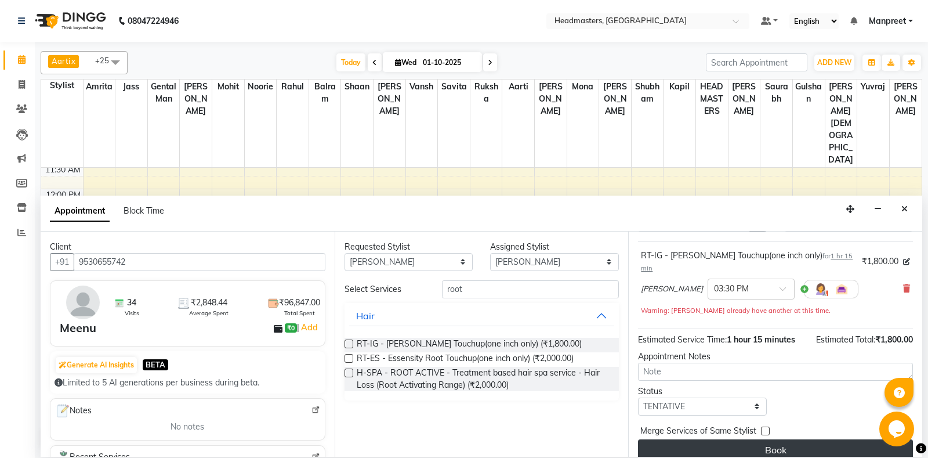
click at [805, 439] on button "Book" at bounding box center [775, 449] width 275 height 21
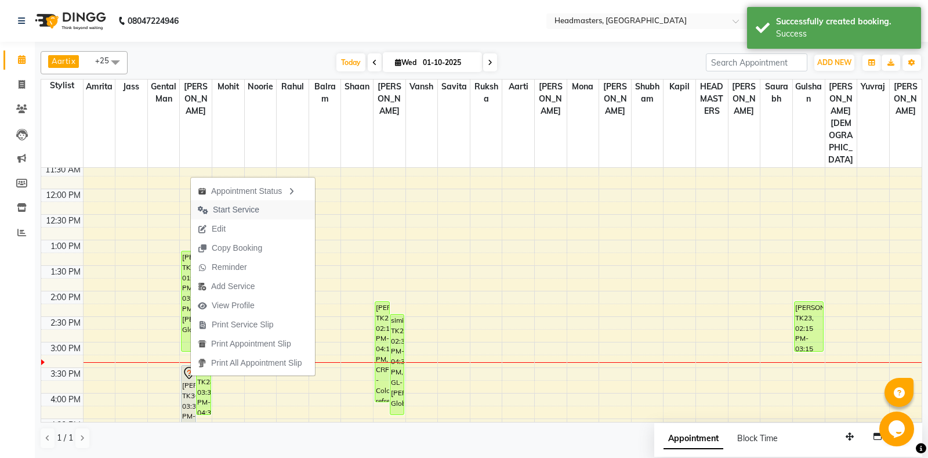
click at [257, 209] on span "Start Service" at bounding box center [236, 210] width 46 height 12
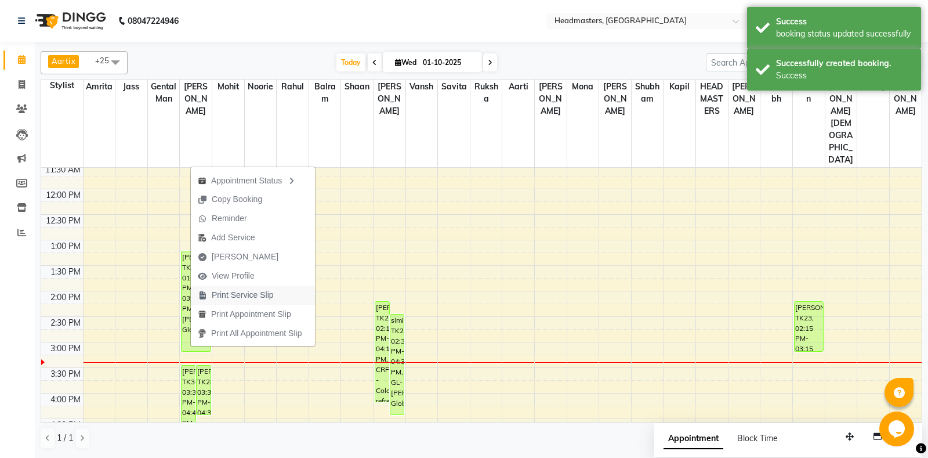
click at [309, 292] on button "Print Service Slip" at bounding box center [253, 294] width 124 height 19
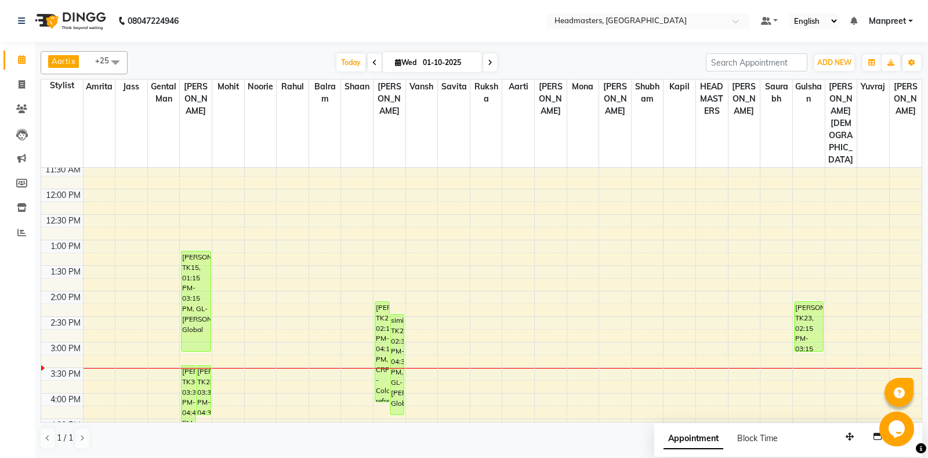
click at [293, 268] on div "8:00 AM 8:30 AM 9:00 AM 9:30 AM 10:00 AM 10:30 AM 11:00 AM 11:30 AM 12:00 PM 12…" at bounding box center [481, 342] width 880 height 714
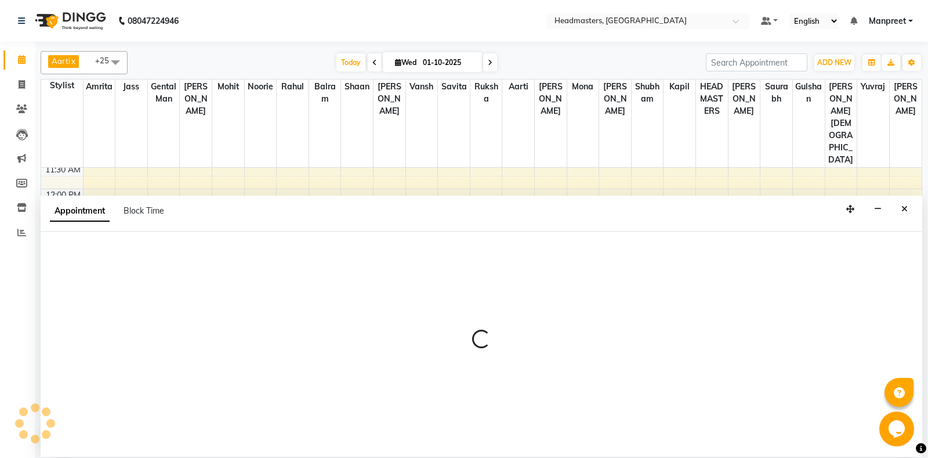
select select "60725"
select select "855"
select select "tentative"
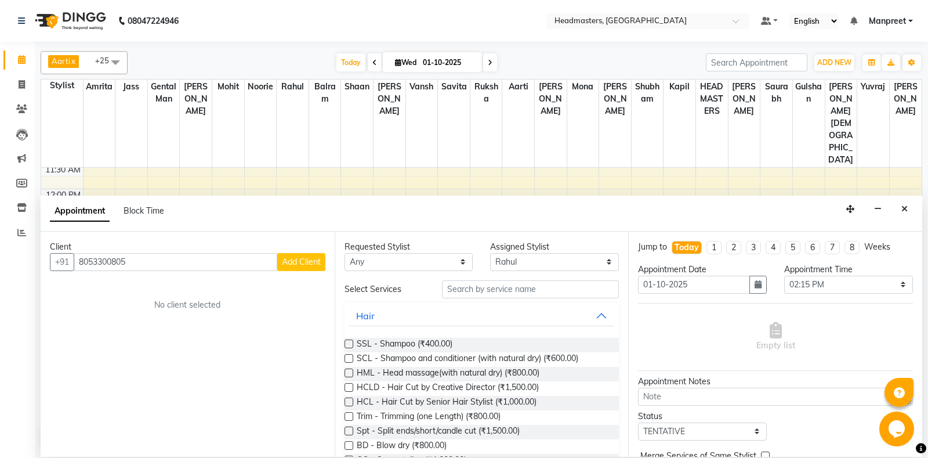
type input "8053300805"
click at [306, 257] on span "Add Client" at bounding box center [301, 261] width 39 height 10
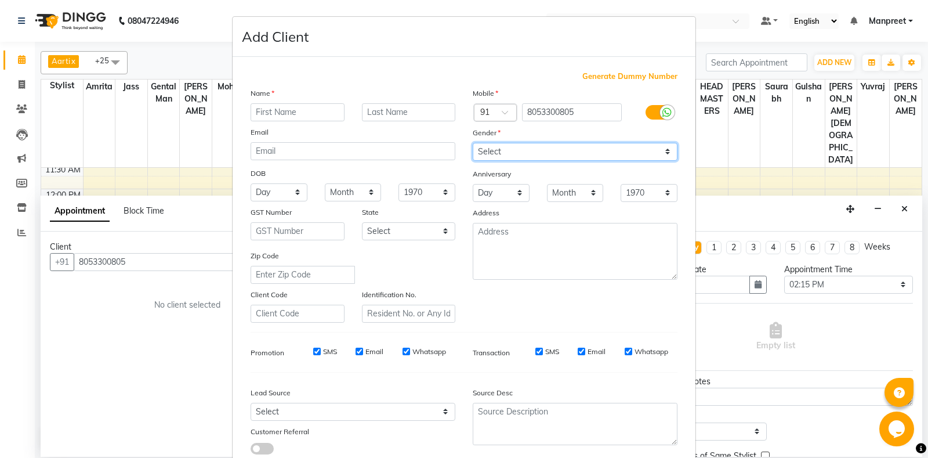
click at [473, 143] on select "Select [DEMOGRAPHIC_DATA] [DEMOGRAPHIC_DATA] Other Prefer Not To Say" at bounding box center [575, 152] width 205 height 18
select select "[DEMOGRAPHIC_DATA]"
click option "[DEMOGRAPHIC_DATA]" at bounding box center [0, 0] width 0 height 0
click at [299, 101] on div "Name" at bounding box center [353, 95] width 222 height 16
click at [299, 109] on input "text" at bounding box center [298, 112] width 94 height 18
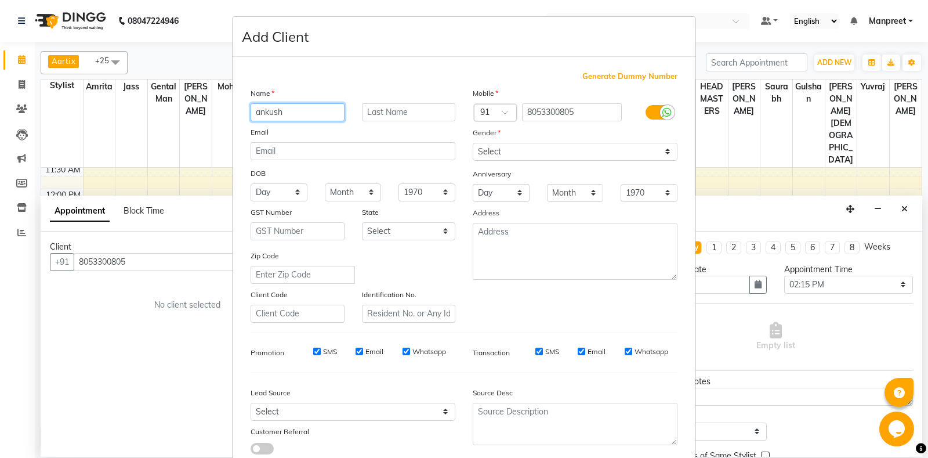
type input "ankush"
click at [473, 143] on select "Select [DEMOGRAPHIC_DATA] [DEMOGRAPHIC_DATA] Other Prefer Not To Say" at bounding box center [575, 152] width 205 height 18
select select "[DEMOGRAPHIC_DATA]"
click option "[DEMOGRAPHIC_DATA]" at bounding box center [0, 0] width 0 height 0
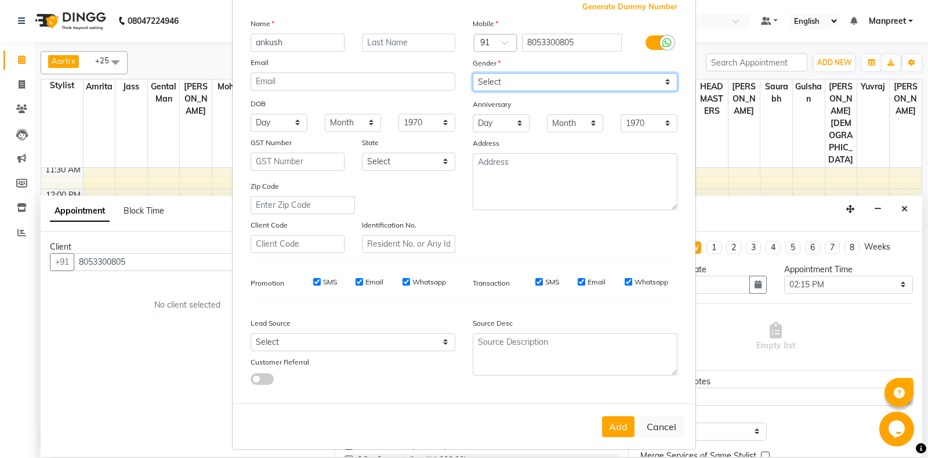
scroll to position [81, 0]
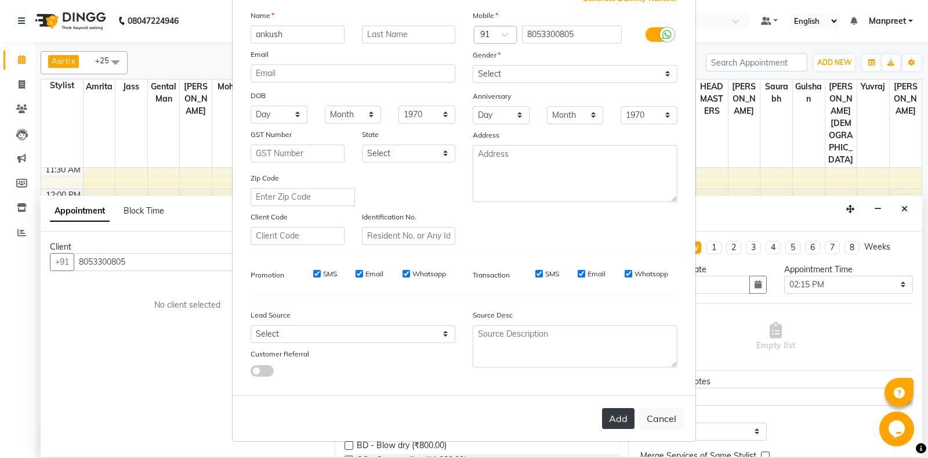
click at [614, 421] on button "Add" at bounding box center [618, 418] width 32 height 21
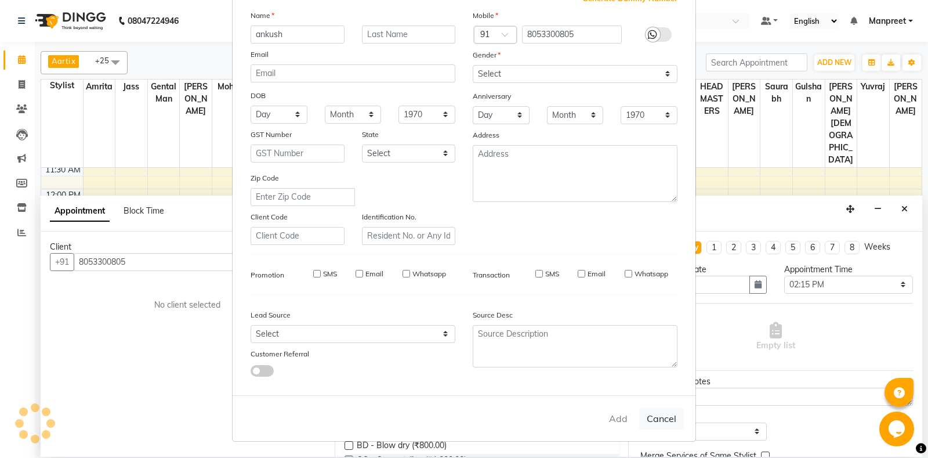
select select
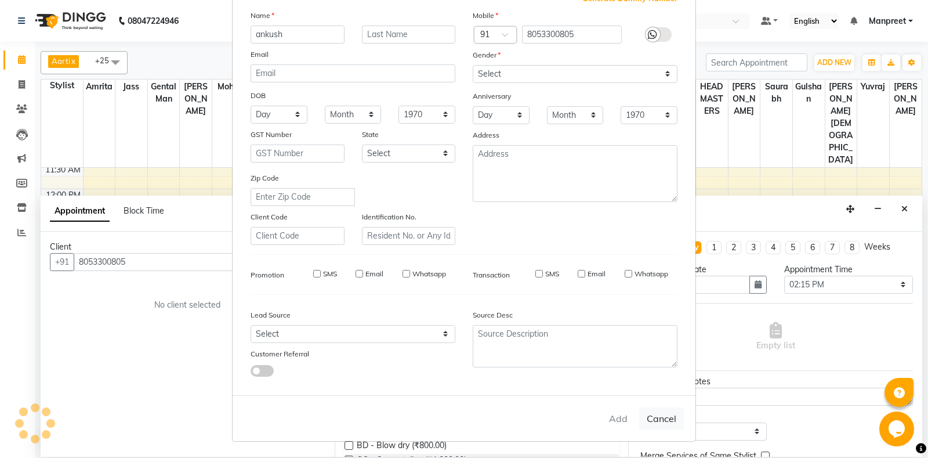
select select
checkbox input "false"
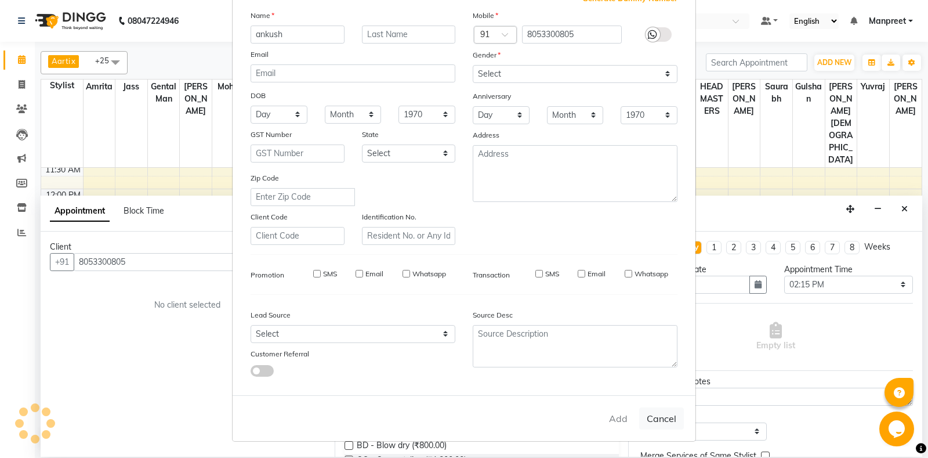
checkbox input "false"
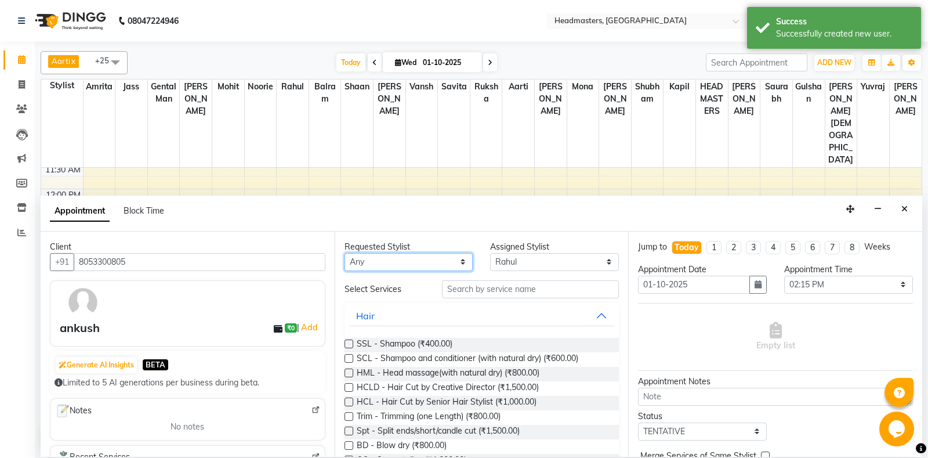
click at [344, 253] on select "Any [PERSON_NAME] Amrita [PERSON_NAME] Gental Man Gulshan HEADMASTERS [PERSON_N…" at bounding box center [408, 262] width 129 height 18
select select "60727"
click option "Shaan" at bounding box center [0, 0] width 0 height 0
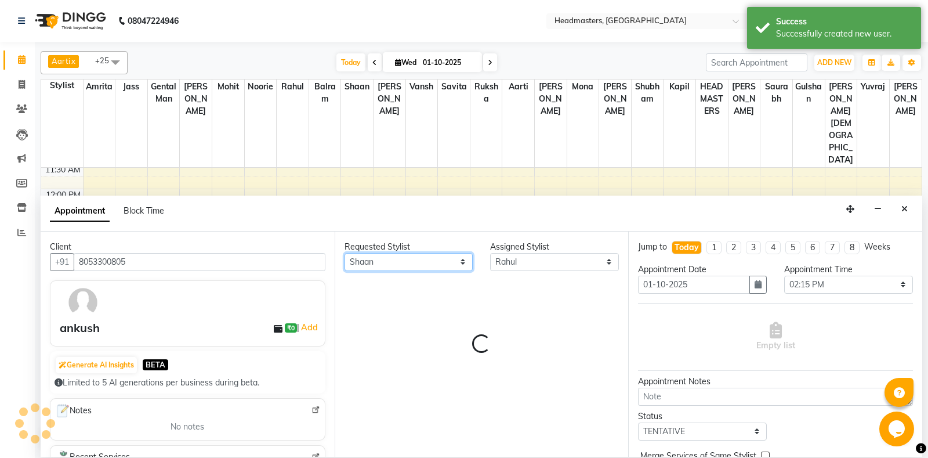
select select "60727"
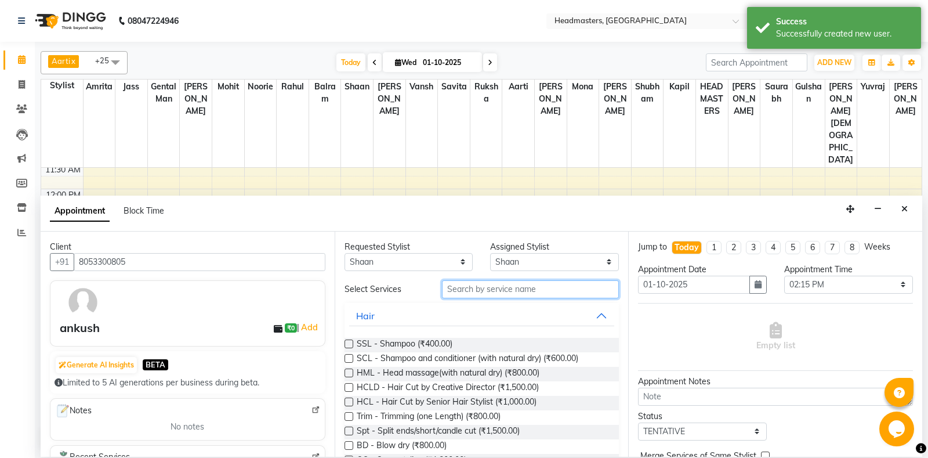
click at [500, 293] on input "text" at bounding box center [530, 289] width 177 height 18
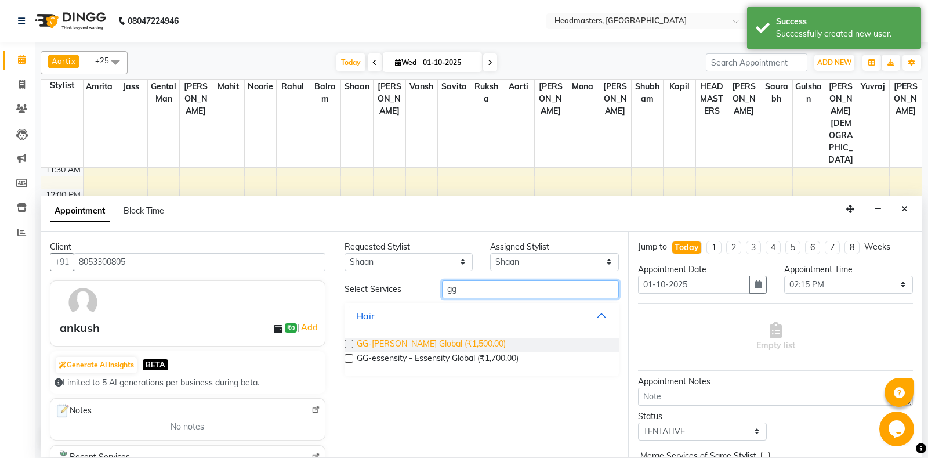
type input "gg"
click at [474, 347] on span "GG-[PERSON_NAME] Global (₹1,500.00)" at bounding box center [431, 344] width 149 height 14
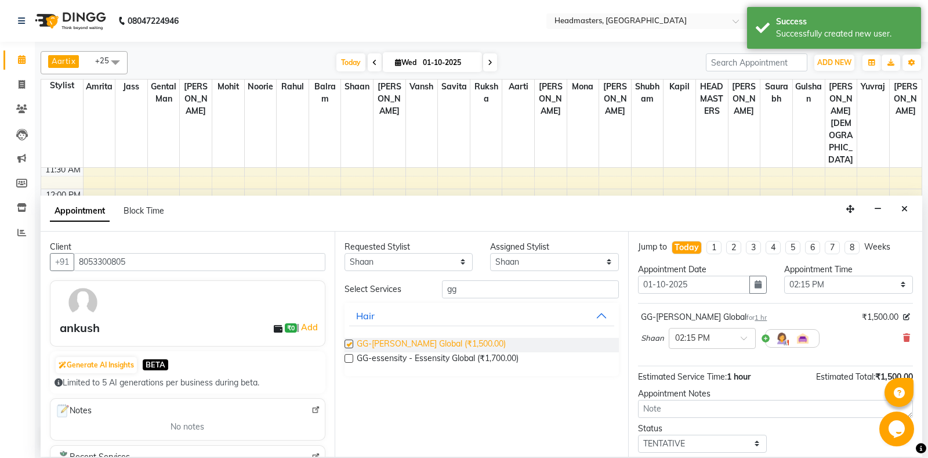
checkbox input "false"
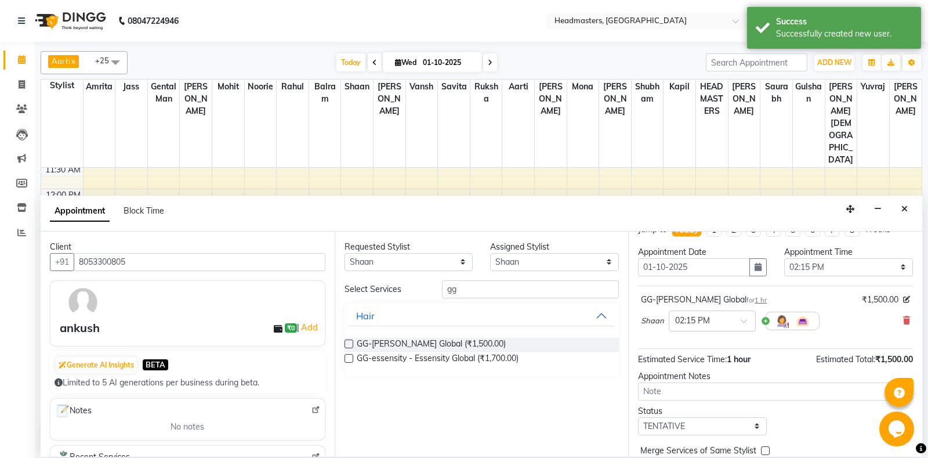
scroll to position [49, 0]
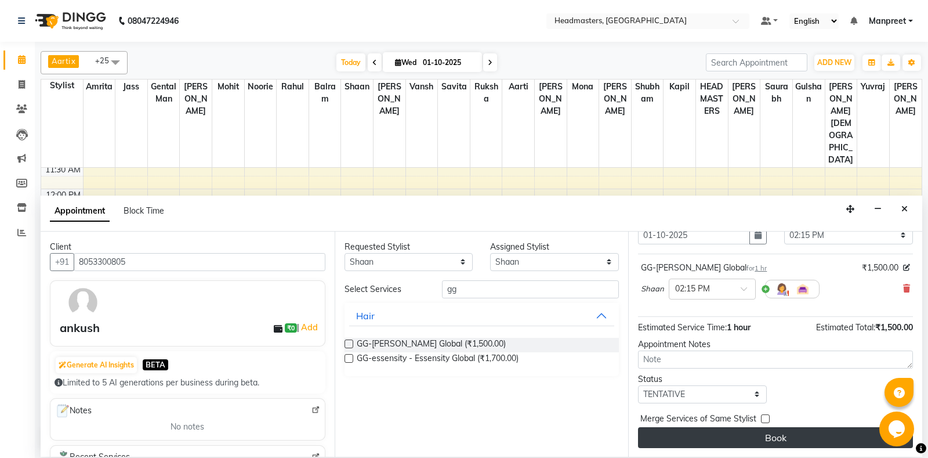
click at [799, 444] on button "Book" at bounding box center [775, 437] width 275 height 21
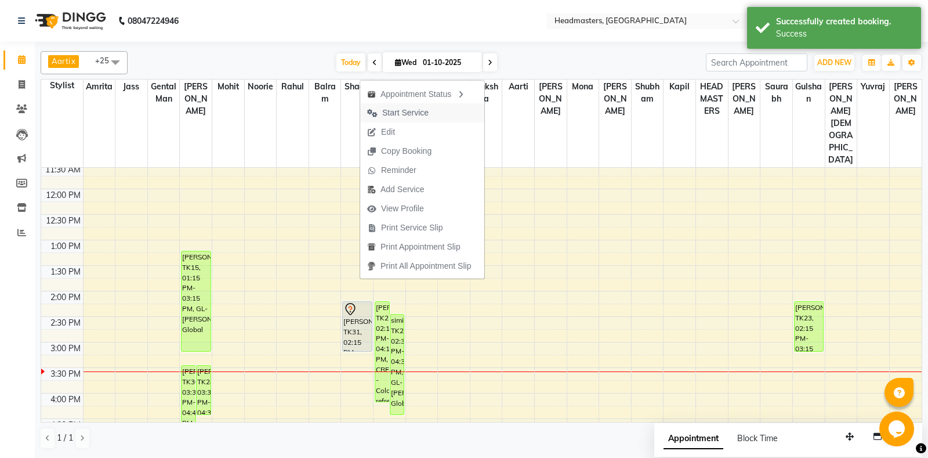
click at [416, 106] on span "Start Service" at bounding box center [397, 112] width 75 height 19
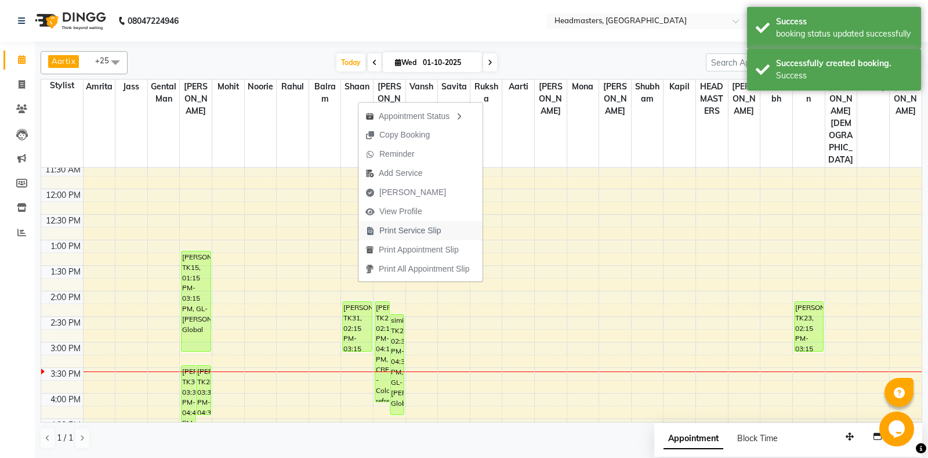
click at [447, 239] on span "Print Service Slip" at bounding box center [403, 230] width 90 height 19
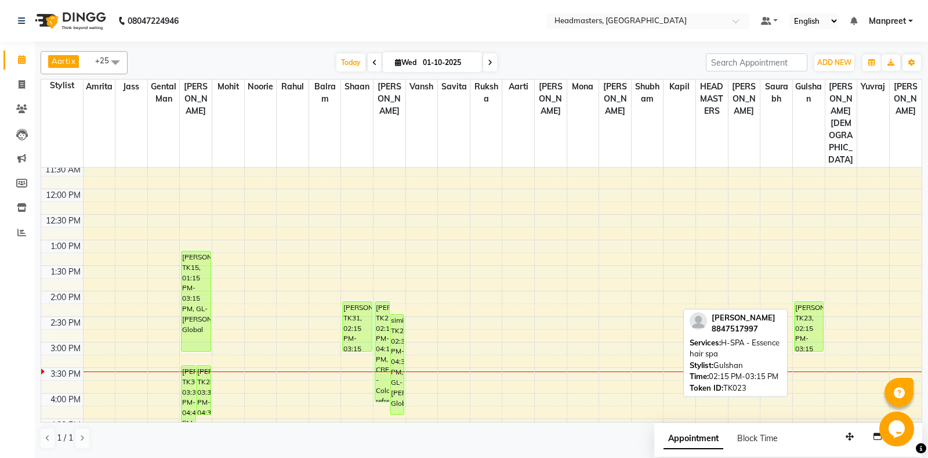
click at [817, 302] on div "[PERSON_NAME], TK23, 02:15 PM-03:15 PM, H-SPA - Essence hair spa" at bounding box center [808, 326] width 28 height 49
select select "1"
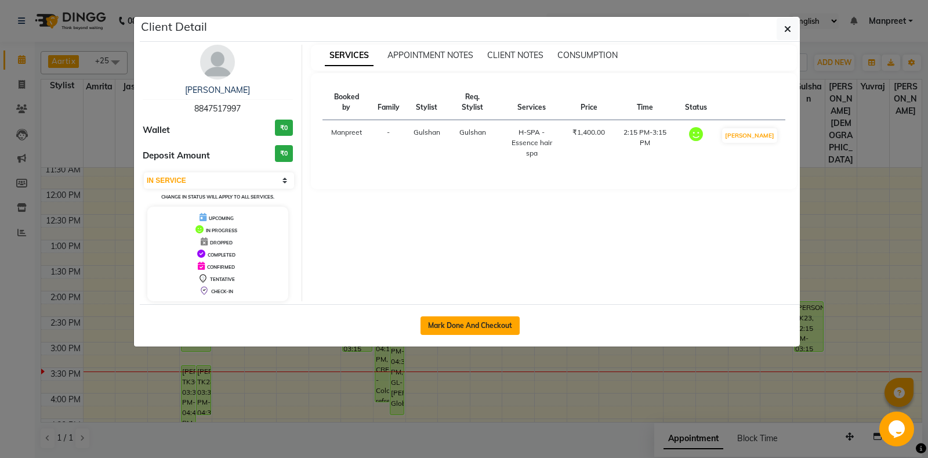
click at [443, 321] on button "Mark Done And Checkout" at bounding box center [469, 325] width 99 height 19
select select "service"
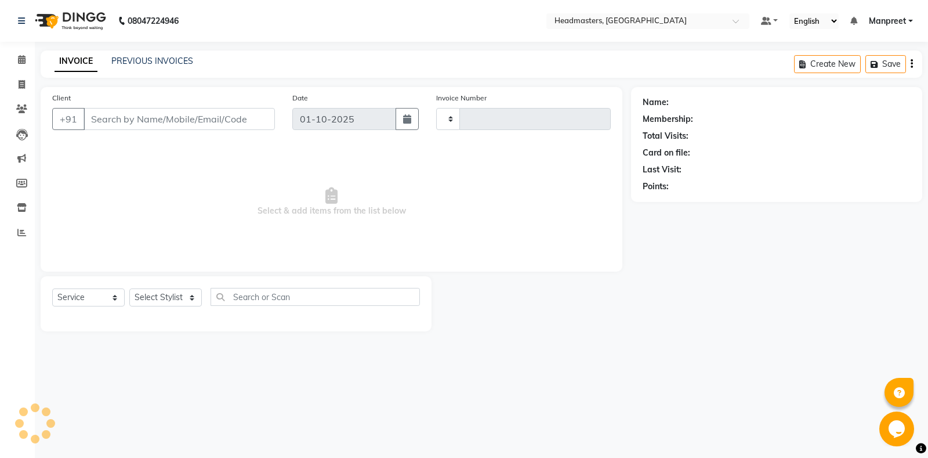
type input "6916"
select select "7130"
type input "8847517997"
select select "64334"
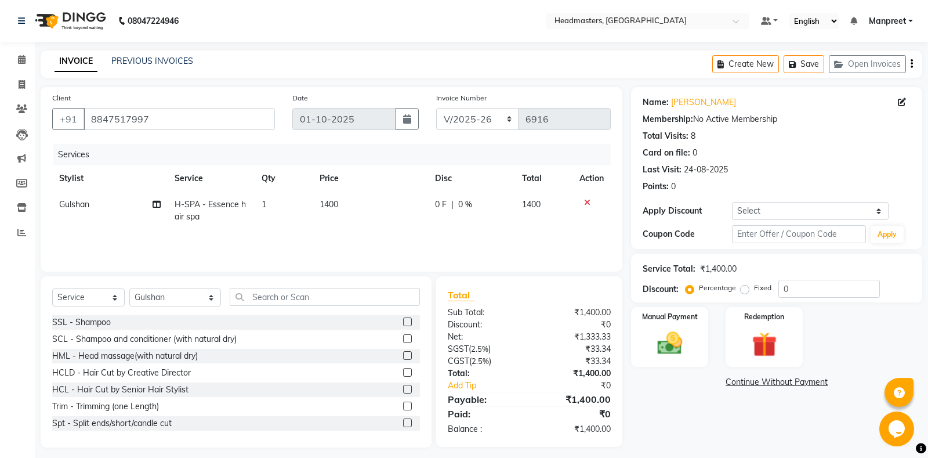
click at [456, 213] on td "0 F | 0 %" at bounding box center [471, 210] width 87 height 38
select select "64334"
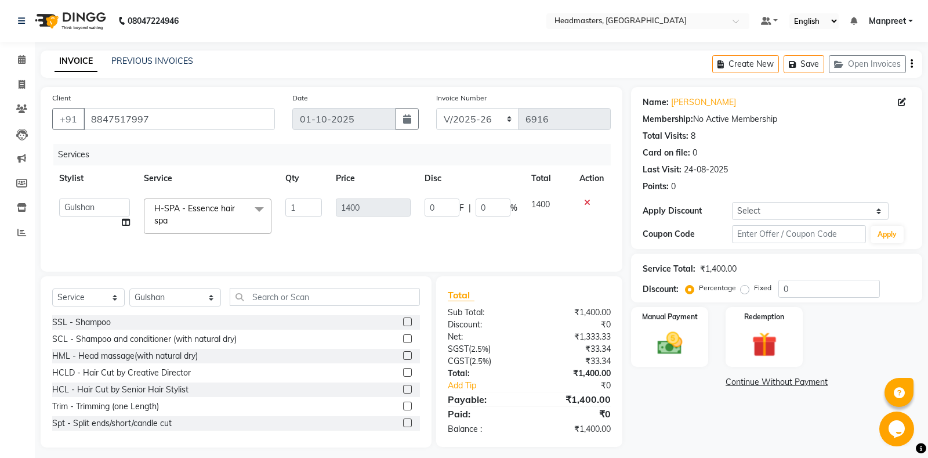
click at [228, 224] on span "H-SPA - Essence hair spa x" at bounding box center [202, 214] width 102 height 25
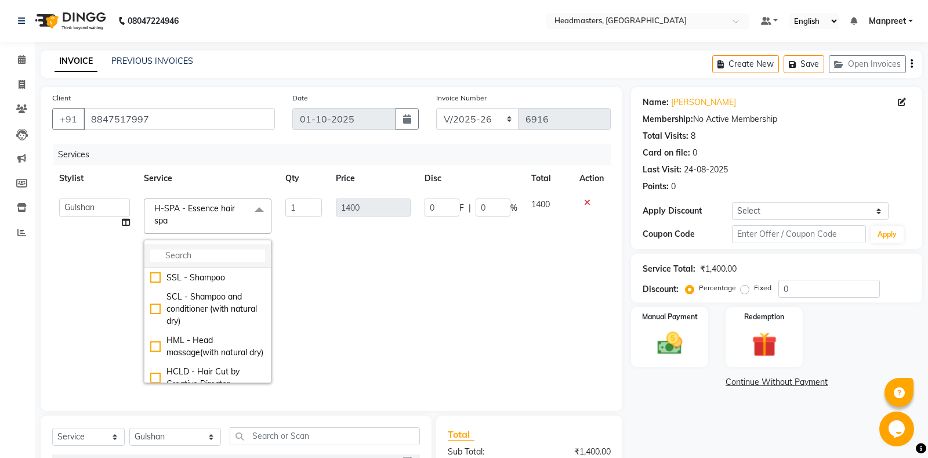
click at [188, 256] on input "multiselect-search" at bounding box center [207, 255] width 115 height 12
type input "spa"
click at [384, 307] on td "1400" at bounding box center [373, 290] width 89 height 198
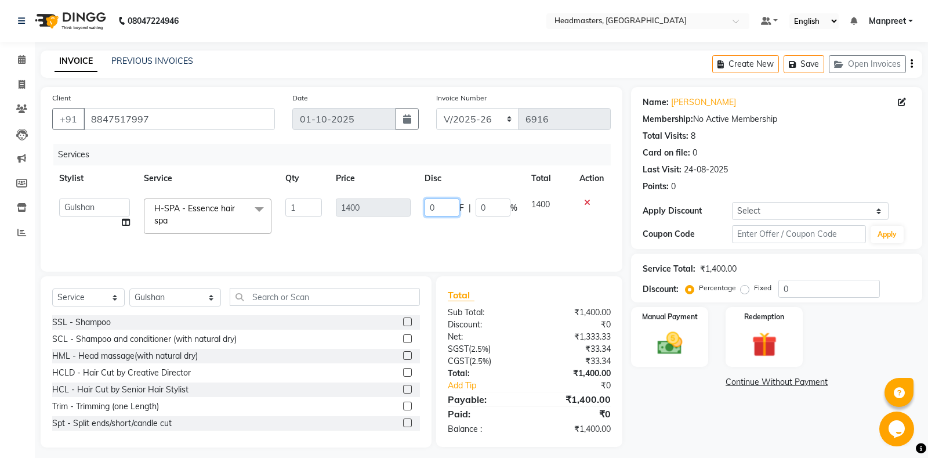
click at [427, 206] on input "0" at bounding box center [441, 207] width 35 height 18
type input "400"
click at [444, 233] on div "Services Stylist Service Qty Price Disc Total Action Aarti Ali Amrita Amrita - …" at bounding box center [331, 202] width 558 height 116
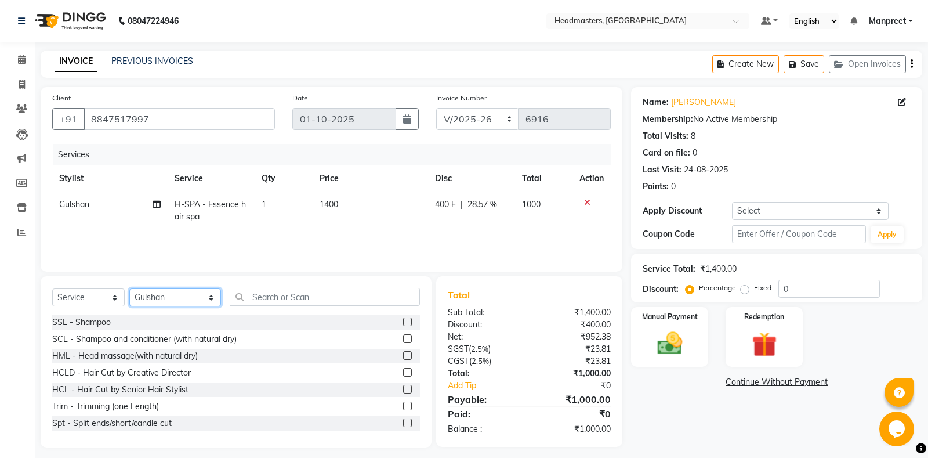
click at [129, 288] on select "Select Stylist [PERSON_NAME] Amrita - Front Desk [PERSON_NAME] Gental Man Gulsh…" at bounding box center [175, 297] width 92 height 18
select select "90767"
click option "[PERSON_NAME]" at bounding box center [0, 0] width 0 height 0
click at [303, 304] on input "text" at bounding box center [325, 297] width 190 height 18
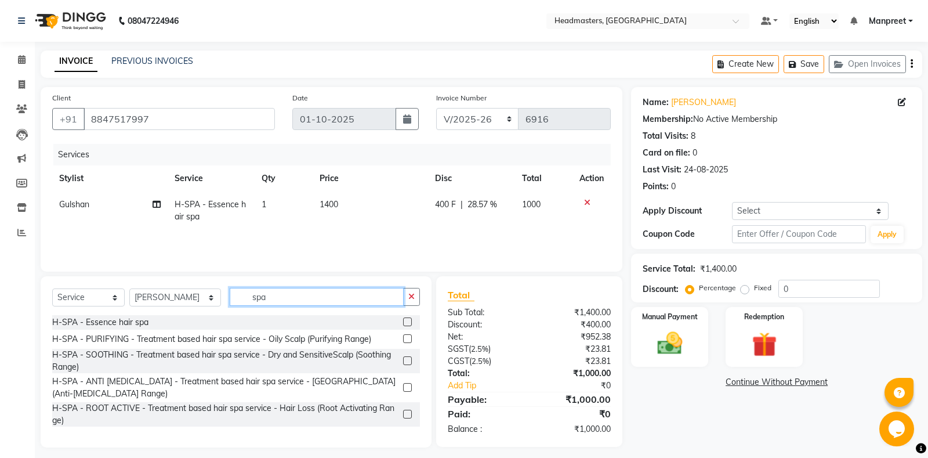
type input "spa"
click at [408, 324] on label at bounding box center [407, 321] width 9 height 9
click at [408, 324] on input "checkbox" at bounding box center [407, 322] width 8 height 8
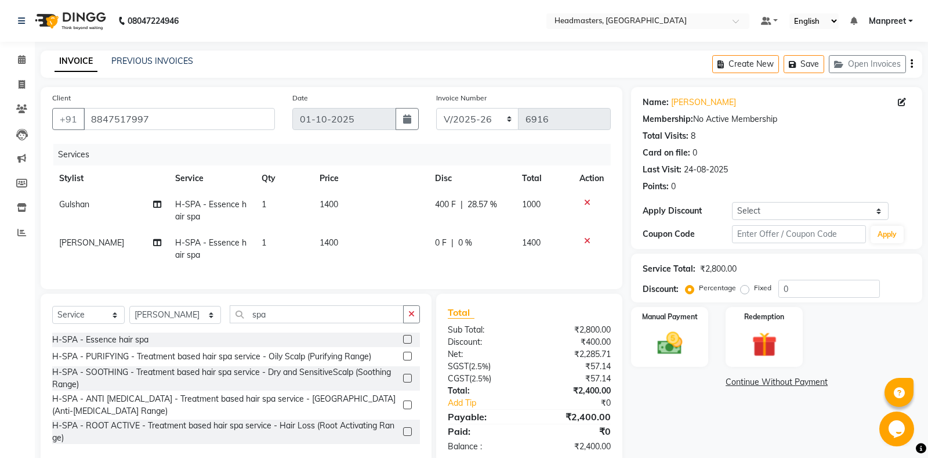
checkbox input "false"
click at [442, 244] on span "0 F" at bounding box center [441, 243] width 12 height 12
select select "90767"
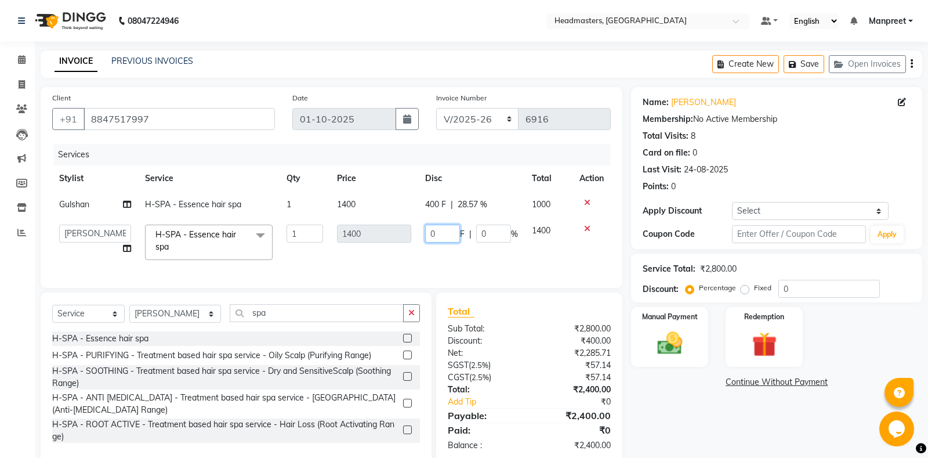
click at [429, 230] on input "0" at bounding box center [442, 233] width 35 height 18
type input "400"
click at [446, 255] on td "400 F | 0 %" at bounding box center [471, 241] width 107 height 49
select select "90767"
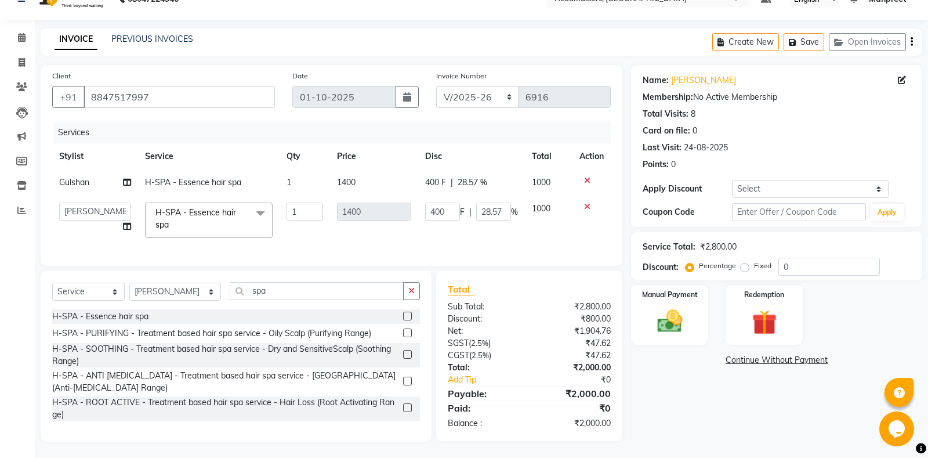
scroll to position [23, 0]
click at [662, 319] on img at bounding box center [670, 320] width 42 height 30
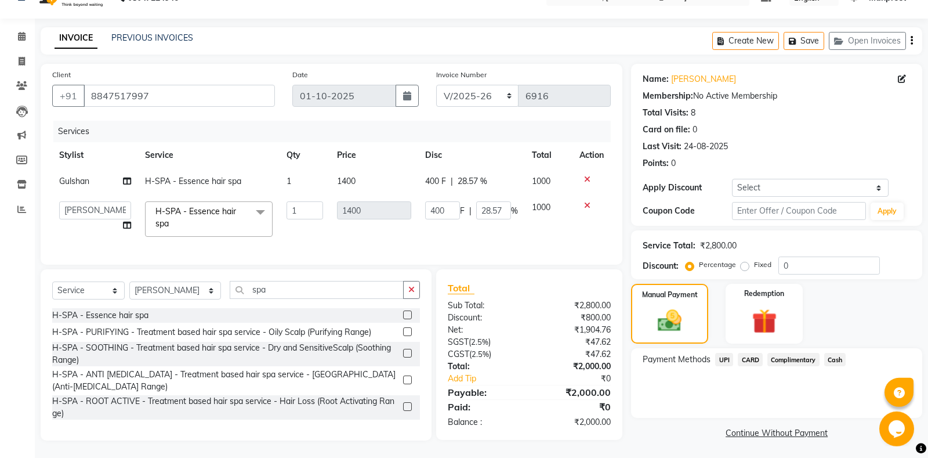
scroll to position [24, 0]
click at [758, 359] on span "CARD" at bounding box center [750, 358] width 25 height 13
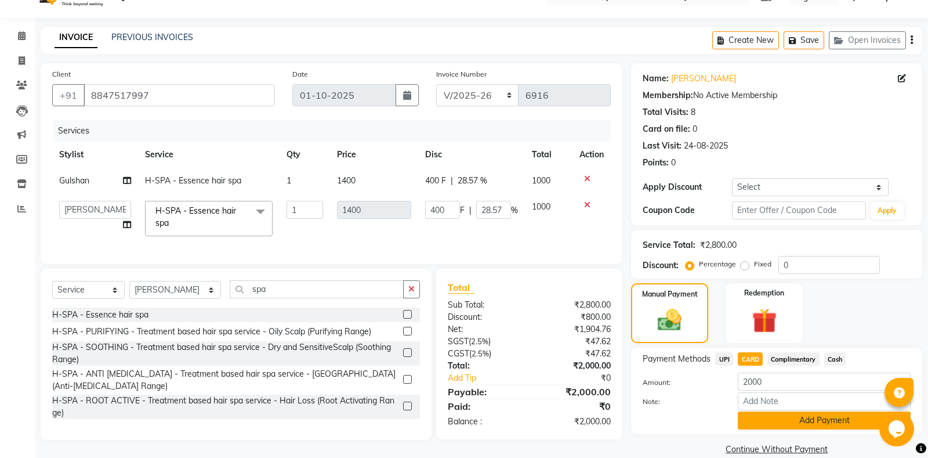
click at [805, 422] on button "Add Payment" at bounding box center [824, 420] width 173 height 18
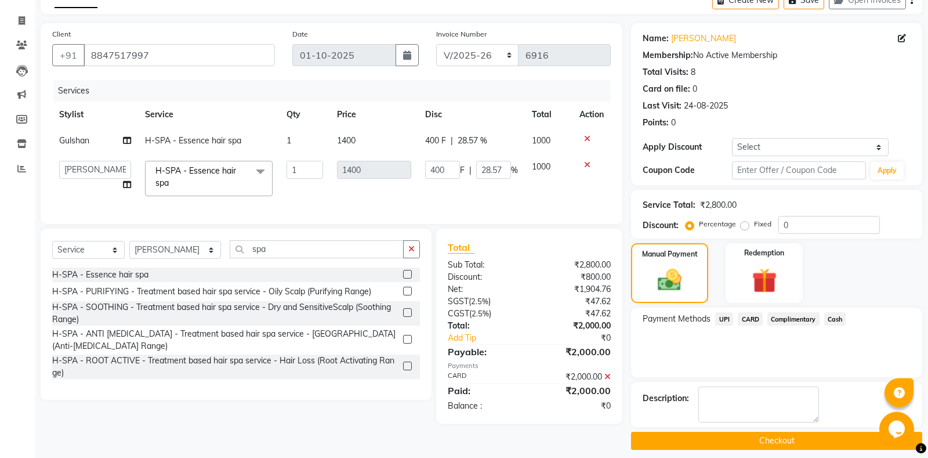
scroll to position [72, 0]
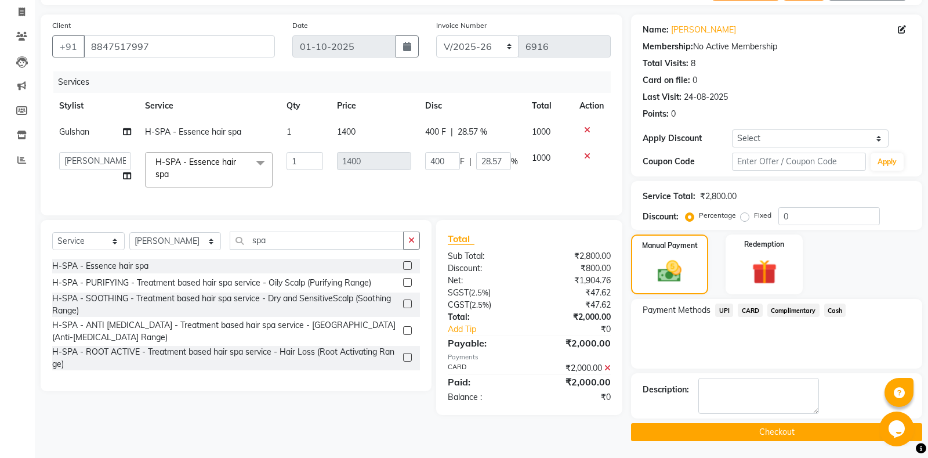
click at [715, 433] on button "Checkout" at bounding box center [776, 432] width 291 height 18
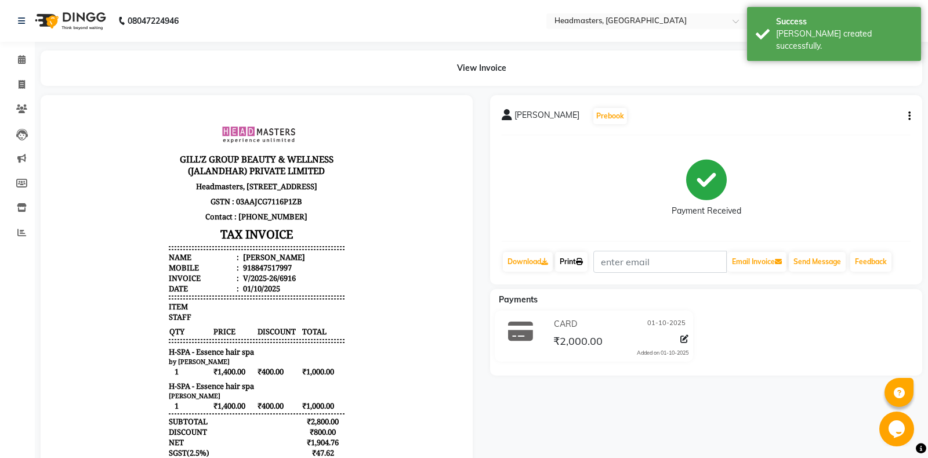
click at [587, 264] on link "Print" at bounding box center [571, 262] width 32 height 20
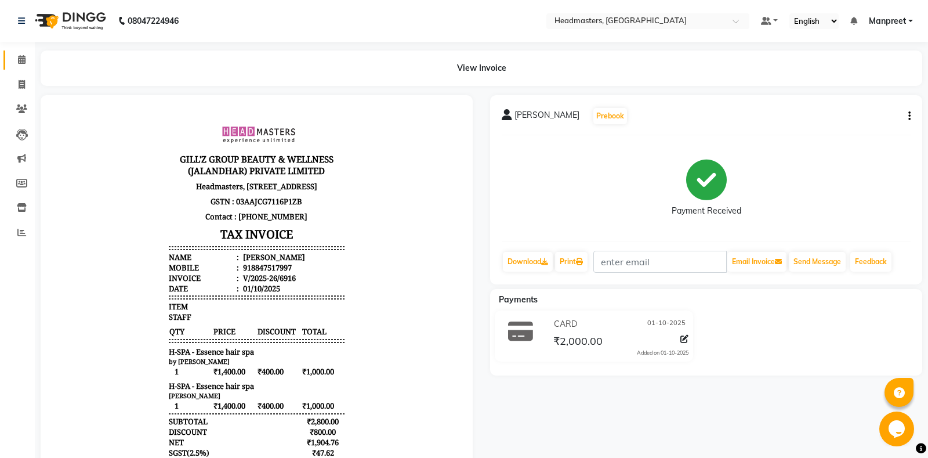
click at [17, 51] on link "Calendar" at bounding box center [17, 59] width 28 height 19
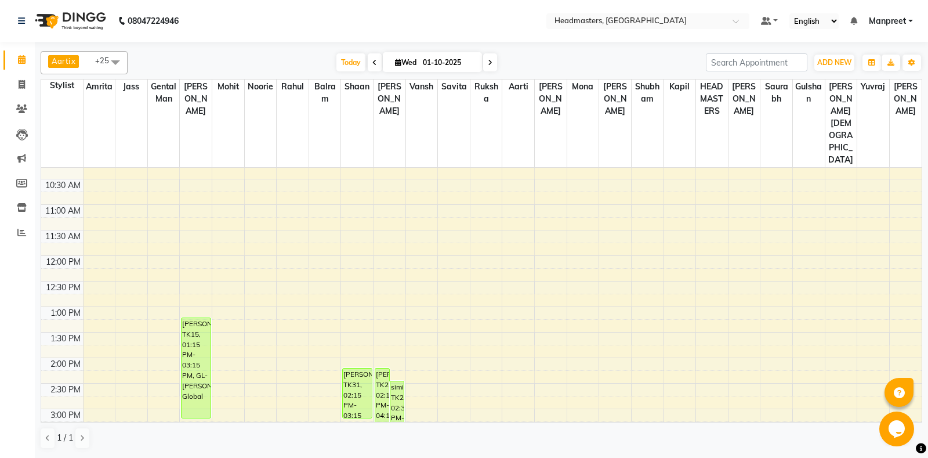
scroll to position [183, 0]
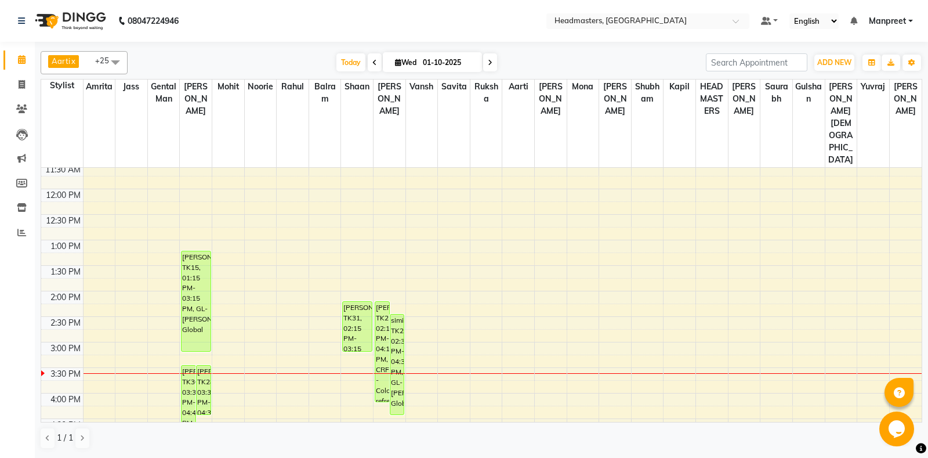
click at [438, 266] on div "8:00 AM 8:30 AM 9:00 AM 9:30 AM 10:00 AM 10:30 AM 11:00 AM 11:30 AM 12:00 PM 12…" at bounding box center [481, 342] width 880 height 714
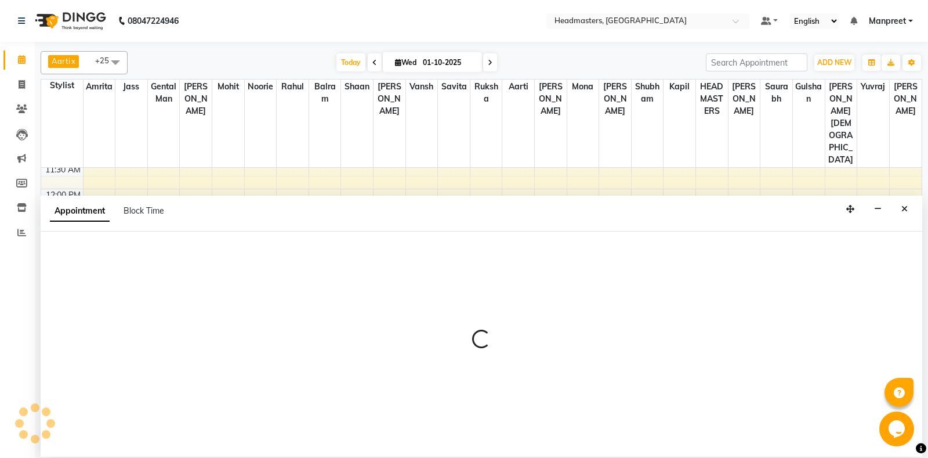
select select "60732"
select select "tentative"
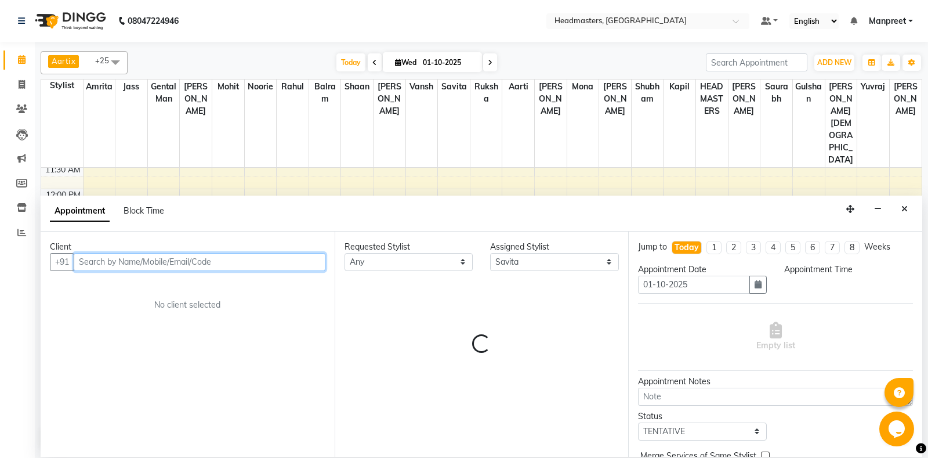
select select "855"
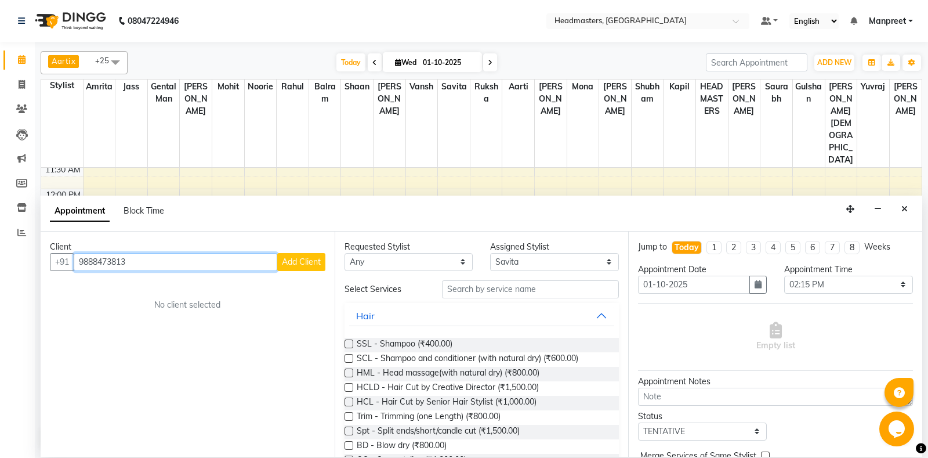
type input "9888473813"
click at [285, 260] on span "Add Client" at bounding box center [301, 261] width 39 height 10
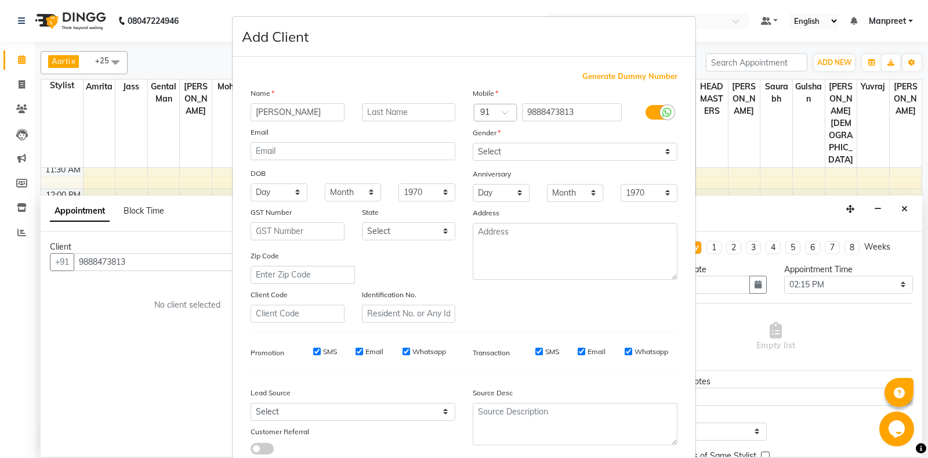
type input "dr shobita"
click at [473, 143] on select "Select [DEMOGRAPHIC_DATA] [DEMOGRAPHIC_DATA] Other Prefer Not To Say" at bounding box center [575, 152] width 205 height 18
select select "[DEMOGRAPHIC_DATA]"
click option "[DEMOGRAPHIC_DATA]" at bounding box center [0, 0] width 0 height 0
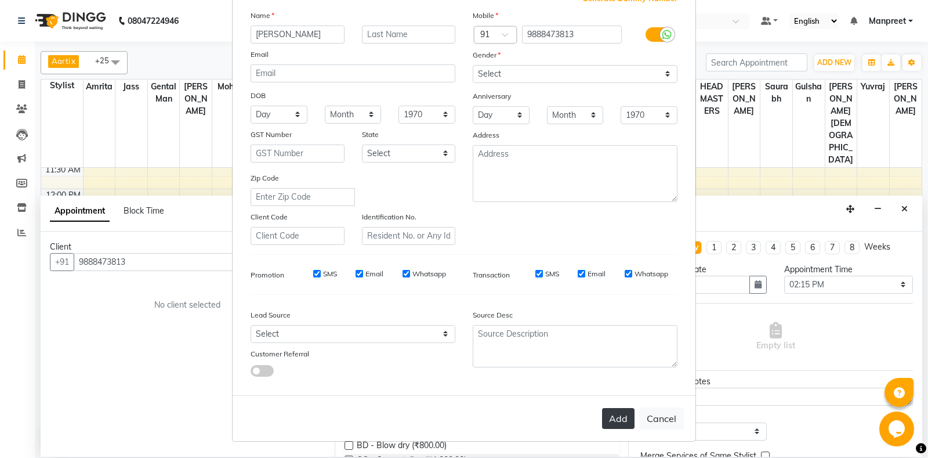
click at [623, 417] on button "Add" at bounding box center [618, 418] width 32 height 21
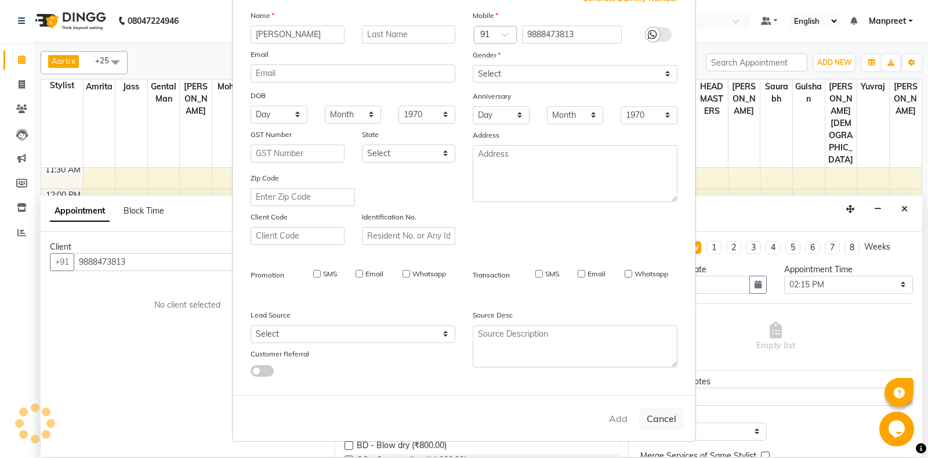
select select
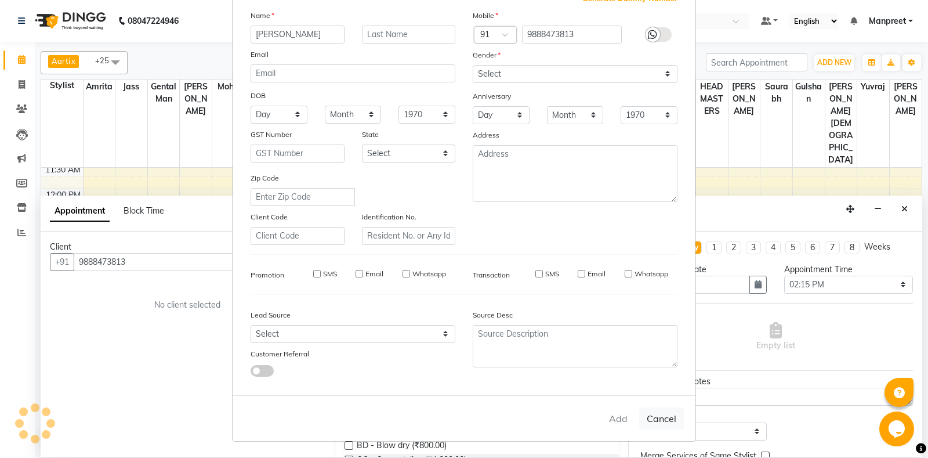
select select
checkbox input "false"
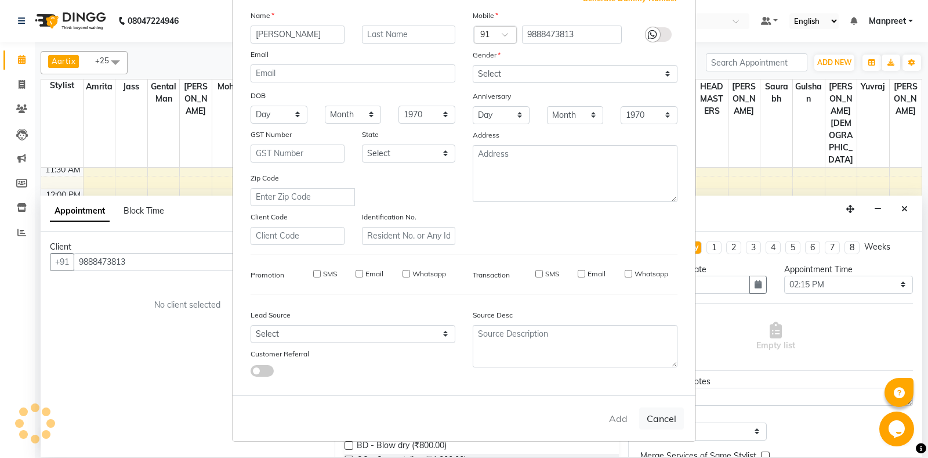
checkbox input "false"
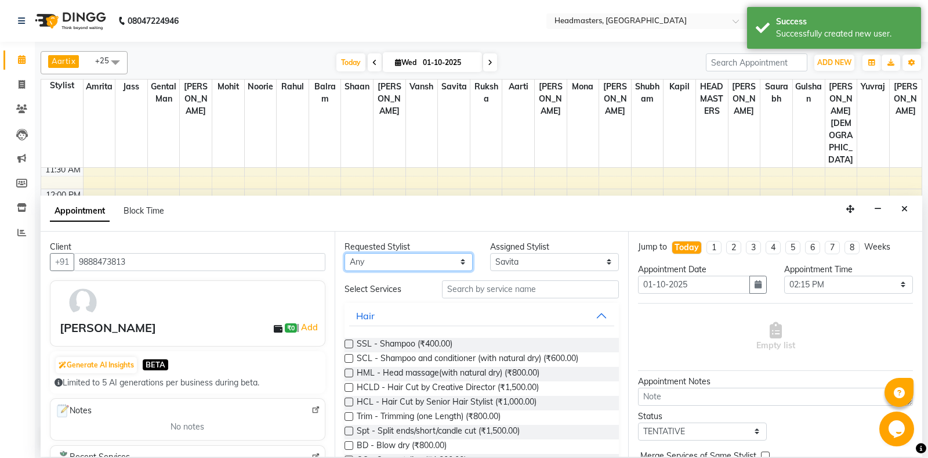
click at [344, 253] on select "Any [PERSON_NAME] Amrita [PERSON_NAME] Gental Man Gulshan HEADMASTERS [PERSON_N…" at bounding box center [408, 262] width 129 height 18
select select "60721"
click option "[PERSON_NAME]" at bounding box center [0, 0] width 0 height 0
select select "60721"
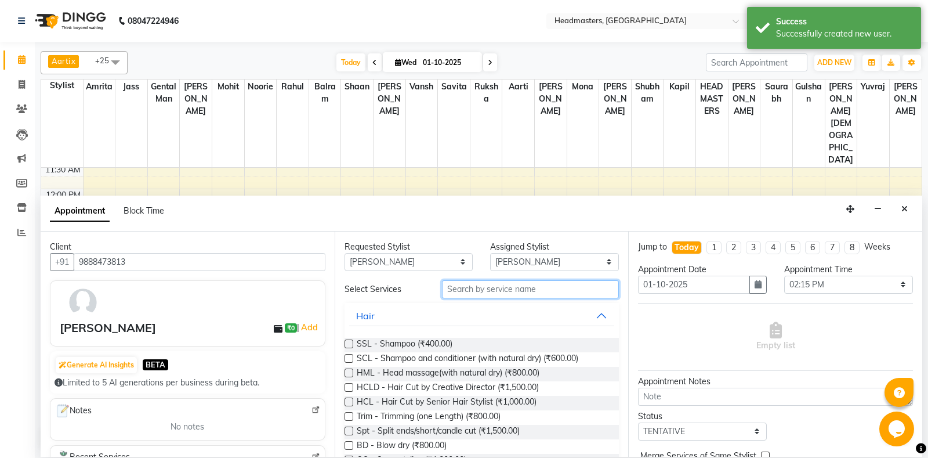
click at [510, 288] on input "text" at bounding box center [530, 289] width 177 height 18
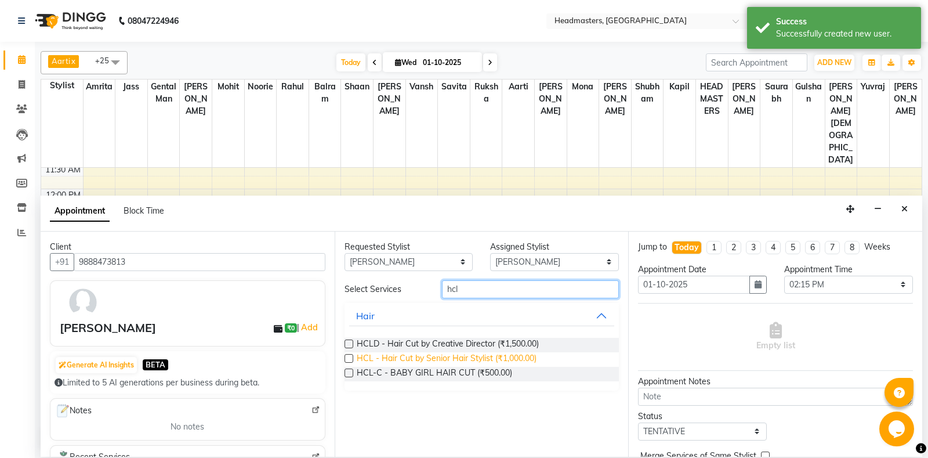
type input "hcl"
click at [489, 356] on span "HCL - Hair Cut by Senior Hair Stylist (₹1,000.00)" at bounding box center [447, 359] width 180 height 14
checkbox input "false"
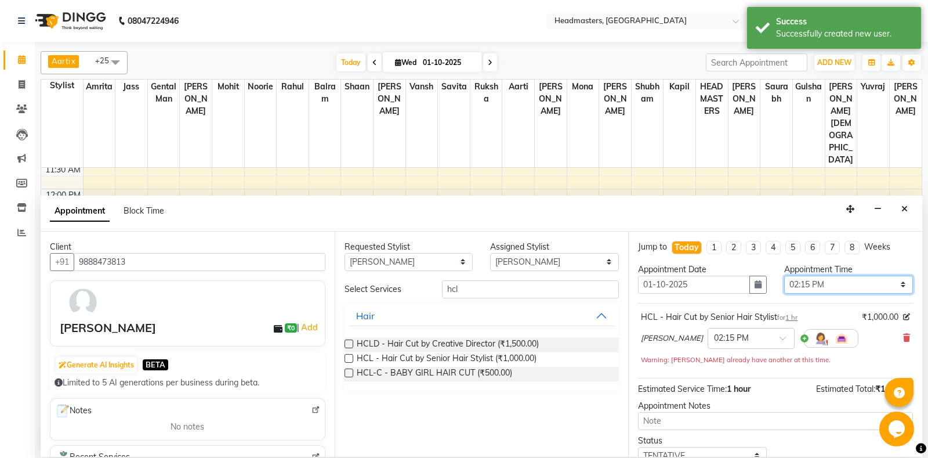
click at [784, 275] on select "Select 09:00 AM 09:15 AM 09:30 AM 09:45 AM 10:00 AM 10:15 AM 10:30 AM 10:45 AM …" at bounding box center [848, 284] width 129 height 18
select select "900"
click option "03:00 PM" at bounding box center [0, 0] width 0 height 0
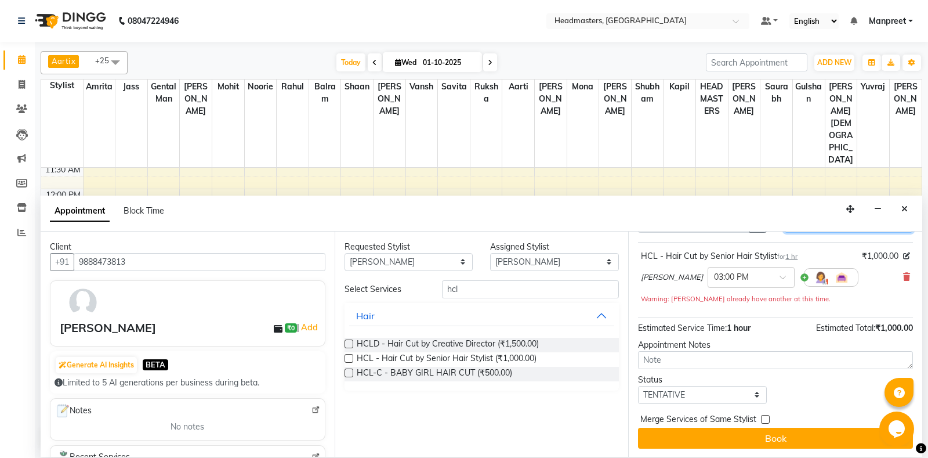
scroll to position [61, 0]
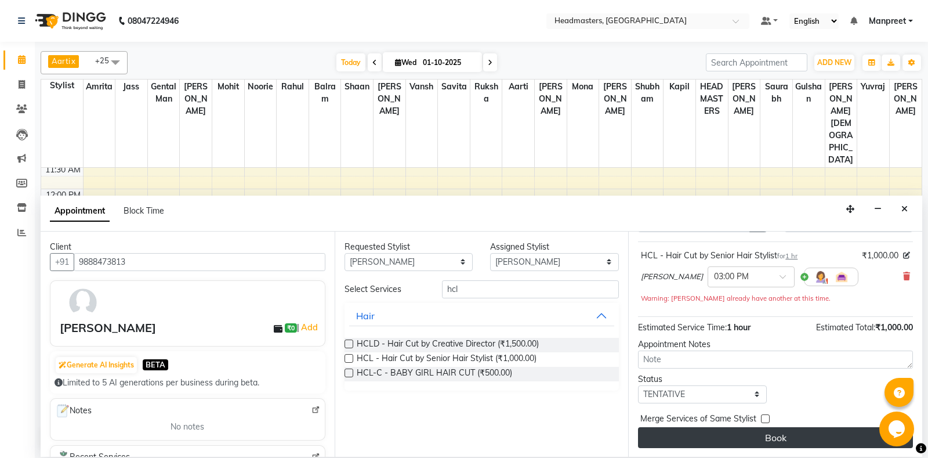
click at [763, 432] on button "Book" at bounding box center [775, 437] width 275 height 21
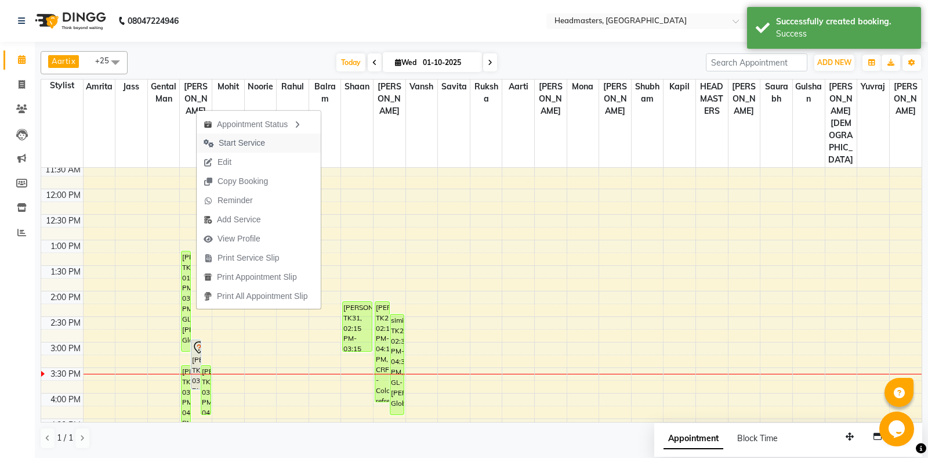
click at [258, 148] on span "Start Service" at bounding box center [242, 143] width 46 height 12
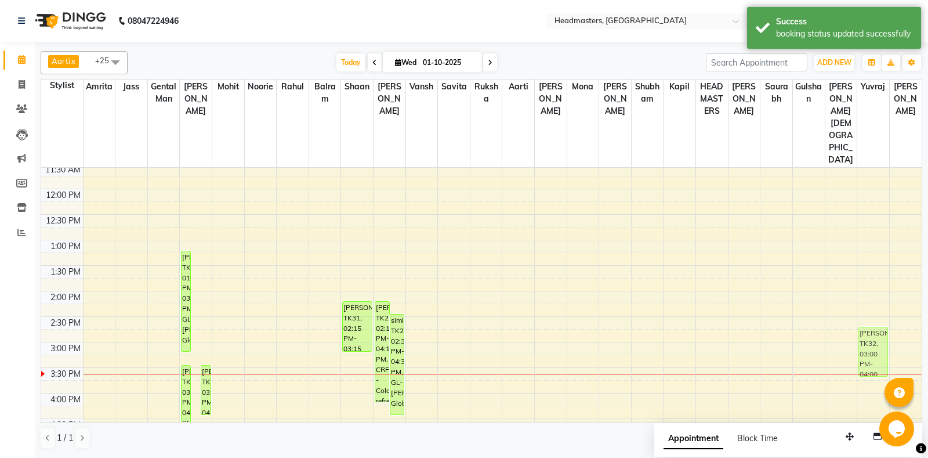
drag, startPoint x: 199, startPoint y: 316, endPoint x: 863, endPoint y: 308, distance: 664.0
click at [863, 308] on tr "ravneet, TK15, 01:15 PM-03:15 PM, GL-igora - Igora Global dr shobita, TK32, 03:…" at bounding box center [481, 342] width 880 height 714
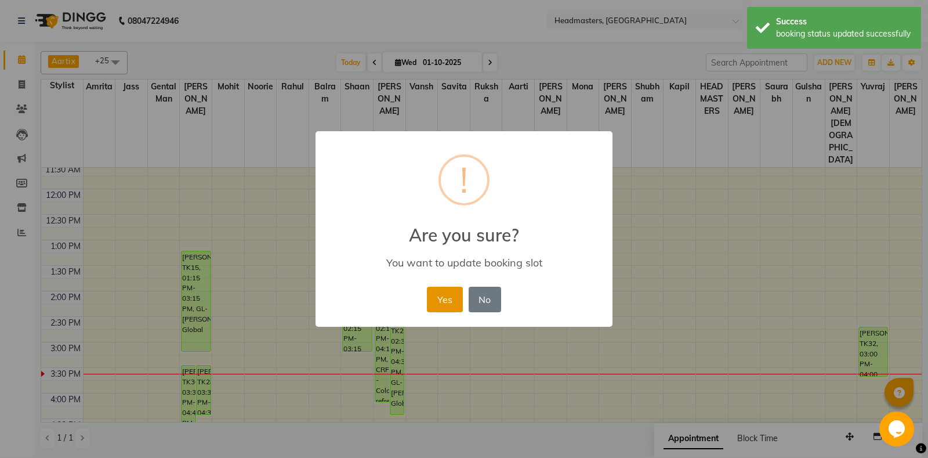
click at [448, 305] on button "Yes" at bounding box center [444, 299] width 35 height 26
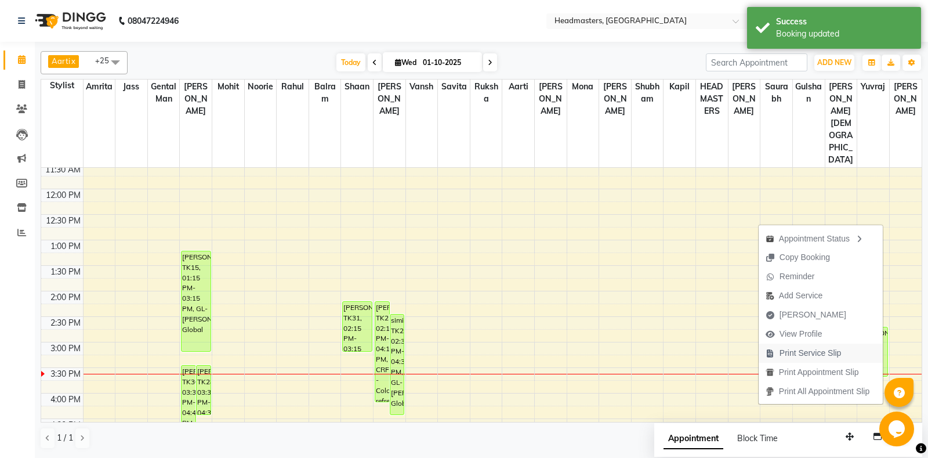
click at [809, 352] on span "Print Service Slip" at bounding box center [810, 353] width 62 height 12
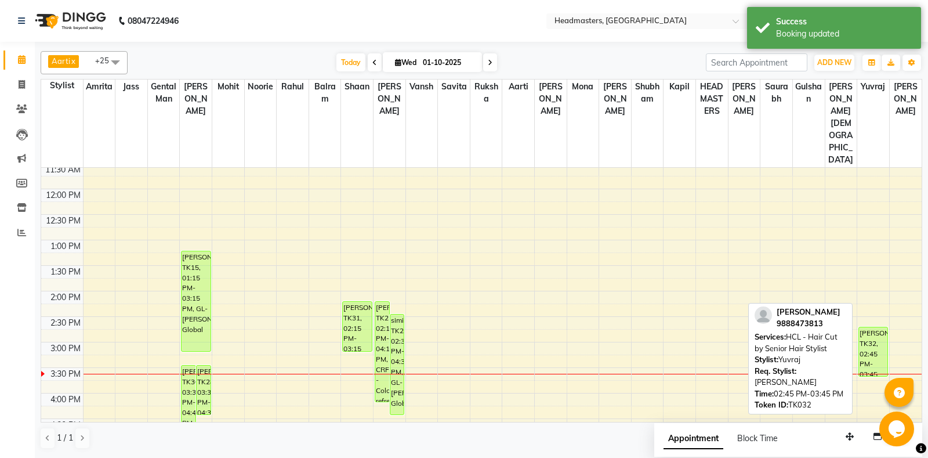
click at [877, 327] on div "[PERSON_NAME], TK32, 02:45 PM-03:45 PM, HCL - Hair Cut by Senior Hair Stylist" at bounding box center [873, 351] width 28 height 49
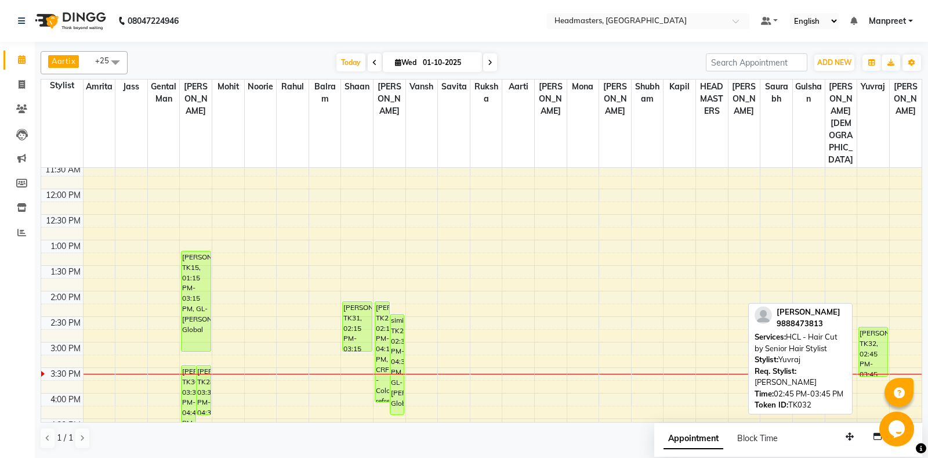
click at [877, 327] on div "[PERSON_NAME], TK32, 02:45 PM-03:45 PM, HCL - Hair Cut by Senior Hair Stylist" at bounding box center [873, 351] width 28 height 49
select select "1"
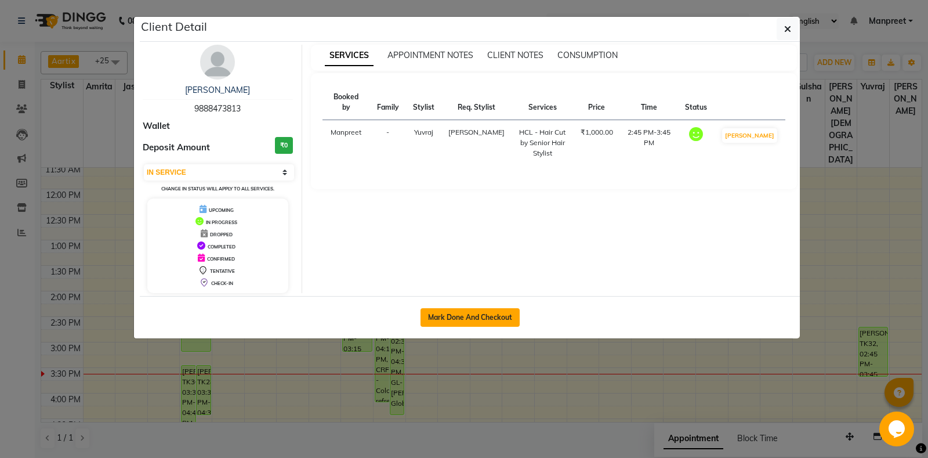
click at [493, 314] on button "Mark Done And Checkout" at bounding box center [469, 317] width 99 height 19
select select "service"
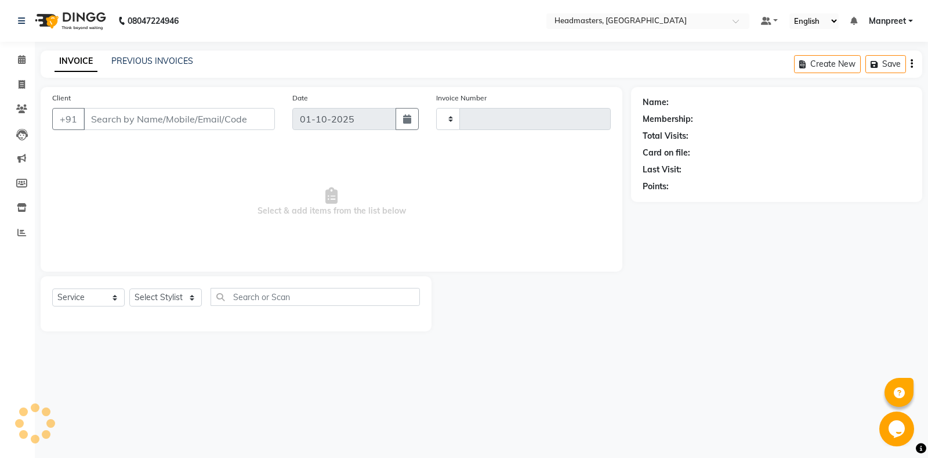
type input "6917"
select select "7130"
type input "9888473813"
select select "74343"
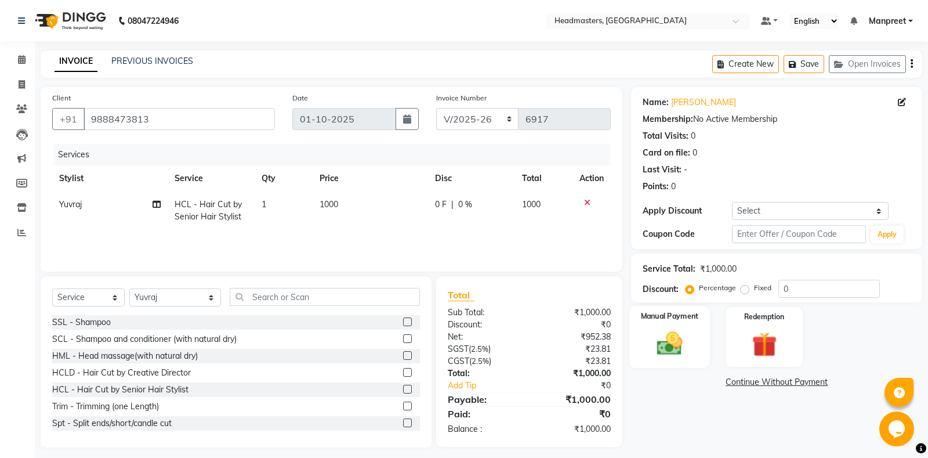
click at [670, 339] on img at bounding box center [670, 343] width 42 height 30
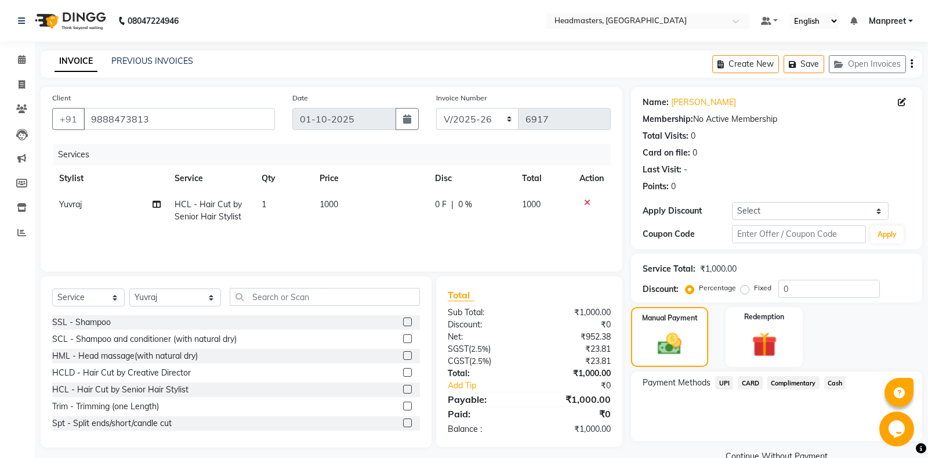
click at [723, 383] on span "UPI" at bounding box center [724, 382] width 18 height 13
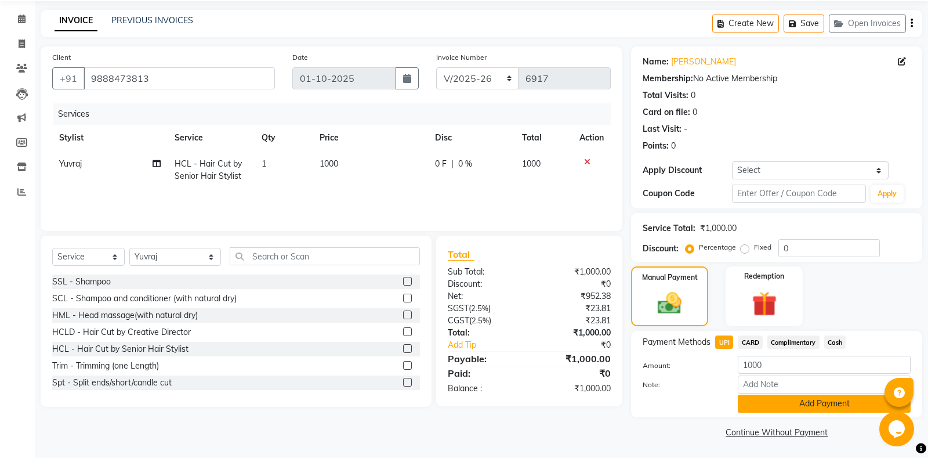
click at [800, 408] on button "Add Payment" at bounding box center [824, 403] width 173 height 18
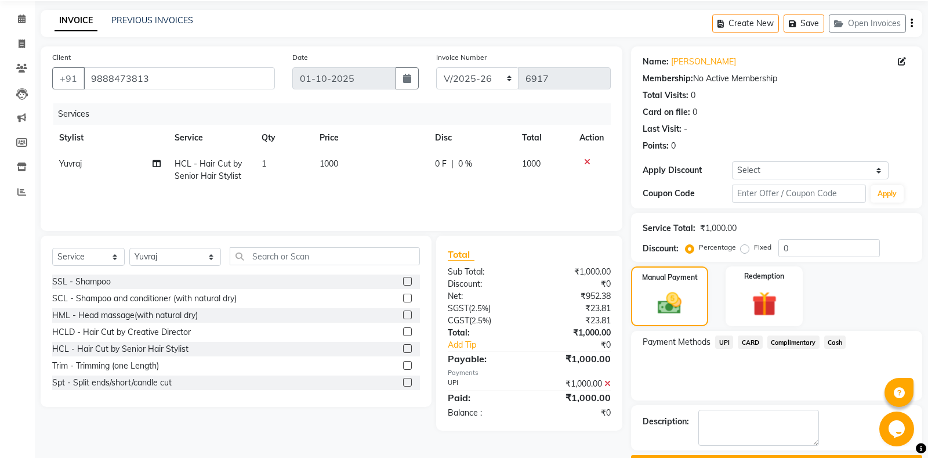
scroll to position [72, 0]
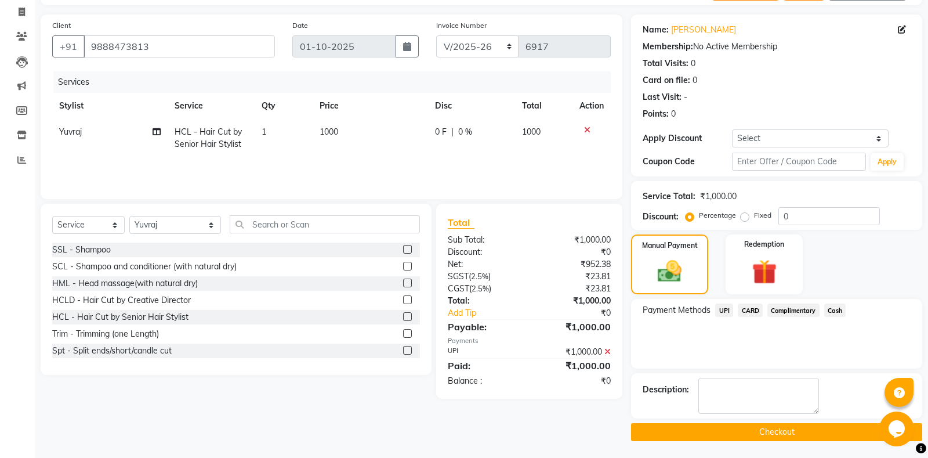
drag, startPoint x: 780, startPoint y: 440, endPoint x: 751, endPoint y: 428, distance: 31.4
click at [765, 434] on button "Checkout" at bounding box center [776, 432] width 291 height 18
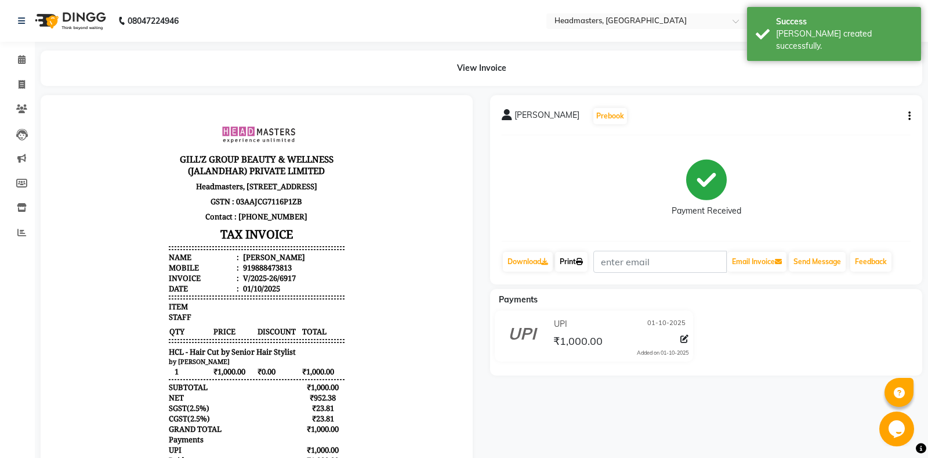
click at [587, 264] on link "Print" at bounding box center [571, 262] width 32 height 20
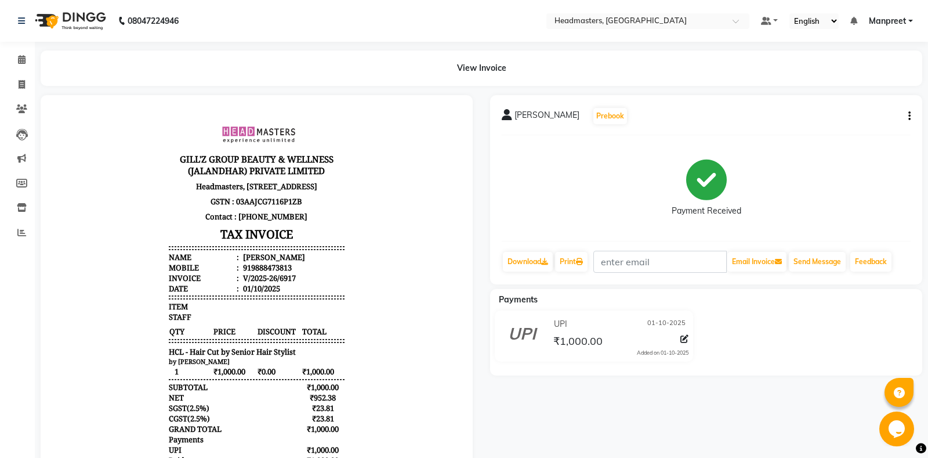
click at [1, 55] on li "Calendar" at bounding box center [17, 60] width 35 height 25
click at [22, 59] on icon at bounding box center [22, 59] width 8 height 9
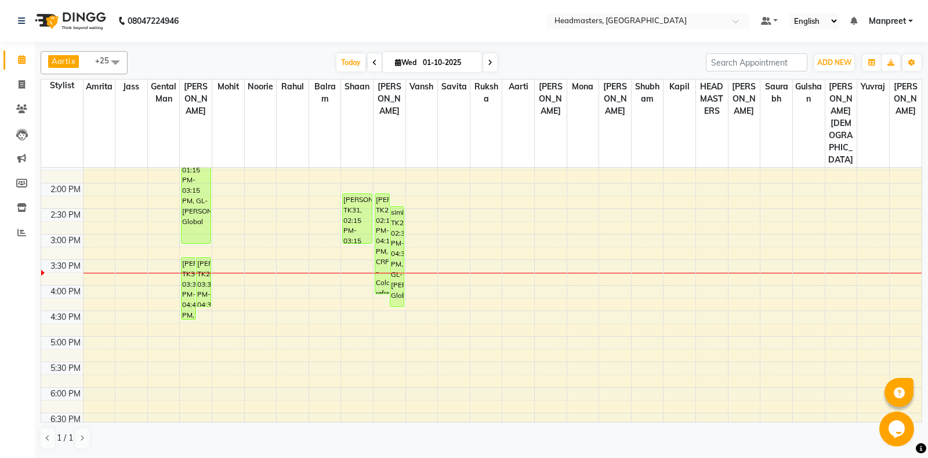
scroll to position [304, 0]
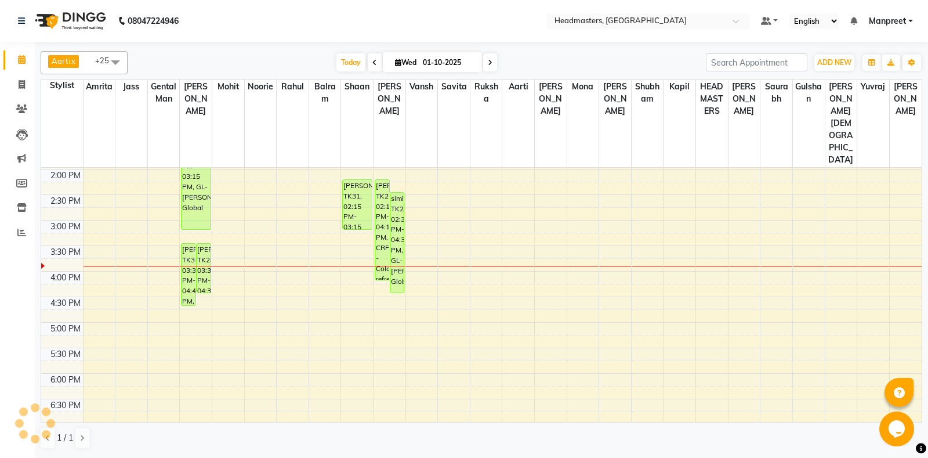
click at [309, 297] on div "8:00 AM 8:30 AM 9:00 AM 9:30 AM 10:00 AM 10:30 AM 11:00 AM 11:30 AM 12:00 PM 12…" at bounding box center [481, 220] width 880 height 714
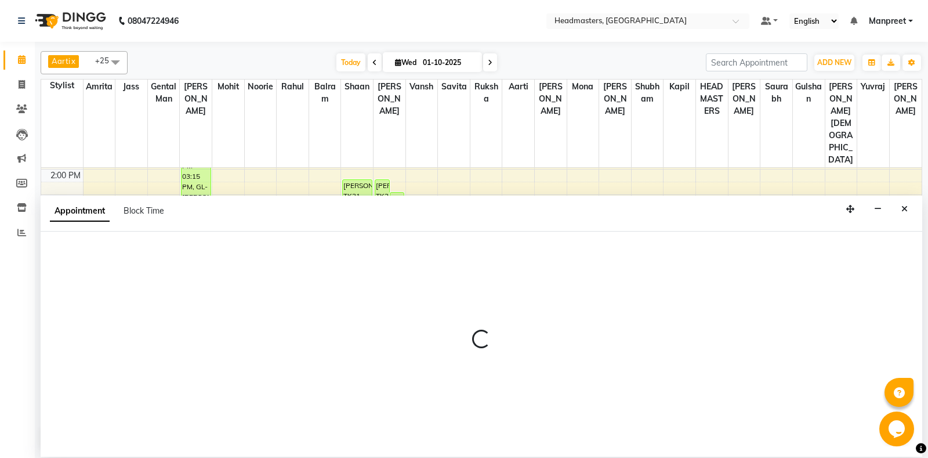
select select "60726"
select select "1035"
select select "tentative"
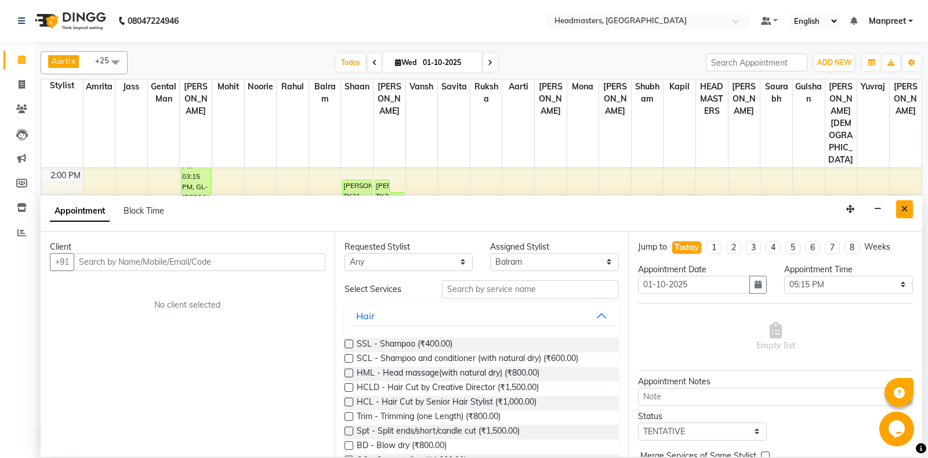
click at [909, 206] on button "Close" at bounding box center [904, 209] width 17 height 18
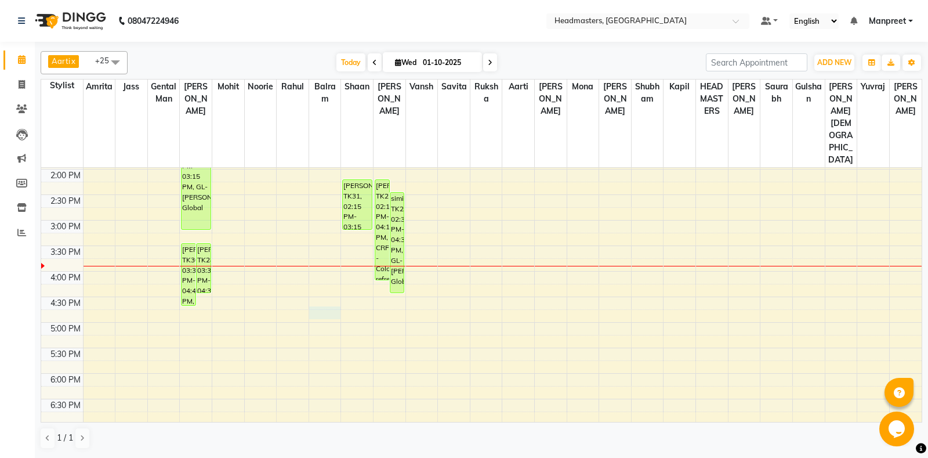
click at [328, 281] on div "8:00 AM 8:30 AM 9:00 AM 9:30 AM 10:00 AM 10:30 AM 11:00 AM 11:30 AM 12:00 PM 12…" at bounding box center [481, 220] width 880 height 714
select select "60726"
select select "1005"
select select "tentative"
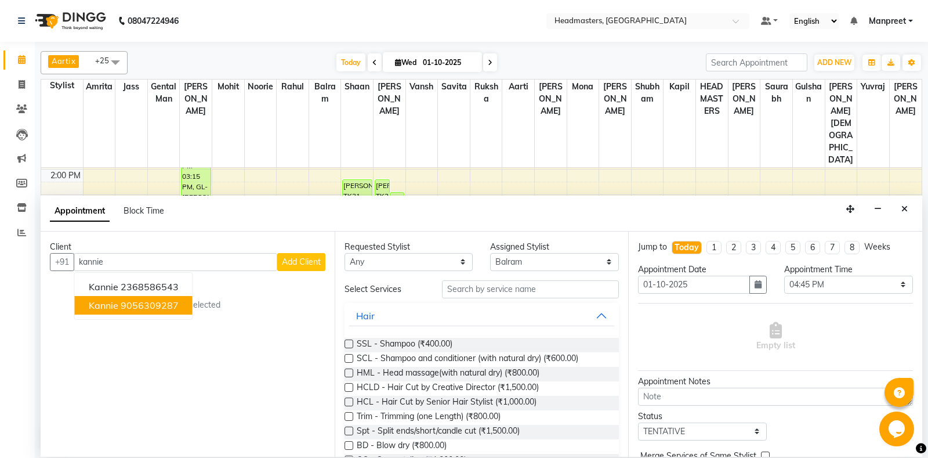
click at [155, 309] on ngb-highlight "9056309287" at bounding box center [150, 305] width 58 height 12
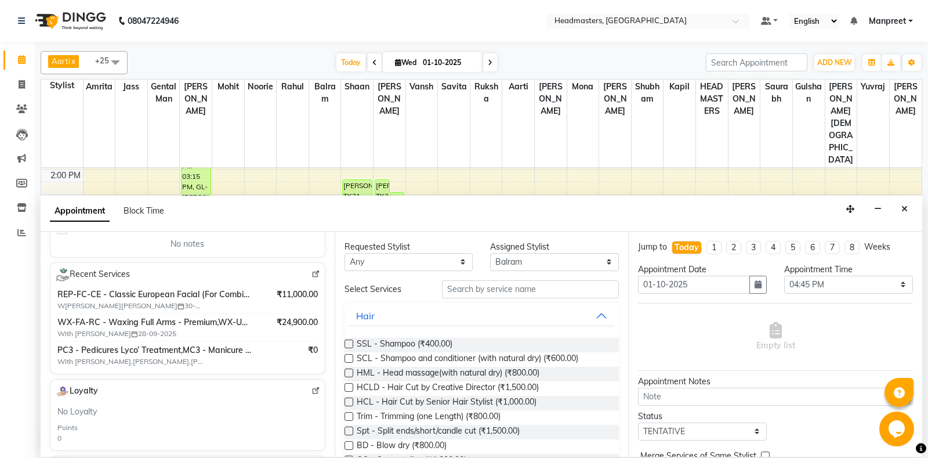
scroll to position [0, 0]
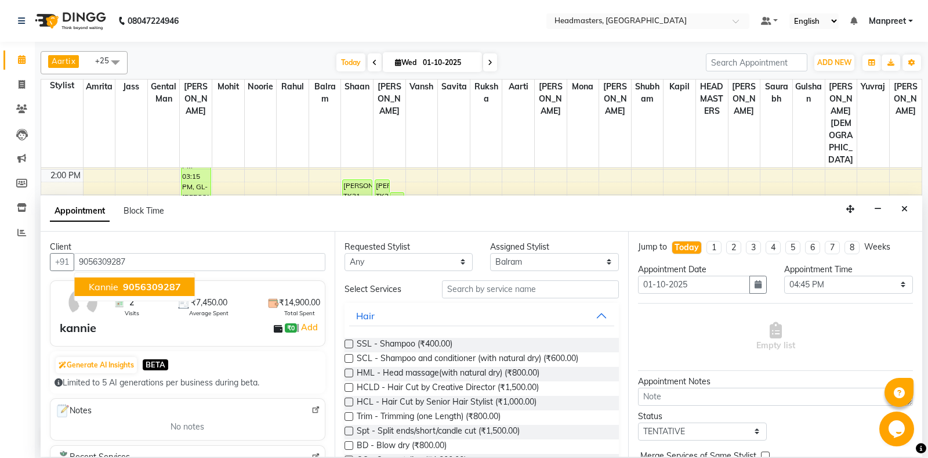
click at [145, 282] on span "9056309287" at bounding box center [152, 287] width 58 height 12
type input "9056309287"
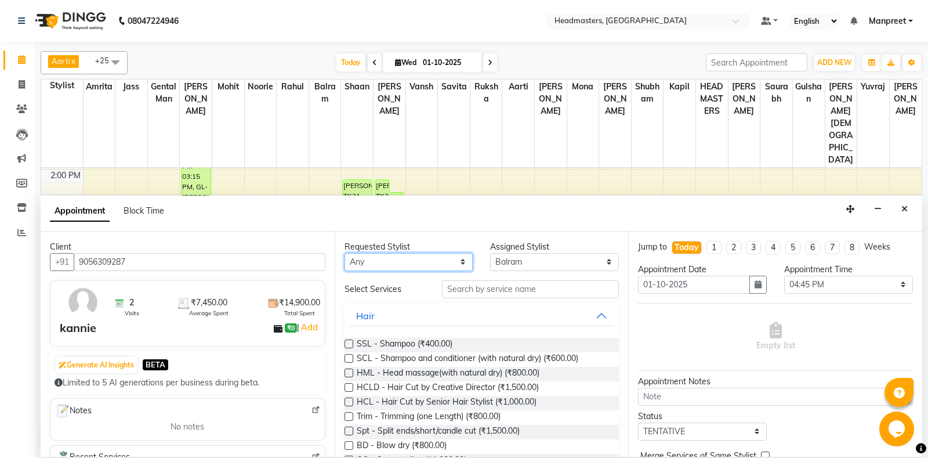
click at [344, 253] on select "Any [PERSON_NAME] Amrita [PERSON_NAME] Gental Man Gulshan HEADMASTERS [PERSON_N…" at bounding box center [408, 262] width 129 height 18
select select "60717"
click option "Gental Man" at bounding box center [0, 0] width 0 height 0
select select "60717"
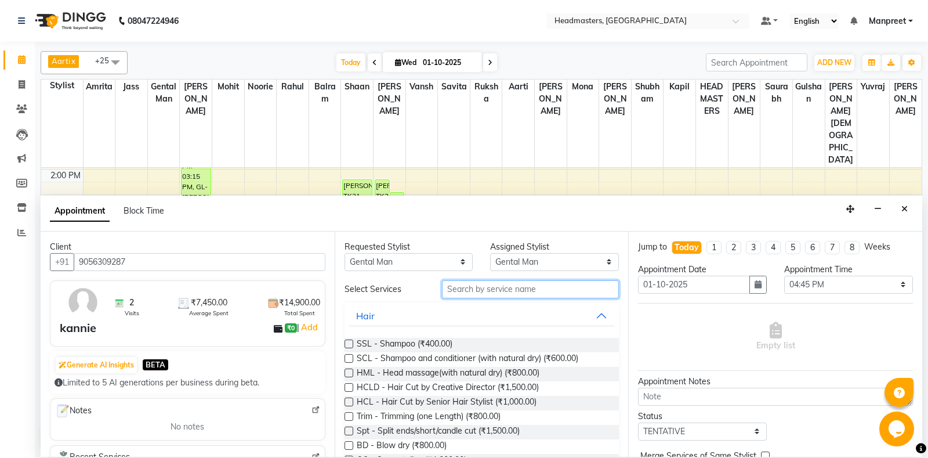
click at [529, 294] on input "text" at bounding box center [530, 289] width 177 height 18
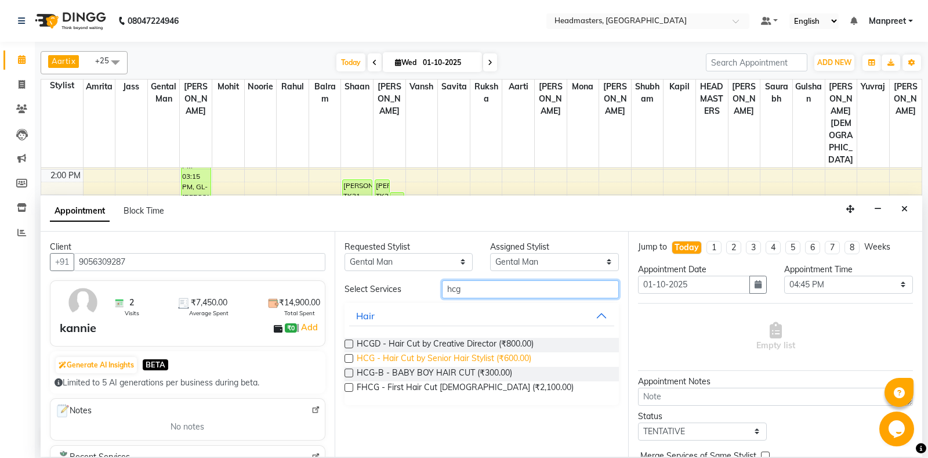
type input "hcg"
click at [518, 361] on span "HCG - Hair Cut by Senior Hair Stylist (₹600.00)" at bounding box center [444, 359] width 175 height 14
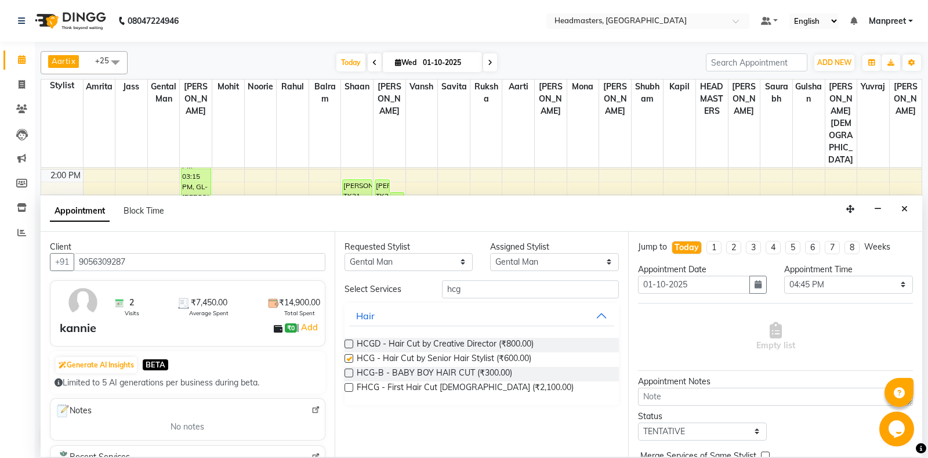
checkbox input "false"
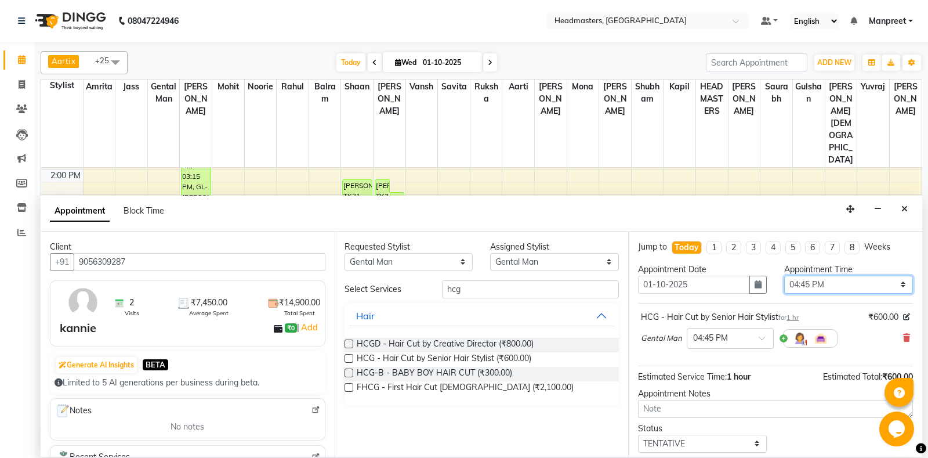
click at [784, 275] on select "Select 09:00 AM 09:15 AM 09:30 AM 09:45 AM 10:00 AM 10:15 AM 10:30 AM 10:45 AM …" at bounding box center [848, 284] width 129 height 18
select select "960"
click option "04:00 PM" at bounding box center [0, 0] width 0 height 0
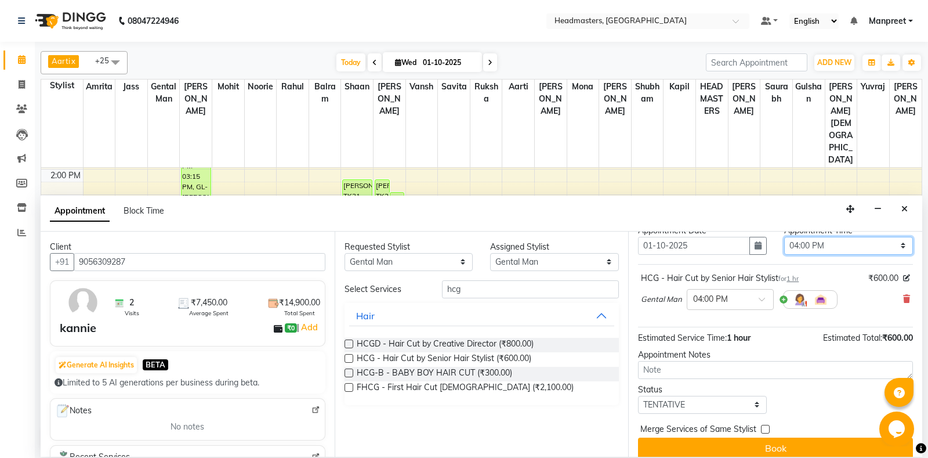
scroll to position [49, 0]
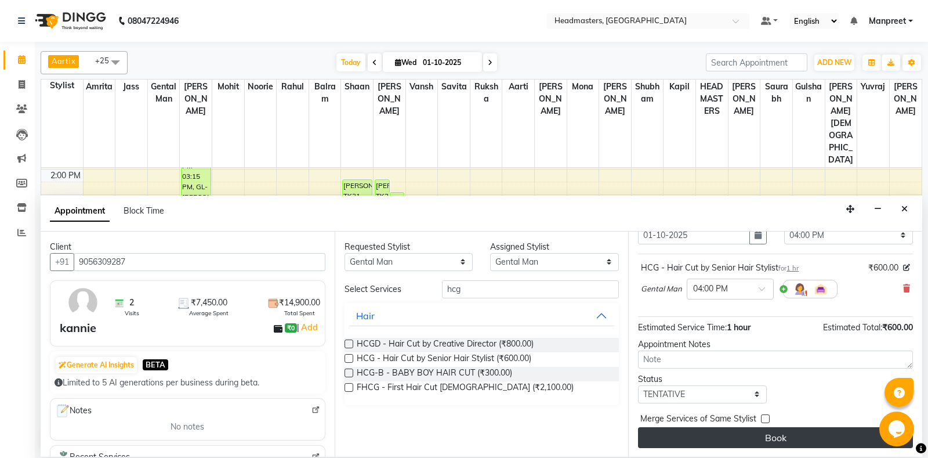
click at [755, 438] on button "Book" at bounding box center [775, 437] width 275 height 21
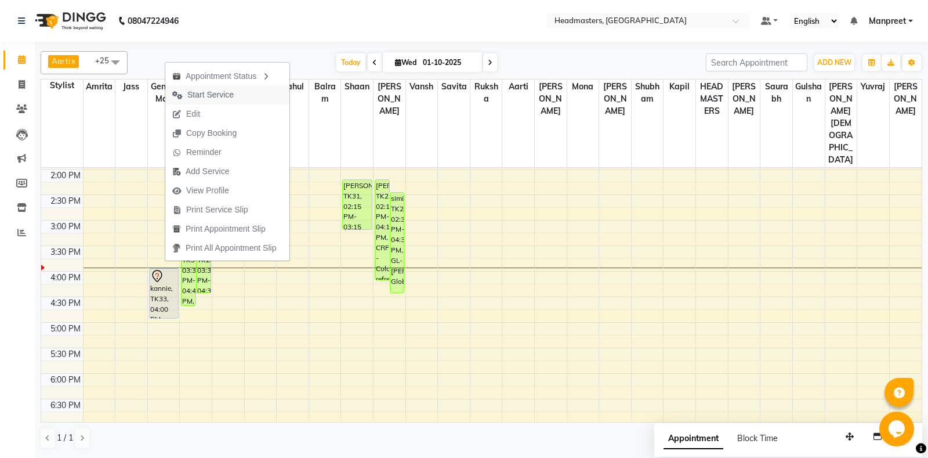
click at [218, 100] on span "Start Service" at bounding box center [210, 95] width 46 height 12
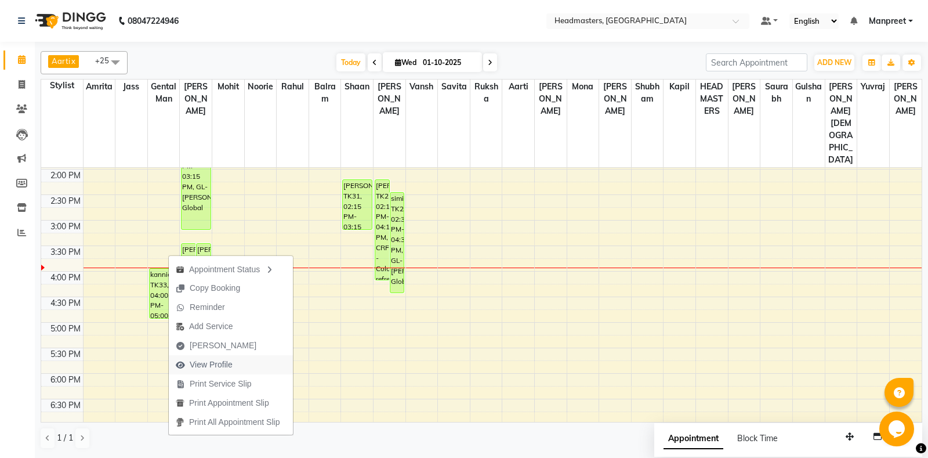
click at [254, 373] on button "View Profile" at bounding box center [231, 364] width 124 height 19
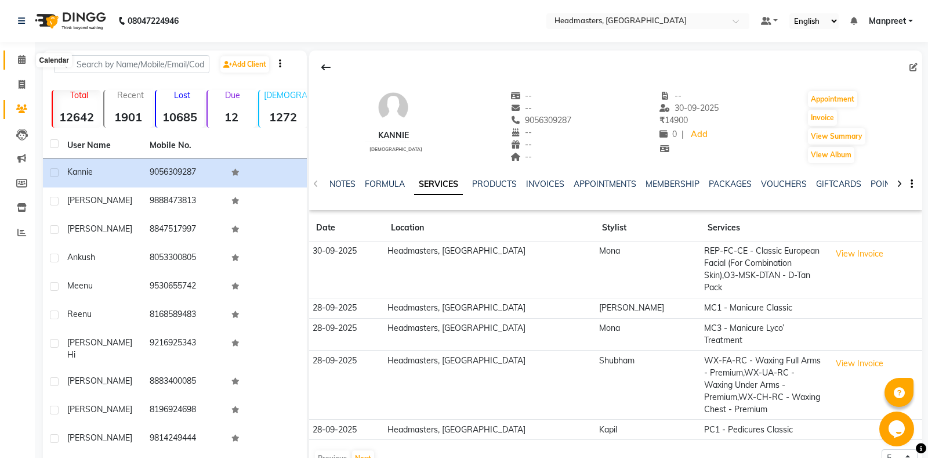
click at [19, 59] on icon at bounding box center [22, 59] width 8 height 9
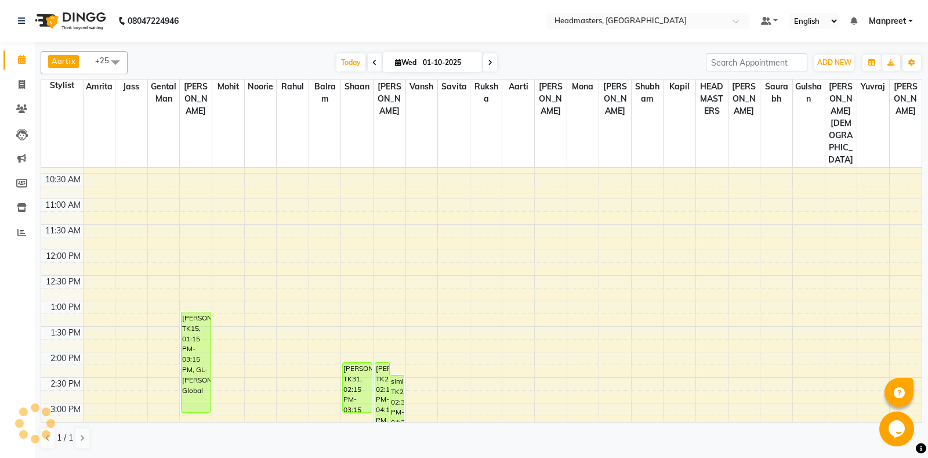
scroll to position [304, 0]
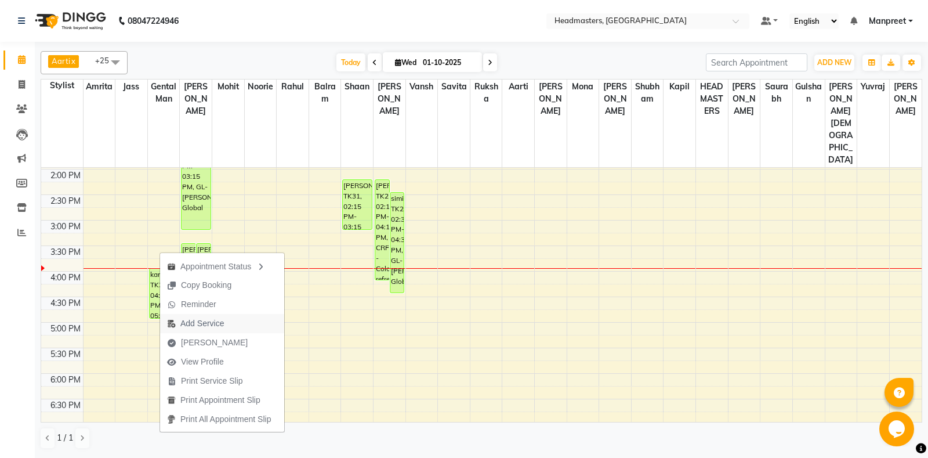
click at [212, 321] on span "Add Service" at bounding box center [201, 323] width 43 height 12
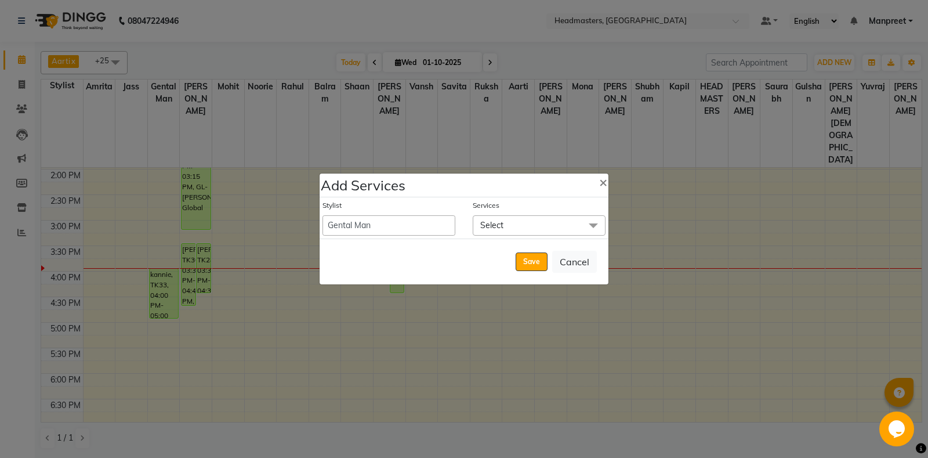
click at [404, 236] on div "Stylist Aarti Ali Amrita Amrita - Front Desk Balram Gental Man Gulshan HEADMAST…" at bounding box center [464, 217] width 289 height 41
click at [322, 215] on select "Aarti Ali Amrita Amrita - Front Desk Balram Gental Man Gulshan HEADMASTERS Jass…" at bounding box center [388, 225] width 133 height 20
select select "60737"
click option "[PERSON_NAME]" at bounding box center [0, 0] width 0 height 0
select select "1020"
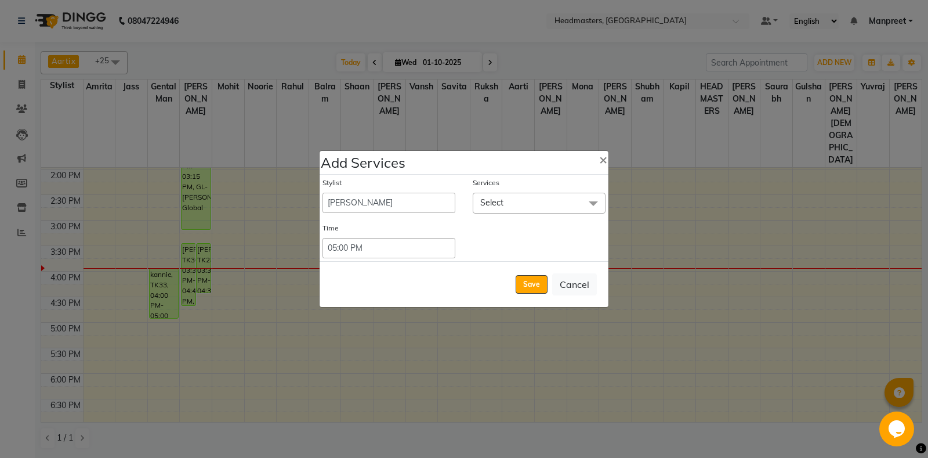
click at [514, 205] on span "Select" at bounding box center [539, 203] width 133 height 20
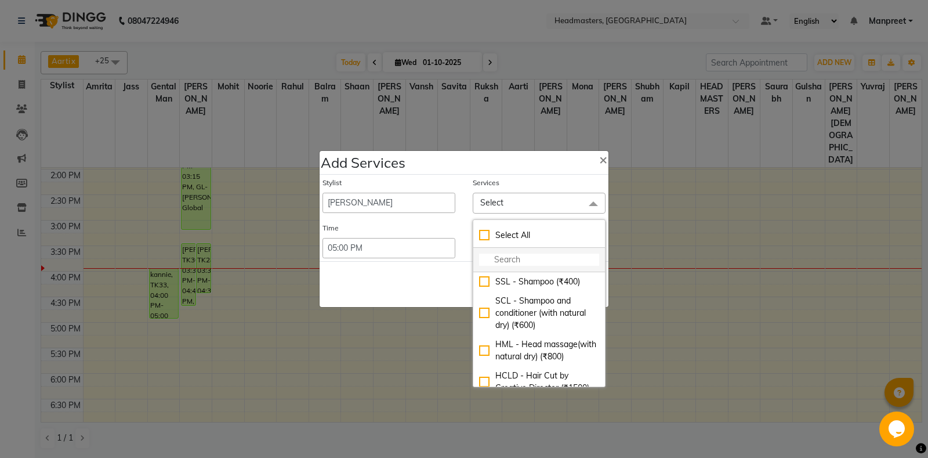
click at [517, 261] on input "multiselect-search" at bounding box center [539, 259] width 120 height 12
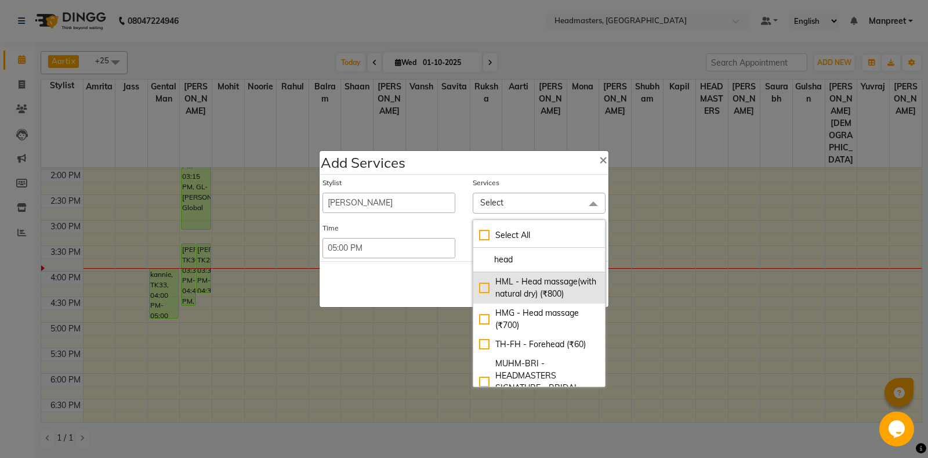
type input "head"
click at [567, 282] on div "HML - Head massage(with natural dry) (₹800)" at bounding box center [539, 287] width 120 height 24
checkbox input "true"
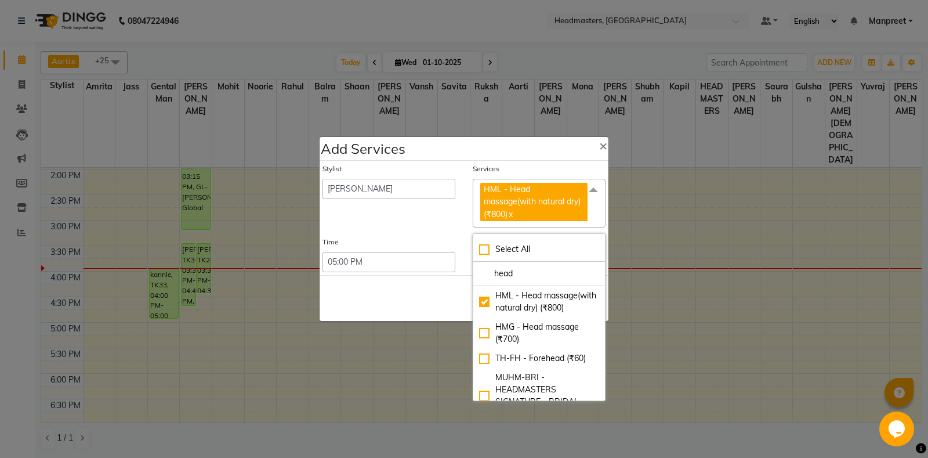
click at [426, 303] on div "Save Cancel" at bounding box center [464, 298] width 289 height 46
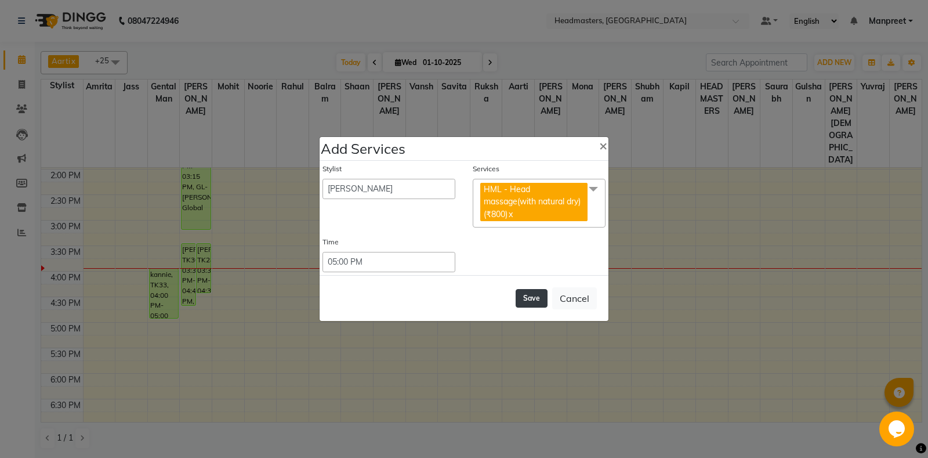
click at [537, 302] on button "Save" at bounding box center [532, 298] width 32 height 19
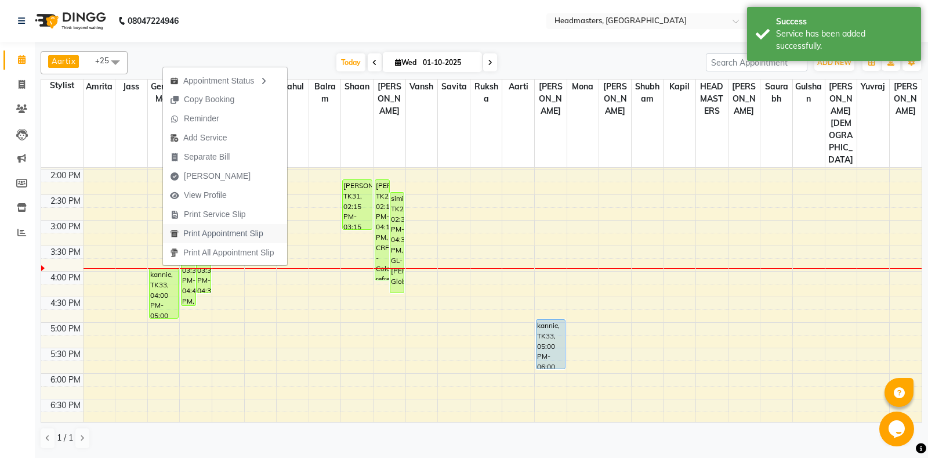
click at [237, 225] on span "Print Appointment Slip" at bounding box center [216, 233] width 107 height 19
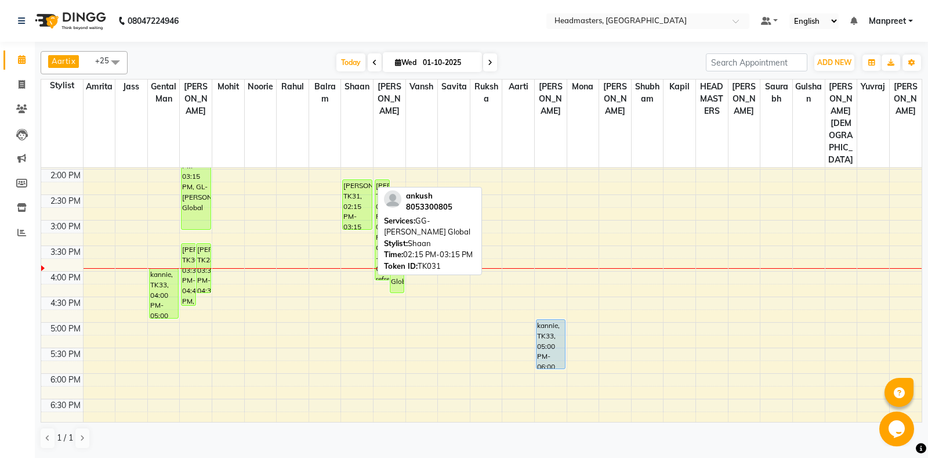
click at [358, 180] on div "[PERSON_NAME], TK31, 02:15 PM-03:15 PM, GG-[PERSON_NAME] Global" at bounding box center [357, 204] width 28 height 49
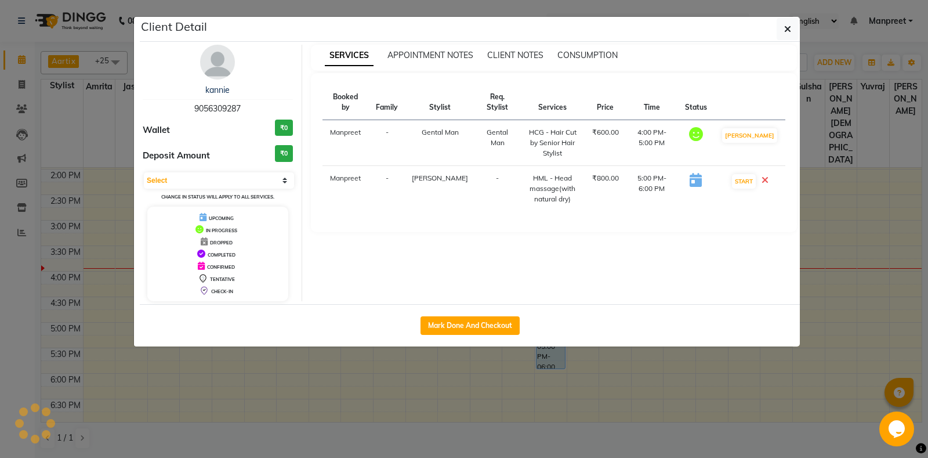
select select "1"
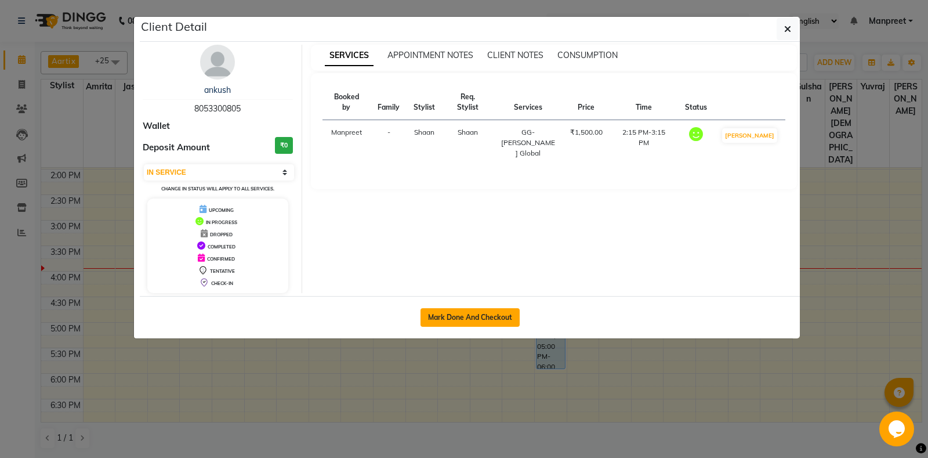
click at [492, 319] on button "Mark Done And Checkout" at bounding box center [469, 317] width 99 height 19
select select "service"
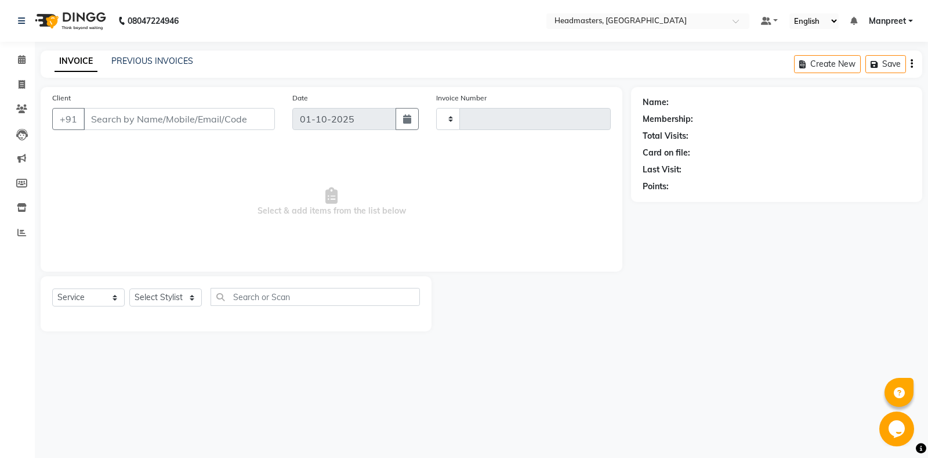
type input "6918"
select select "7130"
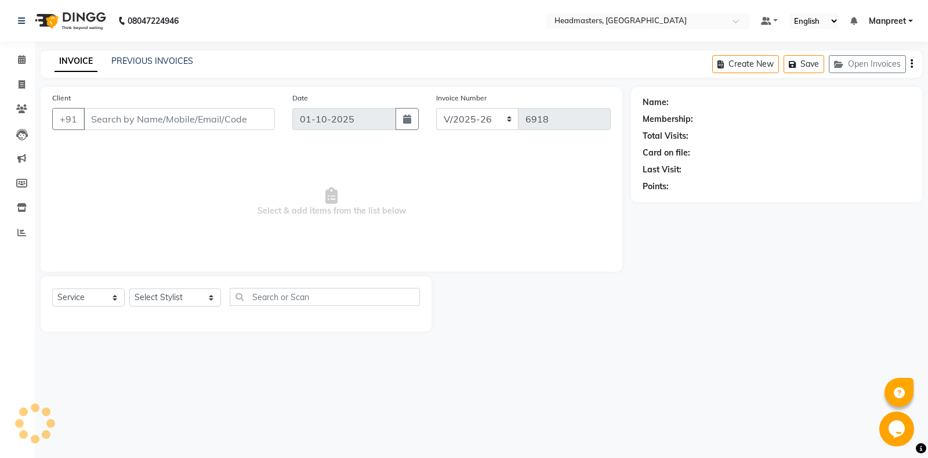
type input "8053300805"
select select "60727"
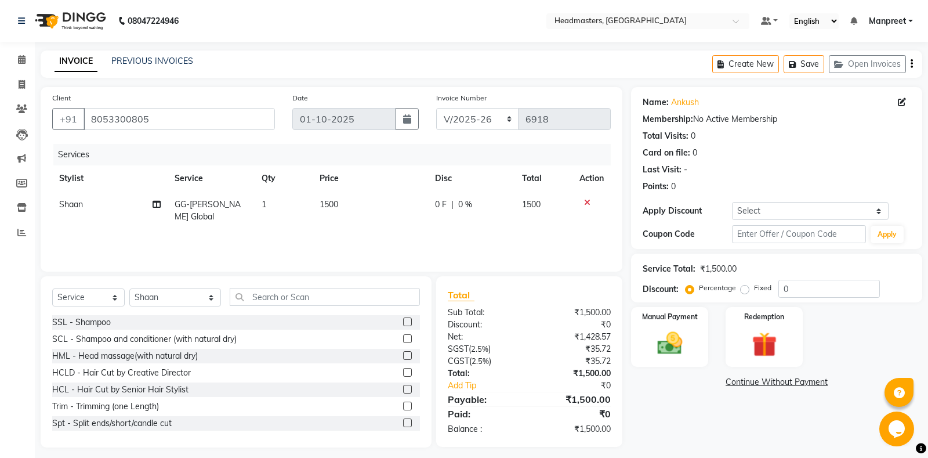
click at [66, 202] on span "Shaan" at bounding box center [71, 204] width 24 height 10
select select "60727"
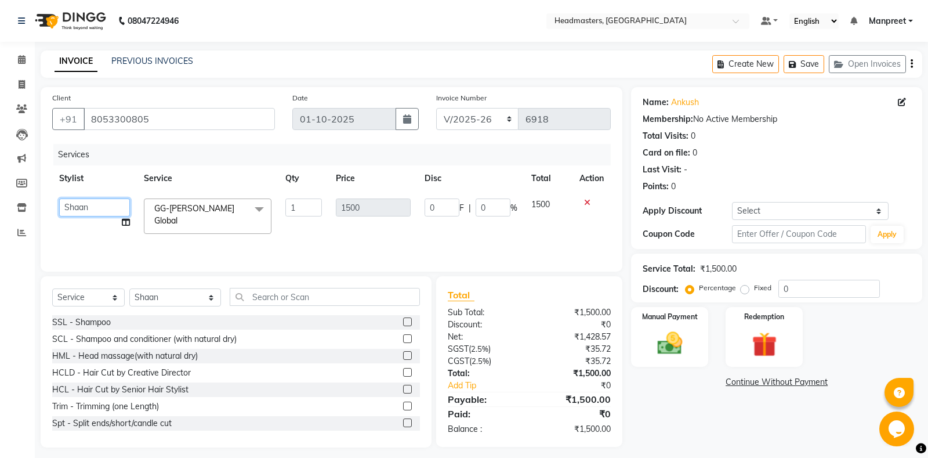
click at [59, 198] on select "Aarti Ali Amrita Amrita - Front Desk Balram Gental Man Gulshan HEADMASTERS Jass…" at bounding box center [94, 207] width 71 height 18
select select "60721"
click at [234, 212] on span "GG-[PERSON_NAME] Global" at bounding box center [194, 214] width 80 height 23
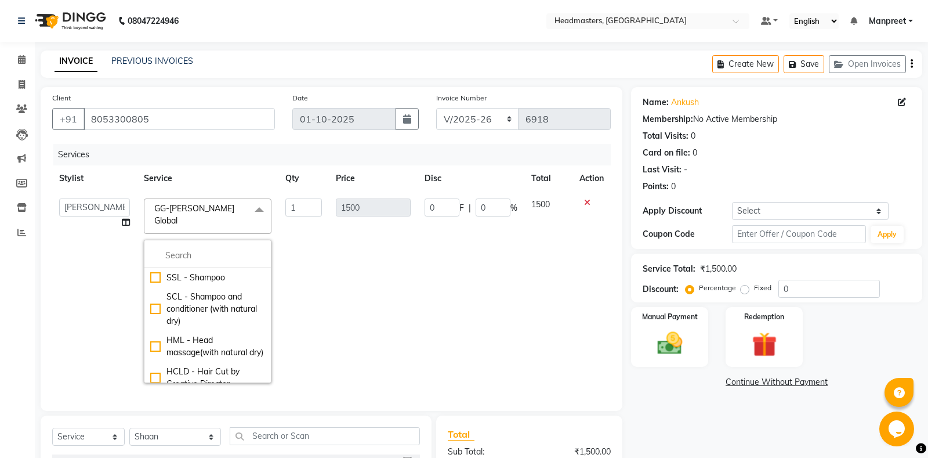
click at [347, 242] on td "1500" at bounding box center [373, 290] width 89 height 198
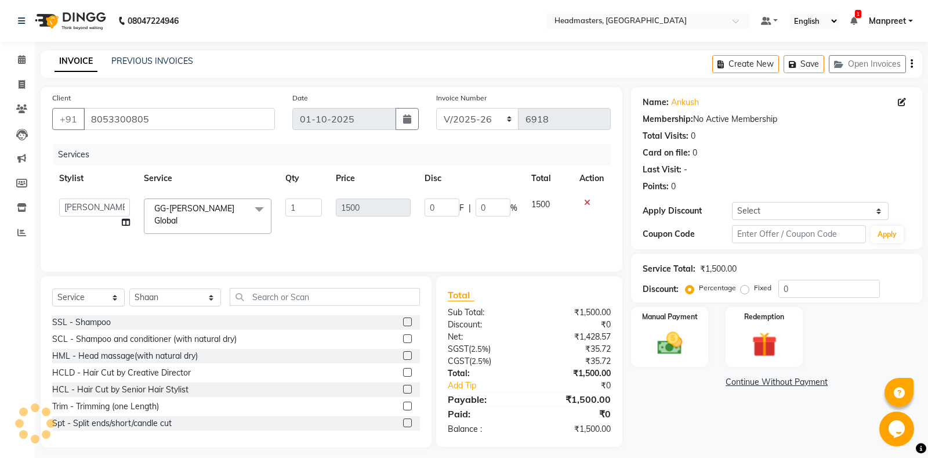
click at [201, 213] on span "GG-[PERSON_NAME] Global" at bounding box center [194, 214] width 80 height 23
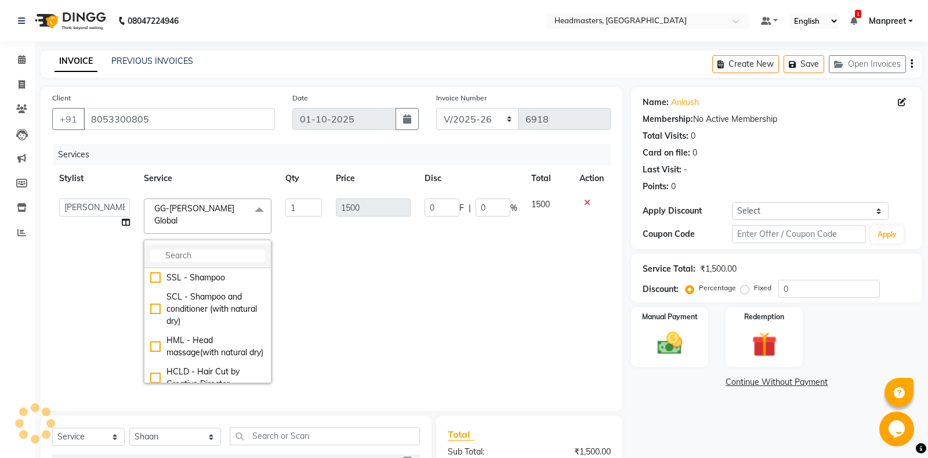
click at [198, 249] on input "multiselect-search" at bounding box center [207, 255] width 115 height 12
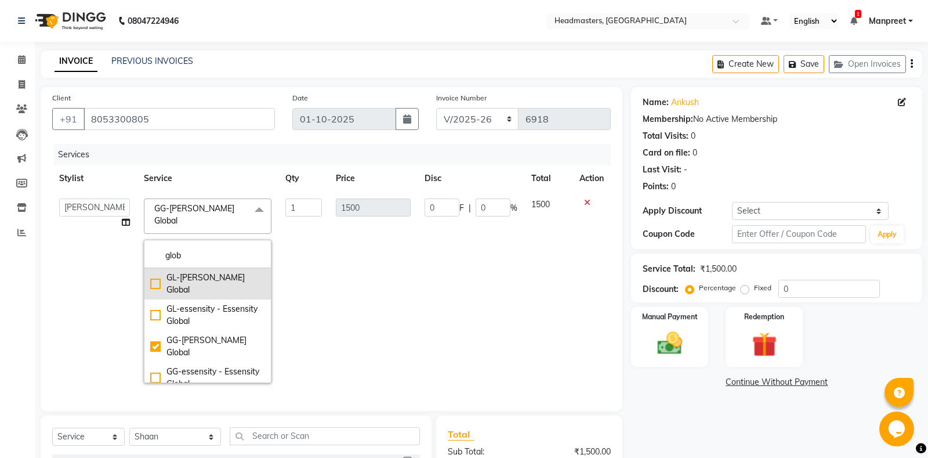
type input "glob"
click at [219, 271] on div "GL-[PERSON_NAME] Global" at bounding box center [207, 283] width 115 height 24
checkbox input "true"
checkbox input "false"
type input "7000"
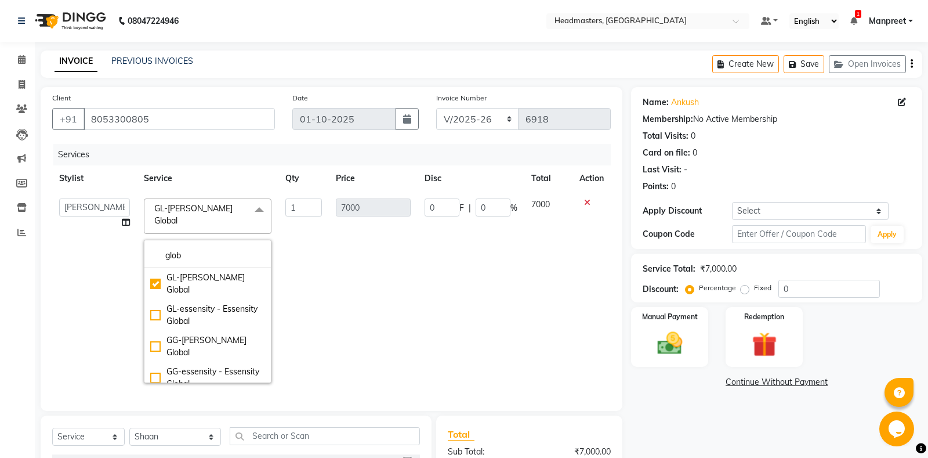
click at [334, 243] on td "7000" at bounding box center [373, 290] width 89 height 198
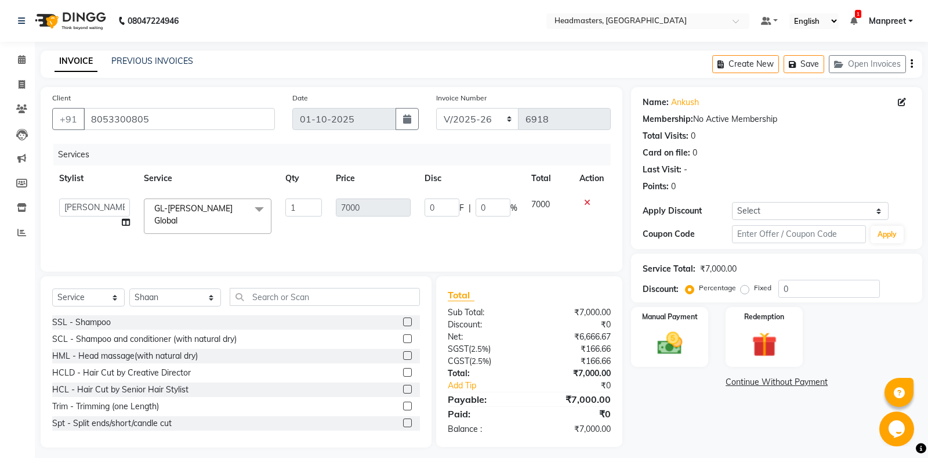
click at [249, 206] on span at bounding box center [259, 209] width 23 height 22
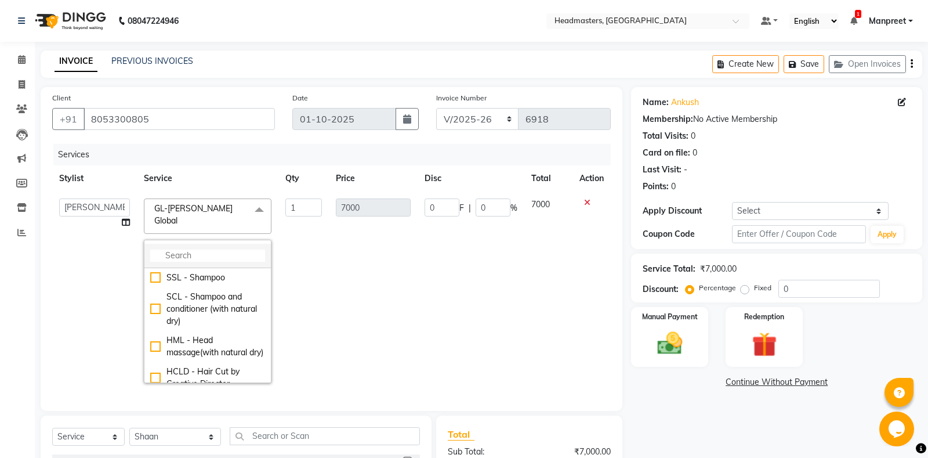
click at [190, 249] on input "multiselect-search" at bounding box center [207, 255] width 115 height 12
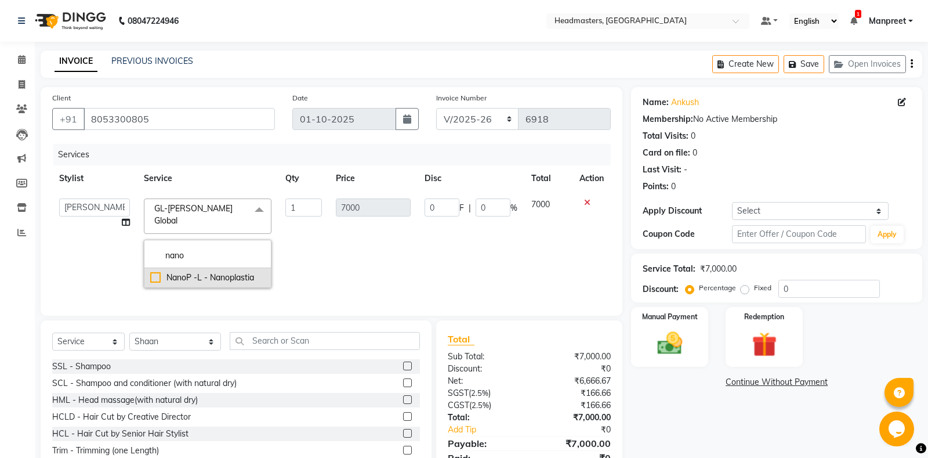
type input "nano"
click at [204, 271] on div "NanoP -L - Nanoplastia" at bounding box center [207, 277] width 115 height 12
type input "11000"
checkbox input "true"
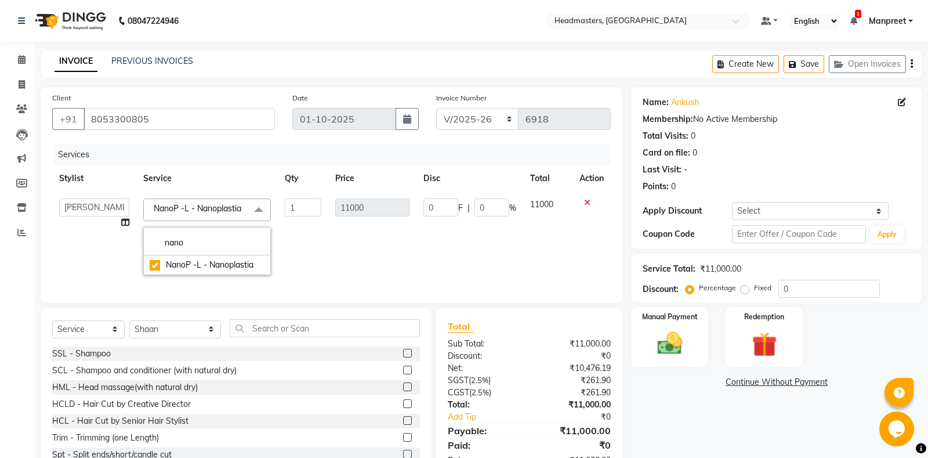
click at [403, 242] on td "11000" at bounding box center [372, 236] width 88 height 90
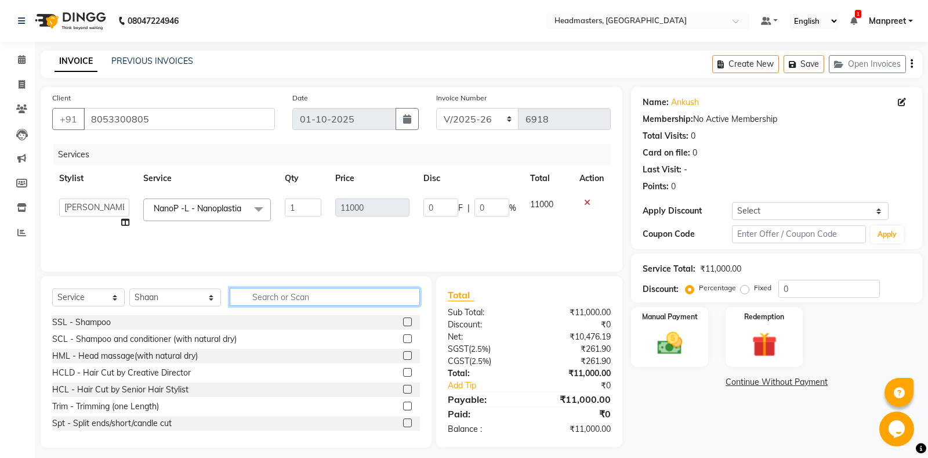
click at [284, 302] on input "text" at bounding box center [325, 297] width 190 height 18
click at [129, 288] on select "Select Stylist [PERSON_NAME] Amrita - Front Desk [PERSON_NAME] Gental Man Gulsh…" at bounding box center [175, 297] width 92 height 18
select select "60721"
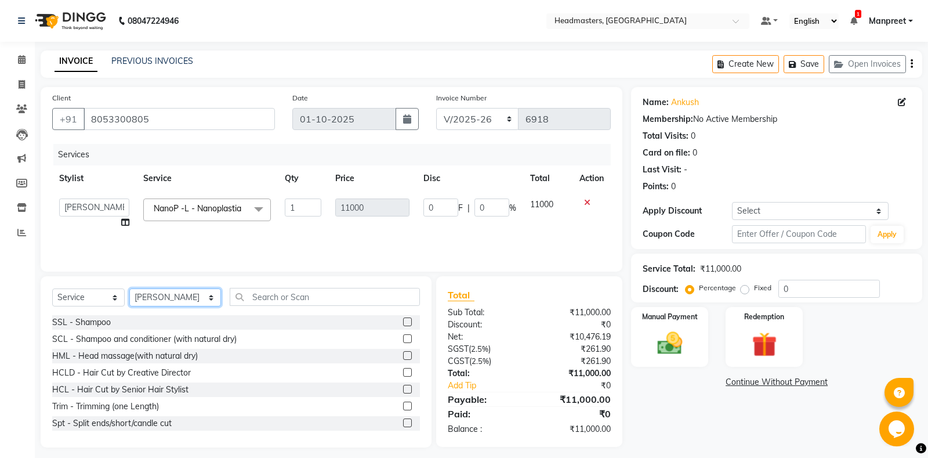
click option "[PERSON_NAME]" at bounding box center [0, 0] width 0 height 0
click at [283, 290] on input "text" at bounding box center [325, 297] width 190 height 18
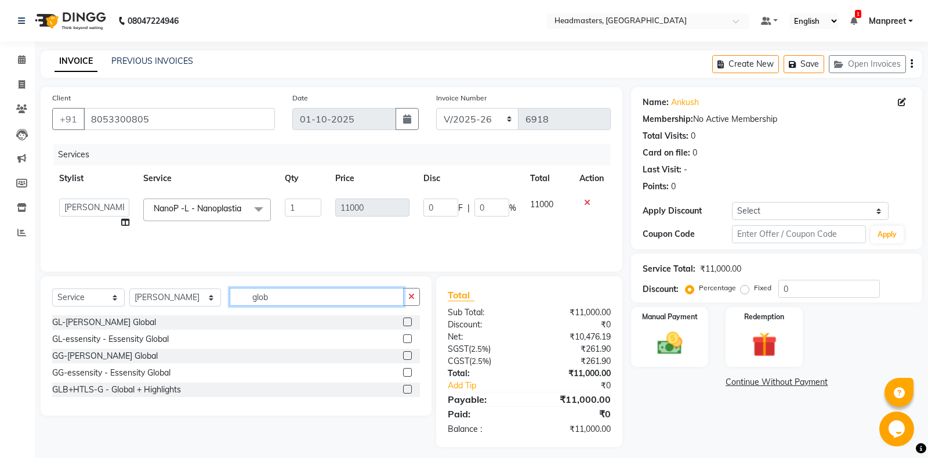
type input "glob"
click at [405, 321] on label at bounding box center [407, 321] width 9 height 9
click at [405, 321] on input "checkbox" at bounding box center [407, 322] width 8 height 8
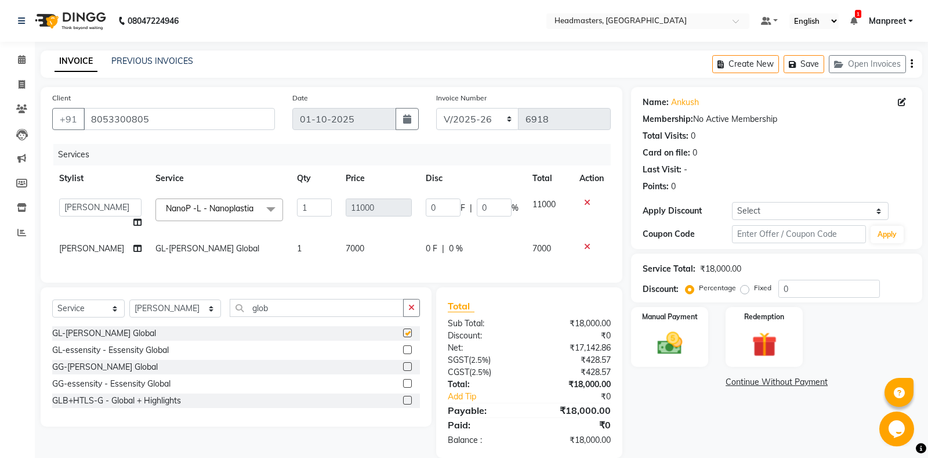
checkbox input "false"
click at [427, 215] on input "0" at bounding box center [443, 207] width 35 height 18
type input "80"
click at [25, 56] on icon at bounding box center [22, 59] width 8 height 9
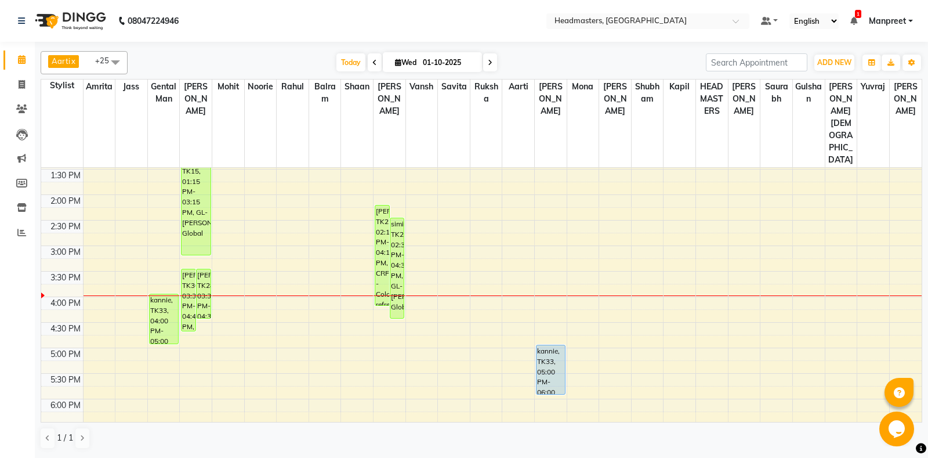
scroll to position [304, 0]
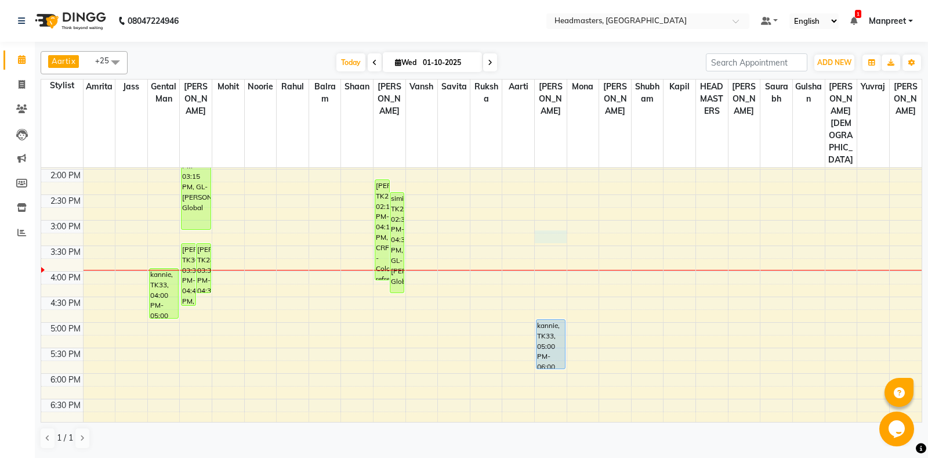
click at [566, 197] on div "8:00 AM 8:30 AM 9:00 AM 9:30 AM 10:00 AM 10:30 AM 11:00 AM 11:30 AM 12:00 PM 12…" at bounding box center [481, 220] width 880 height 714
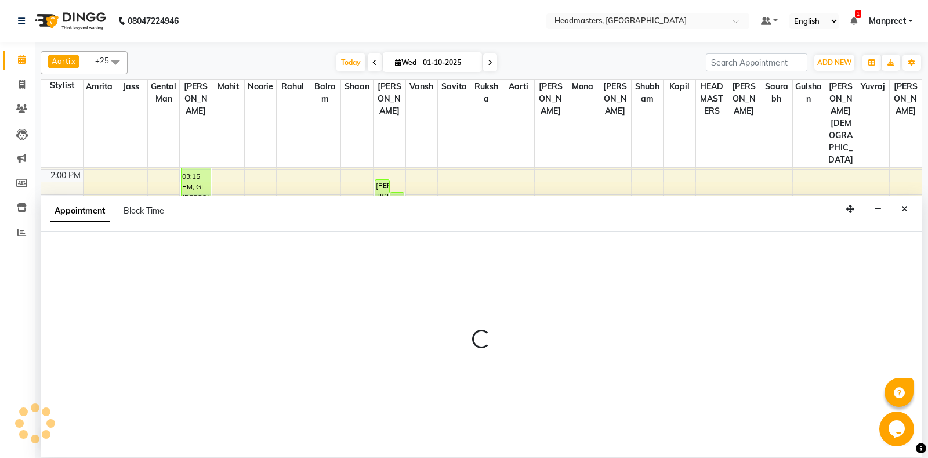
select select "60737"
select select "915"
select select "tentative"
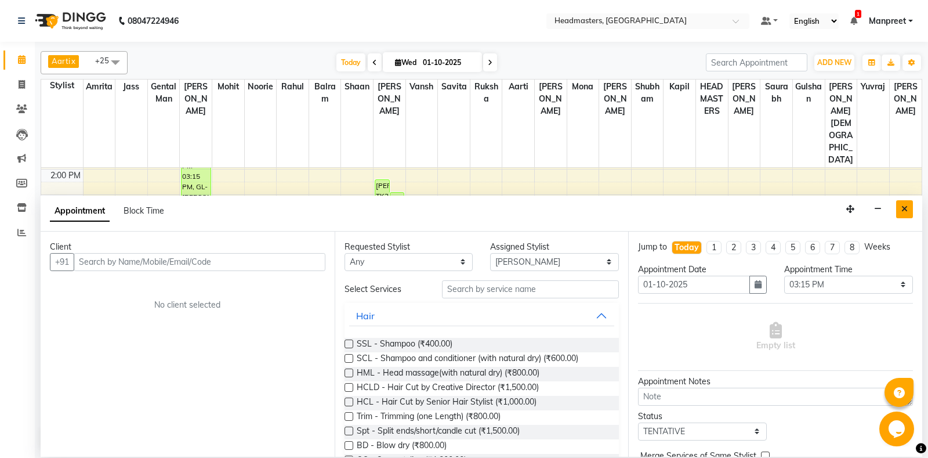
click at [905, 212] on icon "Close" at bounding box center [904, 209] width 6 height 8
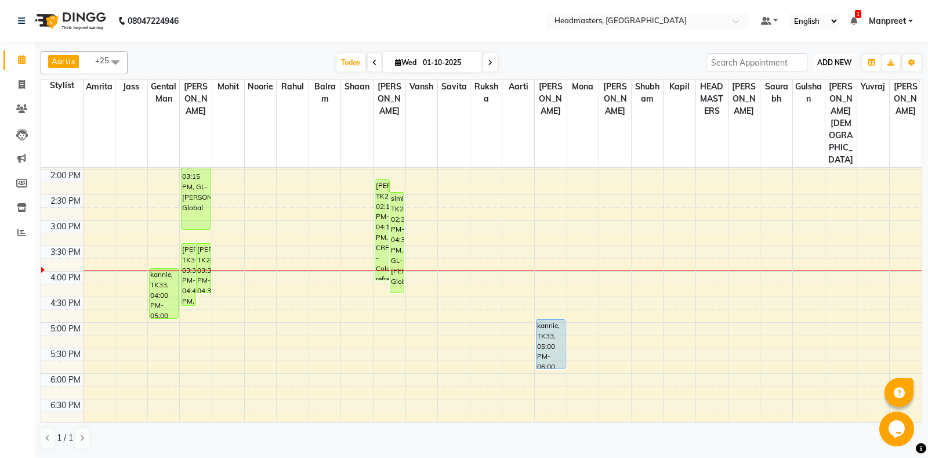
click at [835, 69] on button "ADD NEW Toggle Dropdown" at bounding box center [834, 63] width 40 height 16
click at [808, 94] on link "Add Invoice" at bounding box center [808, 99] width 92 height 15
select select "service"
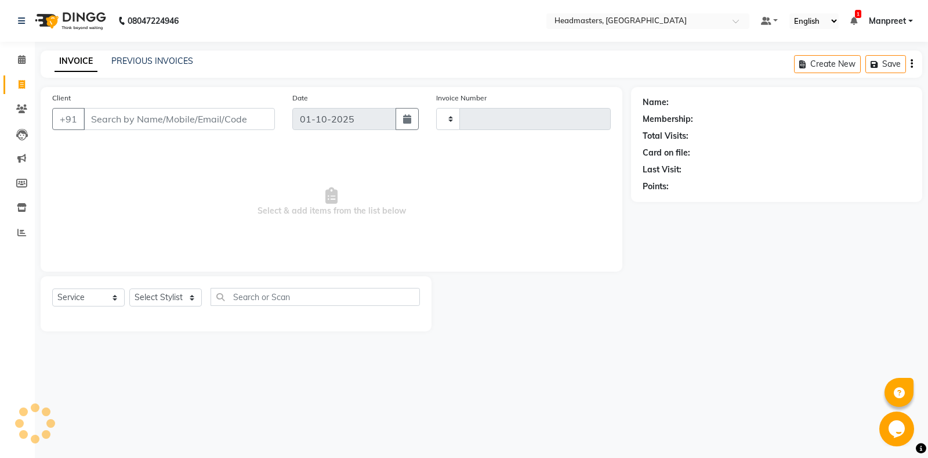
type input "6918"
select select "7130"
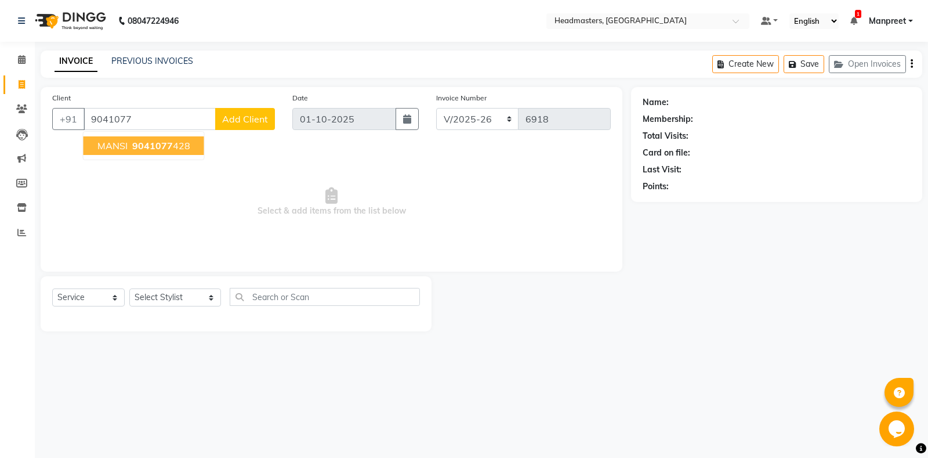
click at [137, 149] on span "9041077" at bounding box center [152, 146] width 41 height 12
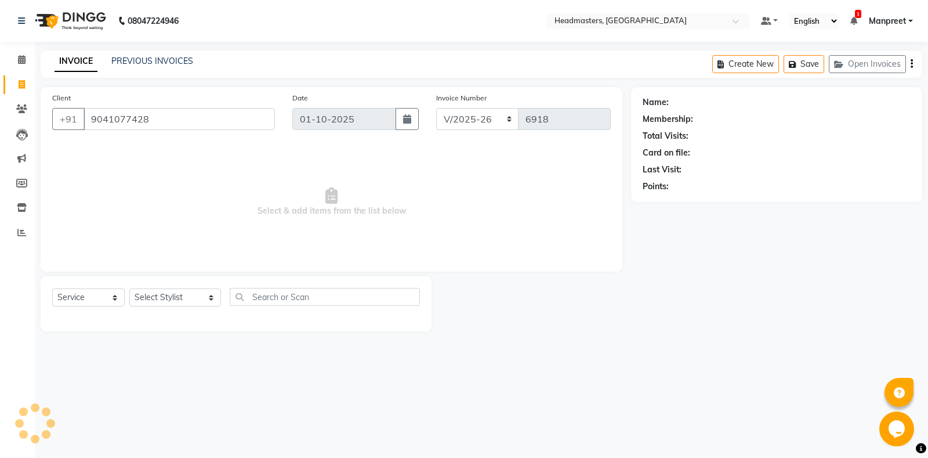
type input "9041077428"
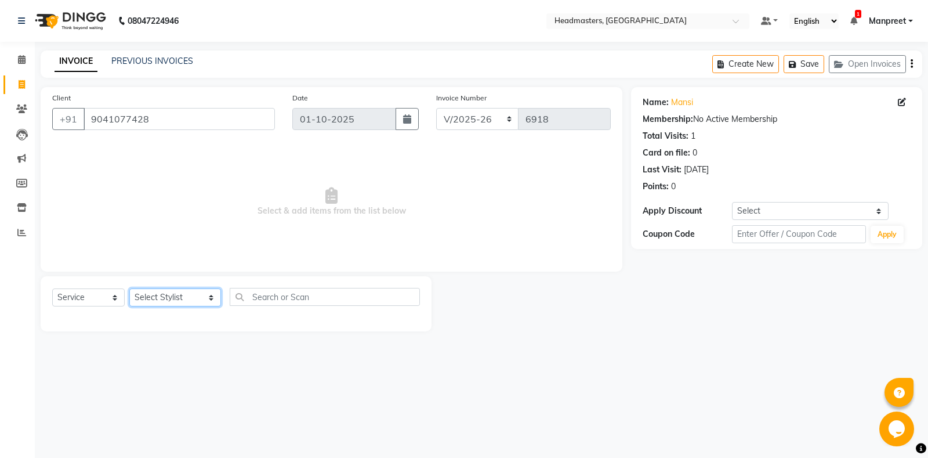
click at [129, 288] on select "Select Stylist [PERSON_NAME] Amrita - Front Desk [PERSON_NAME] Gental Man Gulsh…" at bounding box center [175, 297] width 92 height 18
select select "60747"
click option "[PERSON_NAME]" at bounding box center [0, 0] width 0 height 0
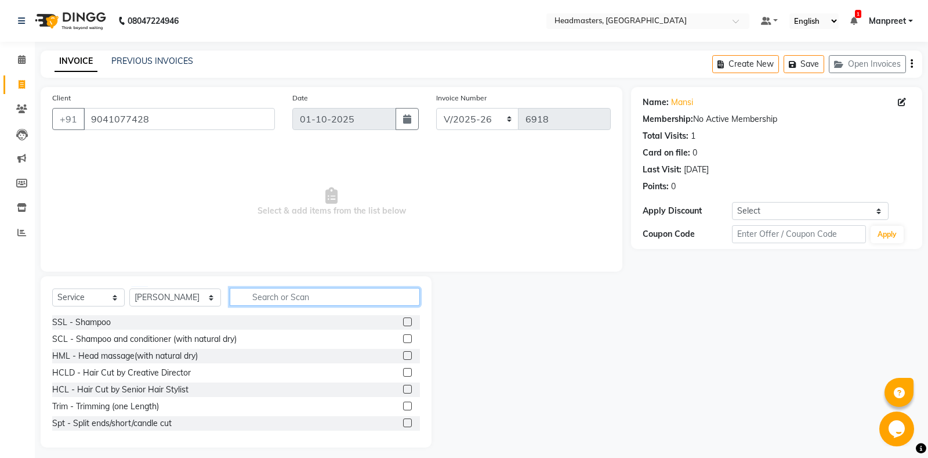
click at [278, 293] on input "text" at bounding box center [325, 297] width 190 height 18
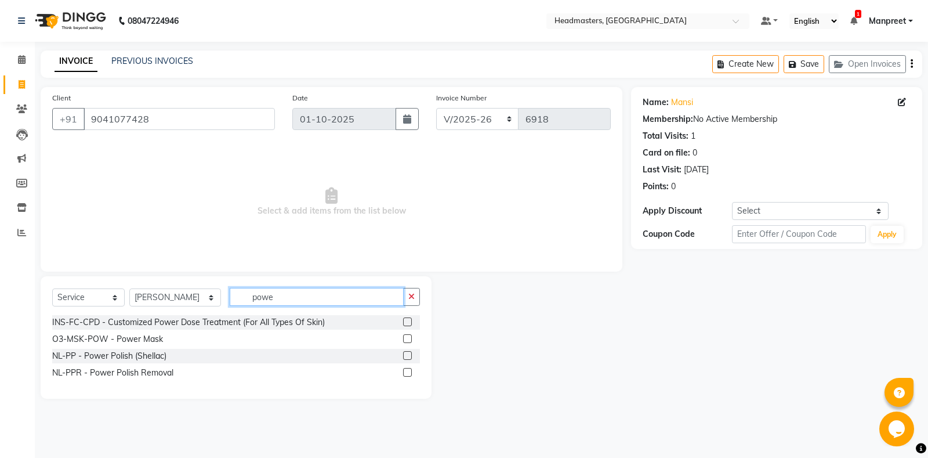
type input "powe"
click at [408, 355] on label at bounding box center [407, 355] width 9 height 9
click at [408, 355] on input "checkbox" at bounding box center [407, 356] width 8 height 8
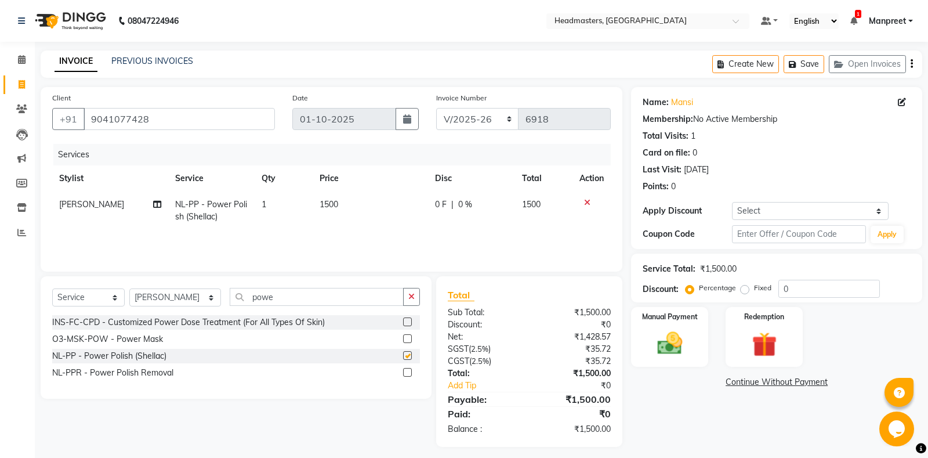
checkbox input "false"
click at [408, 286] on div "Select Service Product Membership Package Voucher Prepaid Gift Card Select Styl…" at bounding box center [236, 337] width 391 height 122
click at [411, 294] on icon "button" at bounding box center [411, 296] width 6 height 8
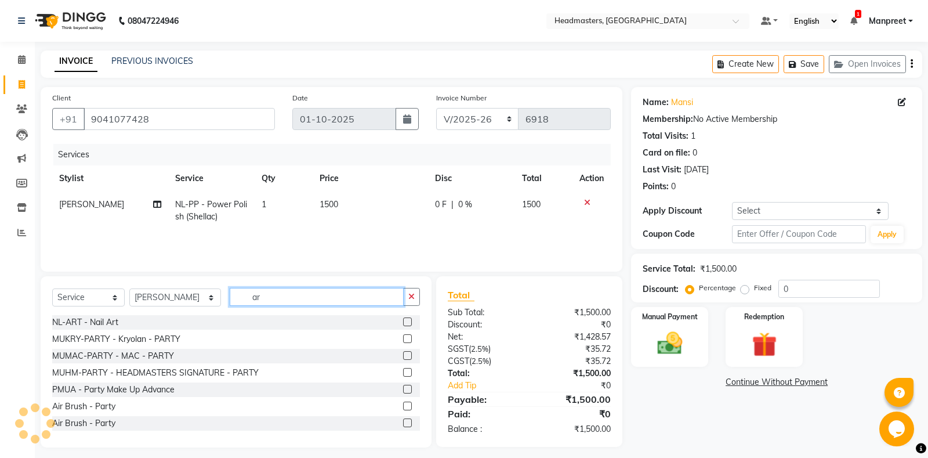
type input "a"
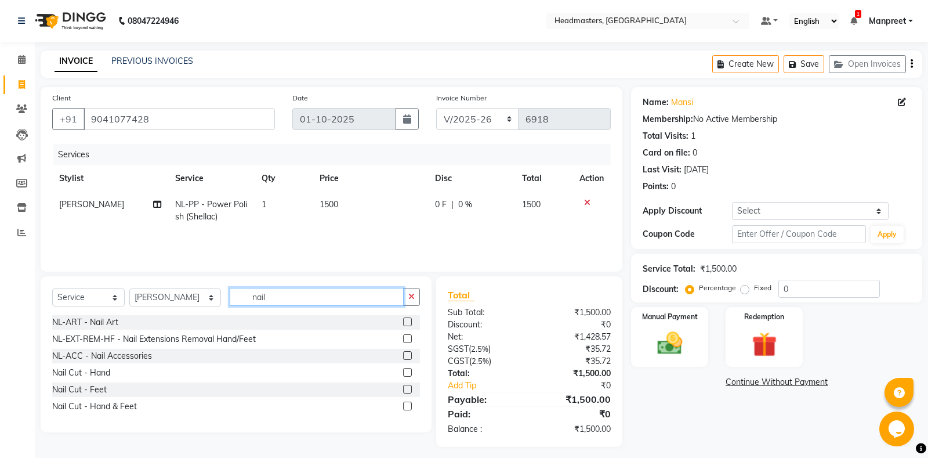
type input "nail"
click at [408, 322] on label at bounding box center [407, 321] width 9 height 9
click at [408, 322] on input "checkbox" at bounding box center [407, 322] width 8 height 8
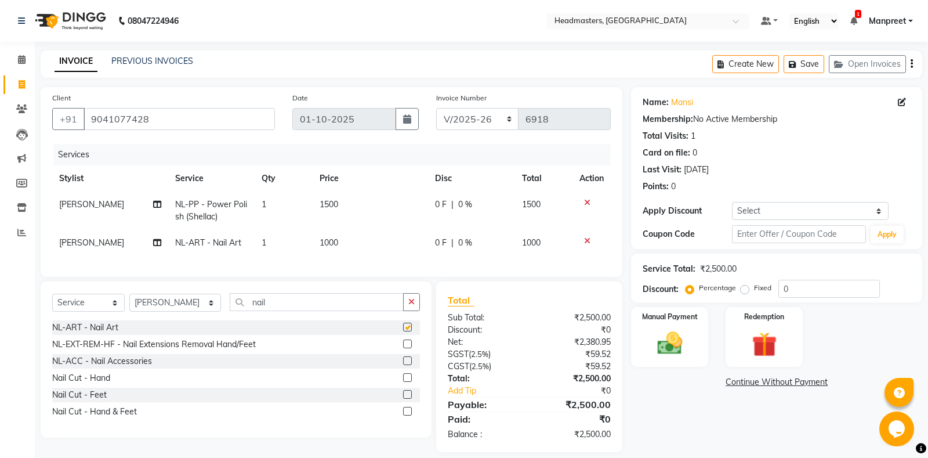
checkbox input "false"
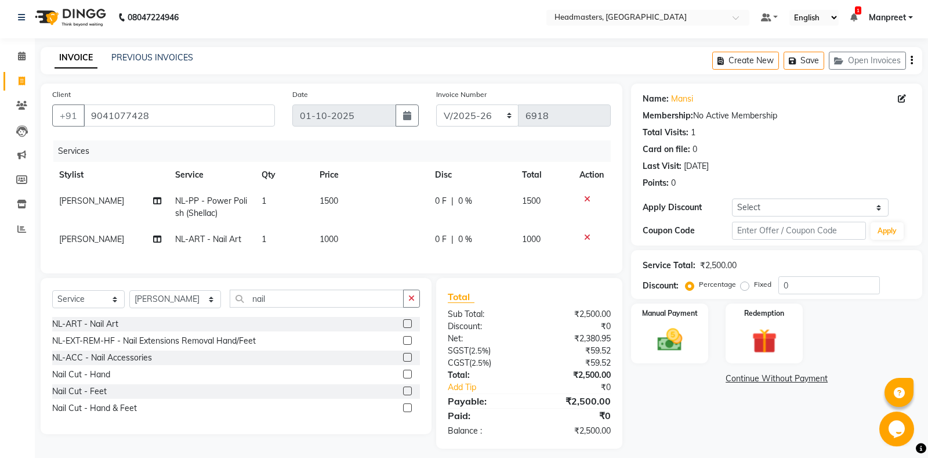
scroll to position [12, 0]
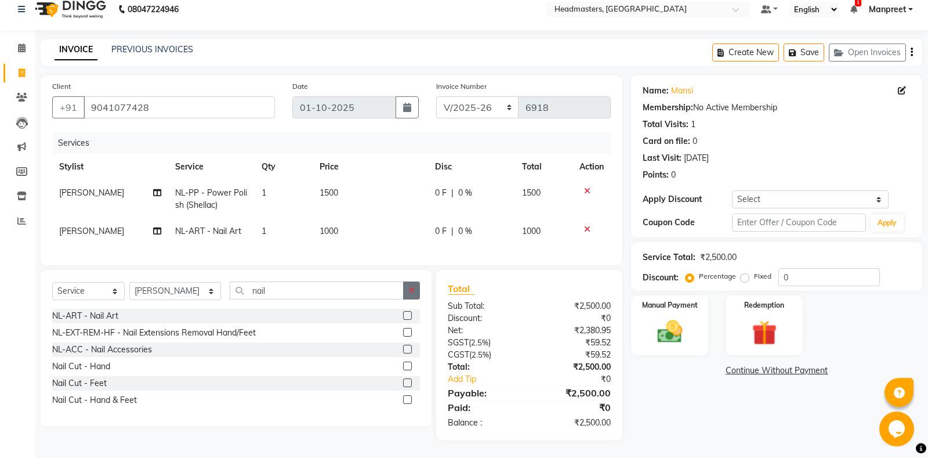
click at [414, 296] on button "button" at bounding box center [411, 290] width 17 height 18
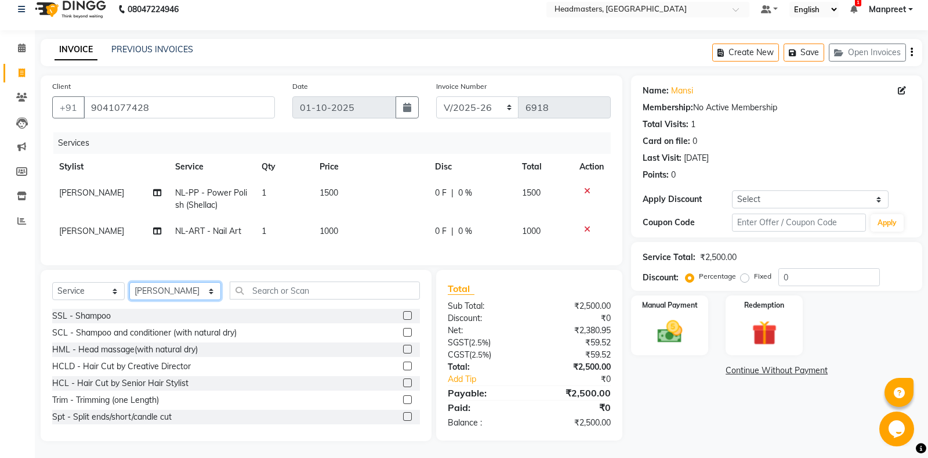
click at [129, 282] on select "Select Stylist [PERSON_NAME] Amrita - Front Desk [PERSON_NAME] Gental Man Gulsh…" at bounding box center [175, 291] width 92 height 18
select select "60724"
click option "Noorie" at bounding box center [0, 0] width 0 height 0
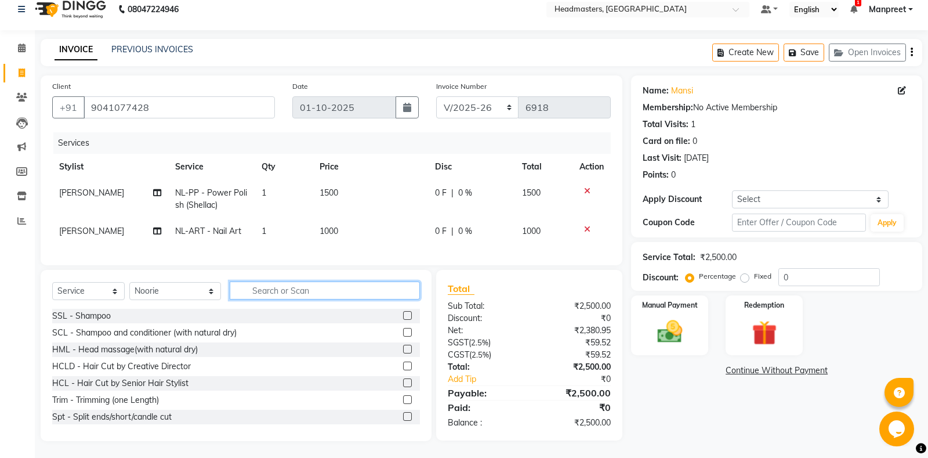
click at [278, 292] on input "text" at bounding box center [325, 290] width 190 height 18
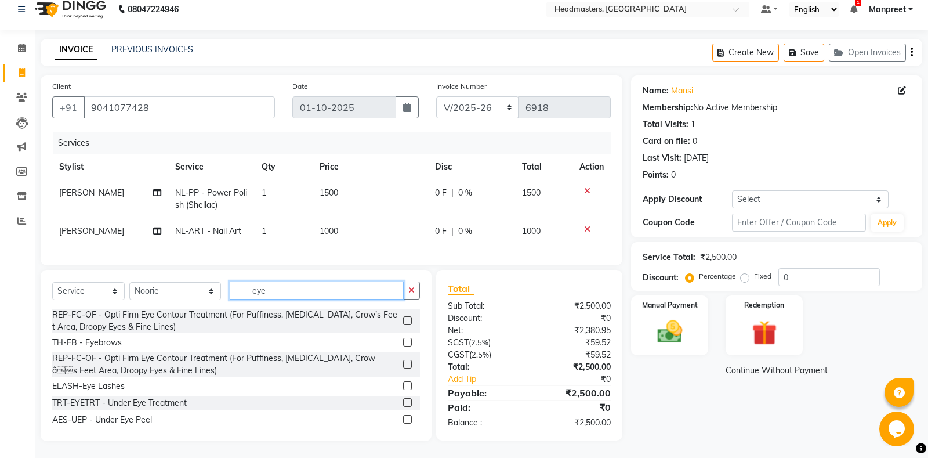
type input "eye"
drag, startPoint x: 408, startPoint y: 342, endPoint x: 413, endPoint y: 335, distance: 8.6
click at [408, 342] on label at bounding box center [407, 341] width 9 height 9
click at [408, 342] on input "checkbox" at bounding box center [407, 343] width 8 height 8
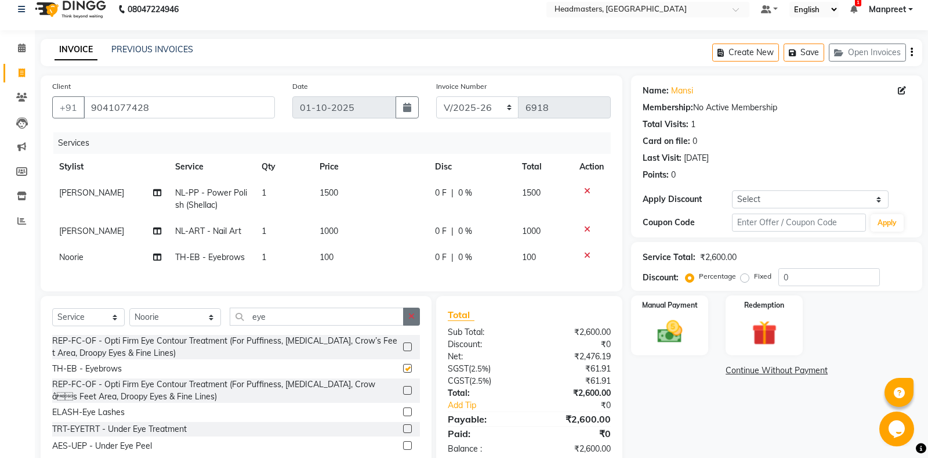
checkbox input "false"
click at [408, 315] on button "button" at bounding box center [411, 316] width 17 height 18
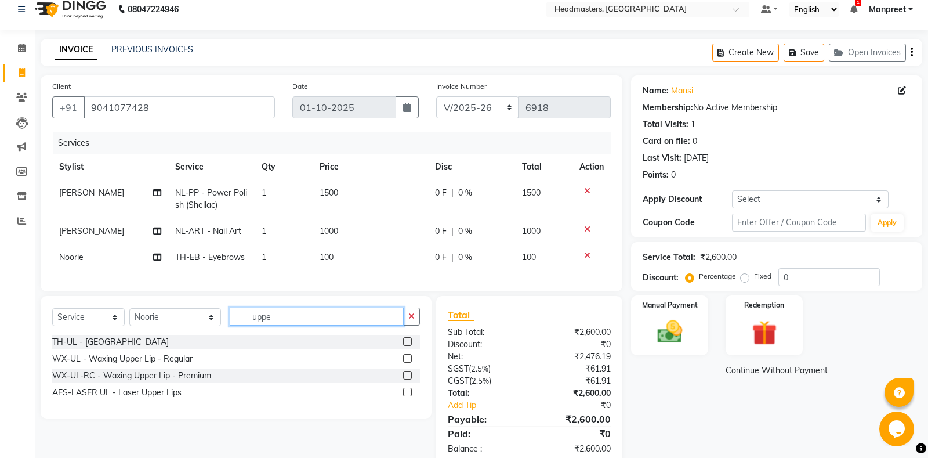
type input "uppe"
click at [407, 343] on label at bounding box center [407, 341] width 9 height 9
click at [407, 343] on input "checkbox" at bounding box center [407, 342] width 8 height 8
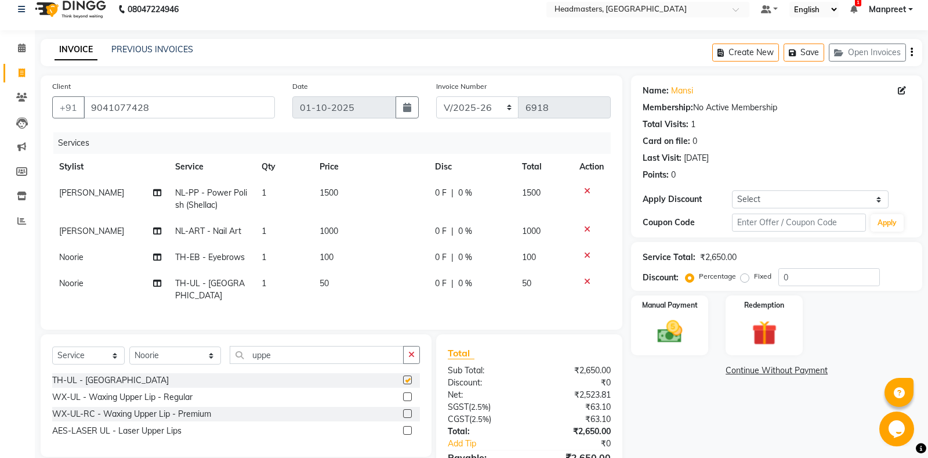
scroll to position [64, 0]
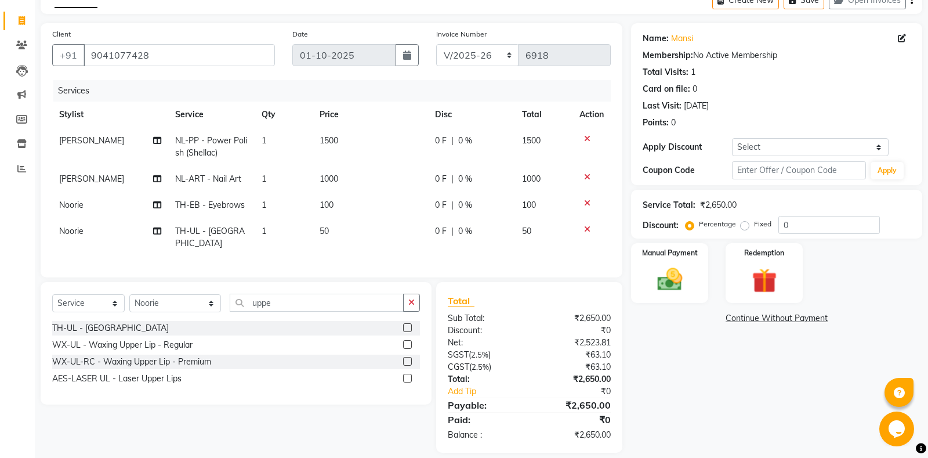
checkbox input "false"
click at [415, 293] on button "button" at bounding box center [411, 302] width 17 height 18
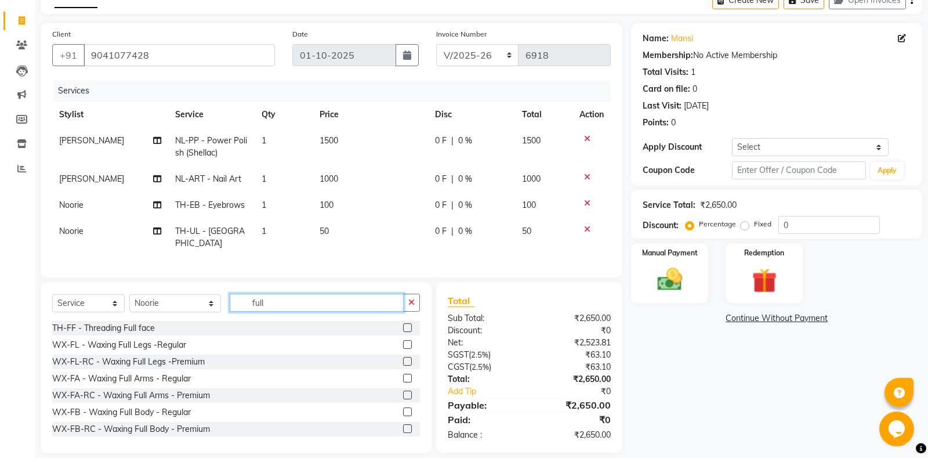
type input "full"
click at [405, 357] on label at bounding box center [407, 361] width 9 height 9
click at [405, 358] on input "checkbox" at bounding box center [407, 362] width 8 height 8
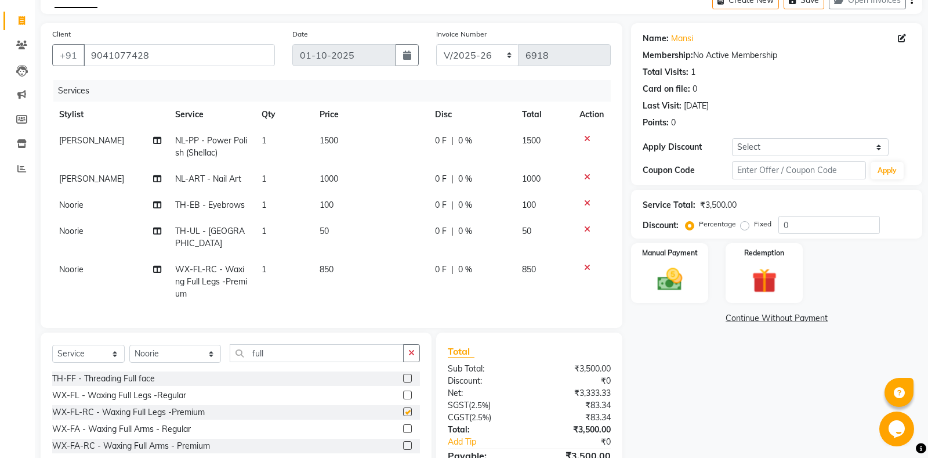
checkbox input "false"
click at [413, 347] on button "button" at bounding box center [411, 353] width 17 height 18
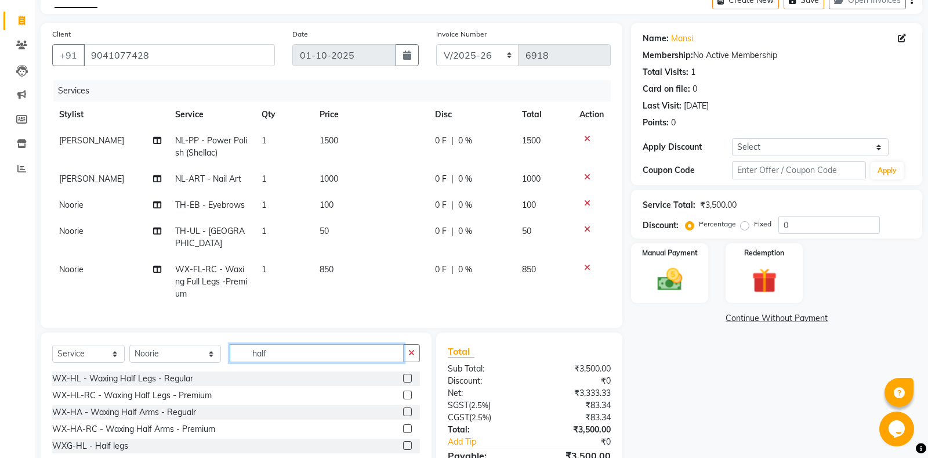
type input "half"
click at [405, 424] on label at bounding box center [407, 428] width 9 height 9
click at [405, 425] on input "checkbox" at bounding box center [407, 429] width 8 height 8
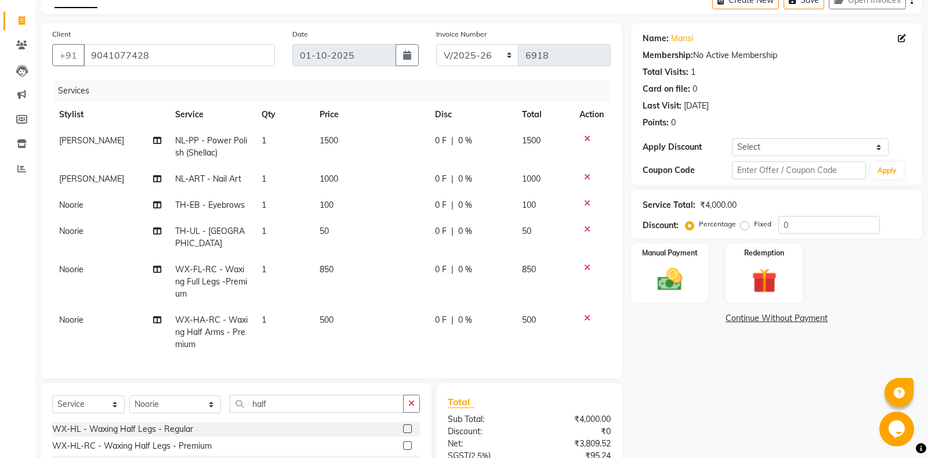
scroll to position [165, 0]
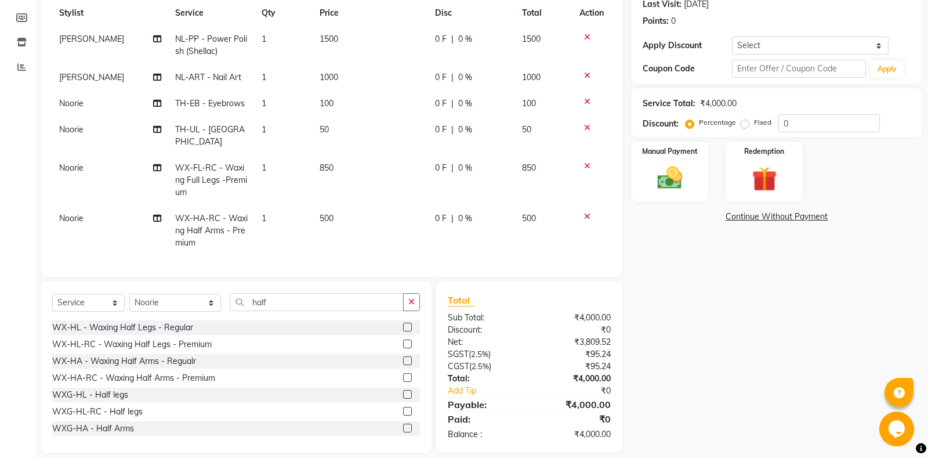
checkbox input "false"
click at [677, 162] on div "Manual Payment" at bounding box center [670, 171] width 80 height 62
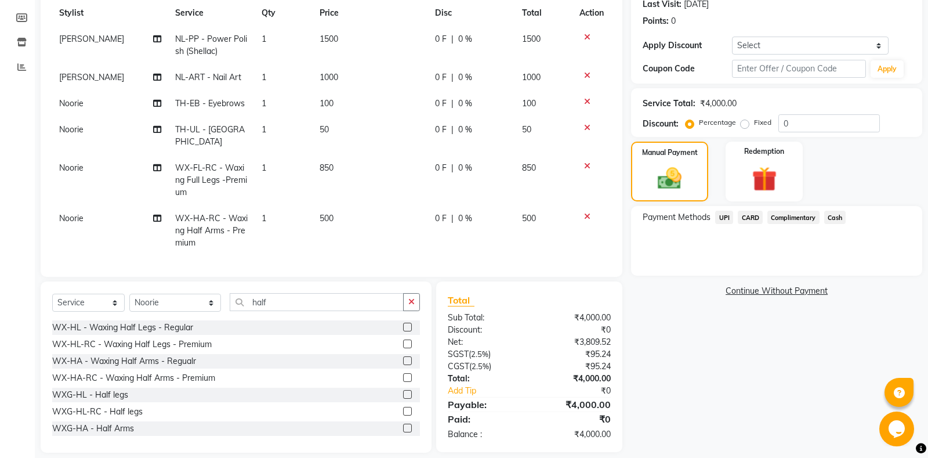
click at [757, 218] on span "CARD" at bounding box center [750, 216] width 25 height 13
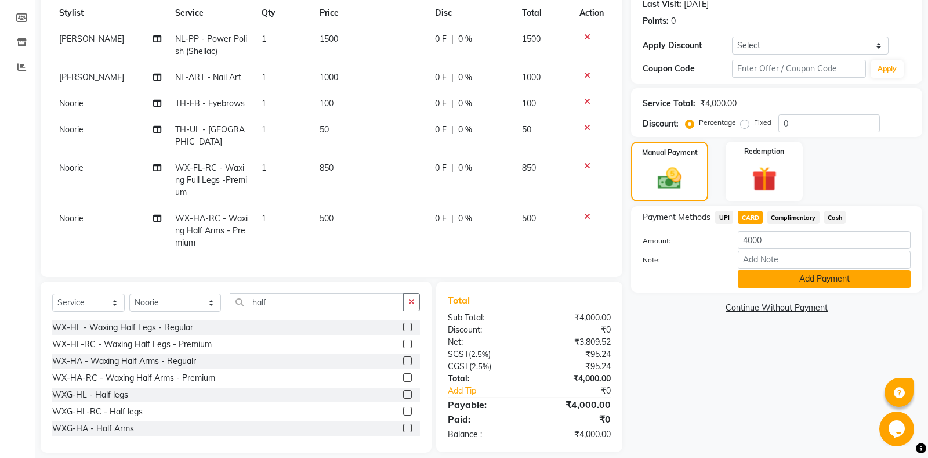
click at [773, 278] on button "Add Payment" at bounding box center [824, 279] width 173 height 18
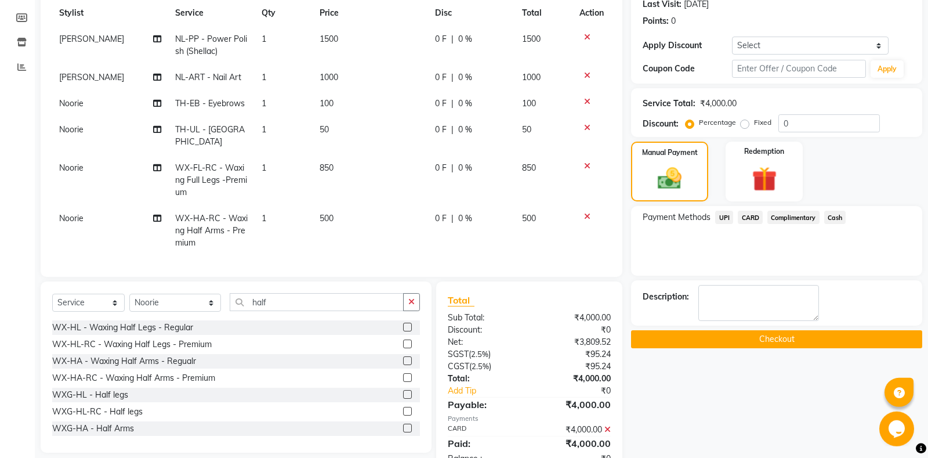
scroll to position [188, 0]
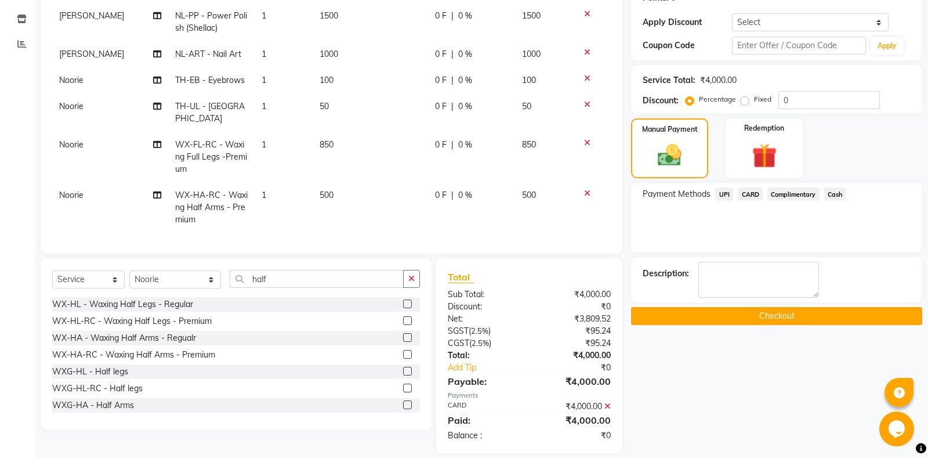
click at [770, 321] on button "Checkout" at bounding box center [776, 316] width 291 height 18
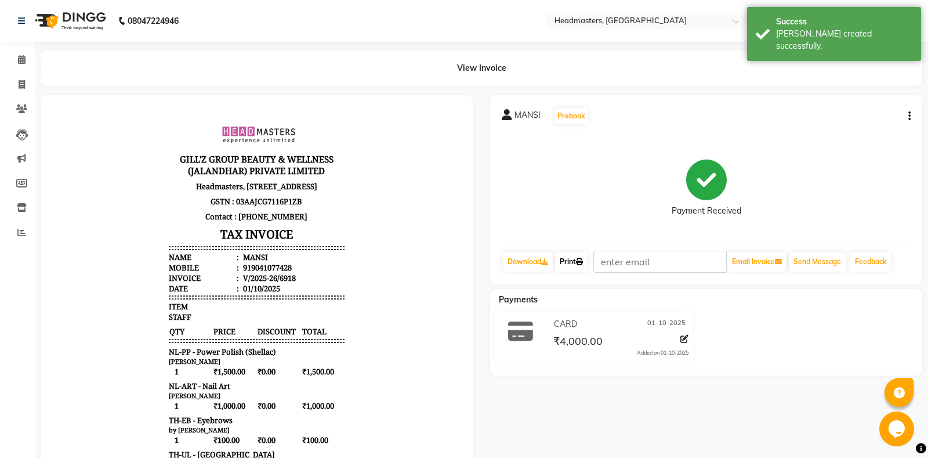
click at [576, 260] on link "Print" at bounding box center [571, 262] width 32 height 20
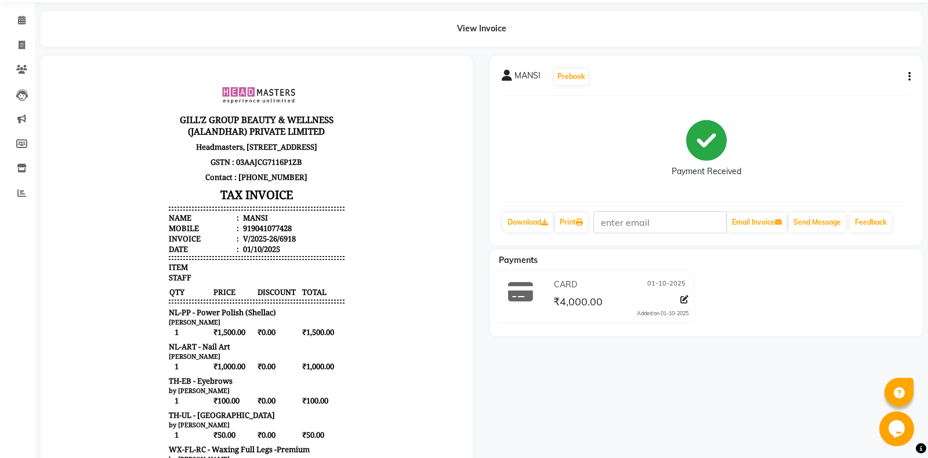
scroll to position [61, 0]
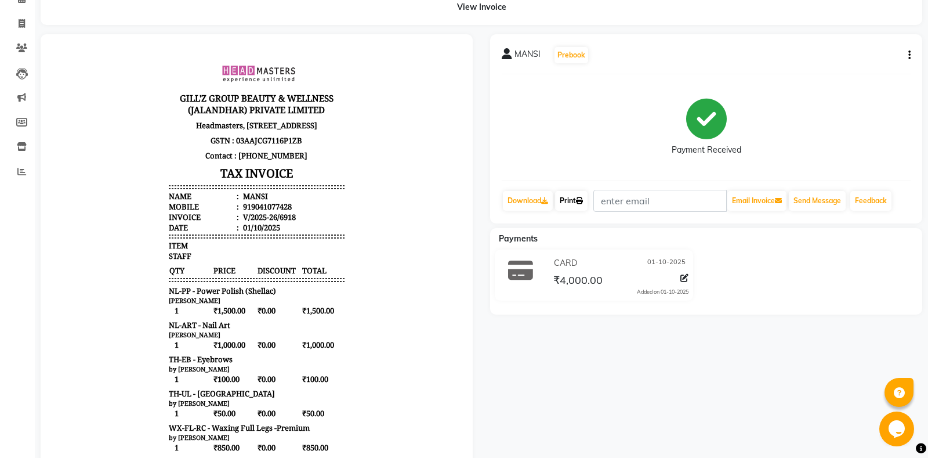
click at [566, 204] on link "Print" at bounding box center [571, 201] width 32 height 20
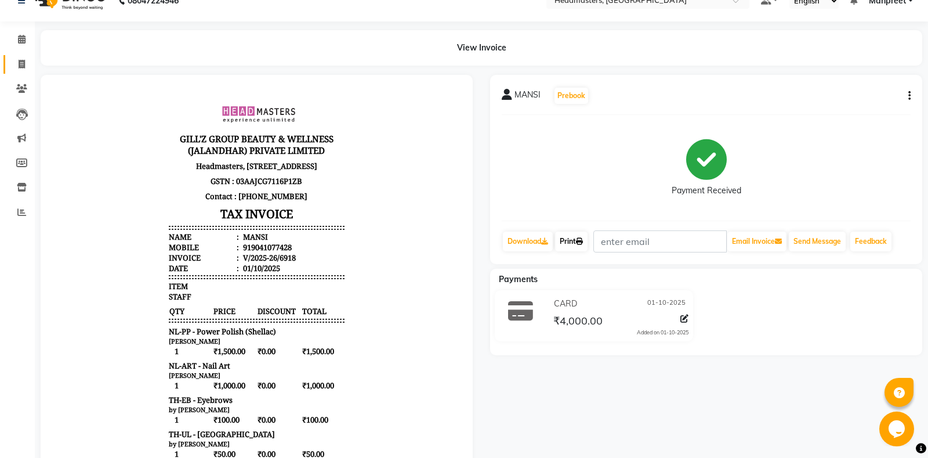
scroll to position [0, 0]
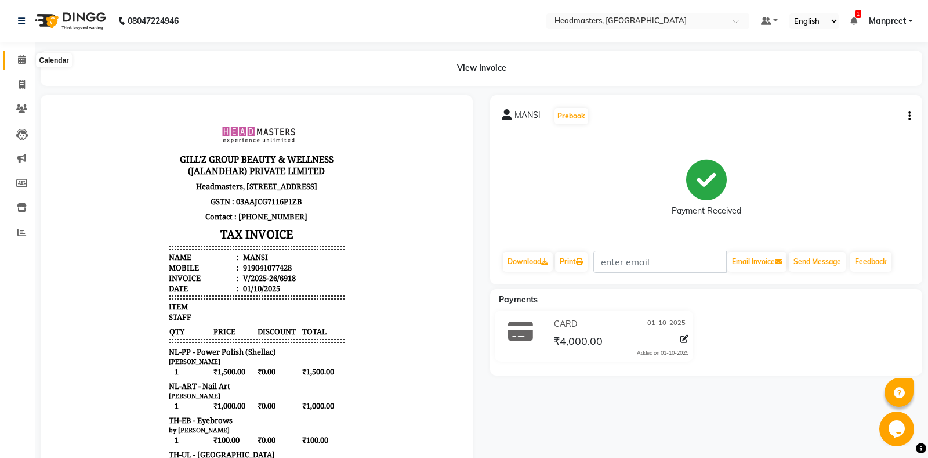
click at [16, 59] on span at bounding box center [22, 59] width 20 height 13
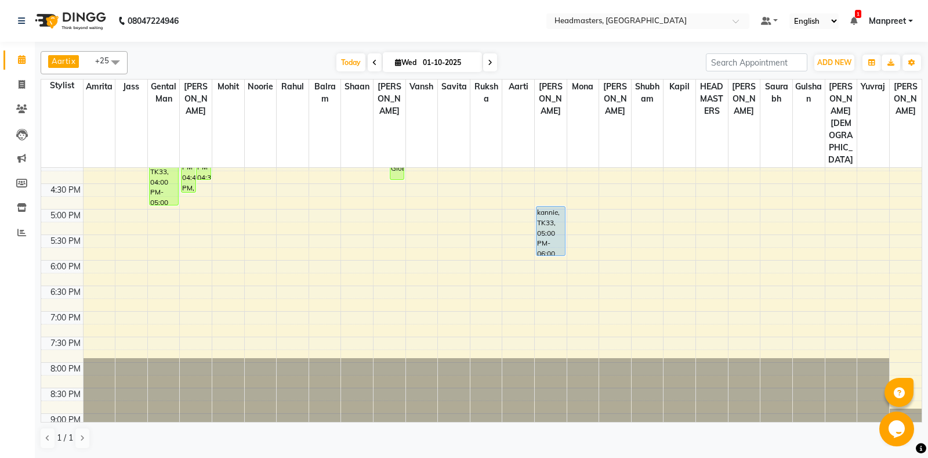
scroll to position [174, 0]
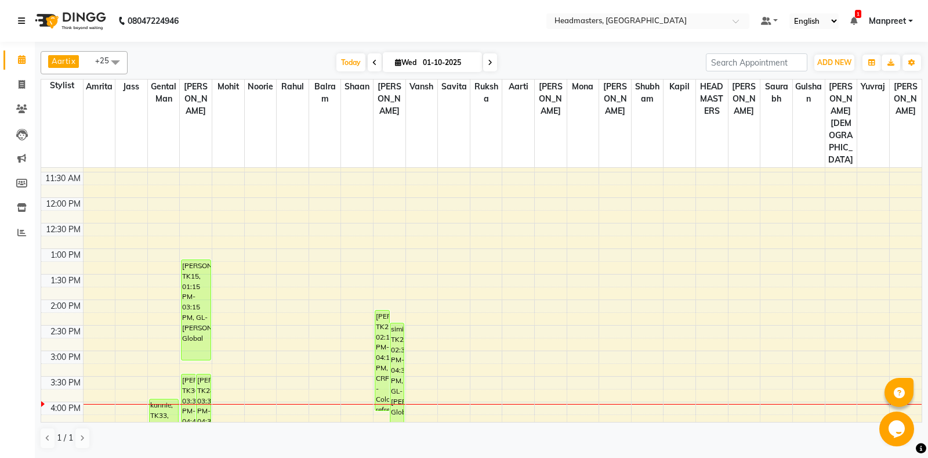
click at [23, 22] on icon at bounding box center [21, 21] width 7 height 8
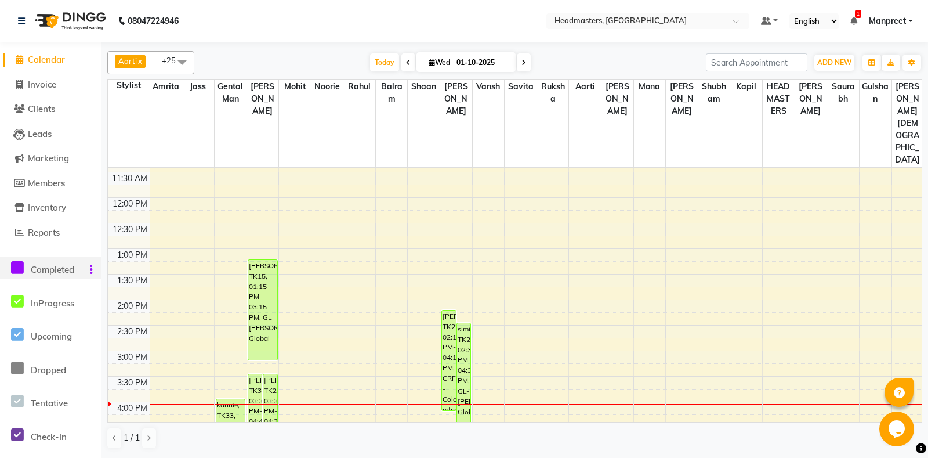
click at [19, 273] on icon at bounding box center [17, 267] width 13 height 14
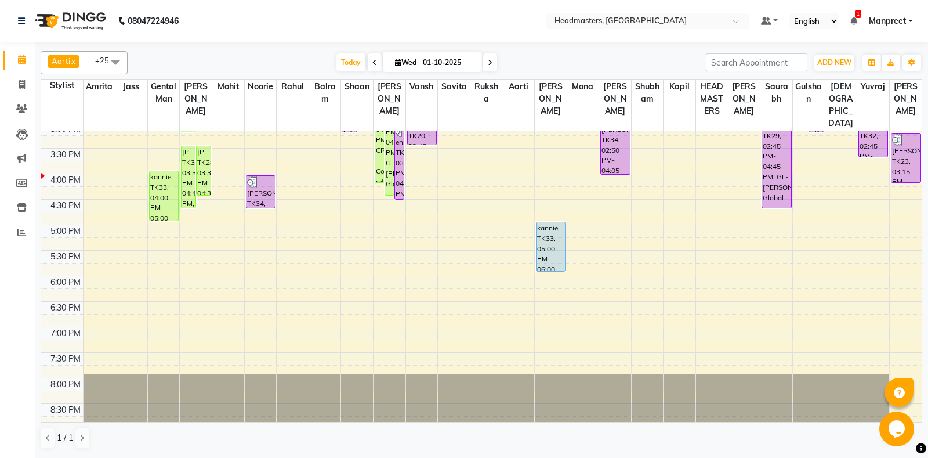
scroll to position [304, 0]
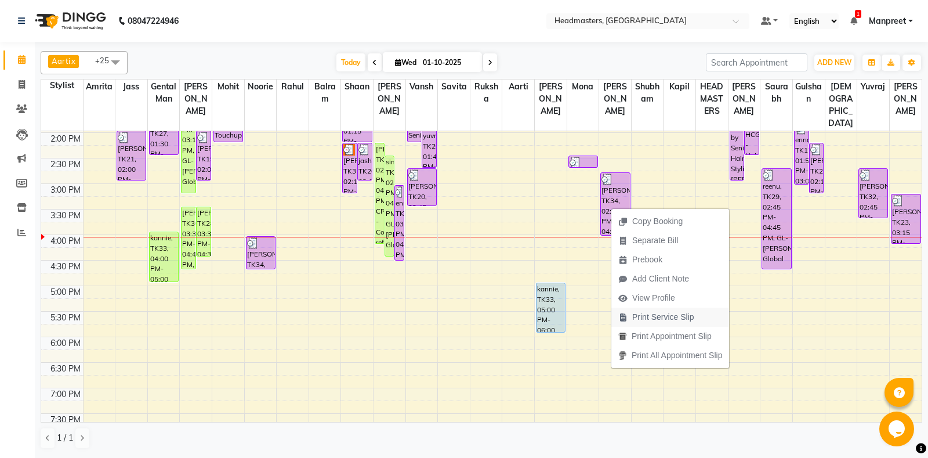
click at [660, 312] on span "Print Service Slip" at bounding box center [663, 317] width 62 height 12
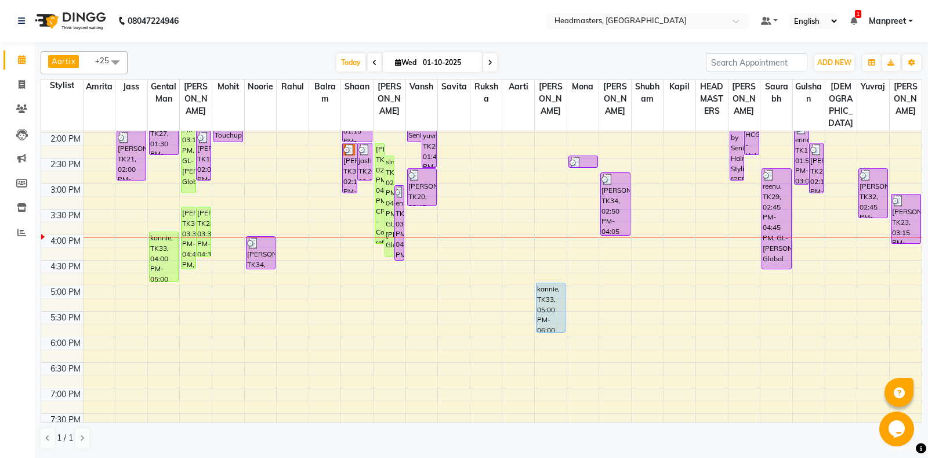
scroll to position [183, 0]
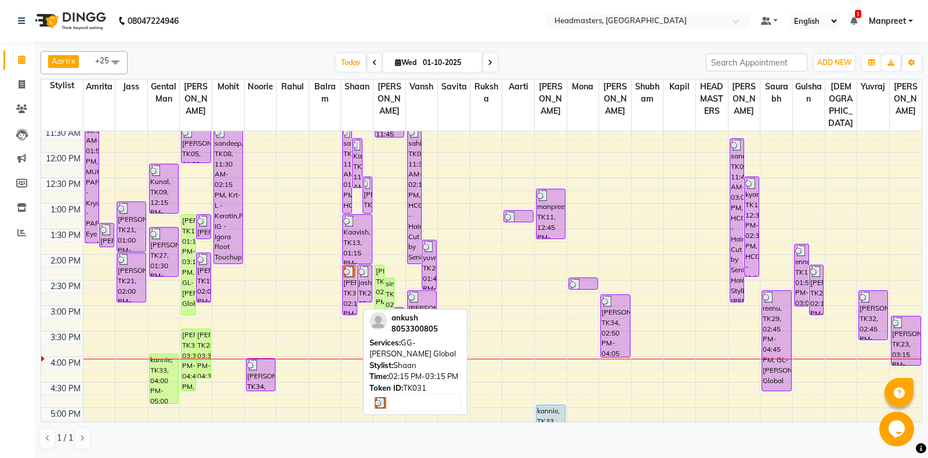
click at [353, 292] on div "[PERSON_NAME], TK31, 02:15 PM-03:15 PM, GG-[PERSON_NAME] Global" at bounding box center [350, 289] width 14 height 49
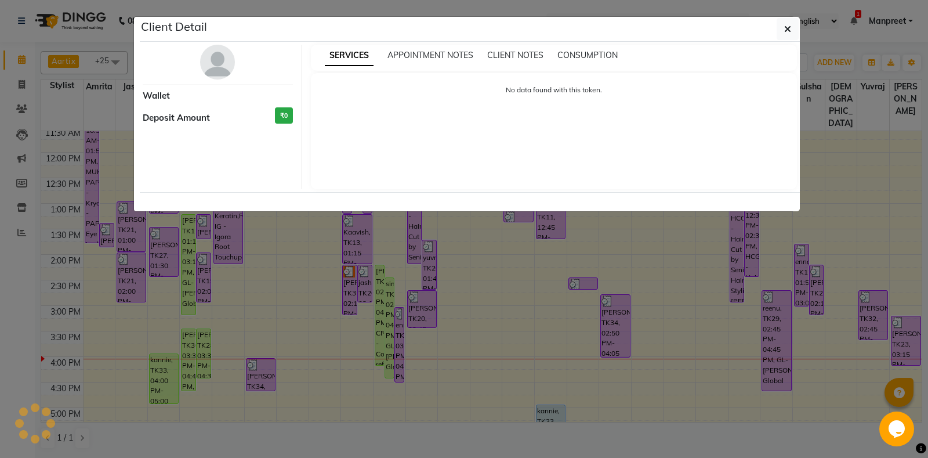
select select "3"
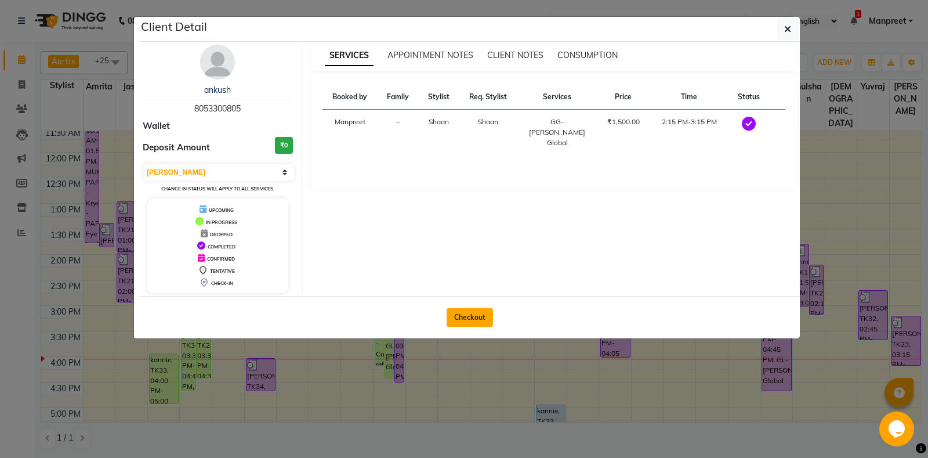
click at [482, 320] on button "Checkout" at bounding box center [470, 317] width 46 height 19
select select "service"
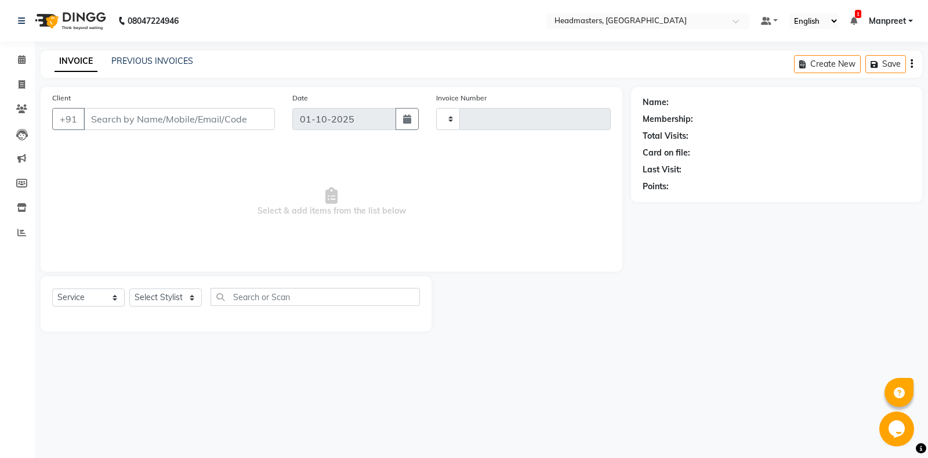
type input "6919"
select select "7130"
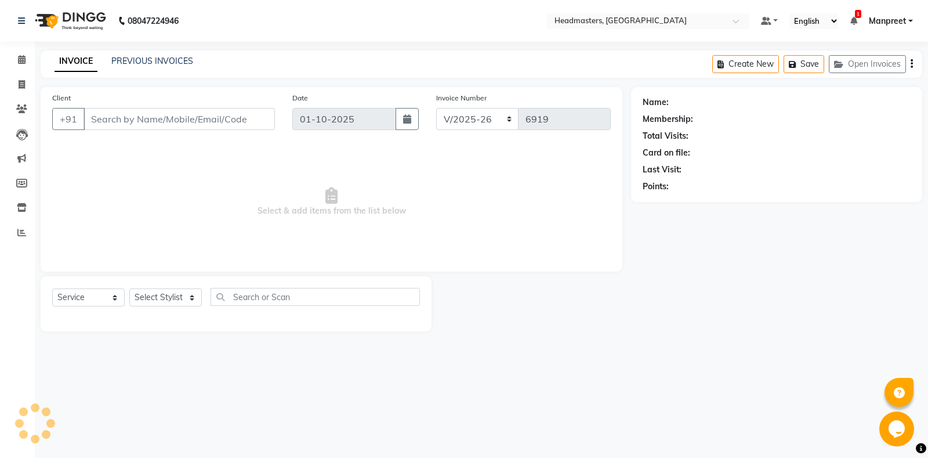
type input "8053300805"
select select "60727"
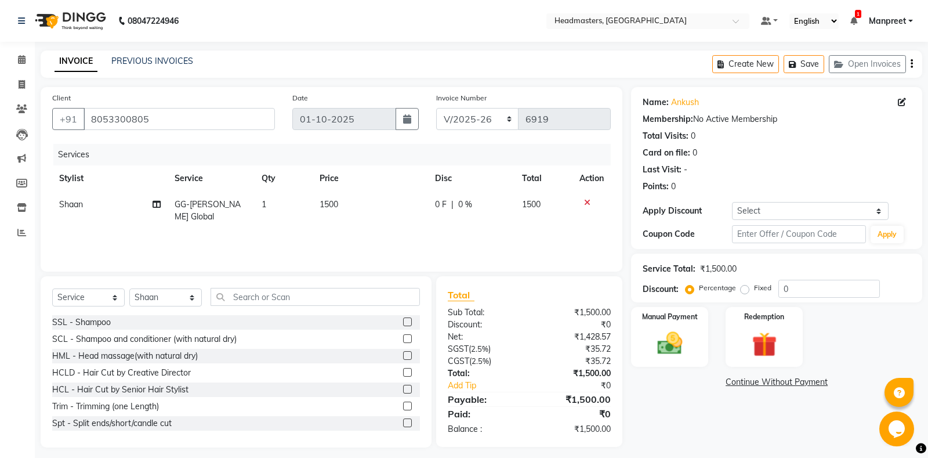
click at [423, 208] on td "1500" at bounding box center [370, 210] width 115 height 38
select select "60727"
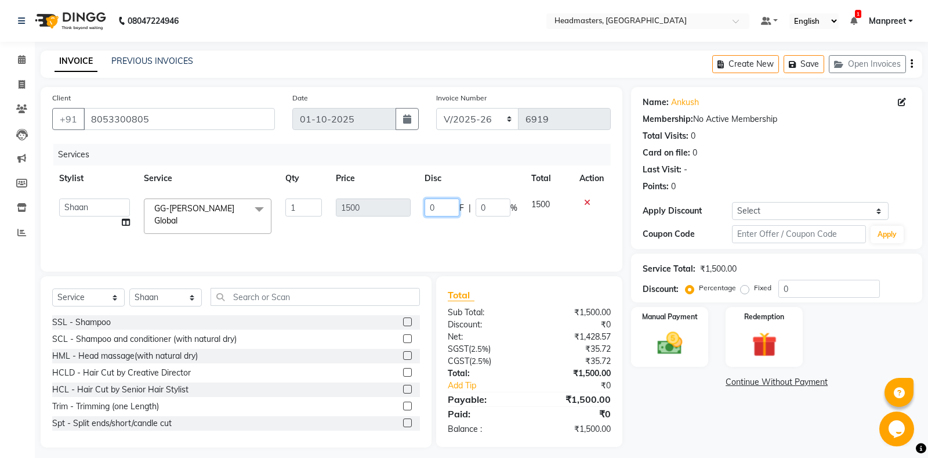
click at [427, 210] on input "0" at bounding box center [441, 207] width 35 height 18
type input "300"
click at [425, 224] on tr "[PERSON_NAME]li Amrita Amrita - Front Desk [PERSON_NAME]am Gental Man Gulshan H…" at bounding box center [331, 215] width 558 height 49
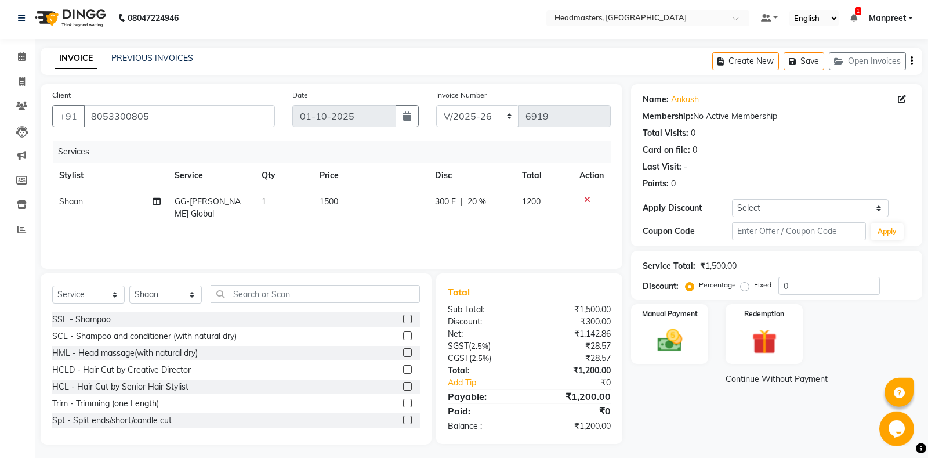
scroll to position [7, 0]
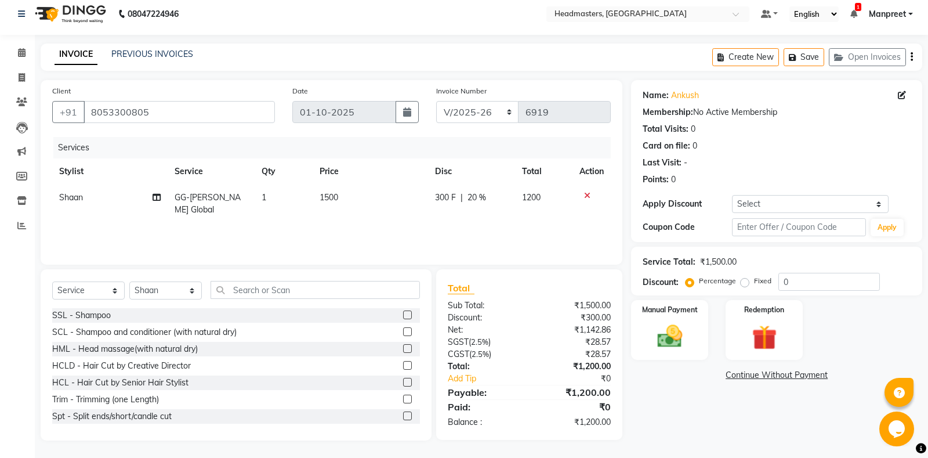
click at [451, 204] on span "300 F" at bounding box center [445, 197] width 21 height 12
select select "60727"
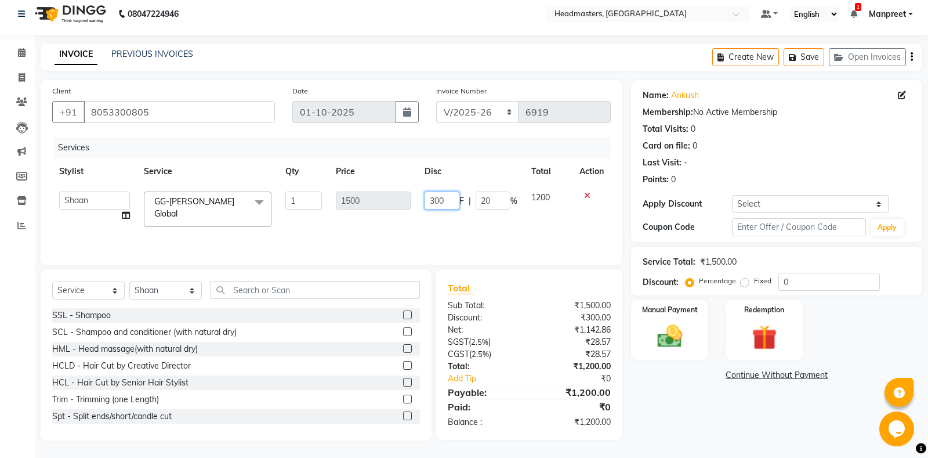
click at [436, 196] on input "300" at bounding box center [441, 200] width 35 height 18
type input "500"
click at [453, 218] on td "500 F | 20 %" at bounding box center [471, 208] width 107 height 49
select select "60727"
click at [271, 293] on input "text" at bounding box center [314, 290] width 209 height 18
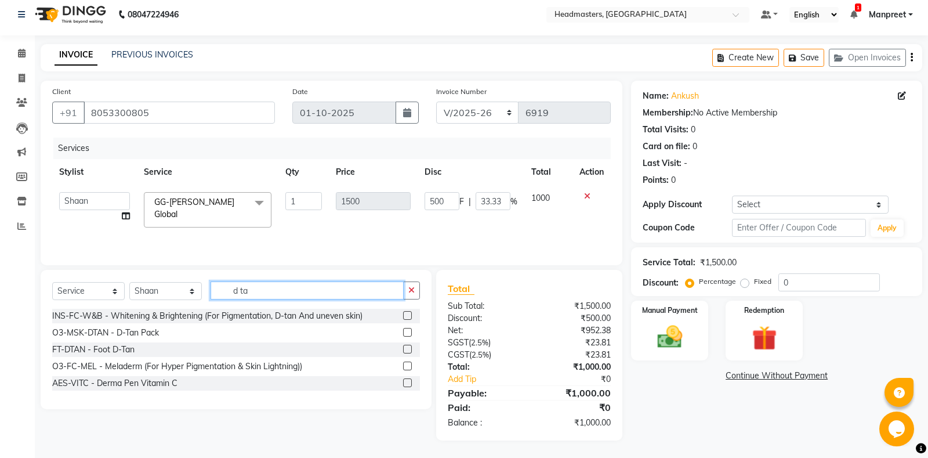
scroll to position [6, 0]
type input "d ta"
click at [407, 332] on label at bounding box center [407, 332] width 9 height 9
click at [407, 332] on input "checkbox" at bounding box center [407, 333] width 8 height 8
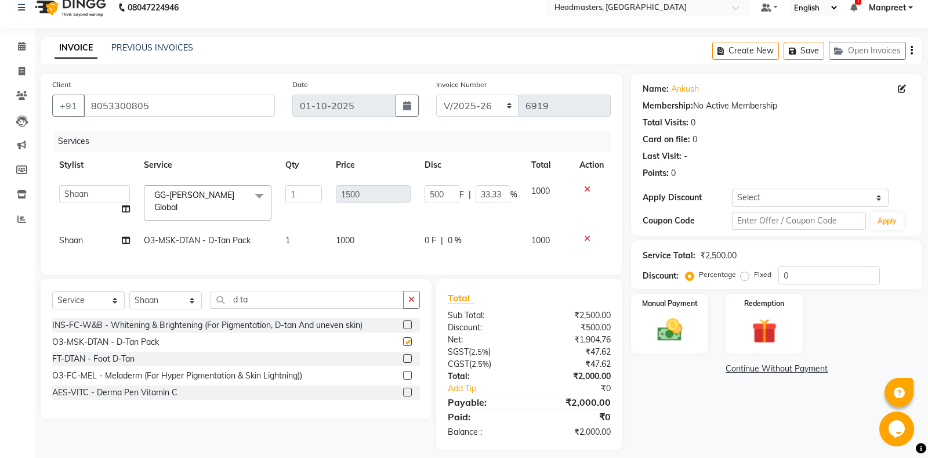
scroll to position [17, 0]
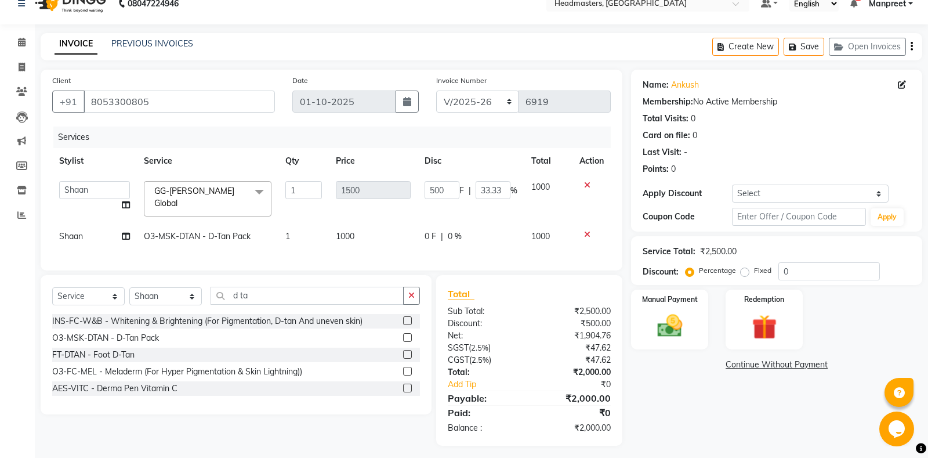
checkbox input "false"
click at [413, 286] on button "button" at bounding box center [411, 295] width 17 height 18
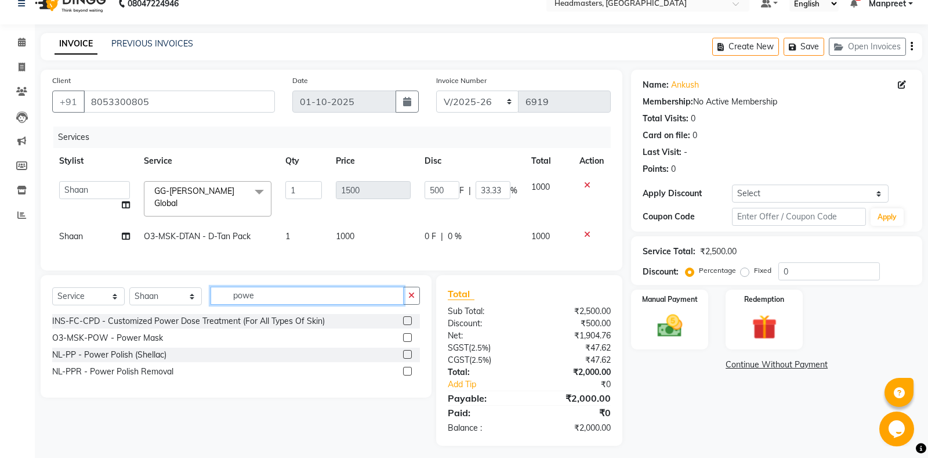
type input "powe"
click at [407, 333] on label at bounding box center [407, 337] width 9 height 9
click at [407, 334] on input "checkbox" at bounding box center [407, 338] width 8 height 8
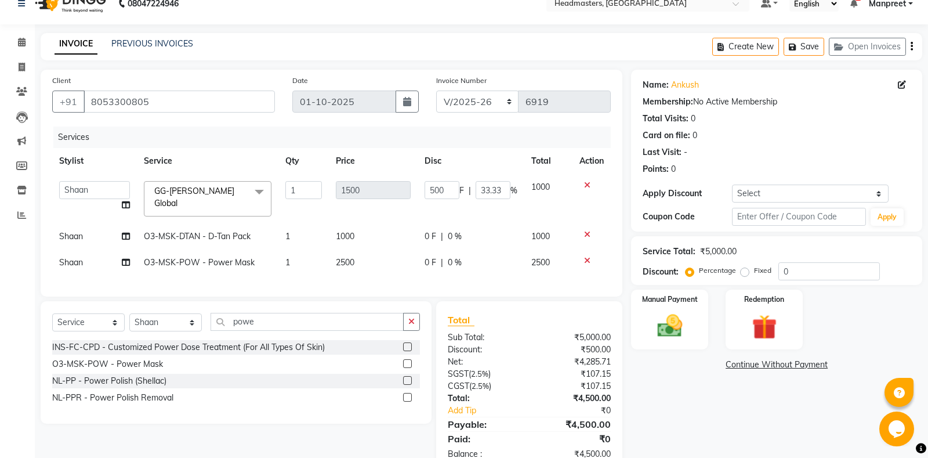
checkbox input "false"
click at [418, 263] on td "0 F | 0 %" at bounding box center [471, 262] width 107 height 26
select select "60727"
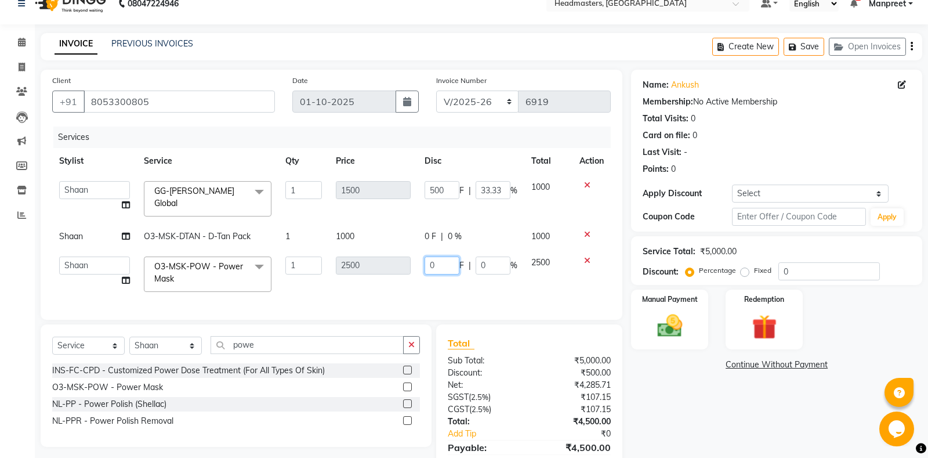
click at [430, 262] on input "0" at bounding box center [441, 265] width 35 height 18
type input "500"
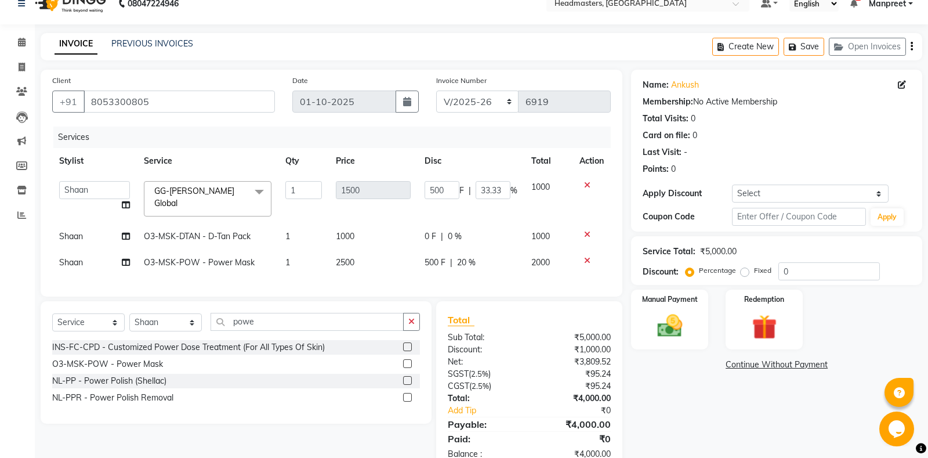
click at [440, 277] on div "Services Stylist Service Qty Price Disc Total Action [PERSON_NAME] Amrita Amrit…" at bounding box center [331, 205] width 558 height 158
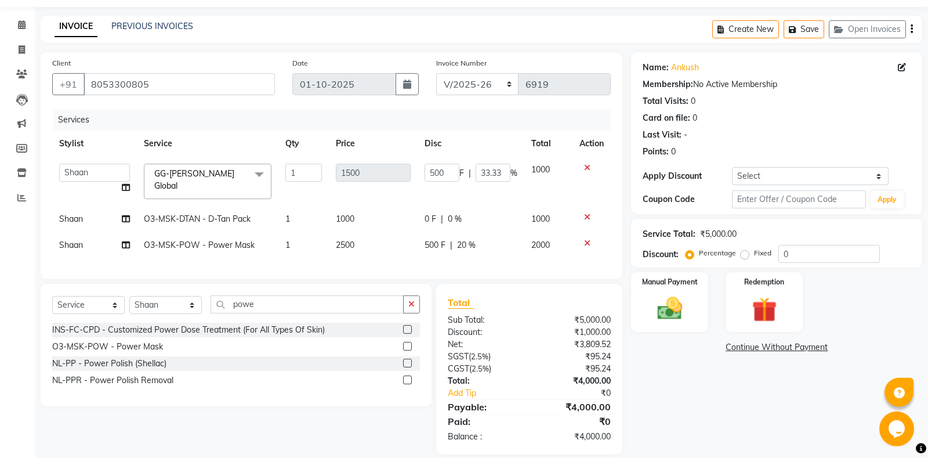
scroll to position [43, 0]
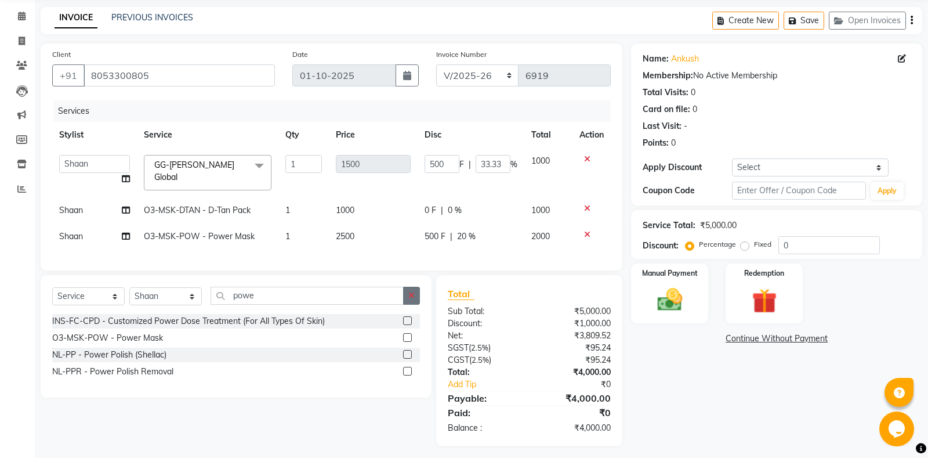
click at [412, 291] on icon "button" at bounding box center [411, 295] width 6 height 8
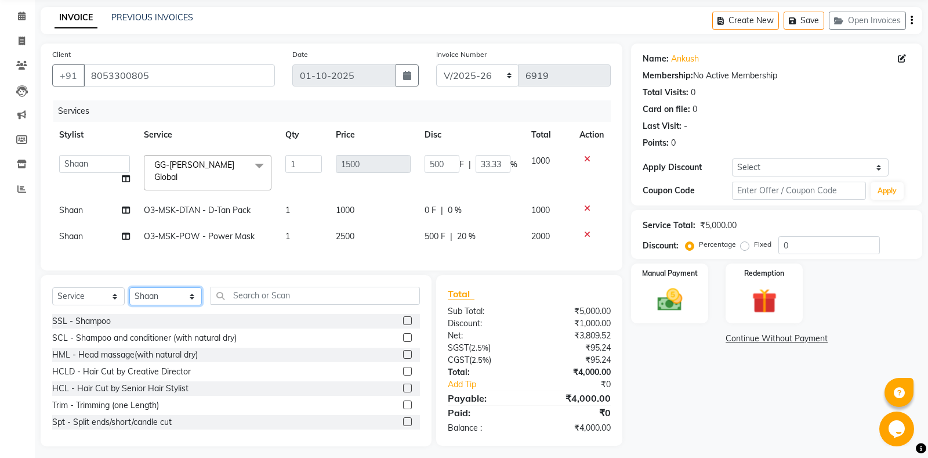
click at [129, 287] on select "Select Stylist [PERSON_NAME] Amrita - Front Desk [PERSON_NAME] Gental Man Gulsh…" at bounding box center [165, 296] width 72 height 18
select select "60721"
click option "[PERSON_NAME]" at bounding box center [0, 0] width 0 height 0
click at [277, 293] on input "text" at bounding box center [314, 295] width 209 height 18
type input "k"
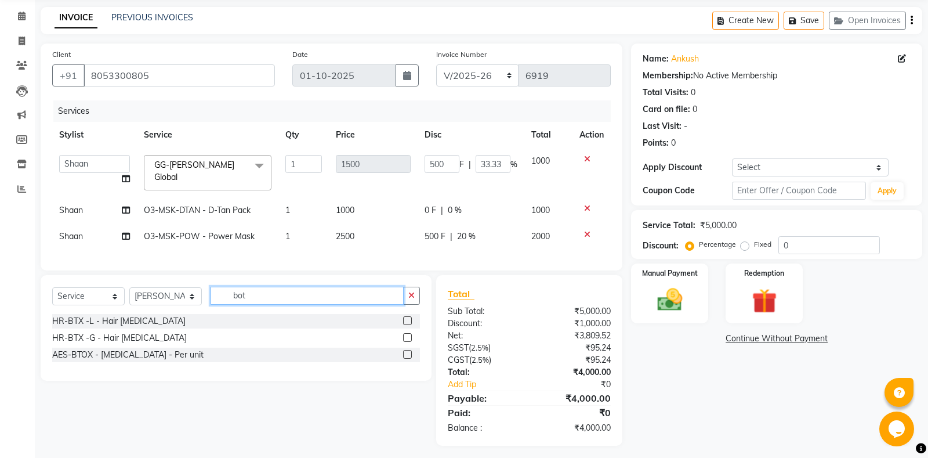
type input "bot"
click at [411, 317] on label at bounding box center [407, 320] width 9 height 9
click at [411, 317] on input "checkbox" at bounding box center [407, 321] width 8 height 8
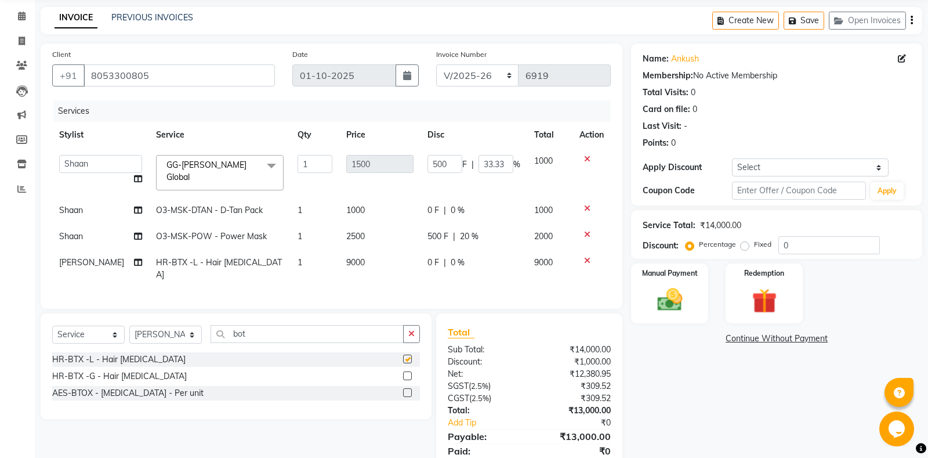
checkbox input "false"
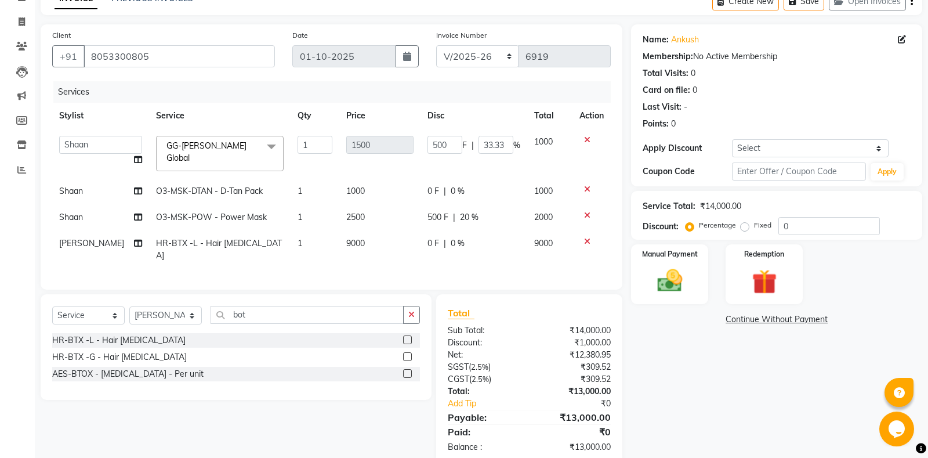
scroll to position [70, 0]
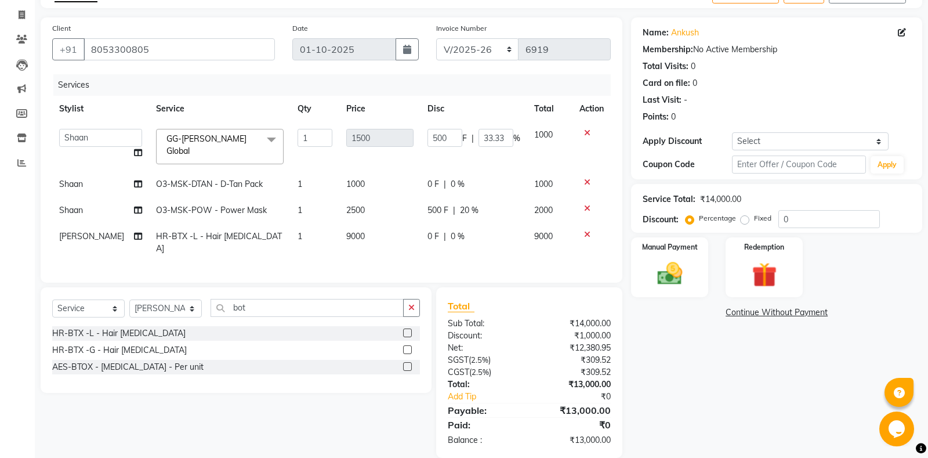
click at [429, 237] on span "0 F" at bounding box center [433, 236] width 12 height 12
select select "60721"
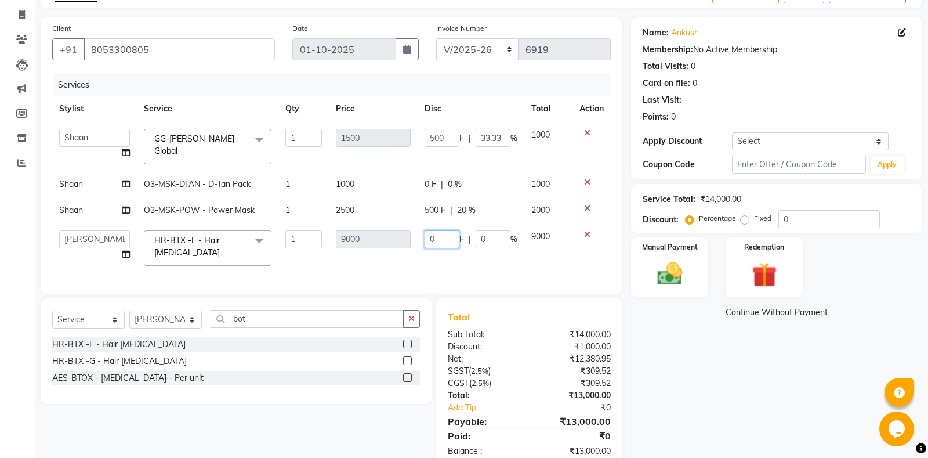
click at [430, 231] on input "0" at bounding box center [441, 239] width 35 height 18
type input "5000"
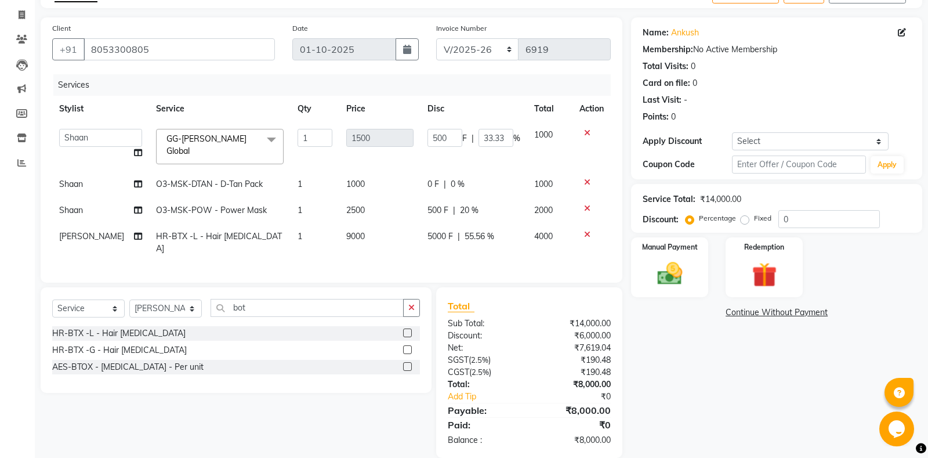
click at [430, 260] on div "Services Stylist Service Qty Price Disc Total Action [PERSON_NAME] Amrita Amrit…" at bounding box center [331, 172] width 558 height 197
click at [414, 303] on icon "button" at bounding box center [411, 307] width 6 height 8
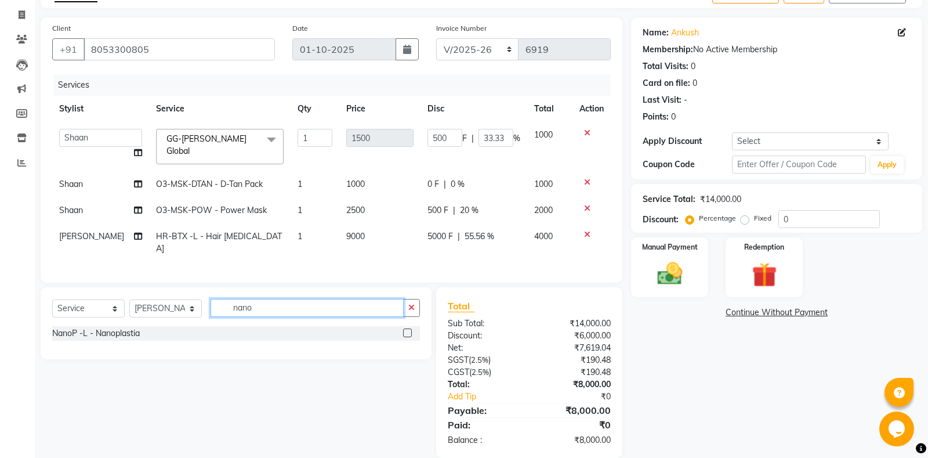
type input "nano"
click at [410, 328] on label at bounding box center [407, 332] width 9 height 9
click at [410, 329] on input "checkbox" at bounding box center [407, 333] width 8 height 8
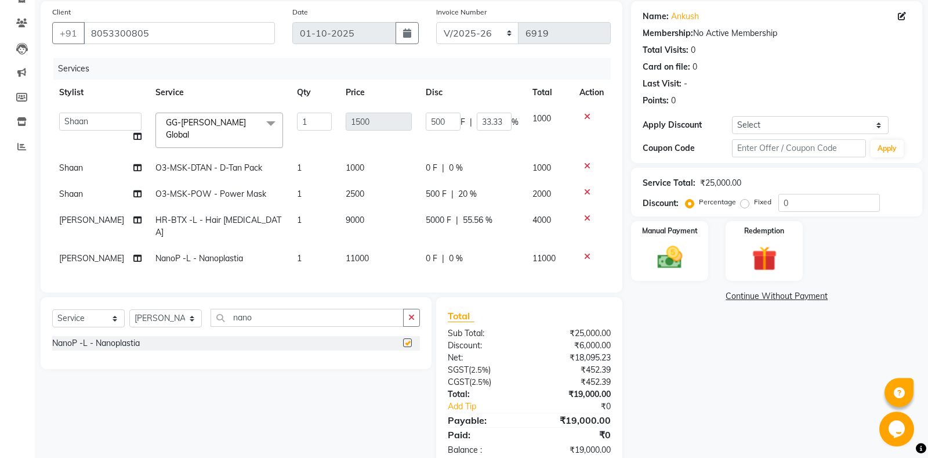
checkbox input "false"
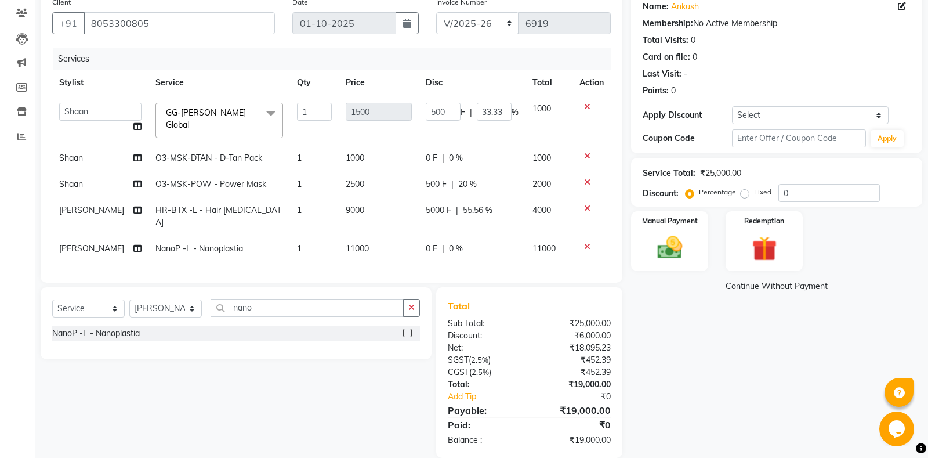
click at [434, 242] on div "0 F | 0 %" at bounding box center [472, 248] width 93 height 12
select select "60721"
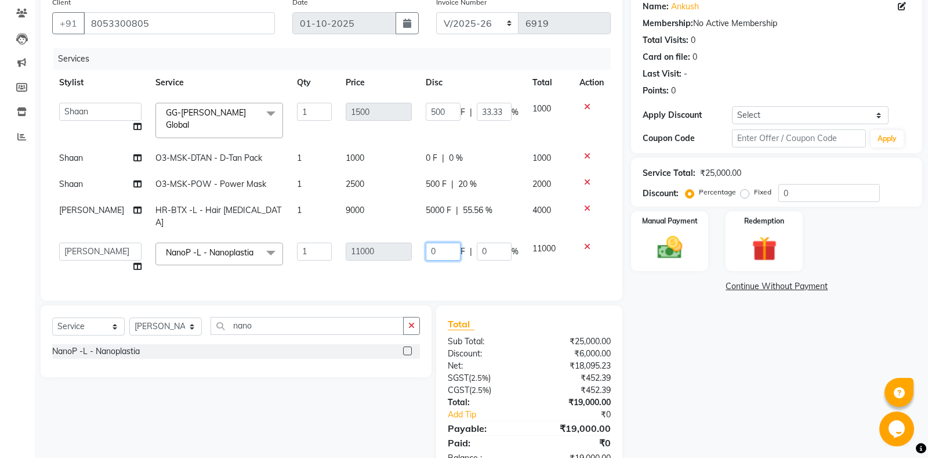
click at [426, 242] on input "0" at bounding box center [443, 251] width 35 height 18
type input "8000"
click at [430, 252] on div "Services Stylist Service Qty Price Disc Total Action [PERSON_NAME] Amrita Amrit…" at bounding box center [331, 168] width 558 height 241
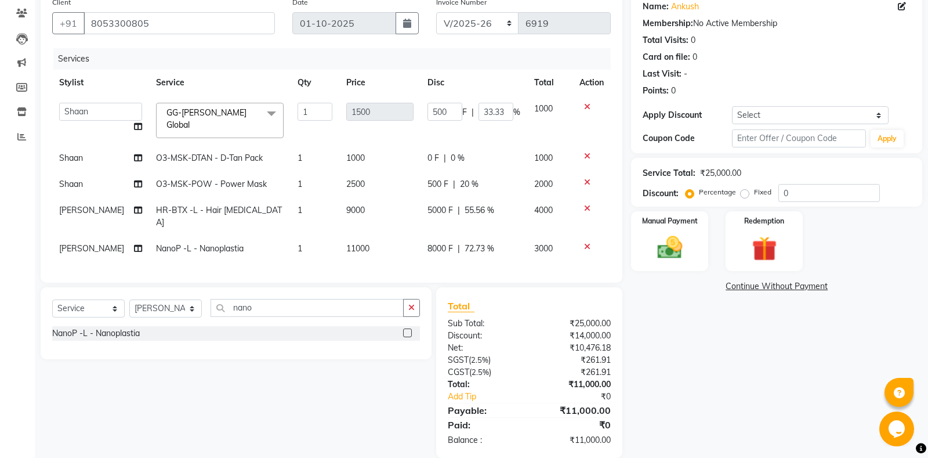
click at [433, 242] on span "8000 F" at bounding box center [440, 248] width 26 height 12
select select "60721"
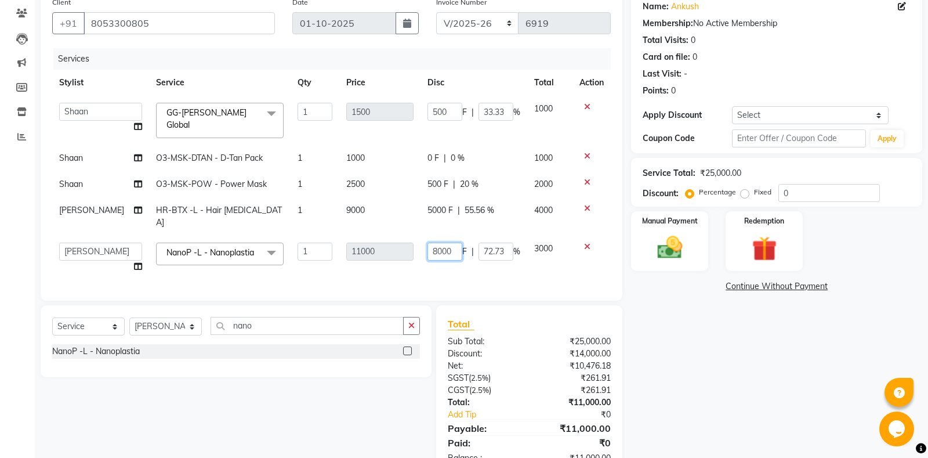
click at [434, 242] on input "8000" at bounding box center [444, 251] width 35 height 18
type input "7000"
click at [469, 258] on div "Services Stylist Service Qty Price Disc Total Action [PERSON_NAME] Amrita Amrit…" at bounding box center [331, 168] width 558 height 241
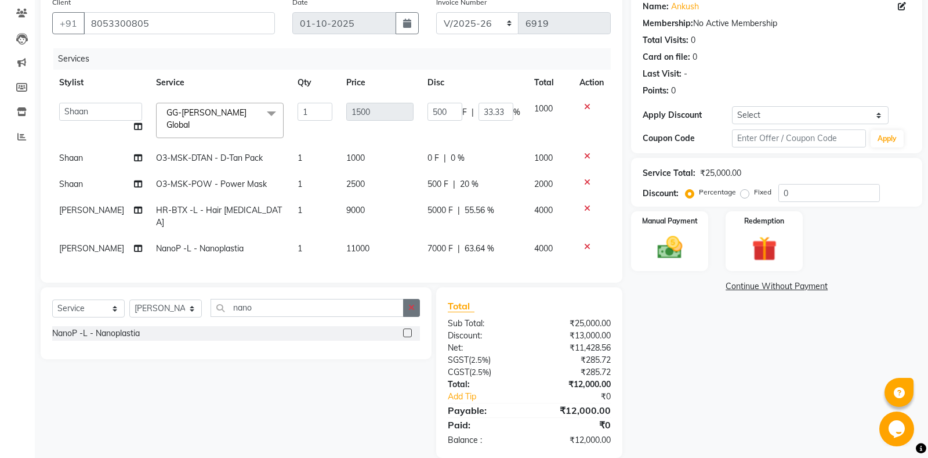
click at [408, 299] on button "button" at bounding box center [411, 308] width 17 height 18
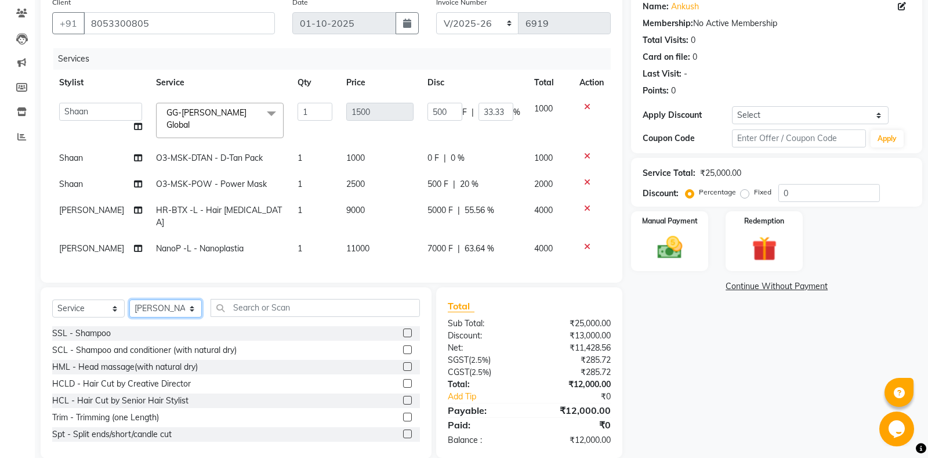
click at [129, 299] on select "Select Stylist [PERSON_NAME] Amrita - Front Desk [PERSON_NAME] Gental Man Gulsh…" at bounding box center [165, 308] width 72 height 18
select select "60730"
click option "Vansh" at bounding box center [0, 0] width 0 height 0
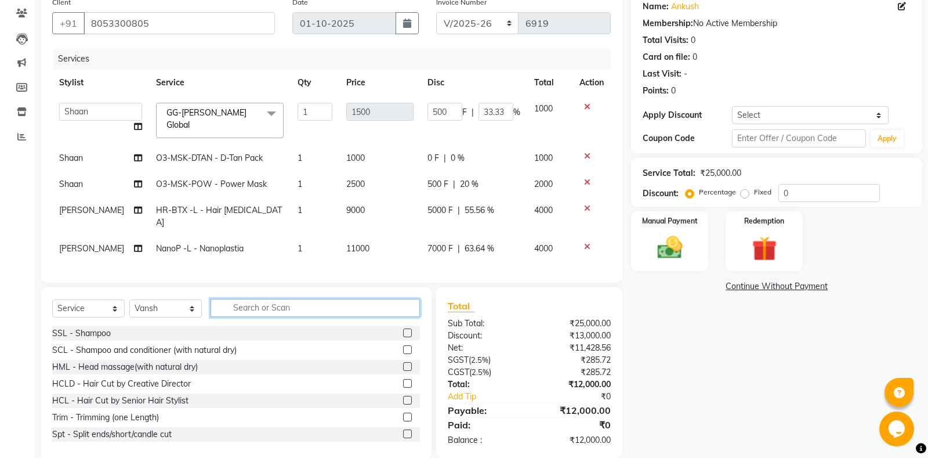
click at [257, 299] on input "text" at bounding box center [314, 308] width 209 height 18
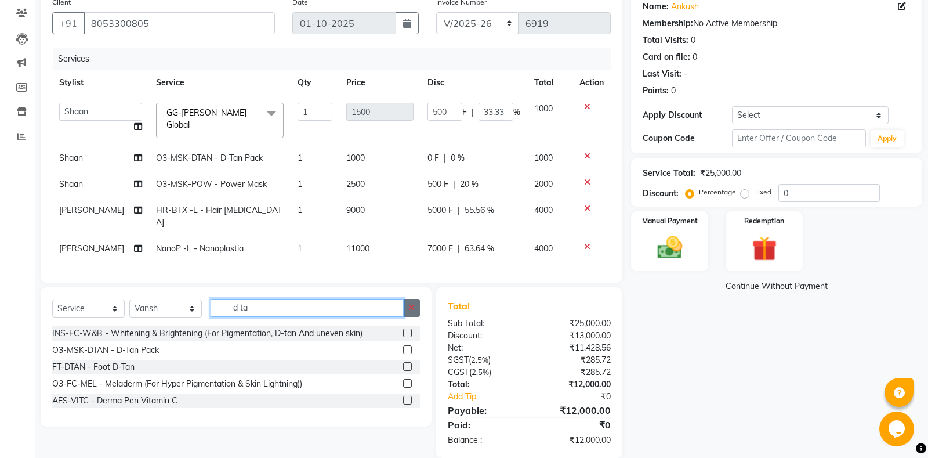
type input "d ta"
click at [412, 303] on icon "button" at bounding box center [411, 307] width 6 height 8
type input "d ta"
click at [404, 345] on label at bounding box center [407, 349] width 9 height 9
click at [404, 346] on input "checkbox" at bounding box center [407, 350] width 8 height 8
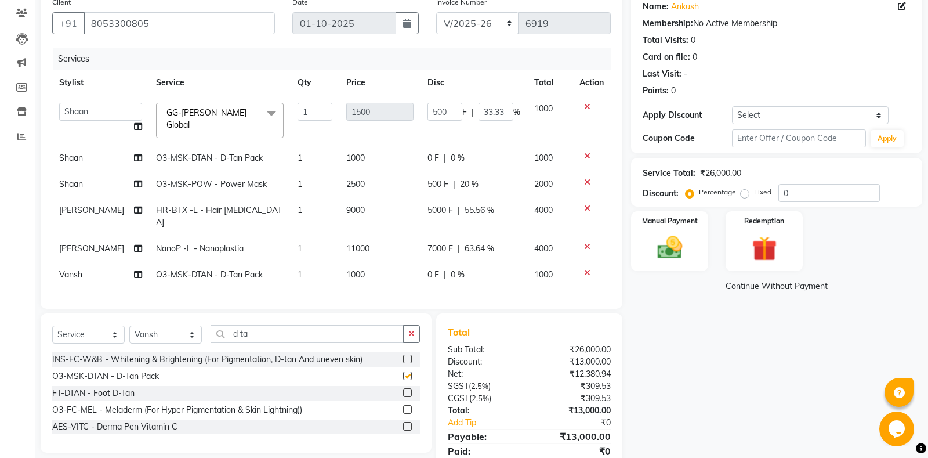
checkbox input "false"
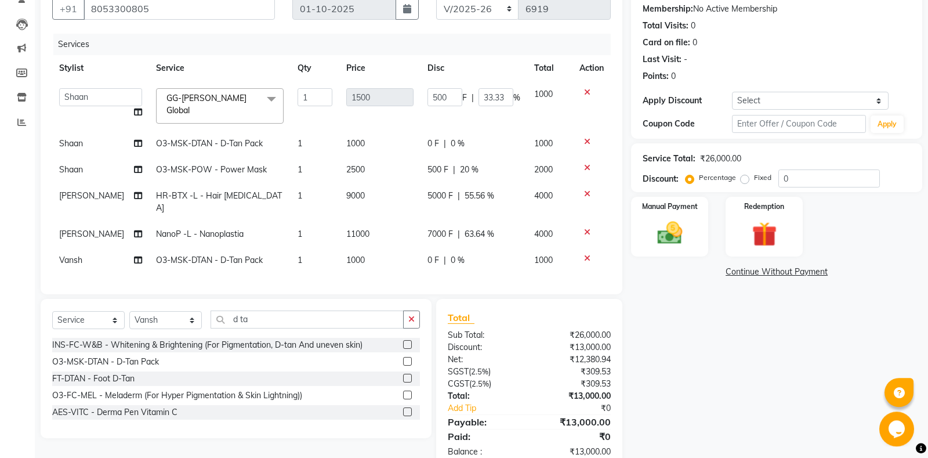
scroll to position [122, 0]
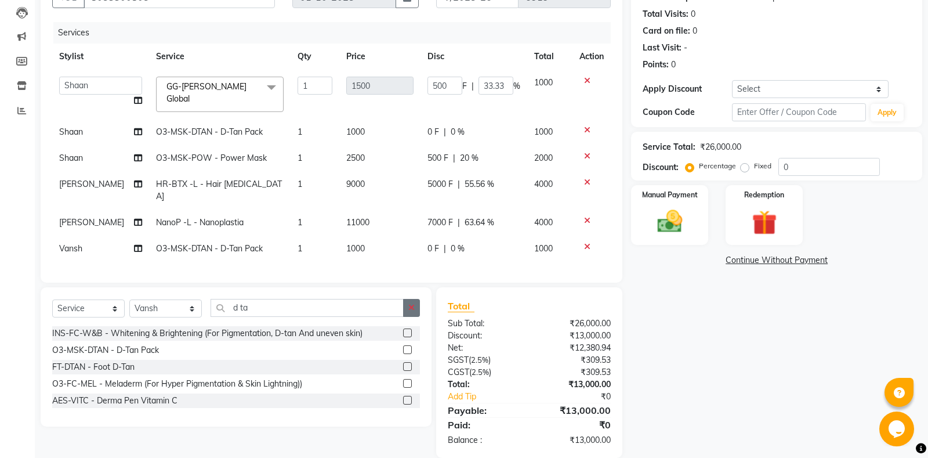
click at [416, 299] on button "button" at bounding box center [411, 308] width 17 height 18
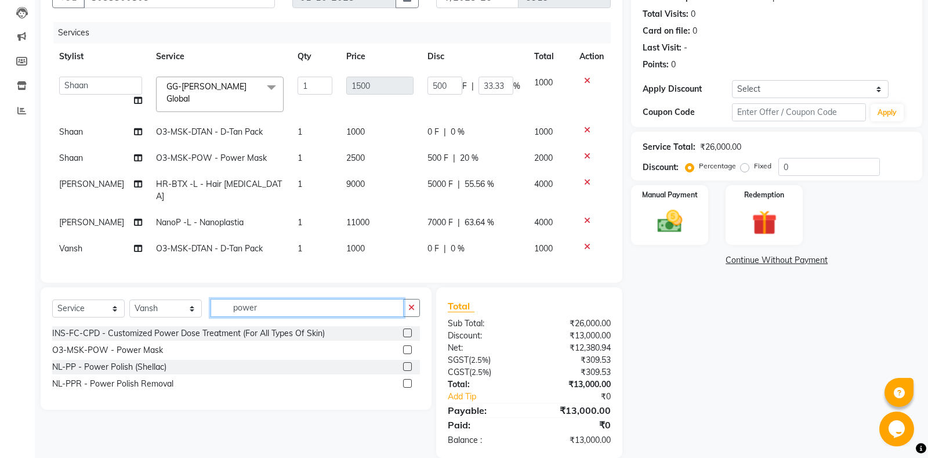
type input "power"
click at [409, 345] on label at bounding box center [407, 349] width 9 height 9
click at [409, 346] on input "checkbox" at bounding box center [407, 350] width 8 height 8
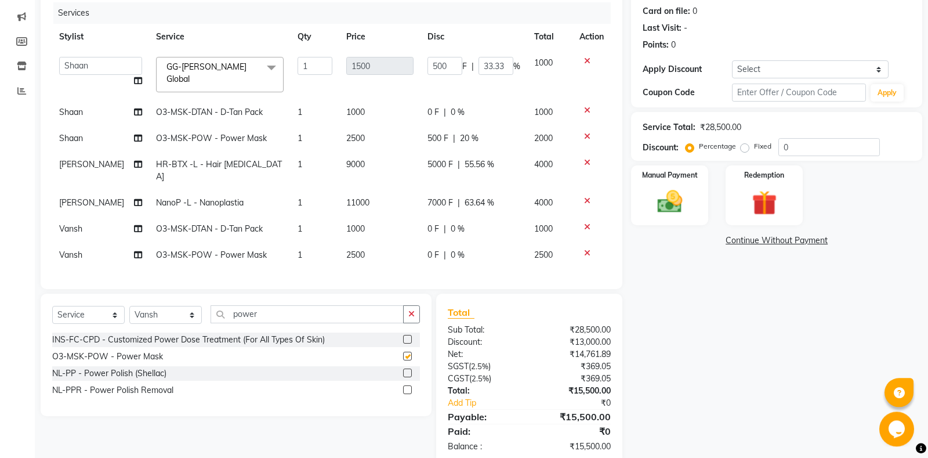
scroll to position [148, 0]
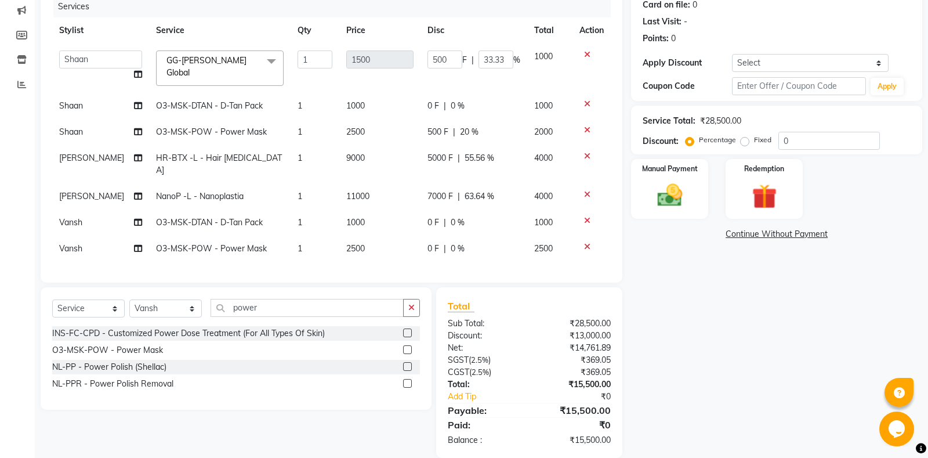
checkbox input "false"
click at [431, 242] on span "0 F" at bounding box center [433, 248] width 12 height 12
select select "60730"
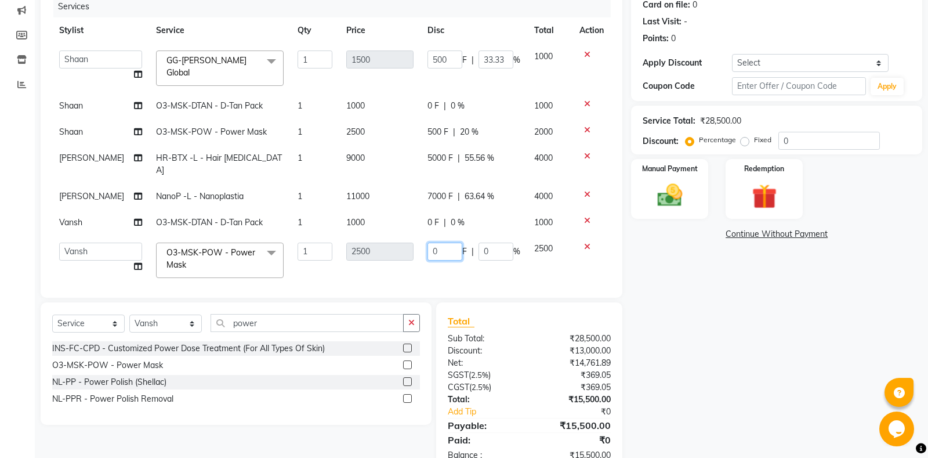
click at [430, 242] on input "0" at bounding box center [444, 251] width 35 height 18
type input "900"
click at [437, 251] on div "Services Stylist Service Qty Price Disc Total Action [PERSON_NAME] Amrita Amrit…" at bounding box center [331, 141] width 558 height 290
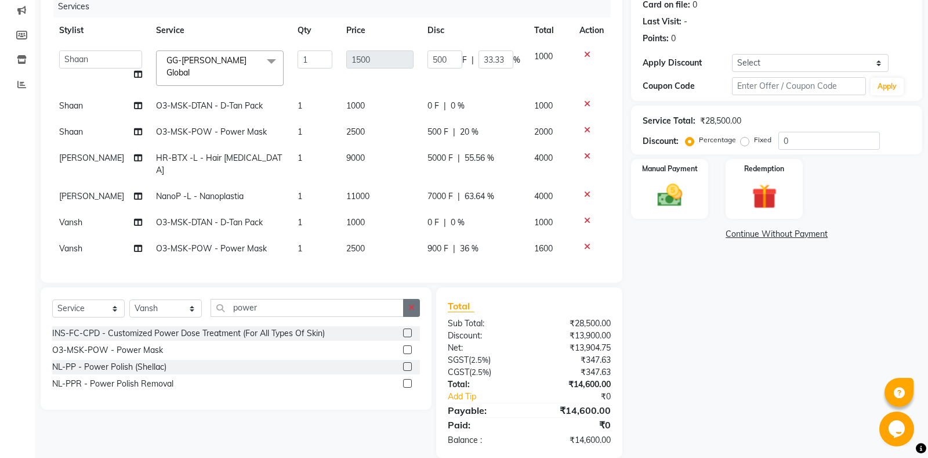
click at [416, 299] on button "button" at bounding box center [411, 308] width 17 height 18
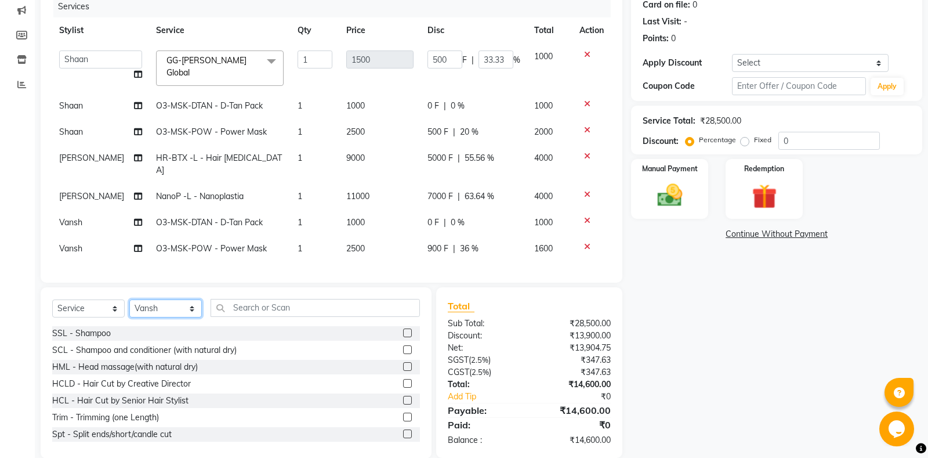
click at [129, 299] on select "Select Stylist [PERSON_NAME] Amrita - Front Desk [PERSON_NAME] Gental Man Gulsh…" at bounding box center [165, 308] width 72 height 18
select select "60727"
click option "Shaan" at bounding box center [0, 0] width 0 height 0
click at [277, 299] on input "text" at bounding box center [314, 308] width 209 height 18
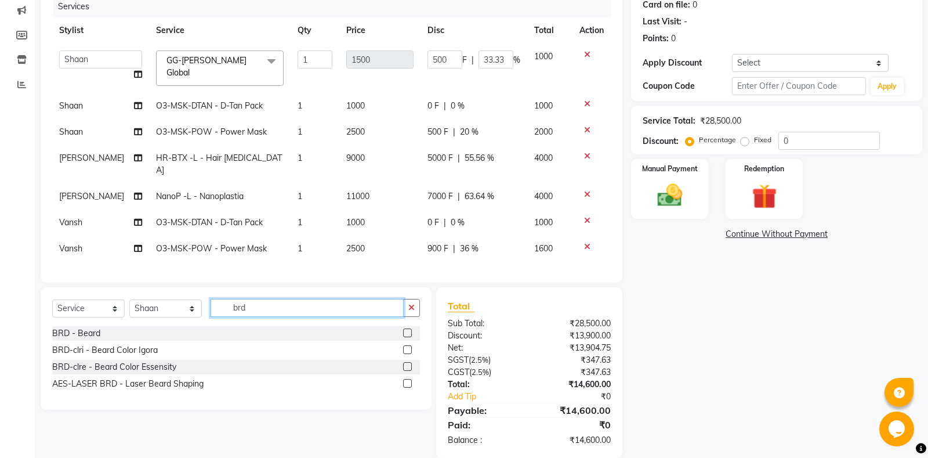
type input "brd"
click at [406, 362] on label at bounding box center [407, 366] width 9 height 9
click at [406, 363] on input "checkbox" at bounding box center [407, 367] width 8 height 8
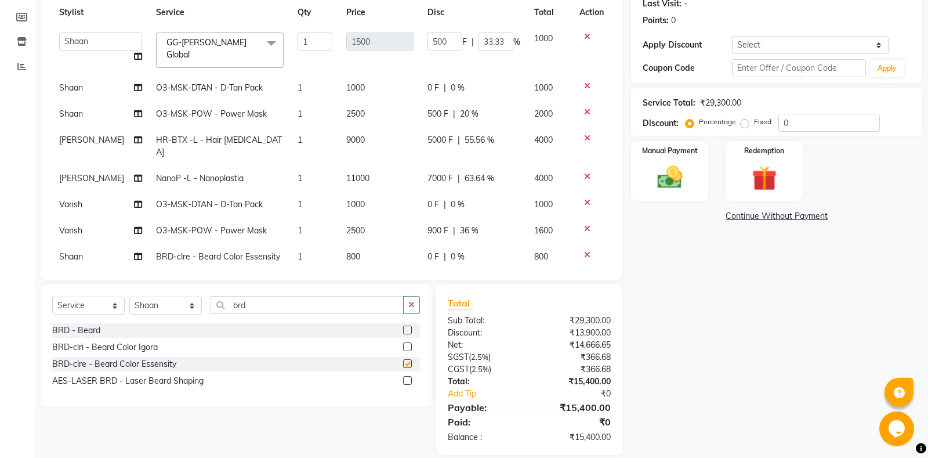
checkbox input "false"
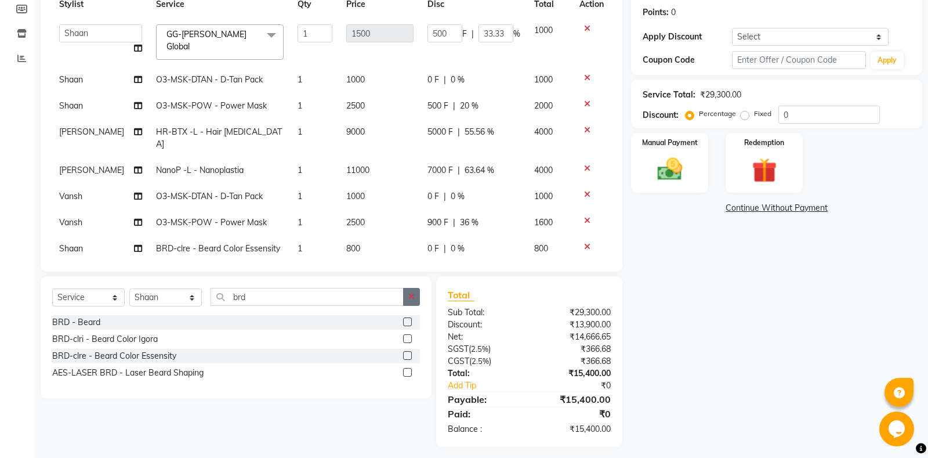
click at [419, 292] on button "button" at bounding box center [411, 297] width 17 height 18
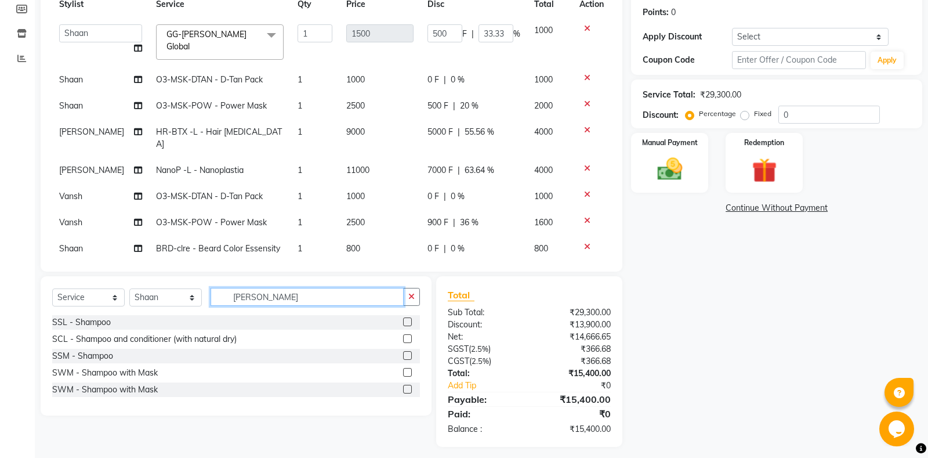
type input "[PERSON_NAME]"
click at [410, 317] on label at bounding box center [407, 321] width 9 height 9
click at [410, 318] on input "checkbox" at bounding box center [407, 322] width 8 height 8
checkbox input "false"
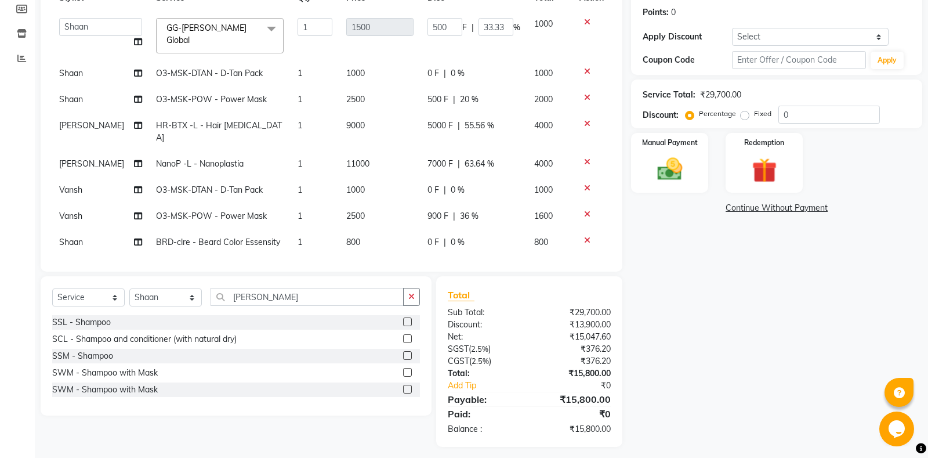
scroll to position [20, 0]
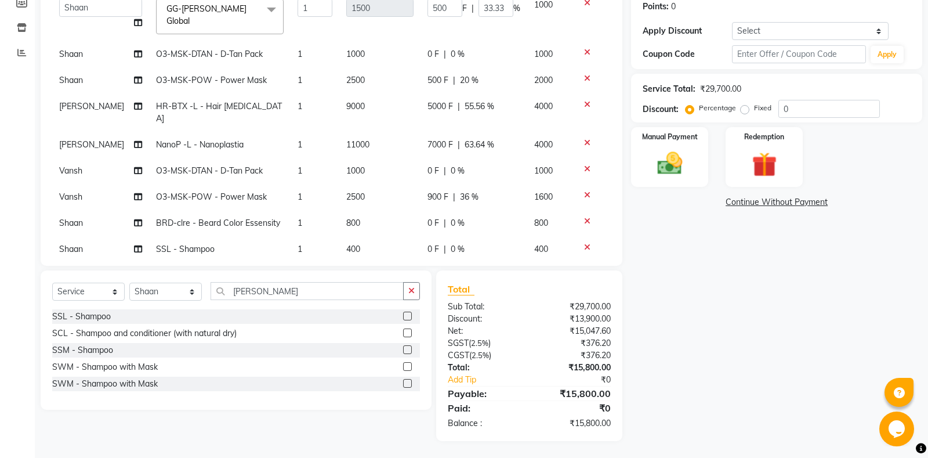
click at [781, 199] on link "Continue Without Payment" at bounding box center [776, 202] width 286 height 12
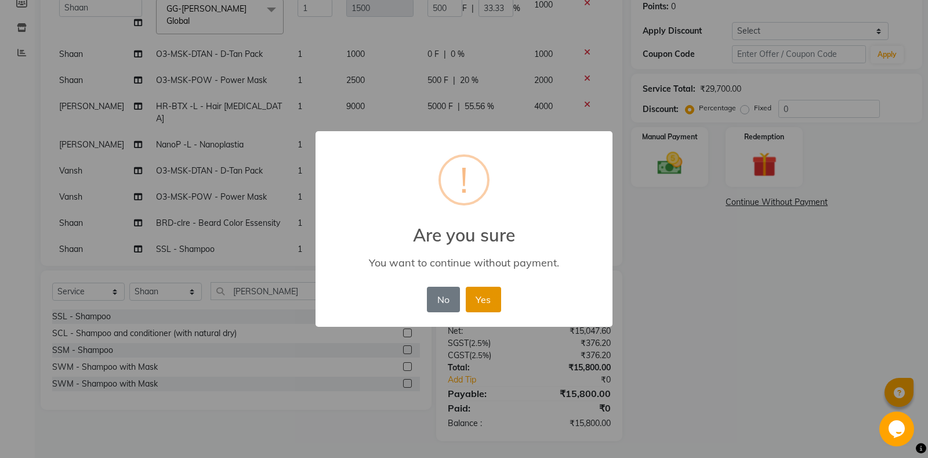
click at [475, 302] on button "Yes" at bounding box center [483, 299] width 35 height 26
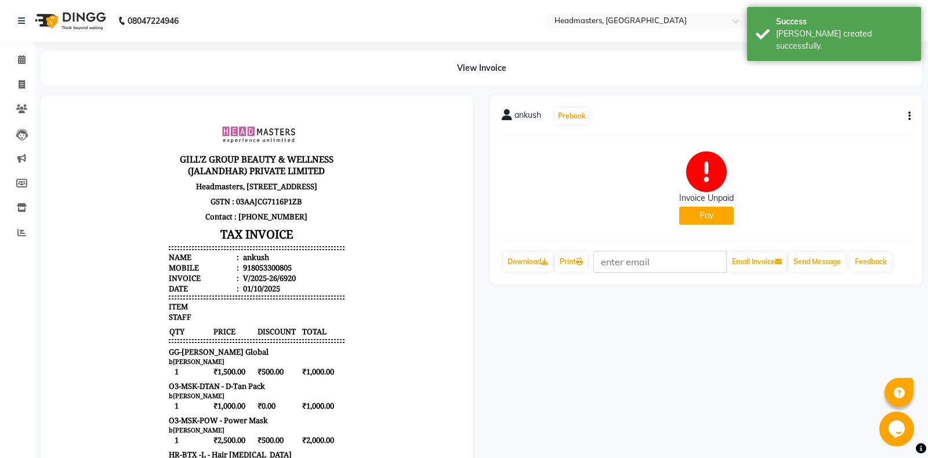
click at [711, 217] on button "Pay" at bounding box center [706, 215] width 55 height 18
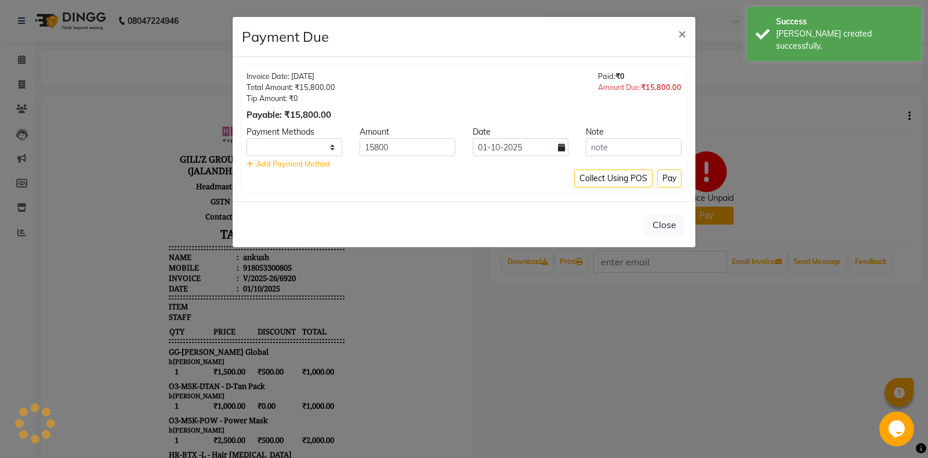
select select
click at [378, 146] on input "15800" at bounding box center [408, 147] width 96 height 18
type input "15000"
click at [246, 138] on select "UPI CARD Complimentary Cash" at bounding box center [294, 147] width 96 height 18
select select "8"
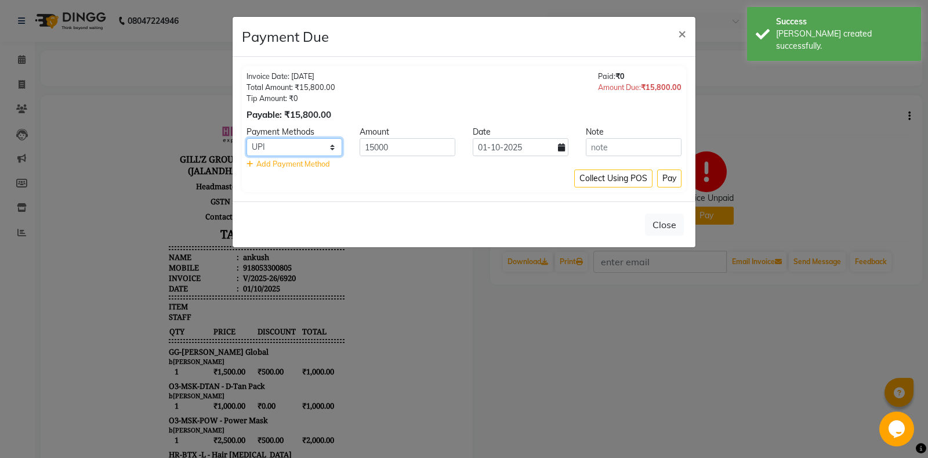
click option "UPI" at bounding box center [0, 0] width 0 height 0
click at [282, 162] on span "Add Payment Method" at bounding box center [293, 163] width 74 height 9
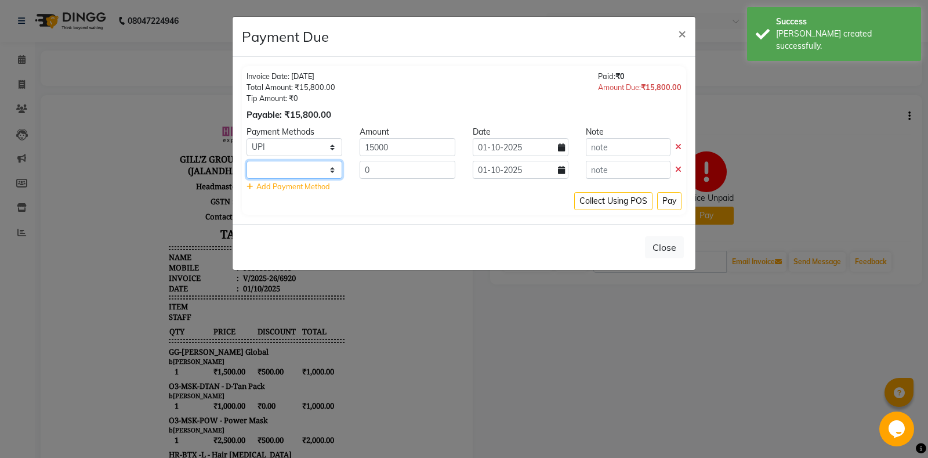
click at [246, 161] on select "UPI CARD Complimentary Cash" at bounding box center [294, 170] width 96 height 18
select select "116"
click option "Cash" at bounding box center [0, 0] width 0 height 0
click at [363, 166] on input "0" at bounding box center [408, 170] width 96 height 18
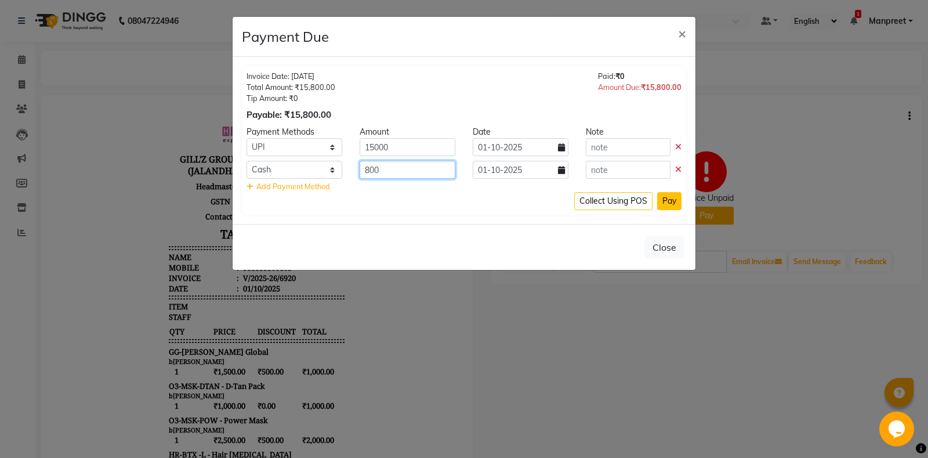
type input "800"
click at [676, 206] on button "Pay" at bounding box center [669, 201] width 24 height 18
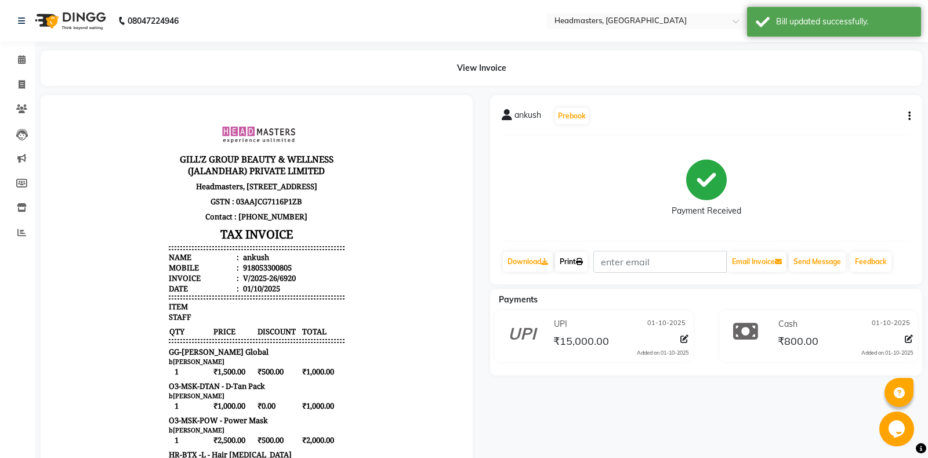
click at [579, 266] on link "Print" at bounding box center [571, 262] width 32 height 20
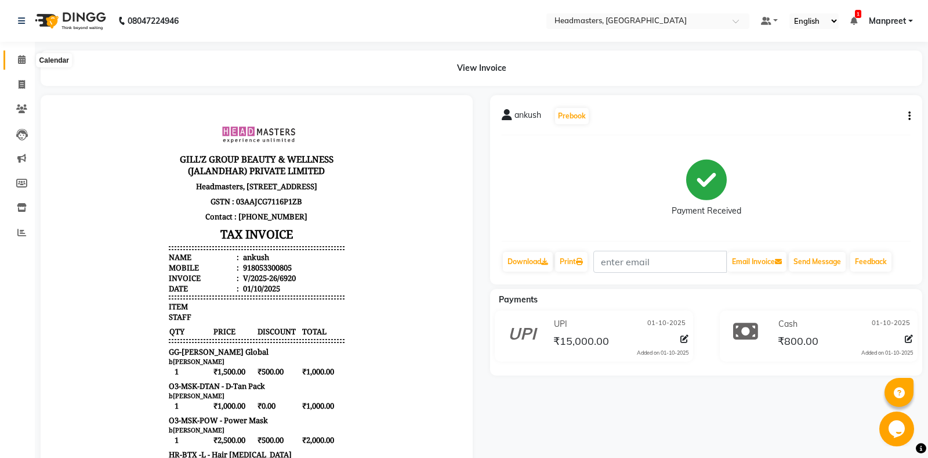
click at [27, 63] on span at bounding box center [22, 59] width 20 height 13
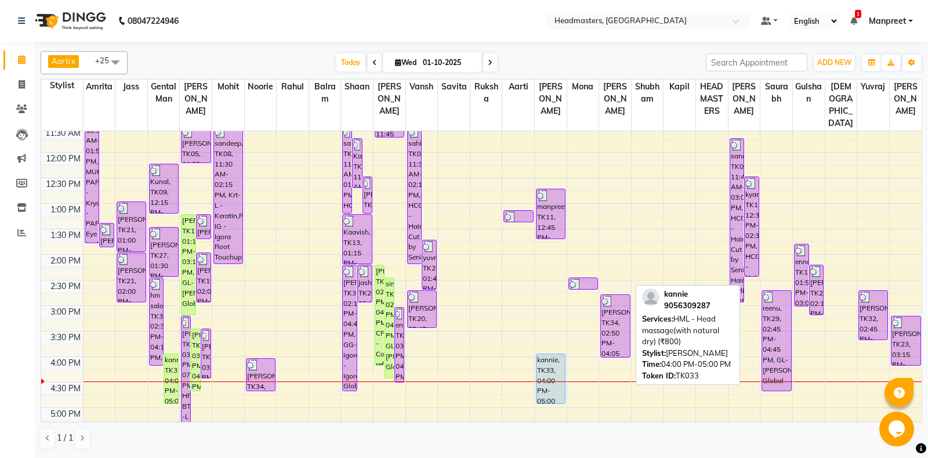
scroll to position [244, 0]
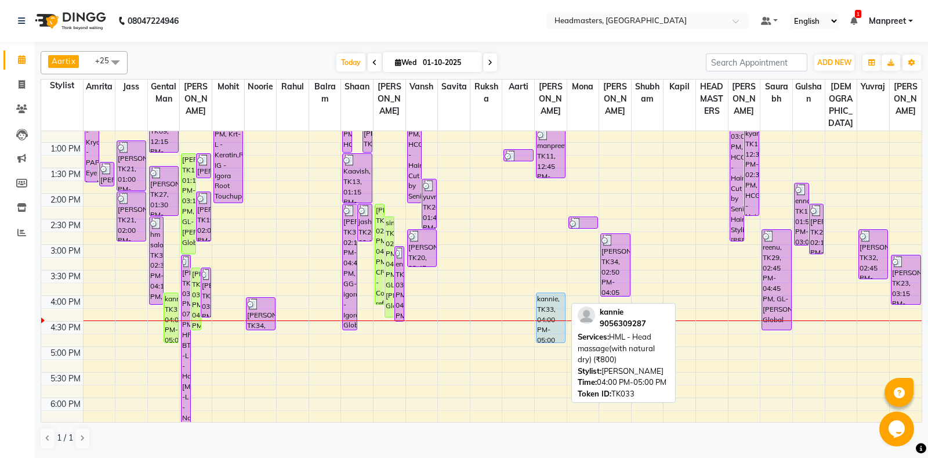
click at [550, 328] on div "kannie, TK33, 04:00 PM-05:00 PM, HML - Head massage(with natural dry) (₹800)" at bounding box center [550, 317] width 28 height 49
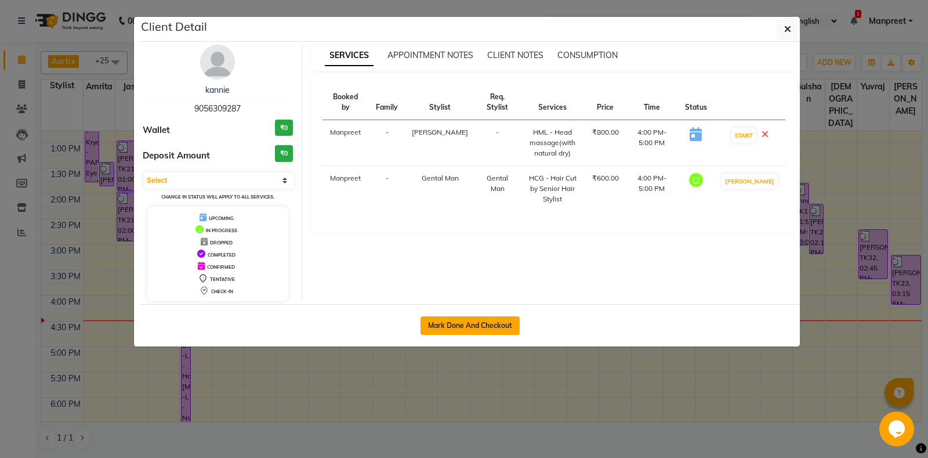
click at [488, 321] on button "Mark Done And Checkout" at bounding box center [469, 325] width 99 height 19
select select "service"
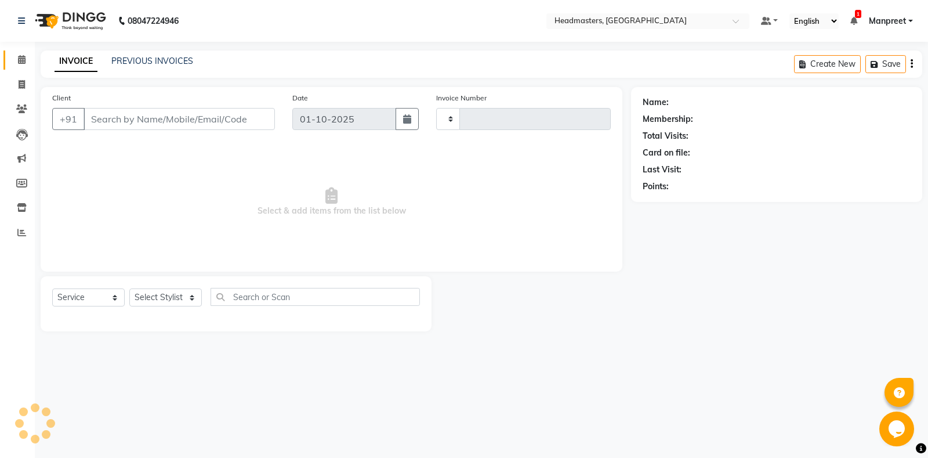
type input "6922"
select select "7130"
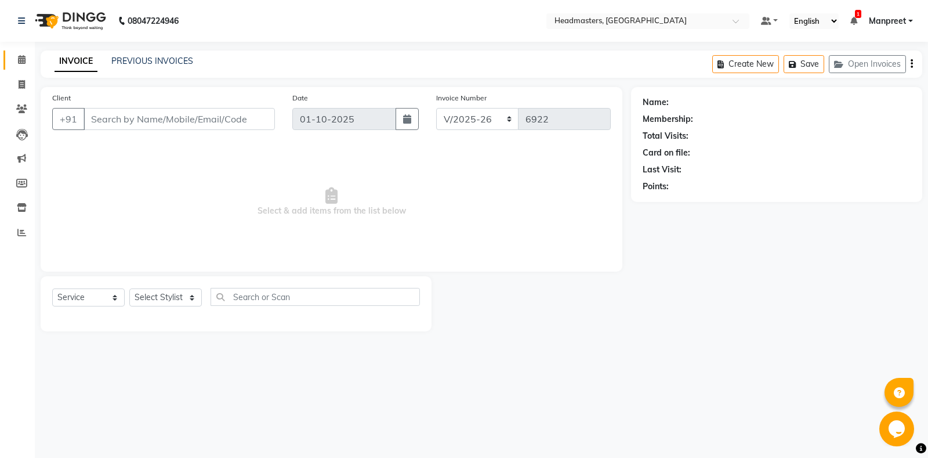
type input "9056309287"
select select "60737"
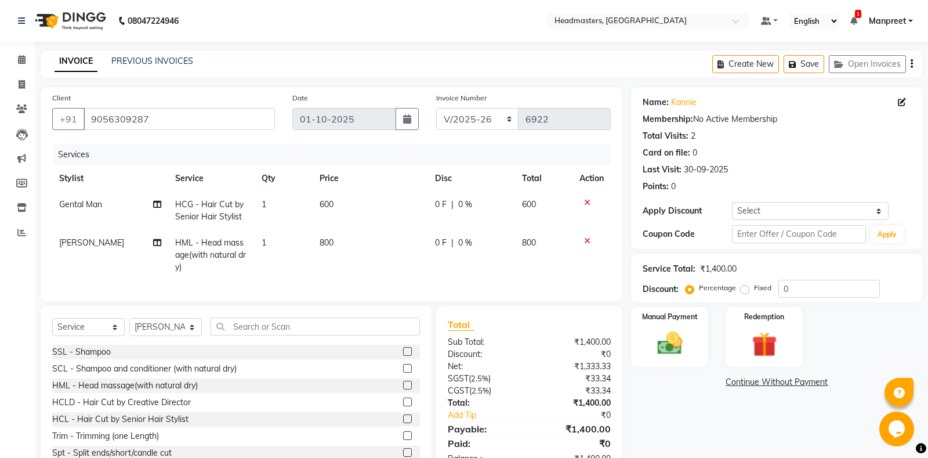
click at [439, 218] on td "0 F | 0 %" at bounding box center [471, 210] width 87 height 38
select select "60717"
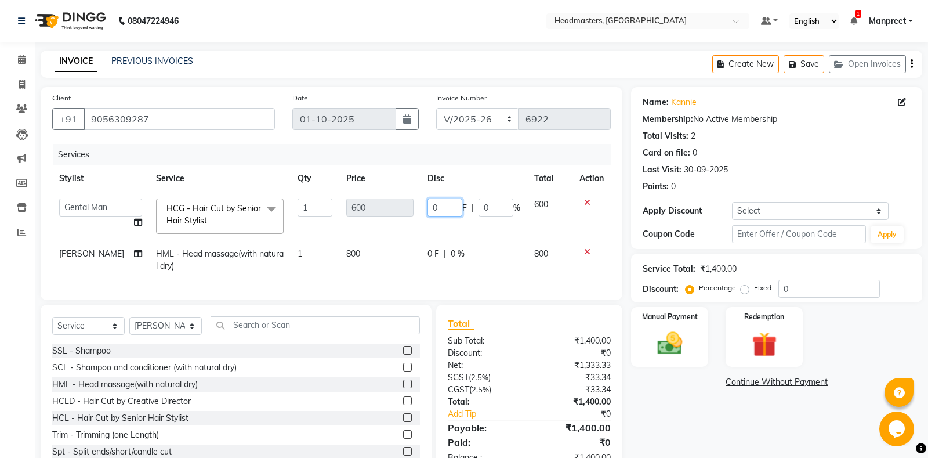
click at [430, 204] on input "0" at bounding box center [444, 207] width 35 height 18
type input "100"
click at [426, 227] on tr "[PERSON_NAME] Amrita Amrita - Front Desk [PERSON_NAME] Gental Man Gulshan HEADM…" at bounding box center [331, 215] width 558 height 49
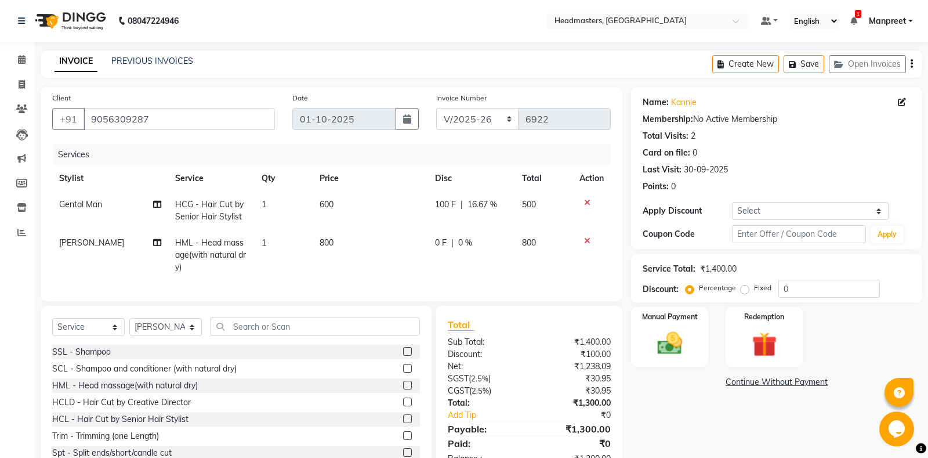
click at [442, 248] on span "0 F" at bounding box center [441, 243] width 12 height 12
select select "60737"
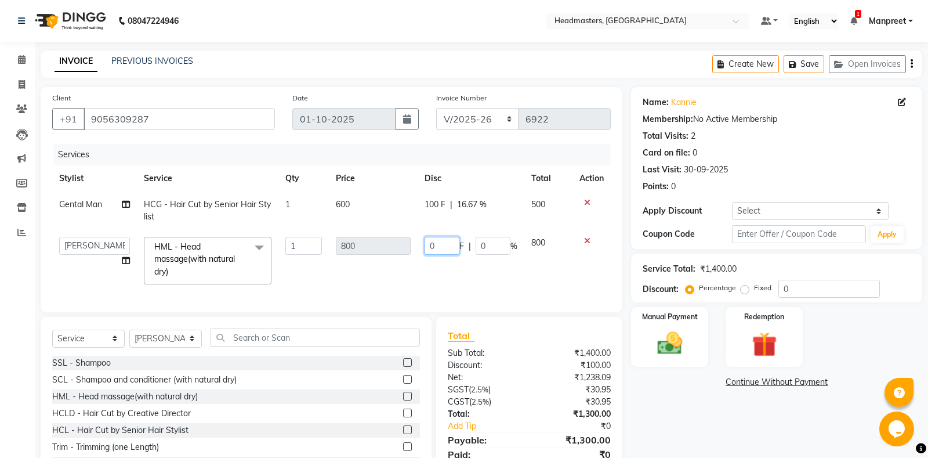
click at [433, 245] on input "0" at bounding box center [441, 246] width 35 height 18
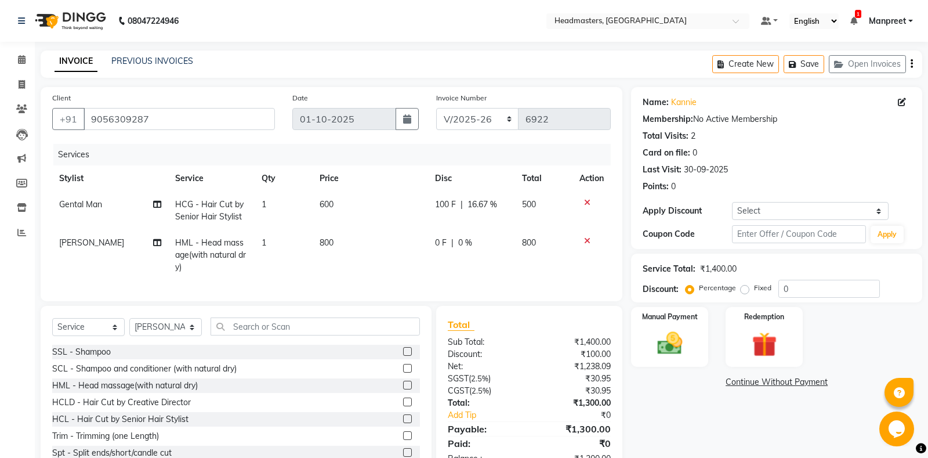
click at [202, 249] on td "HML - Head massage(with natural dry)" at bounding box center [211, 255] width 87 height 50
select select "60737"
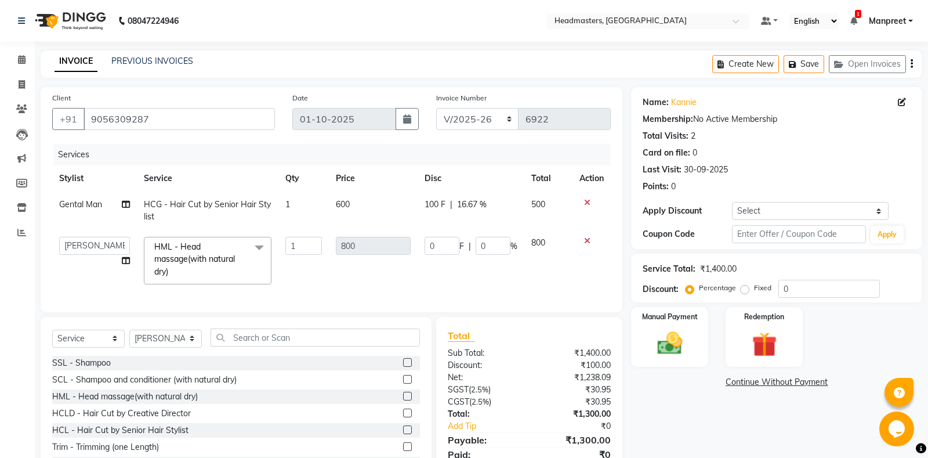
click at [211, 255] on span "HML - Head massage(with natural dry)" at bounding box center [194, 258] width 81 height 35
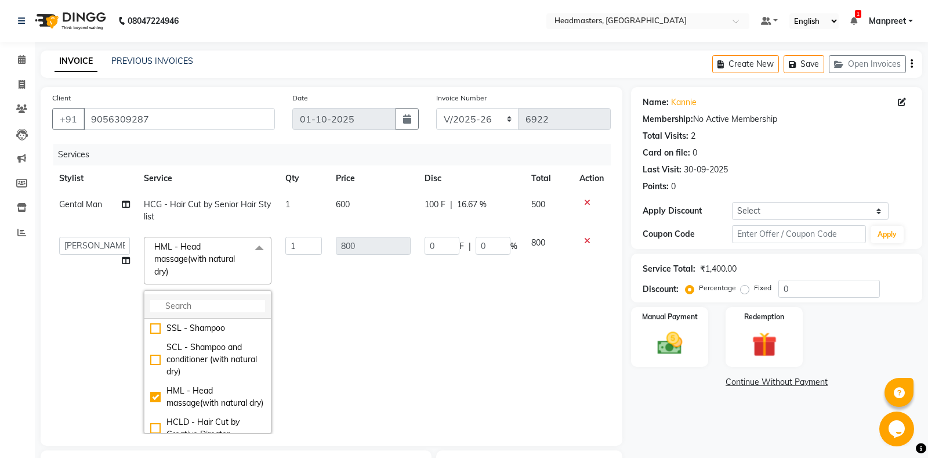
click at [186, 300] on input "multiselect-search" at bounding box center [207, 306] width 115 height 12
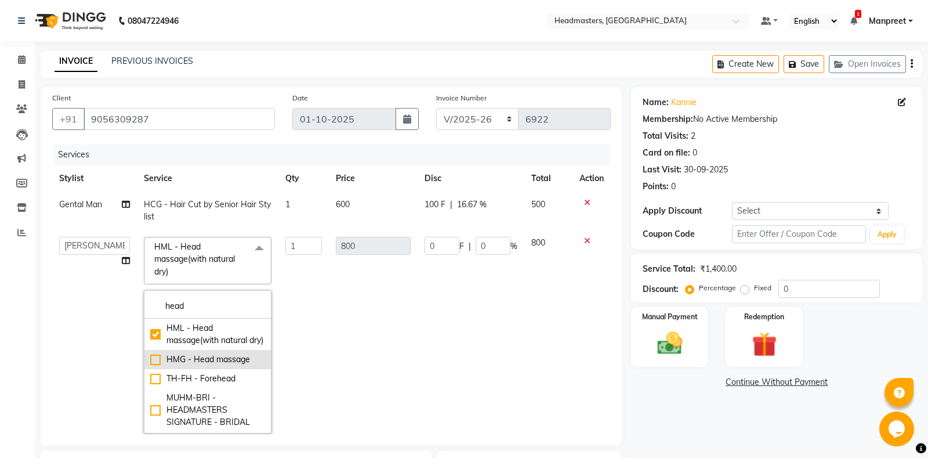
type input "head"
click at [228, 365] on div "HMG - Head massage" at bounding box center [207, 359] width 115 height 12
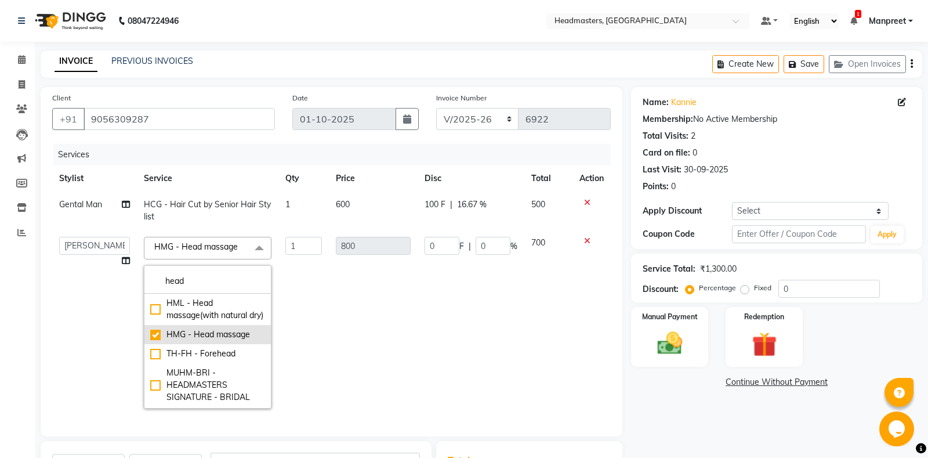
checkbox input "false"
checkbox input "true"
type input "700"
click at [319, 307] on td "1" at bounding box center [303, 323] width 50 height 186
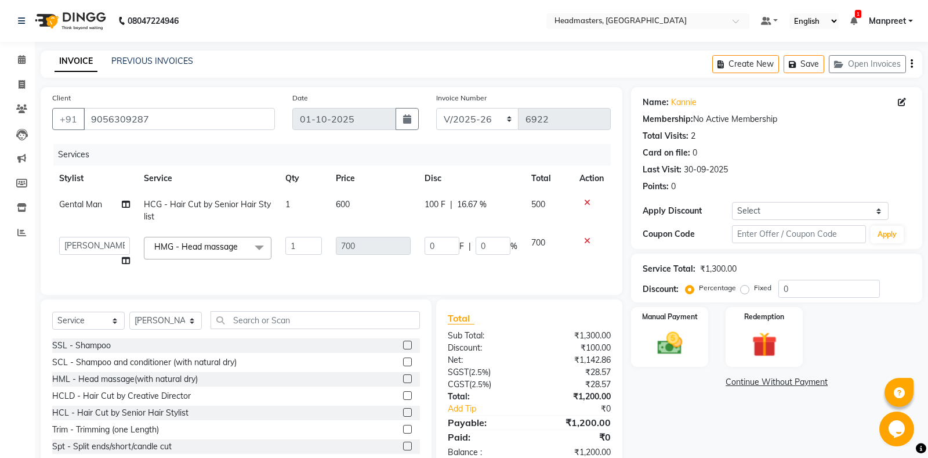
scroll to position [30, 0]
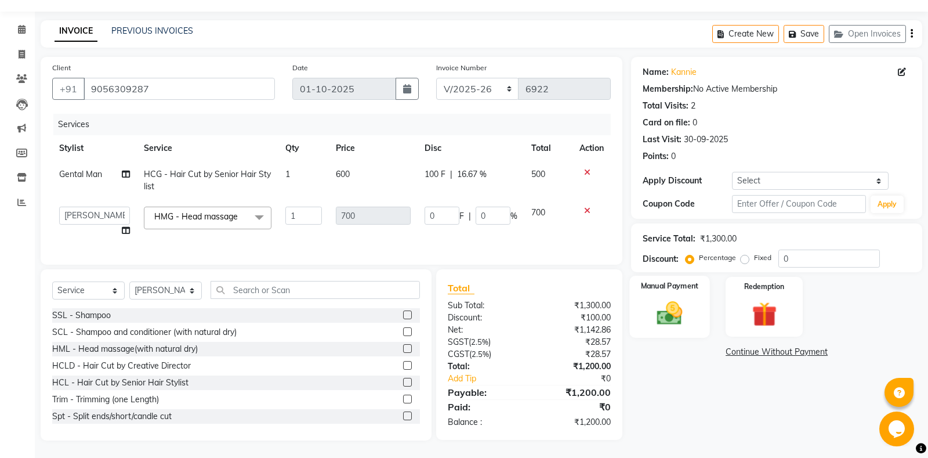
click at [678, 312] on img at bounding box center [670, 313] width 42 height 30
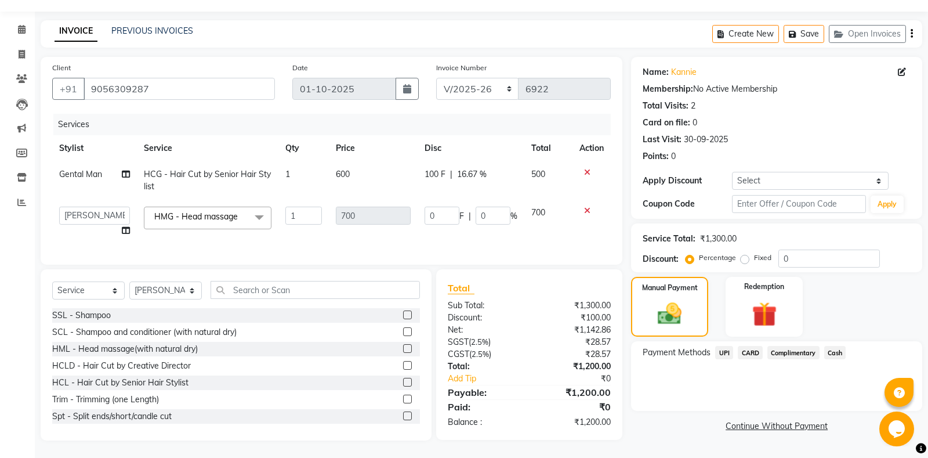
click at [831, 350] on span "Cash" at bounding box center [835, 352] width 22 height 13
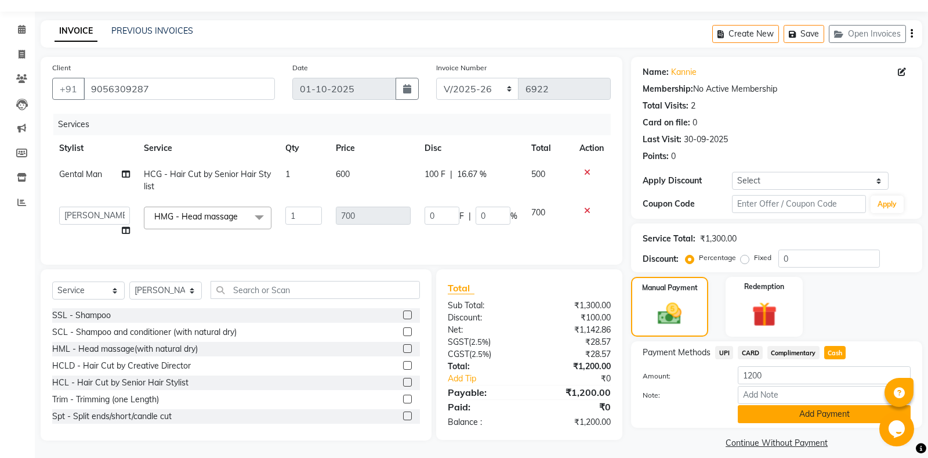
click at [782, 421] on button "Add Payment" at bounding box center [824, 414] width 173 height 18
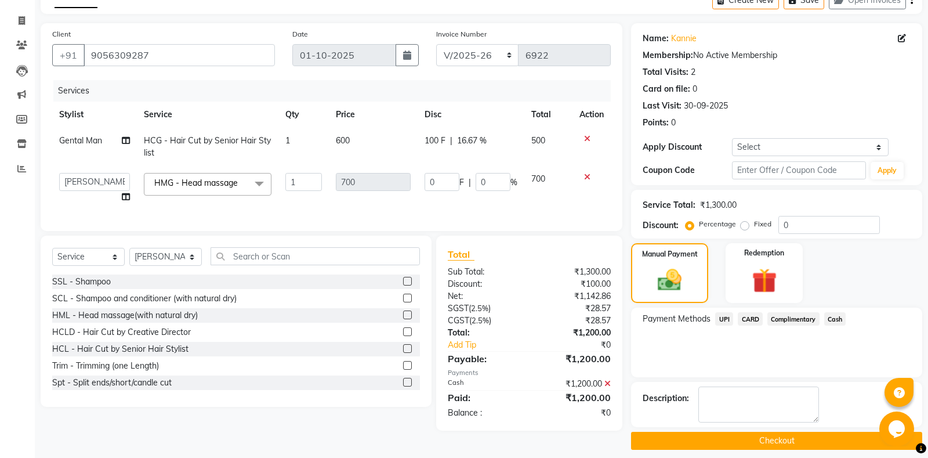
scroll to position [72, 0]
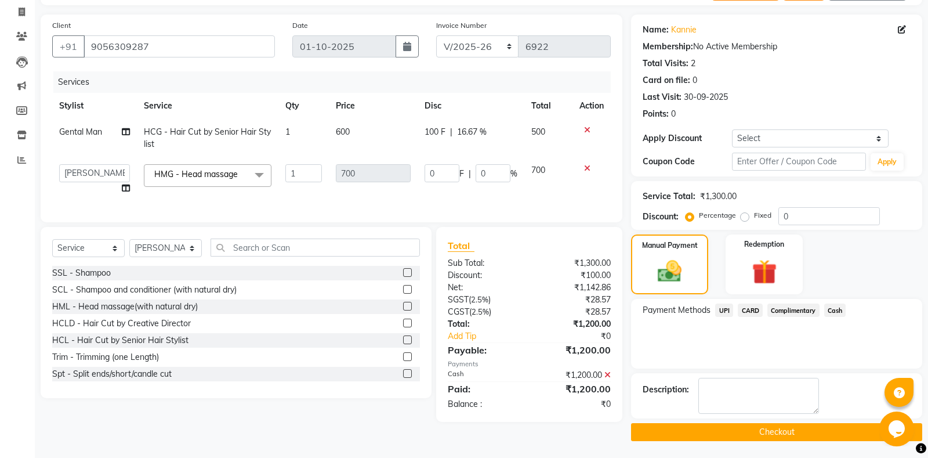
click at [750, 432] on button "Checkout" at bounding box center [776, 432] width 291 height 18
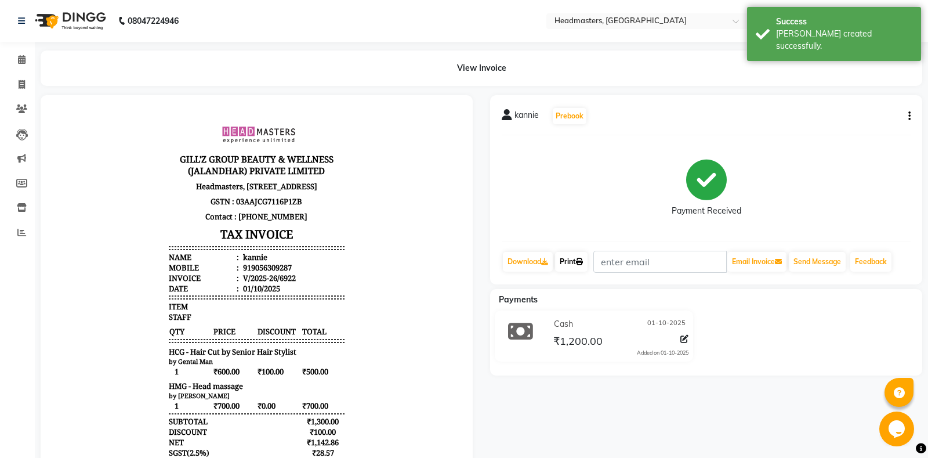
click at [568, 260] on link "Print" at bounding box center [571, 262] width 32 height 20
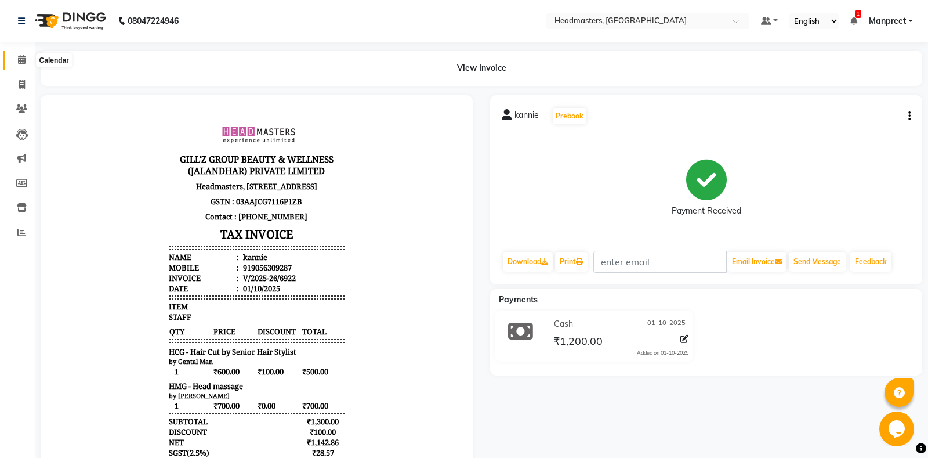
click at [16, 59] on span at bounding box center [22, 59] width 20 height 13
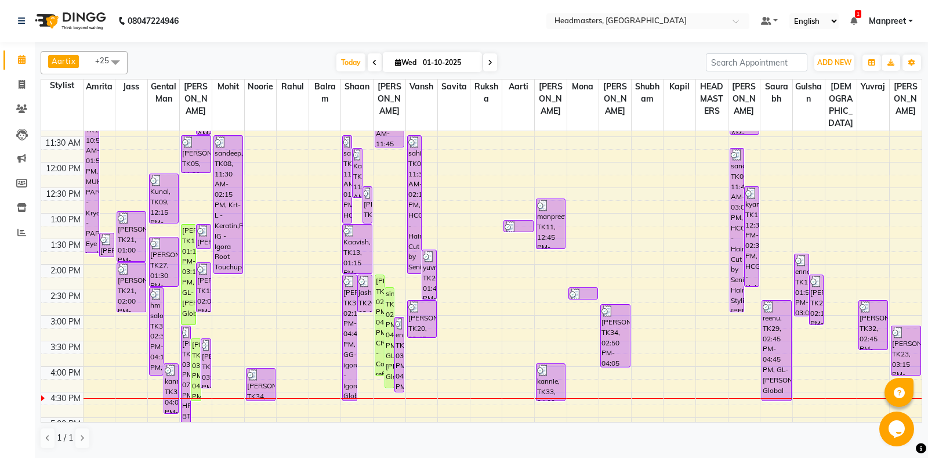
scroll to position [213, 0]
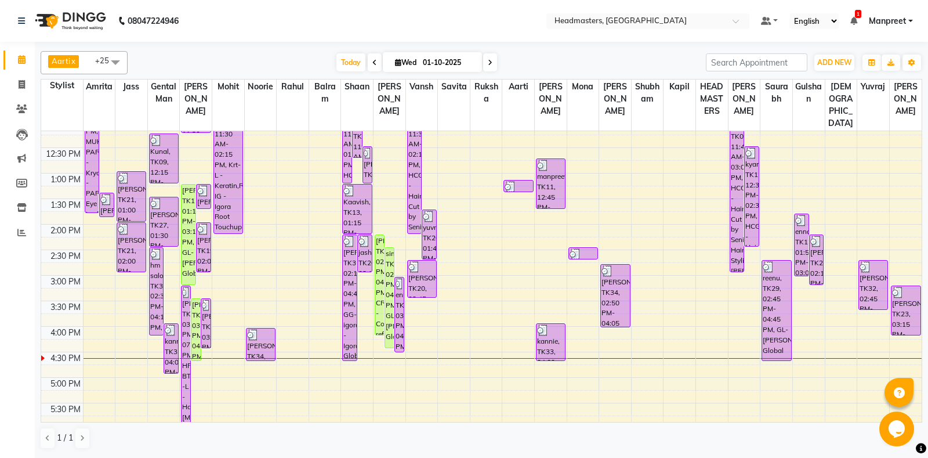
click at [225, 349] on div "8:00 AM 8:30 AM 9:00 AM 9:30 AM 10:00 AM 10:30 AM 11:00 AM 11:30 AM 12:00 PM 12…" at bounding box center [481, 275] width 880 height 714
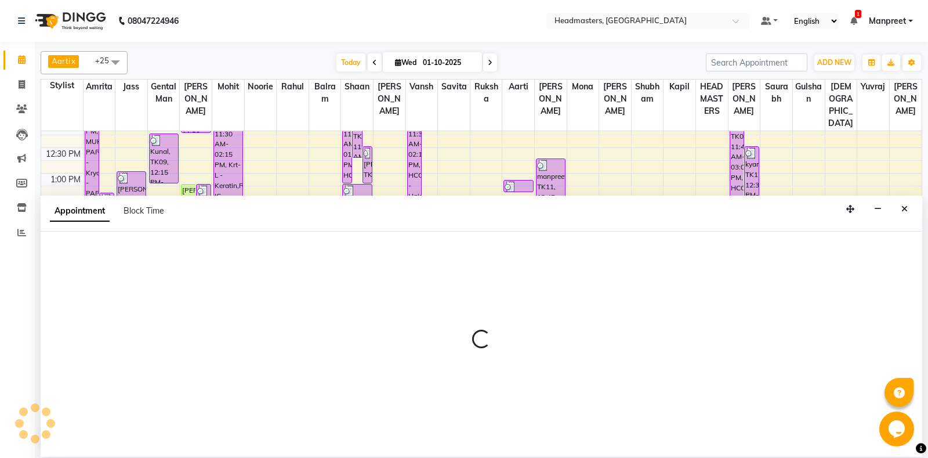
select select "60723"
select select "tentative"
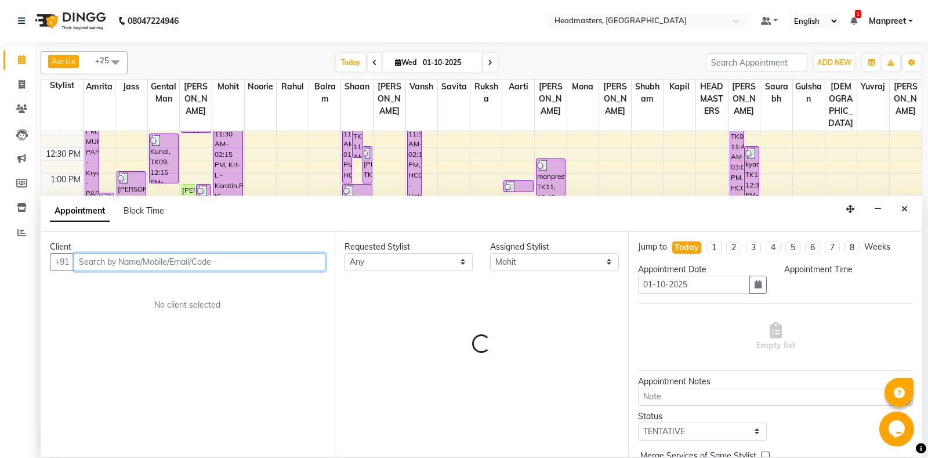
select select "990"
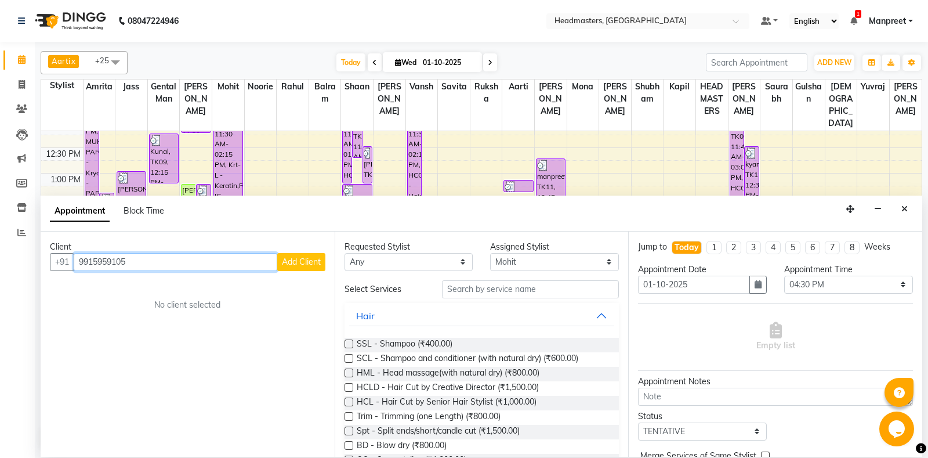
type input "9915959105"
click at [295, 265] on span "Add Client" at bounding box center [301, 261] width 39 height 10
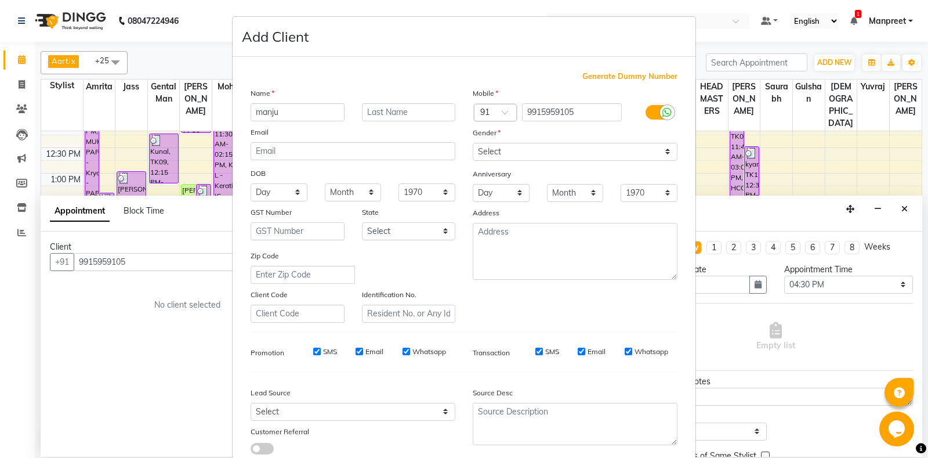
type input "manju"
click at [473, 143] on select "Select [DEMOGRAPHIC_DATA] [DEMOGRAPHIC_DATA] Other Prefer Not To Say" at bounding box center [575, 152] width 205 height 18
click option "[DEMOGRAPHIC_DATA]" at bounding box center [0, 0] width 0 height 0
click at [473, 143] on select "Select [DEMOGRAPHIC_DATA] [DEMOGRAPHIC_DATA] Other Prefer Not To Say" at bounding box center [575, 152] width 205 height 18
select select "[DEMOGRAPHIC_DATA]"
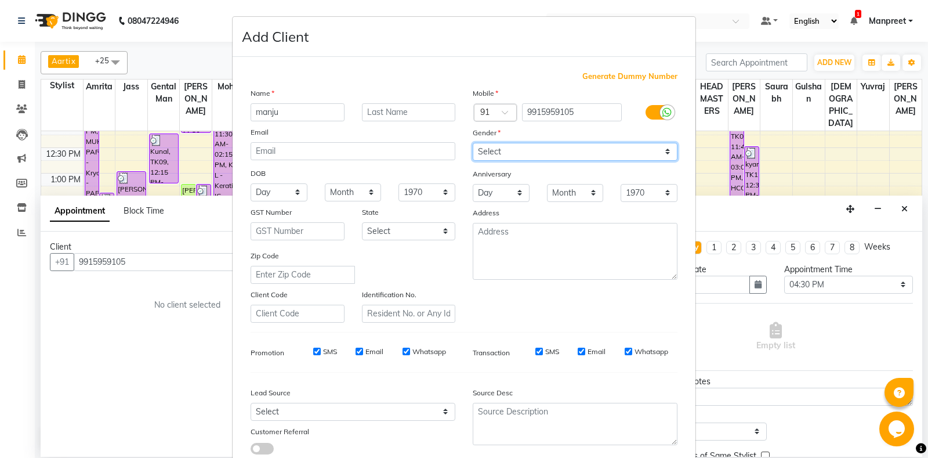
click option "[DEMOGRAPHIC_DATA]" at bounding box center [0, 0] width 0 height 0
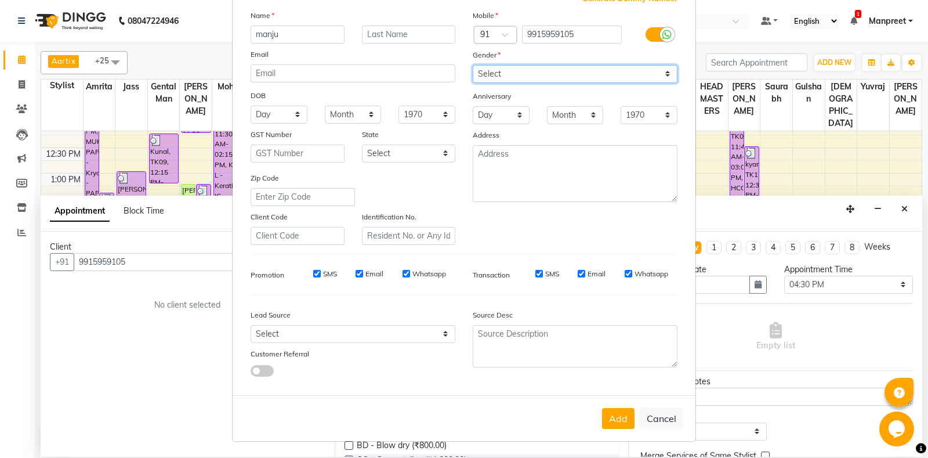
scroll to position [81, 0]
click at [618, 416] on button "Add" at bounding box center [618, 418] width 32 height 21
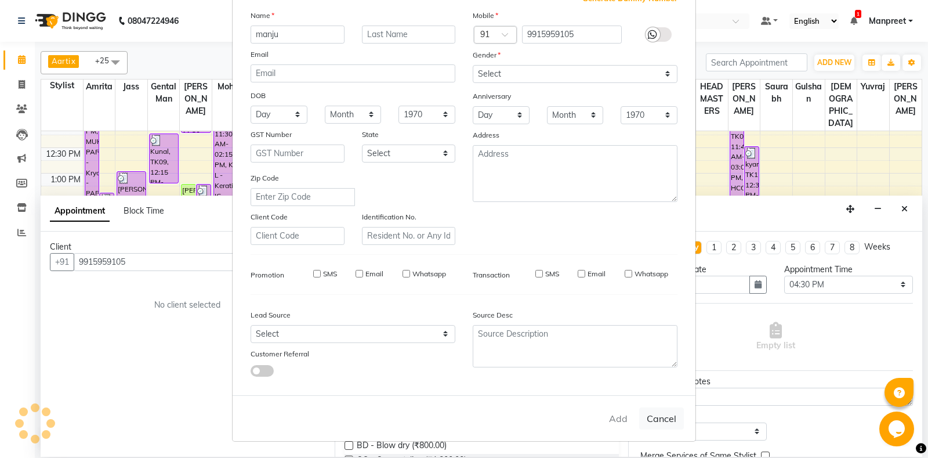
select select
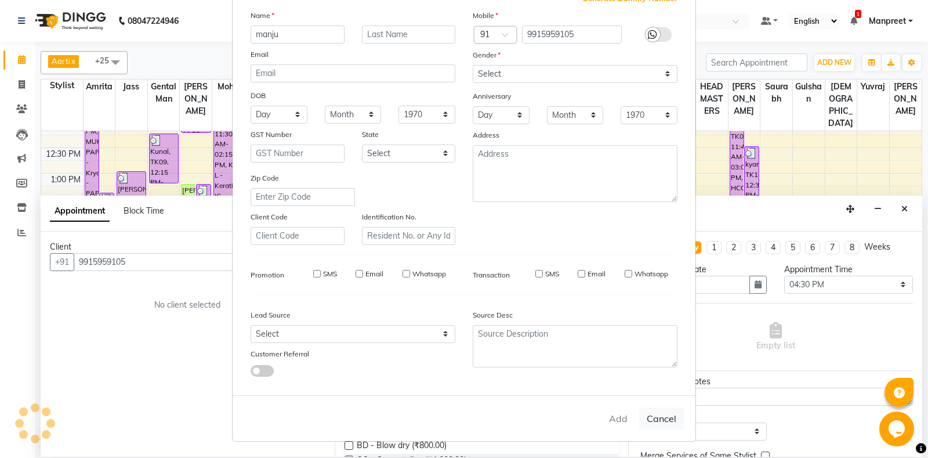
select select
checkbox input "false"
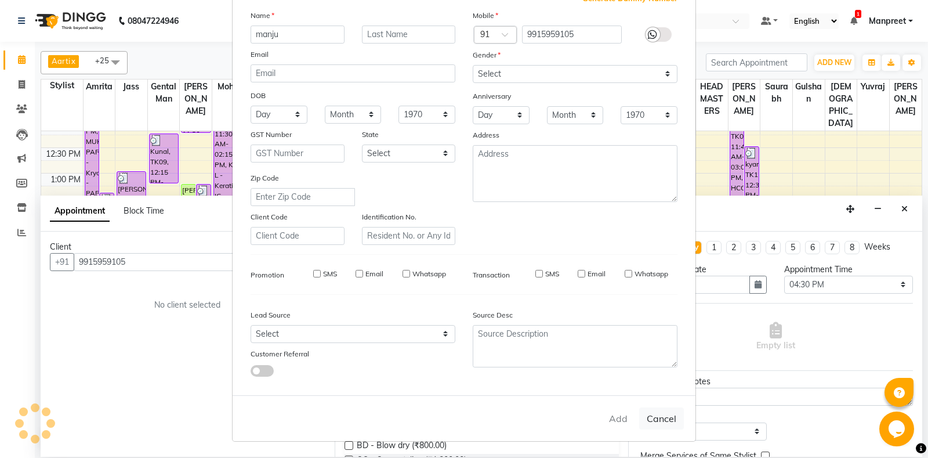
checkbox input "false"
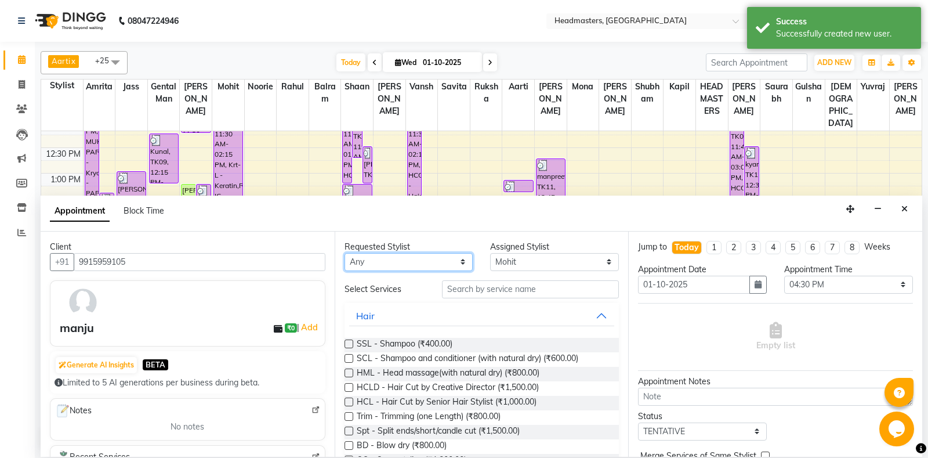
click at [344, 253] on select "Any [PERSON_NAME] Amrita [PERSON_NAME] Gental Man Gulshan HEADMASTERS [PERSON_N…" at bounding box center [408, 262] width 129 height 18
select select "60721"
click option "[PERSON_NAME]" at bounding box center [0, 0] width 0 height 0
select select "60721"
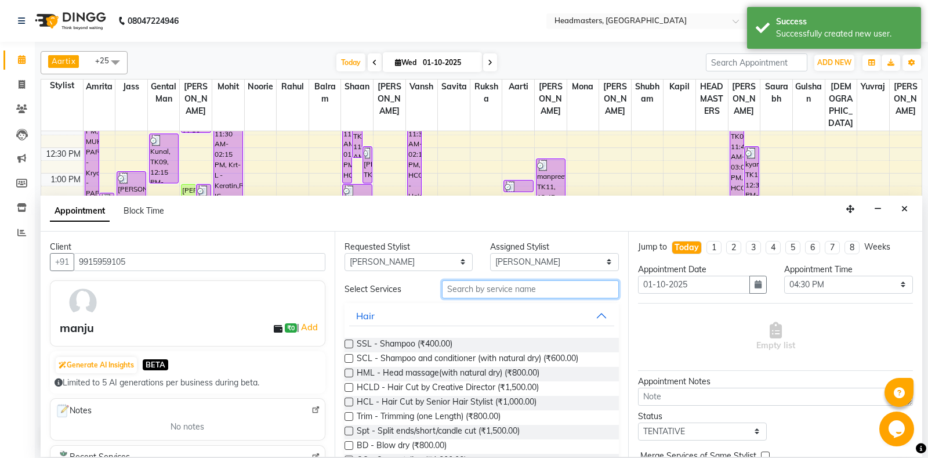
click at [507, 290] on input "text" at bounding box center [530, 289] width 177 height 18
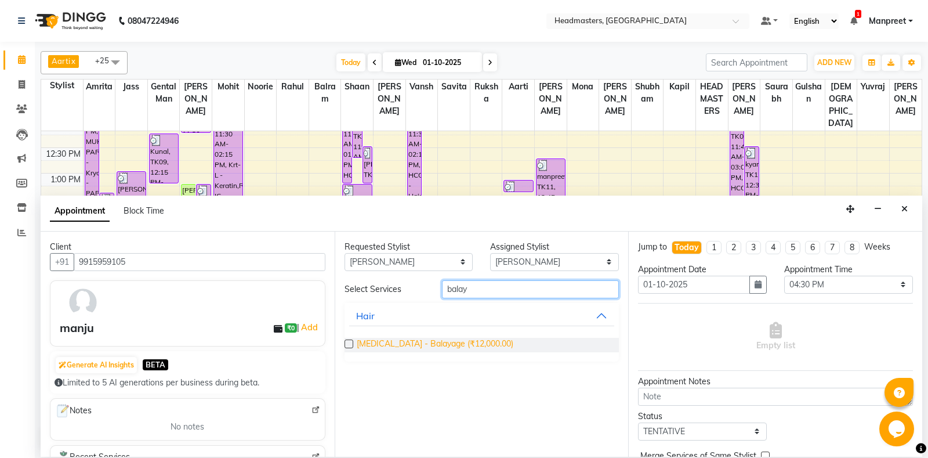
type input "balay"
click at [402, 340] on span "[MEDICAL_DATA] - Balayage (₹12,000.00)" at bounding box center [435, 344] width 157 height 14
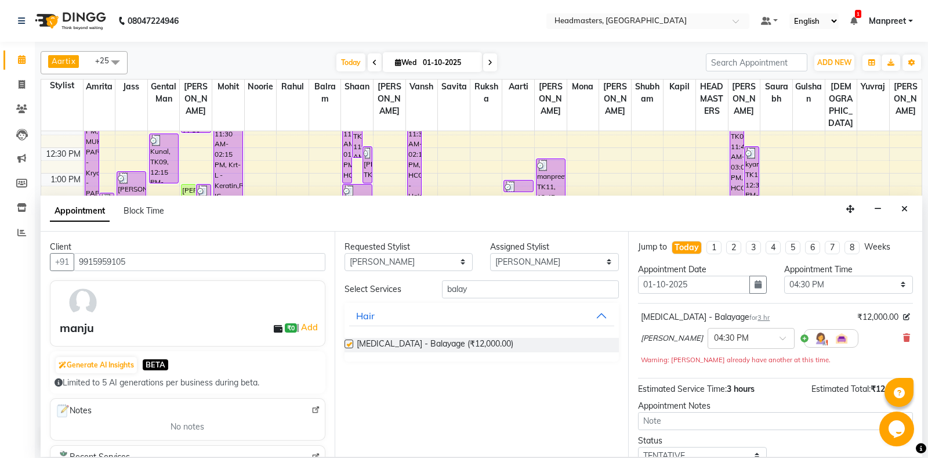
checkbox input "false"
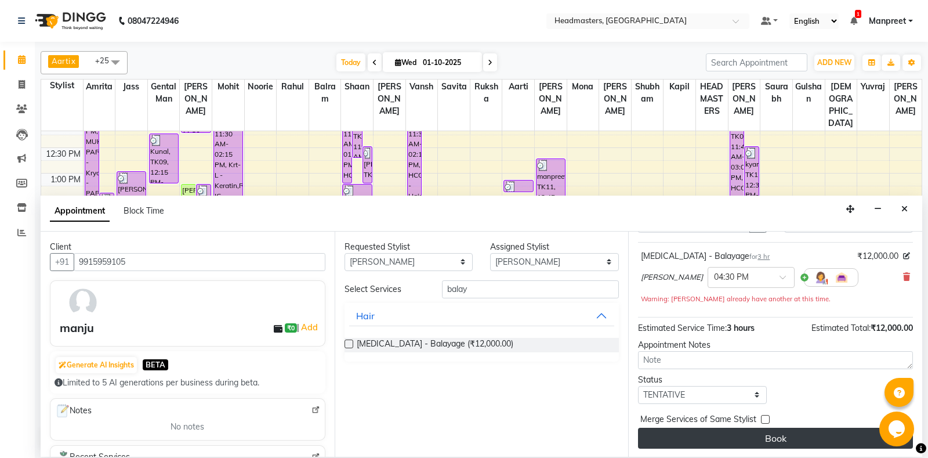
scroll to position [61, 0]
click at [754, 427] on button "Book" at bounding box center [775, 437] width 275 height 21
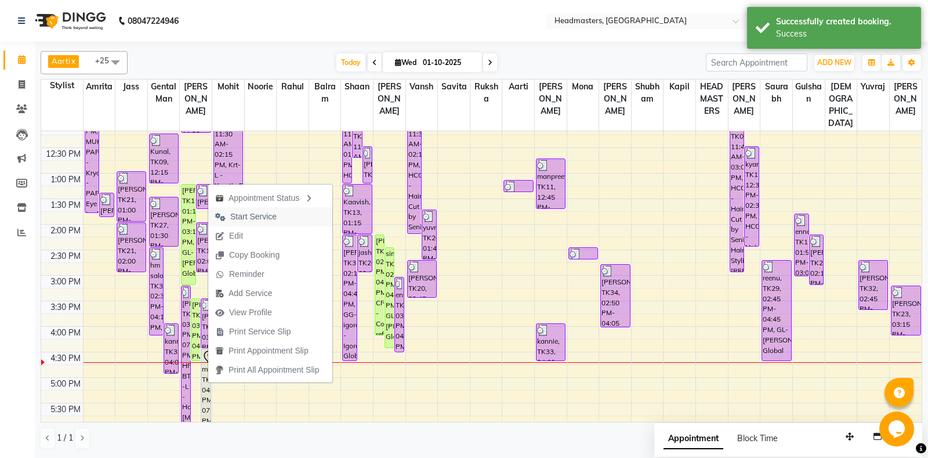
click at [268, 216] on span "Start Service" at bounding box center [253, 216] width 46 height 12
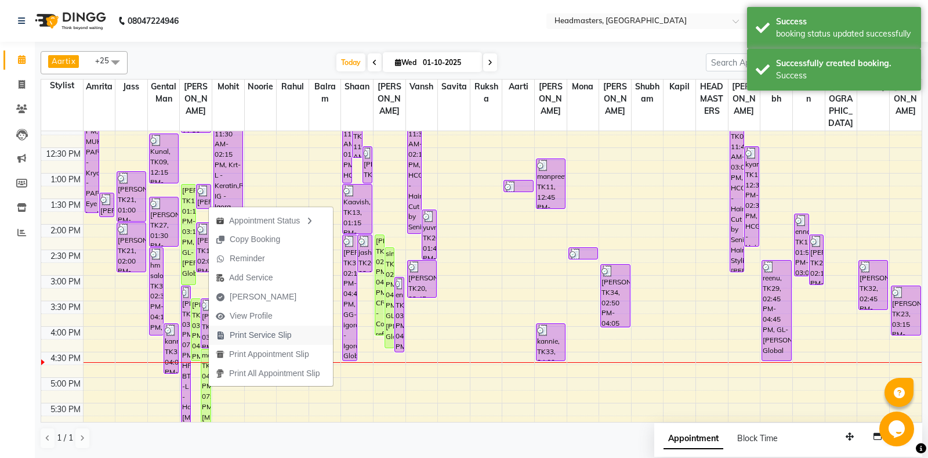
click at [285, 337] on span "Print Service Slip" at bounding box center [261, 335] width 62 height 12
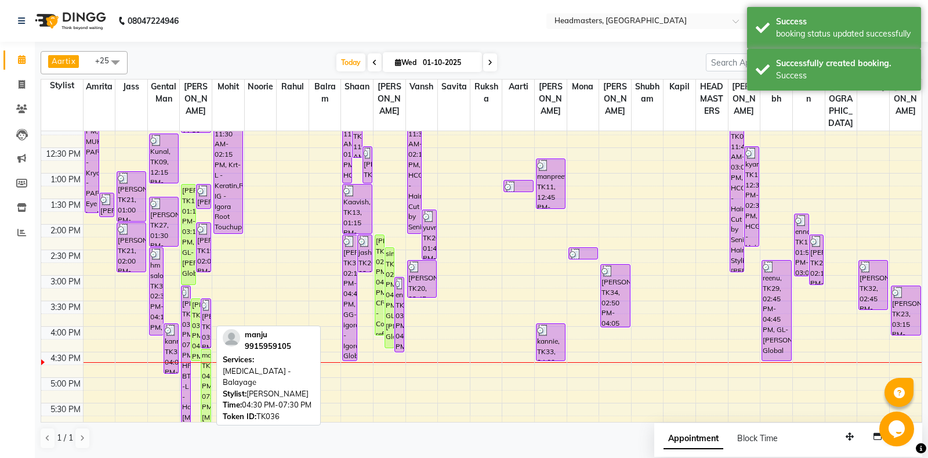
click at [204, 397] on div "manju, TK36, 04:30 PM-07:30 PM, [MEDICAL_DATA][GEOGRAPHIC_DATA]" at bounding box center [205, 424] width 9 height 150
select select "1"
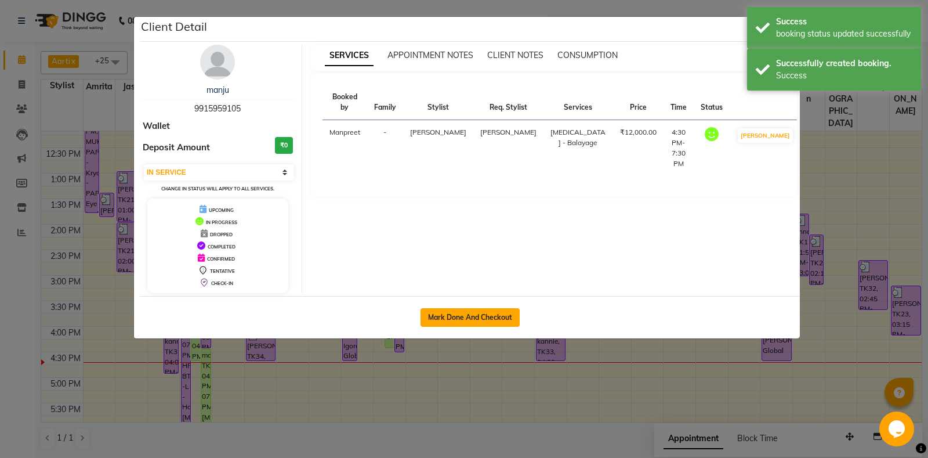
click at [489, 322] on button "Mark Done And Checkout" at bounding box center [469, 317] width 99 height 19
select select "7130"
select select "service"
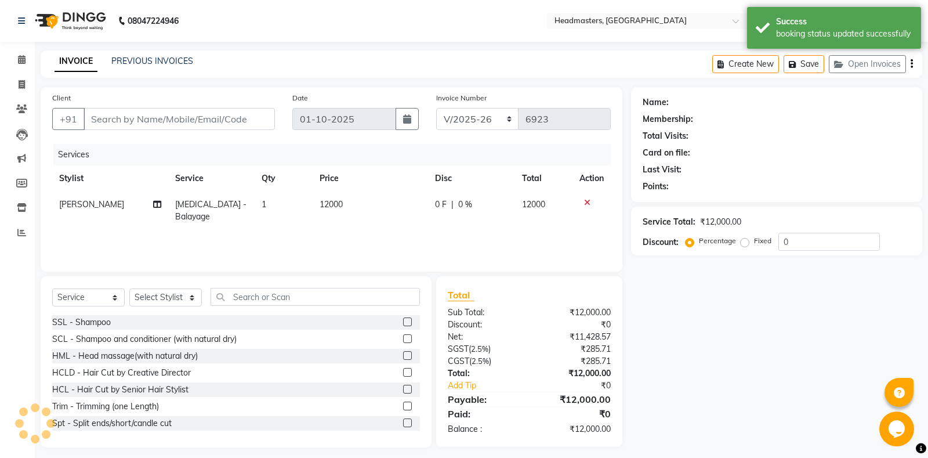
type input "9915959105"
select select "60721"
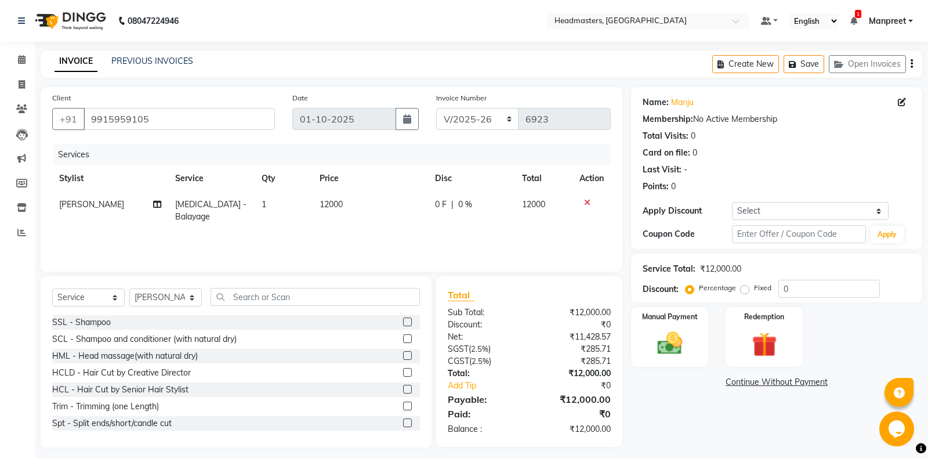
click at [440, 199] on span "0 F" at bounding box center [441, 204] width 12 height 12
select select "60721"
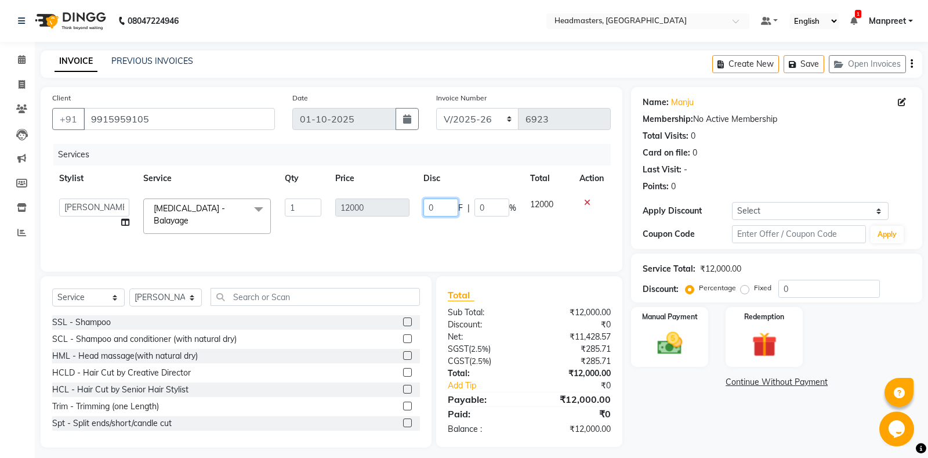
click at [424, 210] on input "0" at bounding box center [440, 207] width 35 height 18
type input "5000"
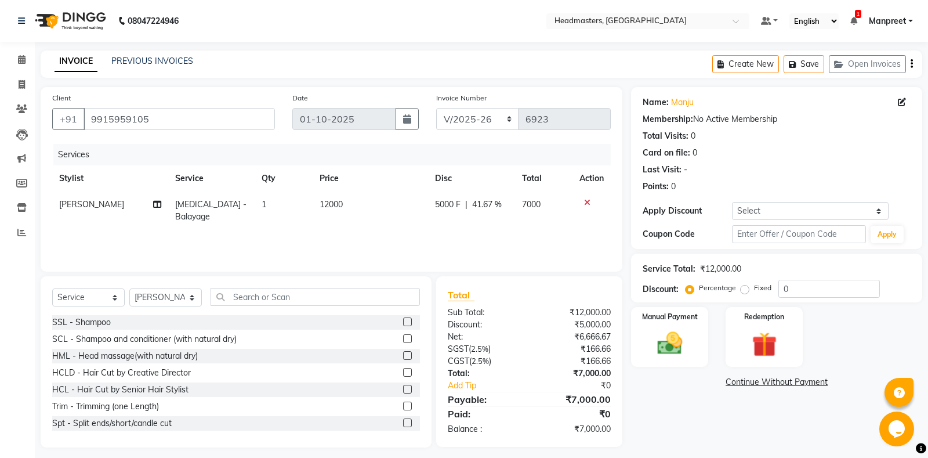
click at [429, 237] on div "Services Stylist Service Qty Price Disc Total Action Ali [MEDICAL_DATA] - [GEOG…" at bounding box center [331, 202] width 558 height 116
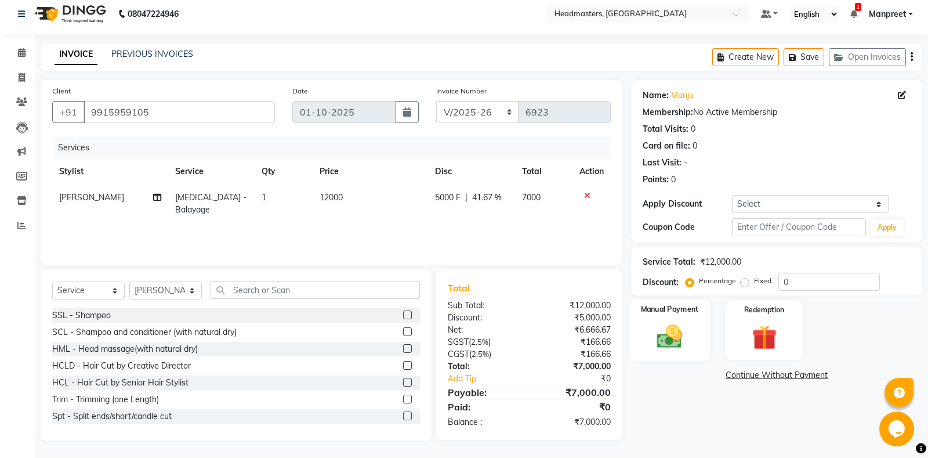
click at [680, 306] on label "Manual Payment" at bounding box center [670, 308] width 58 height 11
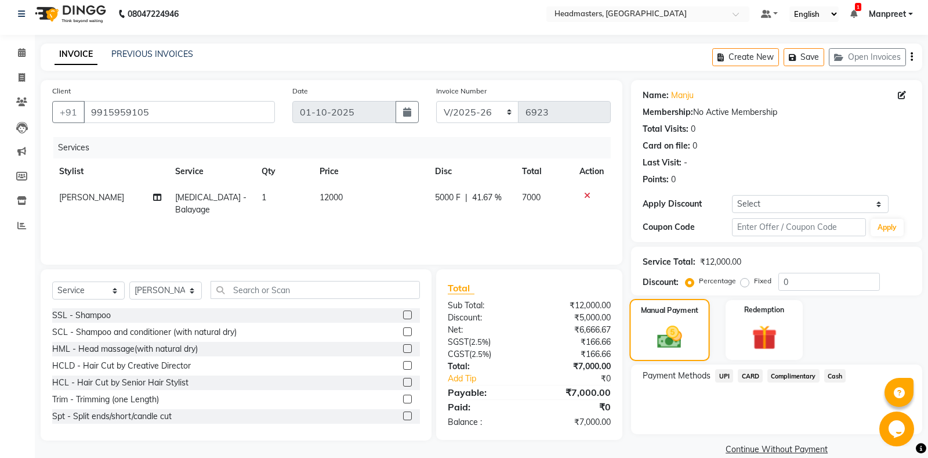
scroll to position [24, 0]
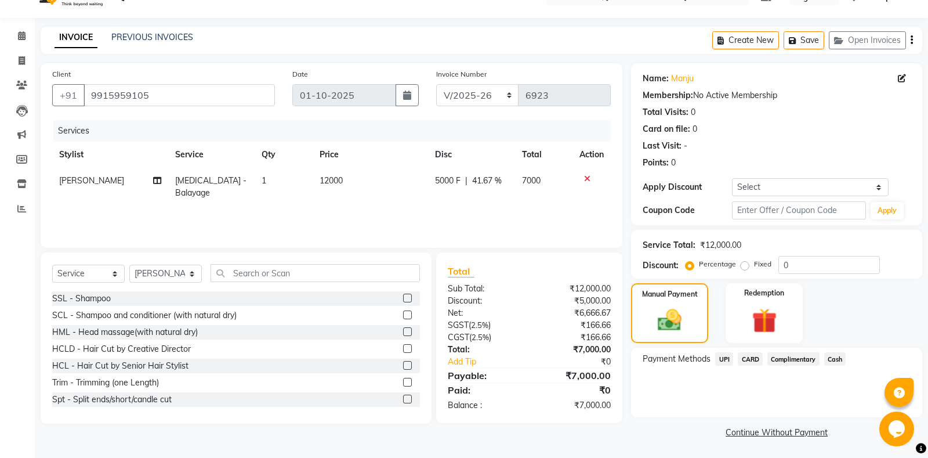
click at [841, 356] on span "Cash" at bounding box center [835, 358] width 22 height 13
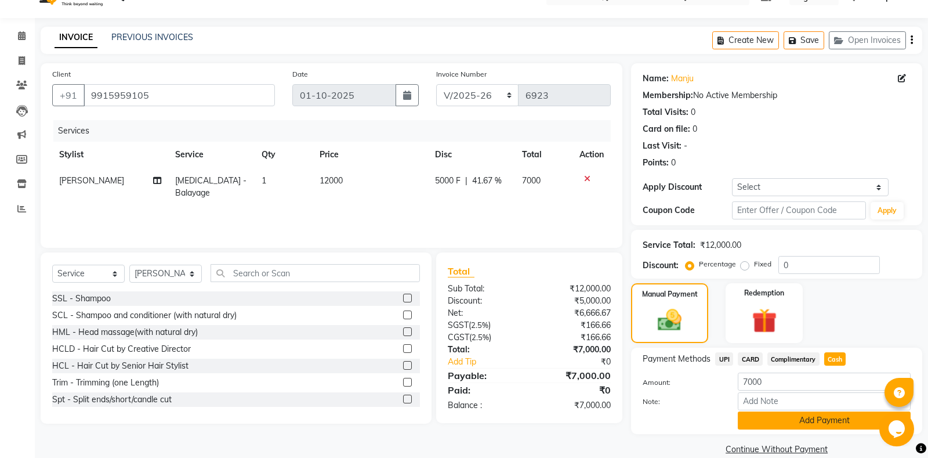
click at [809, 412] on button "Add Payment" at bounding box center [824, 420] width 173 height 18
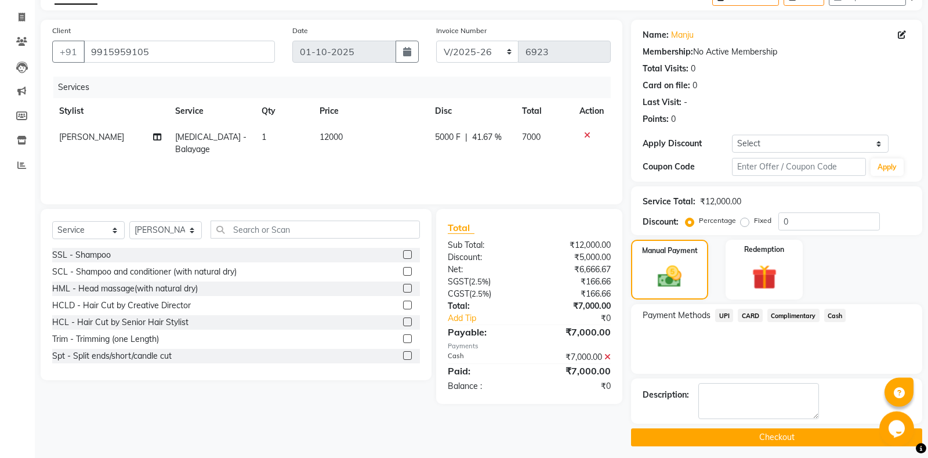
scroll to position [72, 0]
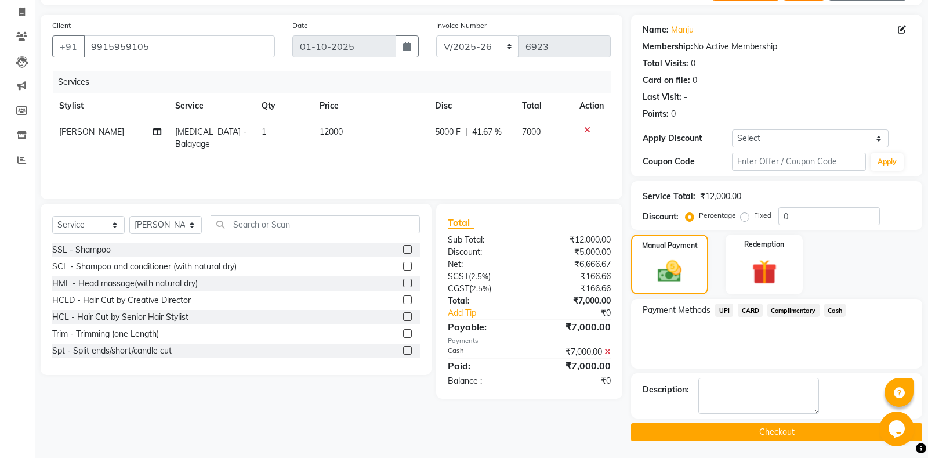
click at [753, 433] on button "Checkout" at bounding box center [776, 432] width 291 height 18
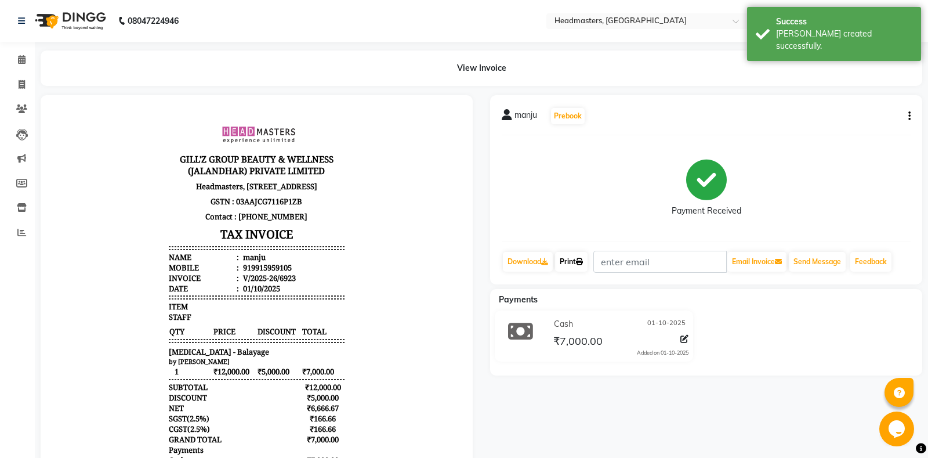
click at [565, 271] on link "Print" at bounding box center [571, 262] width 32 height 20
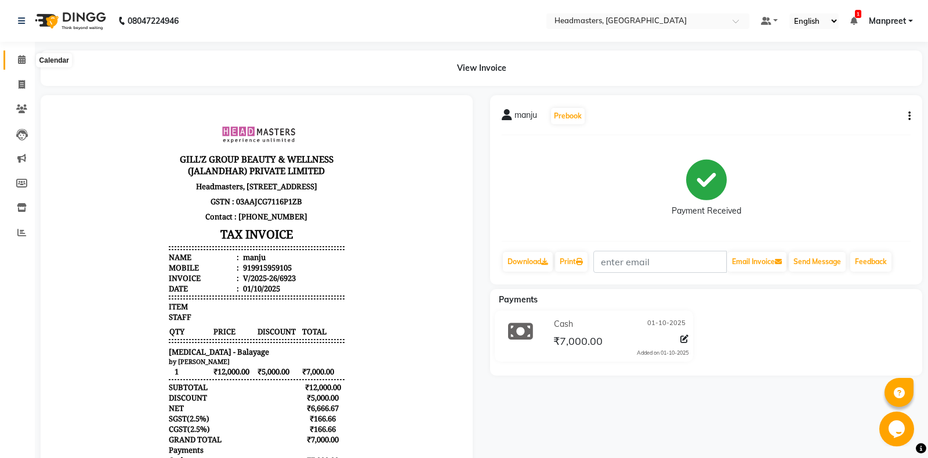
click at [27, 56] on span at bounding box center [22, 59] width 20 height 13
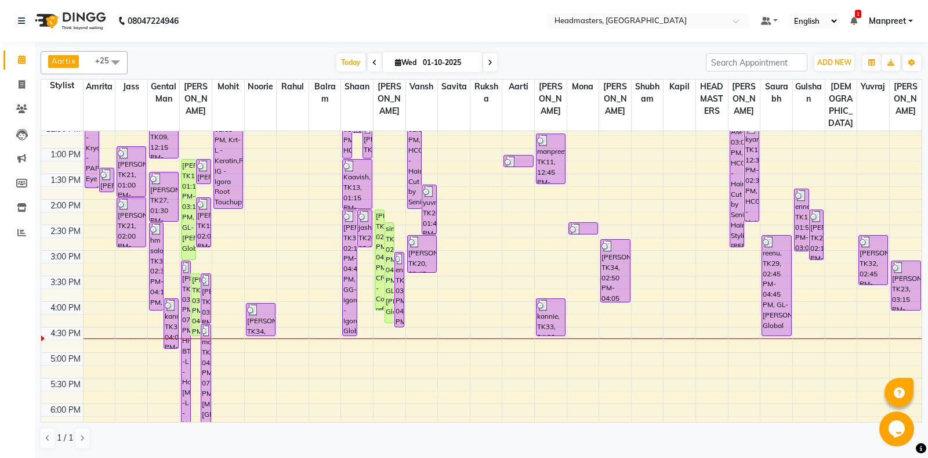
scroll to position [244, 0]
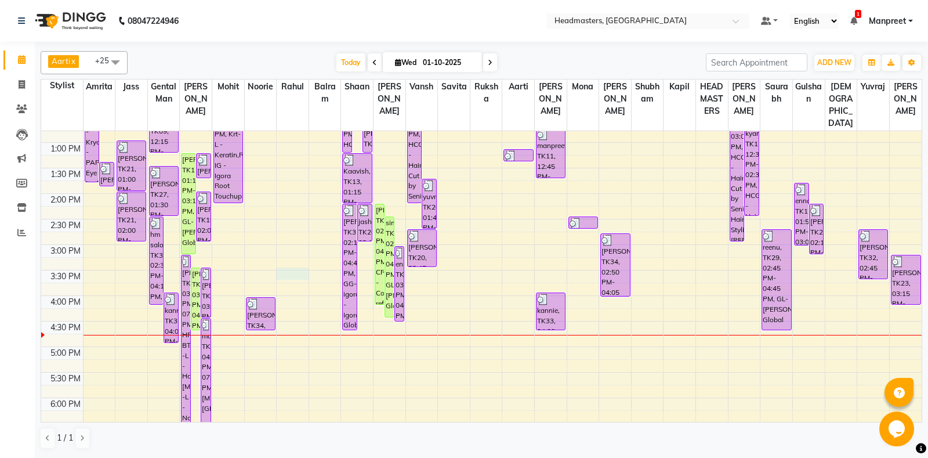
click at [283, 273] on div "8:00 AM 8:30 AM 9:00 AM 9:30 AM 10:00 AM 10:30 AM 11:00 AM 11:30 AM 12:00 PM 12…" at bounding box center [481, 245] width 880 height 714
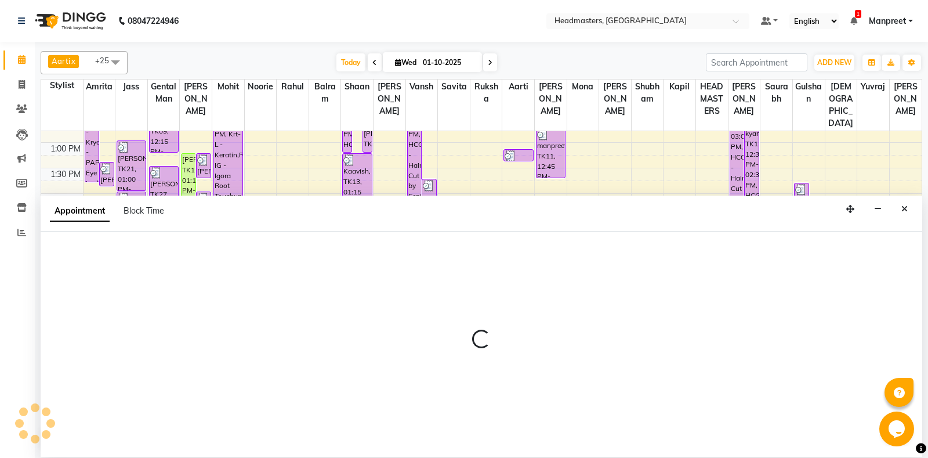
select select "60725"
select select "tentative"
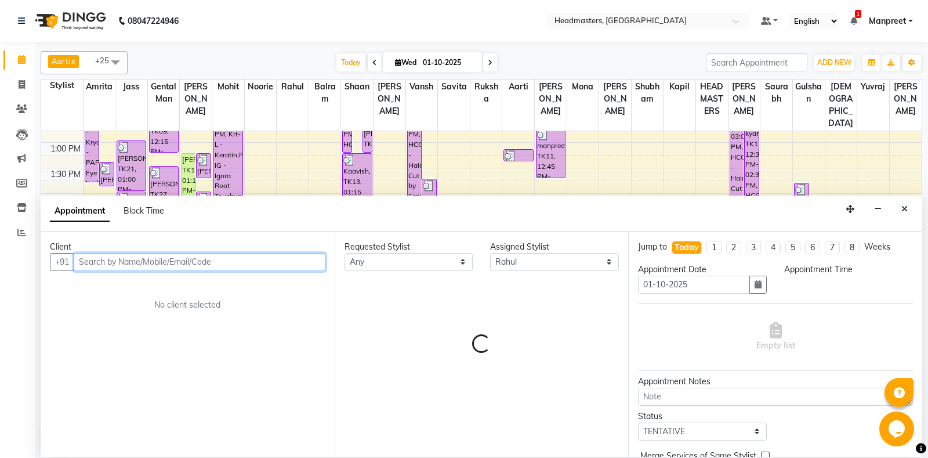
select select "930"
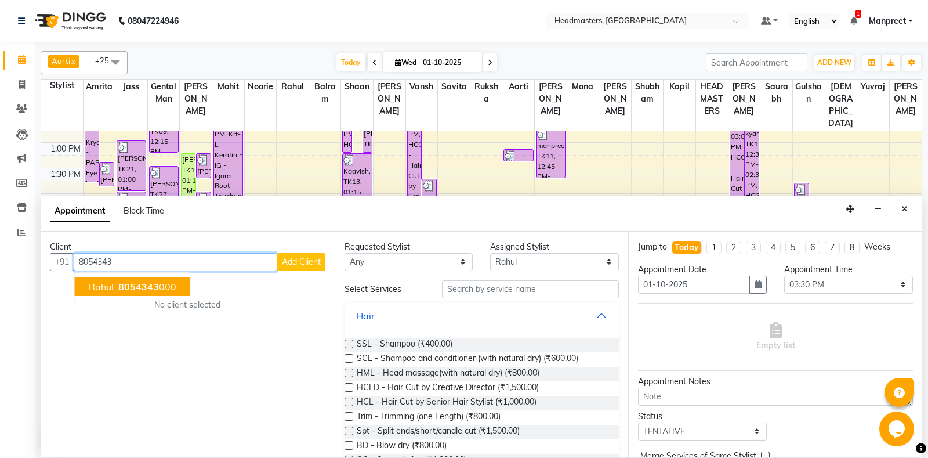
click at [181, 292] on button "rahul 8054343 000" at bounding box center [132, 286] width 115 height 19
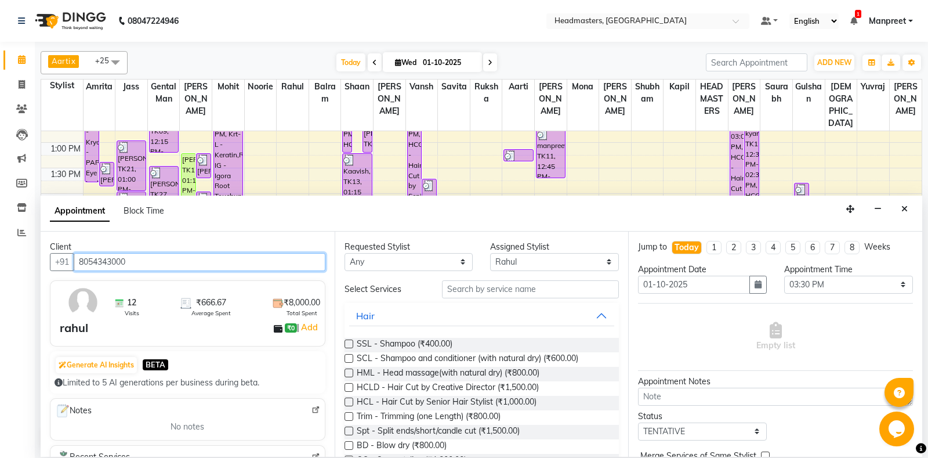
type input "8054343000"
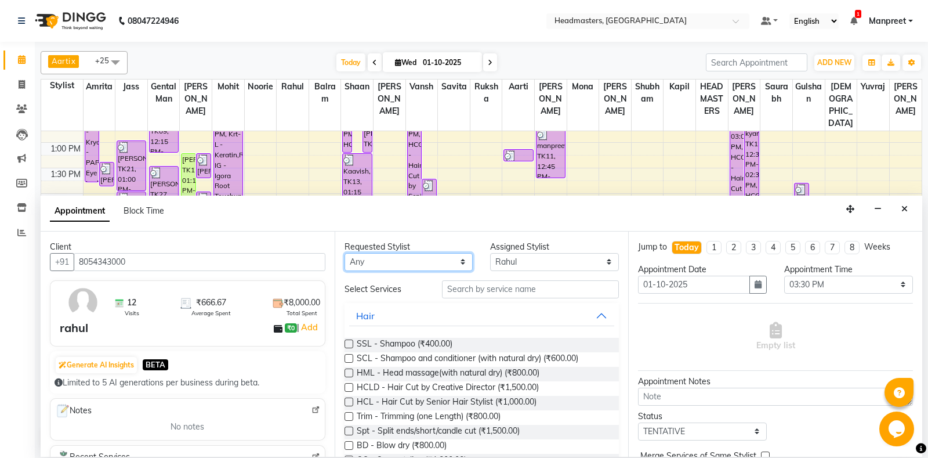
click at [344, 253] on select "Any [PERSON_NAME] Amrita [PERSON_NAME] Gental Man Gulshan HEADMASTERS [PERSON_N…" at bounding box center [408, 262] width 129 height 18
select select "60714"
click option "Jass" at bounding box center [0, 0] width 0 height 0
select select "60714"
click at [500, 286] on input "text" at bounding box center [530, 289] width 177 height 18
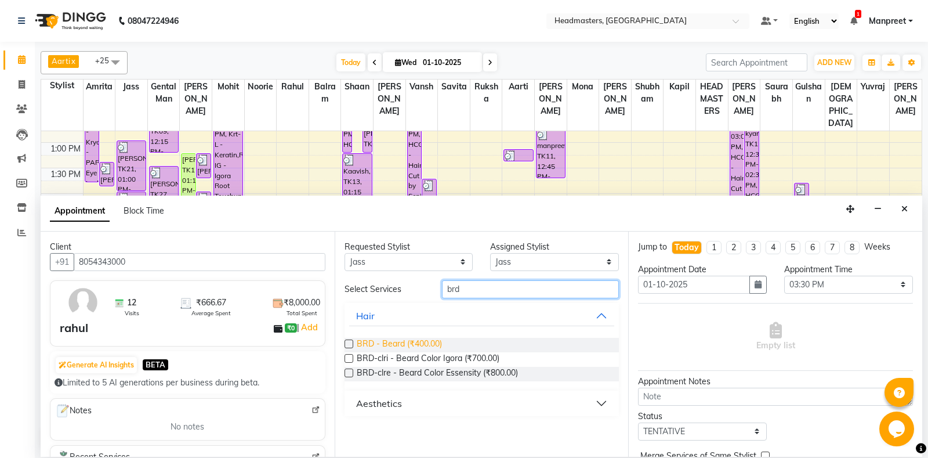
type input "brd"
click at [419, 338] on span "BRD - Beard (₹400.00)" at bounding box center [399, 344] width 85 height 14
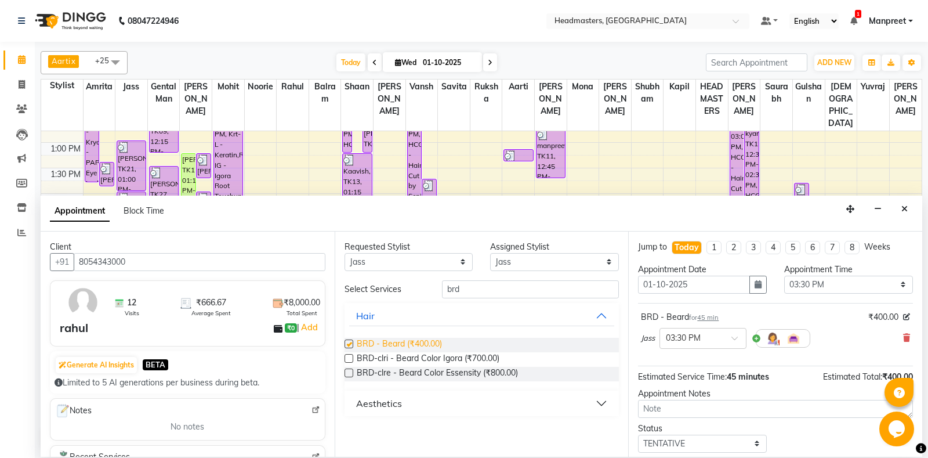
checkbox input "false"
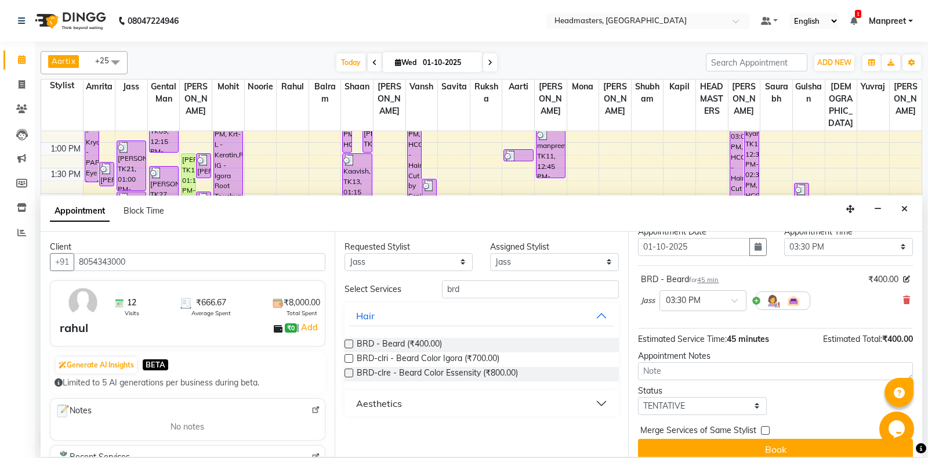
scroll to position [49, 0]
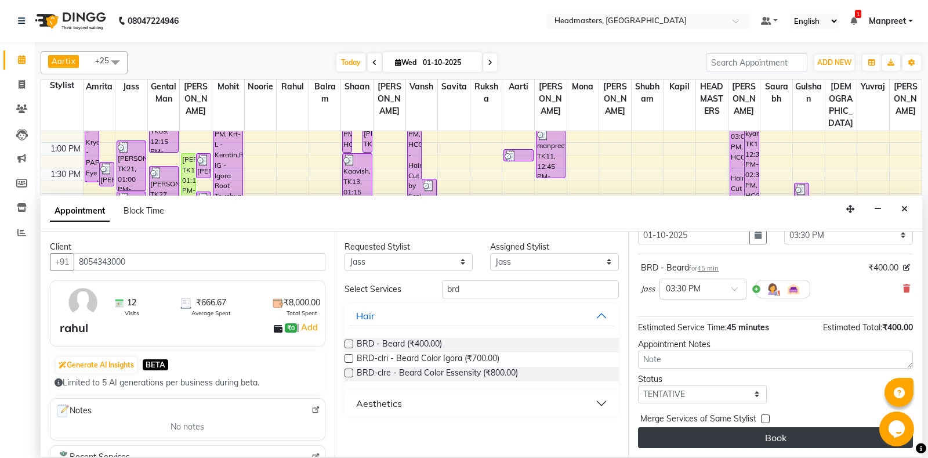
click at [780, 430] on button "Book" at bounding box center [775, 437] width 275 height 21
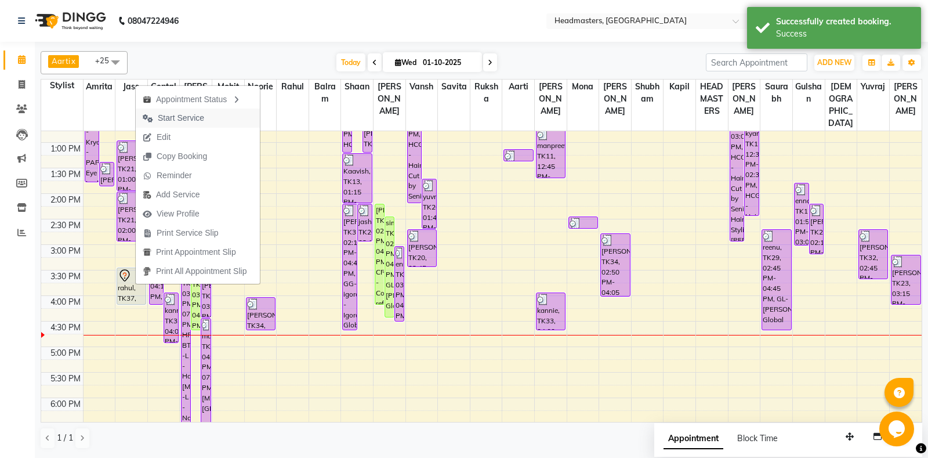
click at [196, 118] on span "Start Service" at bounding box center [181, 118] width 46 height 12
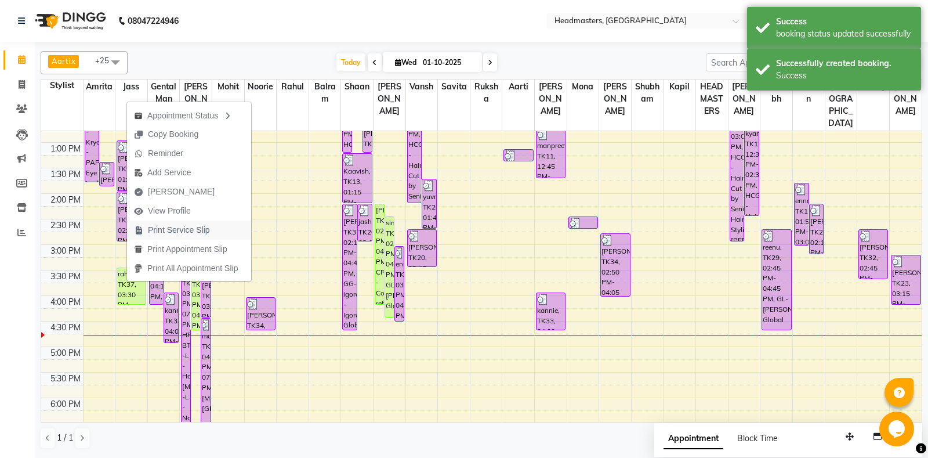
click at [199, 231] on span "Print Service Slip" at bounding box center [179, 230] width 62 height 12
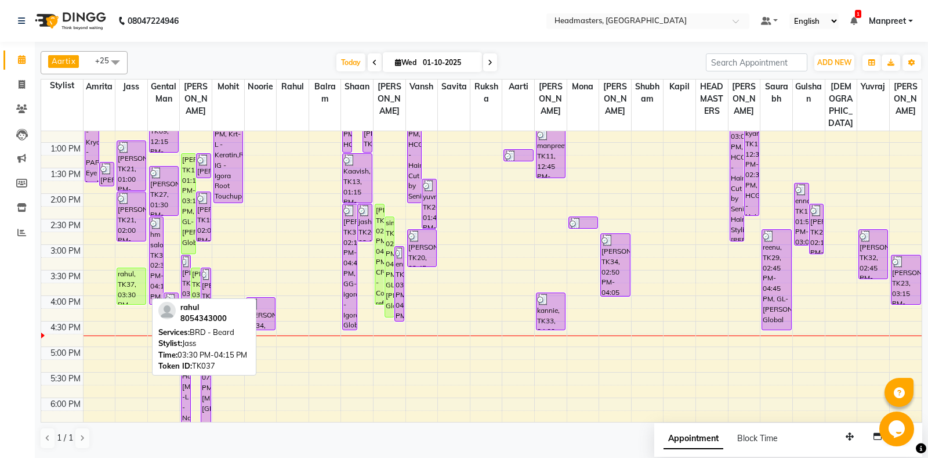
click at [132, 297] on div "rahul, TK37, 03:30 PM-04:15 PM, BRD - [PERSON_NAME]" at bounding box center [131, 286] width 28 height 36
select select "1"
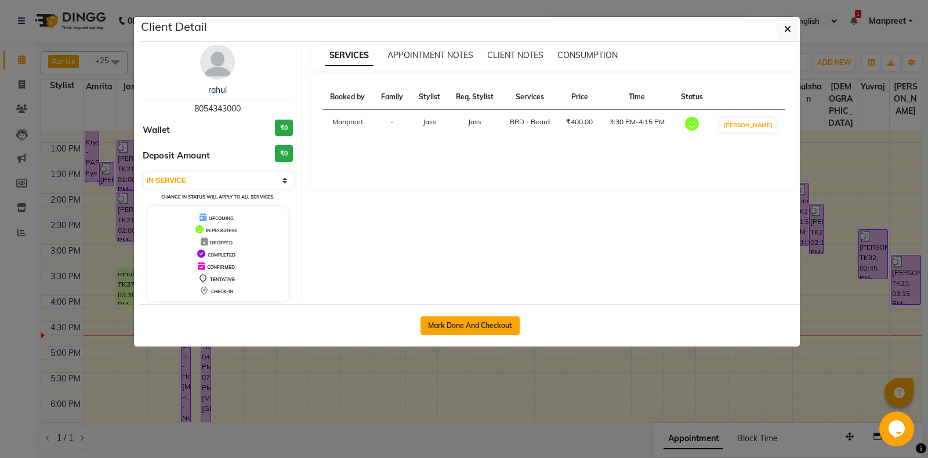
click at [471, 325] on button "Mark Done And Checkout" at bounding box center [469, 325] width 99 height 19
select select "service"
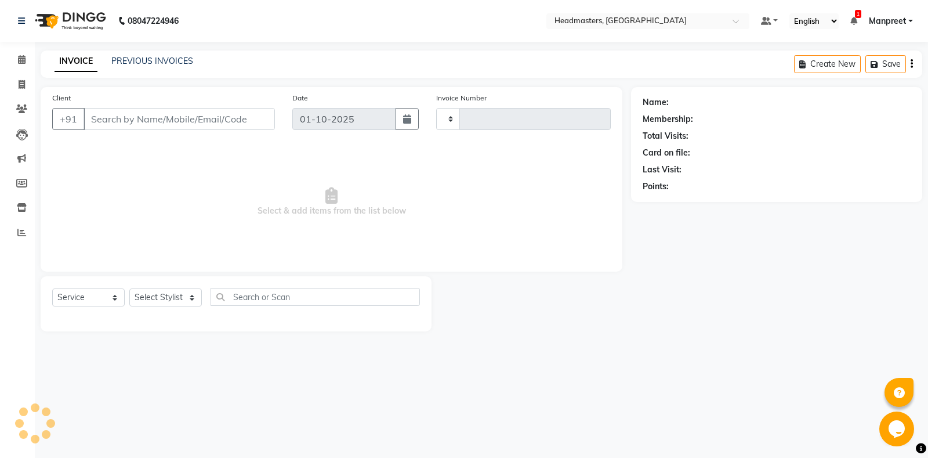
type input "6924"
select select "7130"
type input "8054343000"
select select "60714"
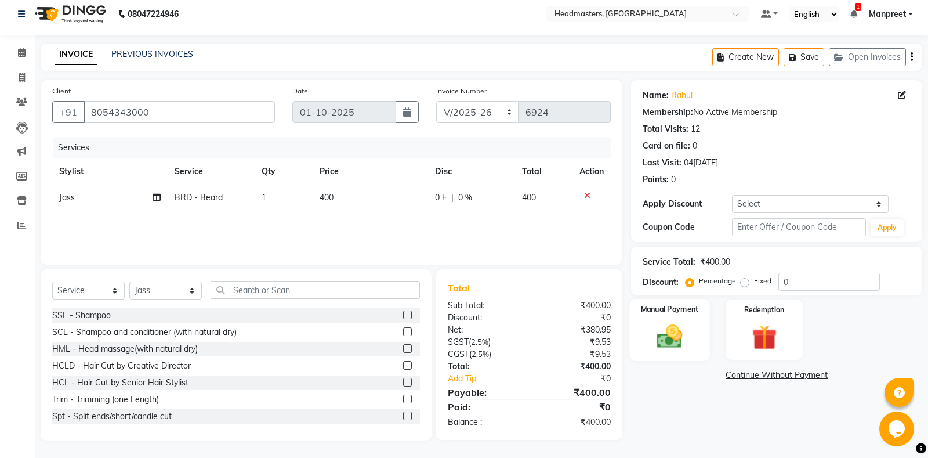
click at [662, 334] on img at bounding box center [670, 336] width 42 height 30
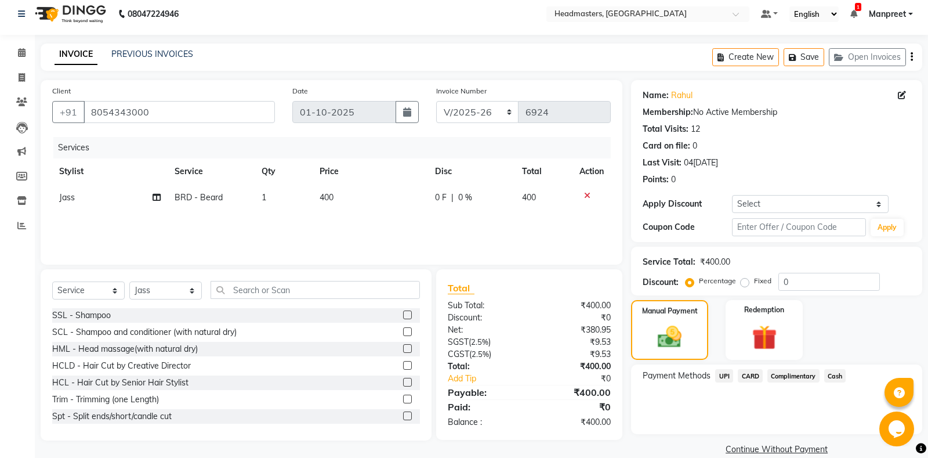
scroll to position [24, 0]
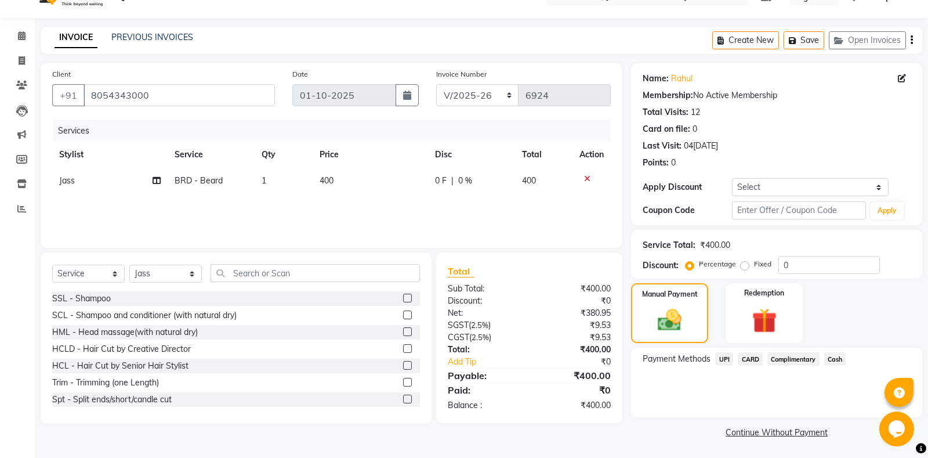
click at [722, 354] on span "UPI" at bounding box center [724, 358] width 18 height 13
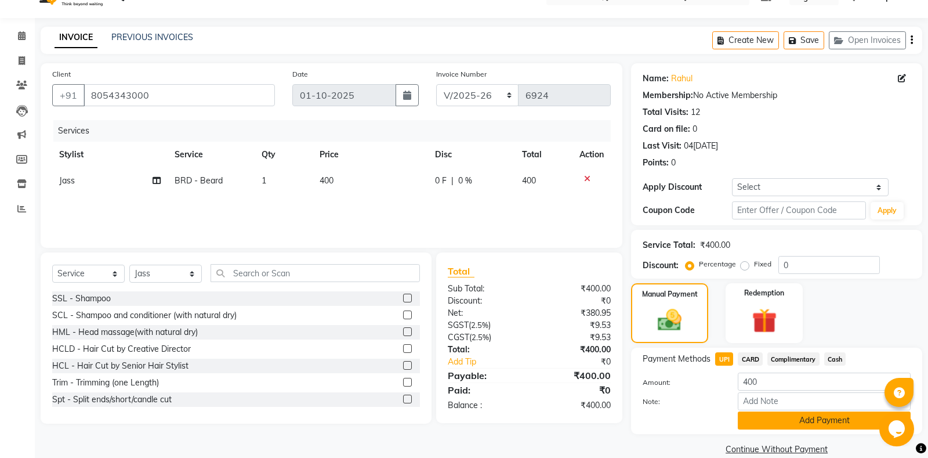
click at [783, 415] on button "Add Payment" at bounding box center [824, 420] width 173 height 18
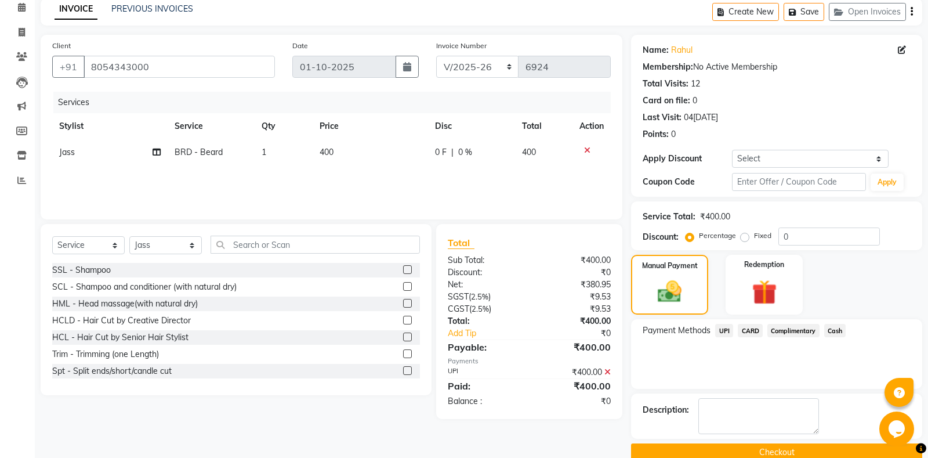
scroll to position [72, 0]
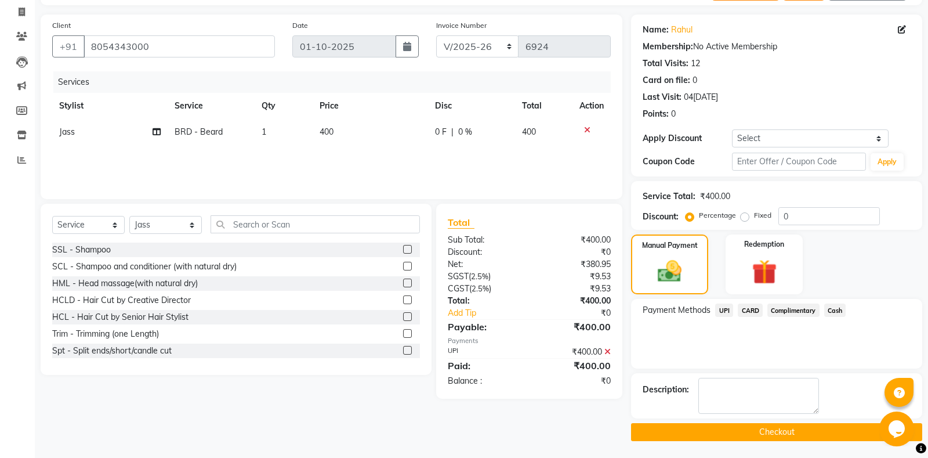
click at [773, 432] on button "Checkout" at bounding box center [776, 432] width 291 height 18
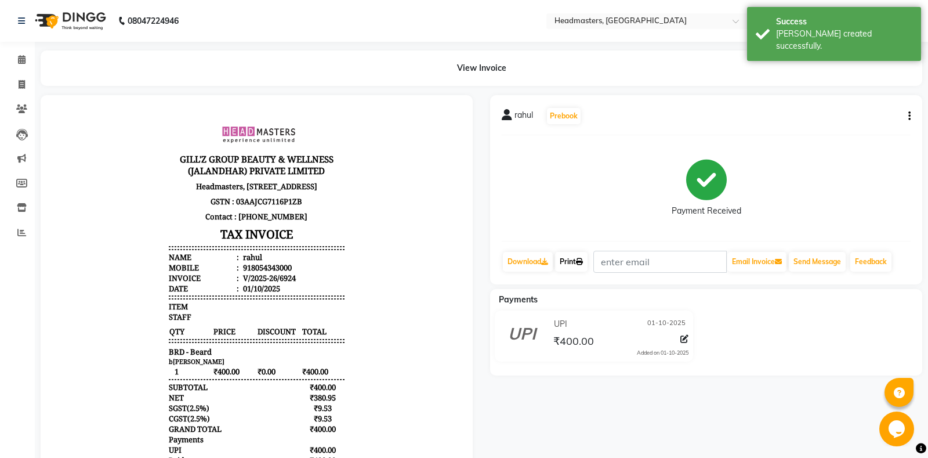
click at [579, 260] on link "Print" at bounding box center [571, 262] width 32 height 20
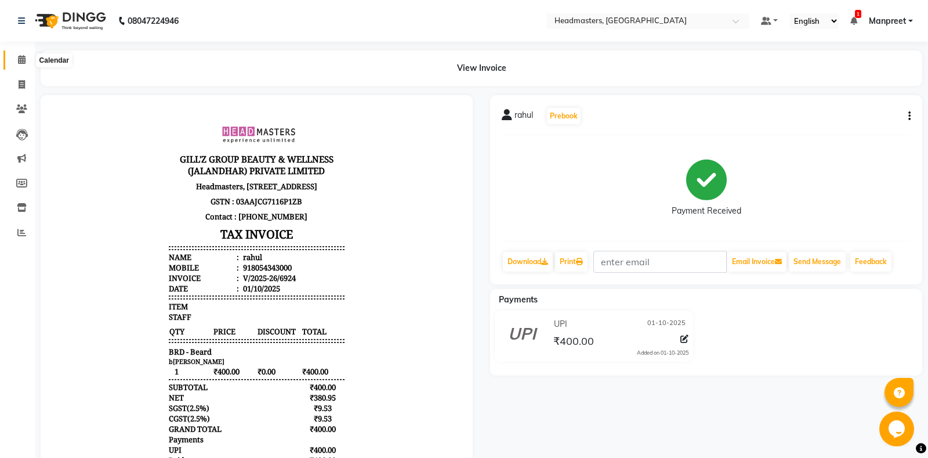
click at [23, 63] on icon at bounding box center [22, 59] width 8 height 9
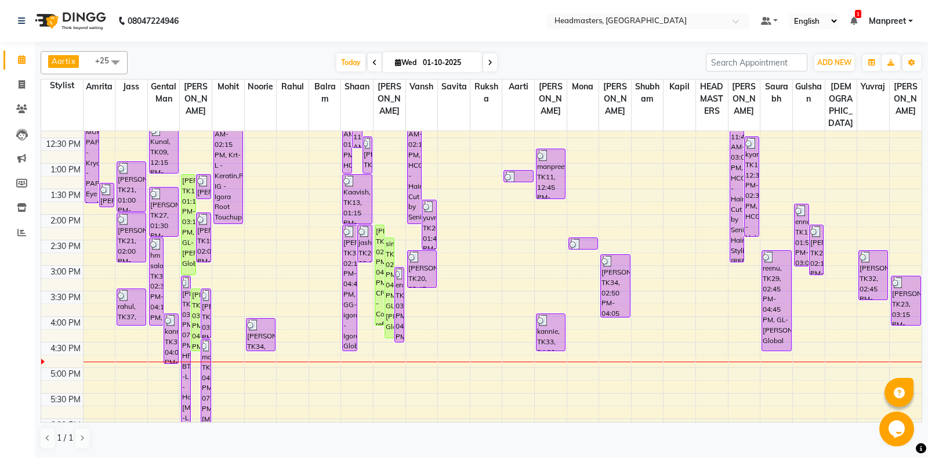
scroll to position [244, 0]
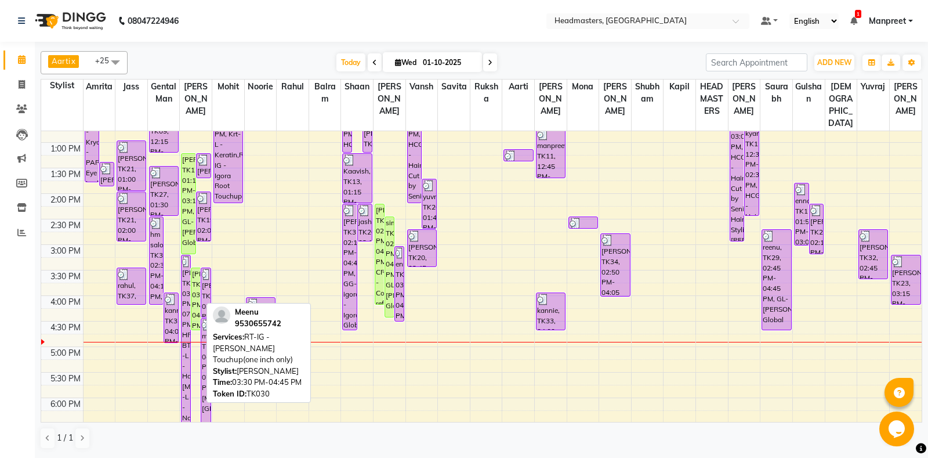
click at [197, 277] on div "[PERSON_NAME], TK30, 03:30 PM-04:45 PM, RT-IG - [PERSON_NAME] Touchup(one inch …" at bounding box center [195, 298] width 9 height 61
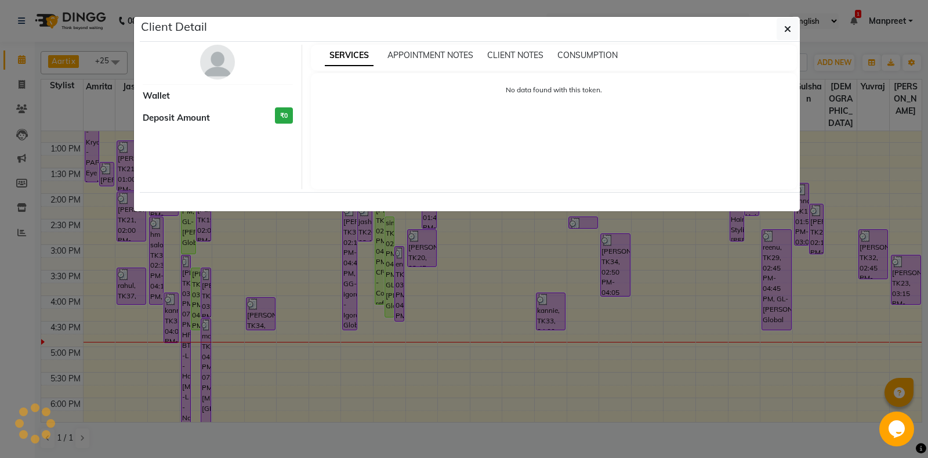
select select "1"
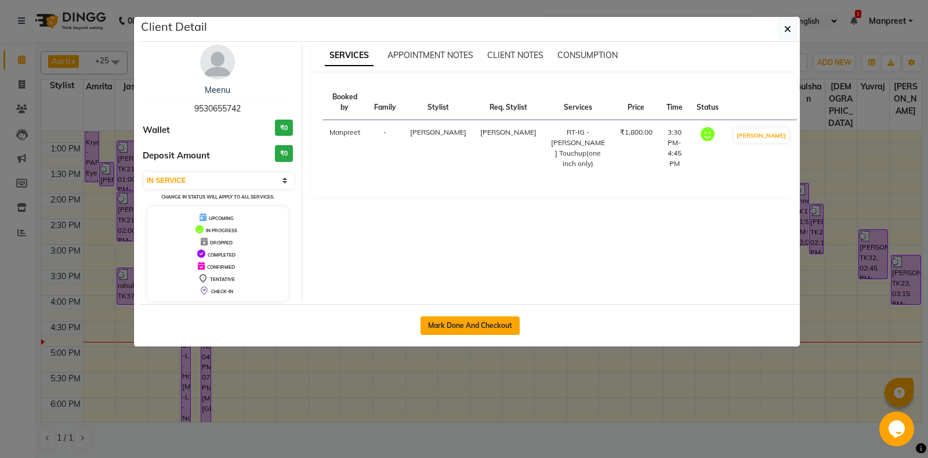
click at [474, 323] on button "Mark Done And Checkout" at bounding box center [469, 325] width 99 height 19
select select "service"
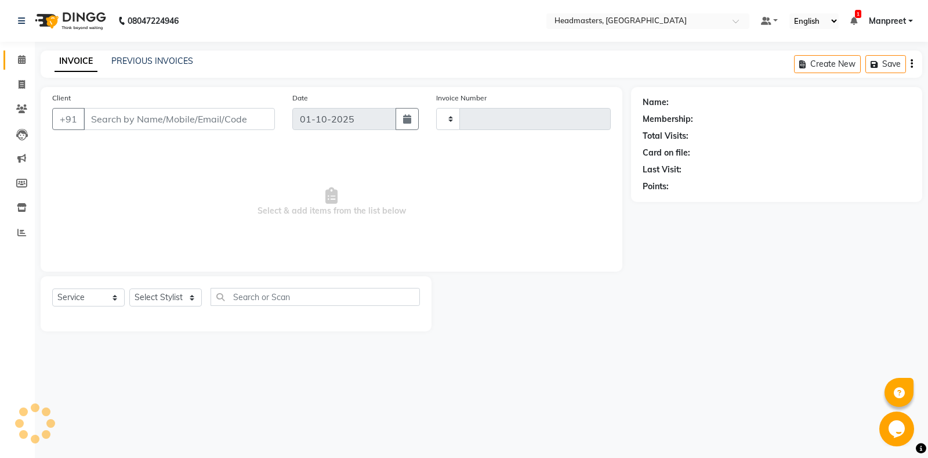
type input "6925"
select select "7130"
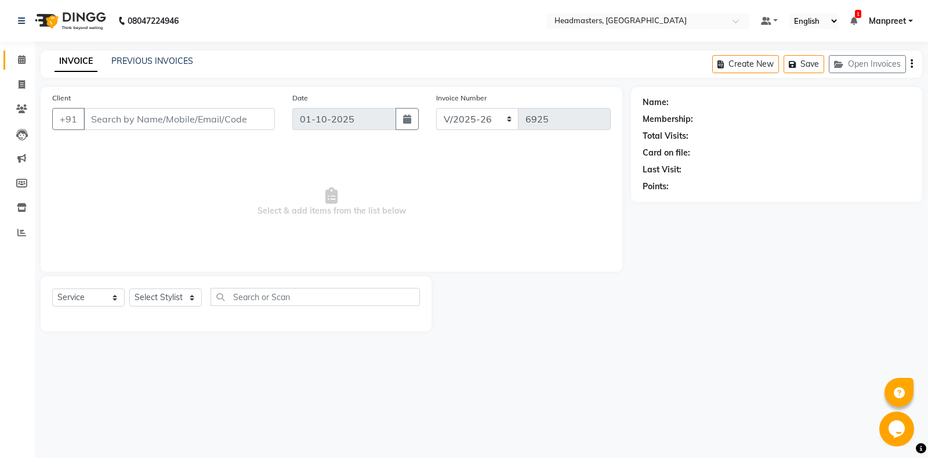
type input "9530655742"
select select "60721"
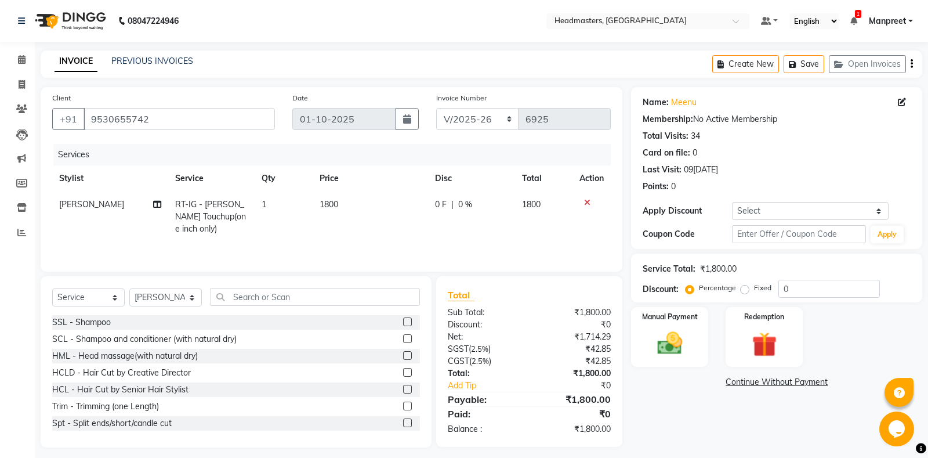
drag, startPoint x: 430, startPoint y: 194, endPoint x: 474, endPoint y: 242, distance: 64.9
click at [443, 208] on td "0 F | 0 %" at bounding box center [471, 216] width 87 height 50
select select "60721"
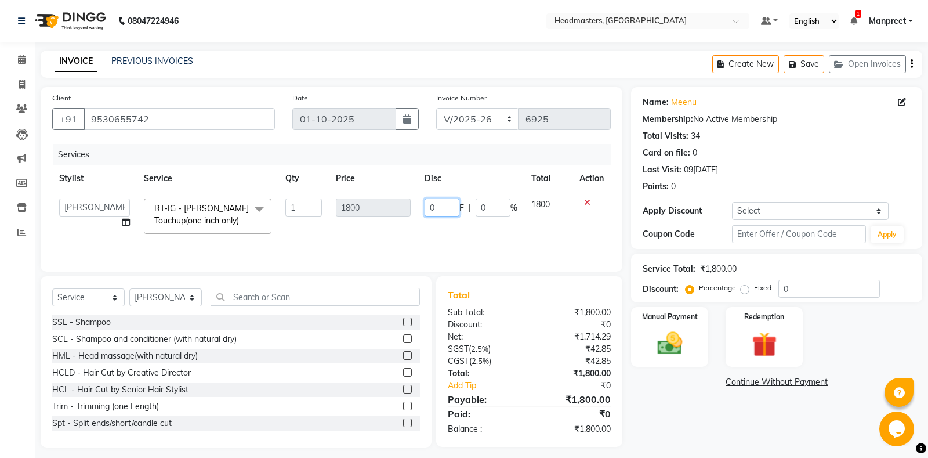
click at [428, 209] on input "0" at bounding box center [441, 207] width 35 height 18
type input "600"
click at [445, 224] on td "600 F | 0 %" at bounding box center [471, 215] width 107 height 49
select select "60721"
click at [671, 339] on img at bounding box center [670, 343] width 42 height 30
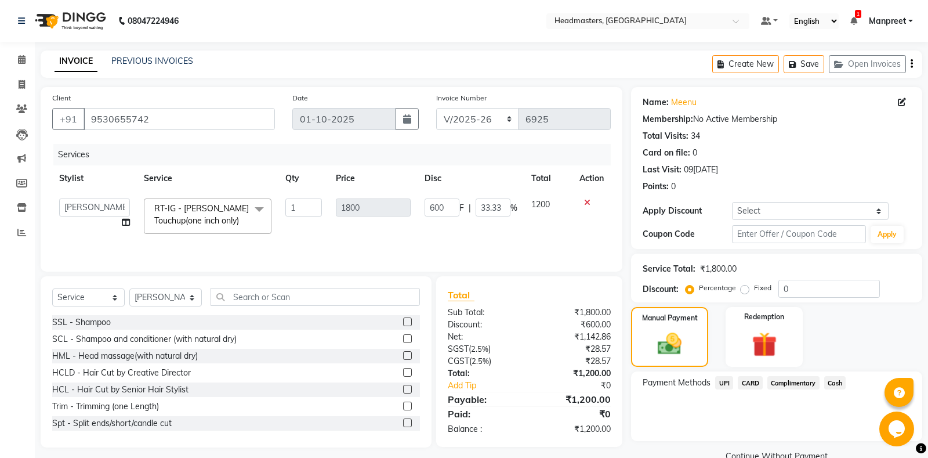
scroll to position [24, 0]
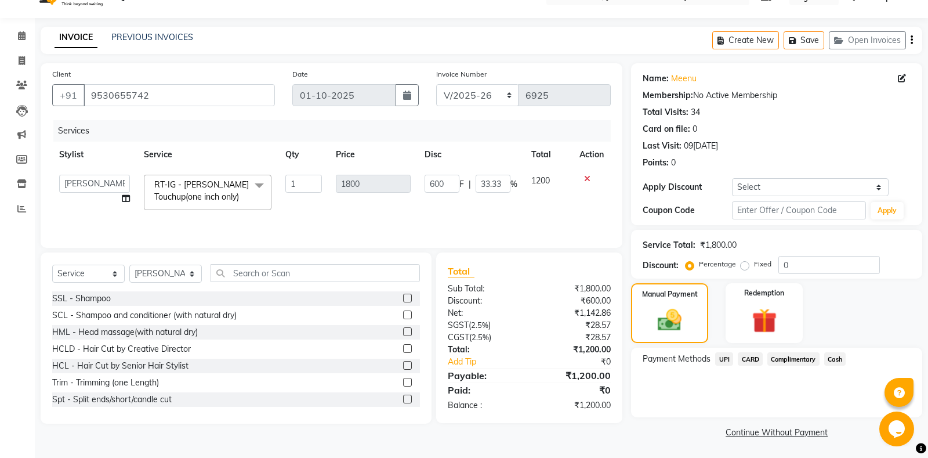
click at [839, 358] on span "Cash" at bounding box center [835, 358] width 22 height 13
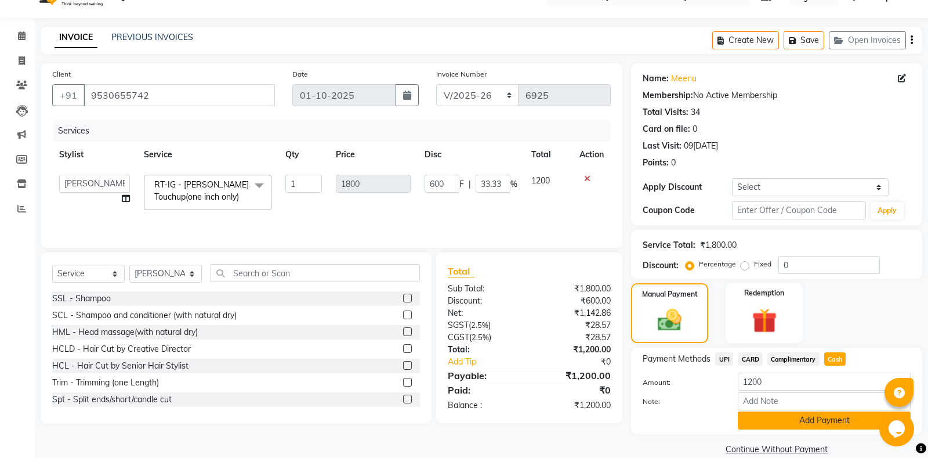
click at [799, 422] on button "Add Payment" at bounding box center [824, 420] width 173 height 18
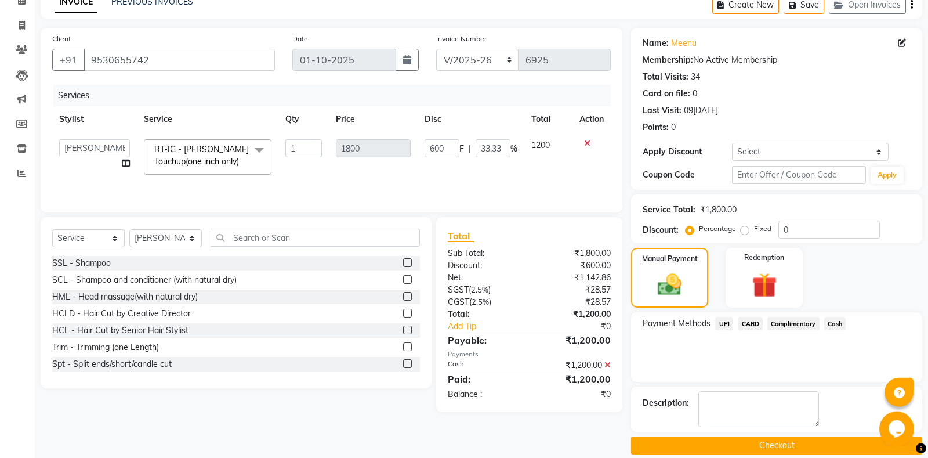
scroll to position [72, 0]
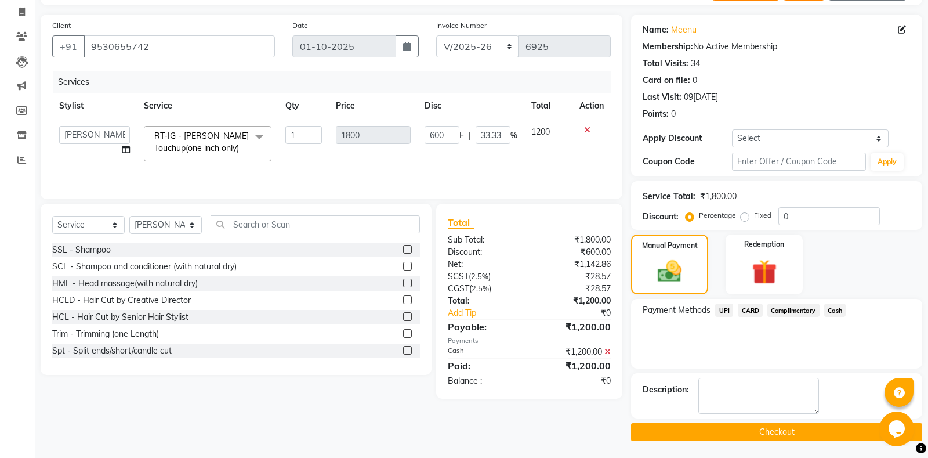
click at [727, 427] on button "Checkout" at bounding box center [776, 432] width 291 height 18
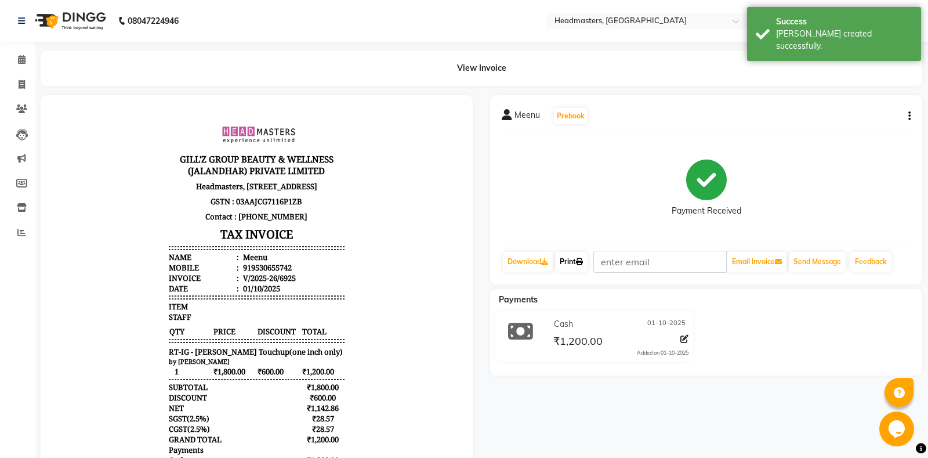
click at [579, 262] on link "Print" at bounding box center [571, 262] width 32 height 20
click at [581, 260] on icon at bounding box center [579, 261] width 7 height 7
click at [13, 64] on span at bounding box center [22, 59] width 20 height 13
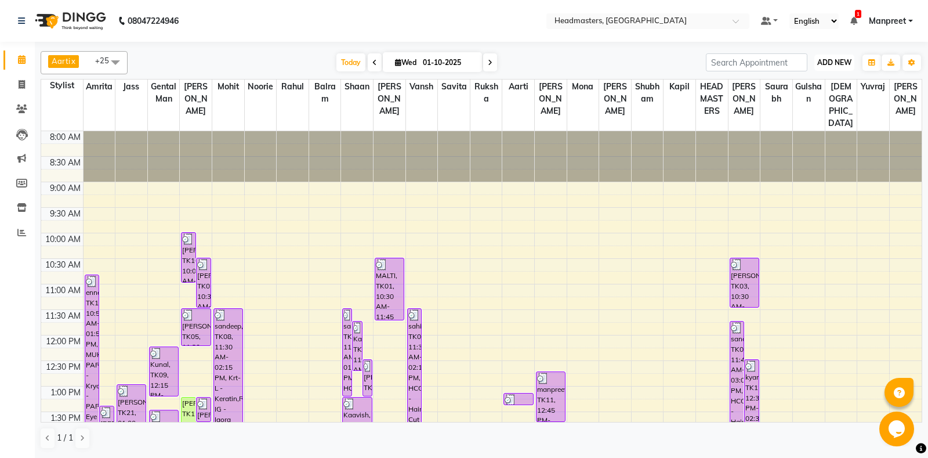
click at [834, 60] on span "ADD NEW" at bounding box center [834, 62] width 34 height 9
click at [807, 94] on link "Add Invoice" at bounding box center [808, 99] width 92 height 15
select select "service"
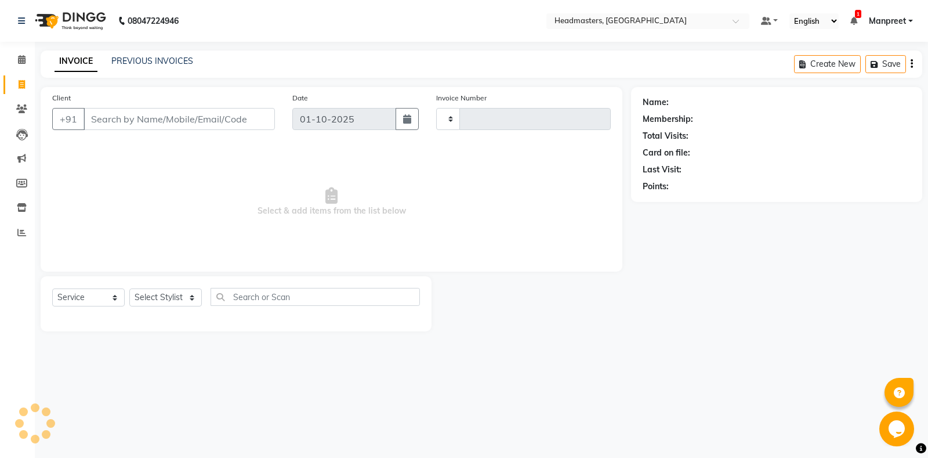
type input "6926"
select select "7130"
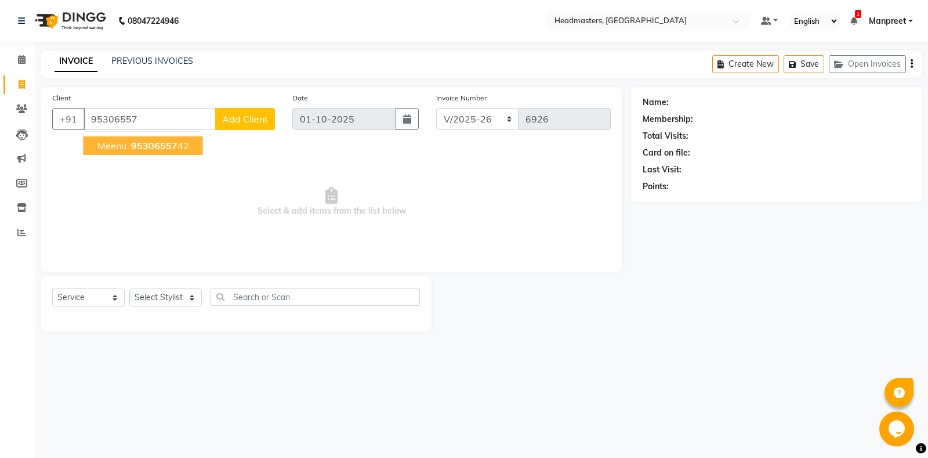
click at [130, 153] on button "[PERSON_NAME] 95306557 42" at bounding box center [143, 145] width 119 height 19
type input "9530655742"
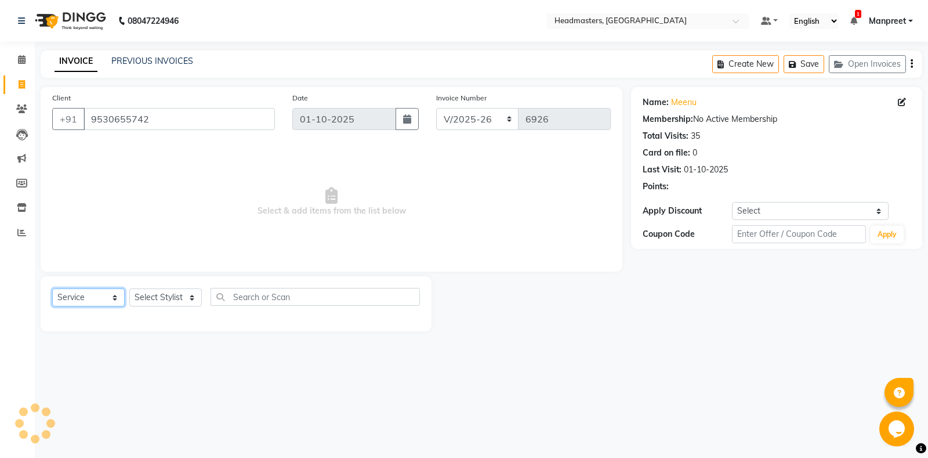
click at [52, 288] on select "Select Service Product Membership Package Voucher Prepaid Gift Card" at bounding box center [88, 297] width 72 height 18
select select "product"
click option "Product" at bounding box center [0, 0] width 0 height 0
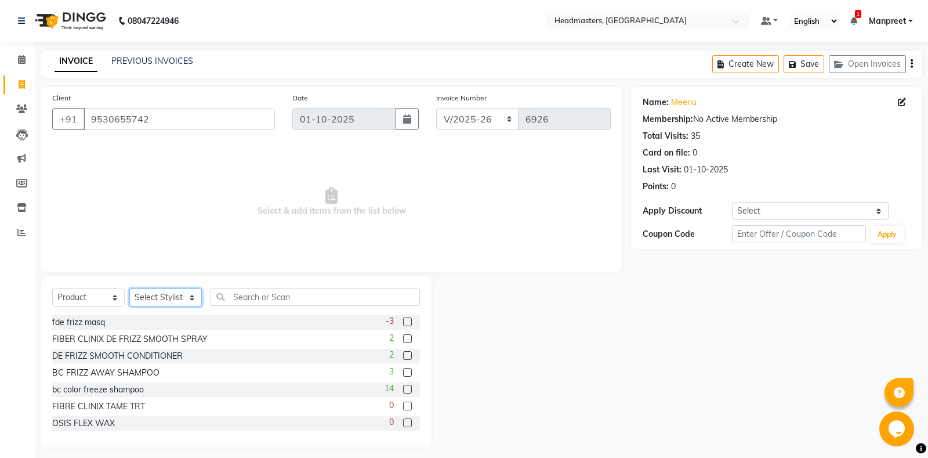
click at [129, 288] on select "Select Stylist [PERSON_NAME] Amrita - Front Desk [PERSON_NAME] Gental Man Gulsh…" at bounding box center [165, 297] width 72 height 18
select select "60721"
click option "[PERSON_NAME]" at bounding box center [0, 0] width 0 height 0
click at [318, 303] on input "text" at bounding box center [314, 297] width 209 height 18
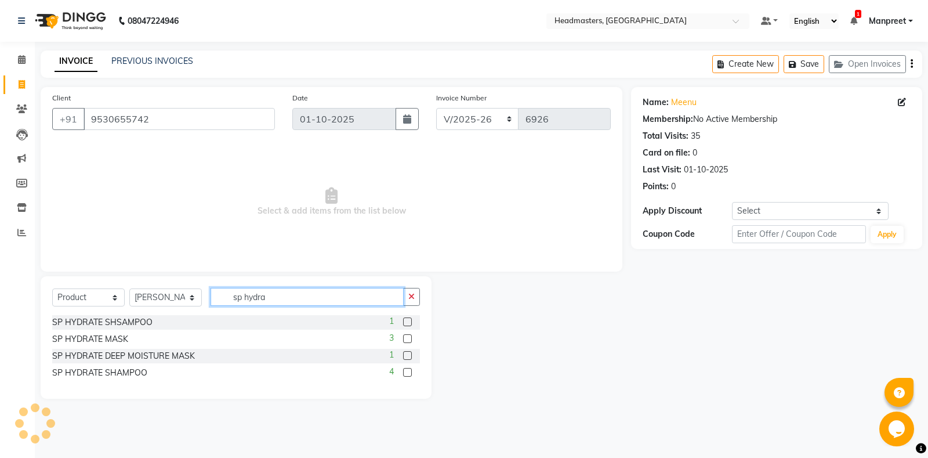
type input "sp hydra"
click at [409, 321] on label at bounding box center [407, 321] width 9 height 9
click at [409, 321] on input "checkbox" at bounding box center [407, 322] width 8 height 8
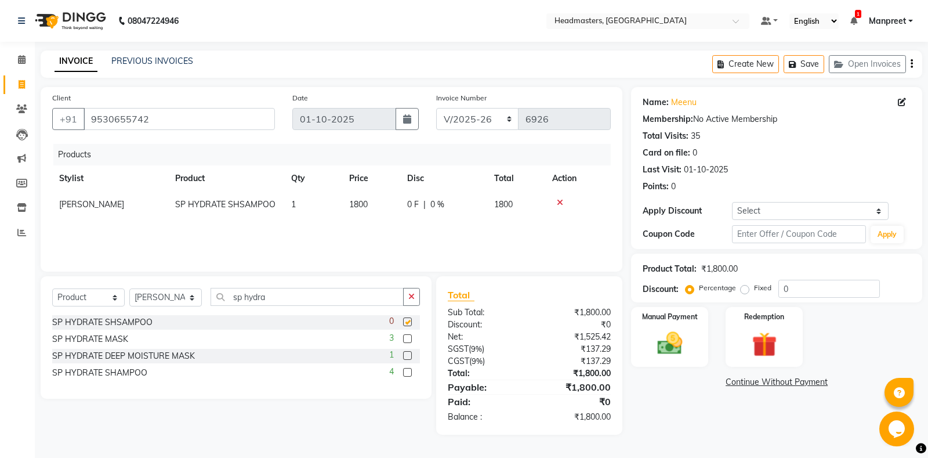
checkbox input "false"
click at [405, 375] on label at bounding box center [407, 372] width 9 height 9
click at [405, 375] on input "checkbox" at bounding box center [407, 373] width 8 height 8
checkbox input "false"
click at [561, 202] on icon at bounding box center [560, 202] width 6 height 8
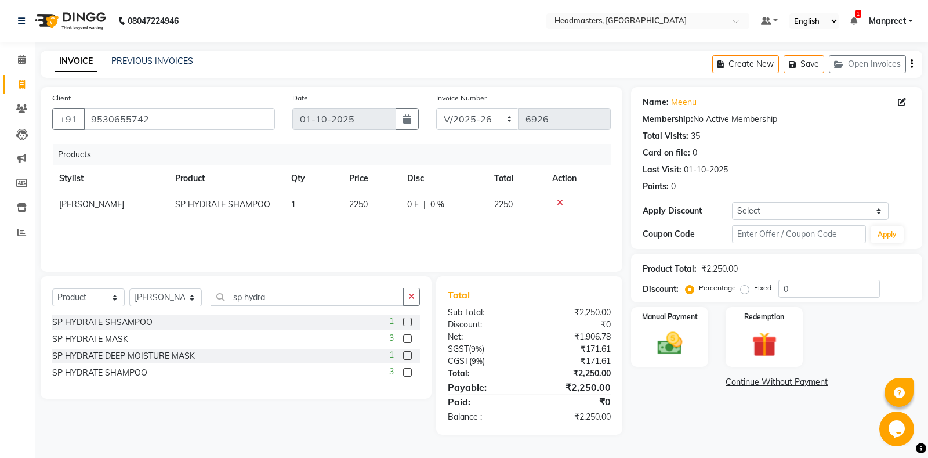
click at [420, 295] on div "Select Service Product Membership Package Voucher Prepaid Gift Card Select Styl…" at bounding box center [236, 337] width 391 height 122
click at [405, 338] on label at bounding box center [407, 338] width 9 height 9
click at [405, 338] on input "checkbox" at bounding box center [407, 339] width 8 height 8
checkbox input "false"
click at [406, 355] on label at bounding box center [407, 355] width 9 height 9
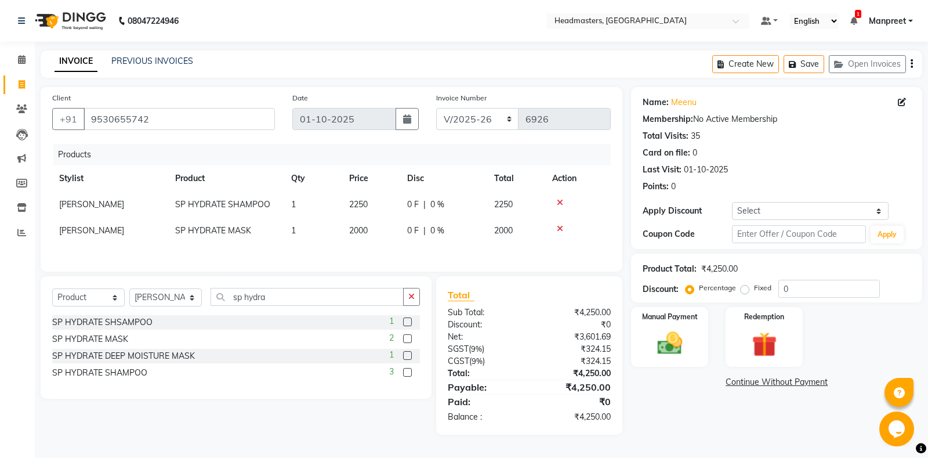
click at [406, 355] on input "checkbox" at bounding box center [407, 356] width 8 height 8
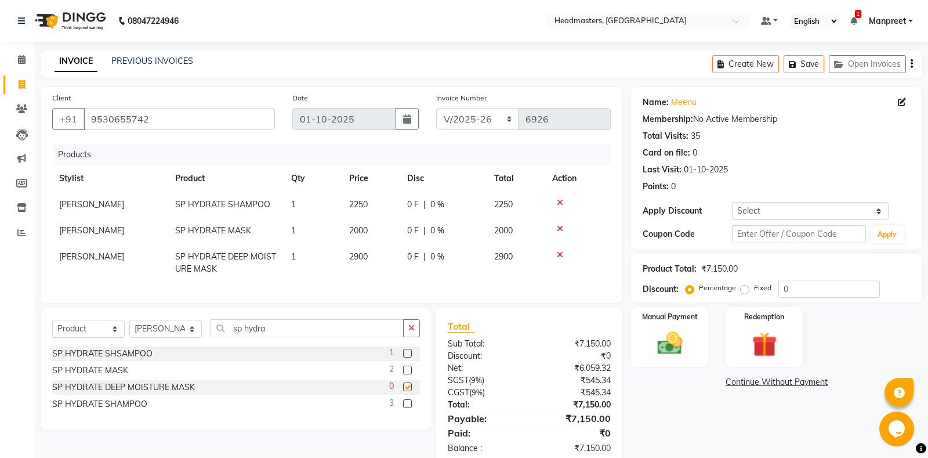
checkbox input "false"
click at [559, 225] on icon at bounding box center [560, 228] width 6 height 8
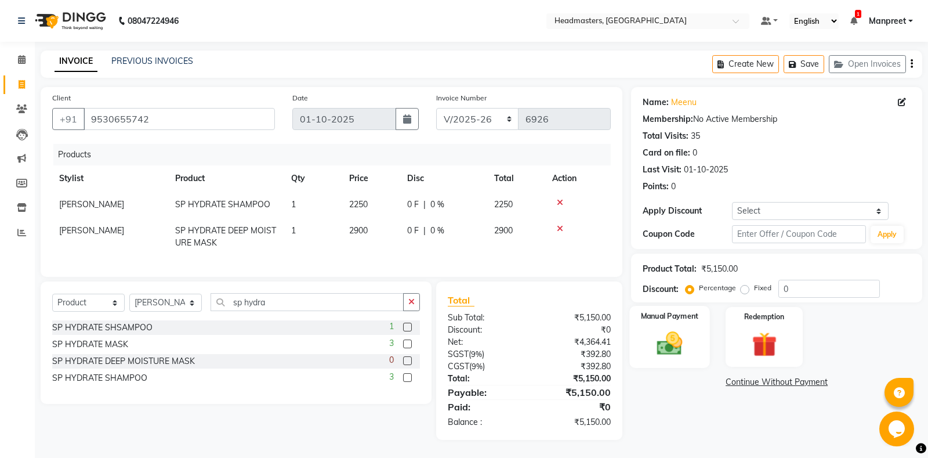
click at [686, 350] on img at bounding box center [670, 343] width 42 height 30
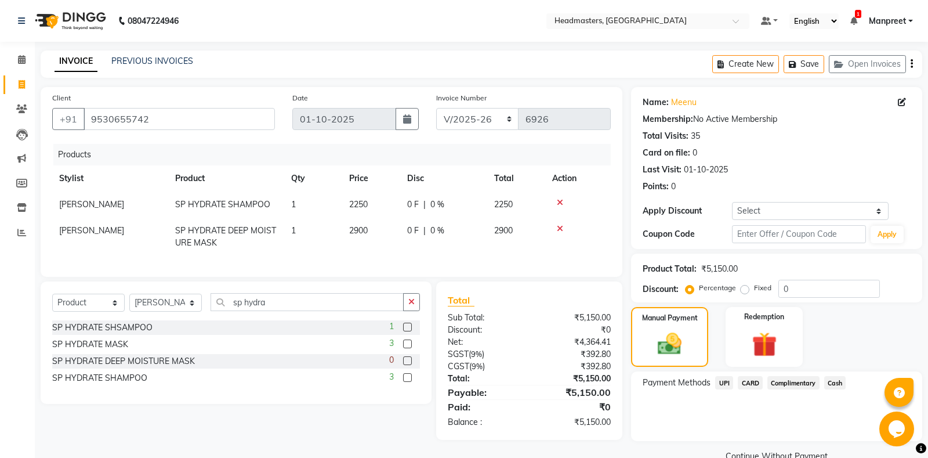
scroll to position [24, 0]
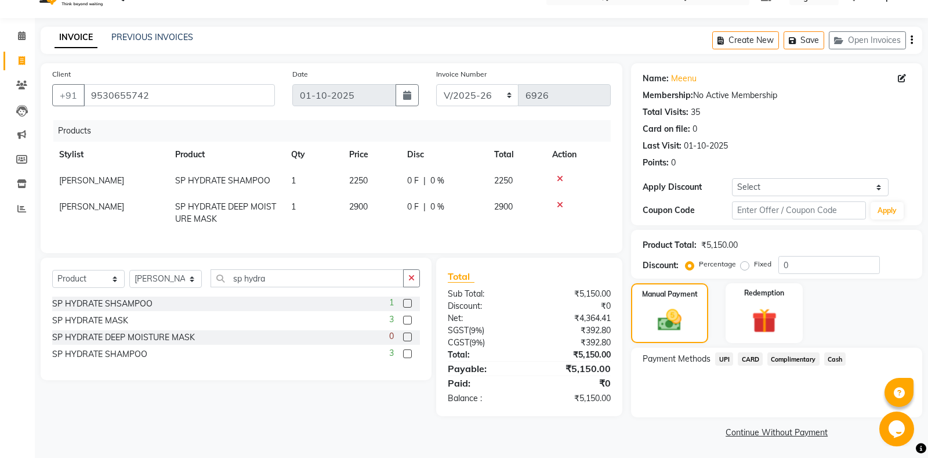
click at [840, 353] on span "Cash" at bounding box center [835, 358] width 22 height 13
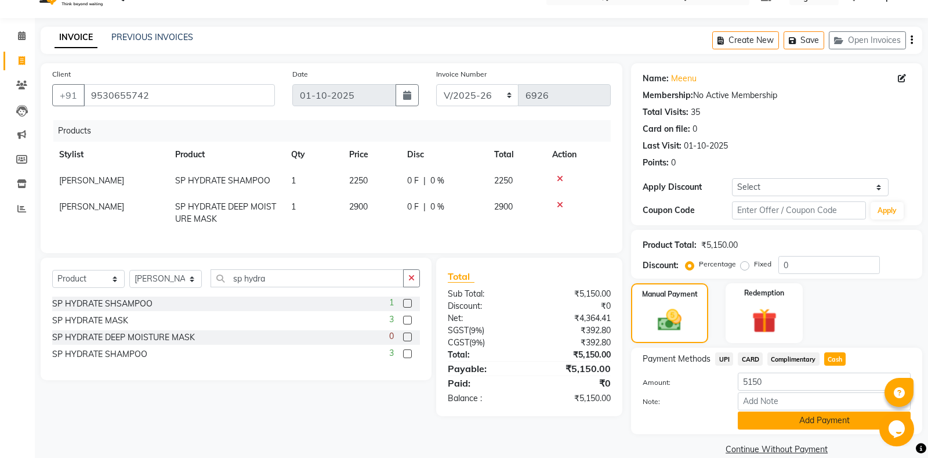
click at [808, 418] on button "Add Payment" at bounding box center [824, 420] width 173 height 18
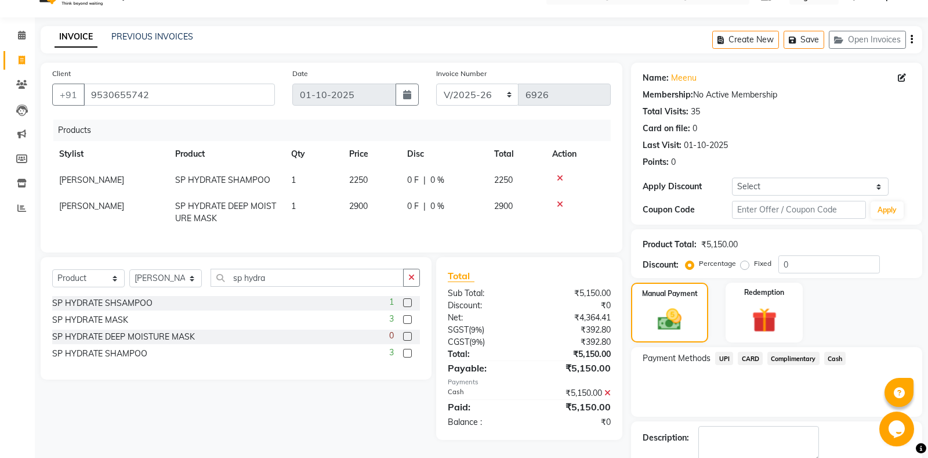
scroll to position [72, 0]
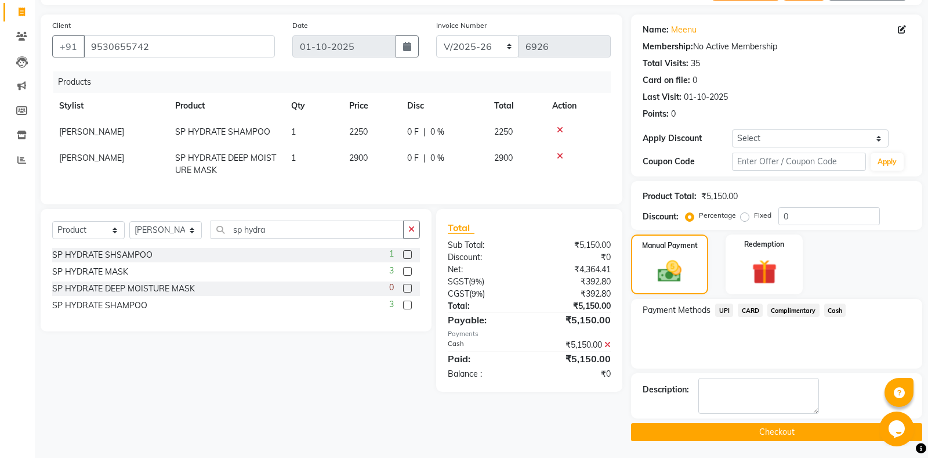
click at [740, 426] on button "Checkout" at bounding box center [776, 432] width 291 height 18
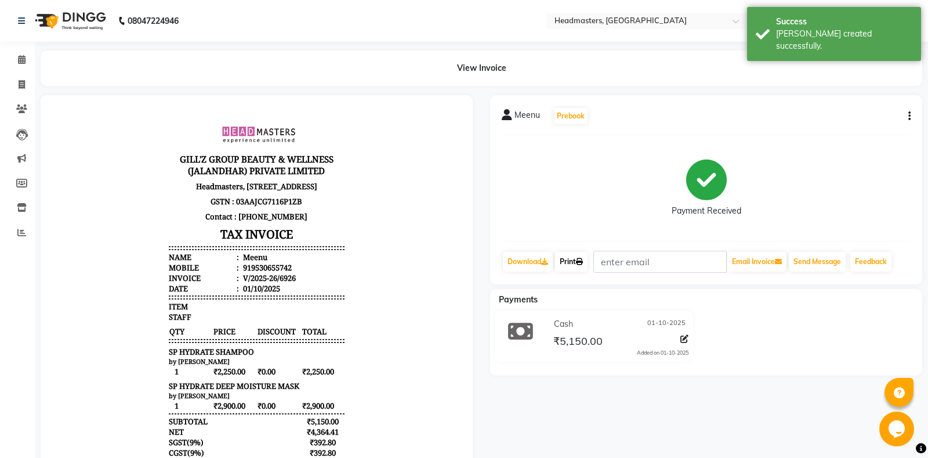
click at [581, 260] on icon at bounding box center [579, 261] width 7 height 7
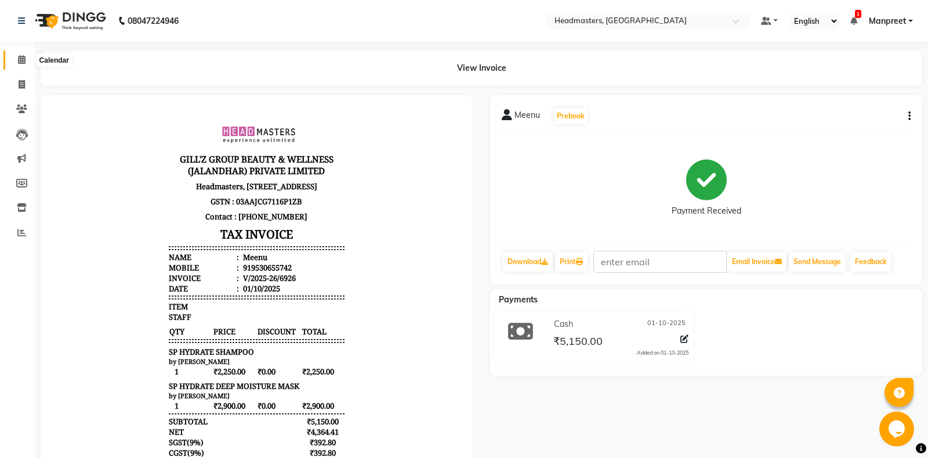
click at [17, 61] on span at bounding box center [22, 59] width 20 height 13
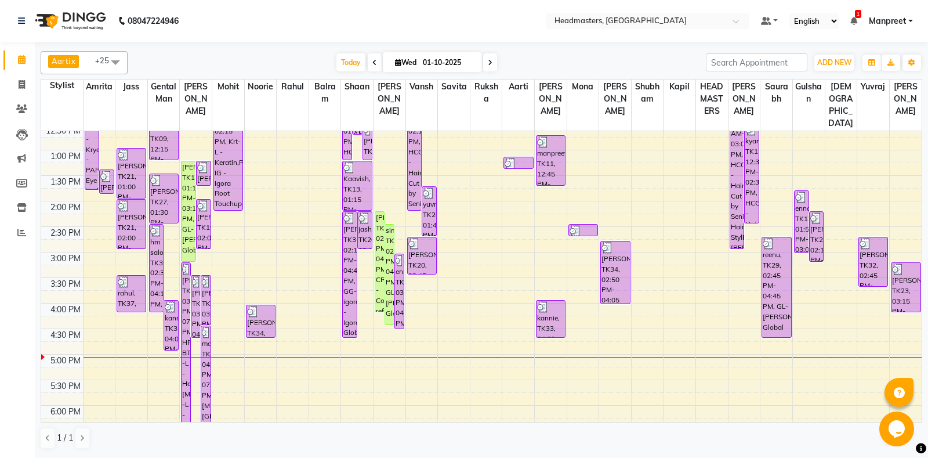
scroll to position [235, 0]
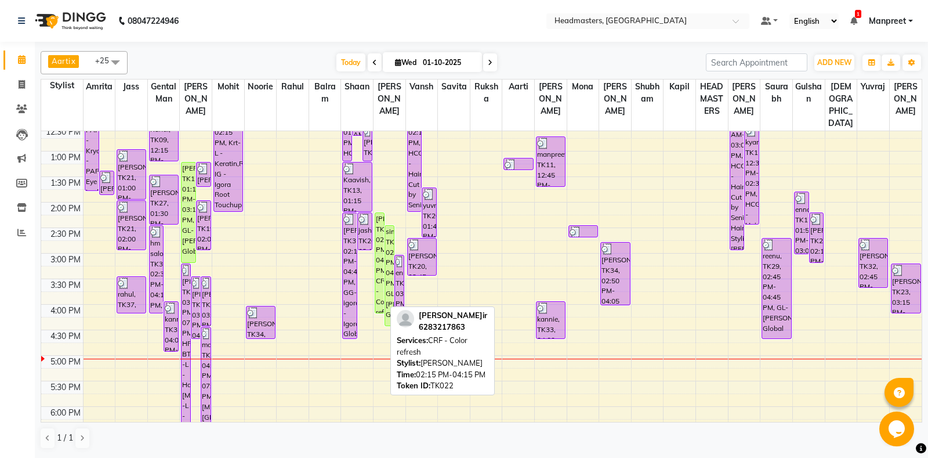
click at [379, 239] on div "[PERSON_NAME]ir, TK22, 02:15 PM-04:15 PM, CRF - Color refresh" at bounding box center [379, 263] width 9 height 100
select select "1"
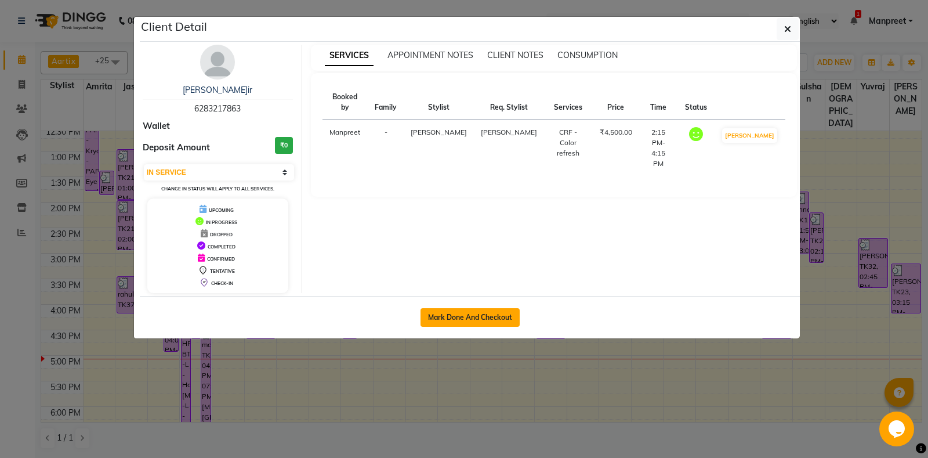
click at [471, 311] on button "Mark Done And Checkout" at bounding box center [469, 317] width 99 height 19
select select "7130"
select select "service"
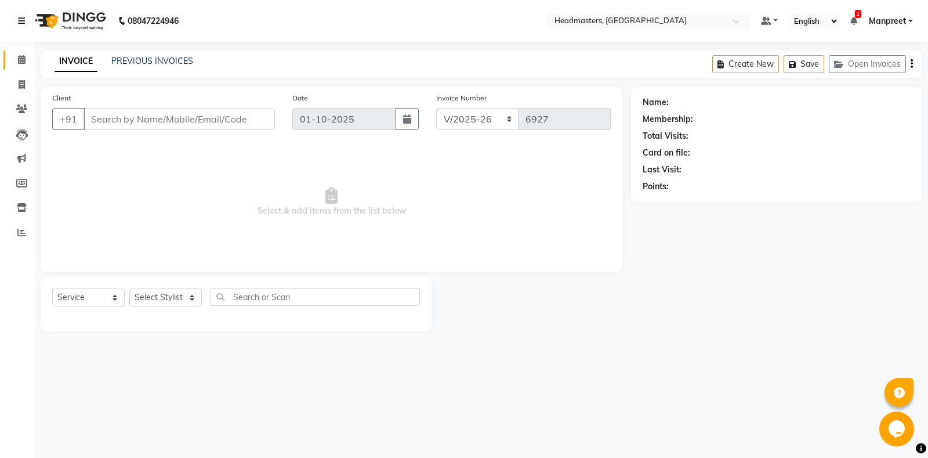
type input "6283217863"
select select "60729"
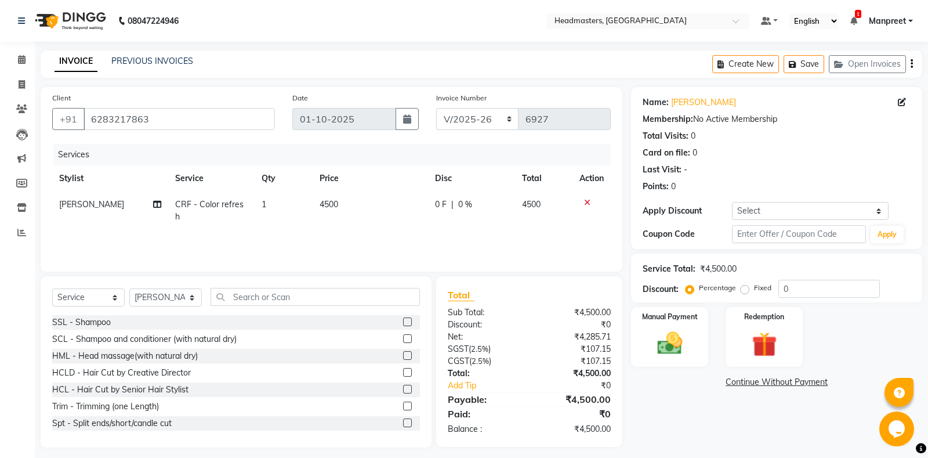
click at [206, 208] on span "CRF - Color refresh" at bounding box center [209, 210] width 68 height 23
select select "60729"
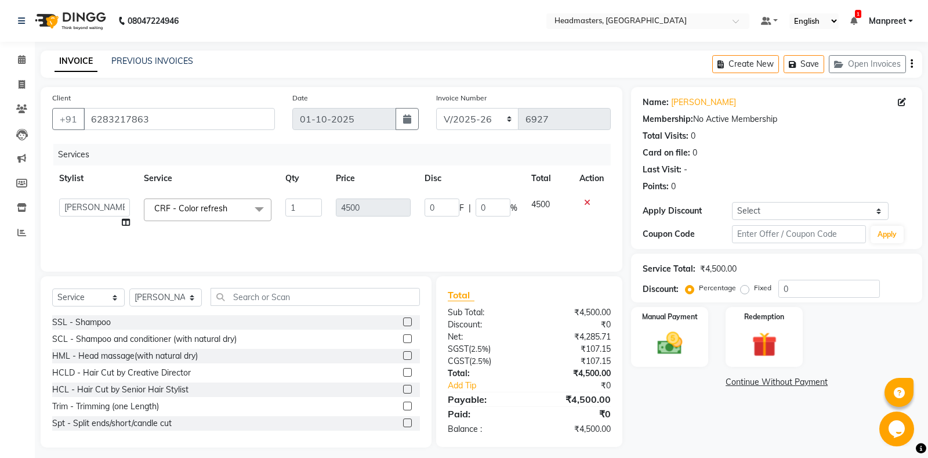
click at [210, 209] on span "CRF - Color refresh" at bounding box center [190, 208] width 73 height 10
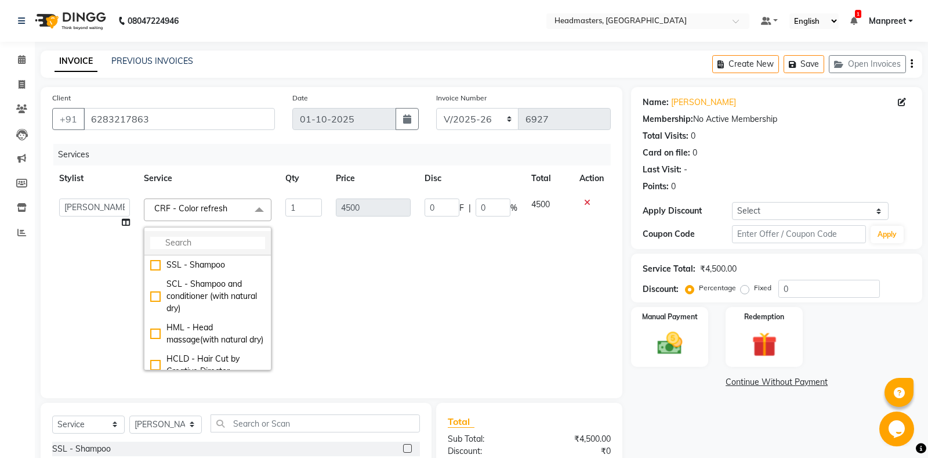
click at [192, 244] on input "multiselect-search" at bounding box center [207, 243] width 115 height 12
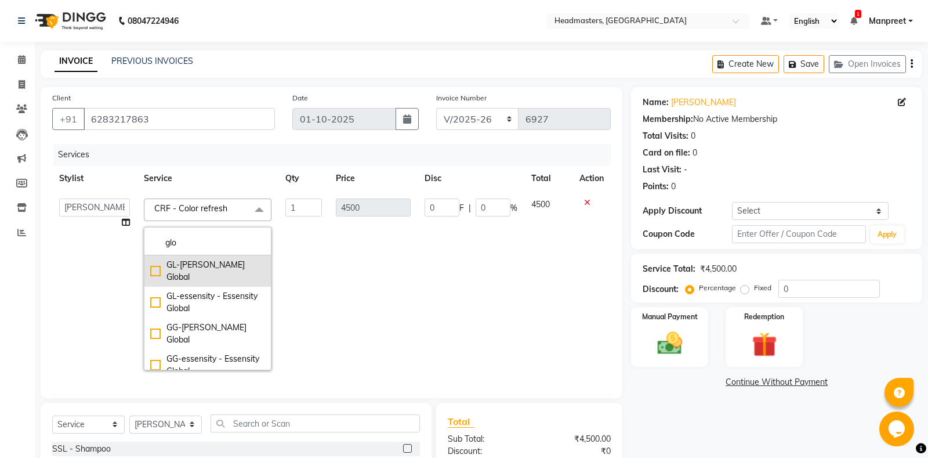
type input "glo"
click at [194, 274] on li "GL-[PERSON_NAME] Global" at bounding box center [207, 270] width 126 height 31
checkbox input "true"
type input "7000"
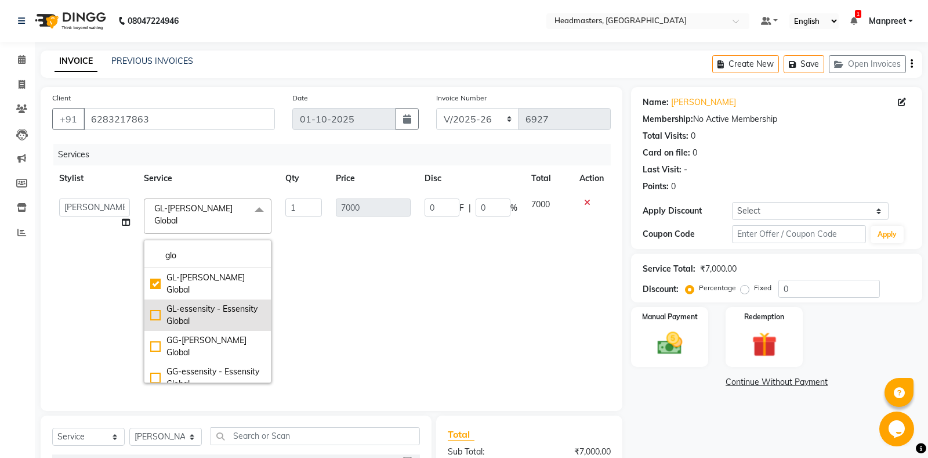
click at [213, 303] on div "GL-essensity - Essensity Global" at bounding box center [207, 315] width 115 height 24
checkbox input "false"
checkbox input "true"
type input "8000"
click at [358, 253] on td "8000" at bounding box center [373, 290] width 89 height 198
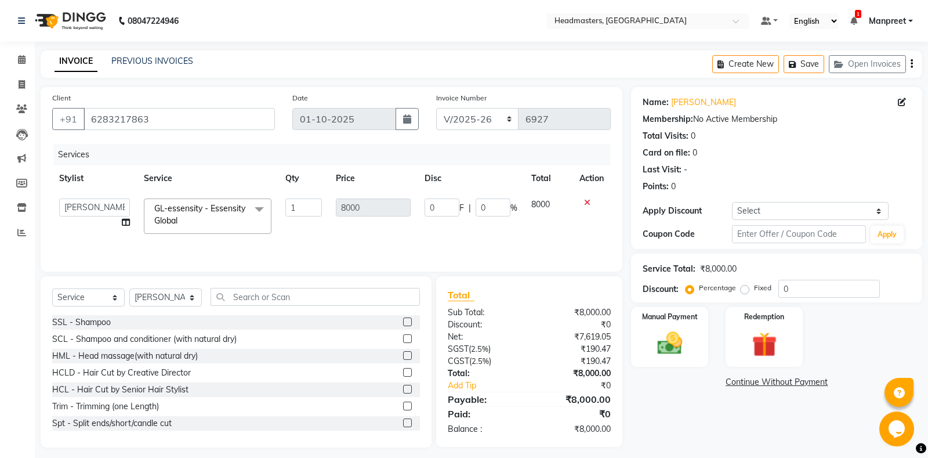
click at [424, 207] on td "0 F | 0 %" at bounding box center [471, 215] width 107 height 49
click at [427, 208] on input "0" at bounding box center [441, 207] width 35 height 18
type input "2000"
click at [434, 230] on td "2000 F | 0 %" at bounding box center [471, 215] width 107 height 49
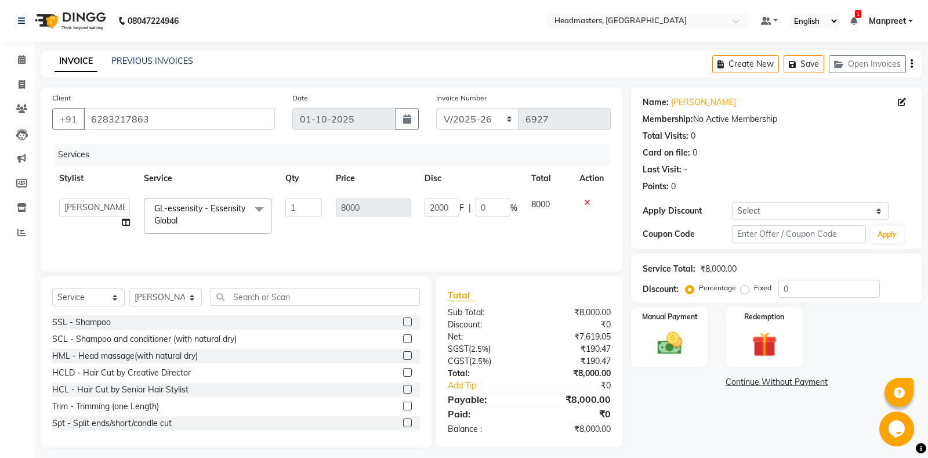
select select "60729"
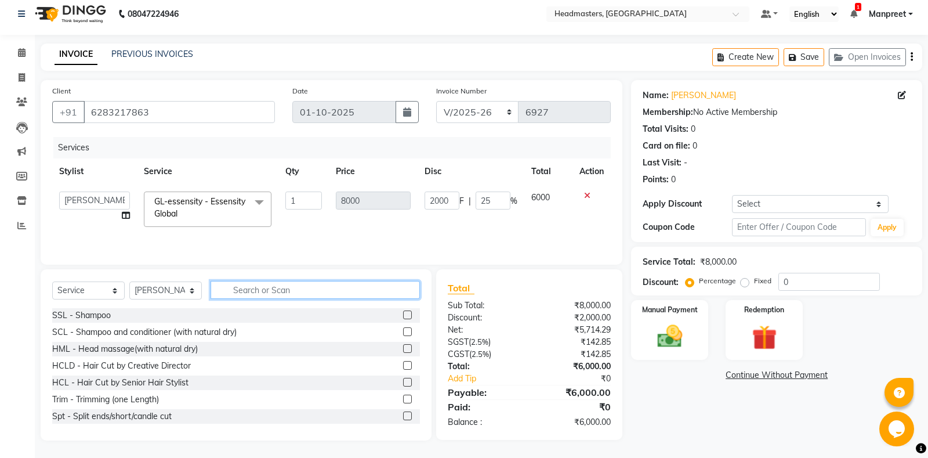
click at [255, 292] on input "text" at bounding box center [314, 290] width 209 height 18
click at [398, 241] on div "Services Stylist Service Qty Price Disc Total Action [PERSON_NAME] Amrita Amrit…" at bounding box center [331, 195] width 558 height 116
click at [434, 197] on input "2000" at bounding box center [441, 200] width 35 height 18
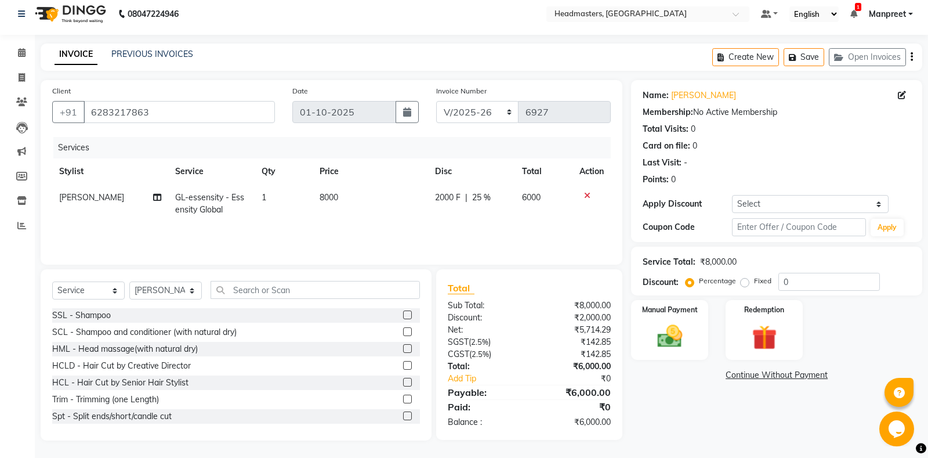
click at [437, 221] on td "2000 F | 25 %" at bounding box center [471, 203] width 87 height 38
select select "60729"
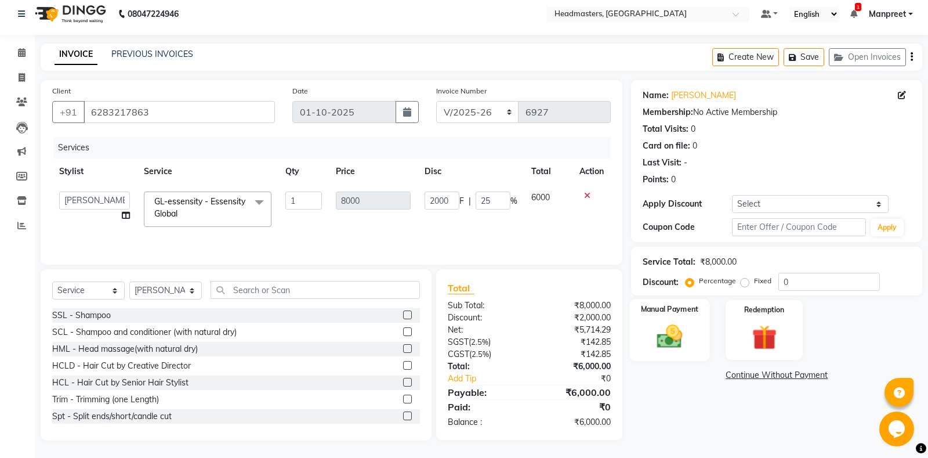
click at [678, 337] on img at bounding box center [670, 336] width 42 height 30
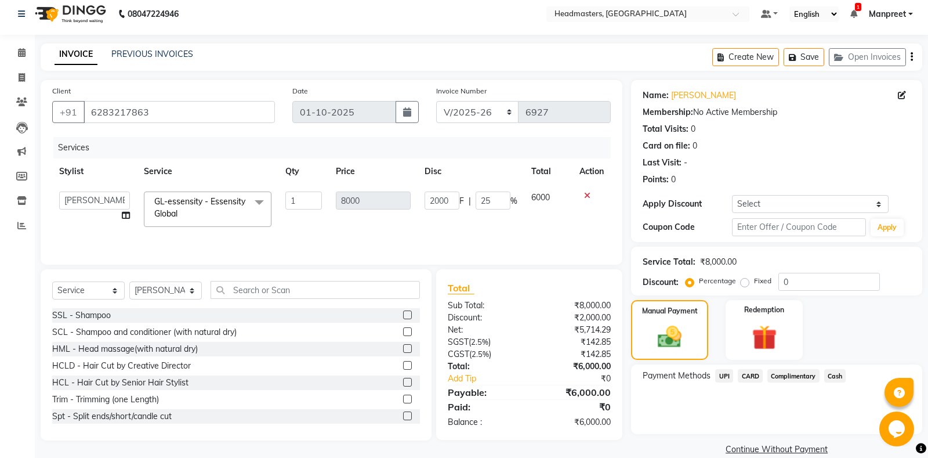
scroll to position [24, 0]
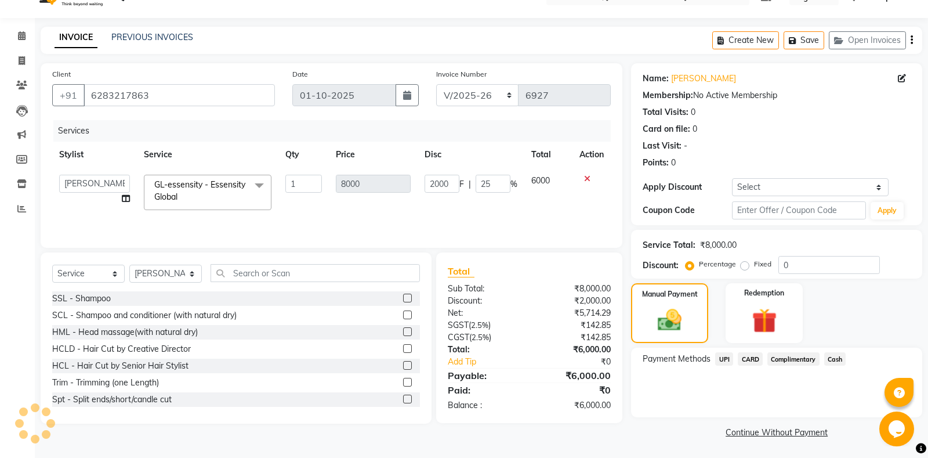
click at [829, 357] on span "Cash" at bounding box center [835, 358] width 22 height 13
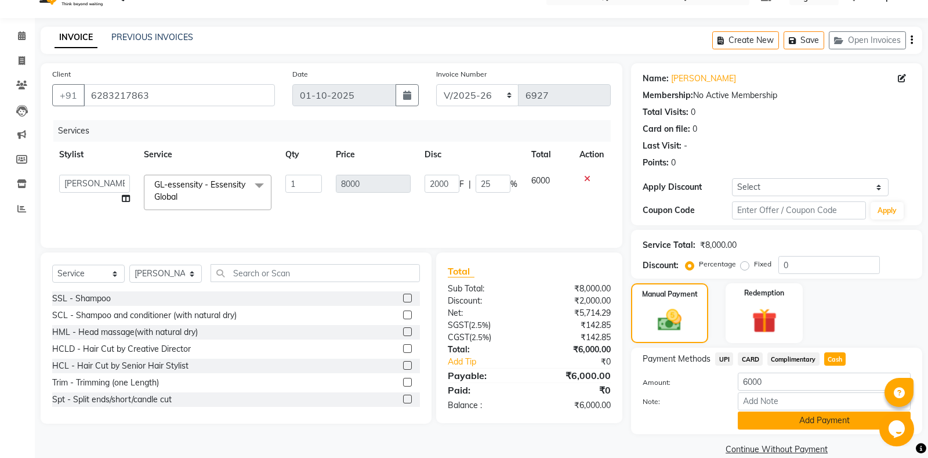
click at [808, 420] on button "Add Payment" at bounding box center [824, 420] width 173 height 18
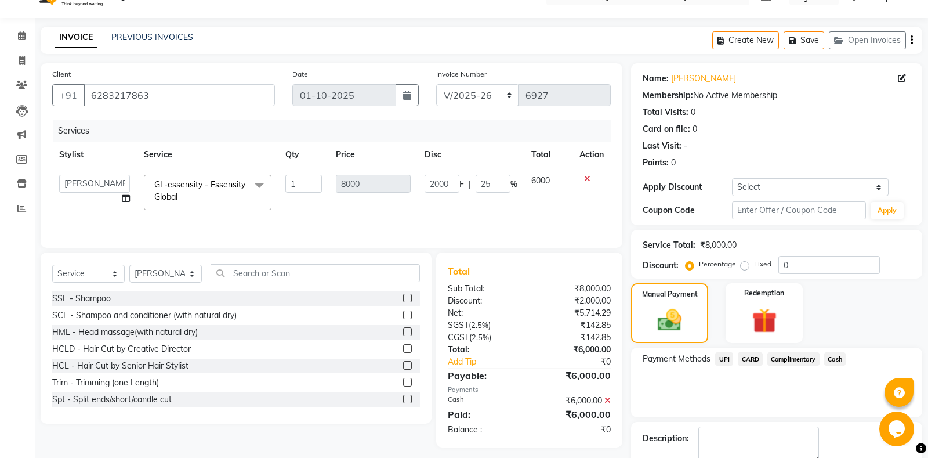
scroll to position [72, 0]
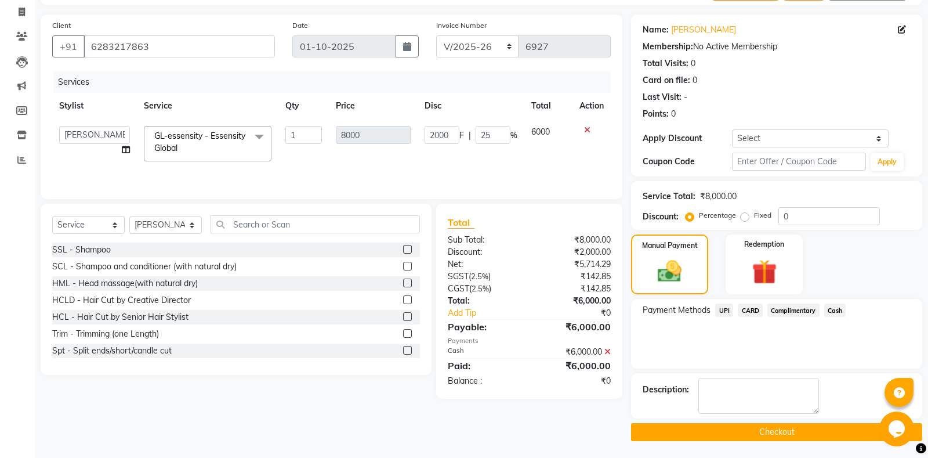
click at [774, 434] on button "Checkout" at bounding box center [776, 432] width 291 height 18
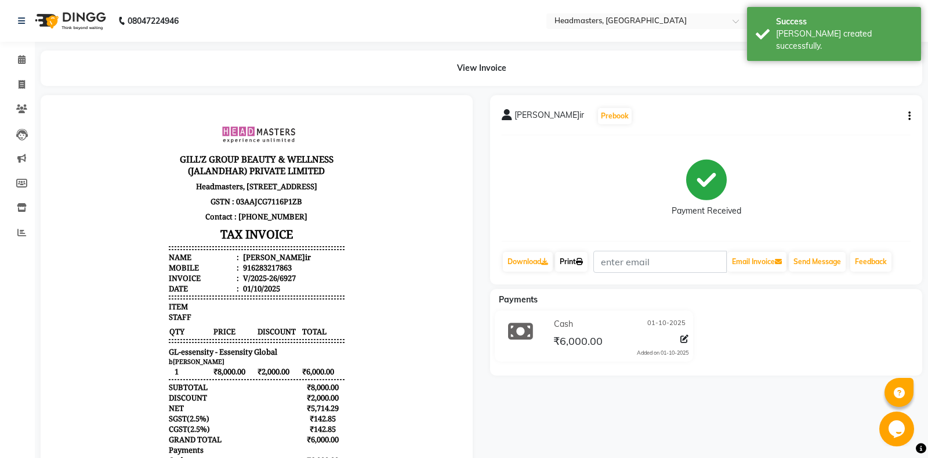
click at [587, 262] on link "Print" at bounding box center [571, 262] width 32 height 20
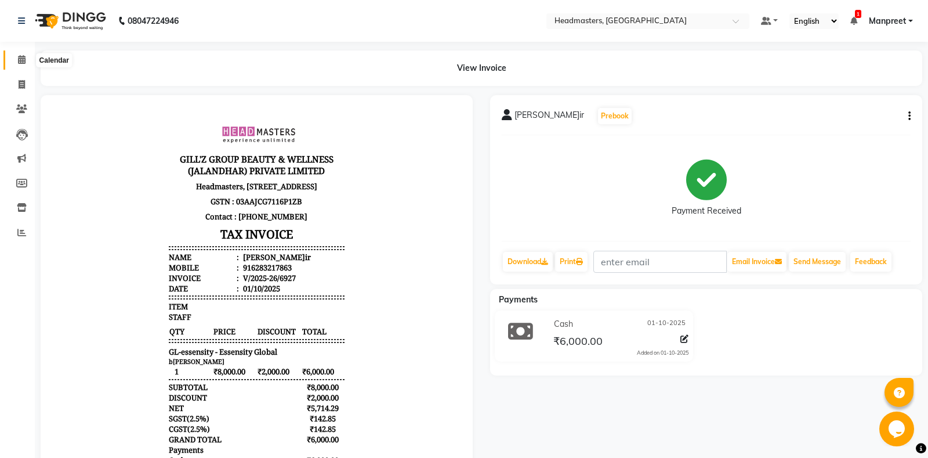
click at [21, 57] on icon at bounding box center [22, 59] width 8 height 9
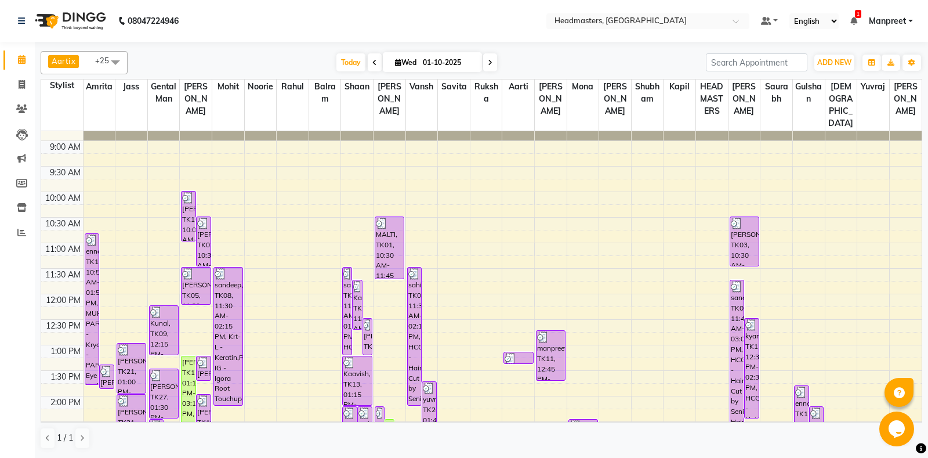
scroll to position [61, 0]
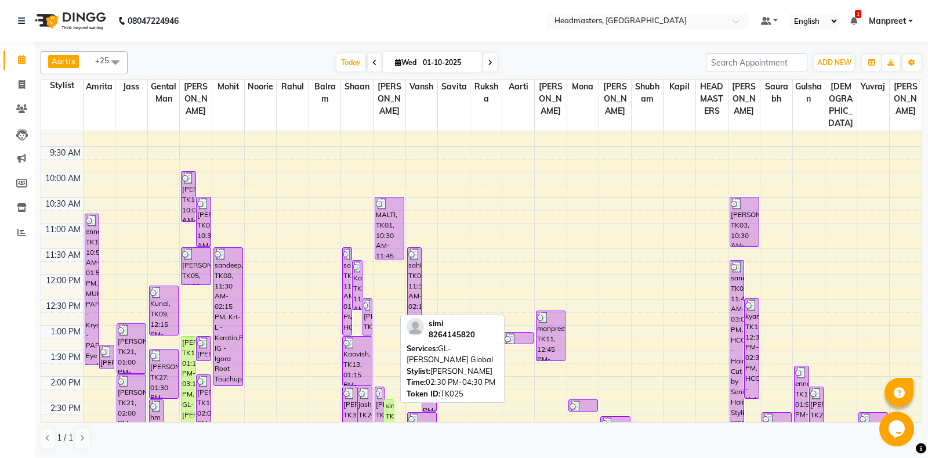
click at [386, 408] on div "simi, TK25, 02:30 PM-04:30 PM, GL-[PERSON_NAME] Global" at bounding box center [389, 450] width 9 height 100
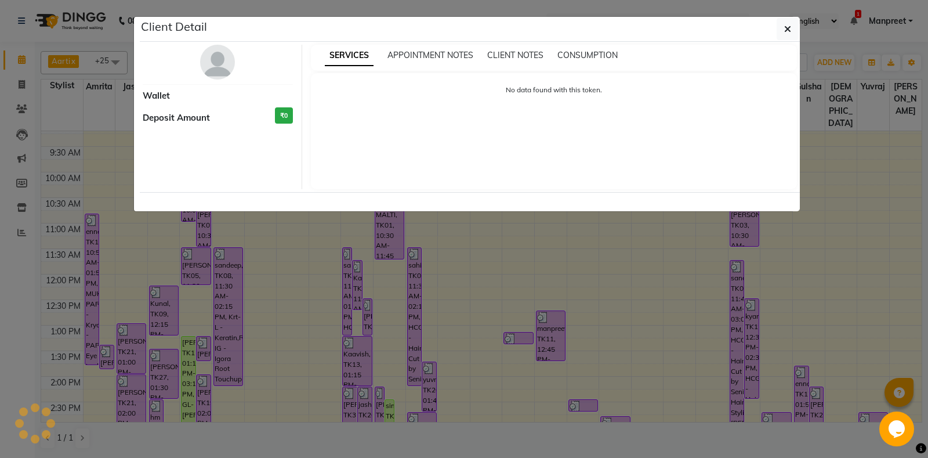
select select "1"
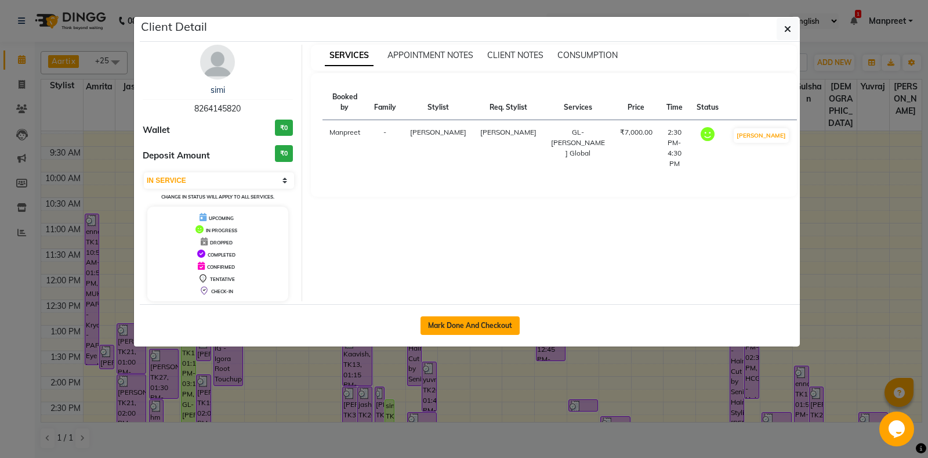
click at [460, 330] on button "Mark Done And Checkout" at bounding box center [469, 325] width 99 height 19
select select "service"
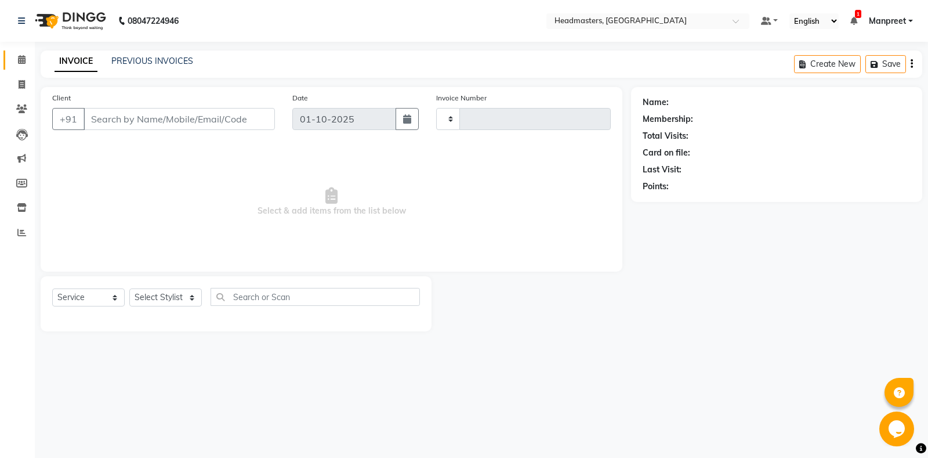
type input "6928"
select select "7130"
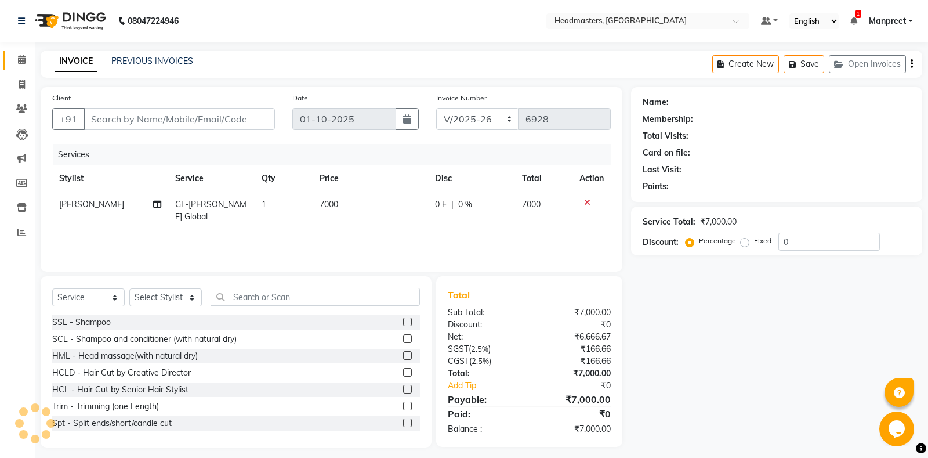
type input "8264145820"
select select "60729"
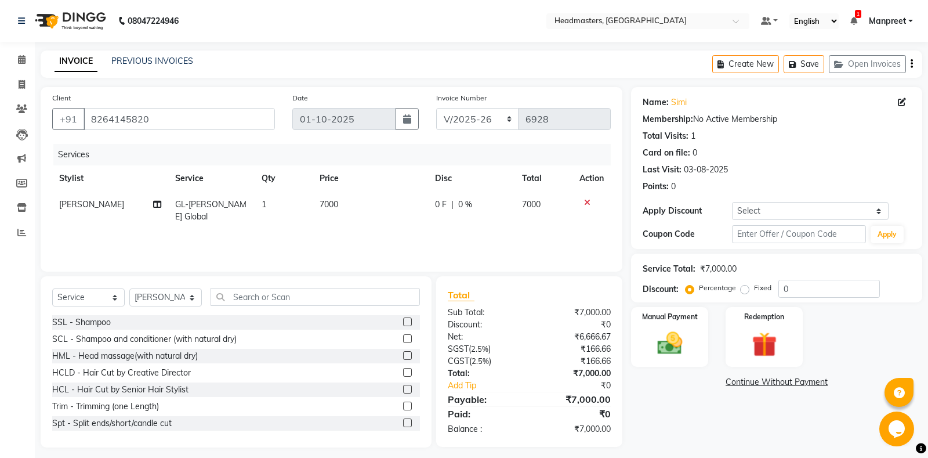
click at [210, 200] on span "GL-[PERSON_NAME] Global" at bounding box center [210, 210] width 71 height 23
select select "60729"
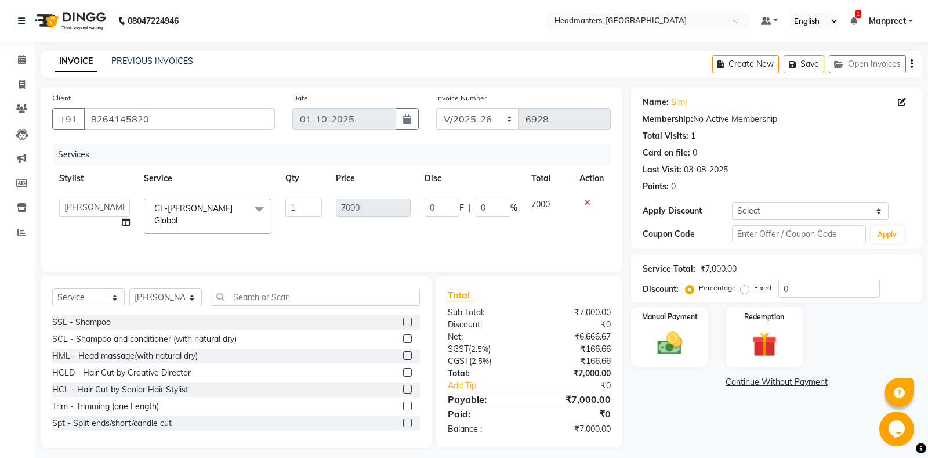
click at [225, 215] on span "GL-[PERSON_NAME] Global x" at bounding box center [203, 215] width 104 height 27
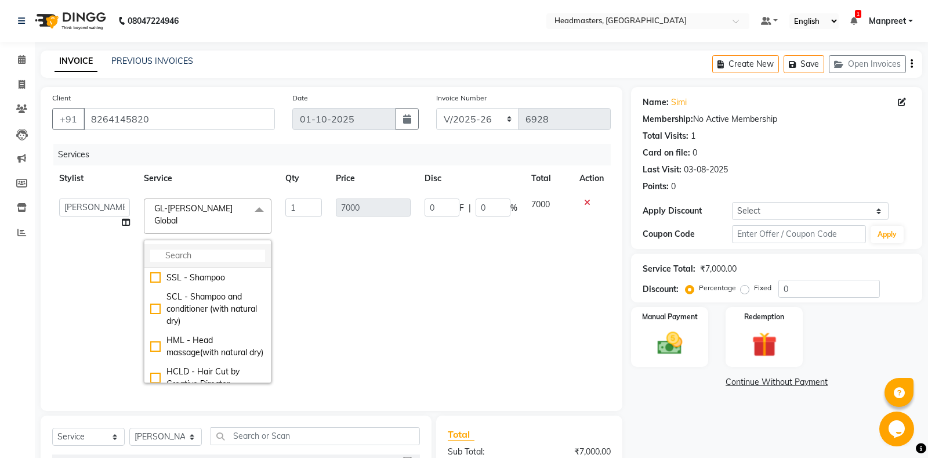
click at [194, 249] on input "multiselect-search" at bounding box center [207, 255] width 115 height 12
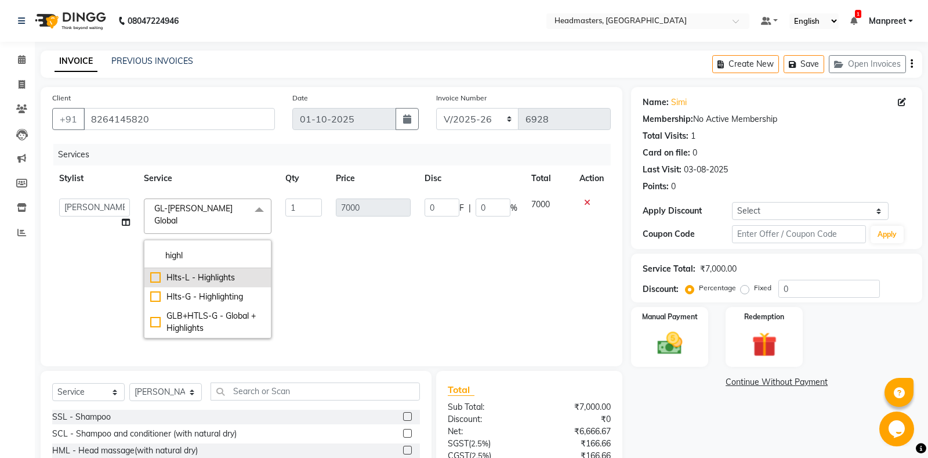
type input "highl"
click at [228, 271] on div "Hlts-L - Highlights" at bounding box center [207, 277] width 115 height 12
checkbox input "true"
type input "8000"
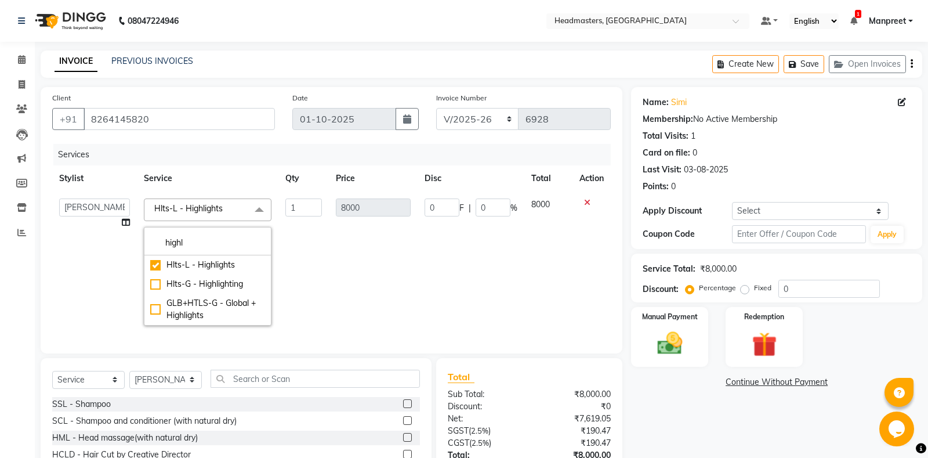
click at [416, 248] on td "8000" at bounding box center [373, 261] width 89 height 141
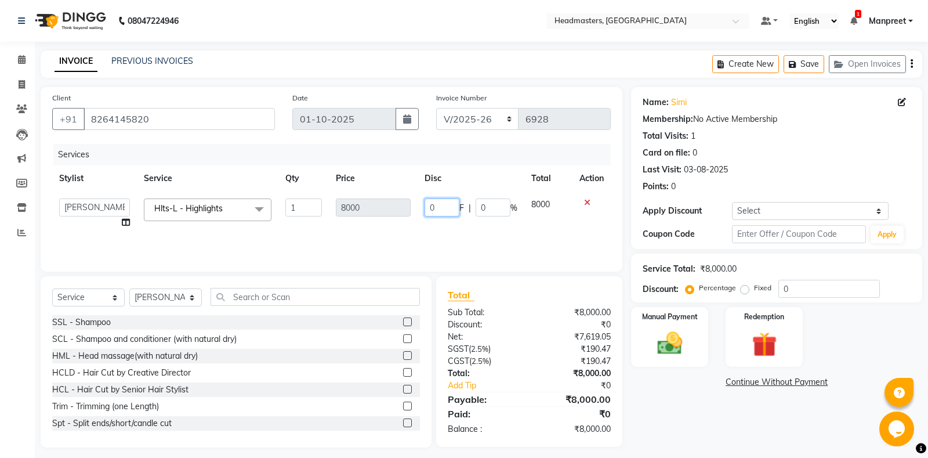
click at [431, 206] on input "0" at bounding box center [441, 207] width 35 height 18
type input "3000"
click at [433, 231] on div "Services Stylist Service Qty Price Disc Total Action[PERSON_NAME]li Amrita Amri…" at bounding box center [331, 202] width 558 height 116
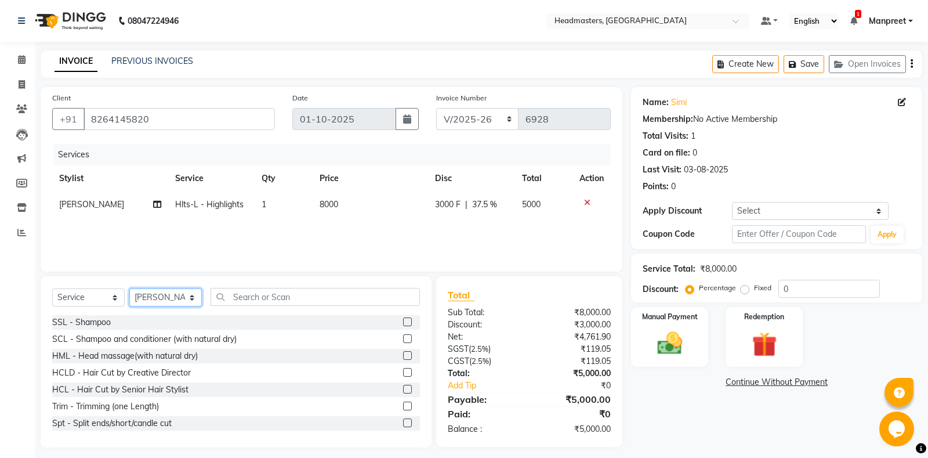
click at [129, 288] on select "Select Stylist [PERSON_NAME] Amrita - Front Desk [PERSON_NAME] Gental Man Gulsh…" at bounding box center [165, 297] width 72 height 18
select select "90767"
click option "[PERSON_NAME]" at bounding box center [0, 0] width 0 height 0
click at [281, 304] on input "text" at bounding box center [314, 297] width 209 height 18
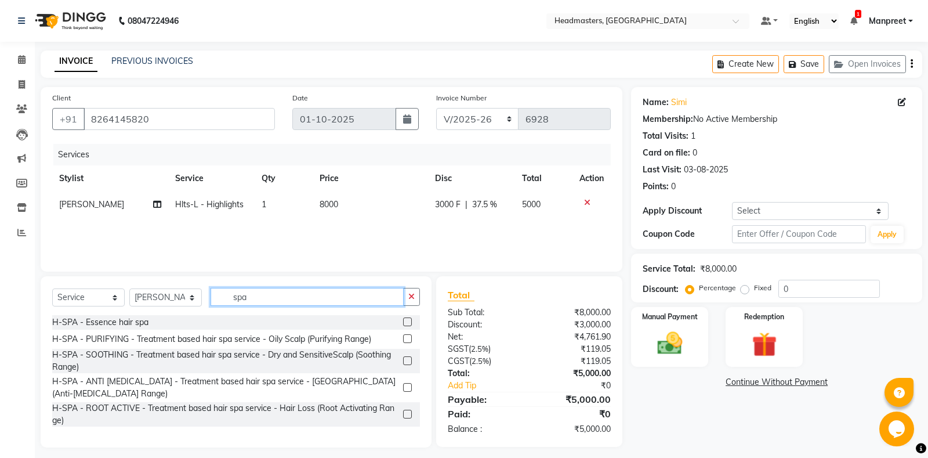
type input "spa"
click at [408, 321] on label at bounding box center [407, 321] width 9 height 9
click at [408, 321] on input "checkbox" at bounding box center [407, 322] width 8 height 8
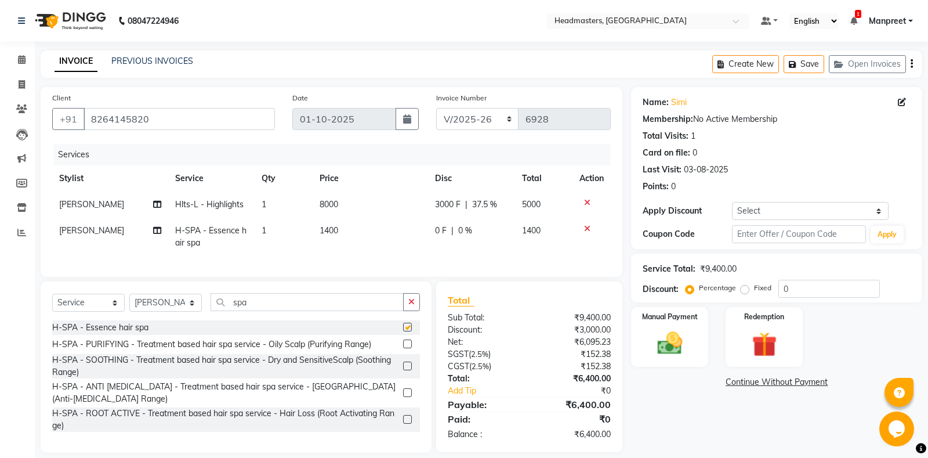
checkbox input "false"
click at [451, 235] on span "|" at bounding box center [452, 230] width 2 height 12
select select "90767"
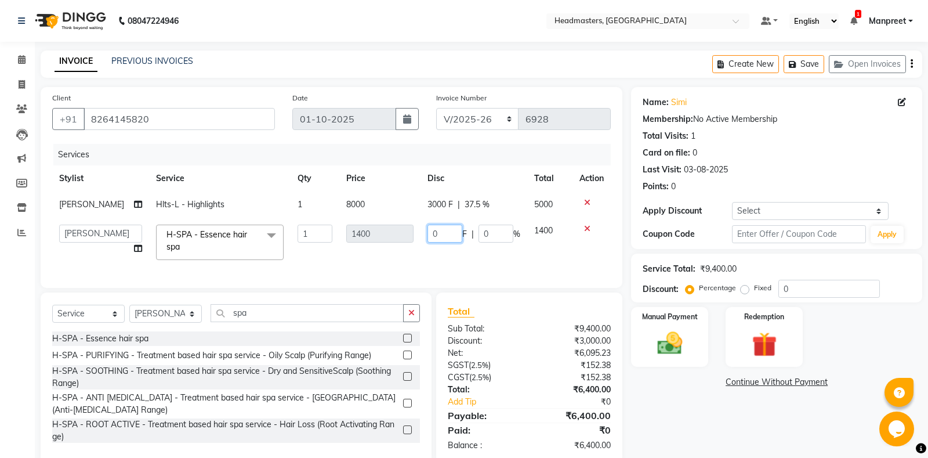
click at [427, 228] on input "0" at bounding box center [444, 233] width 35 height 18
type input "400"
click at [428, 228] on input "400" at bounding box center [444, 233] width 35 height 18
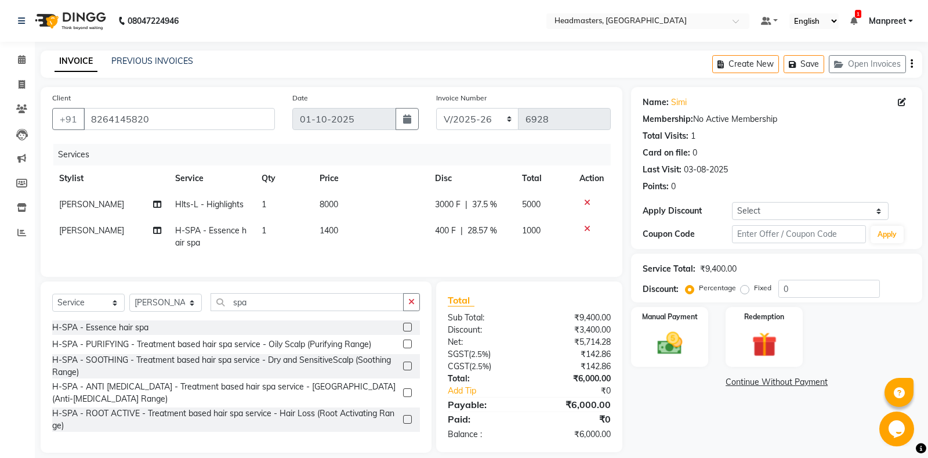
click at [474, 253] on td "400 F | 28.57 %" at bounding box center [471, 236] width 87 height 38
select select "90767"
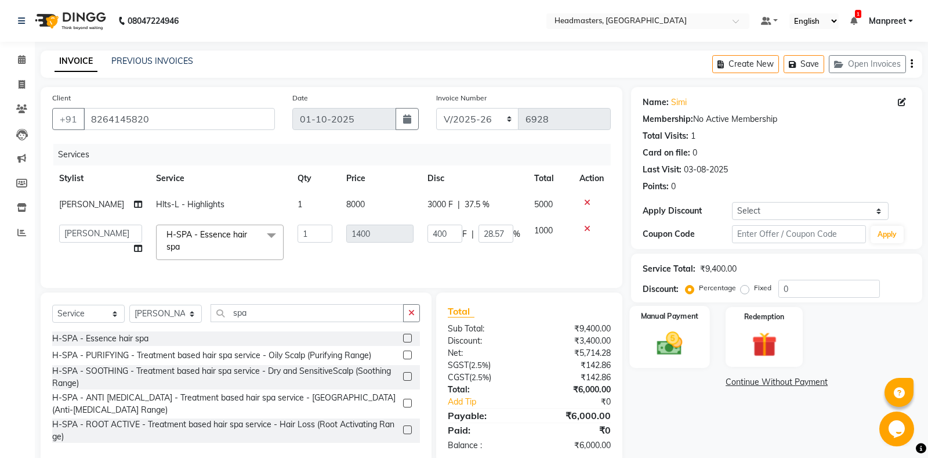
click at [680, 344] on img at bounding box center [670, 343] width 42 height 30
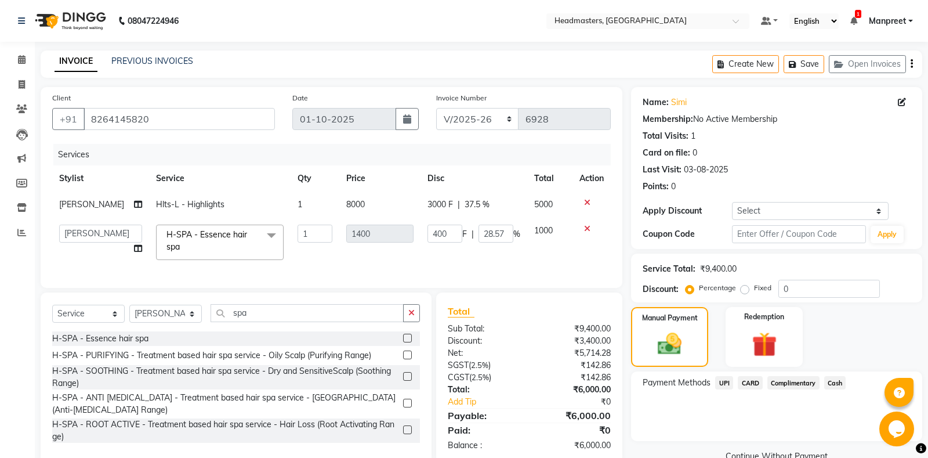
scroll to position [24, 0]
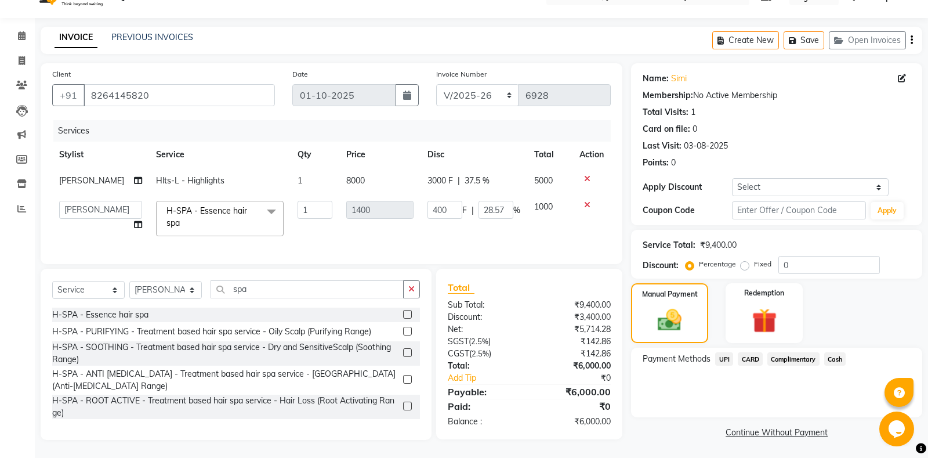
click at [726, 357] on span "UPI" at bounding box center [724, 358] width 18 height 13
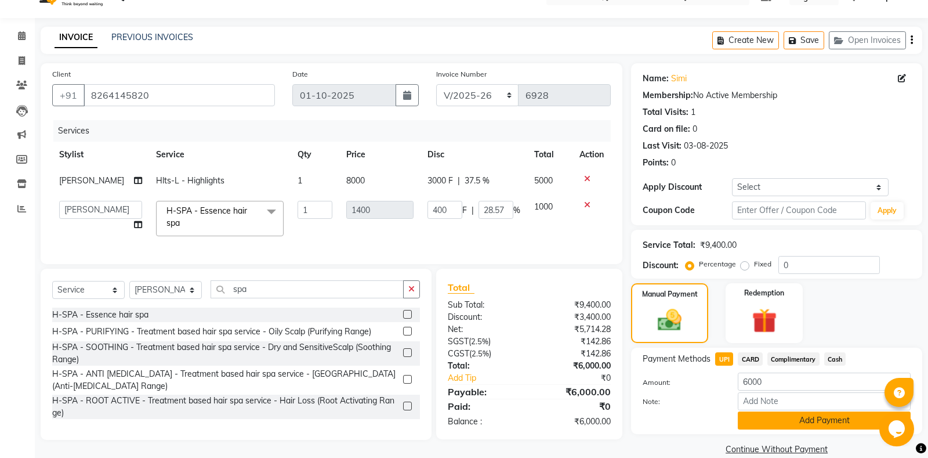
click at [787, 422] on button "Add Payment" at bounding box center [824, 420] width 173 height 18
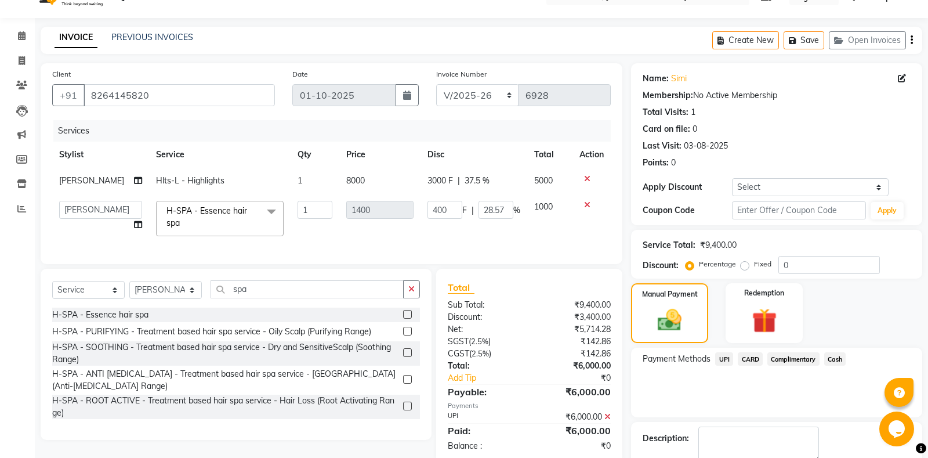
scroll to position [72, 0]
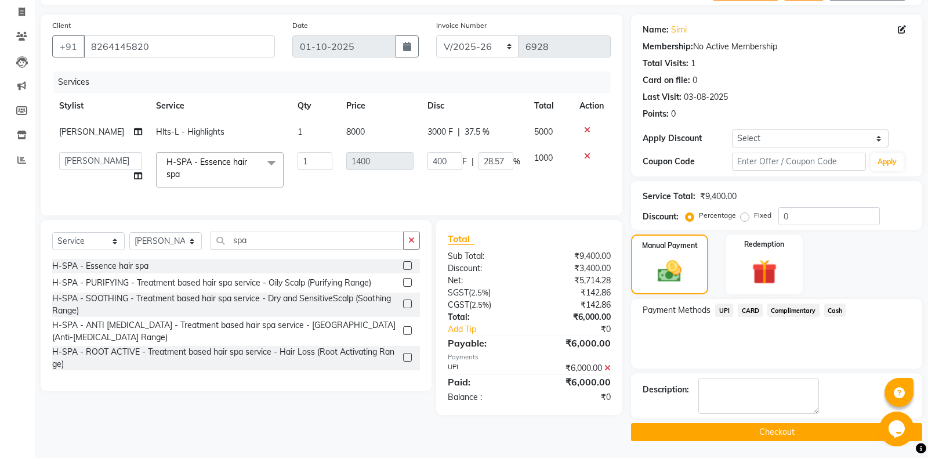
click at [763, 441] on main "INVOICE PREVIOUS INVOICES Create New Save Open Invoices Client [PHONE_NUMBER] D…" at bounding box center [481, 218] width 893 height 480
click at [758, 434] on button "Checkout" at bounding box center [776, 432] width 291 height 18
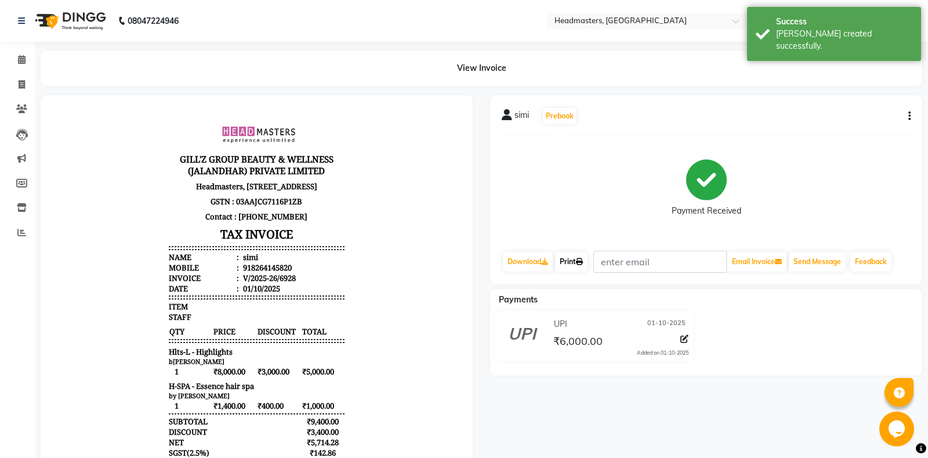
click at [583, 261] on icon at bounding box center [579, 261] width 7 height 7
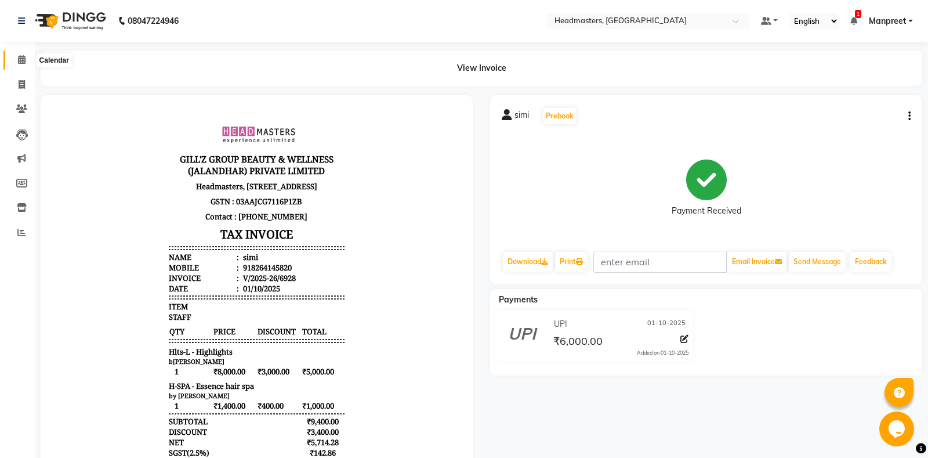
click at [16, 55] on span at bounding box center [22, 59] width 20 height 13
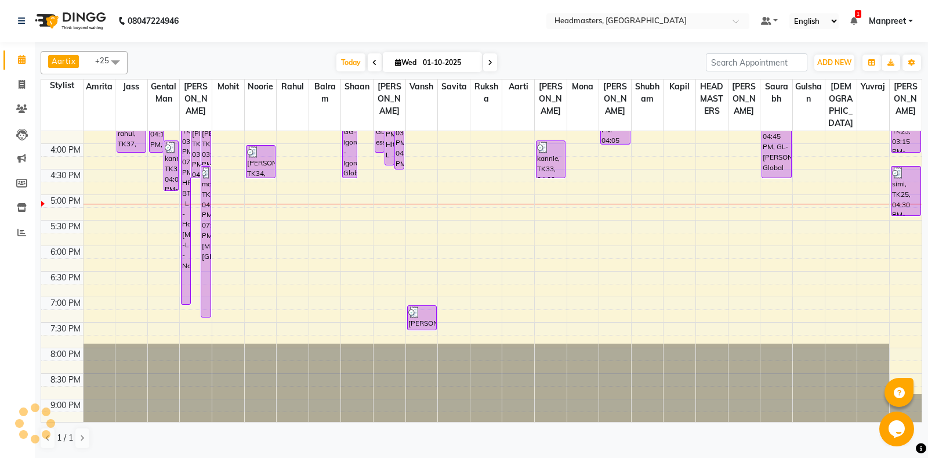
scroll to position [418, 0]
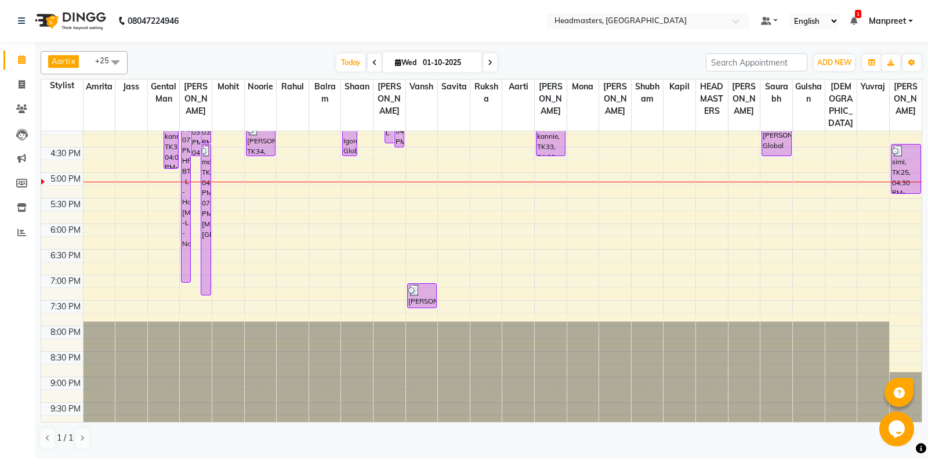
click at [491, 245] on div "8:00 AM 8:30 AM 9:00 AM 9:30 AM 10:00 AM 10:30 AM 11:00 AM 11:30 AM 12:00 PM 12…" at bounding box center [481, 71] width 880 height 714
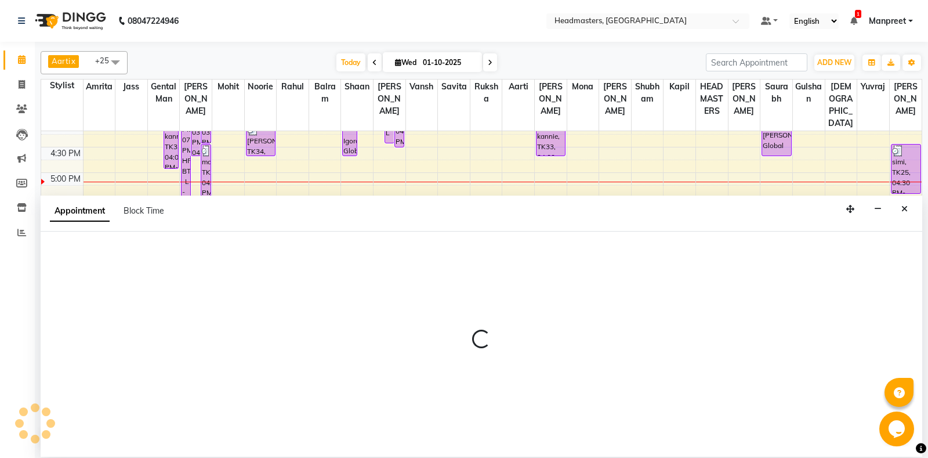
select select "60733"
select select "tentative"
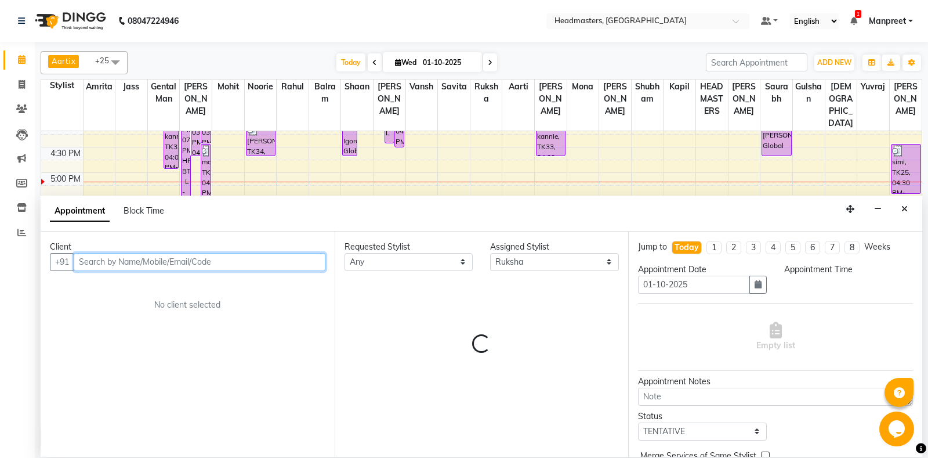
select select "1110"
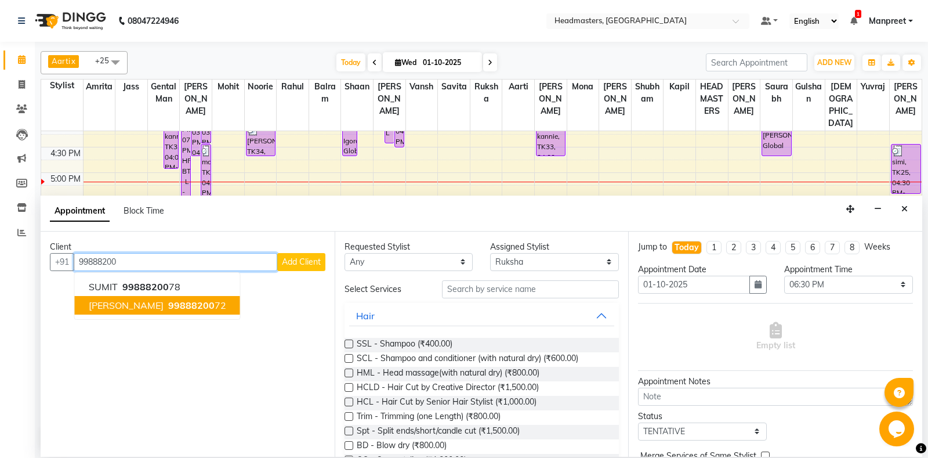
click at [197, 304] on span "99888200" at bounding box center [191, 305] width 46 height 12
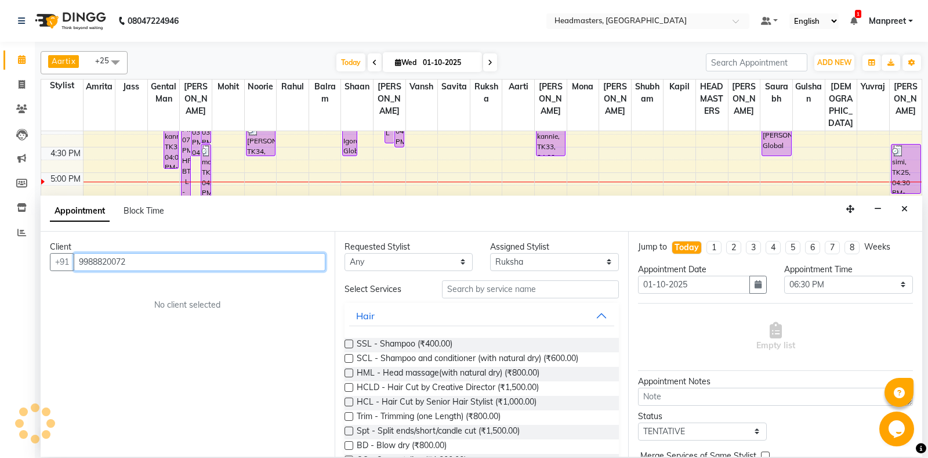
type input "9988820072"
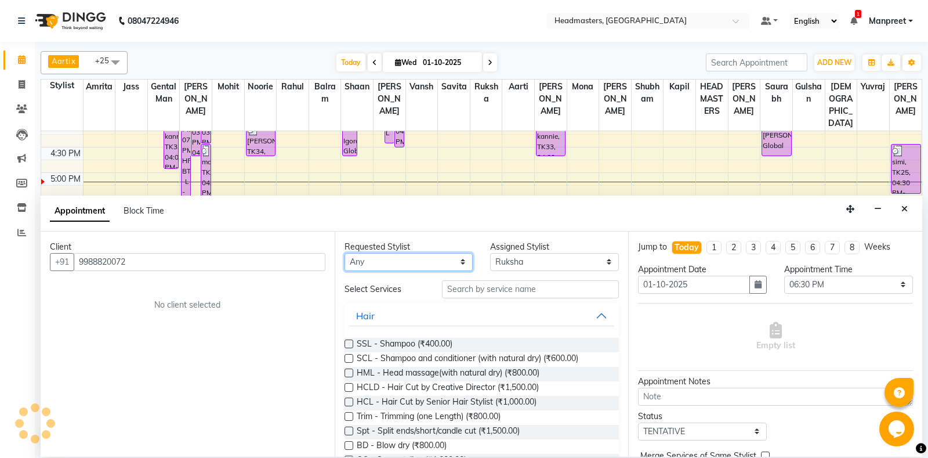
click at [344, 253] on select "Any [PERSON_NAME] Amrita [PERSON_NAME] Gental Man Gulshan HEADMASTERS [PERSON_N…" at bounding box center [408, 262] width 129 height 18
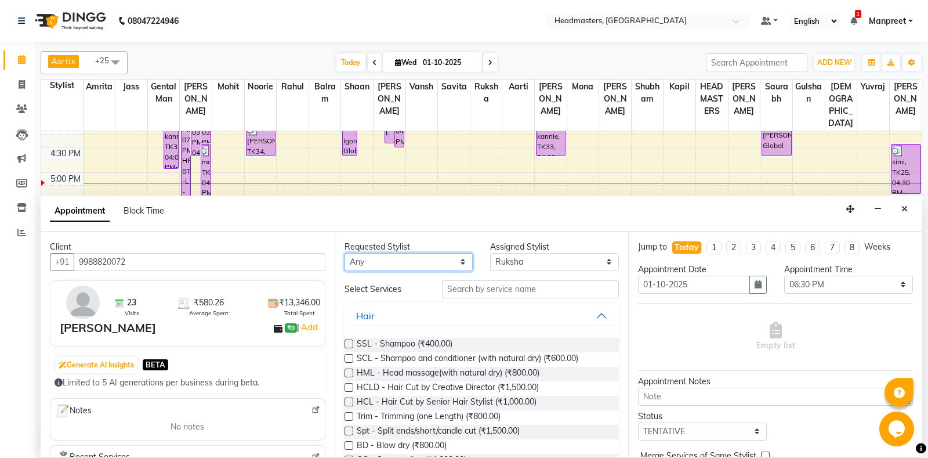
select select "60717"
click option "Gental Man" at bounding box center [0, 0] width 0 height 0
select select "60717"
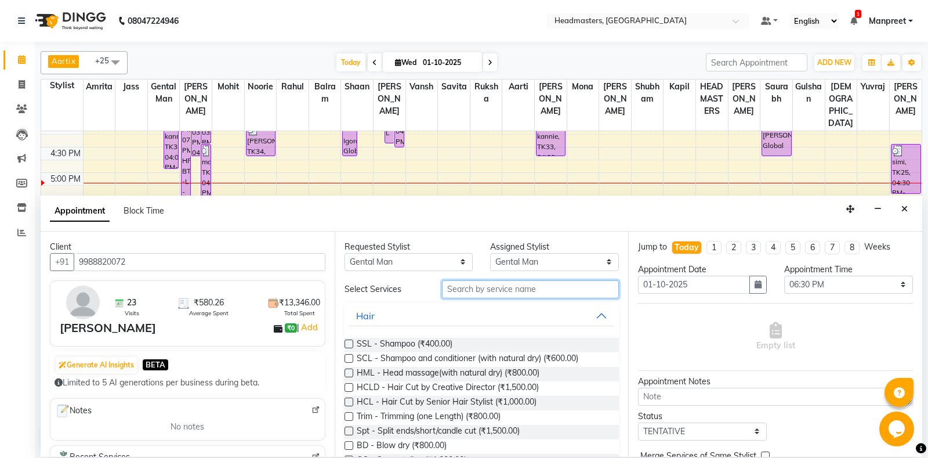
click at [478, 290] on input "text" at bounding box center [530, 289] width 177 height 18
type input "b"
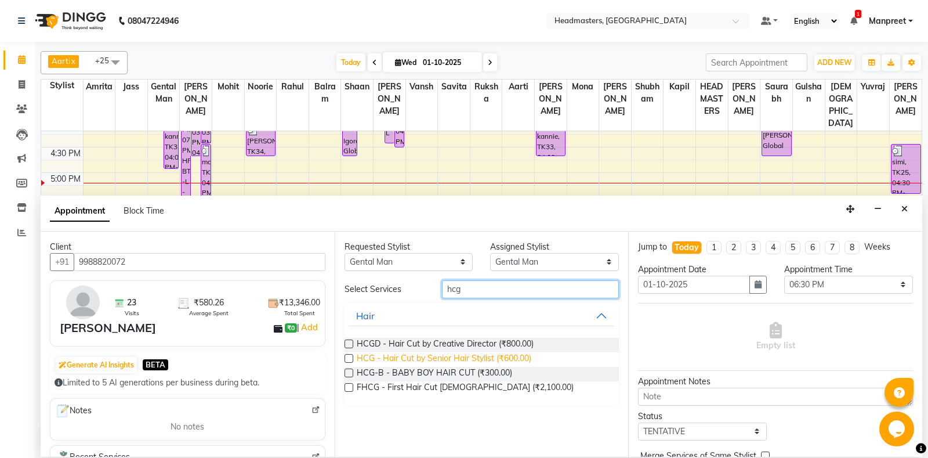
type input "hcg"
click at [509, 358] on span "HCG - Hair Cut by Senior Hair Stylist (₹600.00)" at bounding box center [444, 359] width 175 height 14
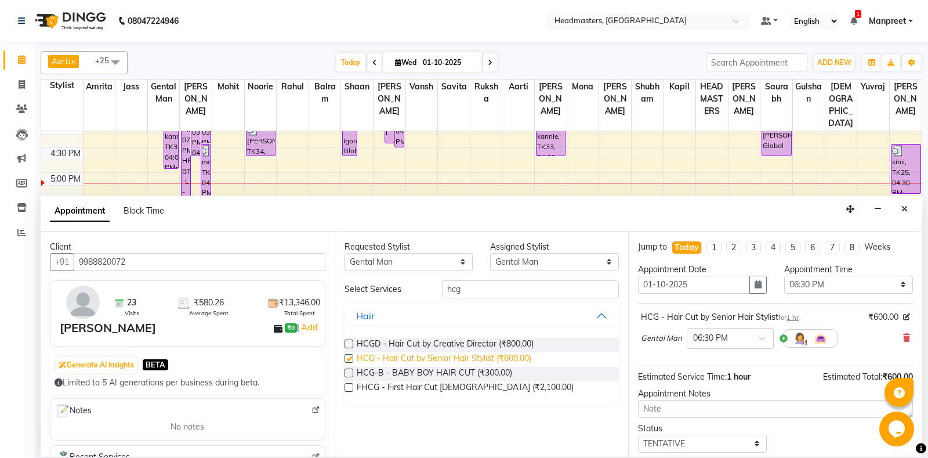
checkbox input "false"
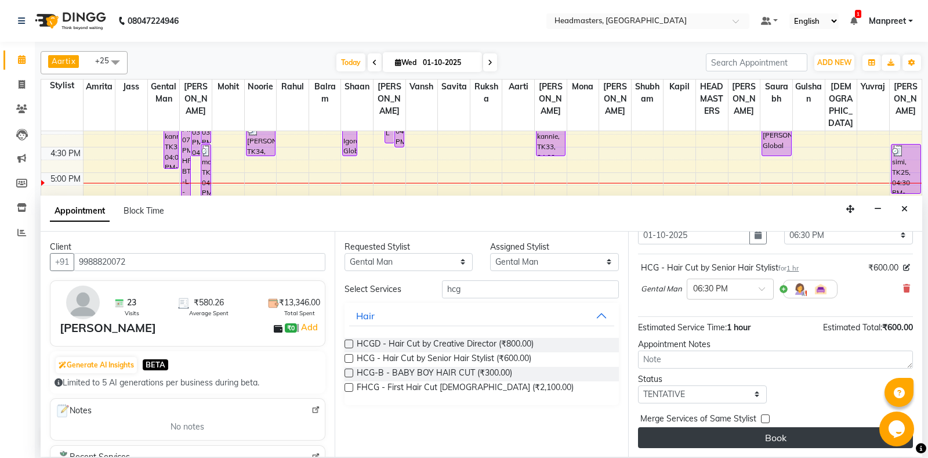
click at [759, 441] on button "Book" at bounding box center [775, 437] width 275 height 21
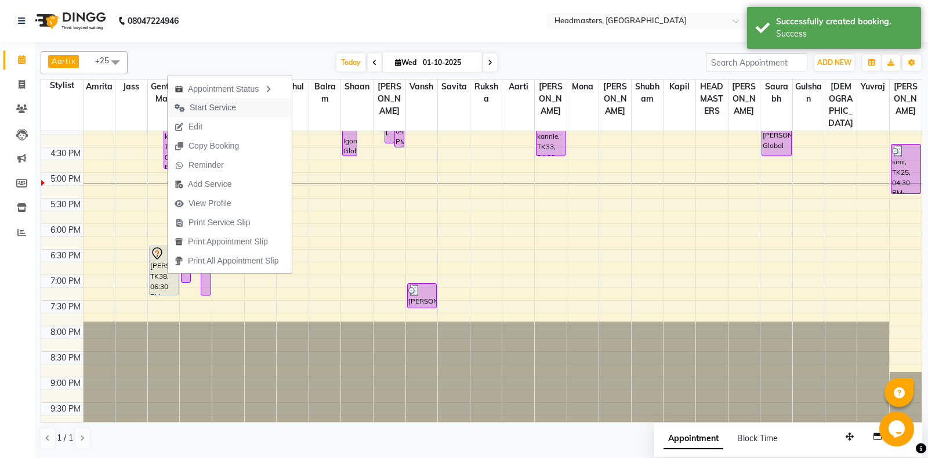
click at [237, 101] on span "Start Service" at bounding box center [205, 107] width 75 height 19
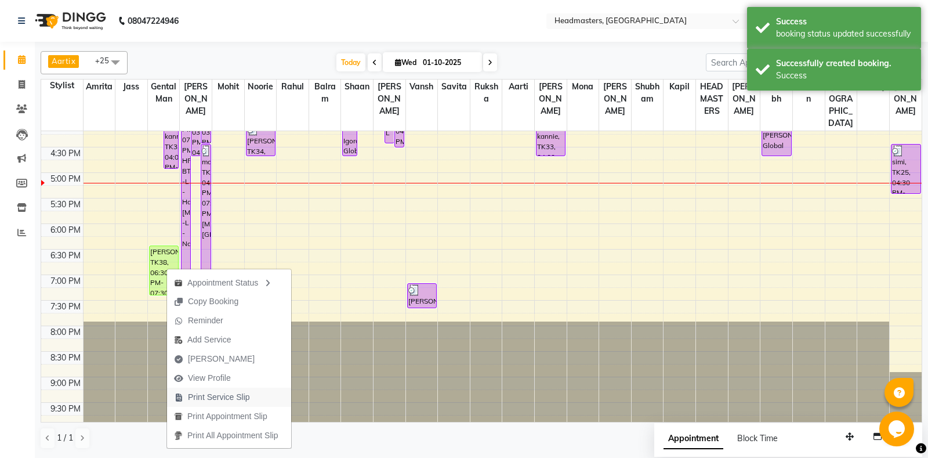
click at [245, 390] on span "Print Service Slip" at bounding box center [212, 396] width 90 height 19
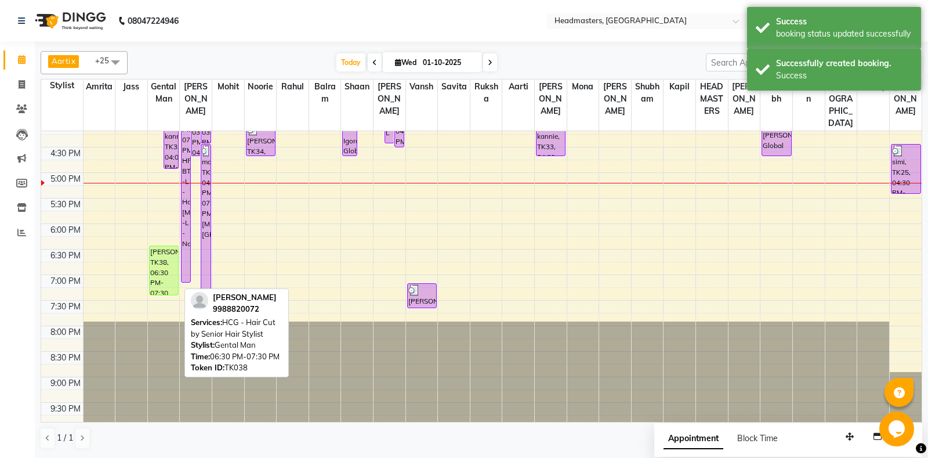
click at [162, 260] on div "[PERSON_NAME], TK38, 06:30 PM-07:30 PM, HCG - Hair Cut by Senior Hair Stylist" at bounding box center [164, 270] width 28 height 49
select select "1"
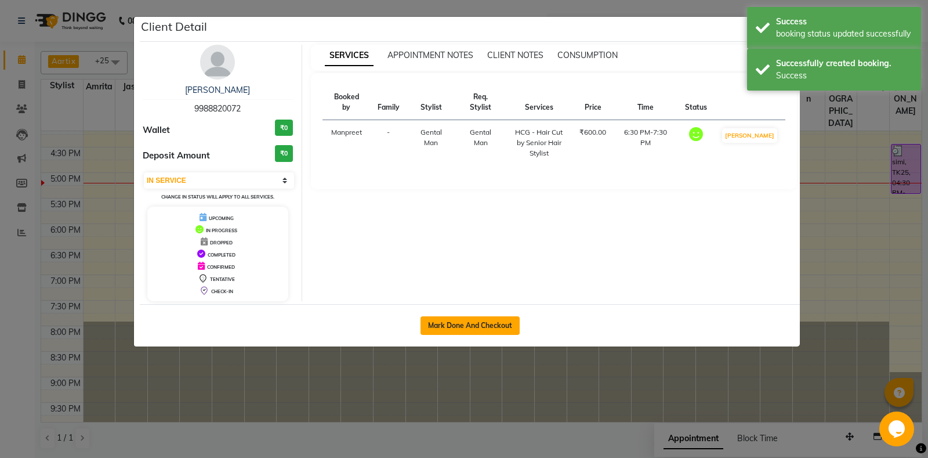
click at [452, 328] on button "Mark Done And Checkout" at bounding box center [469, 325] width 99 height 19
select select "7130"
select select "service"
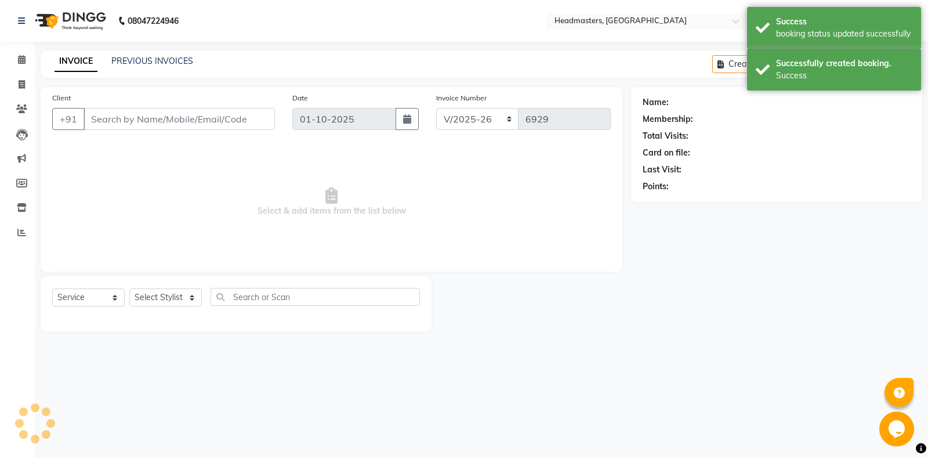
type input "9988820072"
select select "60717"
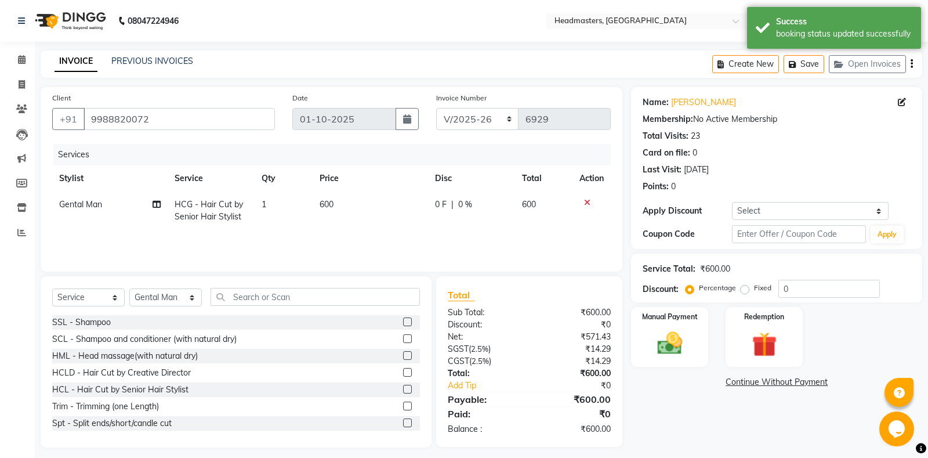
click at [441, 214] on td "0 F | 0 %" at bounding box center [471, 210] width 87 height 38
select select "60717"
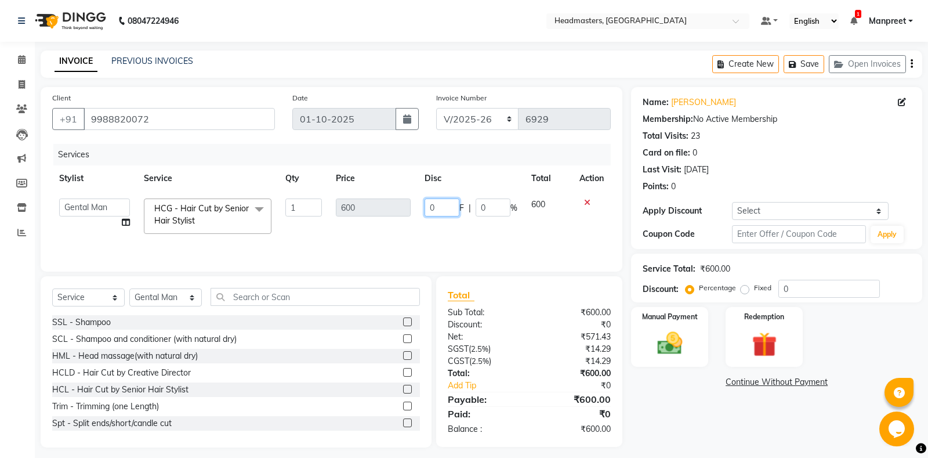
click at [425, 208] on input "0" at bounding box center [441, 207] width 35 height 18
type input "100"
click at [447, 228] on td "100 F | 0 %" at bounding box center [471, 215] width 107 height 49
select select "60717"
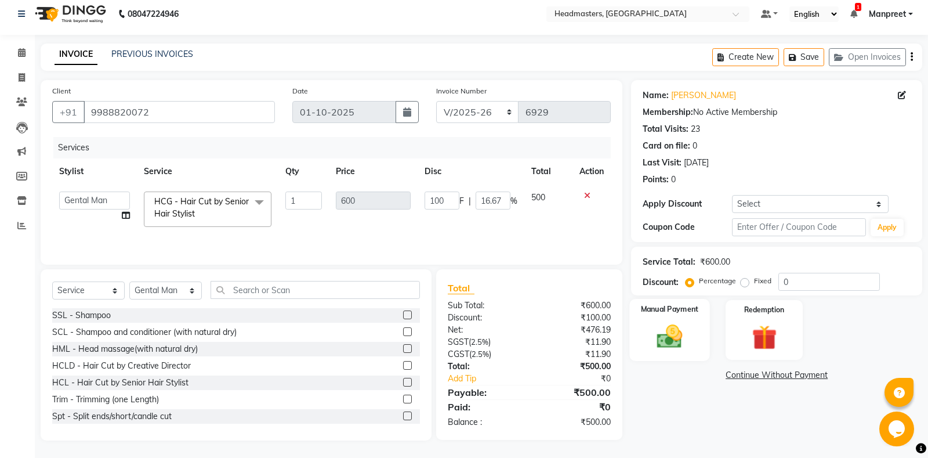
click at [671, 318] on div "Manual Payment" at bounding box center [670, 330] width 80 height 62
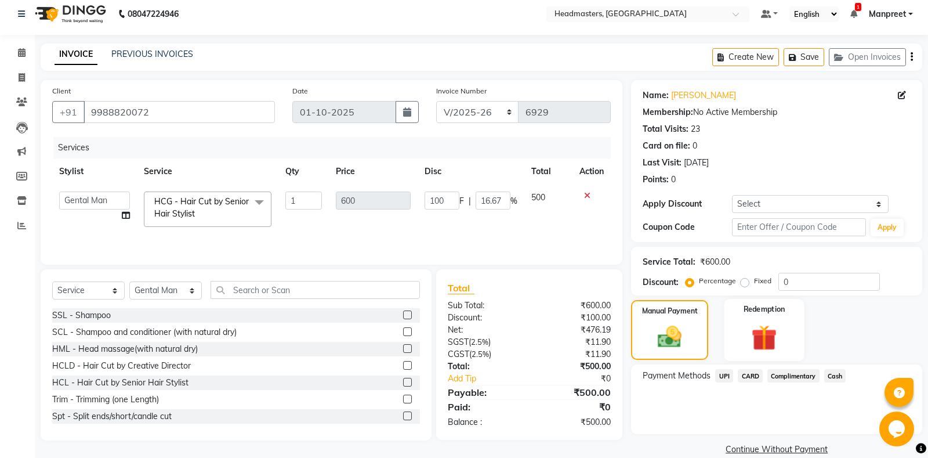
scroll to position [24, 0]
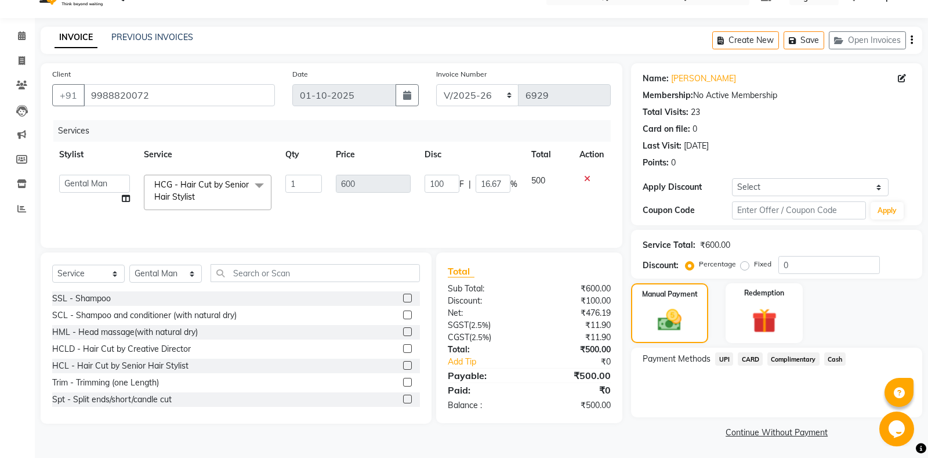
click at [833, 359] on span "Cash" at bounding box center [835, 358] width 22 height 13
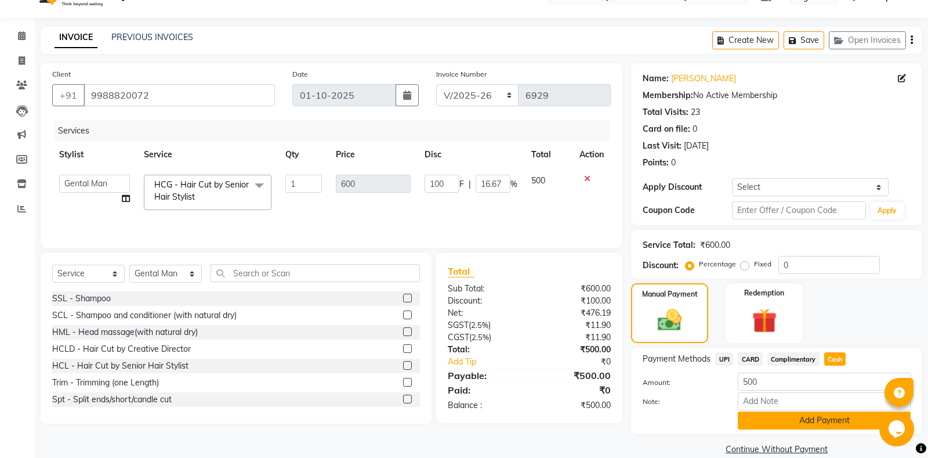
click at [803, 425] on button "Add Payment" at bounding box center [824, 420] width 173 height 18
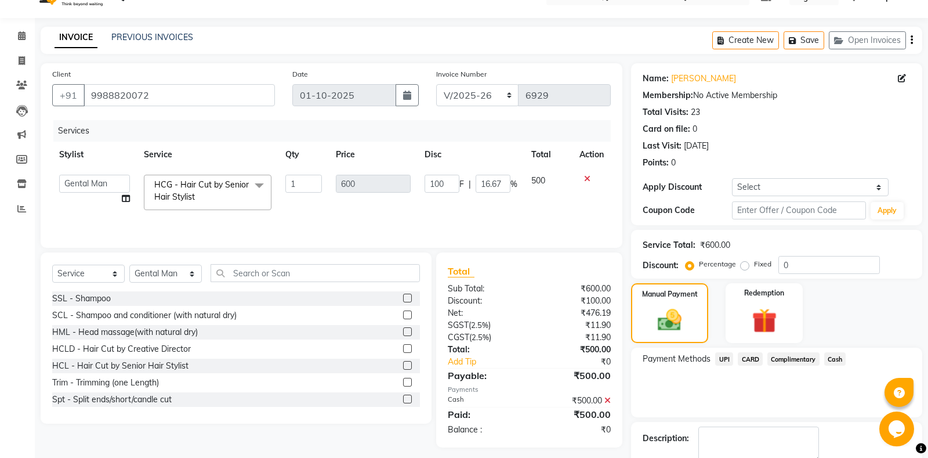
scroll to position [72, 0]
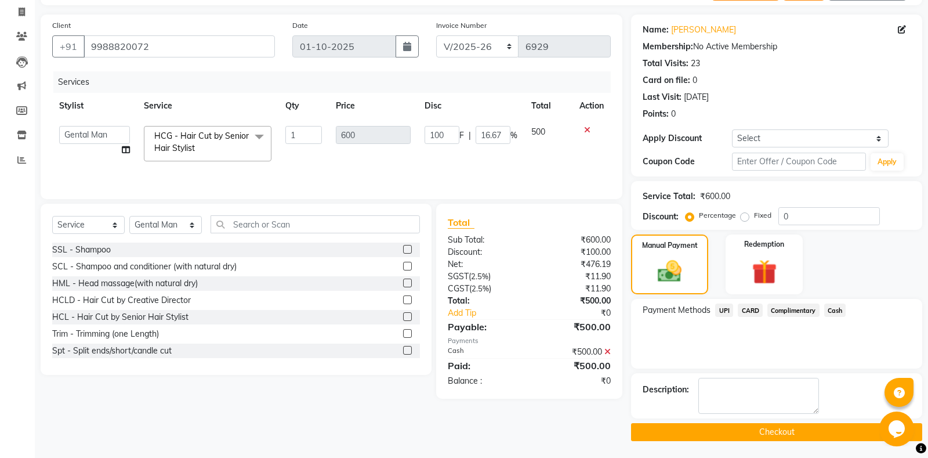
click at [740, 433] on button "Checkout" at bounding box center [776, 432] width 291 height 18
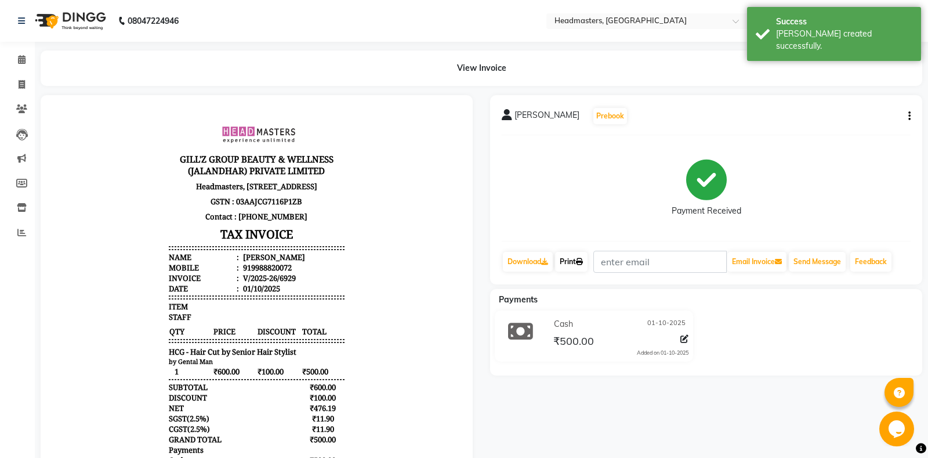
click at [564, 271] on link "Print" at bounding box center [571, 262] width 32 height 20
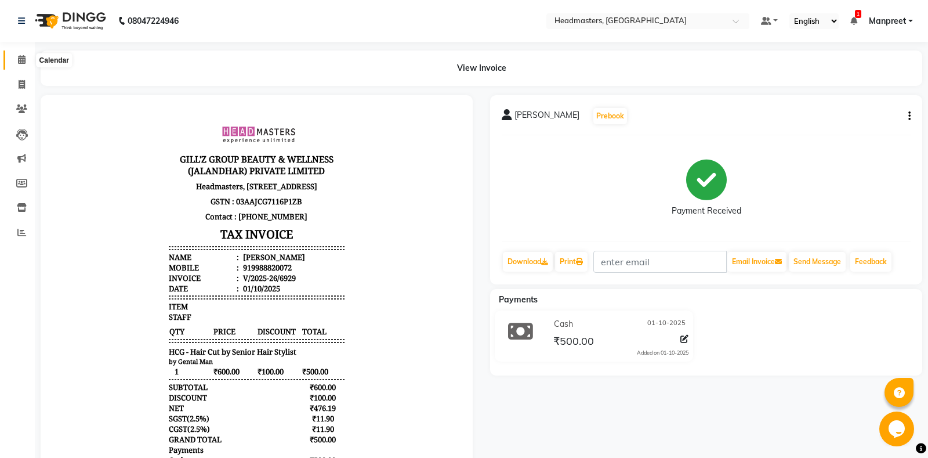
click at [16, 59] on span at bounding box center [22, 59] width 20 height 13
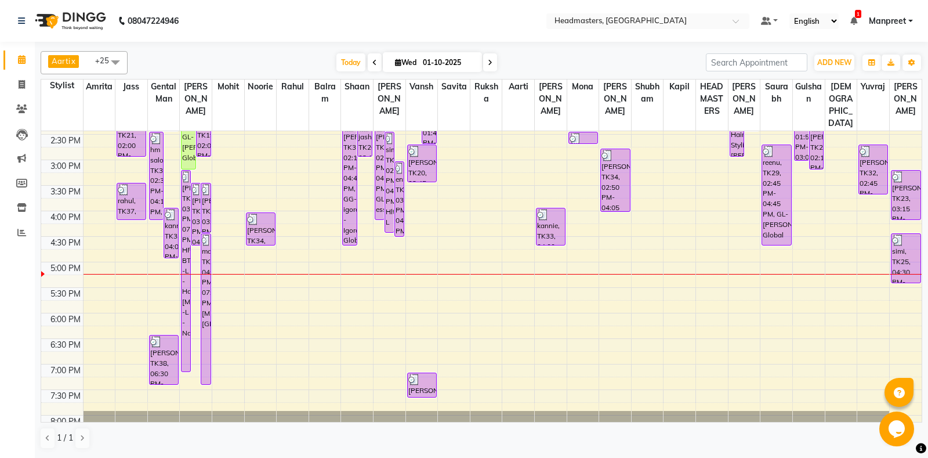
scroll to position [296, 0]
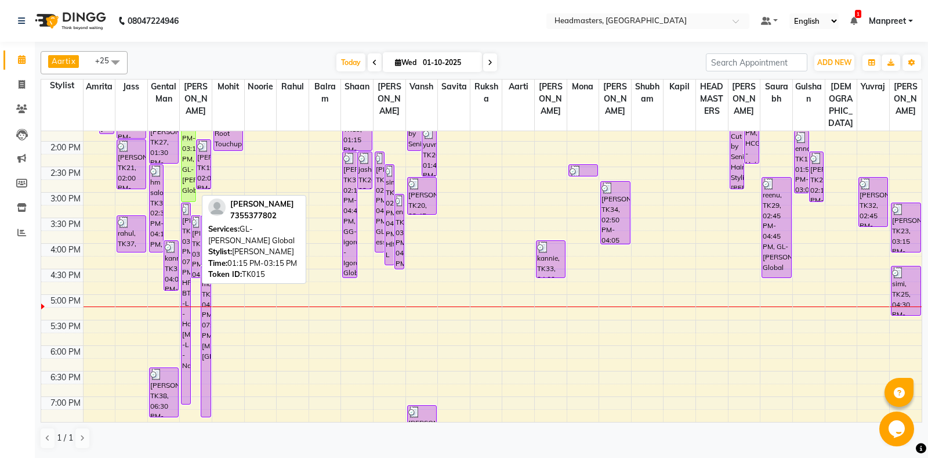
click at [190, 185] on div "[PERSON_NAME]et, TK15, 01:15 PM-03:15 PM, GL-[PERSON_NAME] Global" at bounding box center [188, 151] width 14 height 100
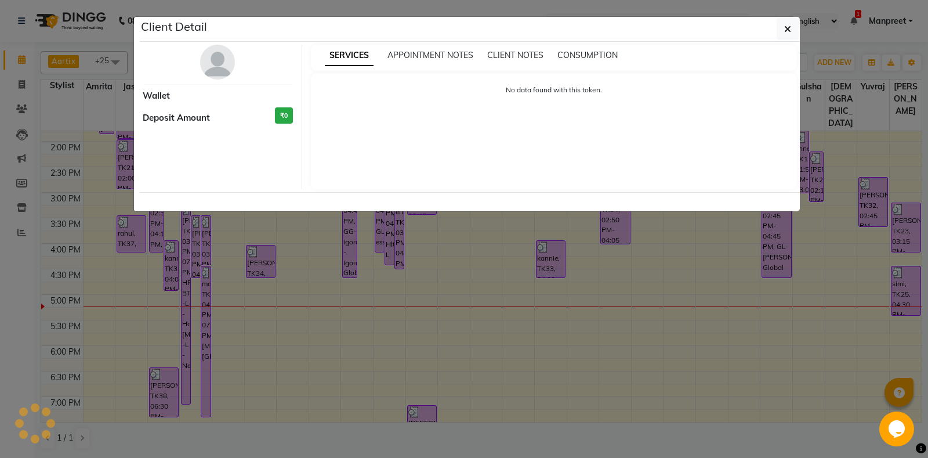
select select "1"
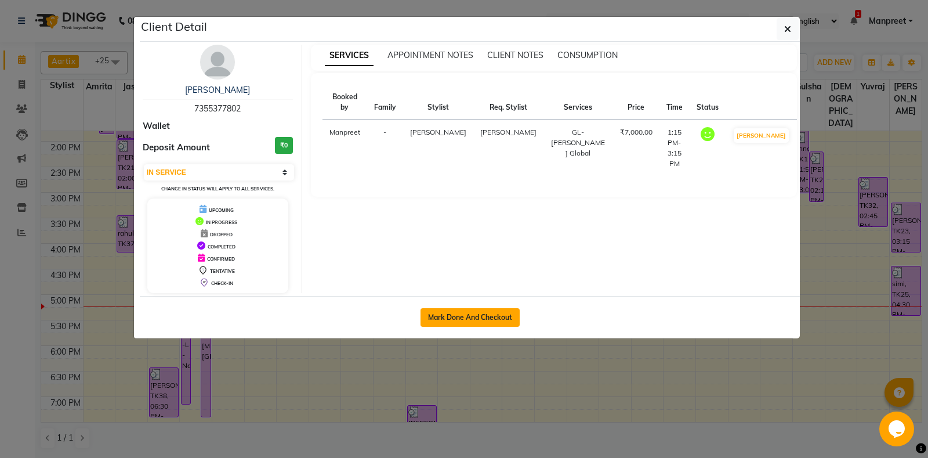
click at [453, 310] on button "Mark Done And Checkout" at bounding box center [469, 317] width 99 height 19
select select "service"
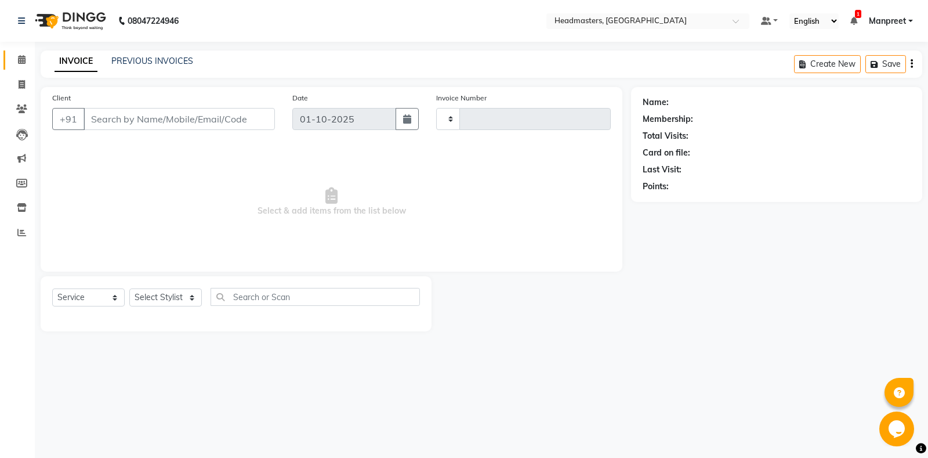
type input "6930"
select select "7130"
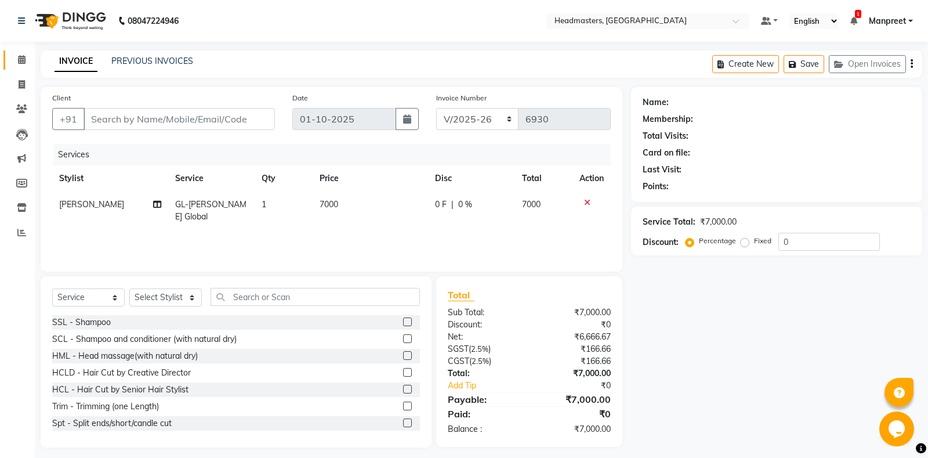
type input "7355377802"
select select "60721"
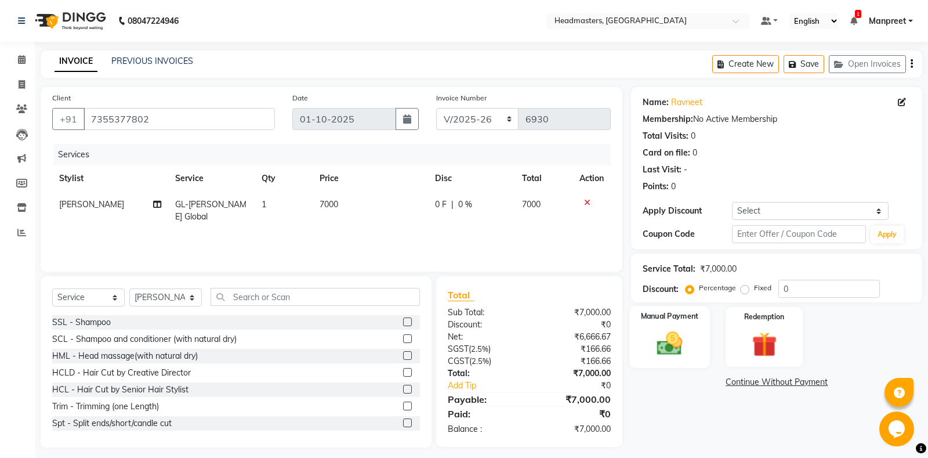
click at [646, 328] on div "Manual Payment" at bounding box center [670, 337] width 80 height 62
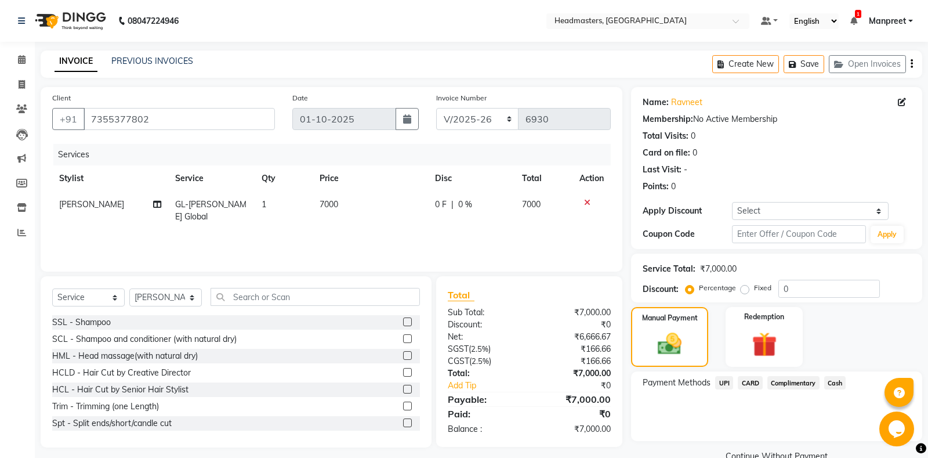
scroll to position [24, 0]
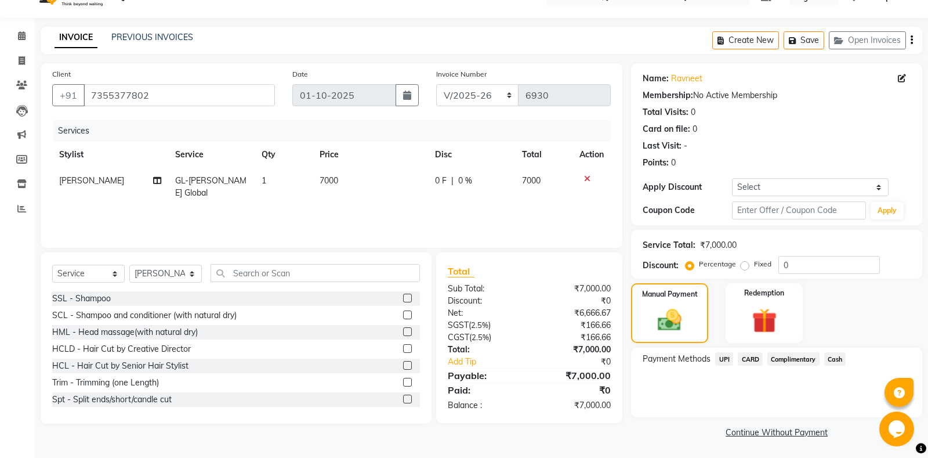
click at [727, 354] on span "UPI" at bounding box center [724, 358] width 18 height 13
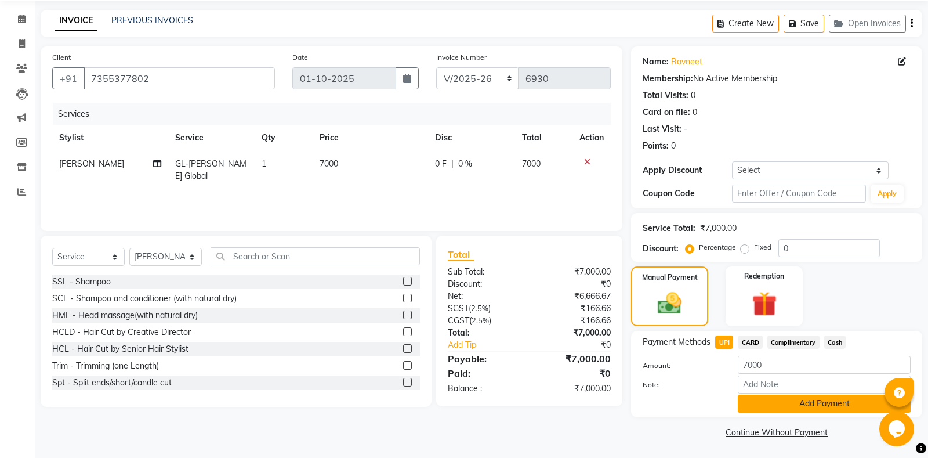
click at [783, 400] on button "Add Payment" at bounding box center [824, 403] width 173 height 18
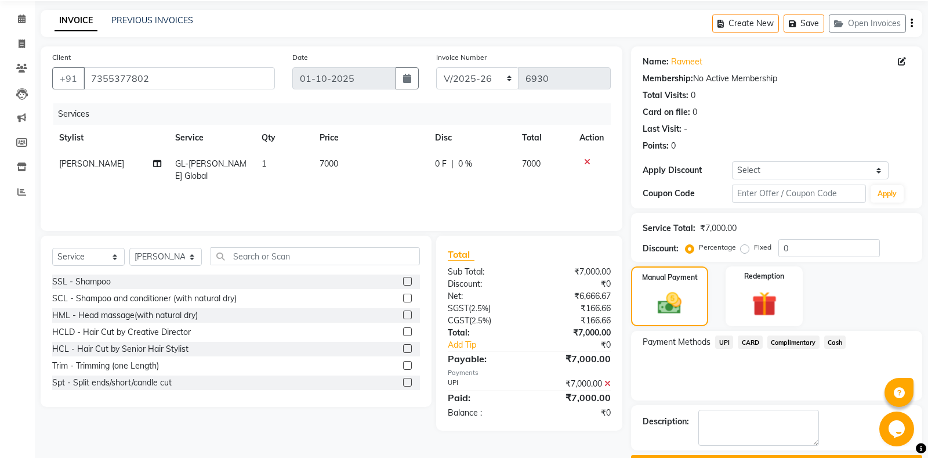
scroll to position [72, 0]
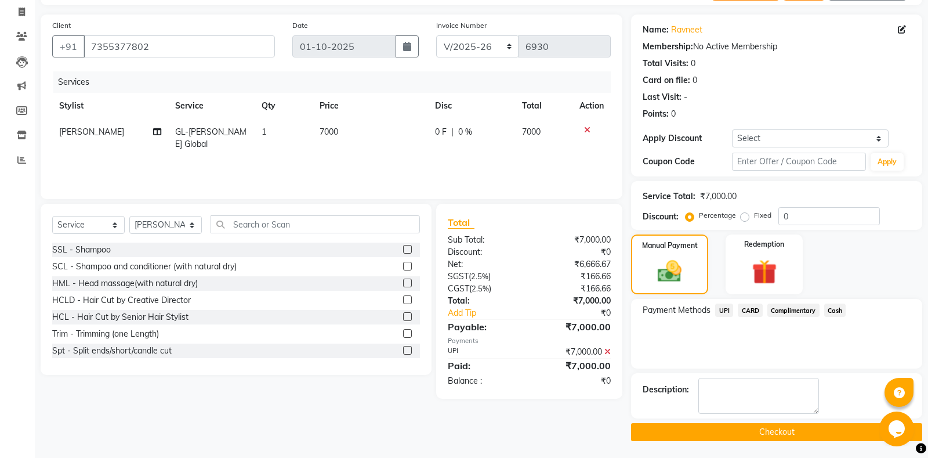
click at [702, 438] on button "Checkout" at bounding box center [776, 432] width 291 height 18
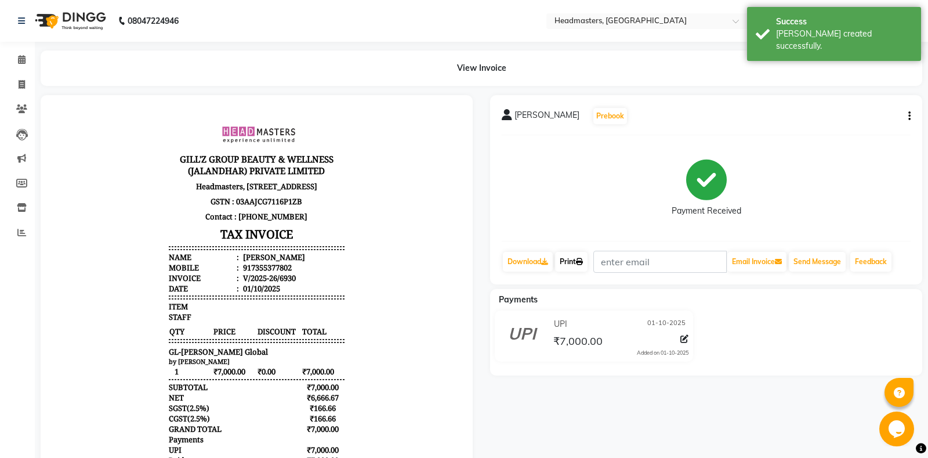
click at [582, 261] on icon at bounding box center [579, 261] width 7 height 7
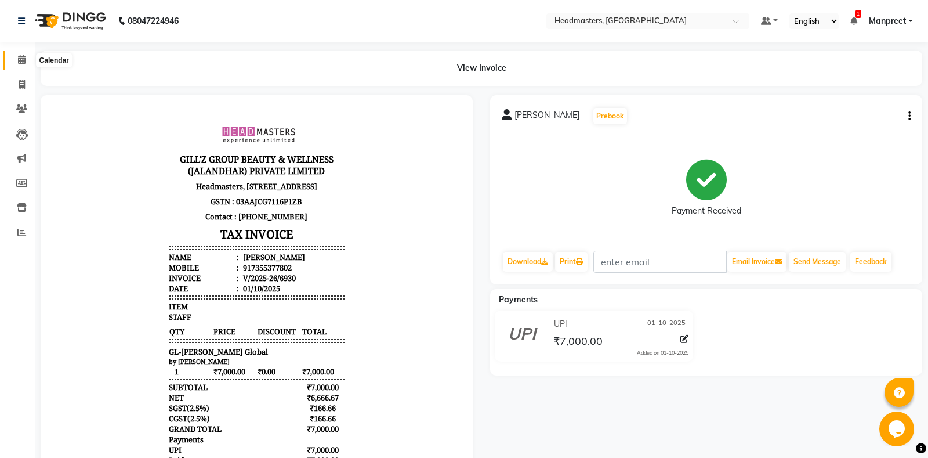
click at [25, 61] on icon at bounding box center [22, 59] width 8 height 9
